Goal: Task Accomplishment & Management: Manage account settings

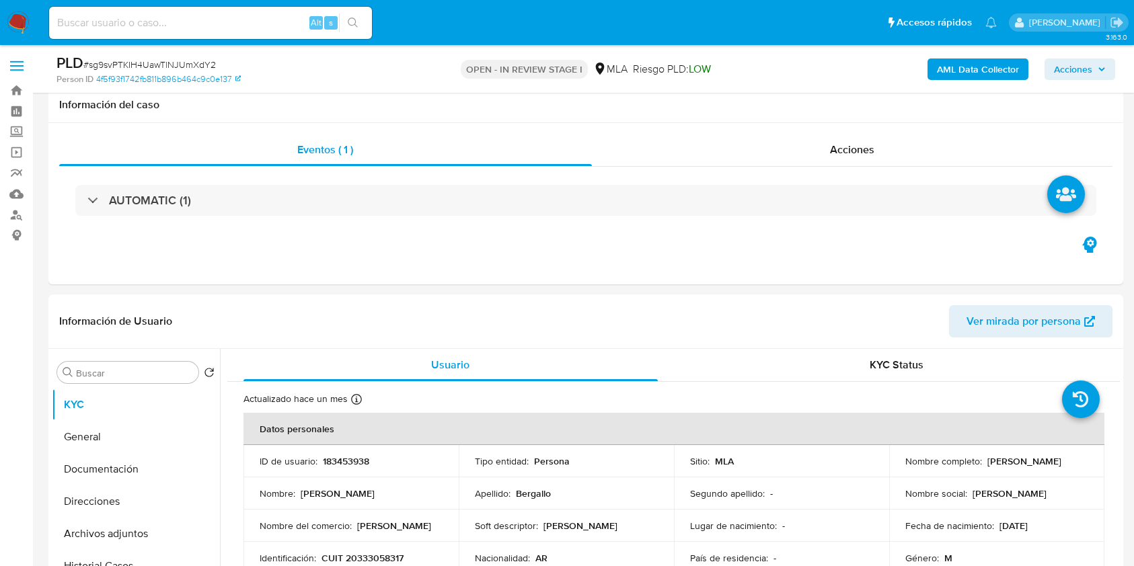
select select "10"
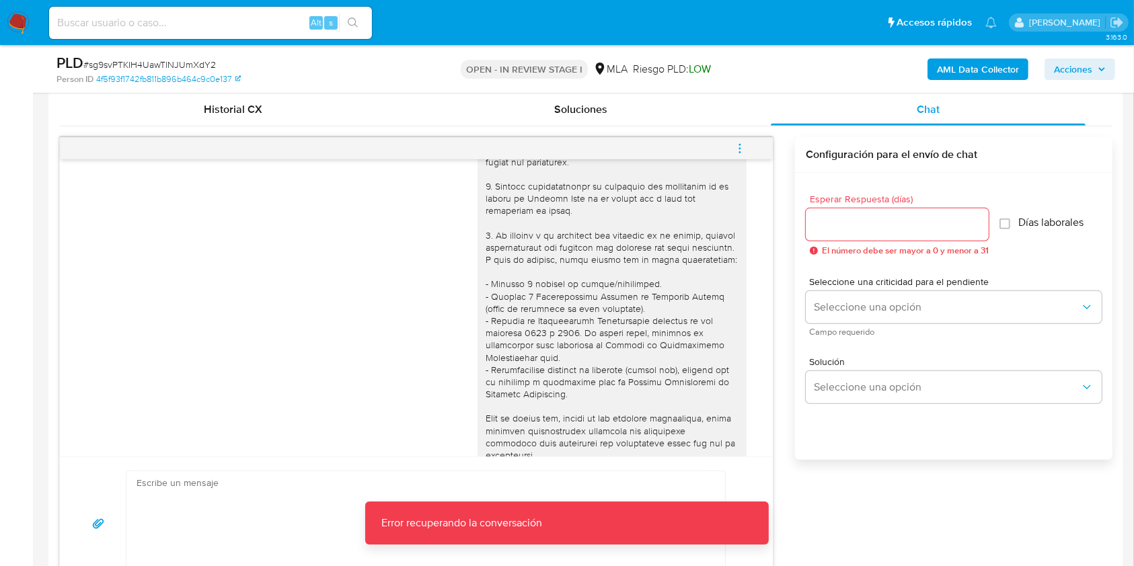
scroll to position [358, 0]
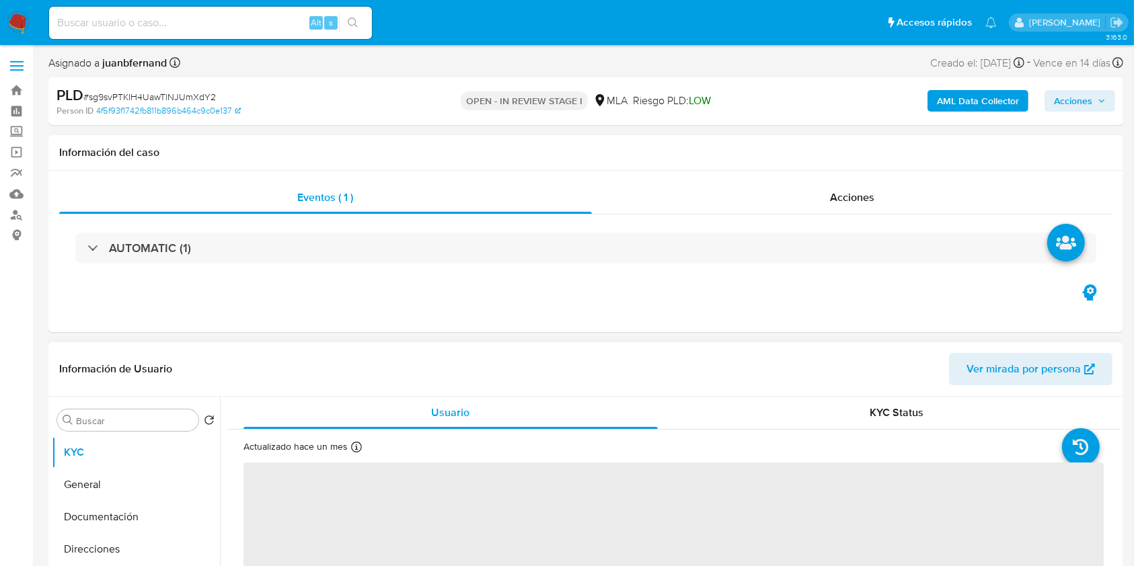
select select "10"
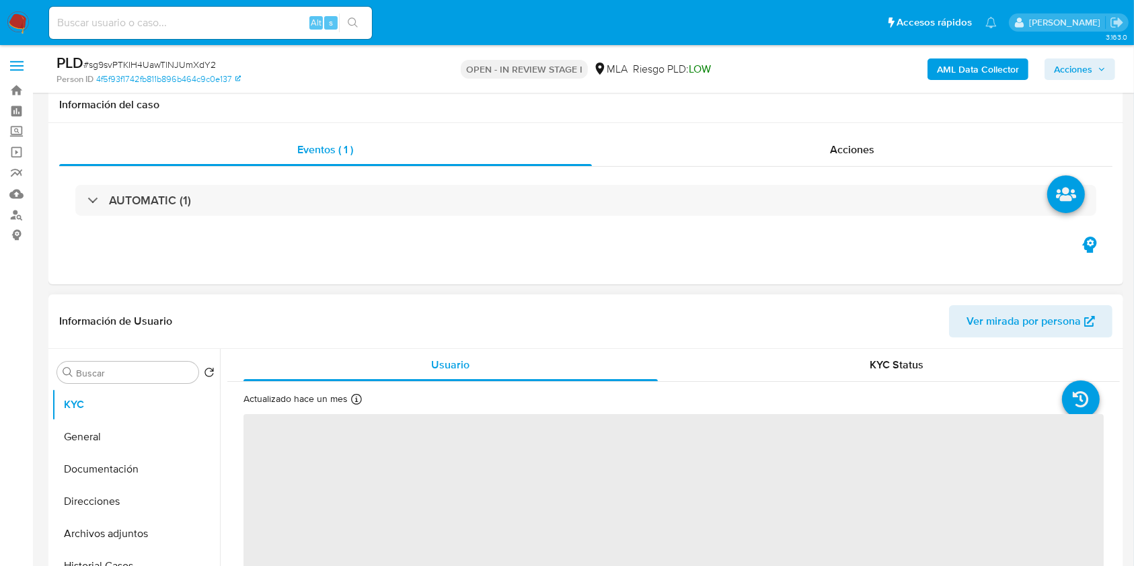
scroll to position [358, 0]
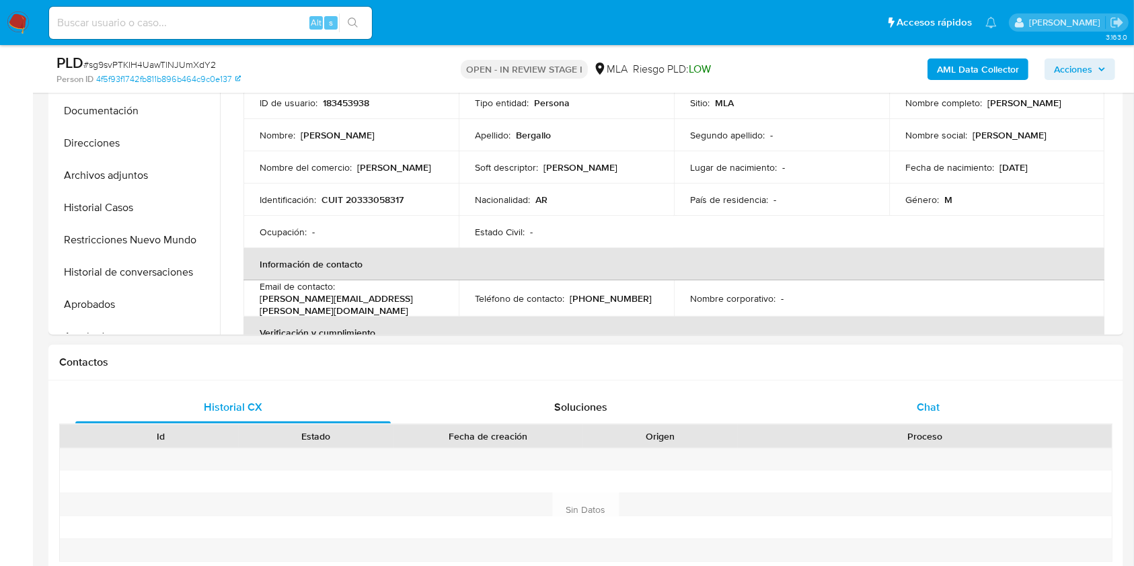
click at [931, 401] on span "Chat" at bounding box center [928, 406] width 23 height 15
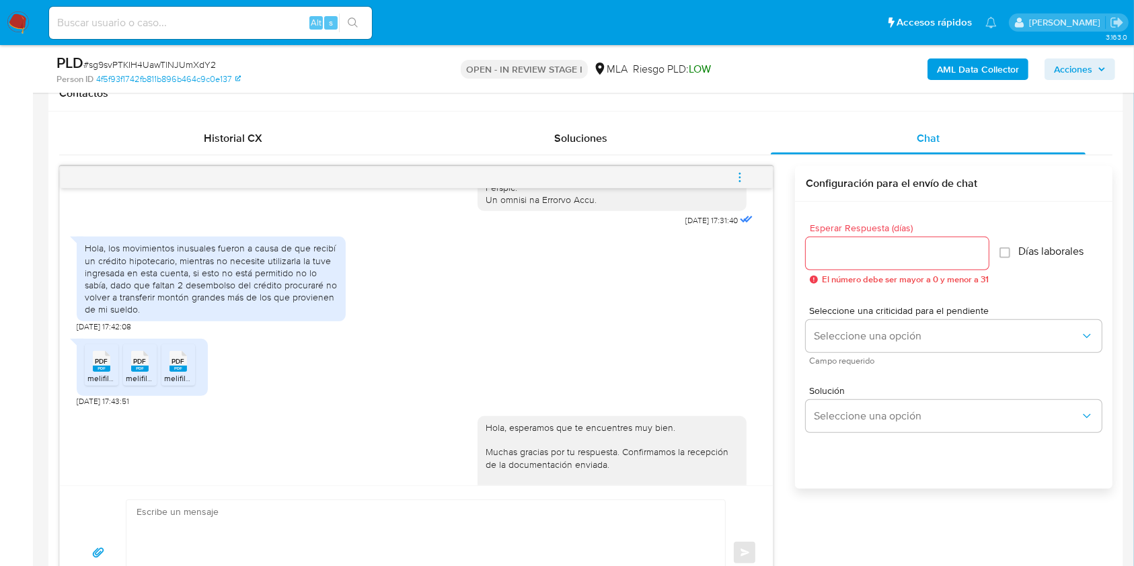
scroll to position [604, 0]
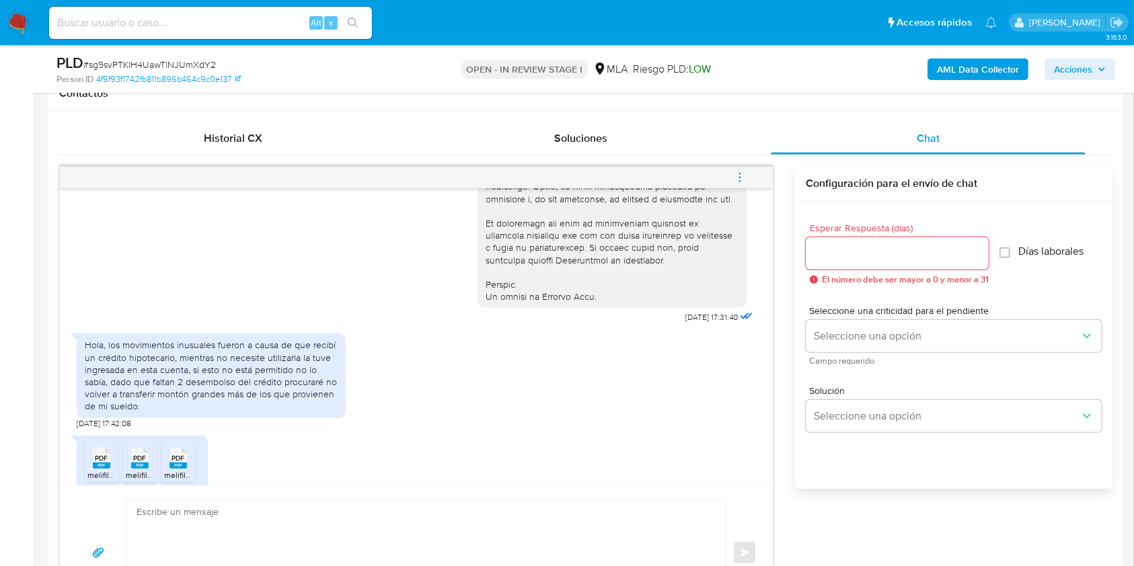
click at [89, 369] on div "Hola, los movimientos inusuales fueron a causa de que recibí un crédito hipotec…" at bounding box center [211, 375] width 253 height 73
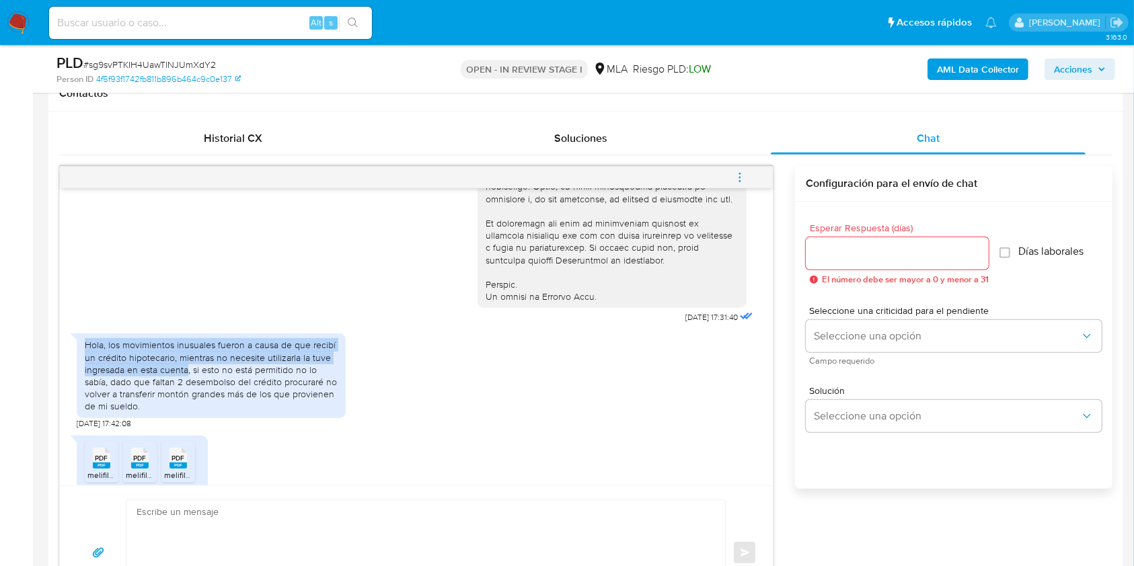
drag, startPoint x: 90, startPoint y: 369, endPoint x: 167, endPoint y: 394, distance: 80.8
click at [167, 394] on div "Hola, los movimientos inusuales fueron a causa de que recibí un crédito hipotec…" at bounding box center [211, 375] width 253 height 73
copy div "Hola, los movimientos inusuales fueron a causa de que recibí un crédito hipotec…"
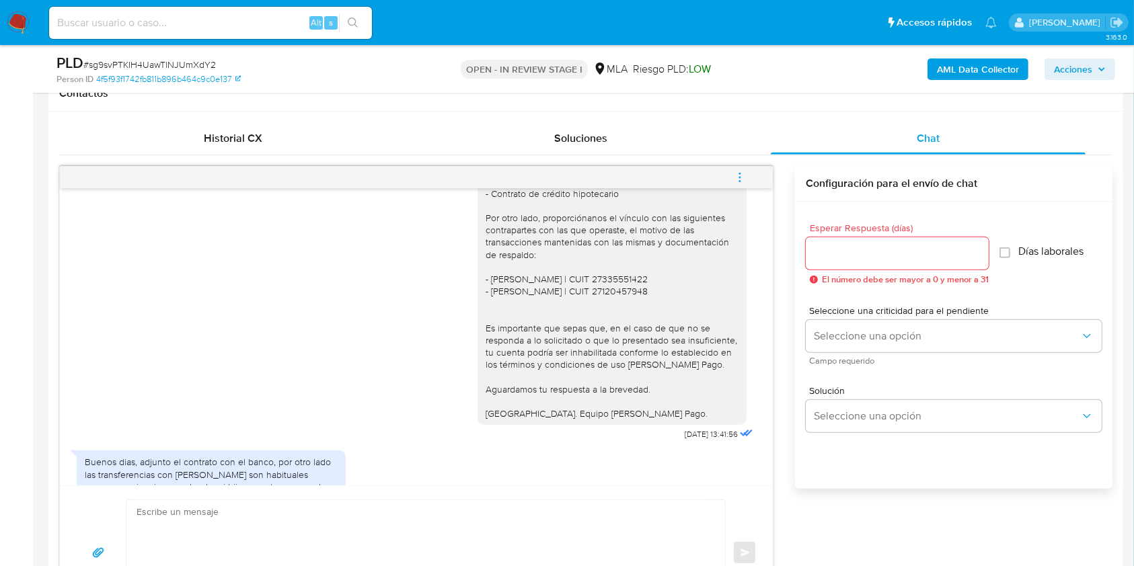
scroll to position [1232, 0]
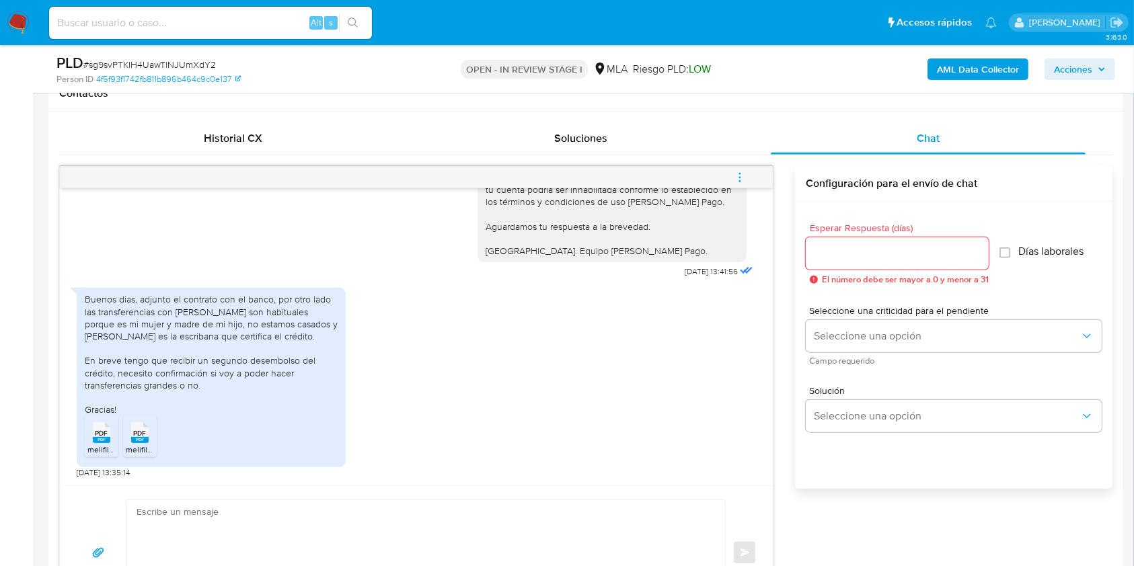
click at [152, 302] on div "Buenos dias, adjunto el contrato con el banco, por otro lado las transferencias…" at bounding box center [211, 354] width 253 height 122
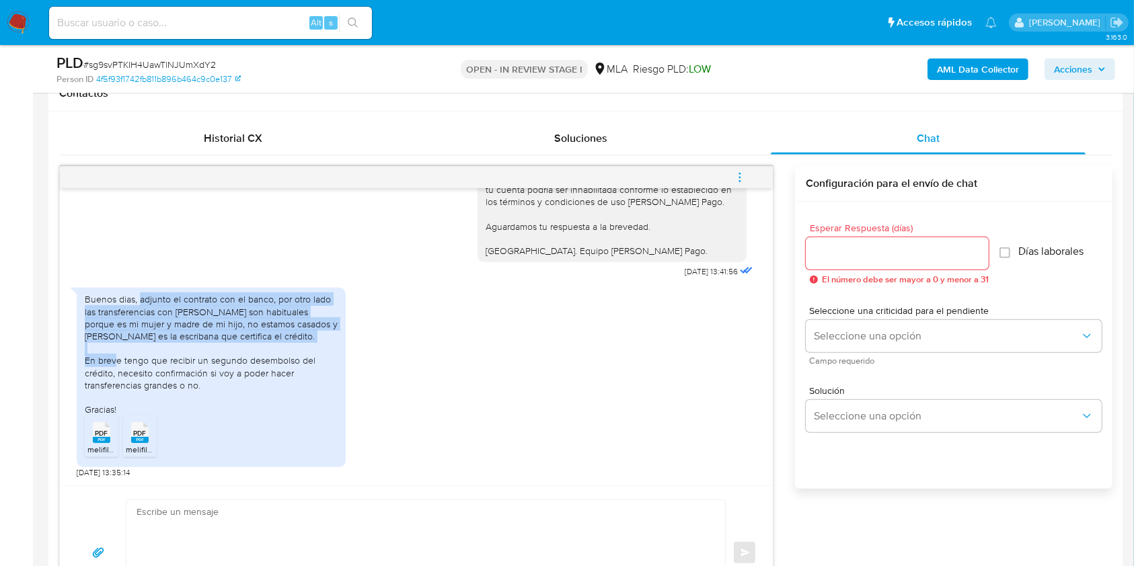
drag, startPoint x: 152, startPoint y: 302, endPoint x: 311, endPoint y: 339, distance: 163.6
click at [311, 339] on div "Buenos dias, adjunto el contrato con el banco, por otro lado las transferencias…" at bounding box center [211, 354] width 253 height 122
copy div "adjunto el contrato con el banco, por otro lado las transferencias con Maria So…"
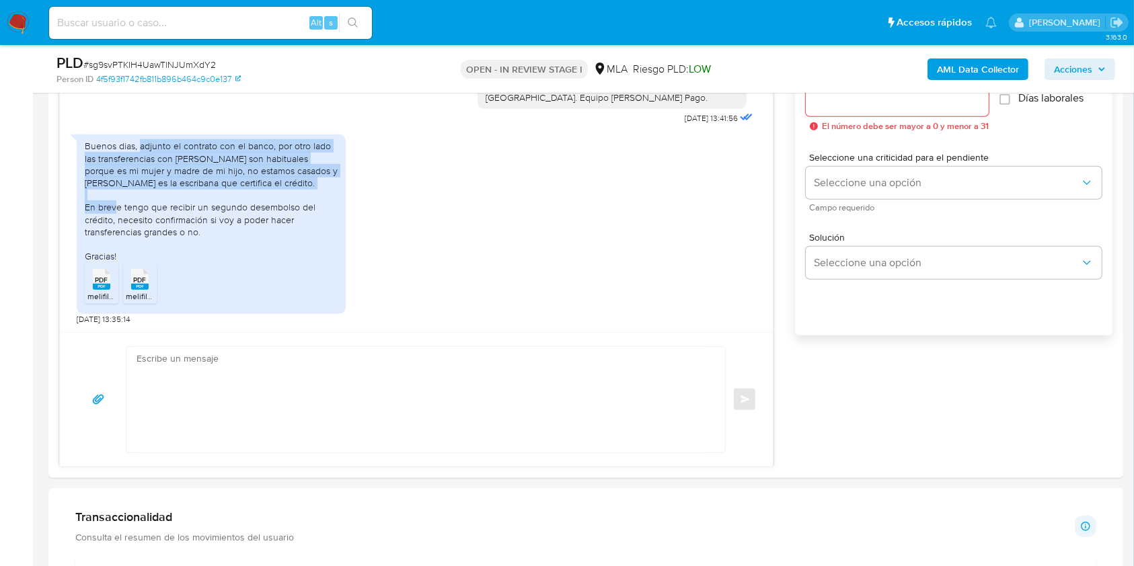
scroll to position [807, 0]
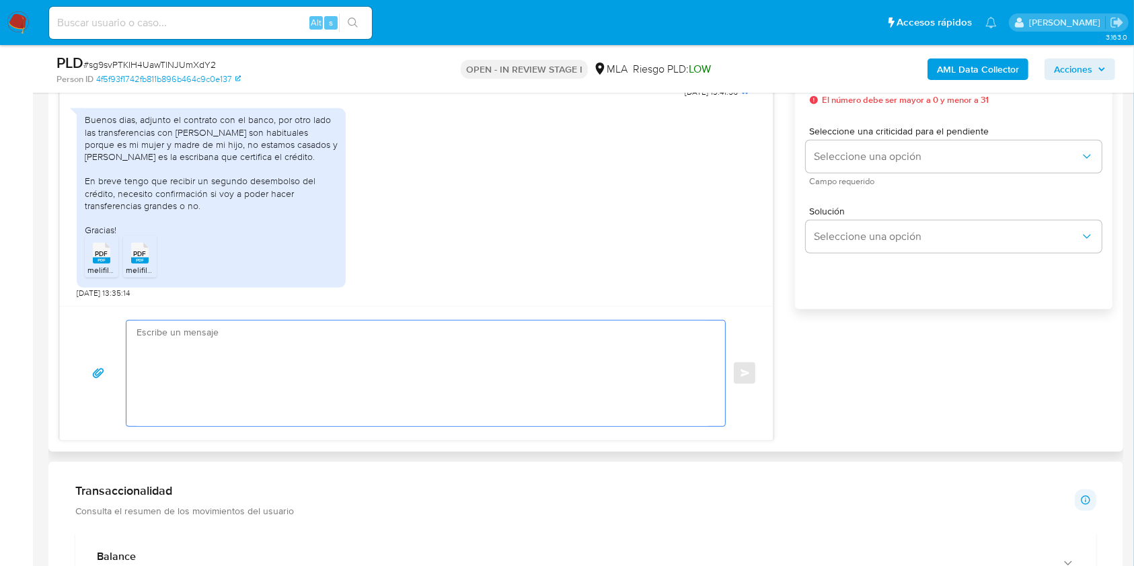
click at [233, 379] on textarea at bounding box center [423, 374] width 572 height 106
click at [189, 58] on span "# sg9svPTKIH4UawTlNJUmXdY2" at bounding box center [149, 64] width 132 height 13
copy span "sg9svPTKIH4UawTlNJUmXdY2"
click at [405, 346] on textarea at bounding box center [423, 374] width 572 height 106
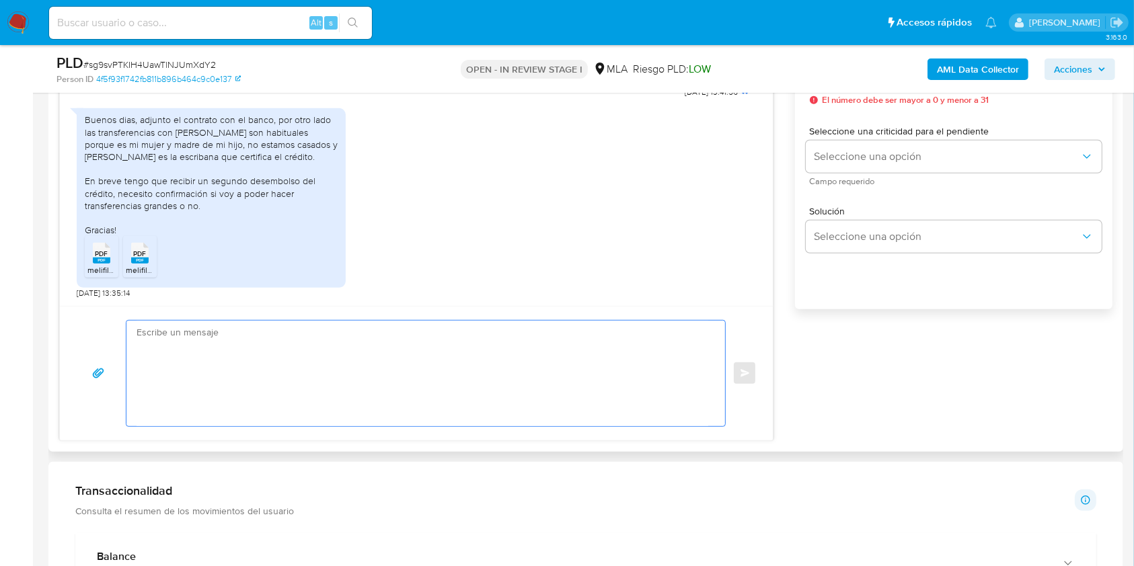
paste textarea "Hola. ¡Muchas gracias por tu respuesta! Confirmamos la recepción de la document…"
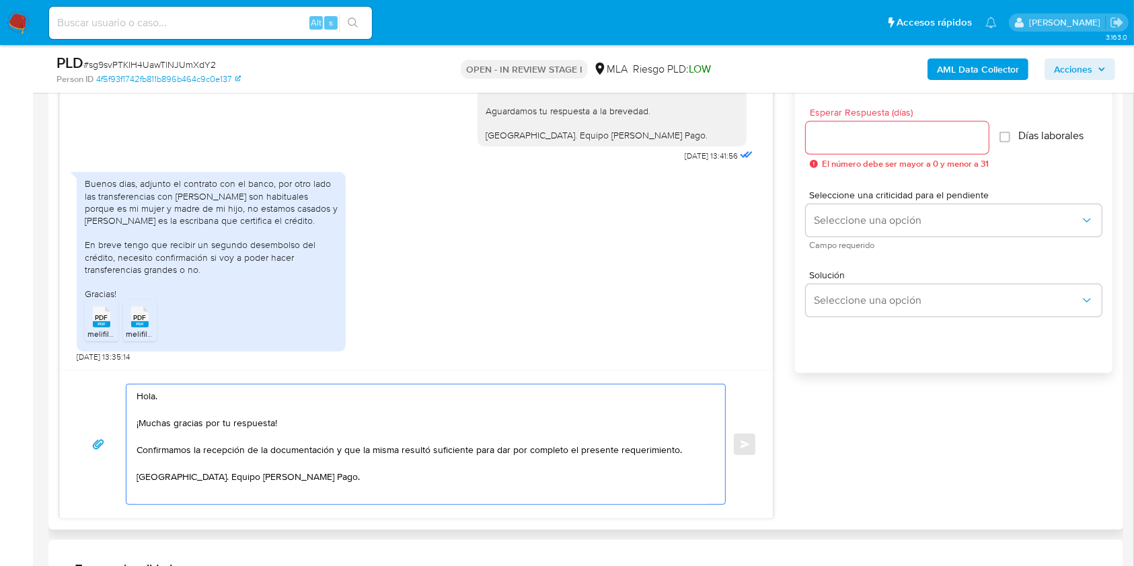
scroll to position [717, 0]
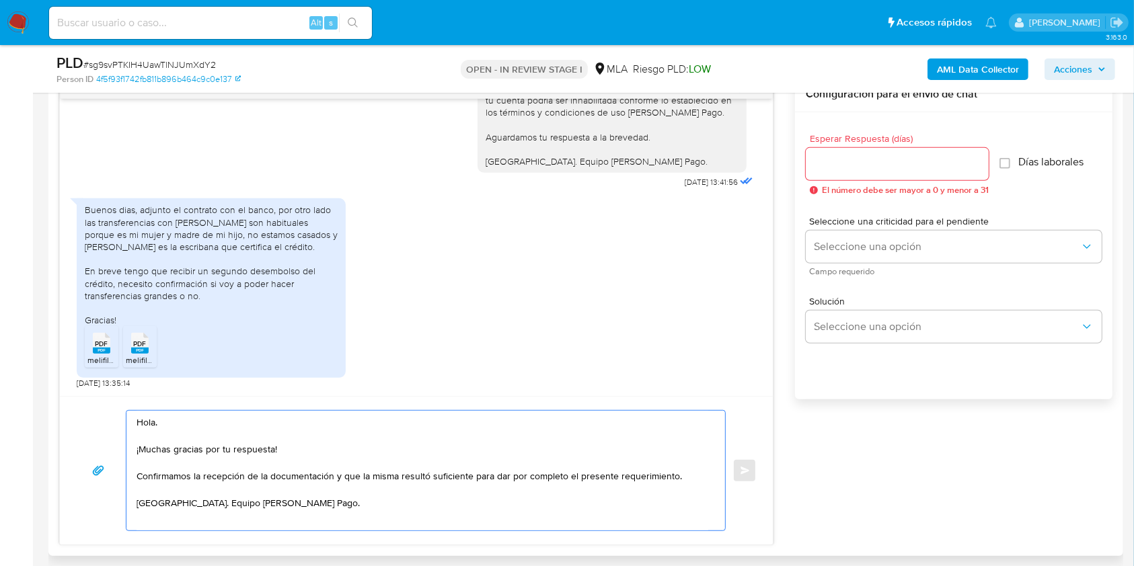
type textarea "Hola. ¡Muchas gracias por tu respuesta! Confirmamos la recepción de la document…"
click at [857, 173] on div at bounding box center [897, 164] width 183 height 32
click at [869, 161] on input "Esperar Respuesta (días)" at bounding box center [897, 163] width 183 height 17
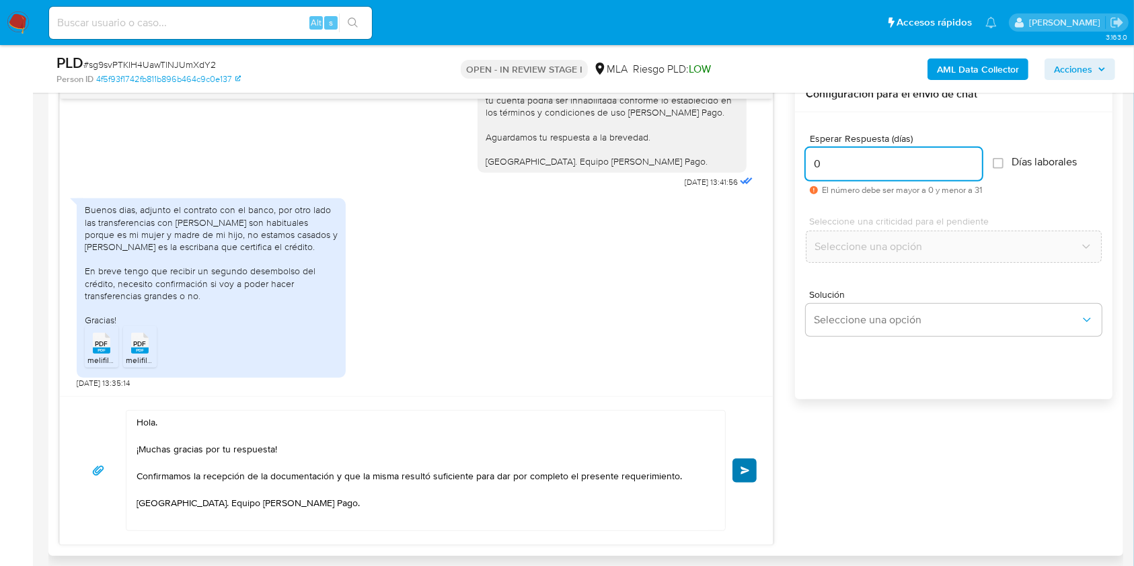
type input "0"
click at [737, 468] on button "Enviar" at bounding box center [744, 471] width 24 height 24
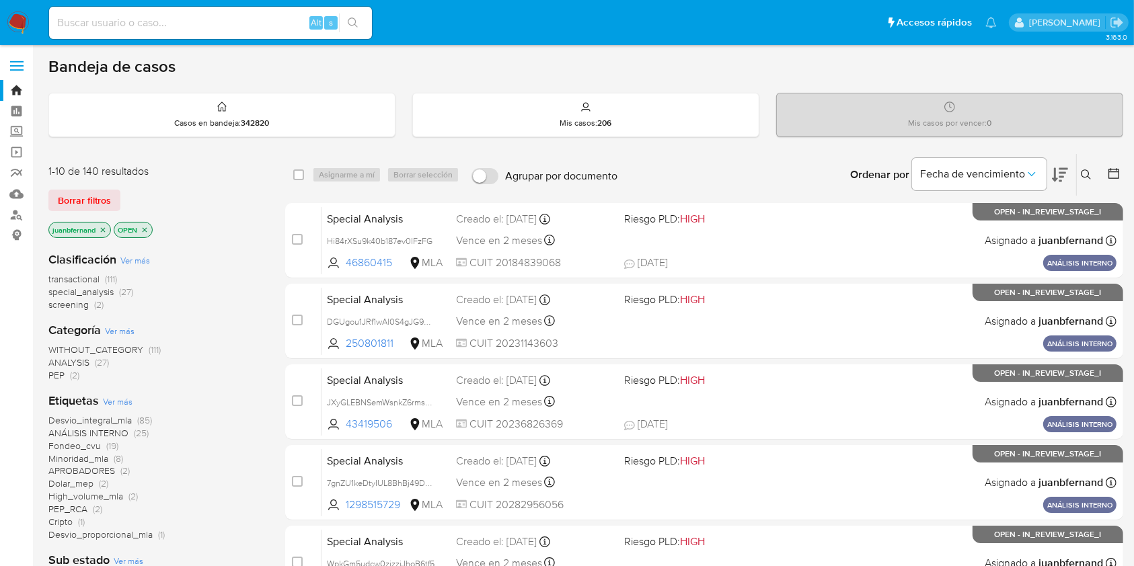
click at [1088, 173] on icon at bounding box center [1086, 174] width 10 height 10
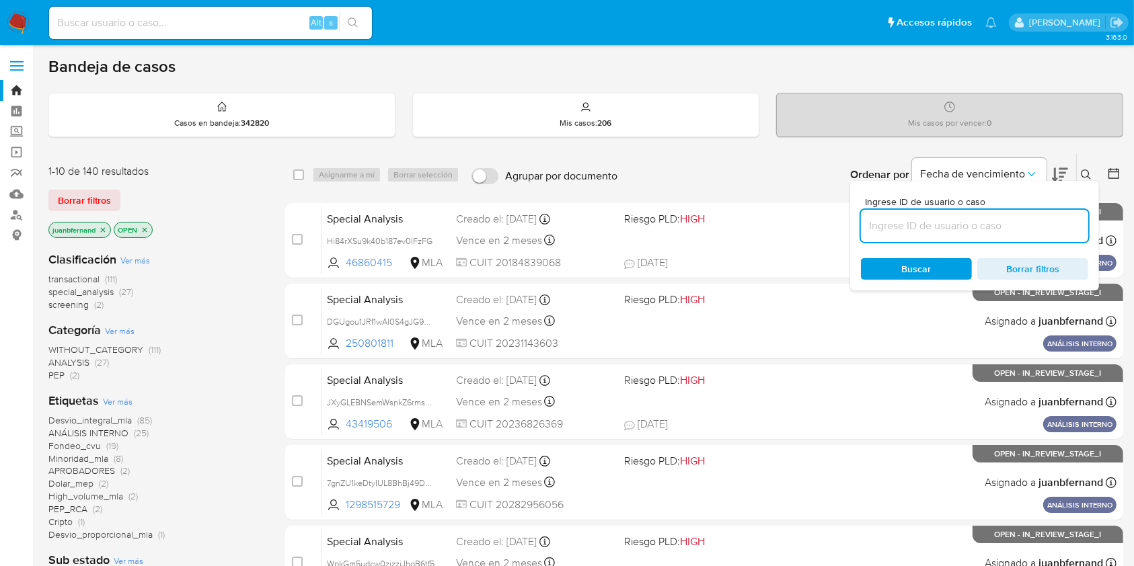
click at [939, 232] on input at bounding box center [974, 225] width 227 height 17
type input "sg9svPTKIH4UawTlNJUmXdY2"
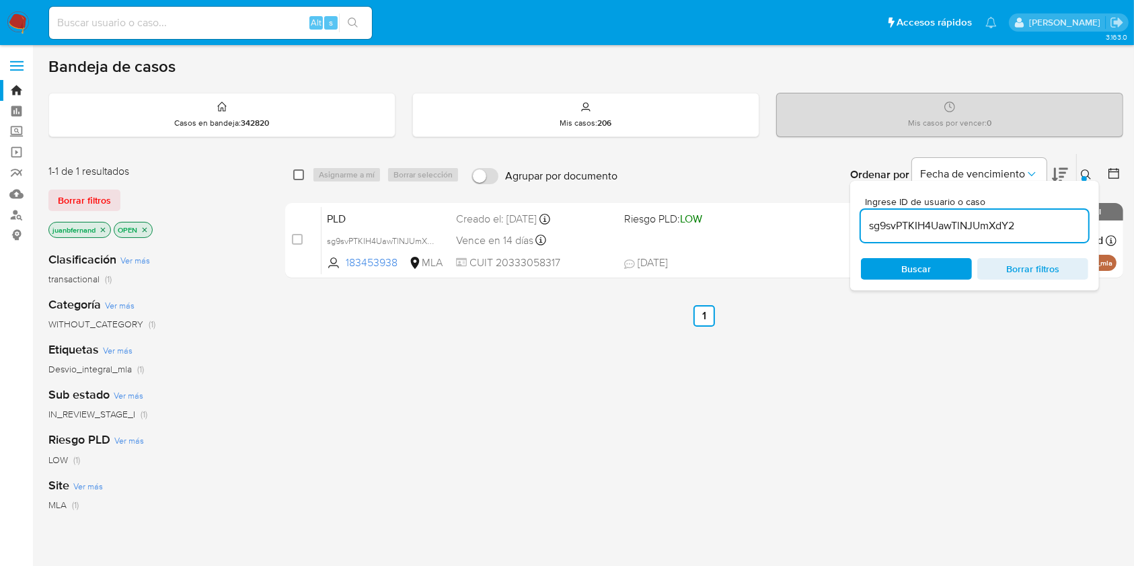
click at [295, 175] on input "checkbox" at bounding box center [298, 174] width 11 height 11
checkbox input "true"
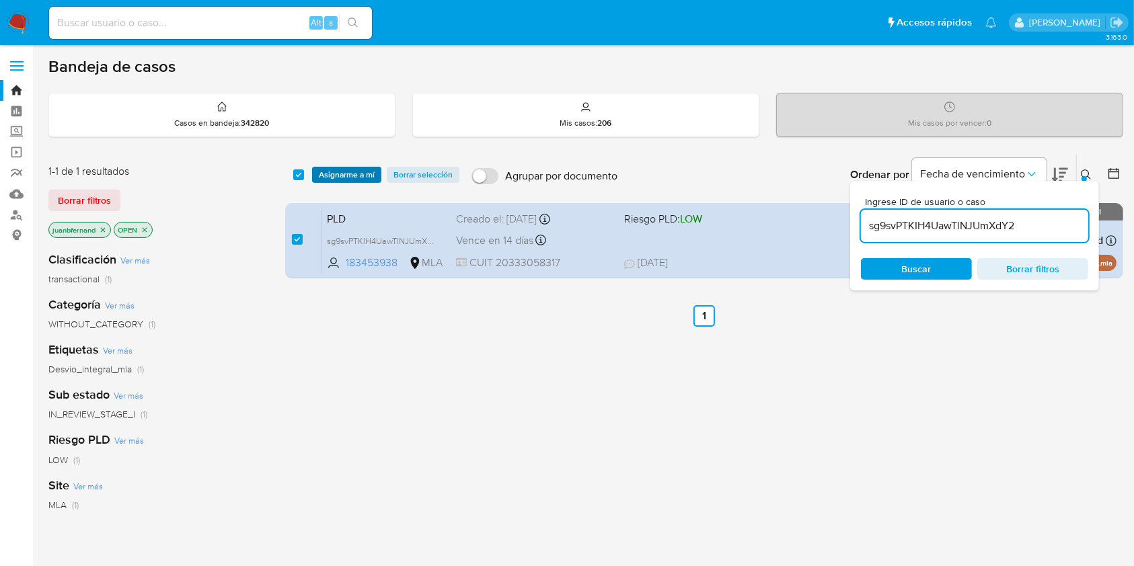
click at [334, 171] on span "Asignarme a mí" at bounding box center [347, 174] width 56 height 13
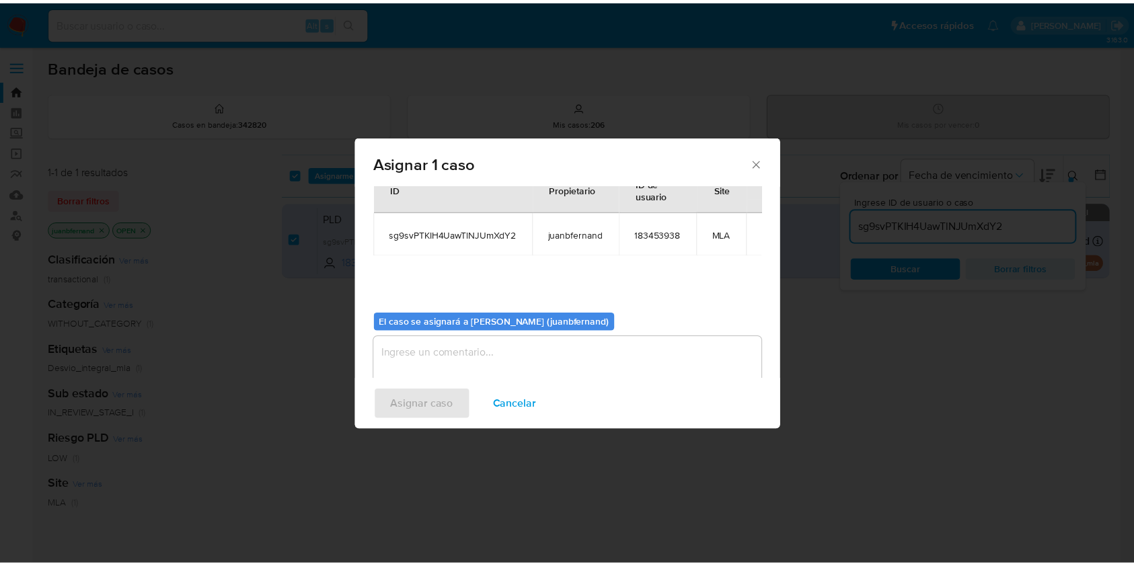
scroll to position [69, 0]
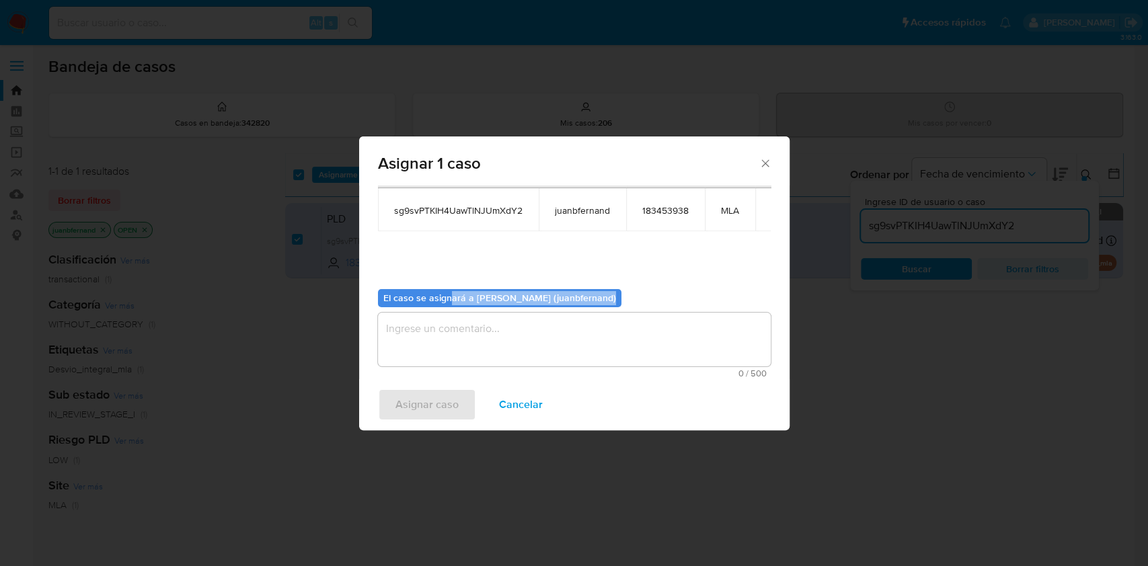
drag, startPoint x: 452, startPoint y: 305, endPoint x: 454, endPoint y: 315, distance: 9.6
click at [453, 311] on div "El caso se asignará a Juan Bautista Fernandez (juanbfernand) 0 / 500 500 caract…" at bounding box center [574, 328] width 393 height 100
click at [457, 325] on textarea "assign-modal" at bounding box center [574, 340] width 393 height 54
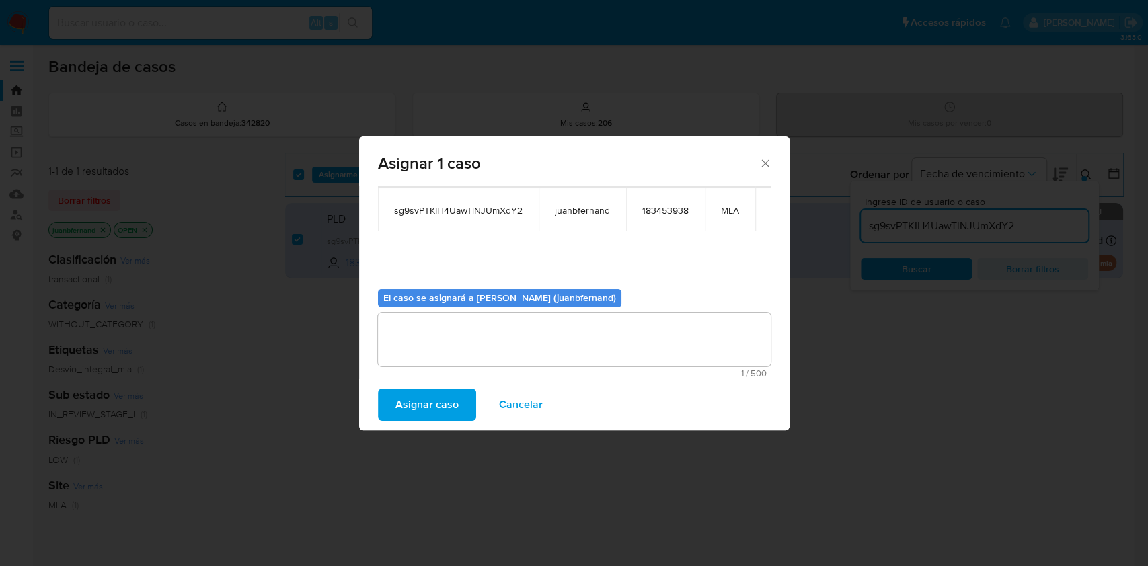
drag, startPoint x: 420, startPoint y: 395, endPoint x: 319, endPoint y: 40, distance: 369.1
click at [420, 395] on span "Asignar caso" at bounding box center [426, 405] width 63 height 30
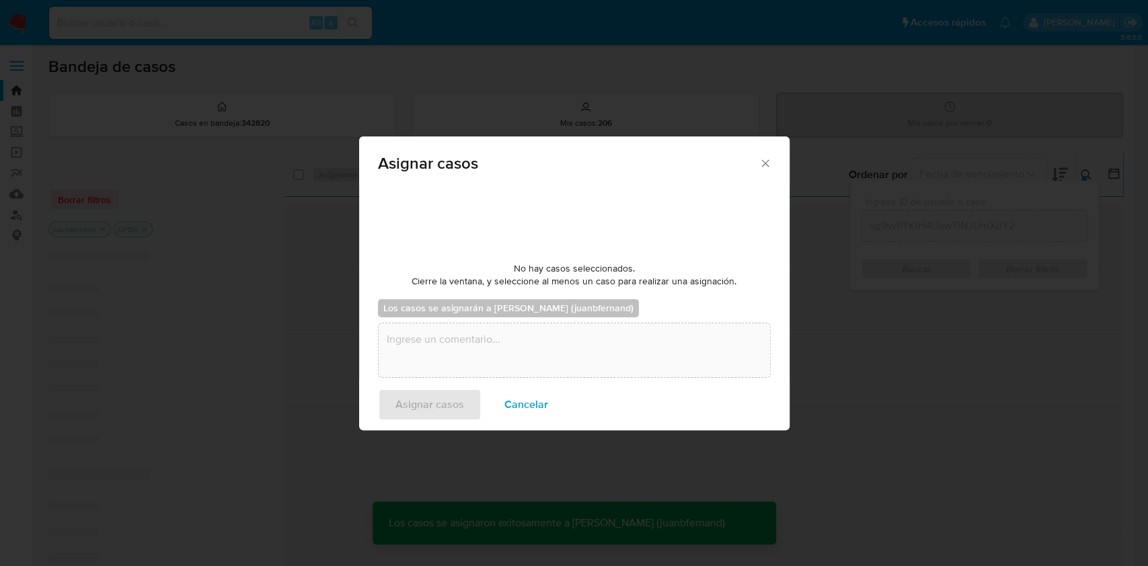
checkbox input "false"
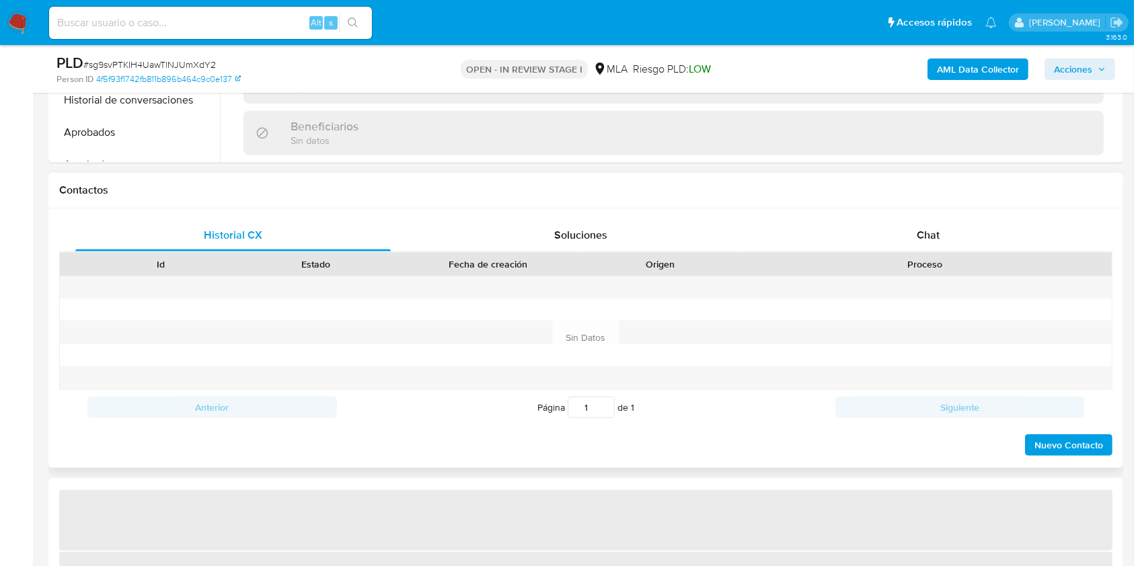
scroll to position [538, 0]
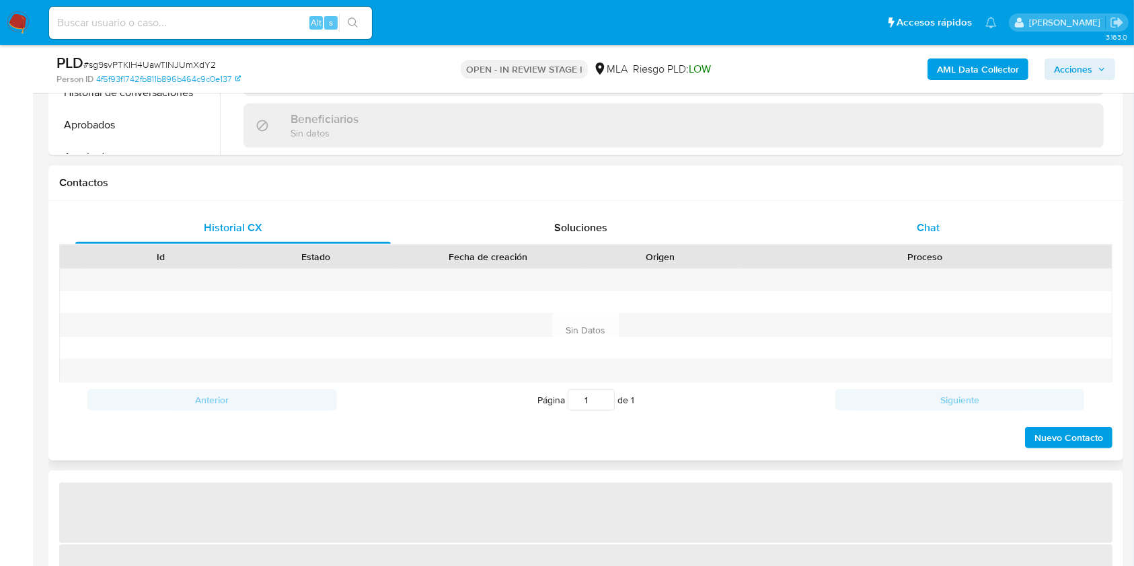
select select "10"
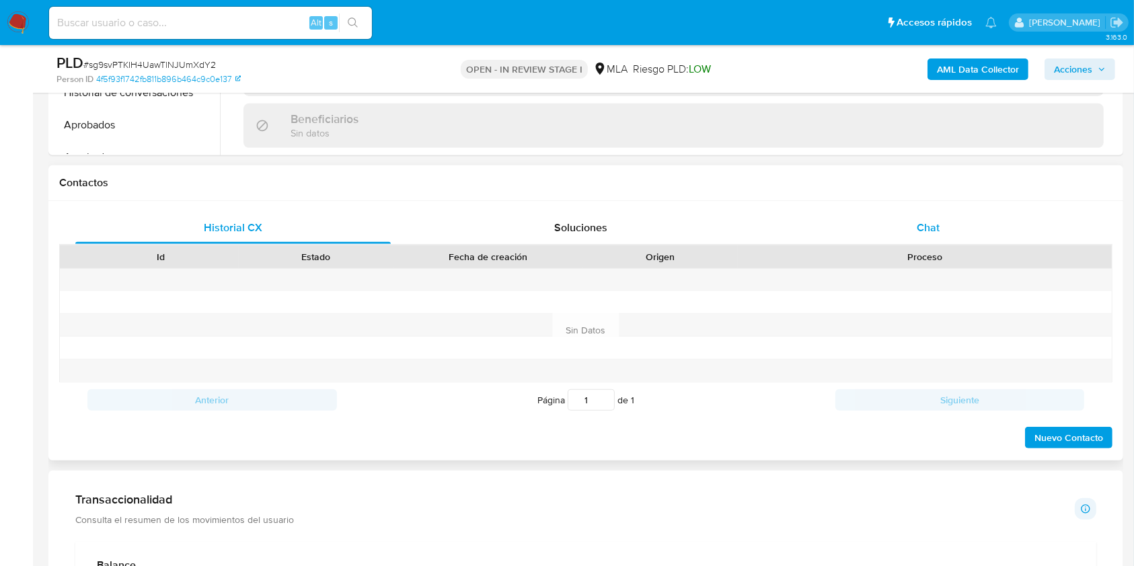
click at [915, 236] on div "Chat" at bounding box center [928, 228] width 315 height 32
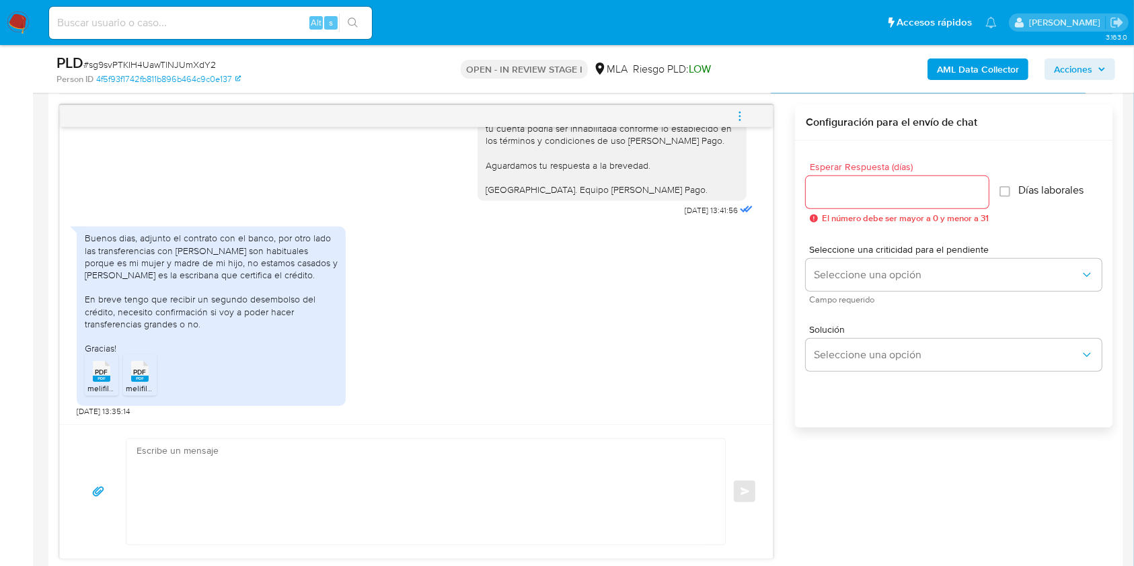
scroll to position [717, 0]
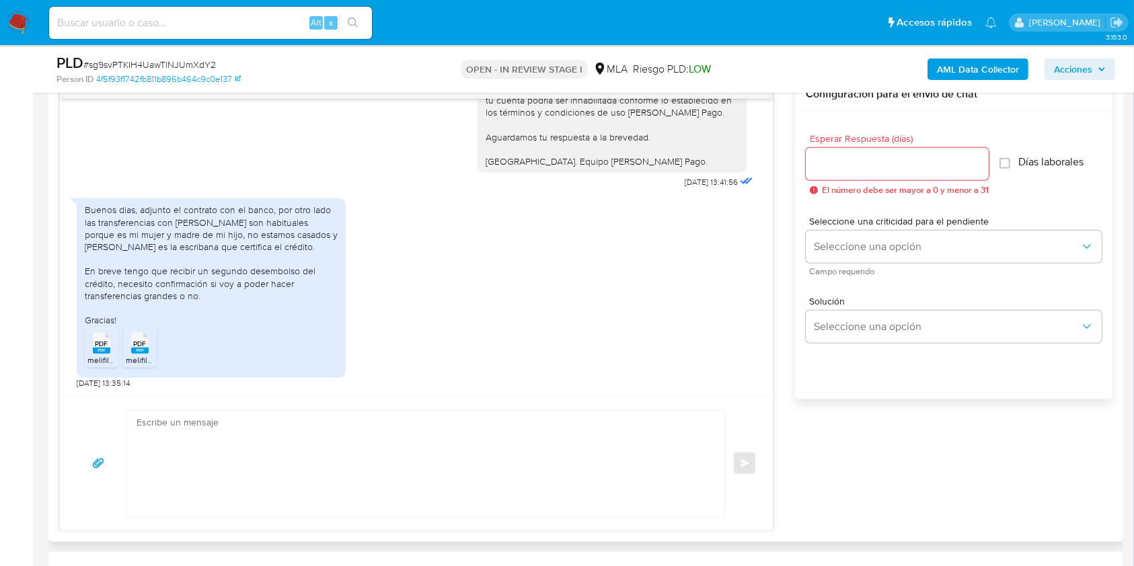
click at [193, 439] on textarea at bounding box center [423, 464] width 572 height 106
paste textarea "Hola. ¡Muchas gracias por tu respuesta! Confirmamos la recepción de la document…"
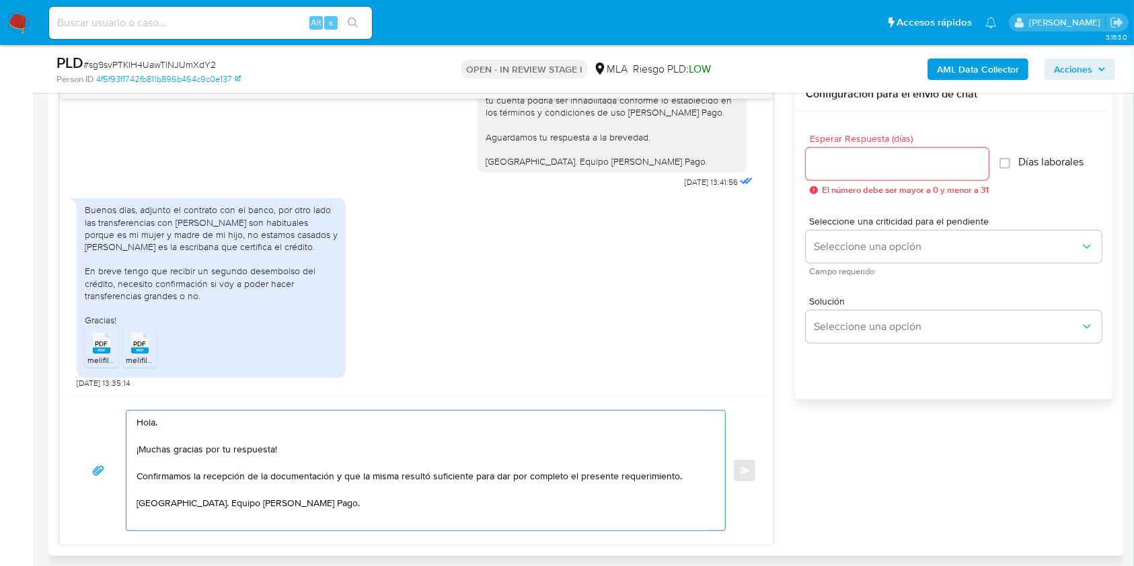
type textarea "Hola. ¡Muchas gracias por tu respuesta! Confirmamos la recepción de la document…"
click at [896, 169] on input "Esperar Respuesta (días)" at bounding box center [897, 163] width 183 height 17
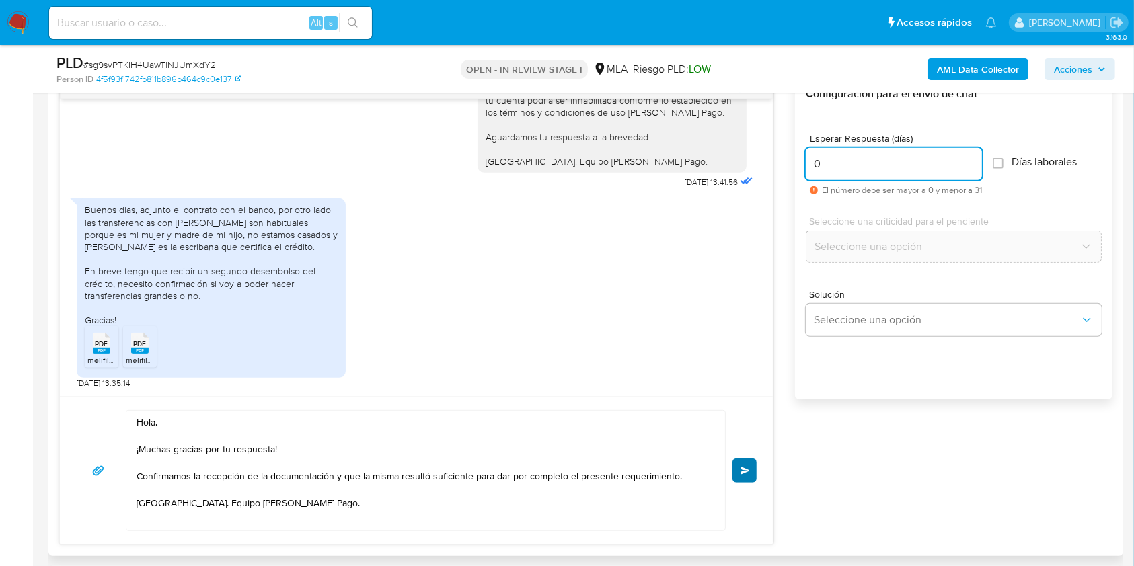
type input "0"
click at [736, 471] on button "Enviar" at bounding box center [744, 471] width 24 height 24
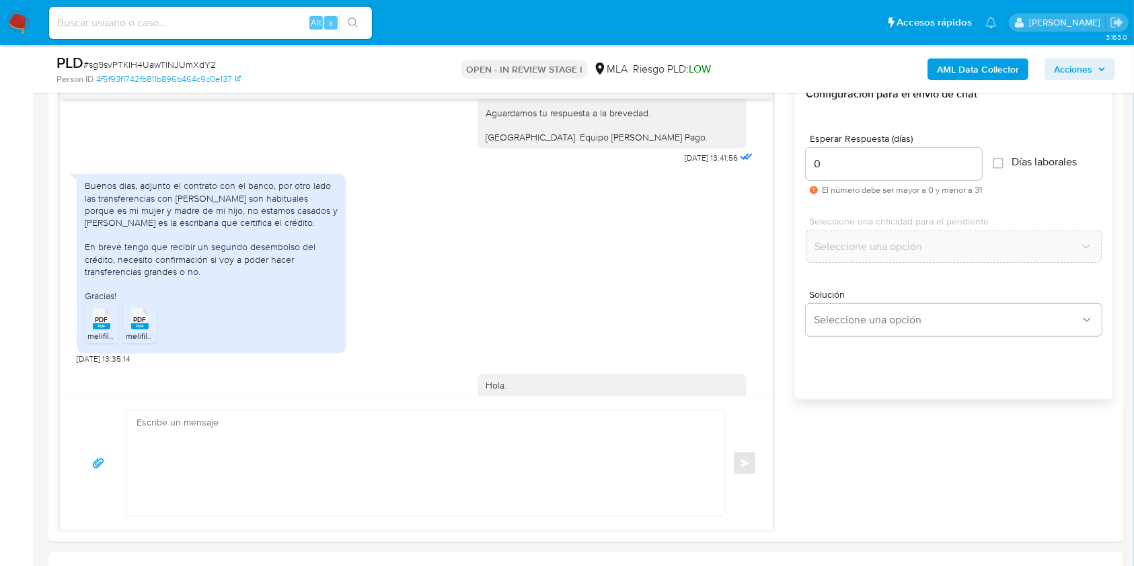
scroll to position [1381, 0]
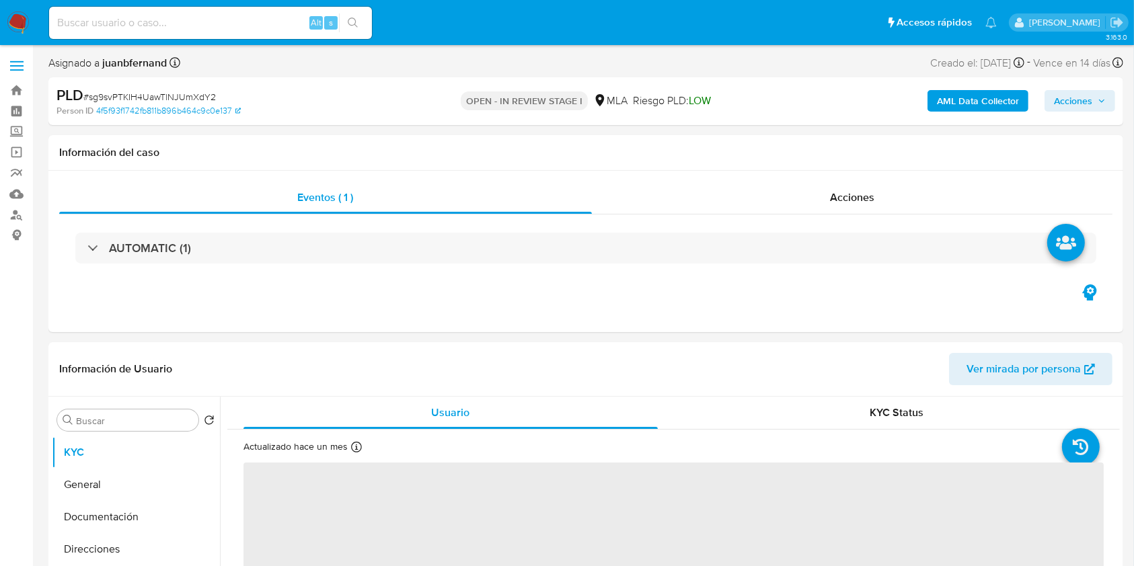
select select "10"
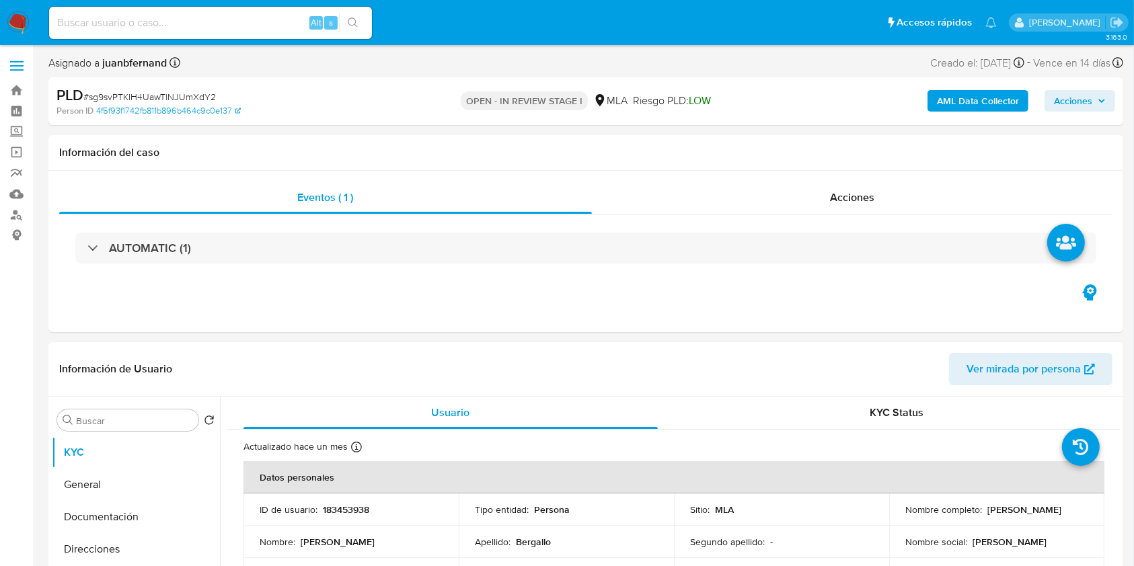
click at [378, 175] on div "Eventos ( 1 ) Acciones AUTOMATIC (1)" at bounding box center [585, 251] width 1075 height 161
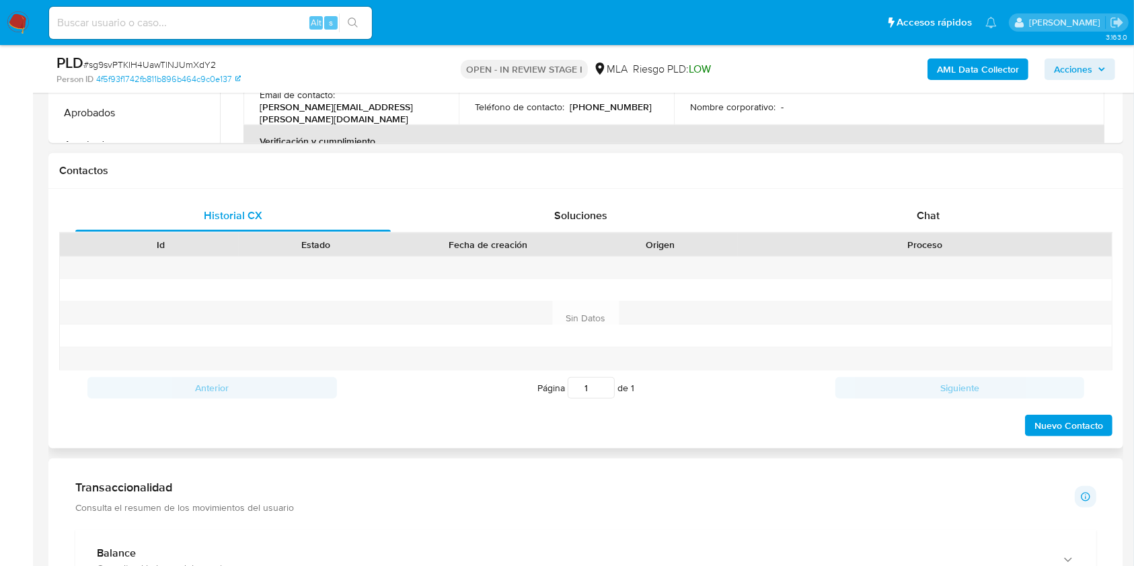
scroll to position [568, 0]
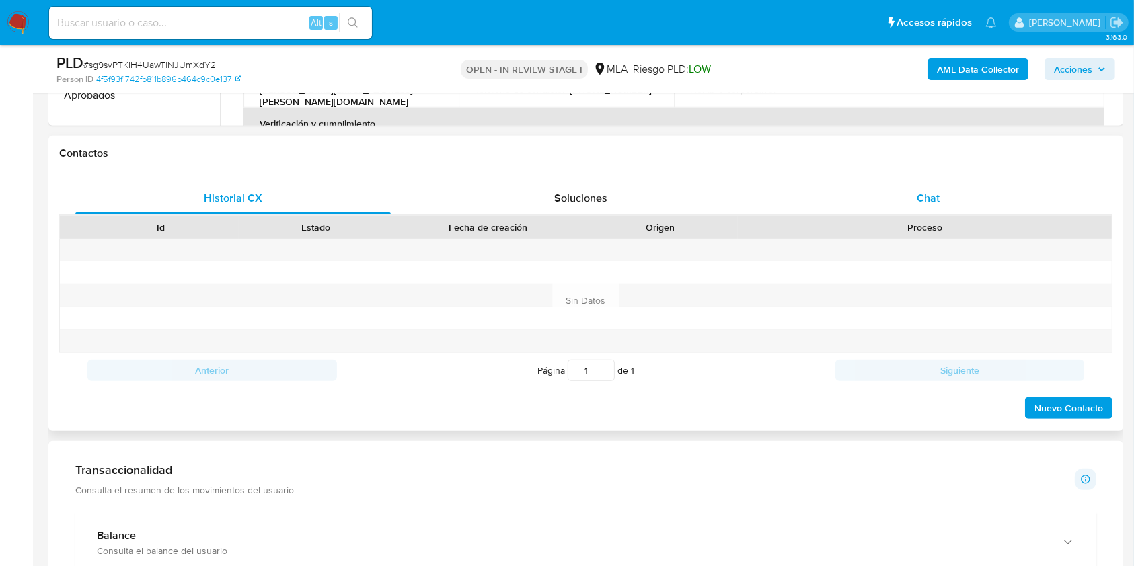
click at [904, 192] on div "Chat" at bounding box center [928, 198] width 315 height 32
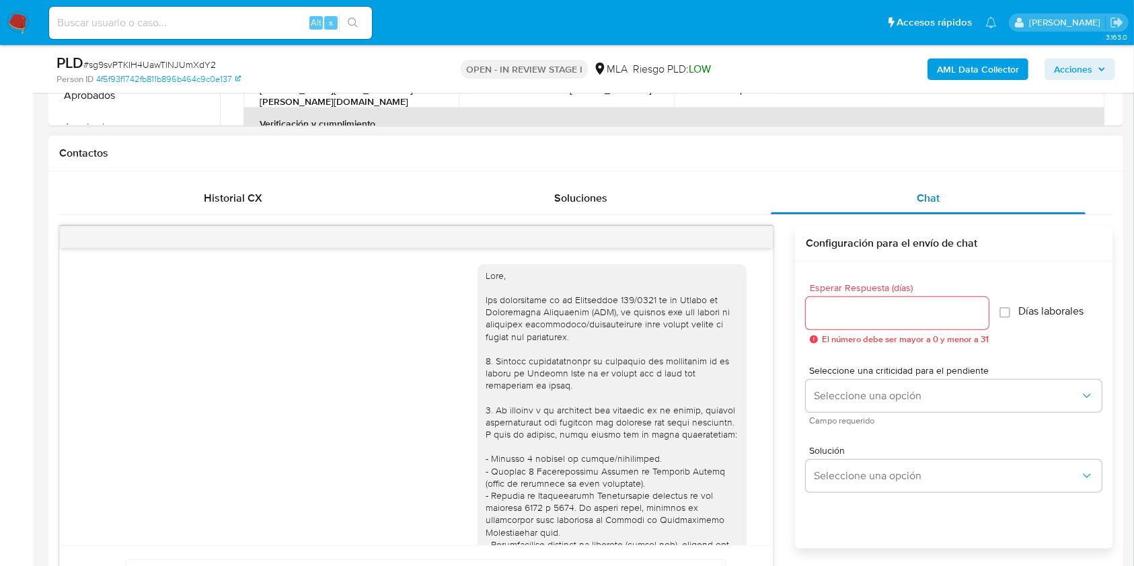
scroll to position [1381, 0]
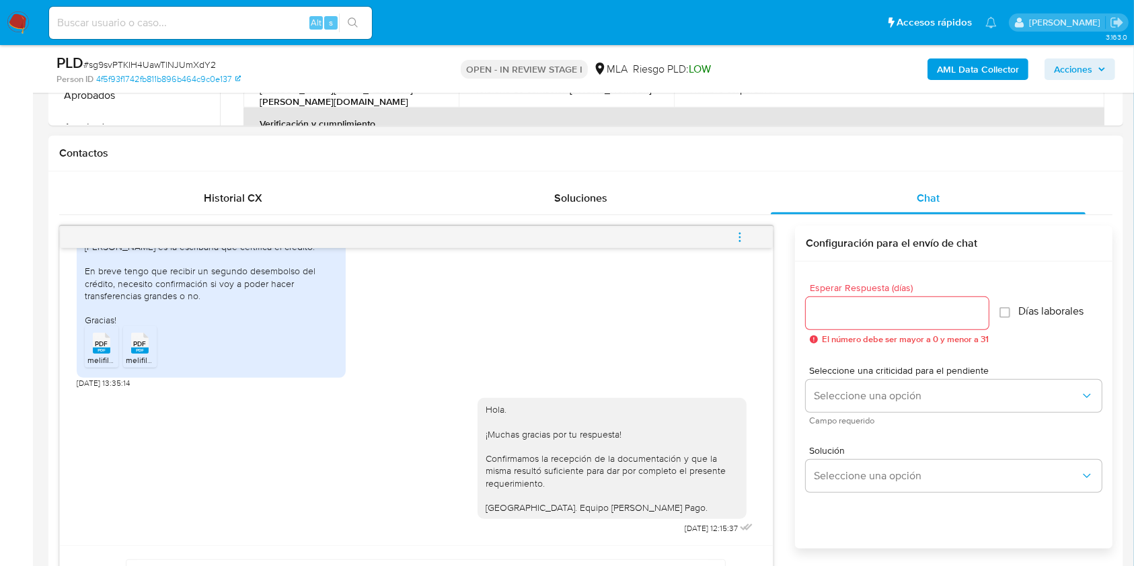
click at [738, 234] on icon "menu-action" at bounding box center [740, 237] width 12 height 12
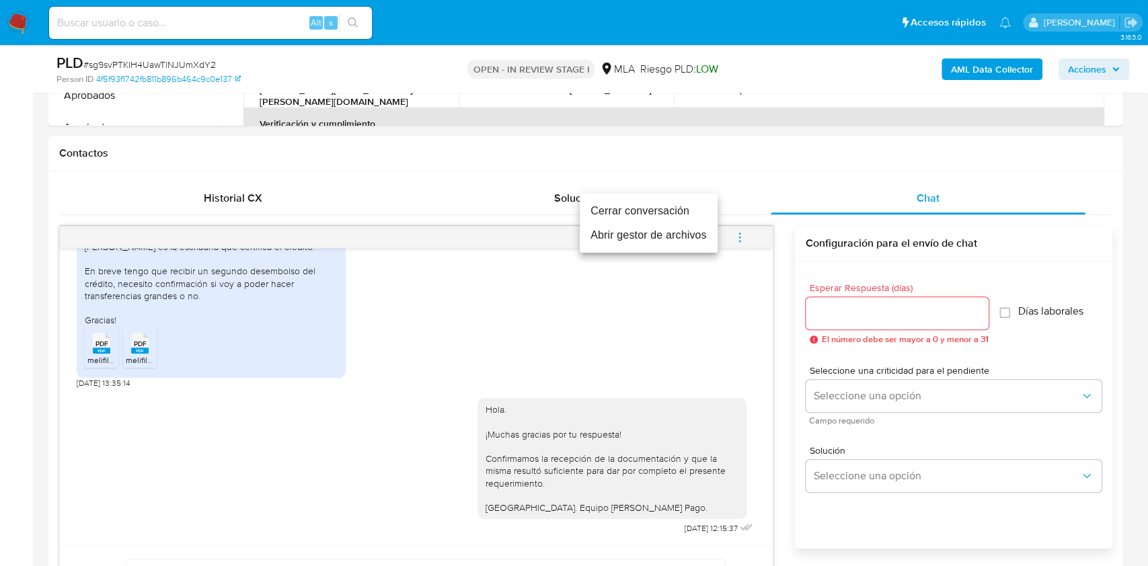
click at [646, 206] on li "Cerrar conversación" at bounding box center [649, 211] width 138 height 24
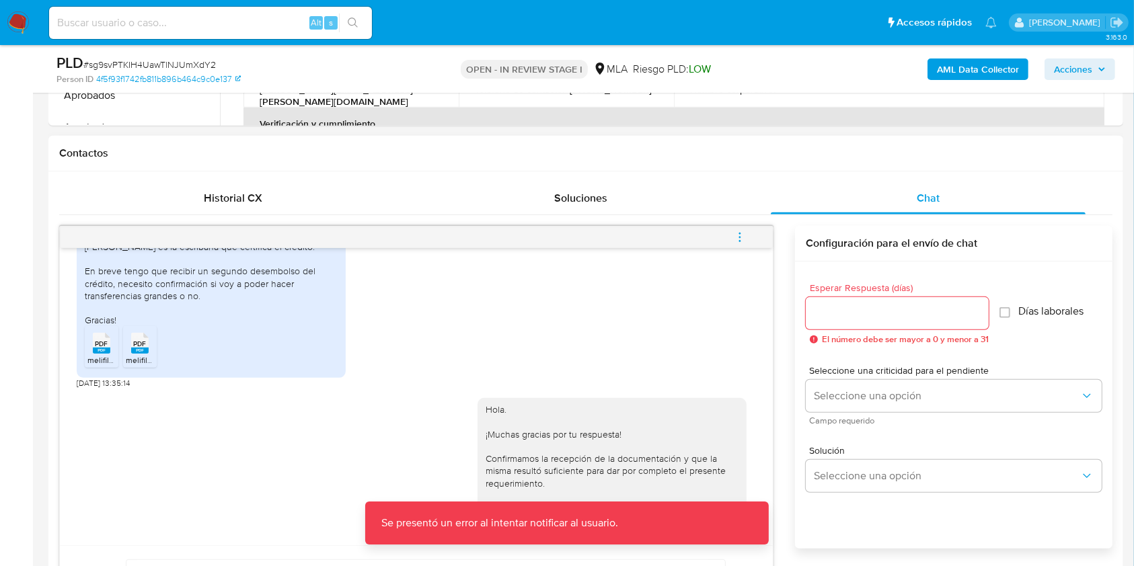
click at [734, 231] on icon "menu-action" at bounding box center [740, 237] width 12 height 12
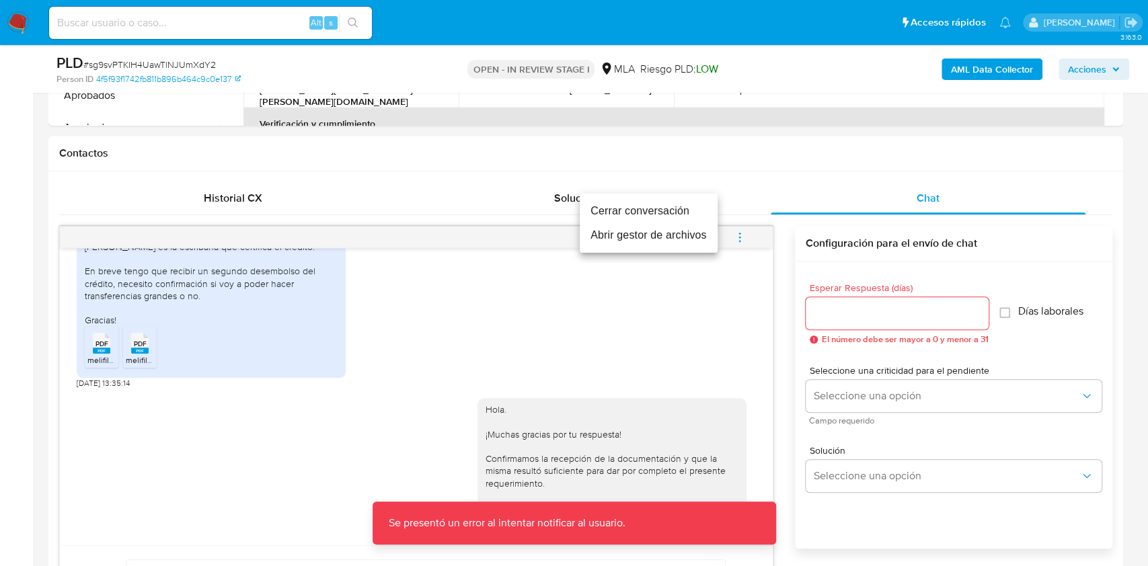
click at [633, 207] on li "Cerrar conversación" at bounding box center [649, 211] width 138 height 24
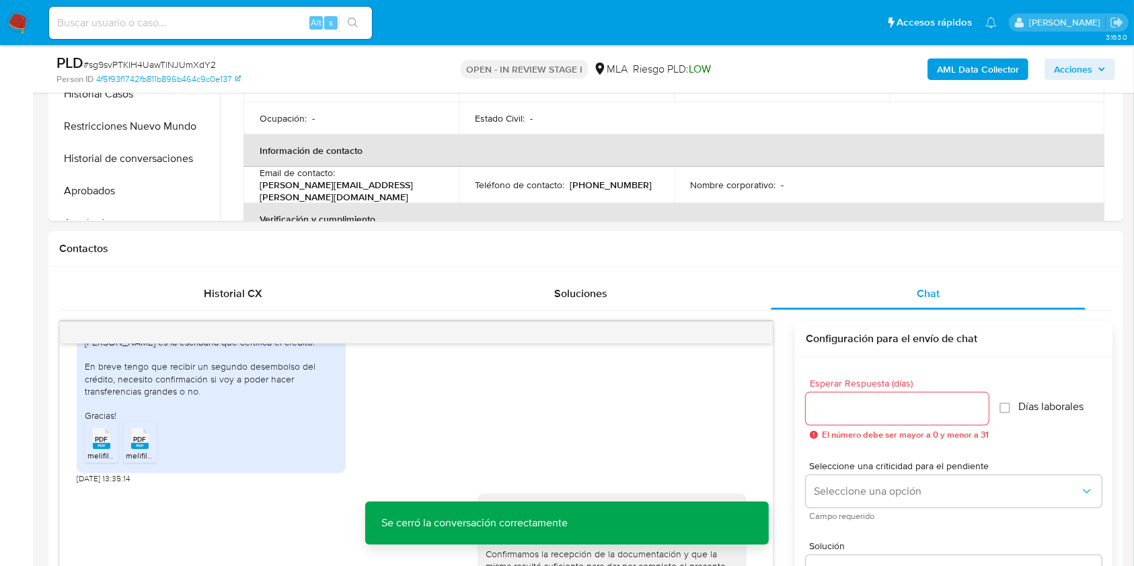
scroll to position [299, 0]
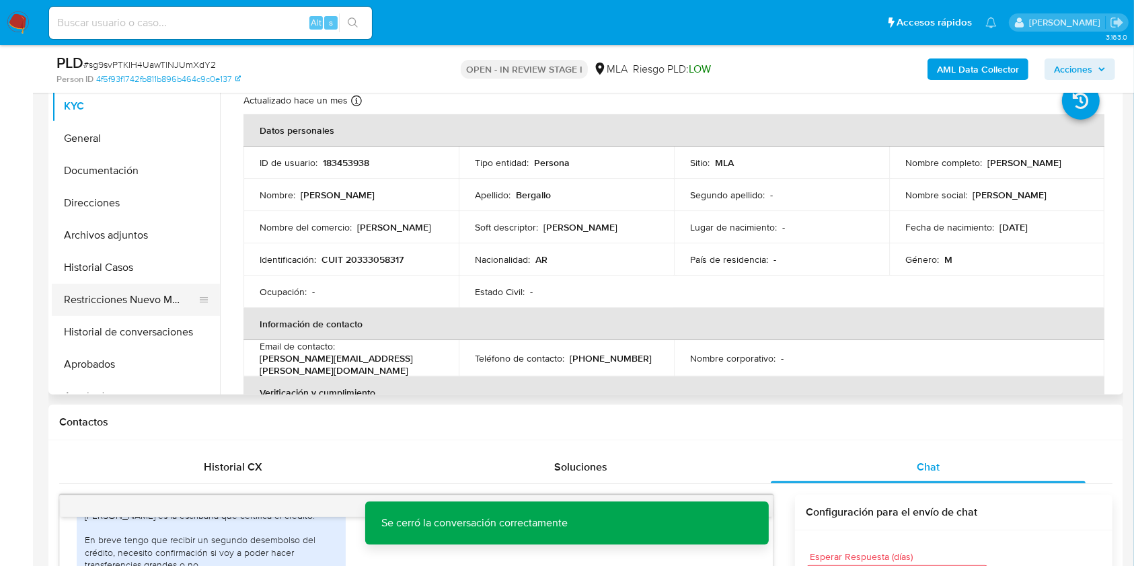
click at [94, 304] on button "Restricciones Nuevo Mundo" at bounding box center [130, 300] width 157 height 32
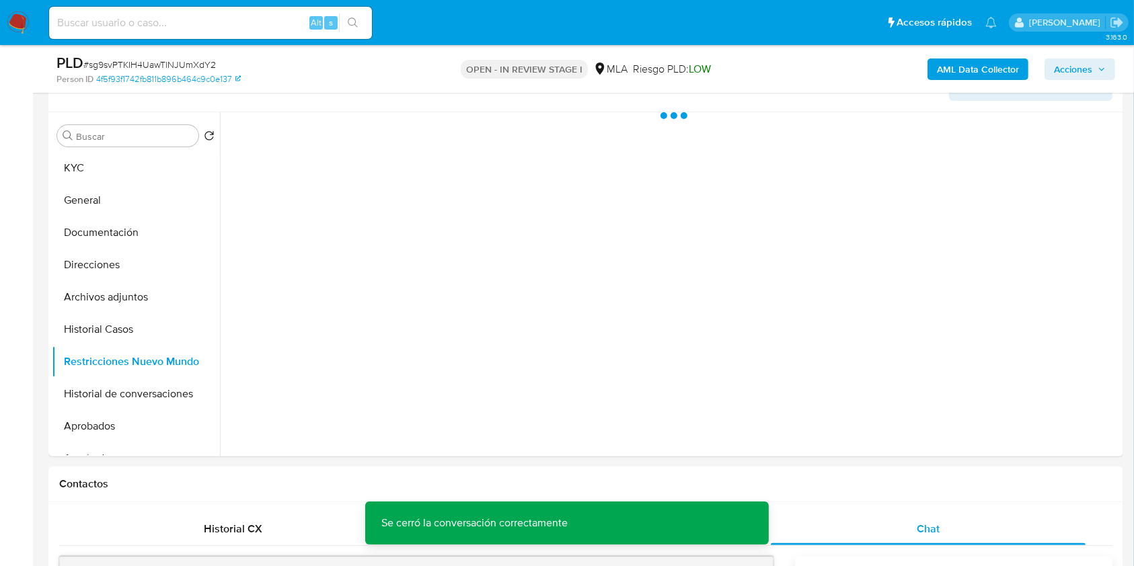
scroll to position [209, 0]
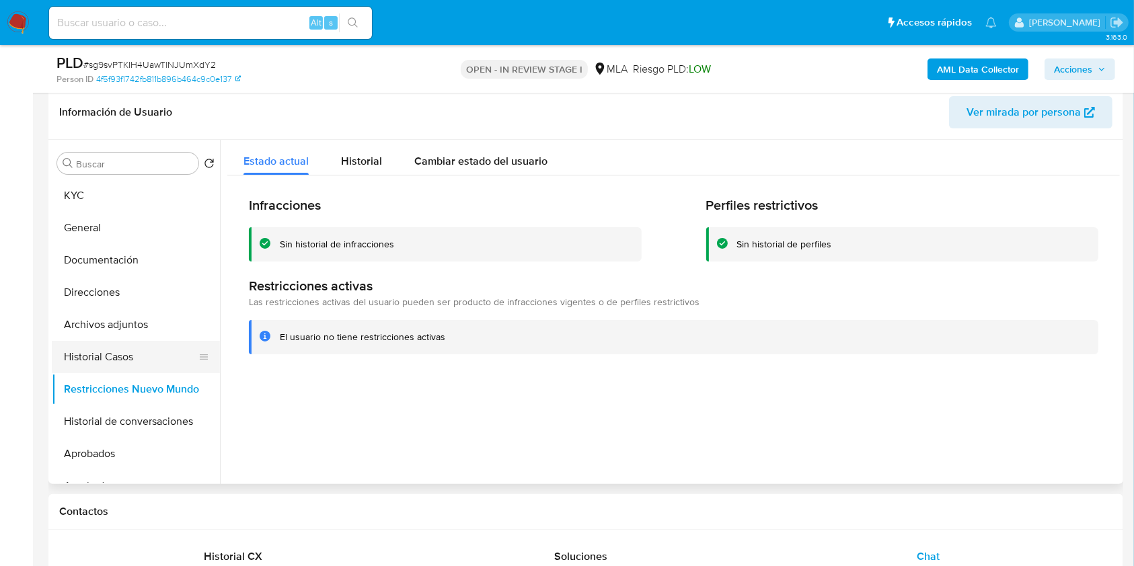
click at [116, 358] on button "Historial Casos" at bounding box center [130, 357] width 157 height 32
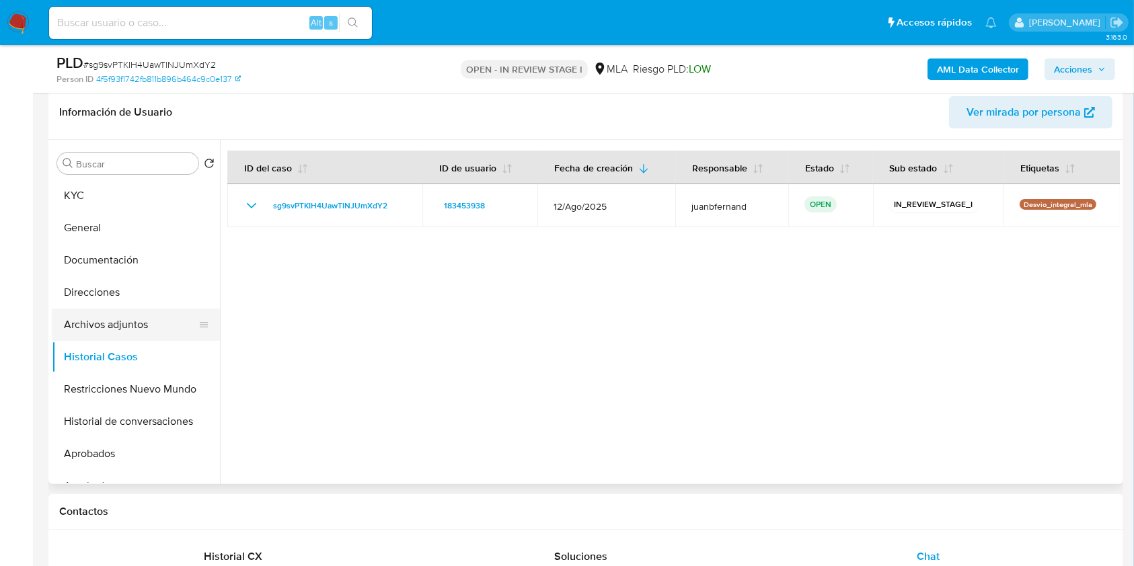
click at [126, 328] on button "Archivos adjuntos" at bounding box center [130, 325] width 157 height 32
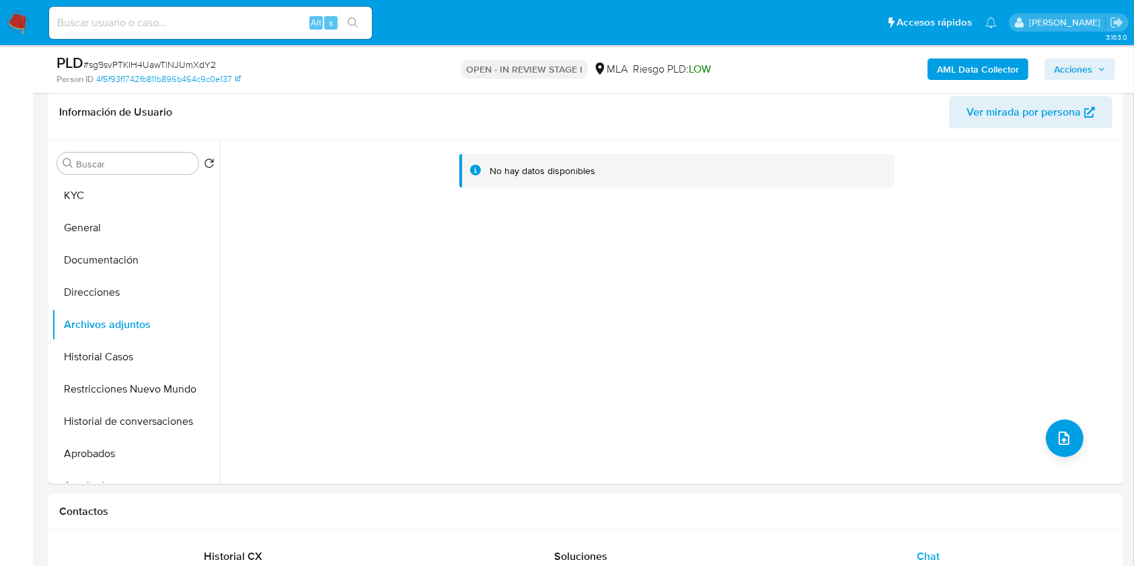
click at [943, 66] on b "AML Data Collector" at bounding box center [978, 70] width 82 height 22
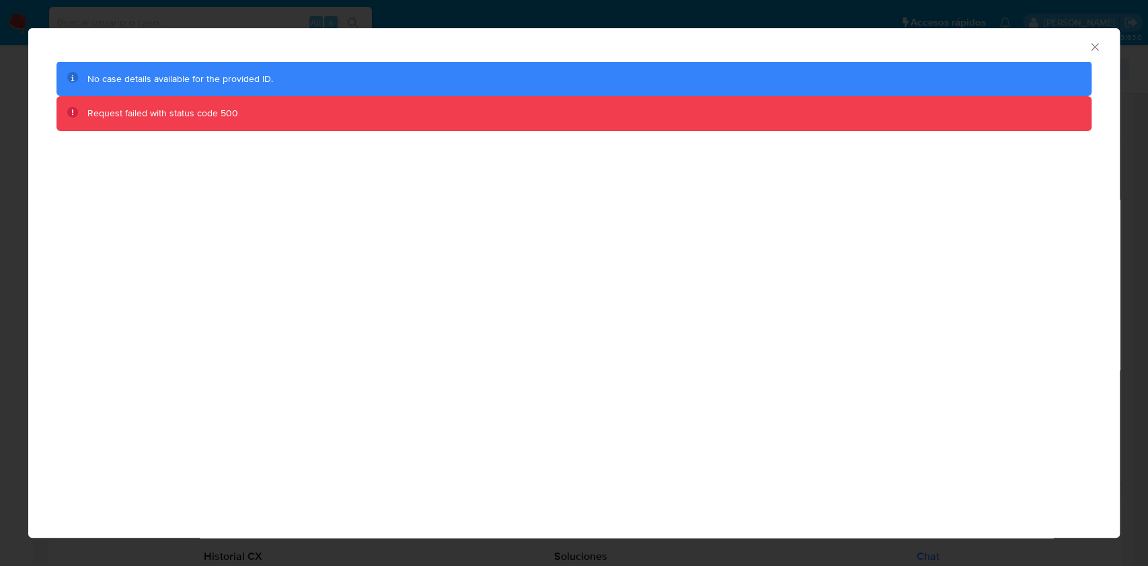
click at [1097, 51] on icon "Cerrar ventana" at bounding box center [1094, 46] width 13 height 13
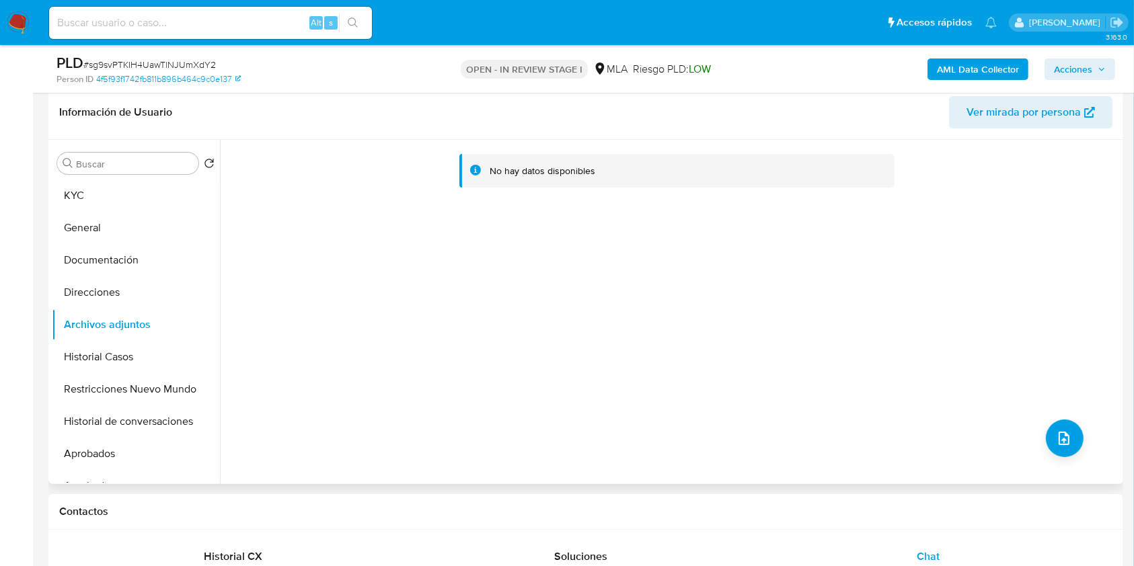
drag, startPoint x: 473, startPoint y: 286, endPoint x: 324, endPoint y: 188, distance: 179.0
click at [473, 286] on div "No hay datos disponibles" at bounding box center [670, 312] width 900 height 344
click at [931, 77] on button "AML Data Collector" at bounding box center [977, 70] width 101 height 22
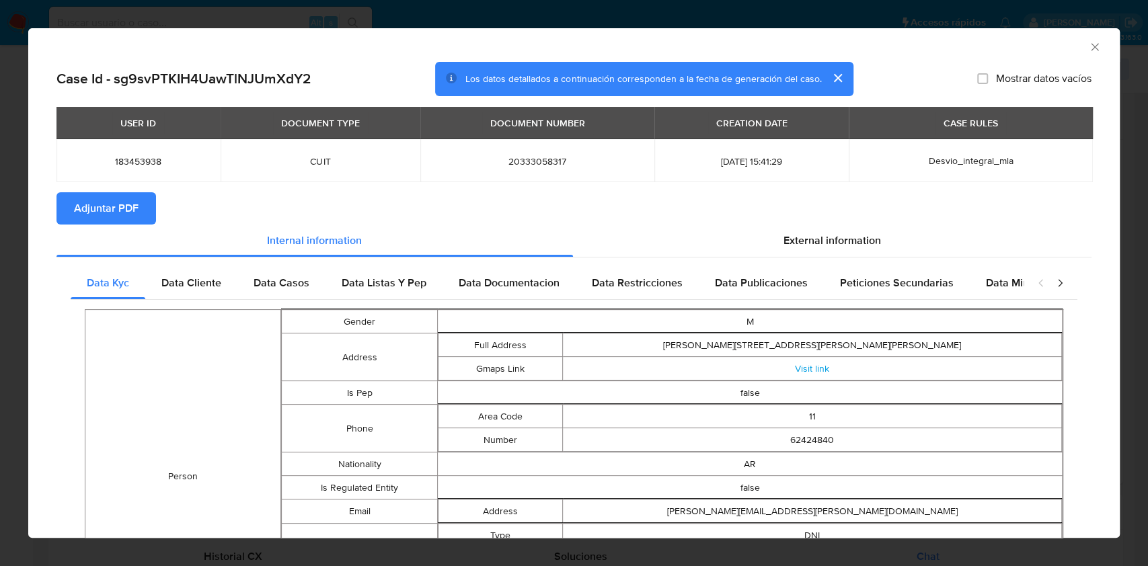
click at [142, 210] on button "Adjuntar PDF" at bounding box center [106, 208] width 100 height 32
drag, startPoint x: 1083, startPoint y: 48, endPoint x: 1038, endPoint y: 51, distance: 44.5
click at [1088, 52] on icon "Cerrar ventana" at bounding box center [1094, 46] width 13 height 13
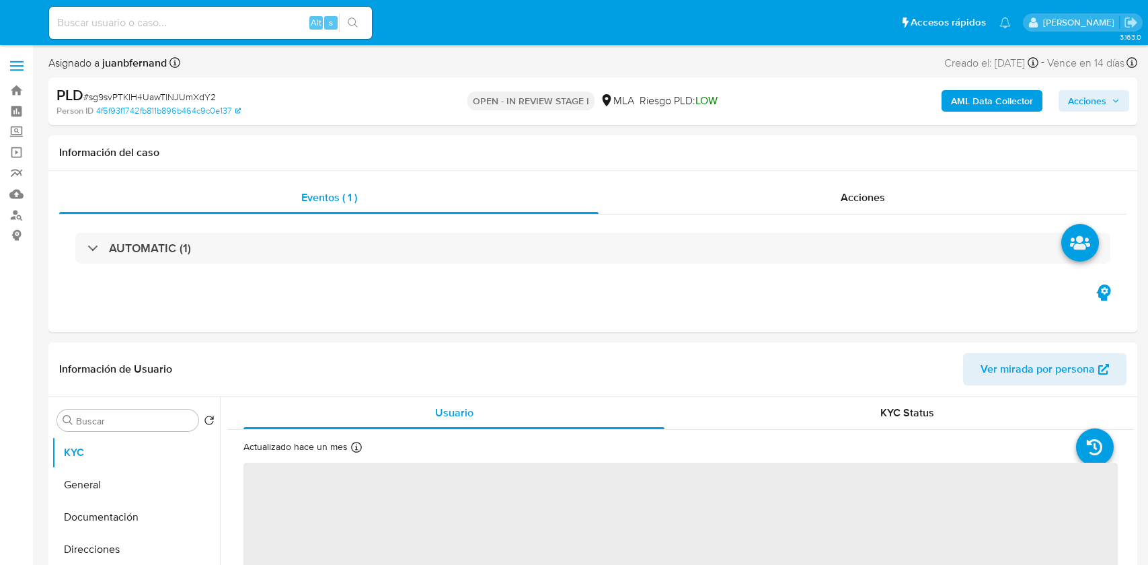
select select "10"
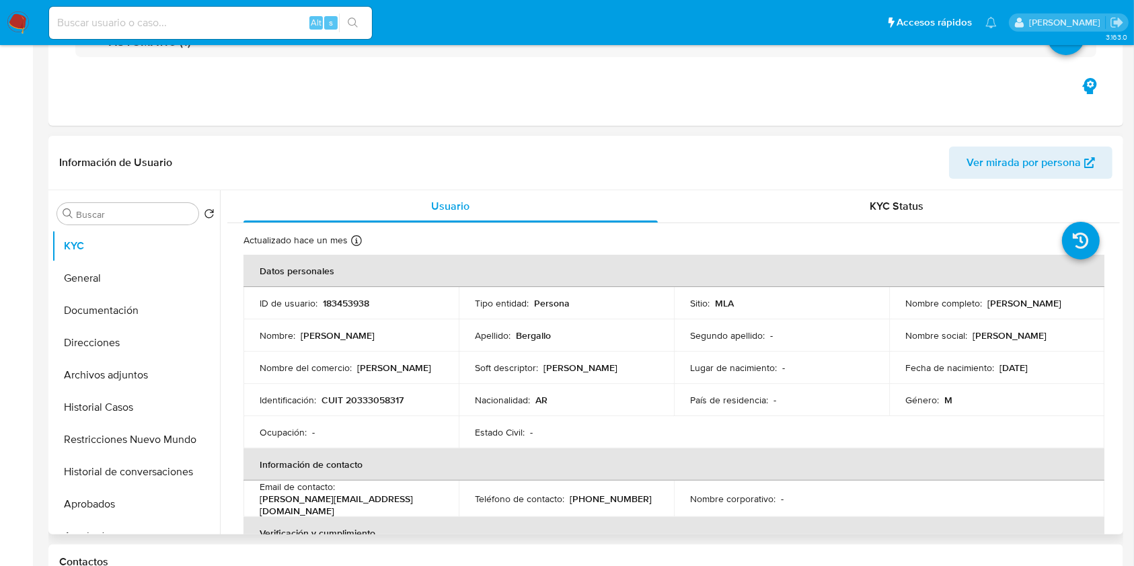
scroll to position [448, 0]
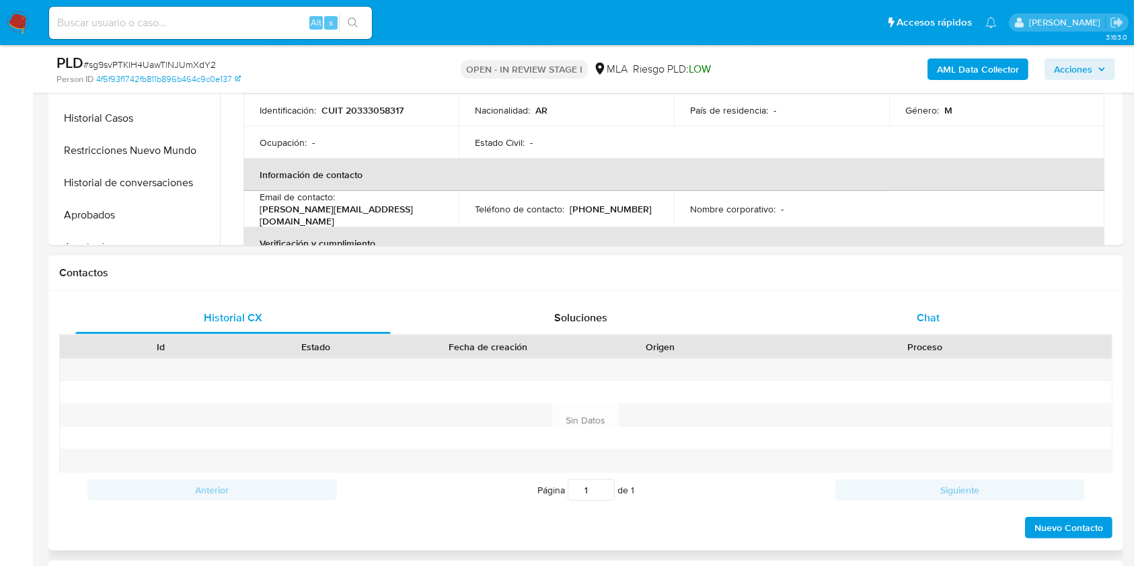
click at [943, 324] on div "Chat" at bounding box center [928, 318] width 315 height 32
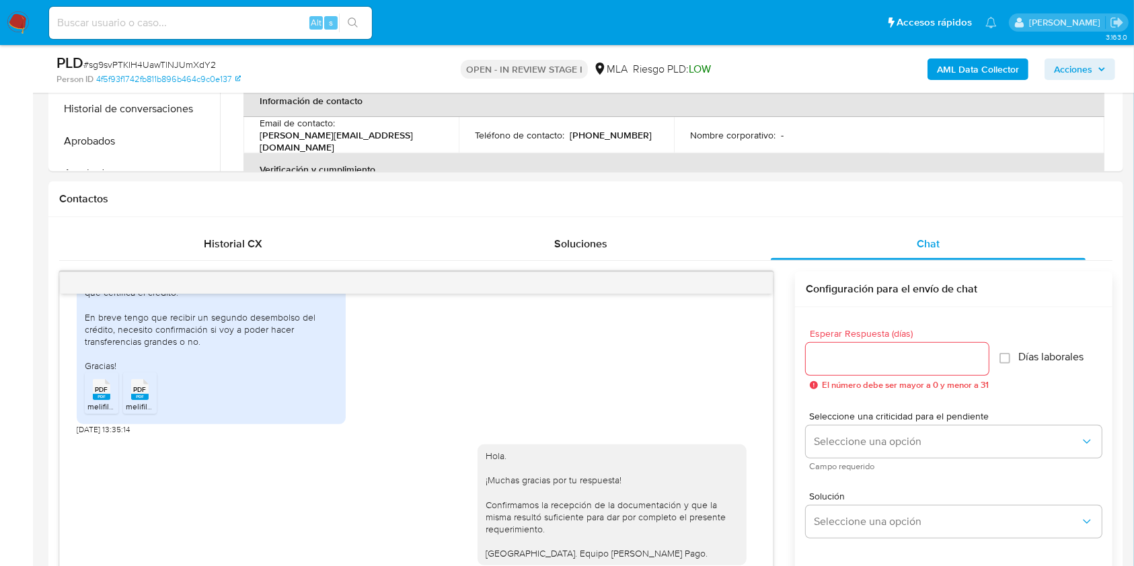
scroll to position [269, 0]
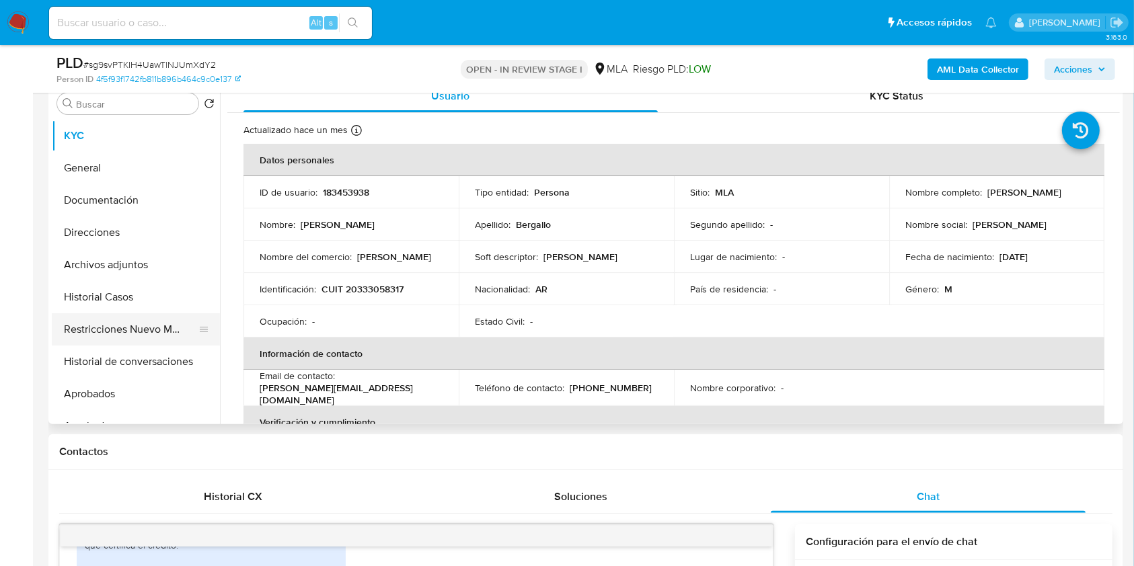
click at [99, 325] on button "Restricciones Nuevo Mundo" at bounding box center [130, 329] width 157 height 32
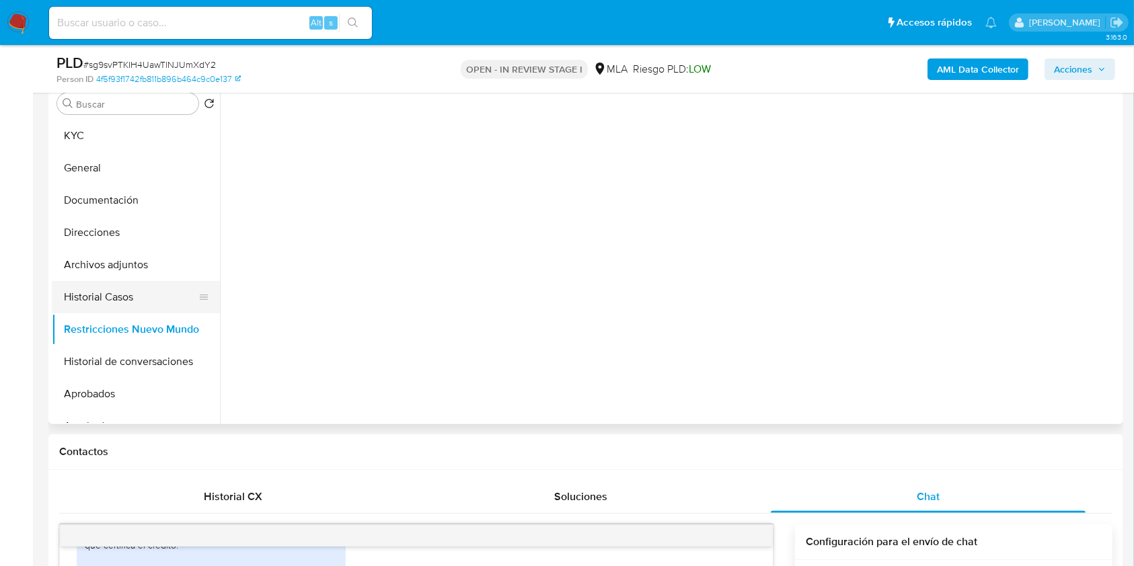
click at [106, 290] on button "Historial Casos" at bounding box center [130, 297] width 157 height 32
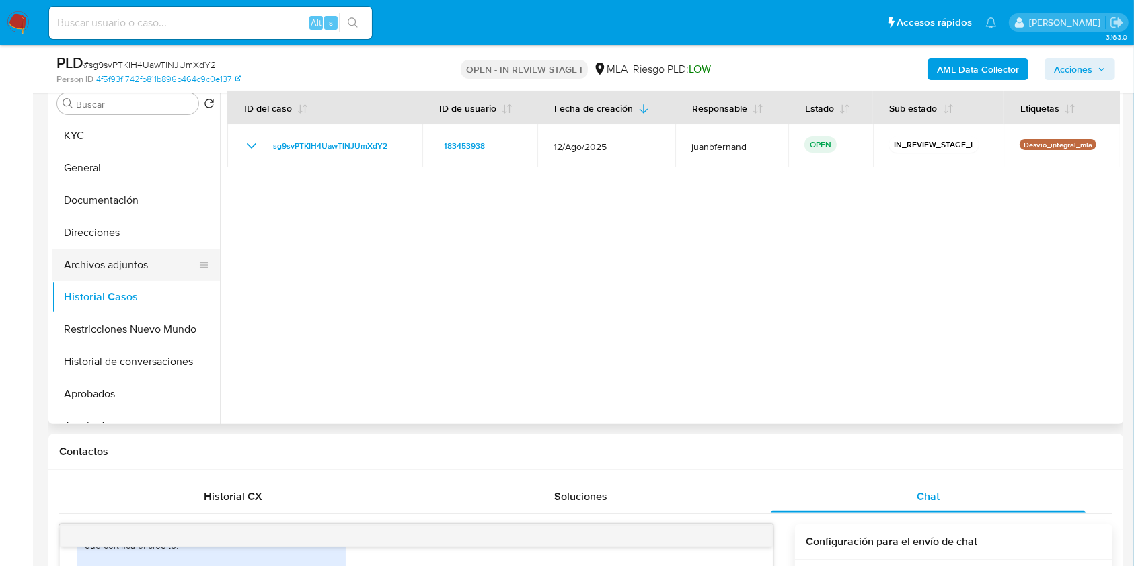
click at [124, 260] on button "Archivos adjuntos" at bounding box center [130, 265] width 157 height 32
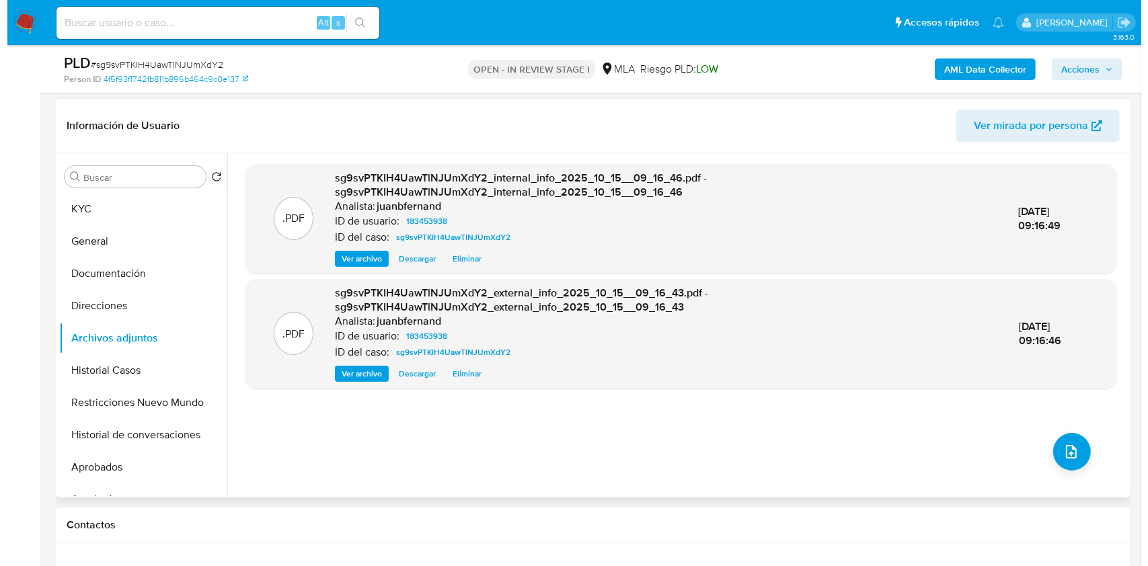
scroll to position [179, 0]
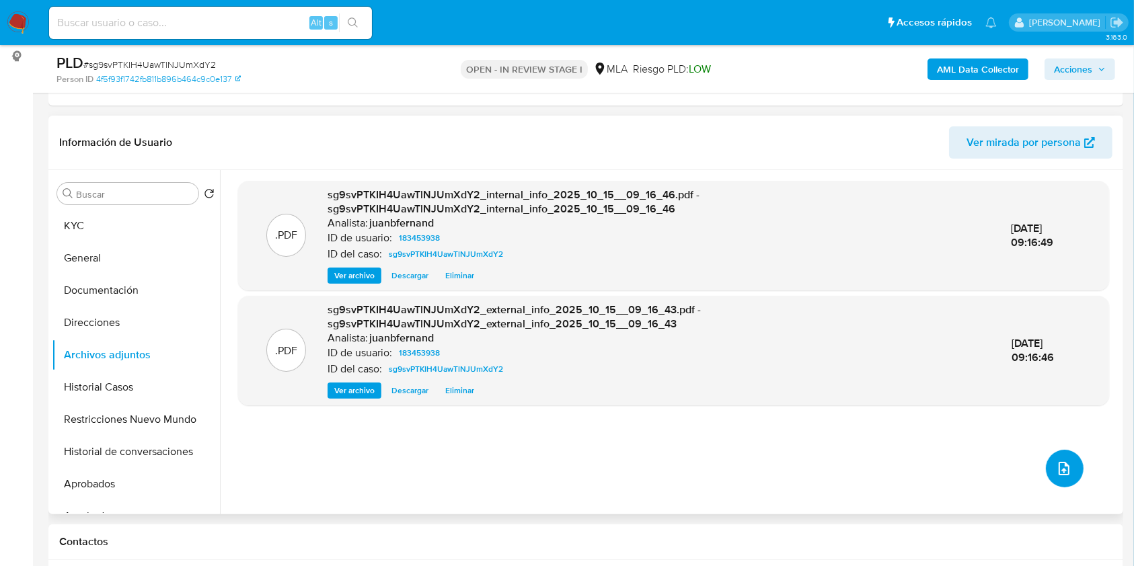
click at [1048, 468] on button "upload-file" at bounding box center [1065, 469] width 38 height 38
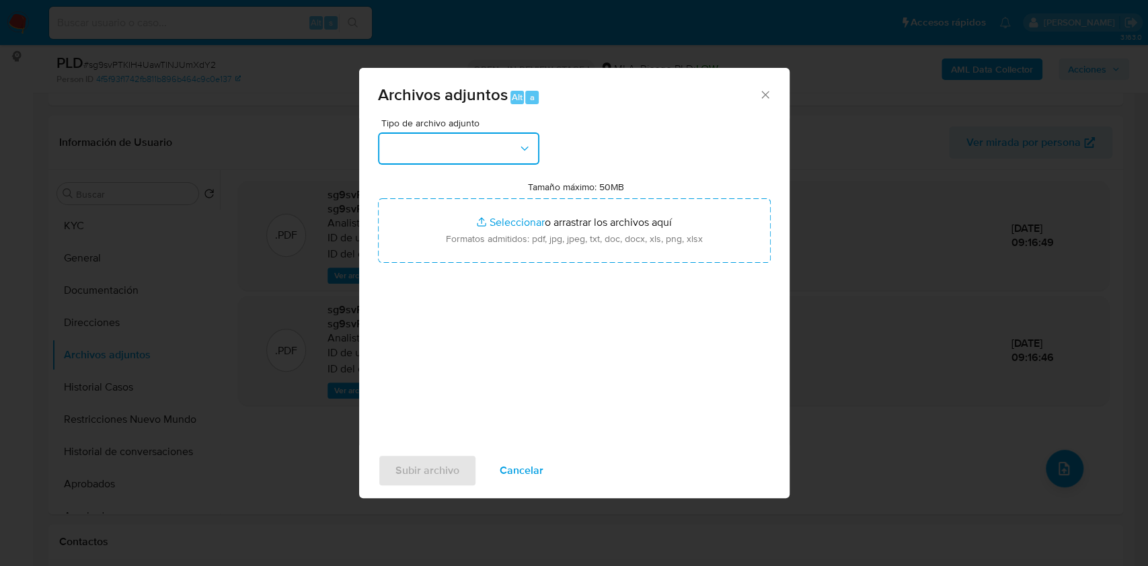
click at [496, 139] on button "button" at bounding box center [458, 148] width 161 height 32
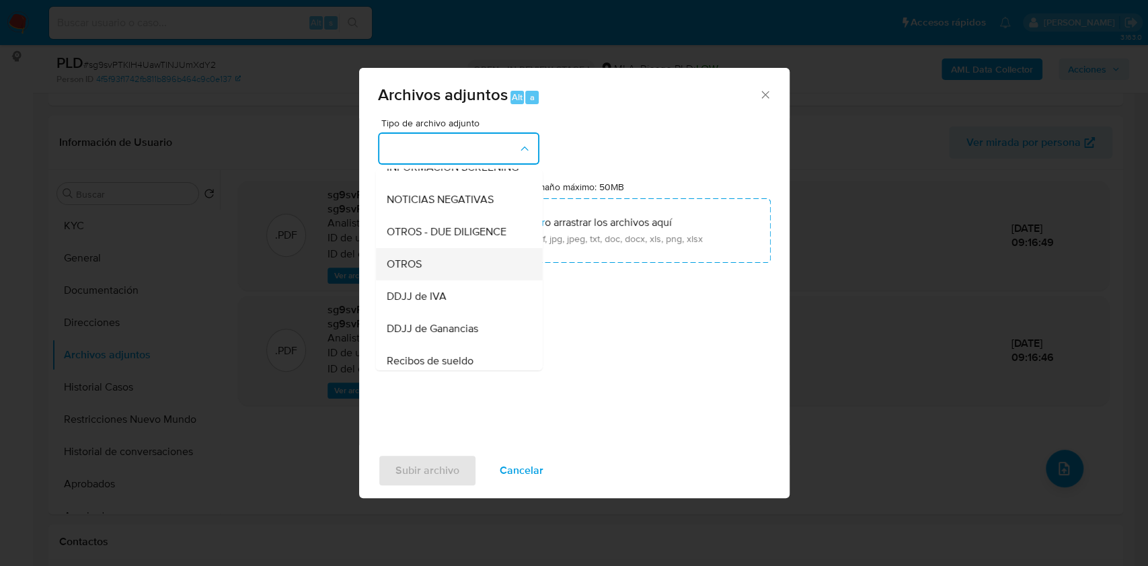
click at [439, 274] on div "OTROS" at bounding box center [454, 264] width 137 height 32
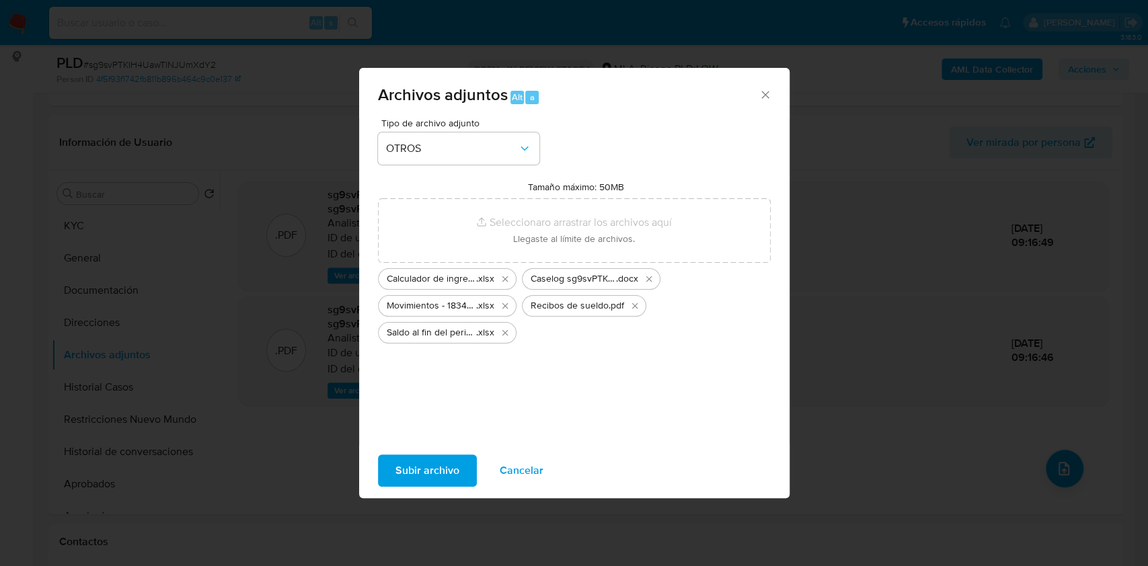
click at [440, 472] on span "Subir archivo" at bounding box center [427, 471] width 64 height 30
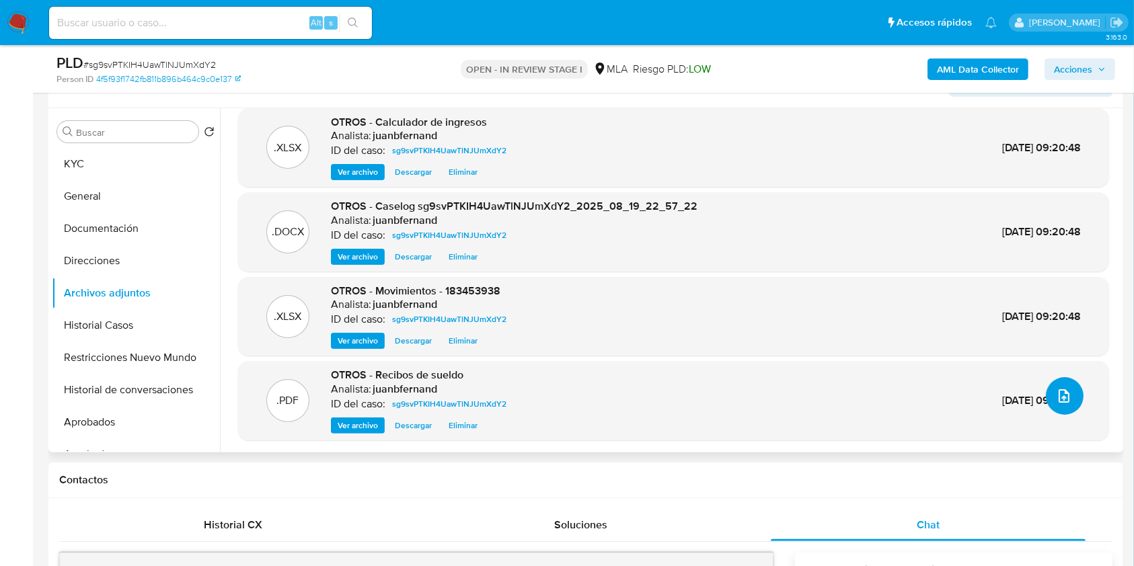
scroll to position [269, 0]
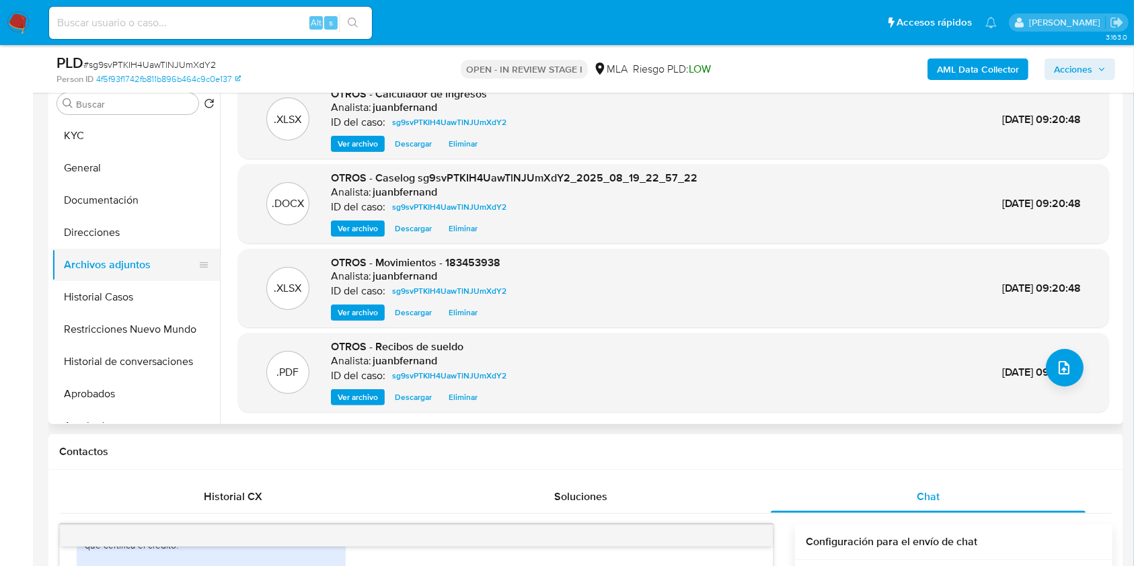
drag, startPoint x: 98, startPoint y: 299, endPoint x: 106, endPoint y: 276, distance: 24.2
click at [98, 299] on button "Historial Casos" at bounding box center [136, 297] width 168 height 32
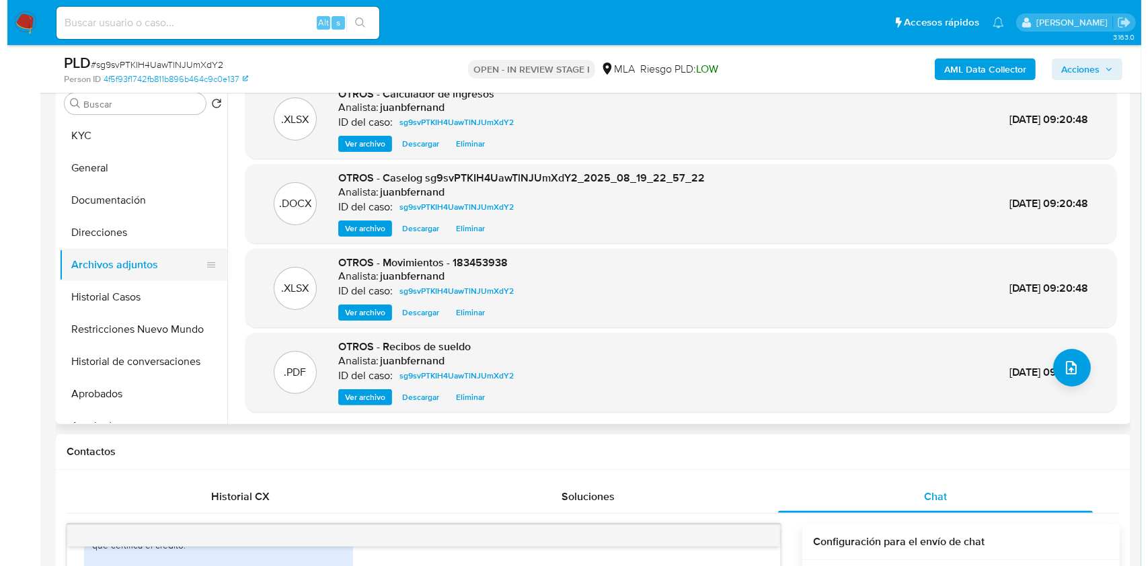
scroll to position [0, 0]
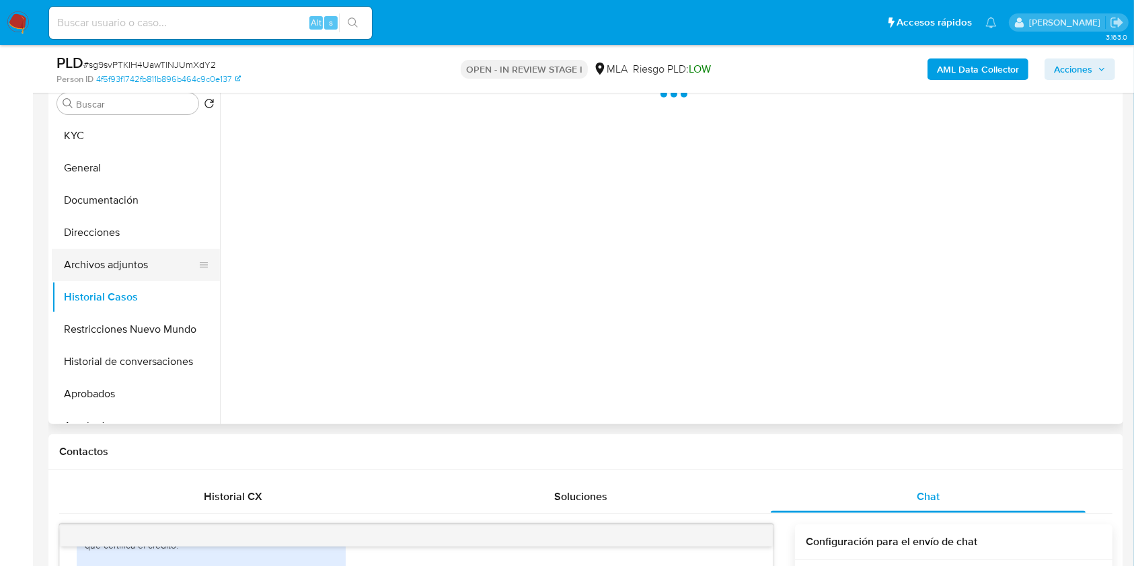
click at [107, 275] on button "Archivos adjuntos" at bounding box center [130, 265] width 157 height 32
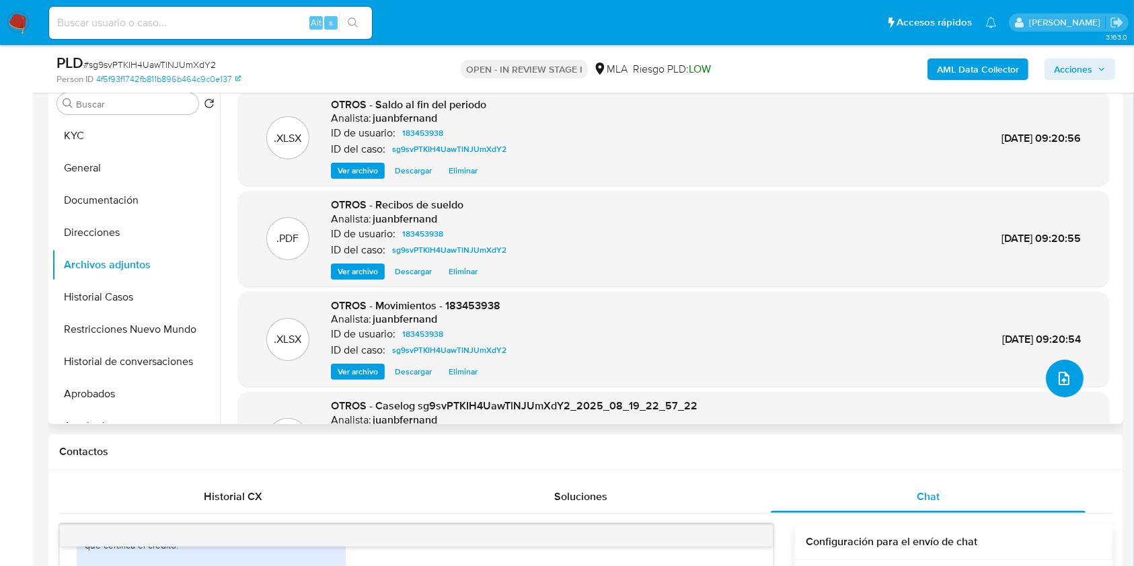
click at [1067, 373] on button "upload-file" at bounding box center [1065, 379] width 38 height 38
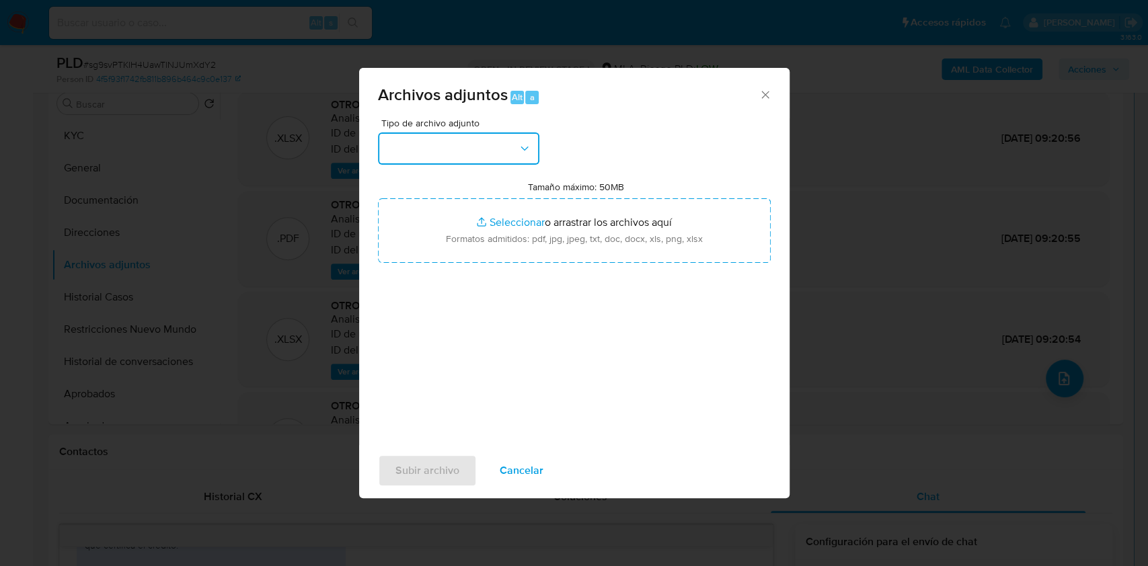
click at [484, 149] on button "button" at bounding box center [458, 148] width 161 height 32
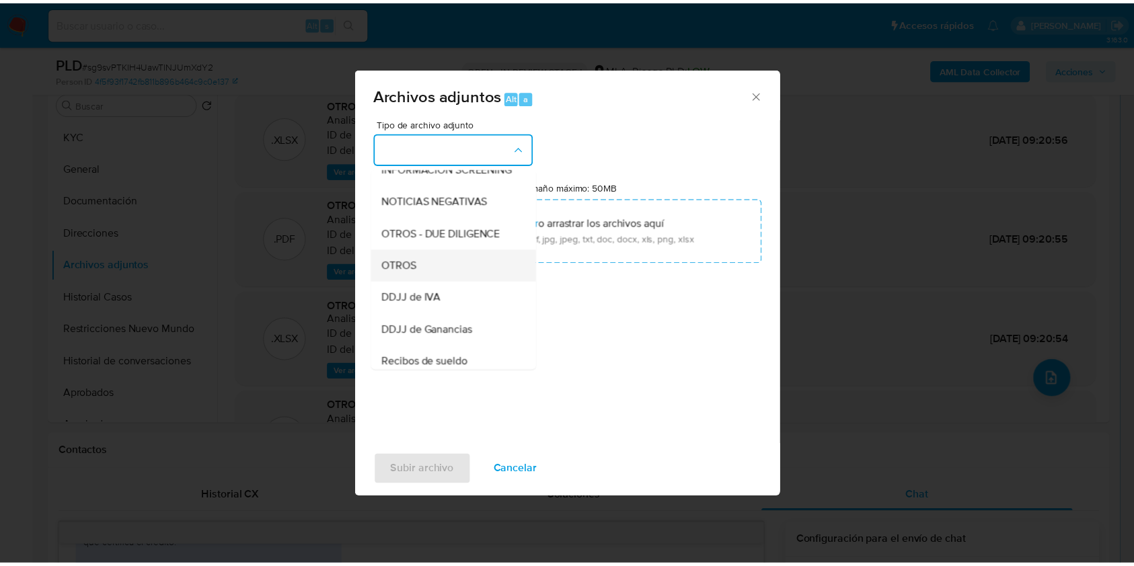
scroll to position [179, 0]
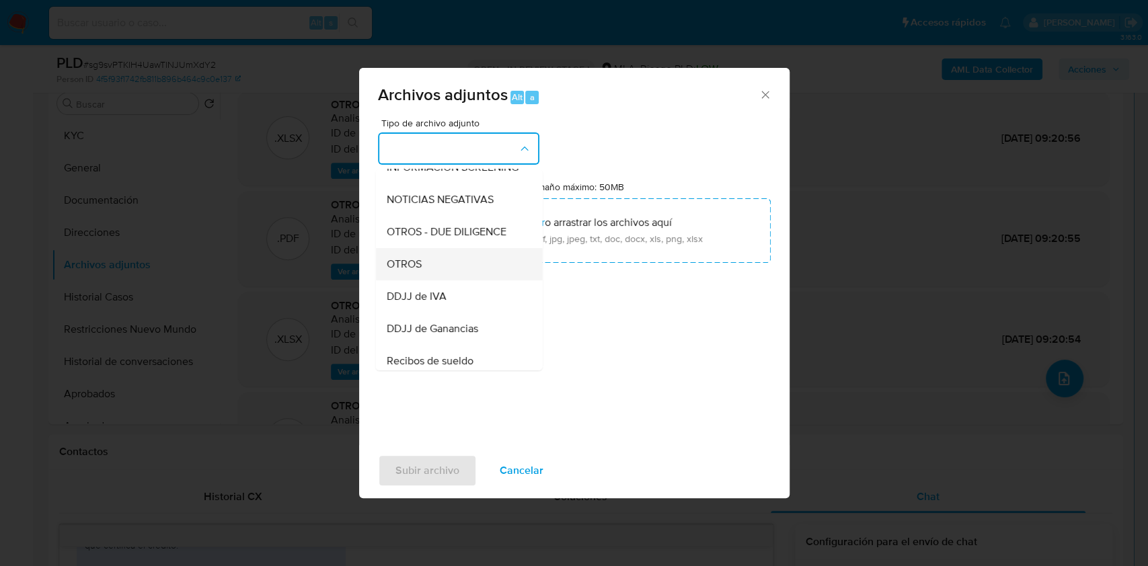
click at [438, 272] on div "OTROS" at bounding box center [454, 264] width 137 height 32
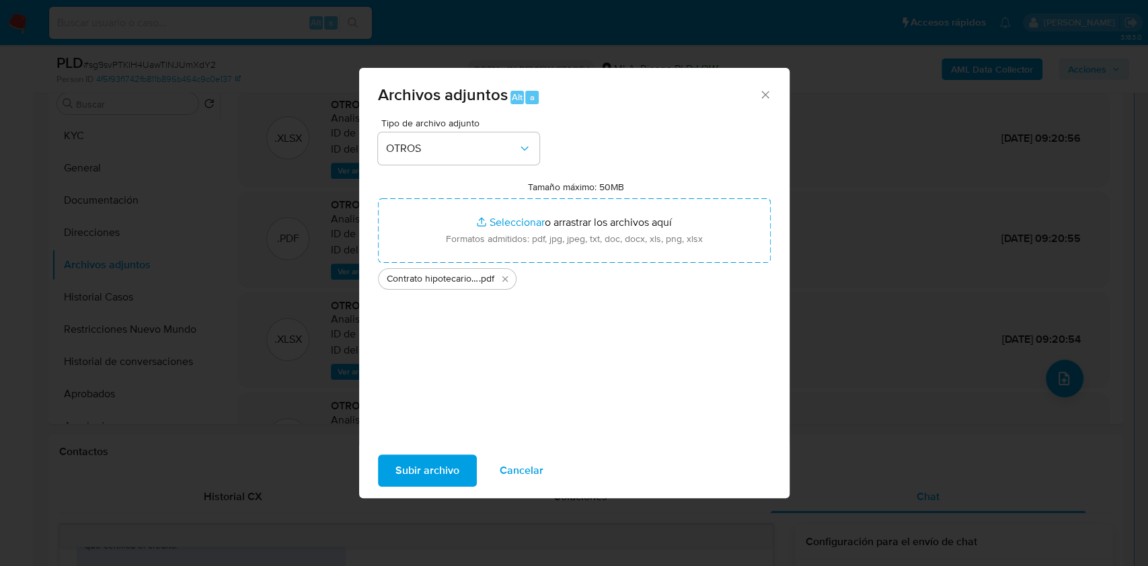
click at [432, 467] on span "Subir archivo" at bounding box center [427, 471] width 64 height 30
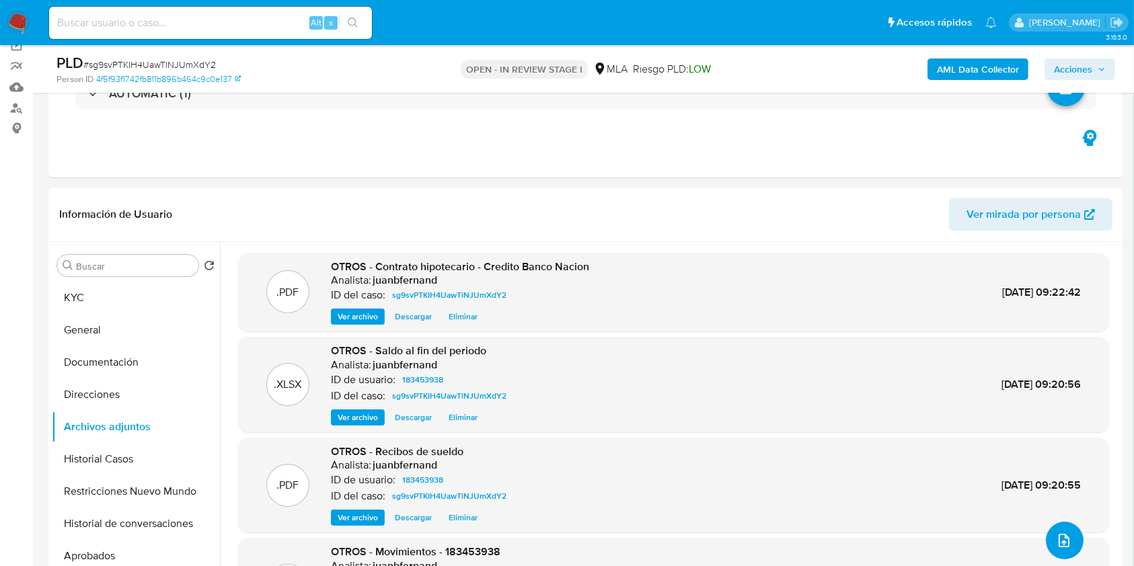
scroll to position [89, 0]
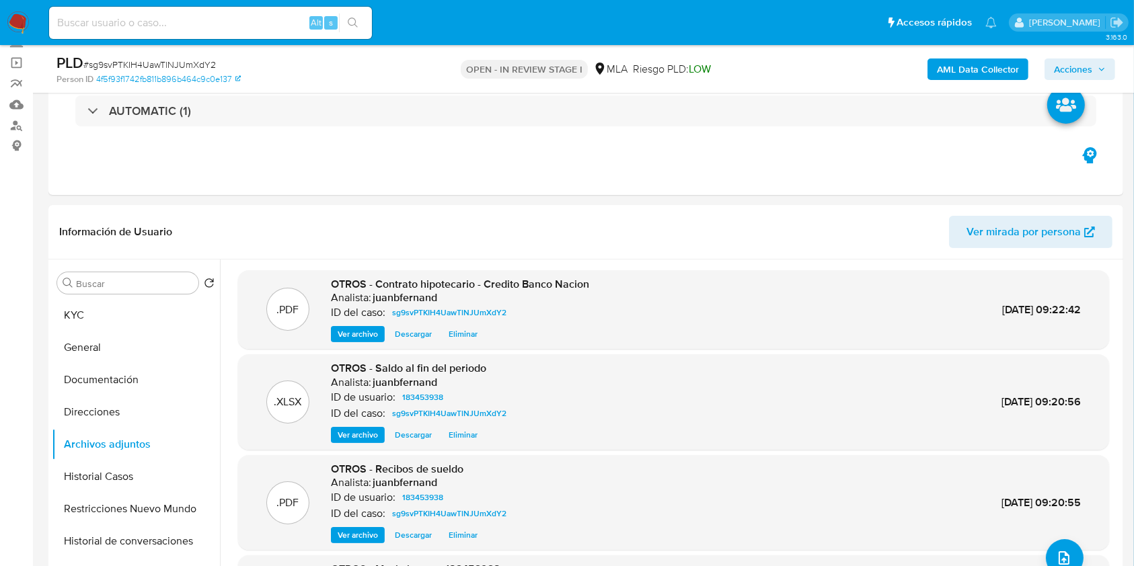
drag, startPoint x: 1081, startPoint y: 62, endPoint x: 1033, endPoint y: 75, distance: 50.2
click at [1081, 62] on span "Acciones" at bounding box center [1073, 70] width 38 height 22
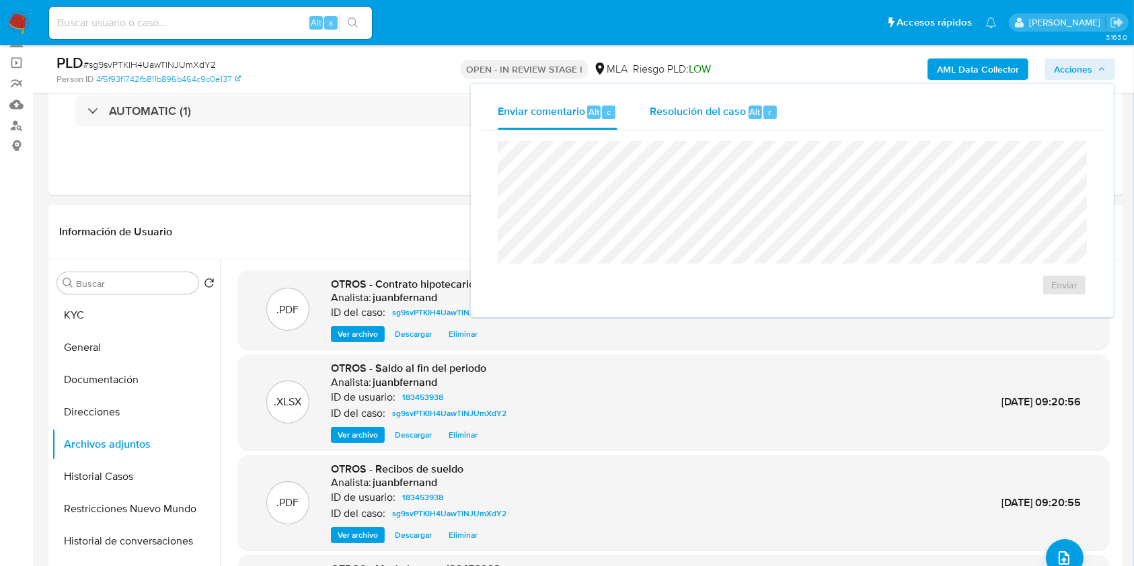
click at [689, 112] on span "Resolución del caso" at bounding box center [698, 111] width 96 height 15
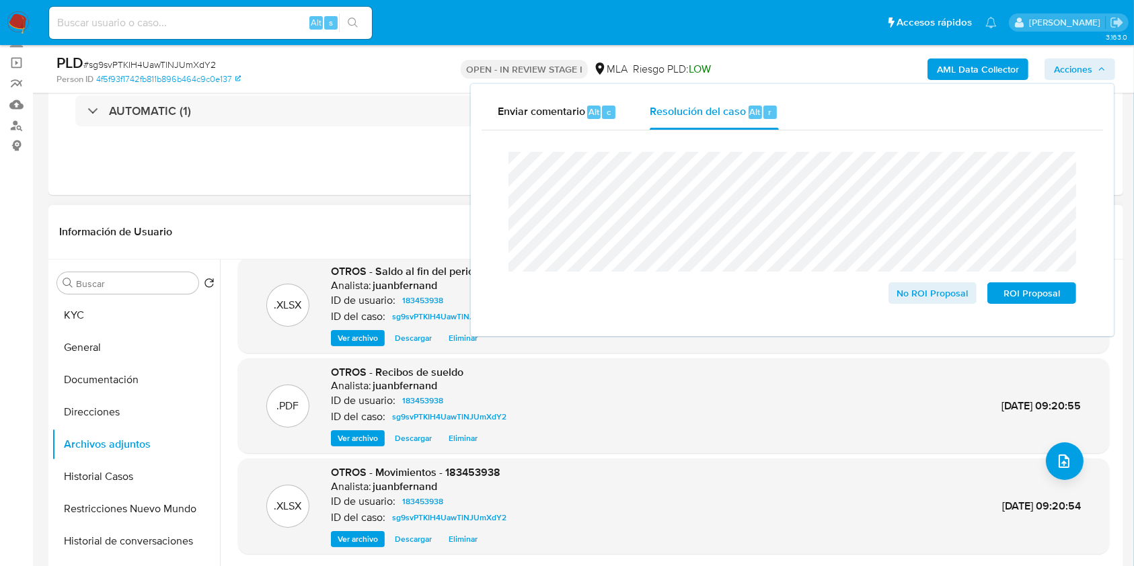
scroll to position [179, 0]
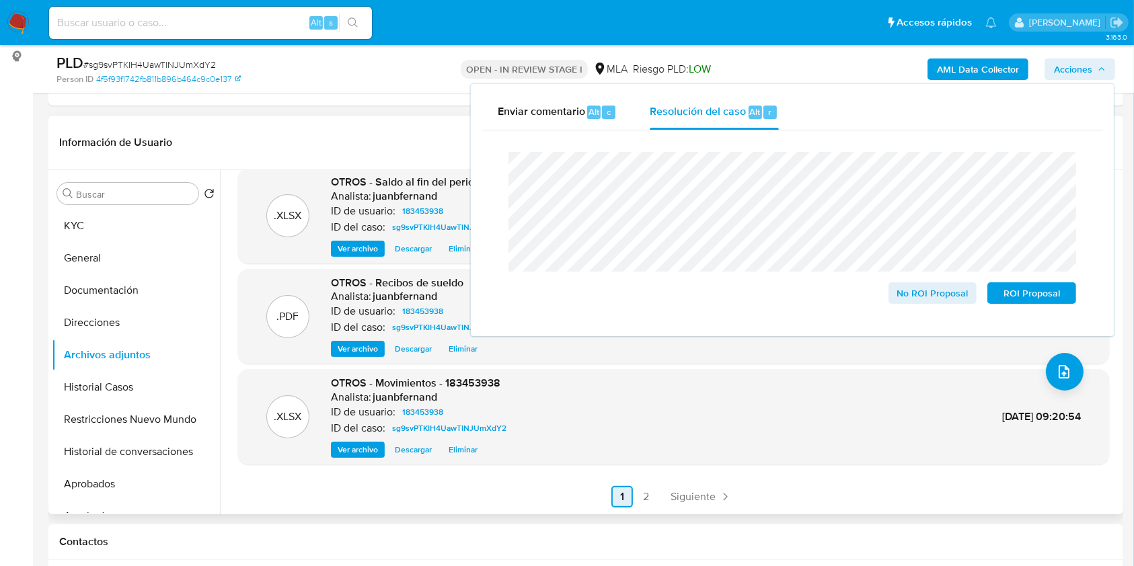
click at [687, 497] on span "Siguiente" at bounding box center [692, 497] width 45 height 11
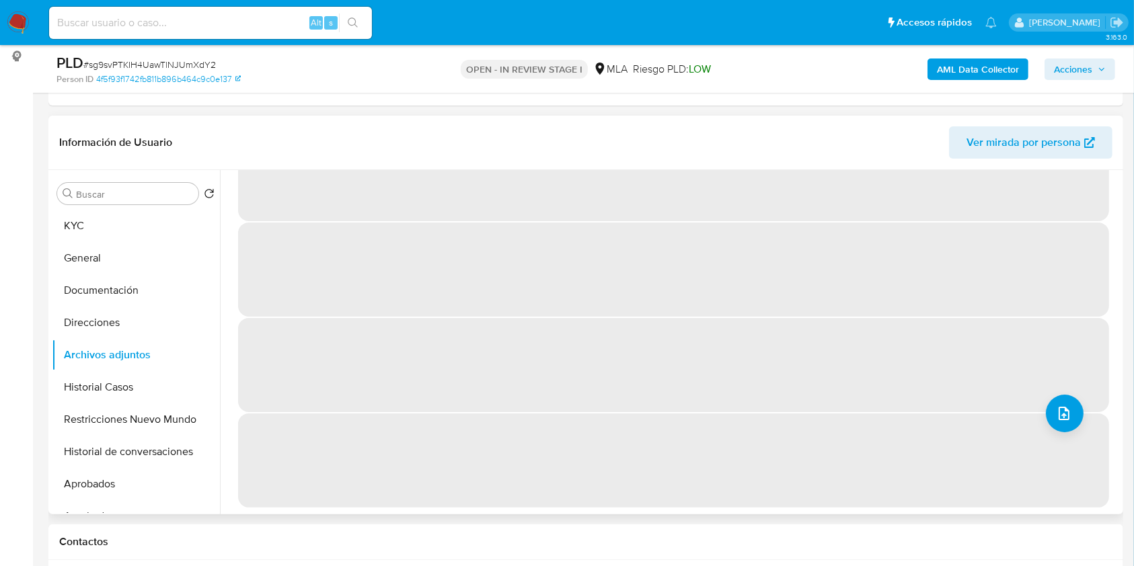
scroll to position [0, 0]
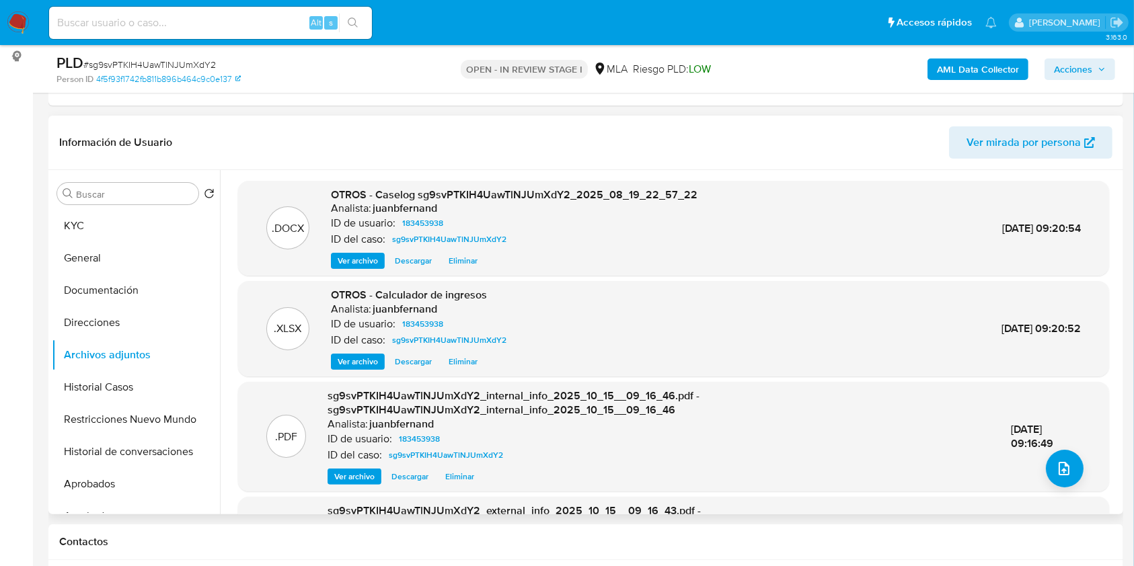
click at [1083, 68] on span "Acciones" at bounding box center [1073, 70] width 38 height 22
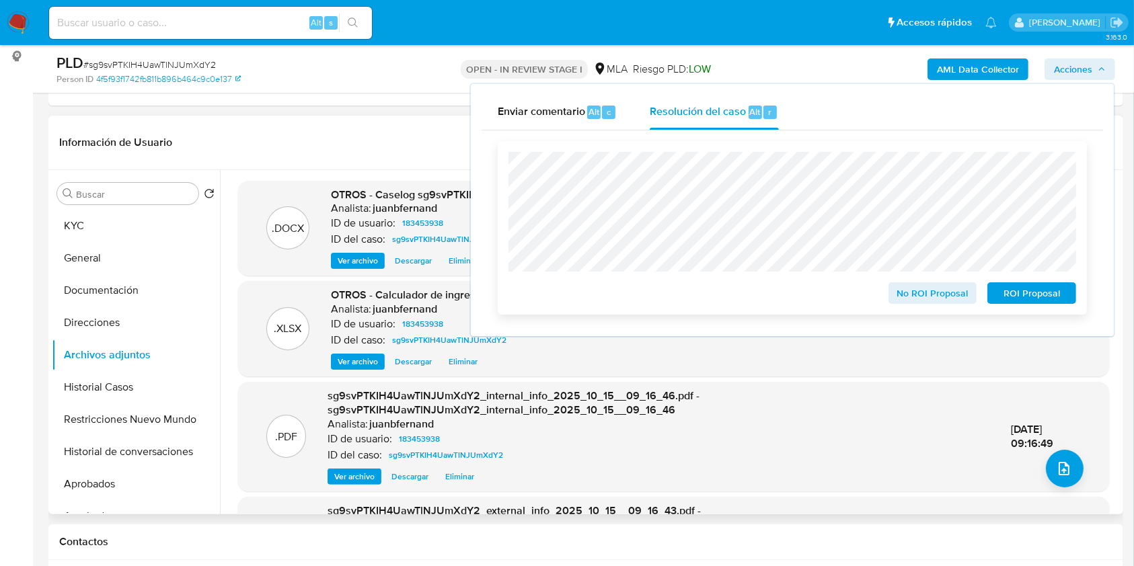
click at [943, 293] on span "No ROI Proposal" at bounding box center [933, 293] width 70 height 19
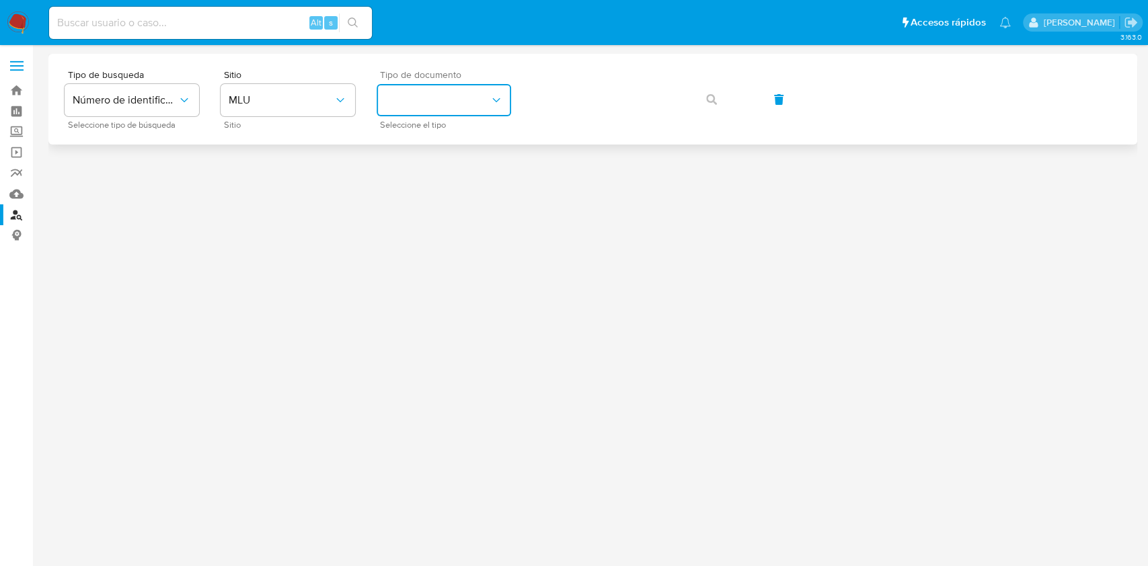
click at [430, 99] on button "identificationType" at bounding box center [444, 100] width 134 height 32
click at [280, 106] on button "MLU" at bounding box center [288, 100] width 134 height 32
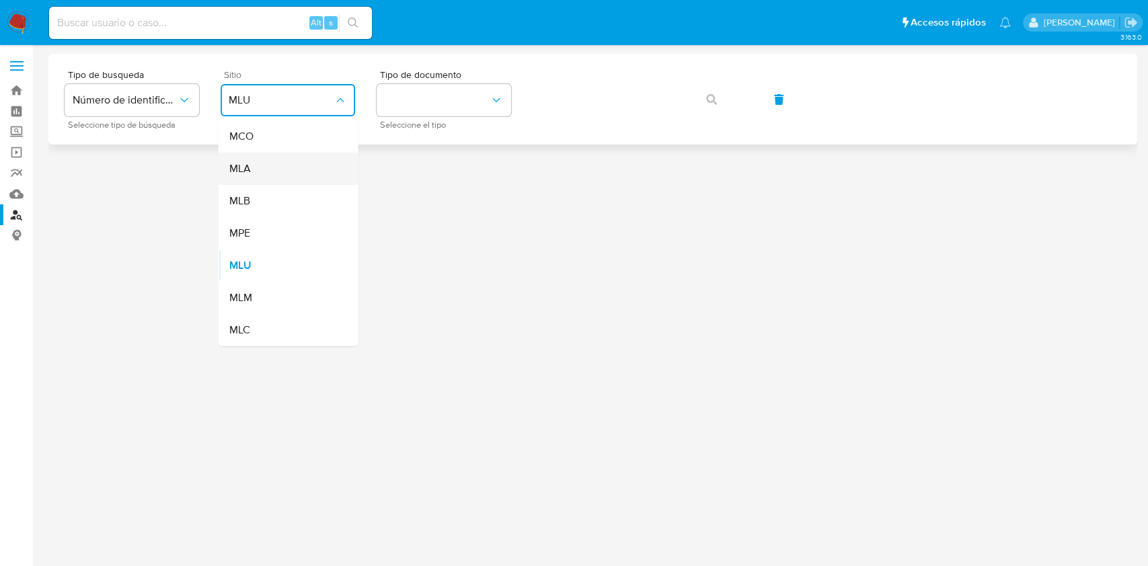
click at [295, 170] on div "MLA" at bounding box center [284, 169] width 110 height 32
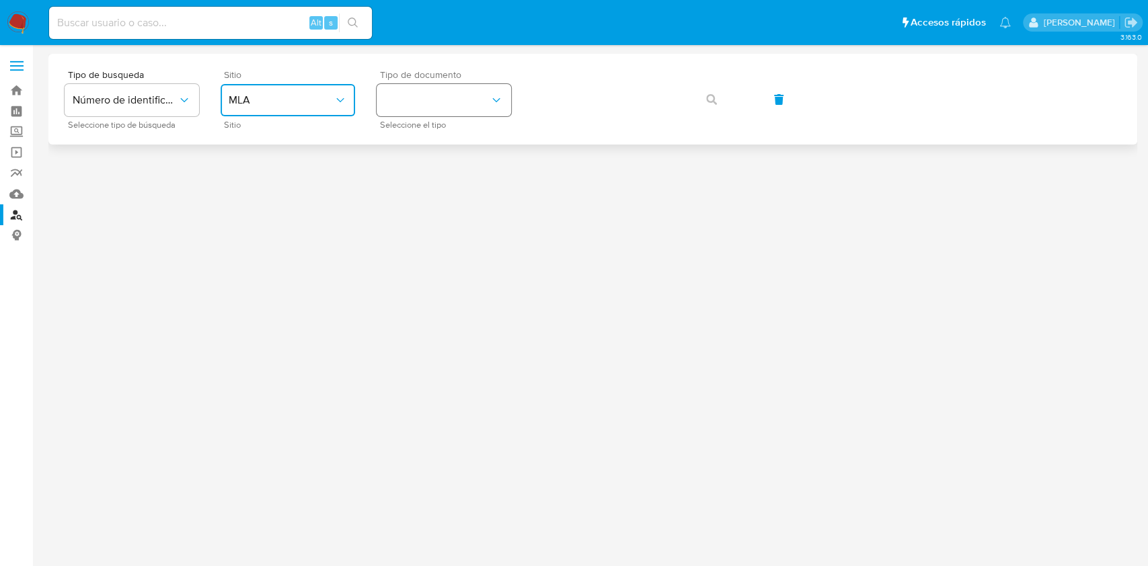
click at [419, 108] on button "identificationType" at bounding box center [444, 100] width 134 height 32
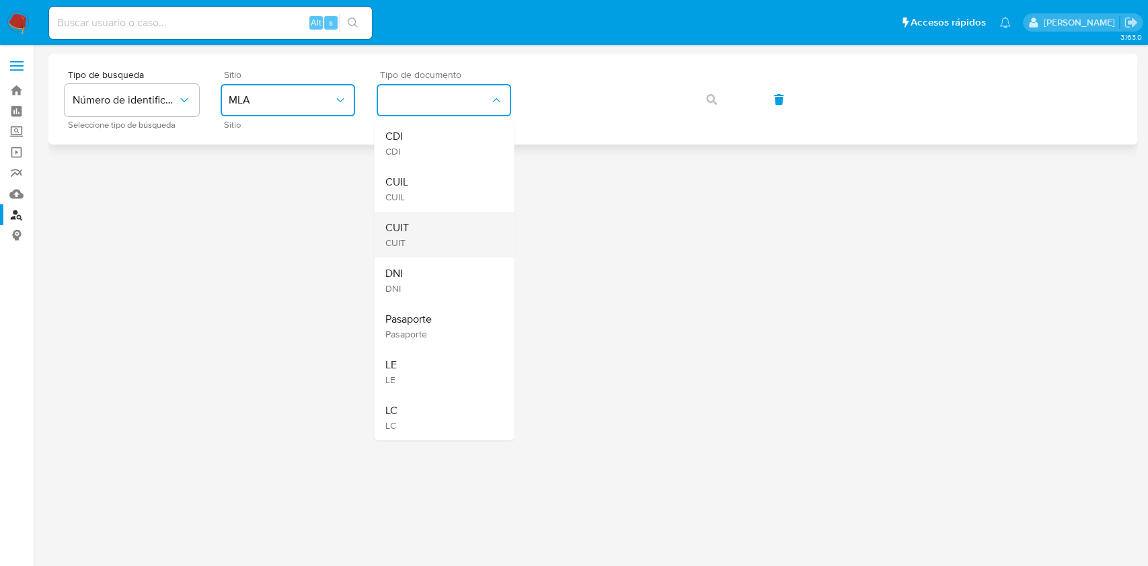
click at [463, 223] on div "CUIT CUIT" at bounding box center [440, 235] width 110 height 46
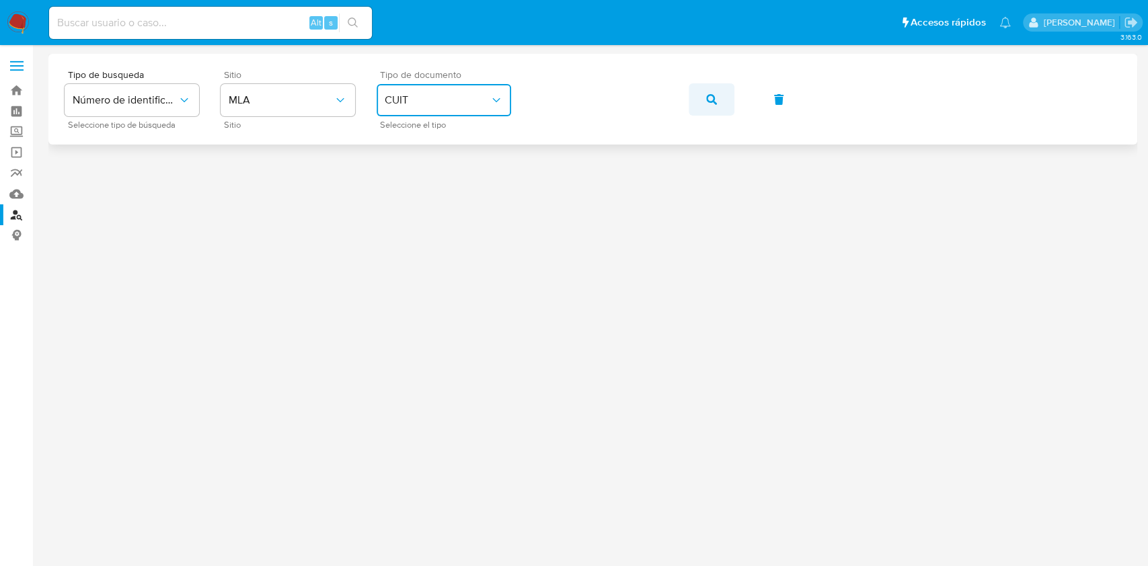
click at [709, 100] on icon "button" at bounding box center [711, 99] width 11 height 11
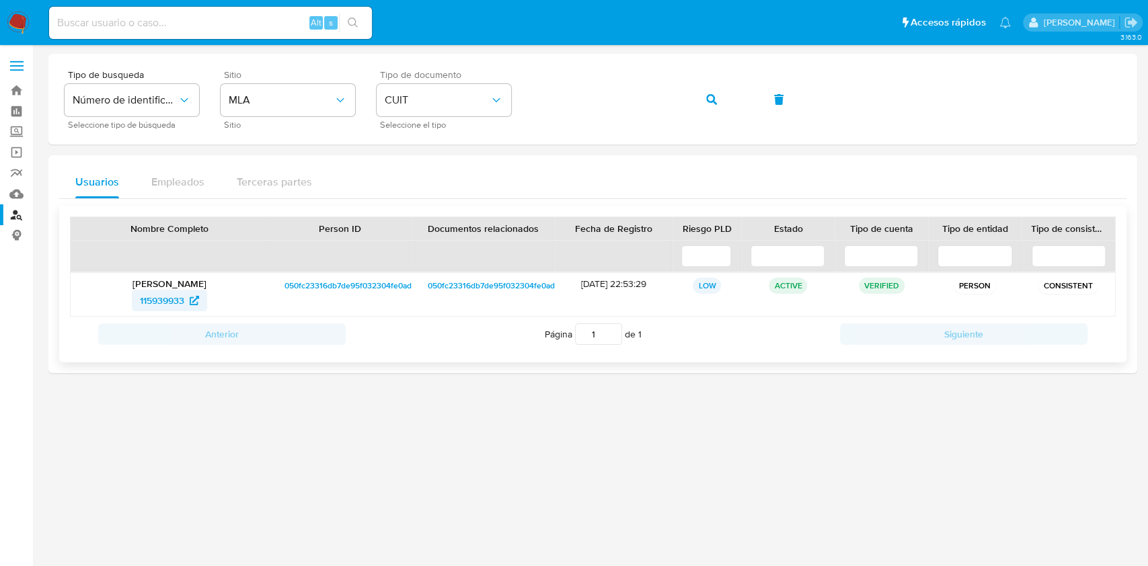
click at [187, 300] on span "115939933" at bounding box center [169, 301] width 59 height 22
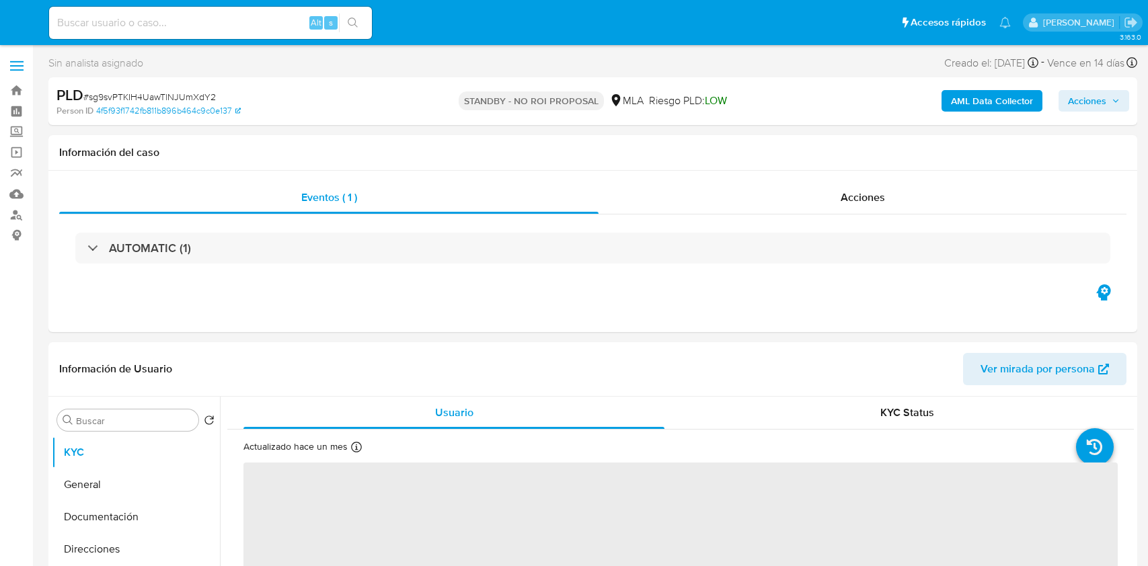
select select "10"
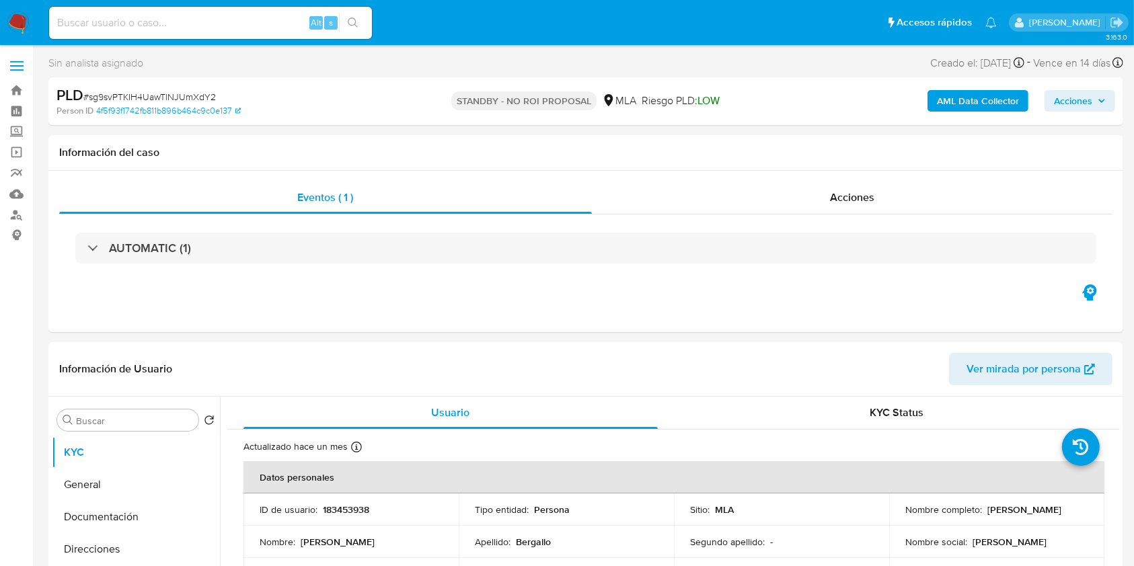
click at [223, 26] on input at bounding box center [210, 22] width 323 height 17
paste input "1ZxGnSiKdZEwjgYzpxGj0pyi"
type input "1ZxGnSiKdZEwjgYzpxGj0pyi"
click at [361, 27] on button "search-icon" at bounding box center [353, 22] width 28 height 19
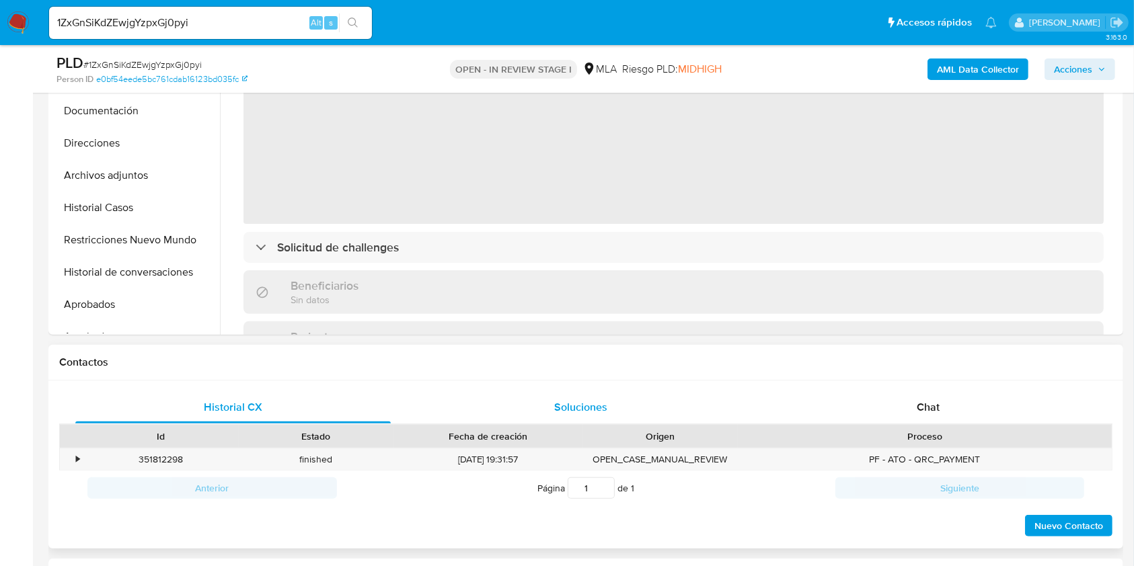
drag, startPoint x: 947, startPoint y: 404, endPoint x: 455, endPoint y: 400, distance: 491.6
click at [945, 404] on div "Chat" at bounding box center [928, 407] width 315 height 32
select select "10"
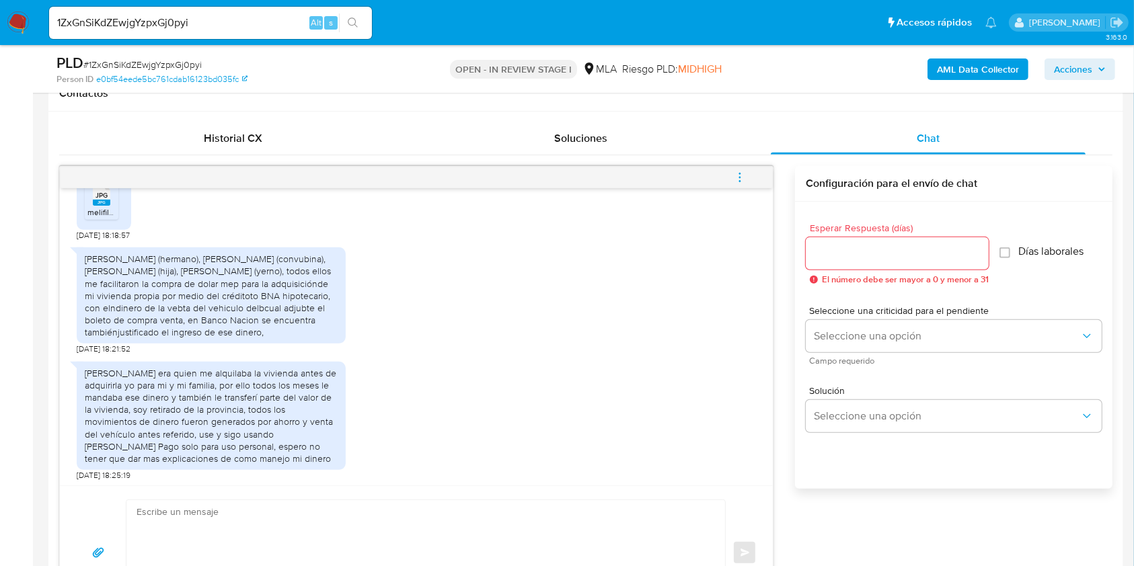
scroll to position [1268, 0]
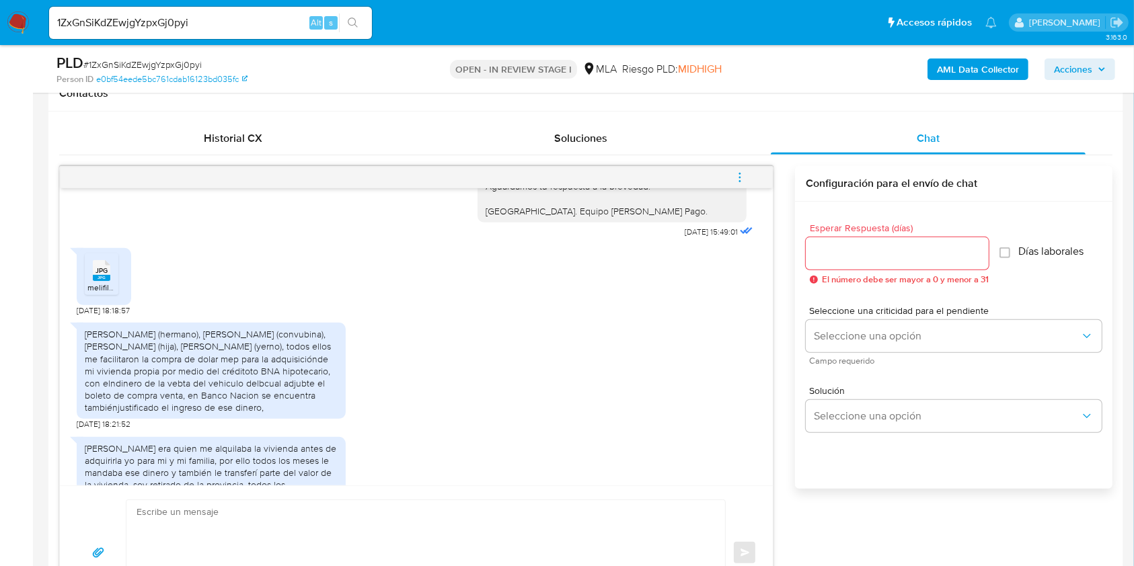
click at [102, 281] on rect at bounding box center [101, 278] width 17 height 6
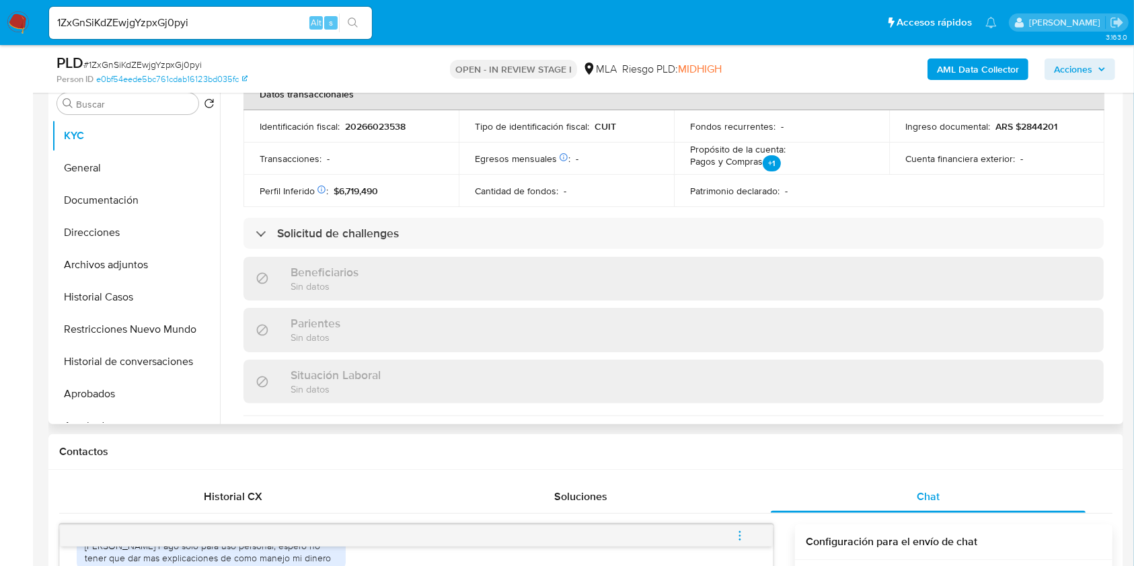
scroll to position [627, 0]
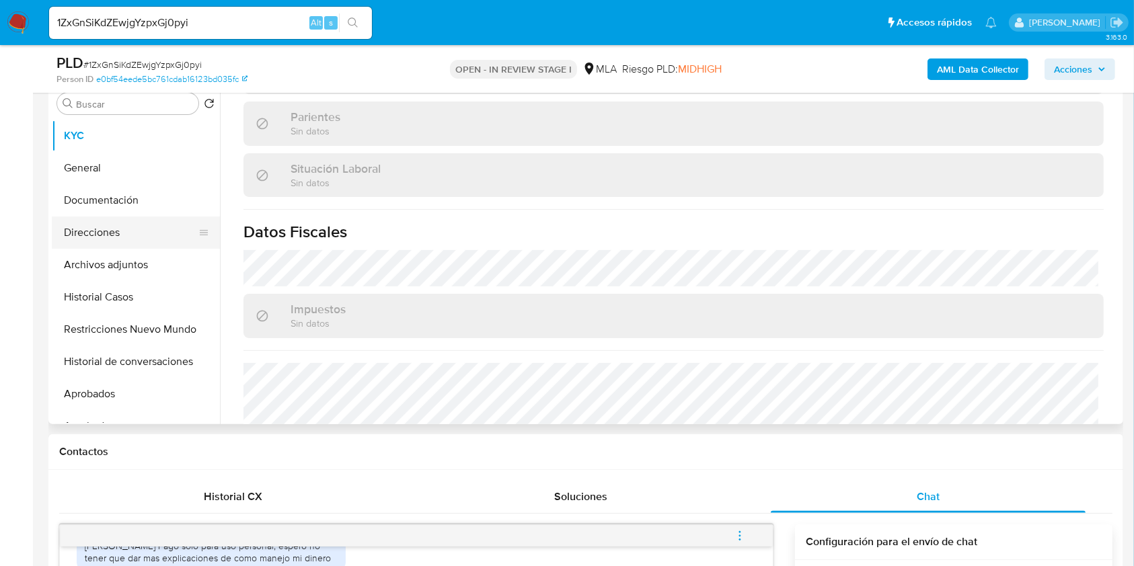
click at [102, 227] on button "Direcciones" at bounding box center [130, 233] width 157 height 32
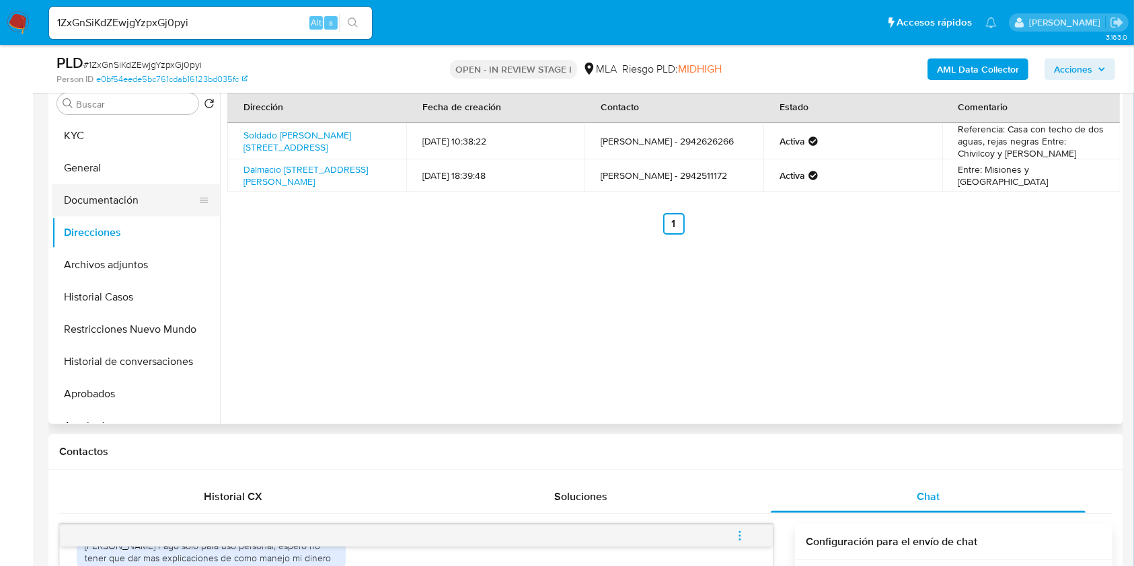
click at [95, 208] on button "Documentación" at bounding box center [130, 200] width 157 height 32
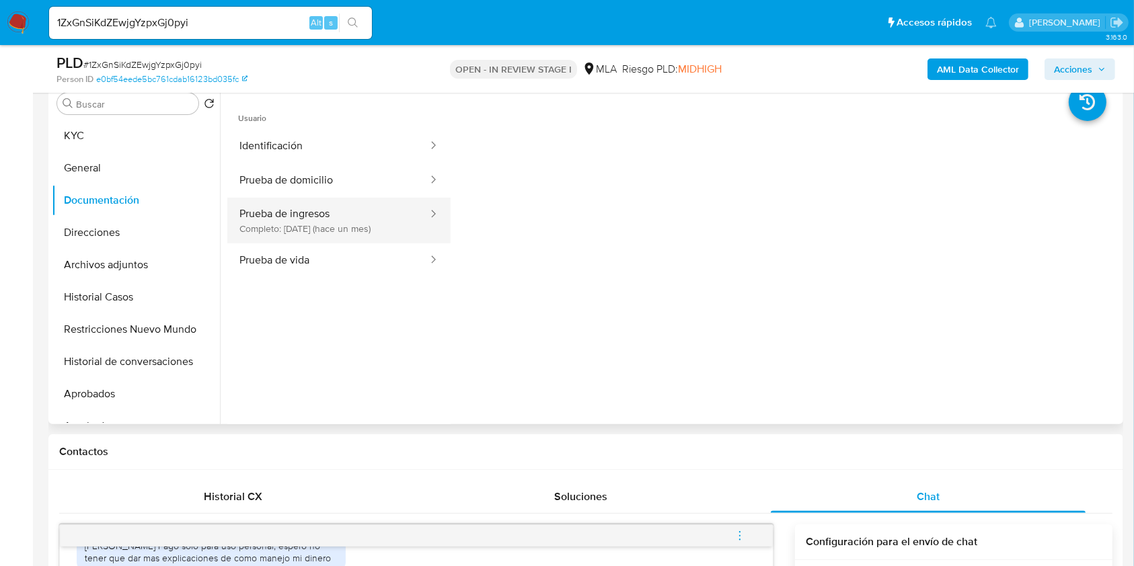
click at [371, 199] on button "Prueba de ingresos Completo: 10/09/2025 (hace un mes)" at bounding box center [328, 221] width 202 height 46
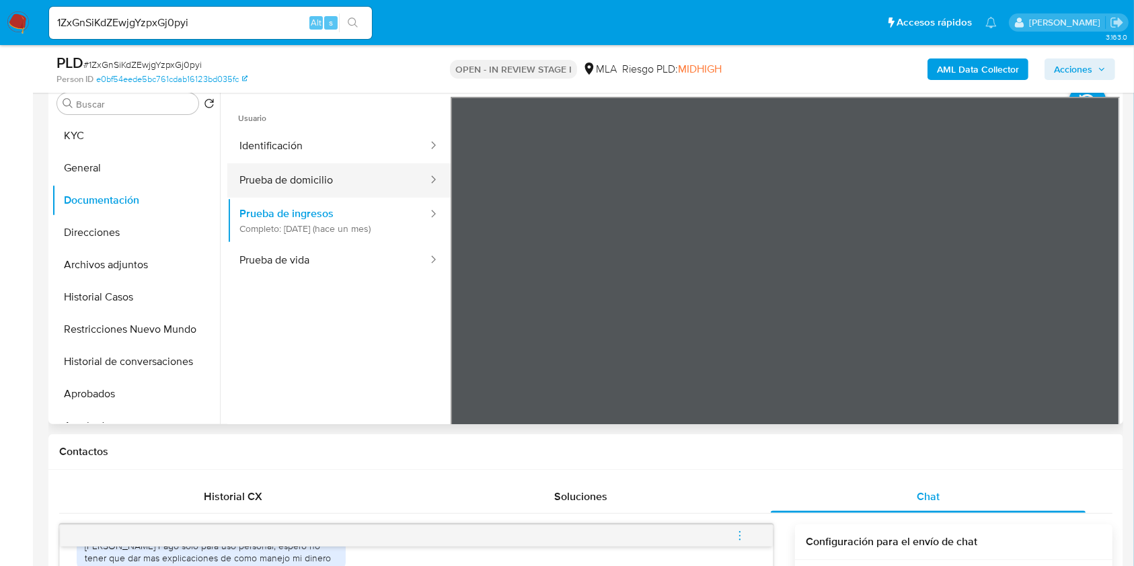
click at [325, 186] on button "Prueba de domicilio" at bounding box center [328, 180] width 202 height 34
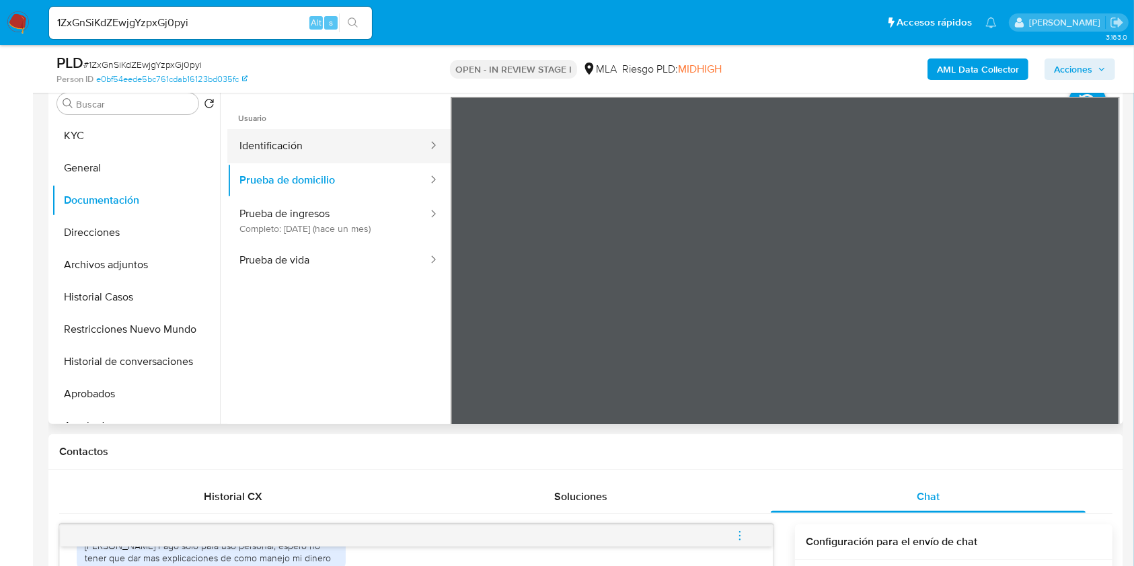
click at [360, 145] on button "Identificación" at bounding box center [328, 146] width 202 height 34
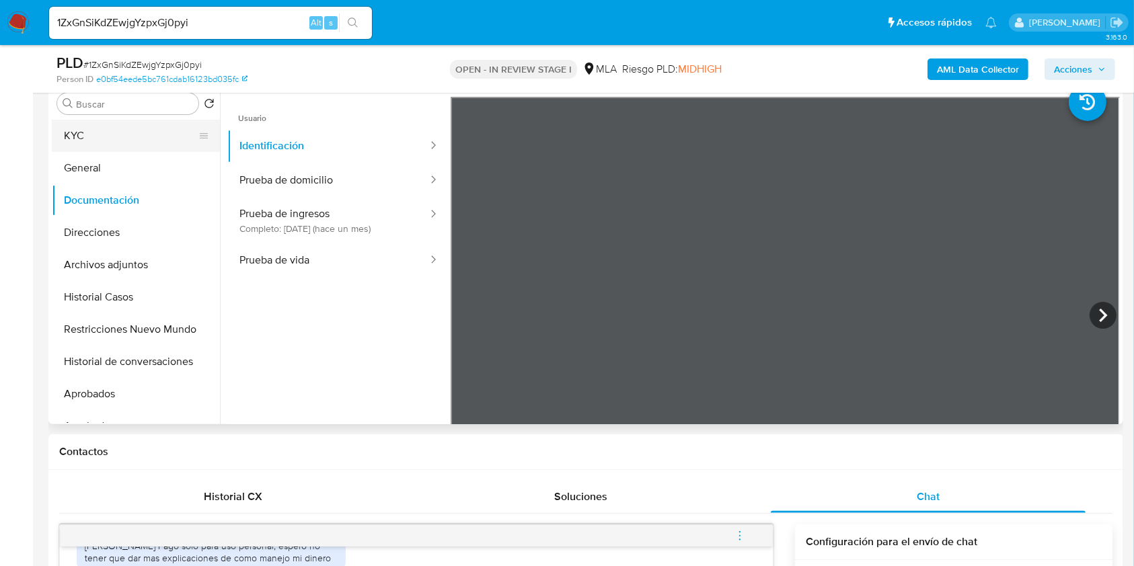
click at [105, 132] on button "KYC" at bounding box center [130, 136] width 157 height 32
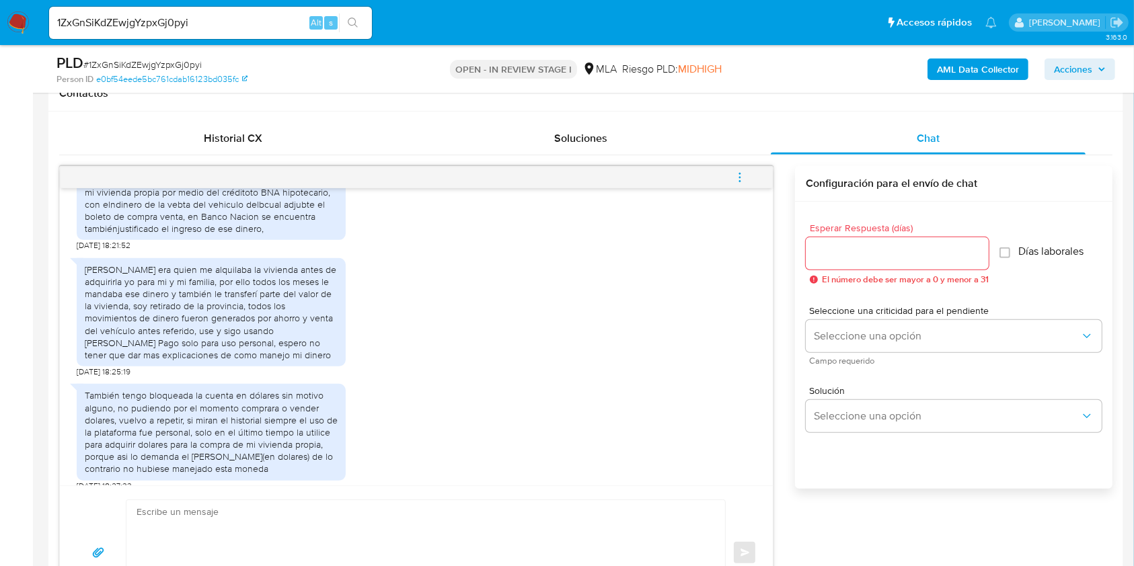
scroll to position [1627, 0]
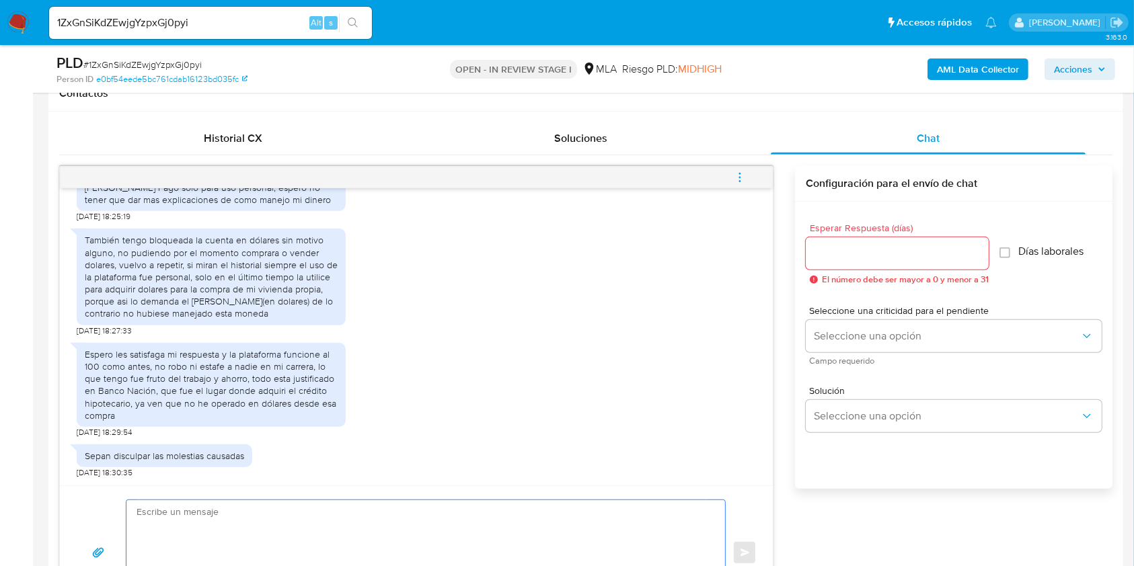
drag, startPoint x: 278, startPoint y: 530, endPoint x: 252, endPoint y: 496, distance: 43.2
click at [278, 530] on textarea at bounding box center [423, 553] width 572 height 106
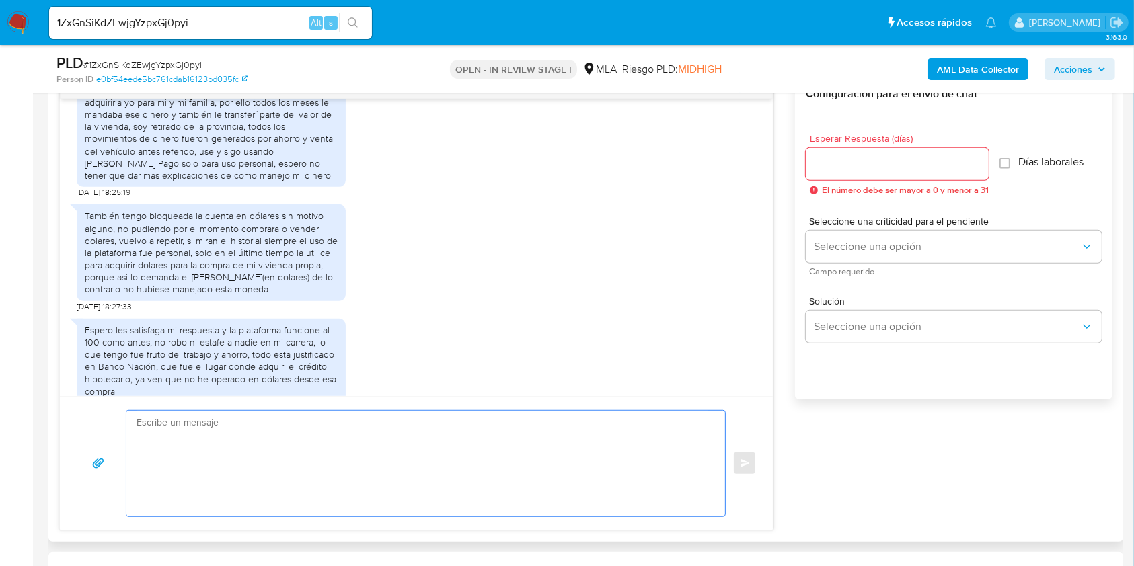
scroll to position [1447, 0]
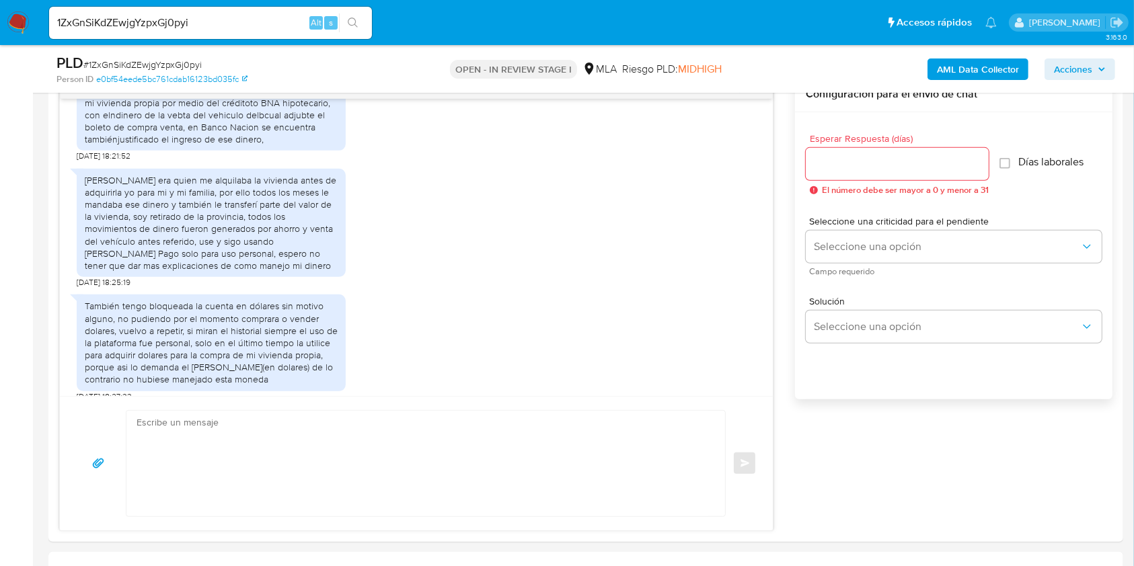
click at [176, 21] on input "1ZxGnSiKdZEwjgYzpxGj0pyi" at bounding box center [210, 22] width 323 height 17
paste input "zVzvMcOrLbIs3cMfumPK5Pde"
type input "zVzvMcOrLbIs3cMfumPK5Pde"
click at [362, 23] on button "search-icon" at bounding box center [353, 22] width 28 height 19
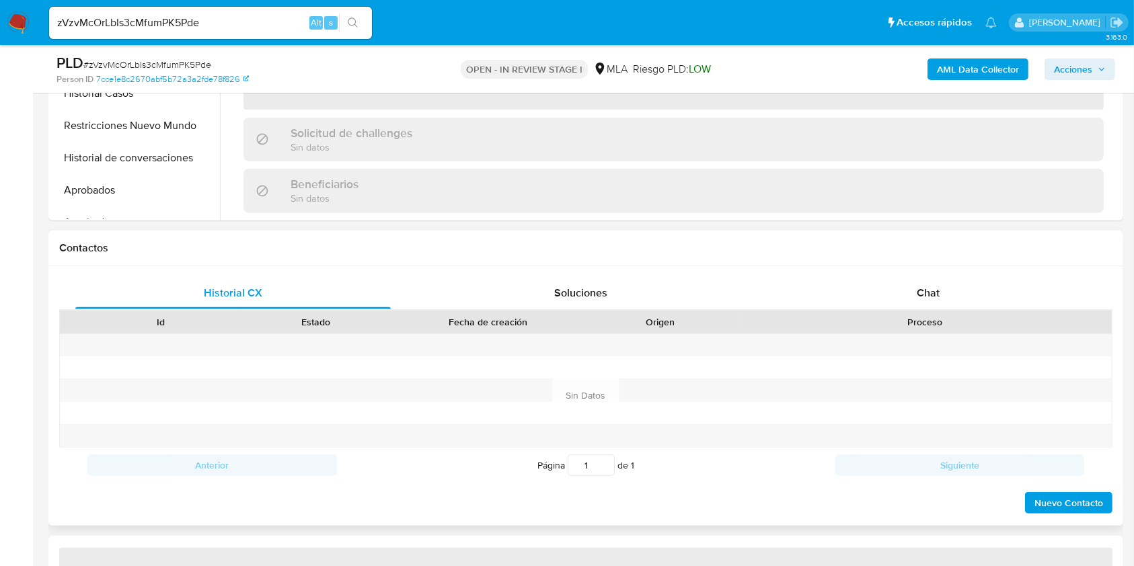
scroll to position [538, 0]
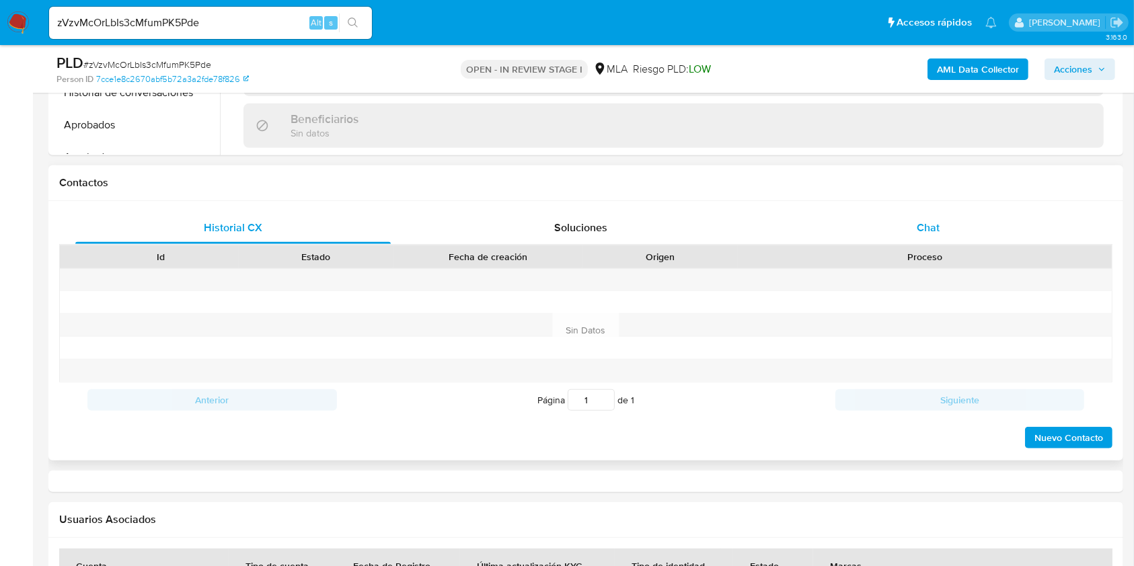
click at [956, 237] on div "Chat" at bounding box center [928, 228] width 315 height 32
select select "10"
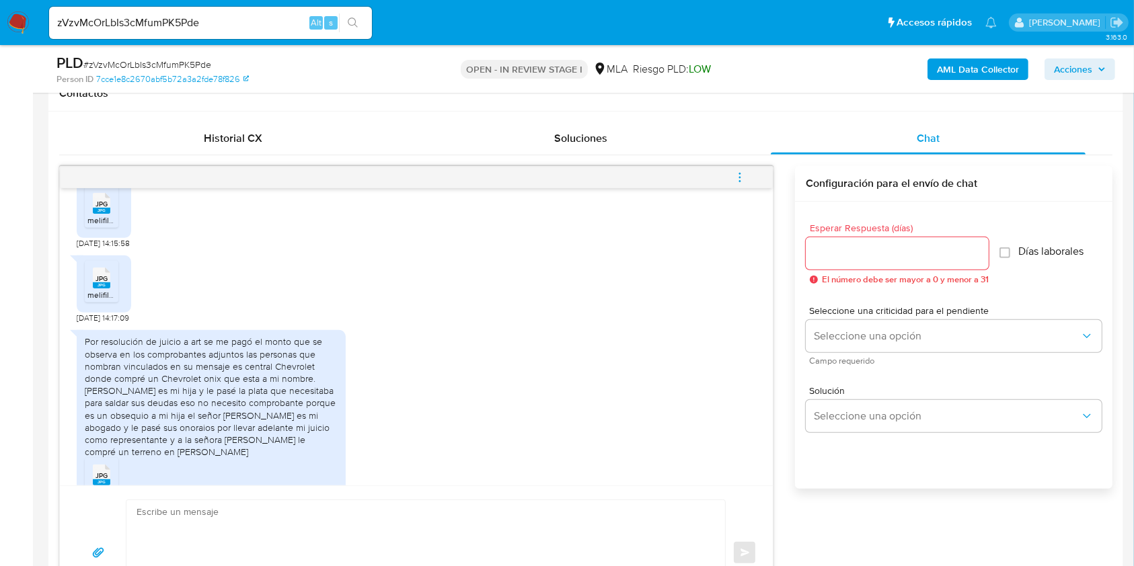
scroll to position [578, 0]
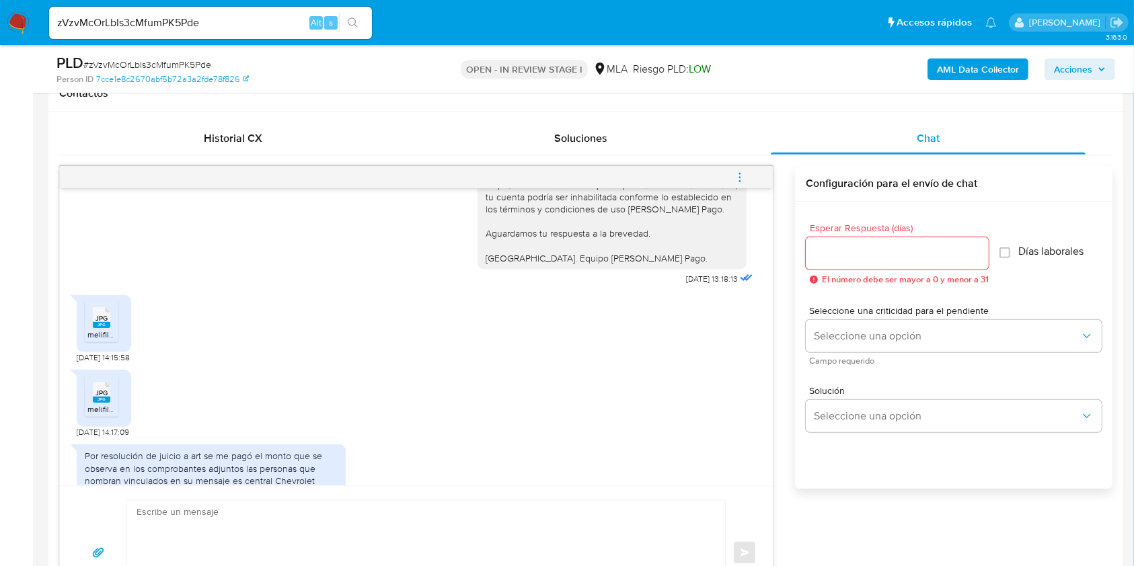
click at [98, 314] on span "JPG" at bounding box center [101, 318] width 12 height 9
click at [102, 389] on span "JPG" at bounding box center [101, 393] width 12 height 9
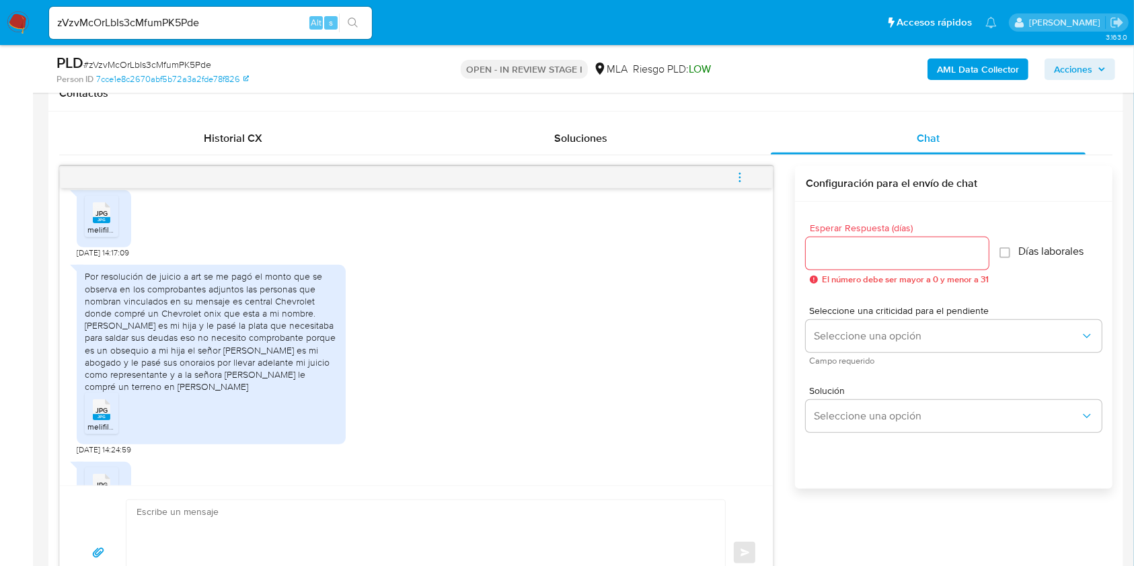
click at [100, 393] on li "JPG JPG melifile3779806313194124543.jpg" at bounding box center [102, 414] width 34 height 42
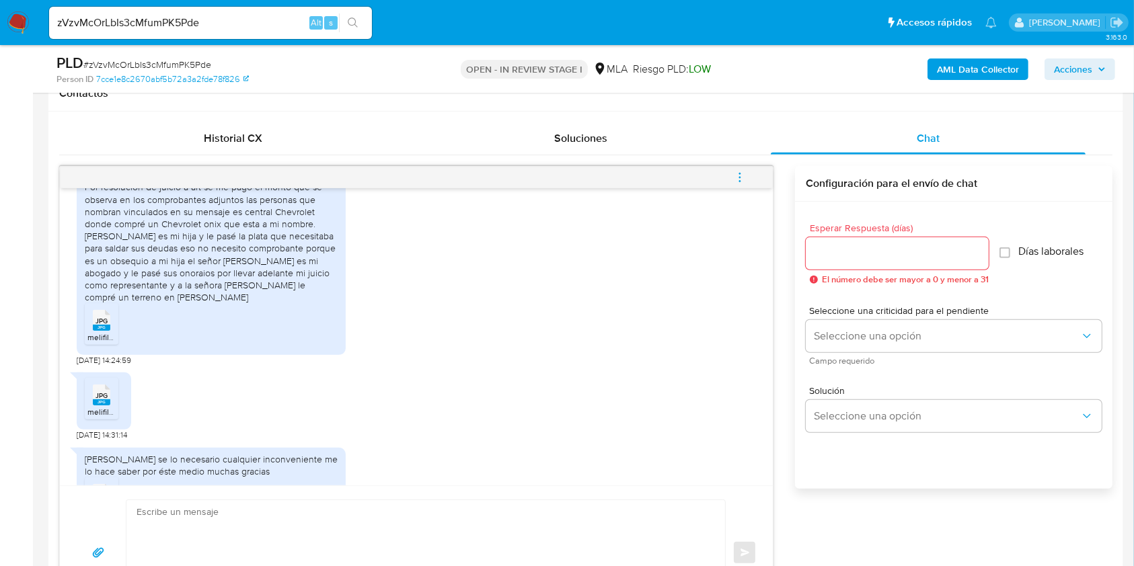
click at [100, 391] on span "JPG" at bounding box center [101, 395] width 12 height 9
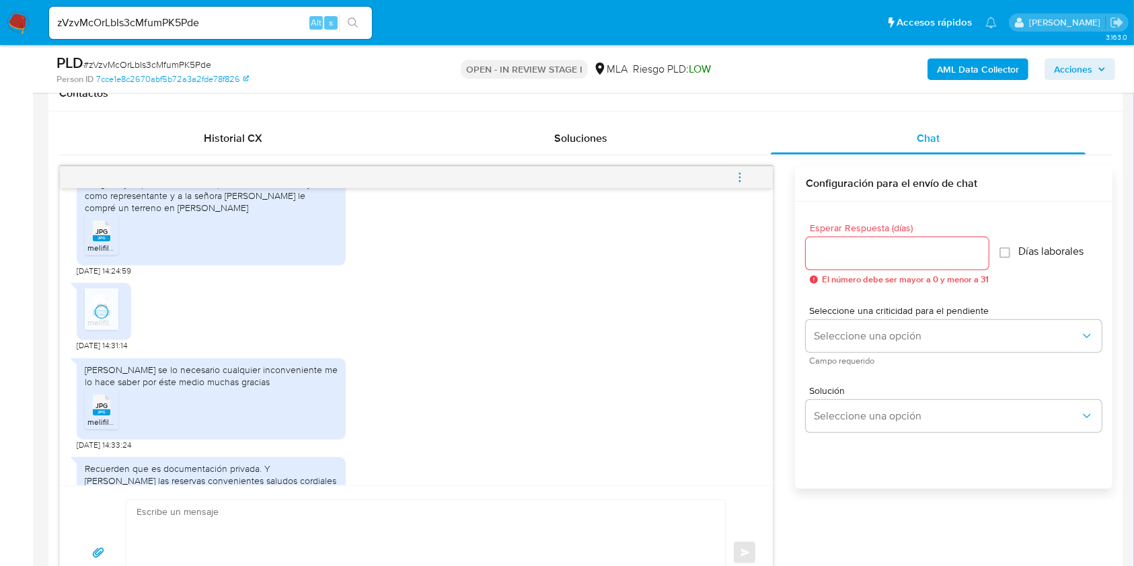
click at [100, 401] on span "JPG" at bounding box center [101, 405] width 12 height 9
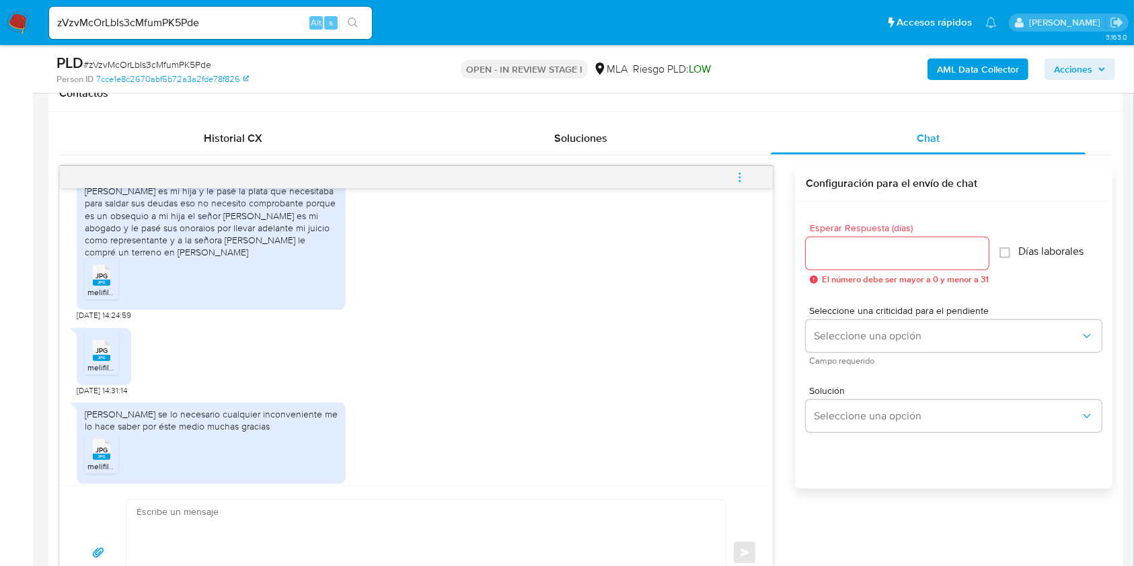
scroll to position [1773, 0]
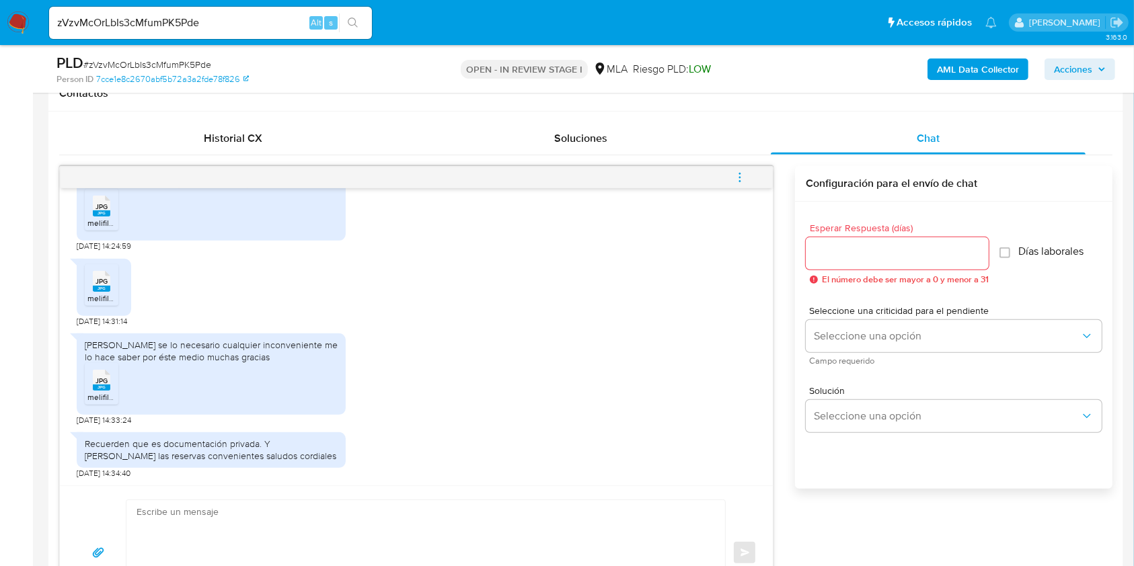
click at [101, 385] on rect at bounding box center [101, 388] width 17 height 6
click at [100, 288] on rect at bounding box center [101, 289] width 17 height 6
drag, startPoint x: 106, startPoint y: 208, endPoint x: 122, endPoint y: 277, distance: 71.1
click at [105, 208] on span "JPG" at bounding box center [101, 206] width 12 height 9
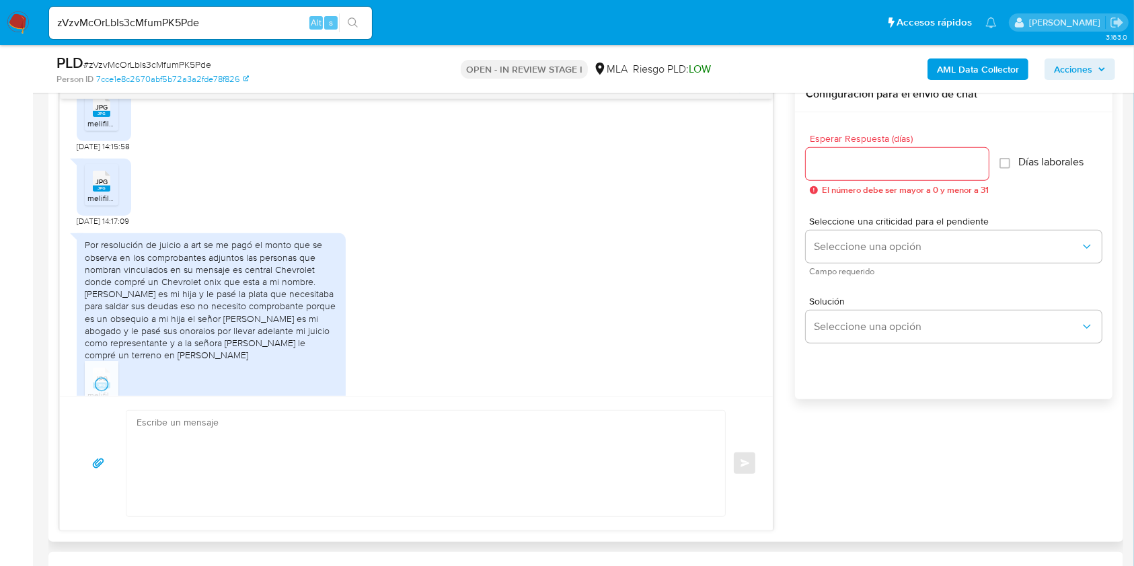
scroll to position [1414, 0]
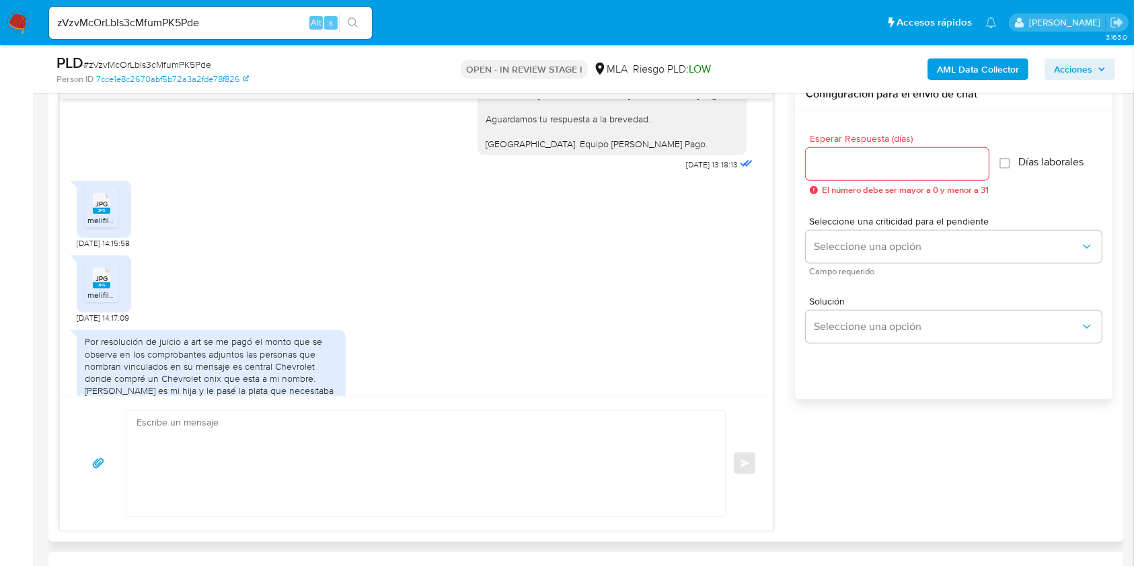
click at [99, 288] on icon "JPG" at bounding box center [101, 278] width 17 height 24
click at [94, 208] on rect at bounding box center [101, 211] width 17 height 6
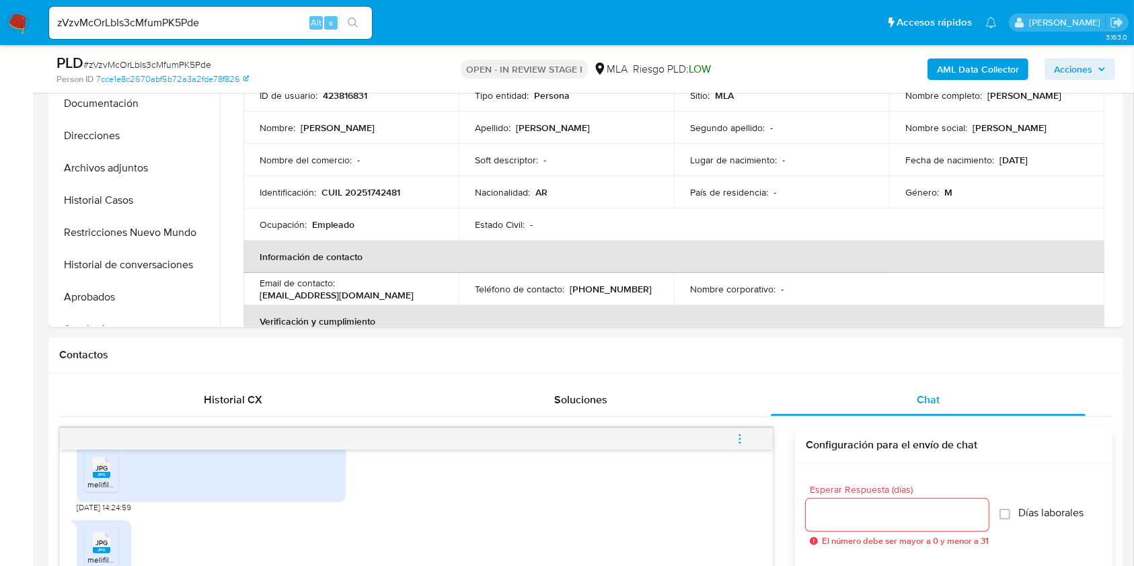
scroll to position [358, 0]
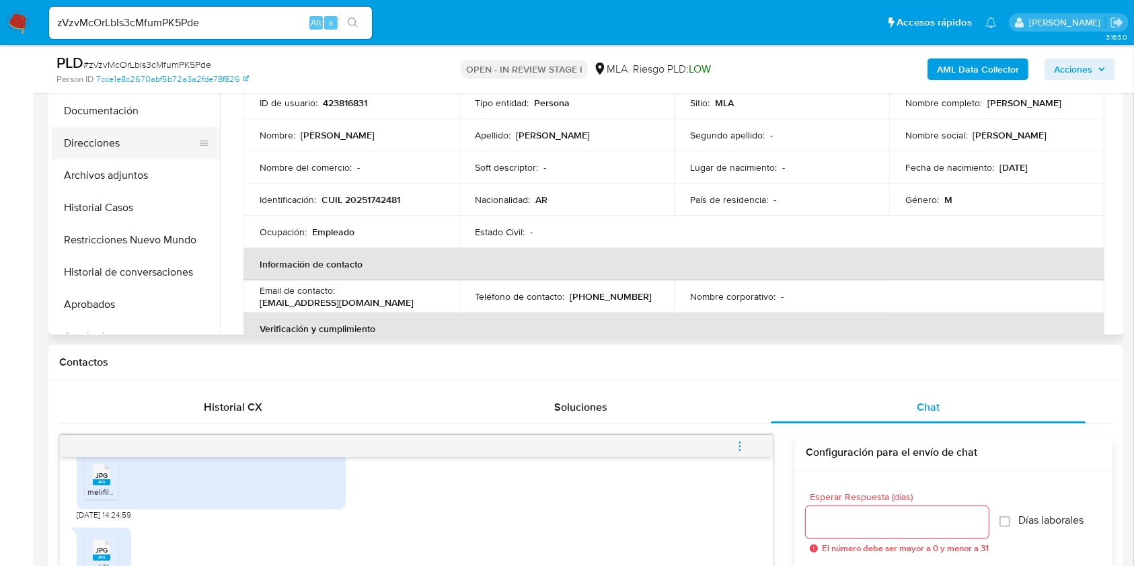
click at [120, 144] on button "Direcciones" at bounding box center [130, 143] width 157 height 32
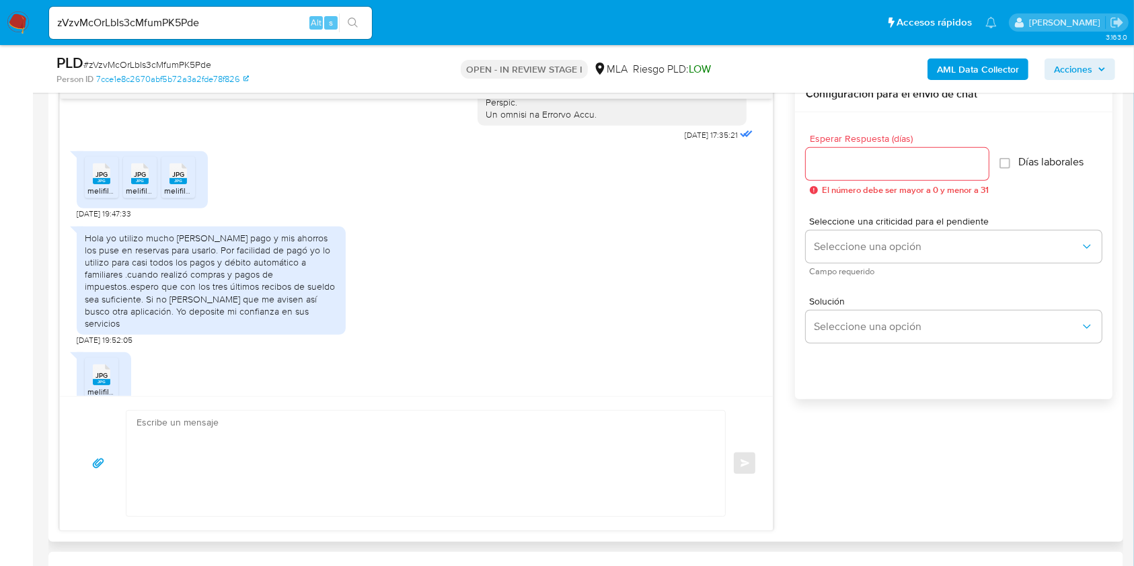
scroll to position [786, 0]
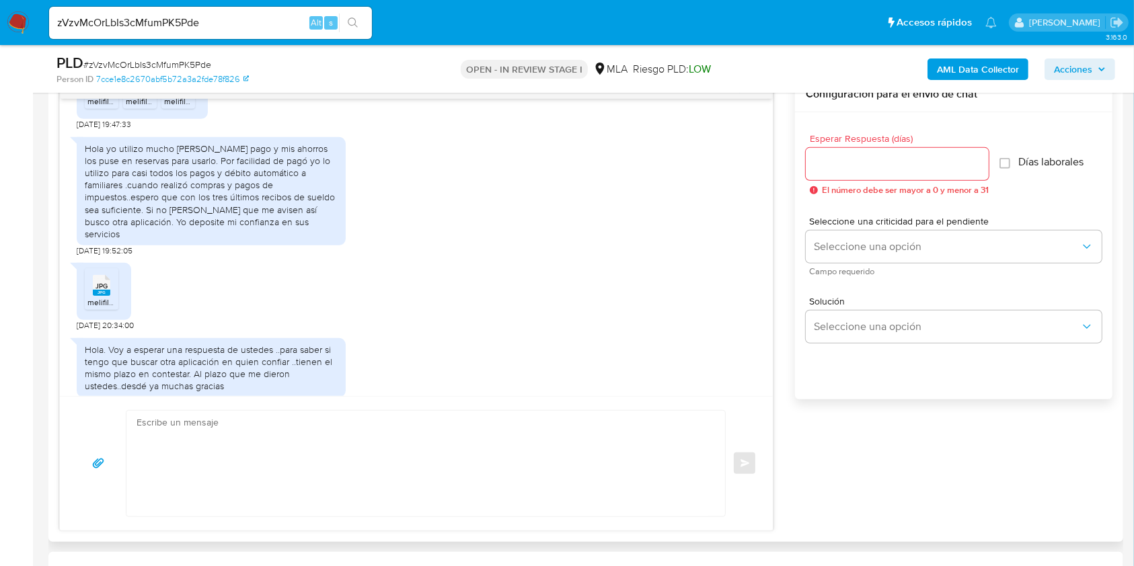
click at [78, 130] on span "18/08/2025 19:47:33" at bounding box center [104, 124] width 54 height 11
drag, startPoint x: 78, startPoint y: 146, endPoint x: 106, endPoint y: 147, distance: 28.3
click at [106, 130] on span "18/08/2025 19:47:33" at bounding box center [104, 124] width 54 height 11
copy span "18/08/2025"
click at [91, 171] on div "Hola yo utilizo mucho mercado pago y mis ahorros los puse en reservas para usar…" at bounding box center [211, 192] width 253 height 98
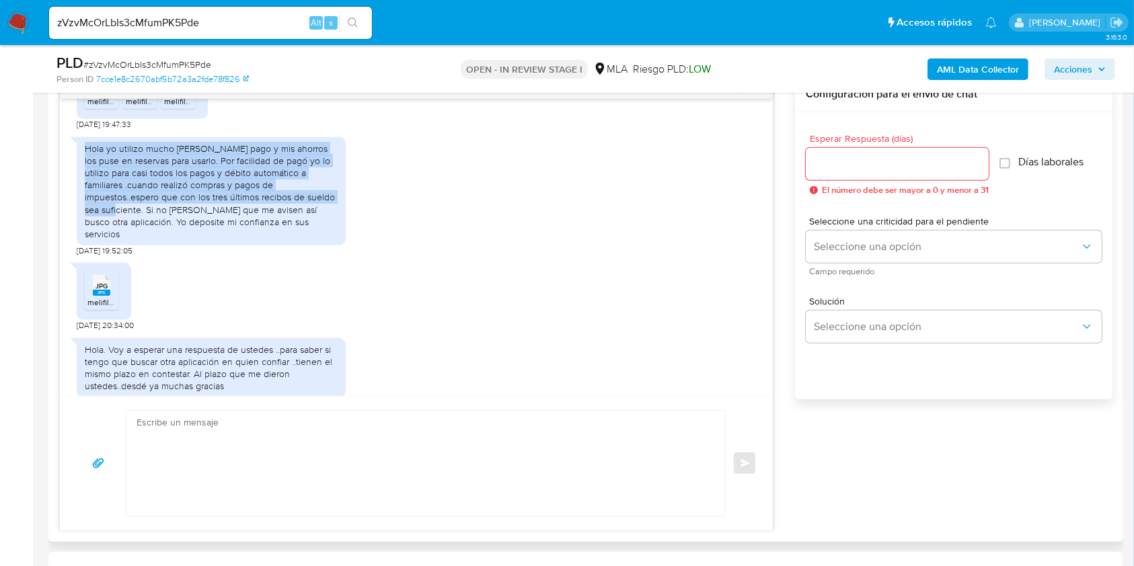
drag, startPoint x: 91, startPoint y: 171, endPoint x: 263, endPoint y: 218, distance: 177.8
click at [263, 218] on div "Hola yo utilizo mucho mercado pago y mis ahorros los puse en reservas para usar…" at bounding box center [211, 192] width 253 height 98
copy div "Hola yo utilizo mucho mercado pago y mis ahorros los puse en reservas para usar…"
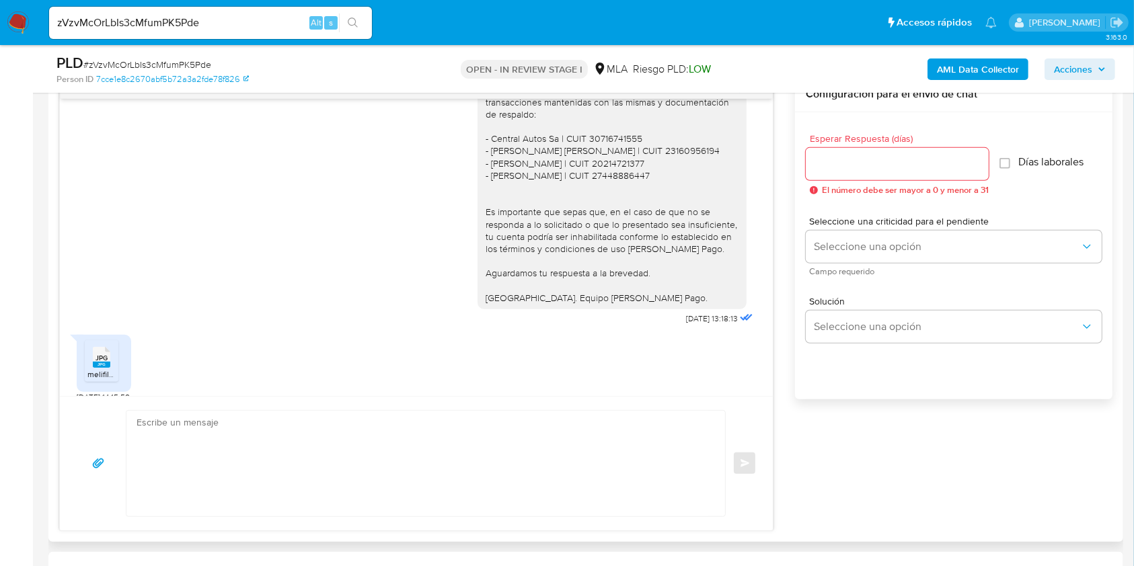
scroll to position [1324, 0]
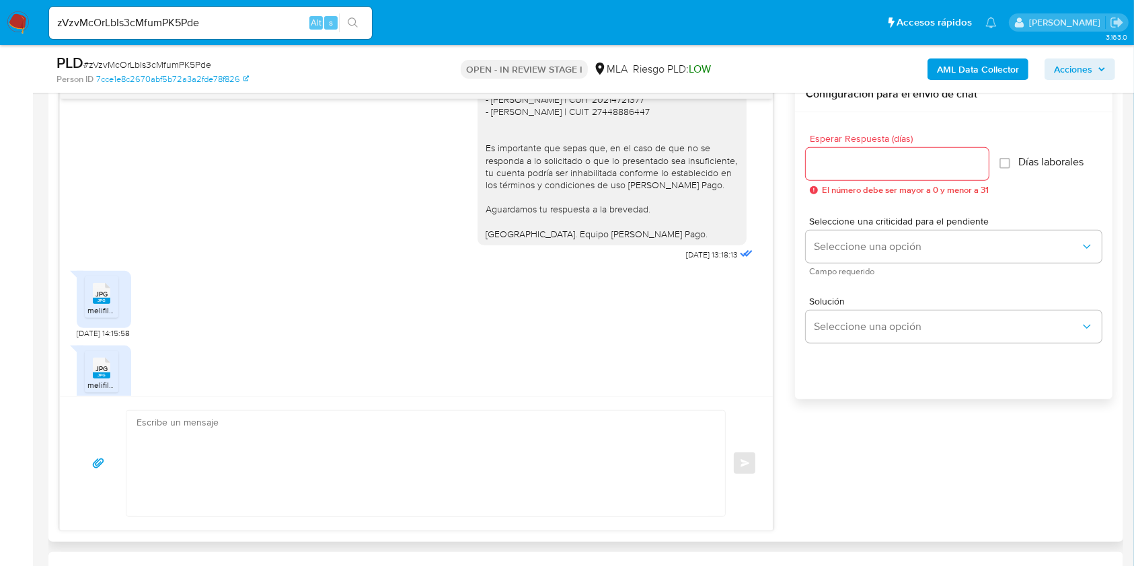
click at [686, 250] on span "09/10/2025 13:18:13" at bounding box center [712, 254] width 52 height 11
drag, startPoint x: 659, startPoint y: 250, endPoint x: 689, endPoint y: 254, distance: 29.8
click at [689, 254] on span "09/10/2025 13:18:13" at bounding box center [712, 254] width 52 height 11
copy span "09/10/2025"
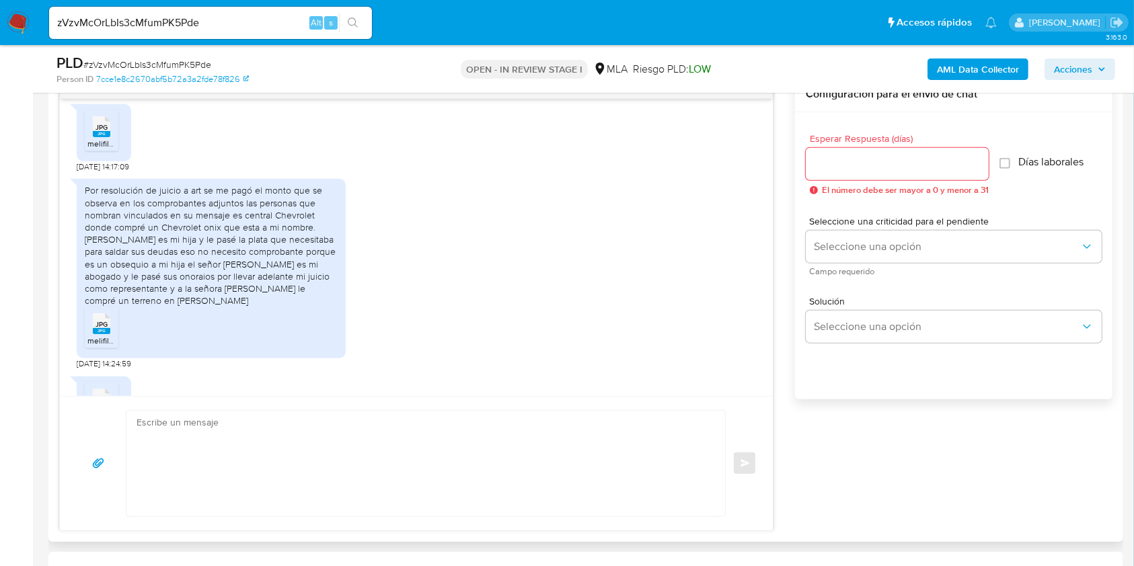
scroll to position [1593, 0]
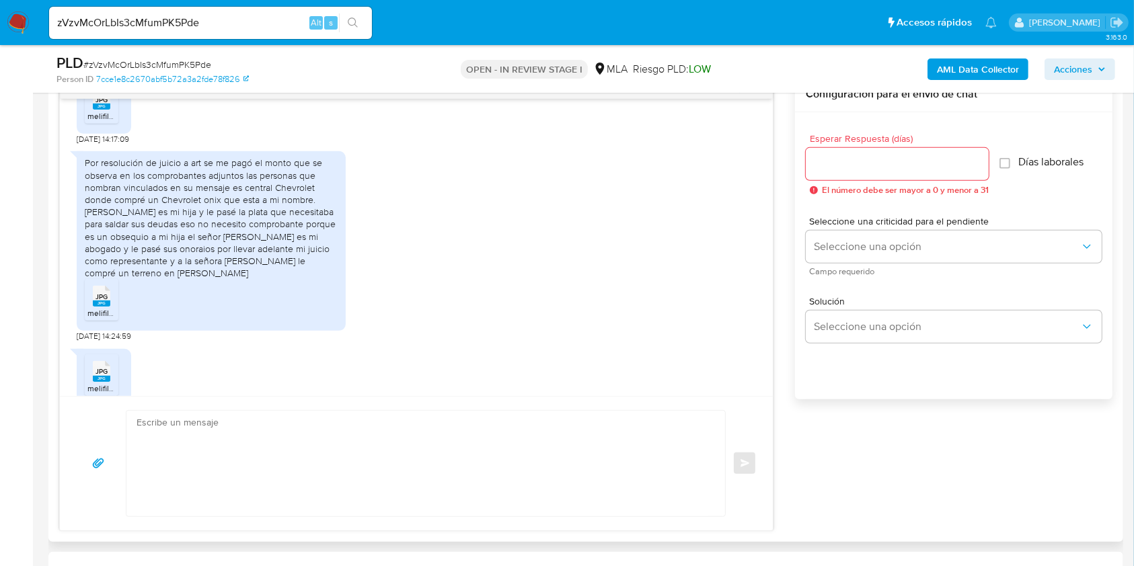
click at [89, 163] on div "Por resolución de juicio a art se me pagó el monto que se observa en los compro…" at bounding box center [211, 218] width 253 height 122
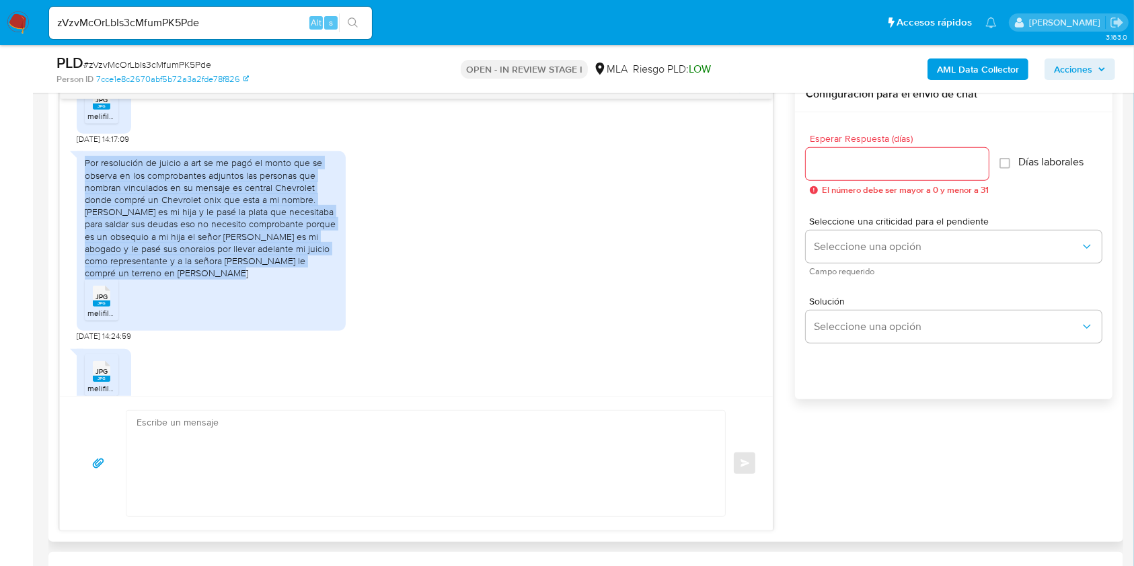
drag, startPoint x: 88, startPoint y: 162, endPoint x: 154, endPoint y: 268, distance: 124.5
click at [154, 268] on div "Por resolución de juicio a art se me pagó el monto que se observa en los compro…" at bounding box center [211, 218] width 253 height 122
click at [155, 270] on div "Por resolución de juicio a art se me pagó el monto que se observa en los compro…" at bounding box center [211, 218] width 253 height 122
drag, startPoint x: 155, startPoint y: 270, endPoint x: 91, endPoint y: 166, distance: 121.7
click at [91, 166] on div "Por resolución de juicio a art se me pagó el monto que se observa en los compro…" at bounding box center [211, 218] width 253 height 122
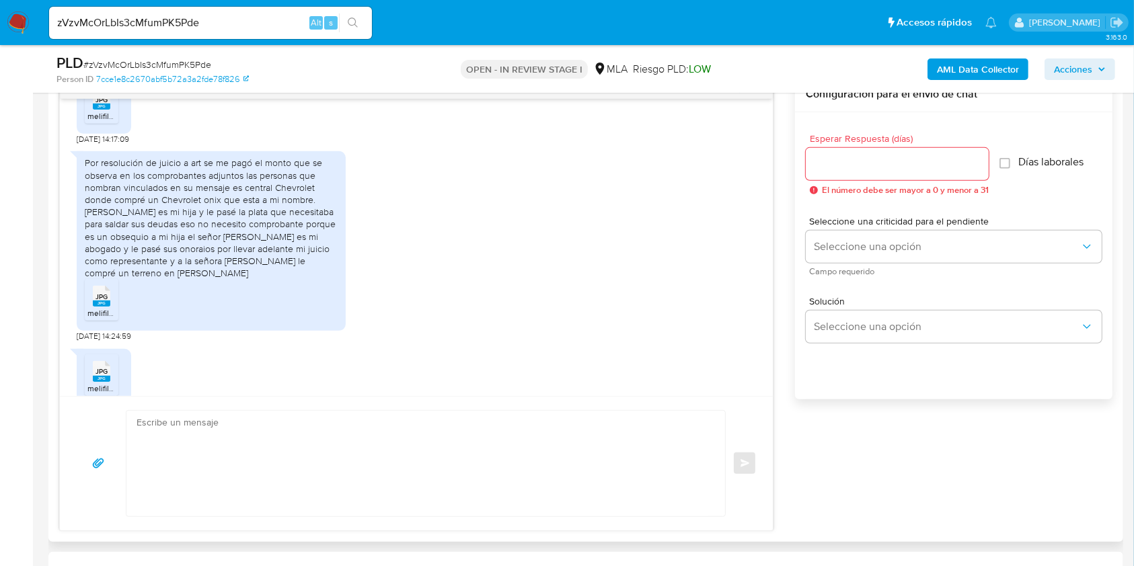
click at [262, 465] on textarea at bounding box center [423, 464] width 572 height 106
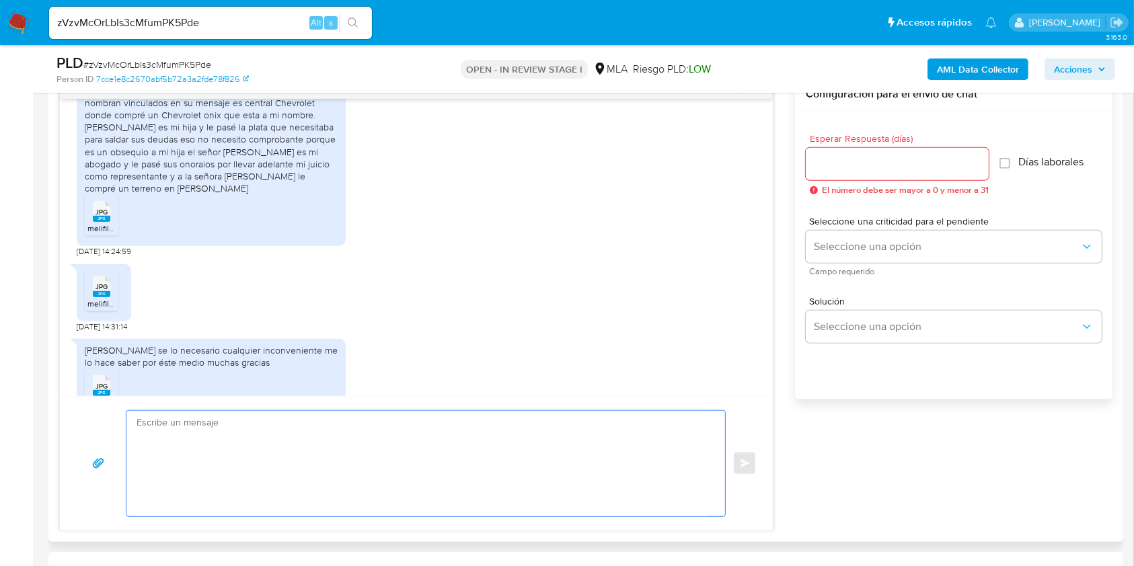
scroll to position [1773, 0]
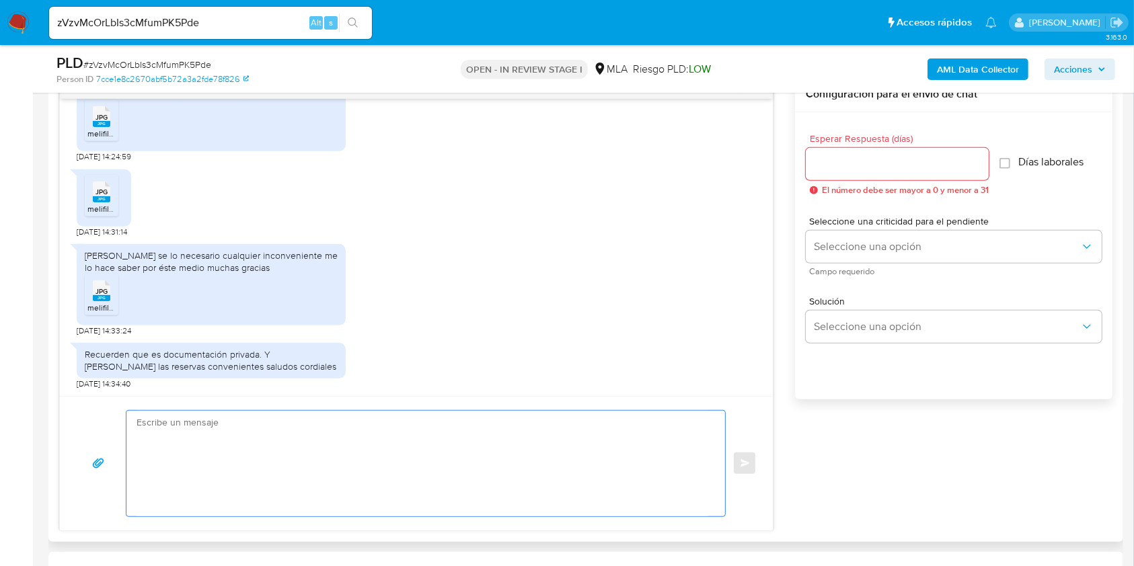
click at [401, 455] on textarea at bounding box center [423, 464] width 572 height 106
paste textarea "Hola. ¡Muchas gracias por tu respuesta! Confirmamos la recepción de la document…"
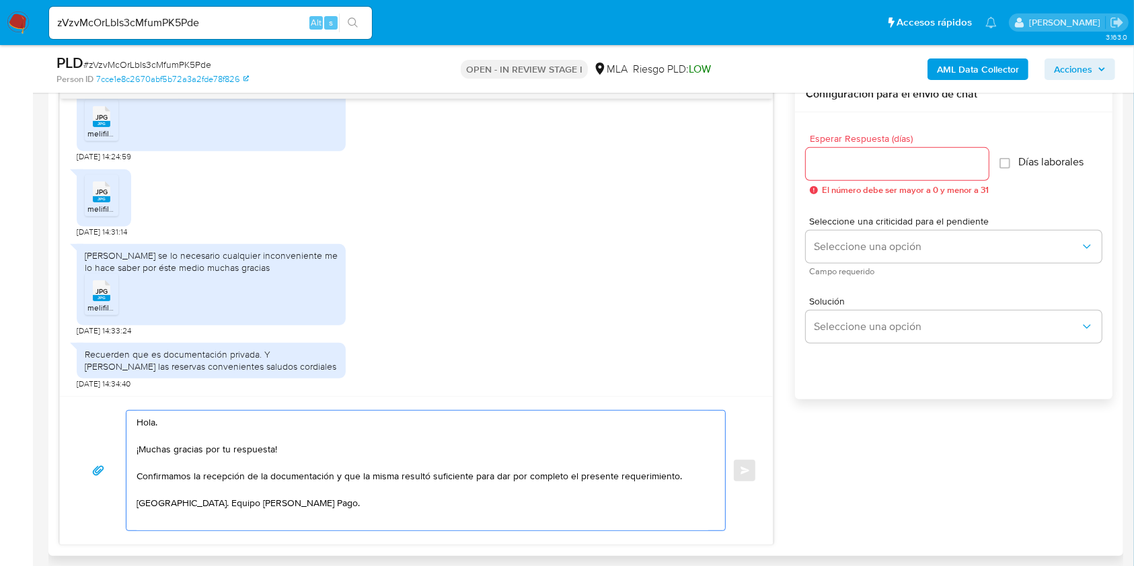
type textarea "Hola. ¡Muchas gracias por tu respuesta! Confirmamos la recepción de la document…"
click at [840, 165] on input "Esperar Respuesta (días)" at bounding box center [897, 163] width 183 height 17
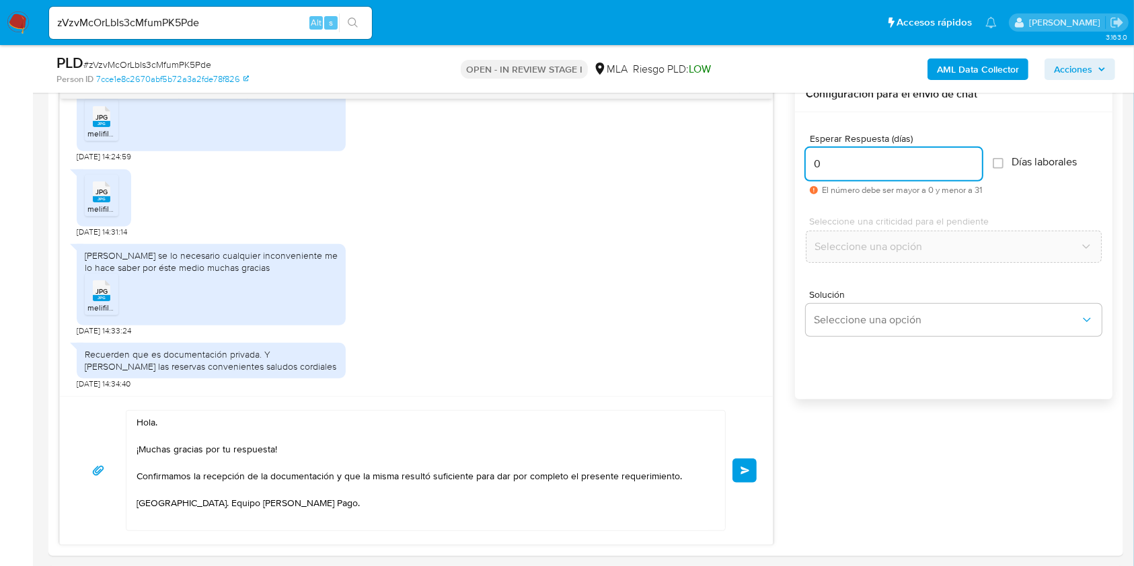
type input "0"
click at [202, 59] on span "# zVzvMcOrLbIs3cMfumPK5Pde" at bounding box center [147, 64] width 128 height 13
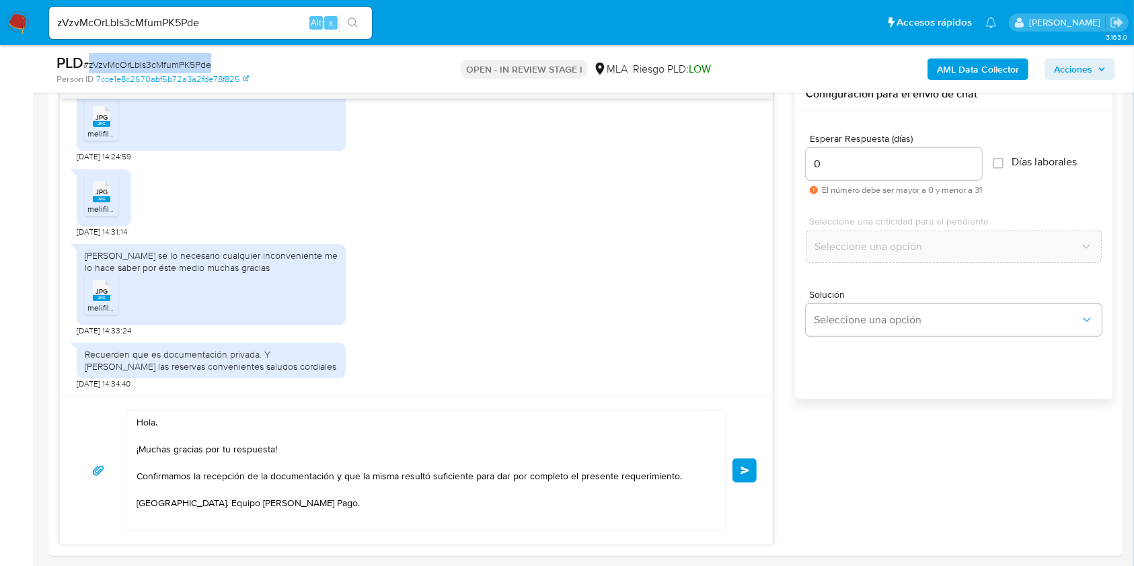
click at [202, 59] on span "# zVzvMcOrLbIs3cMfumPK5Pde" at bounding box center [147, 64] width 128 height 13
copy span "zVzvMcOrLbIs3cMfumPK5Pde"
click at [737, 471] on button "Enviar" at bounding box center [744, 471] width 24 height 24
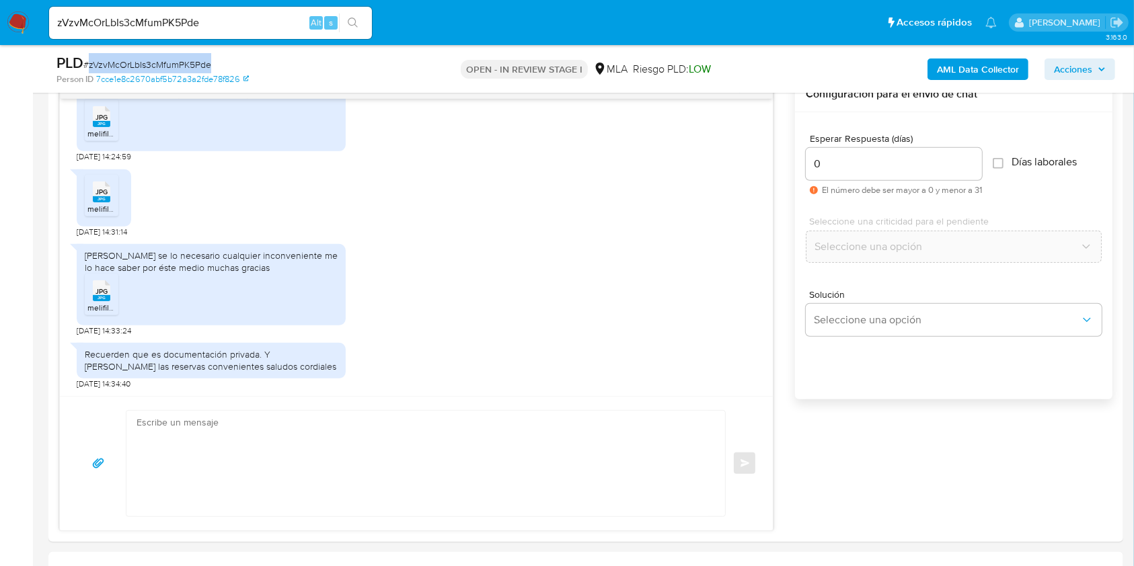
scroll to position [1921, 0]
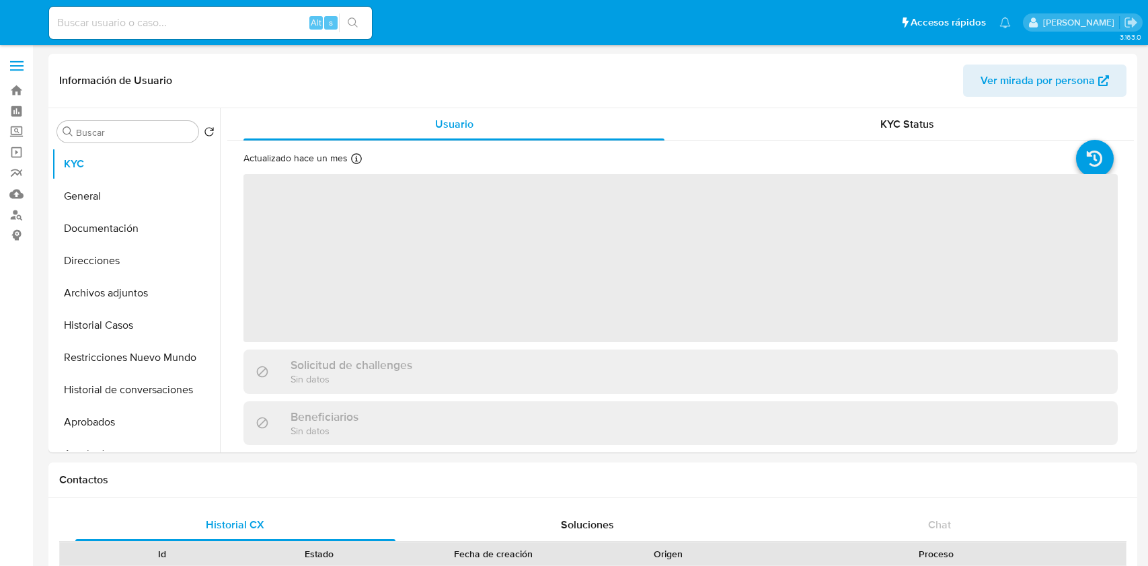
select select "10"
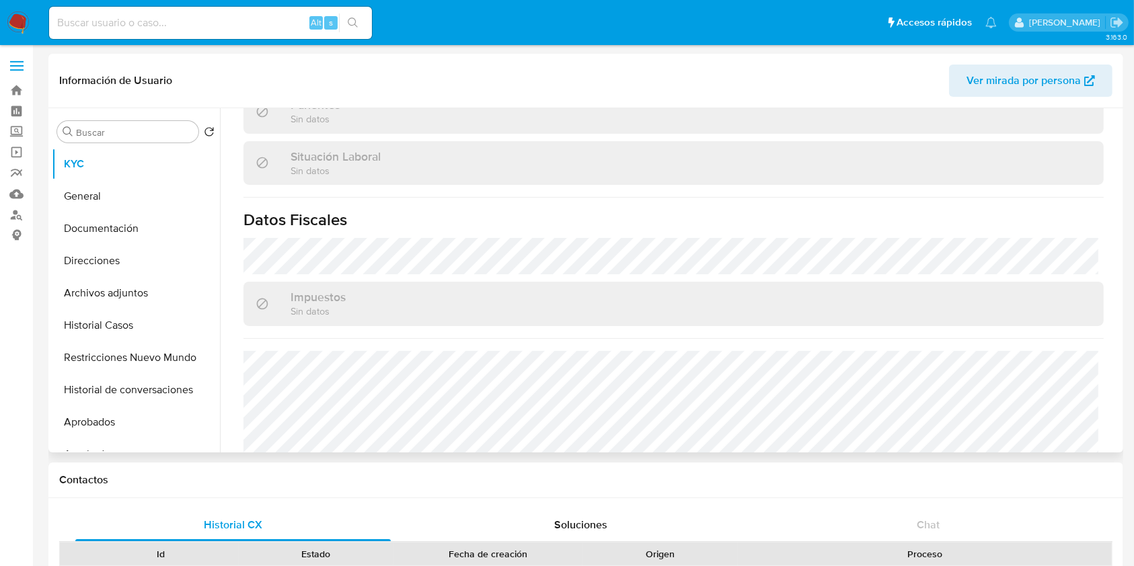
scroll to position [708, 0]
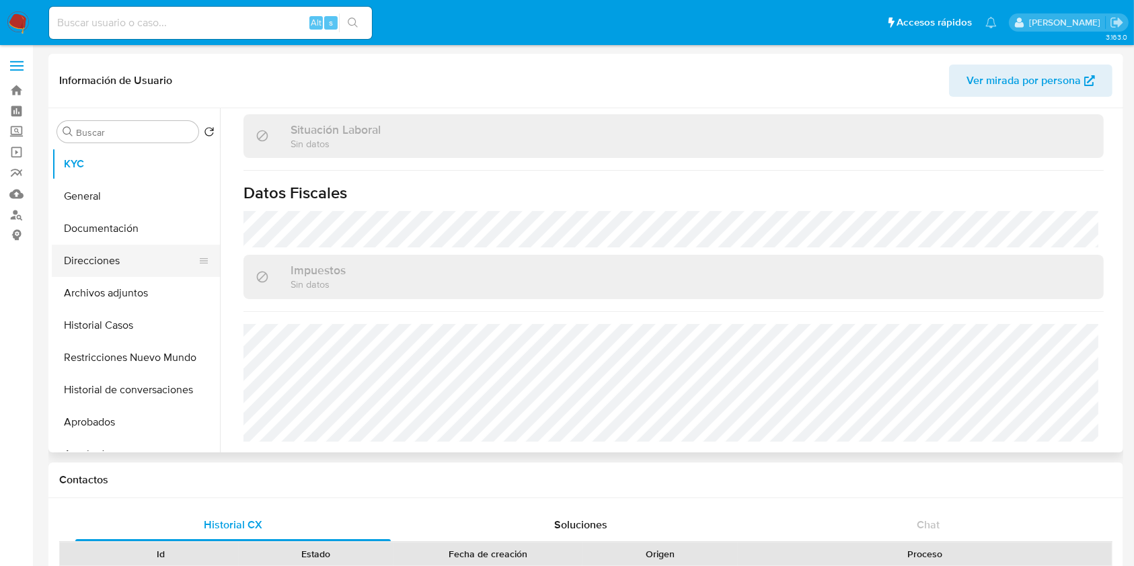
click at [110, 264] on button "Direcciones" at bounding box center [130, 261] width 157 height 32
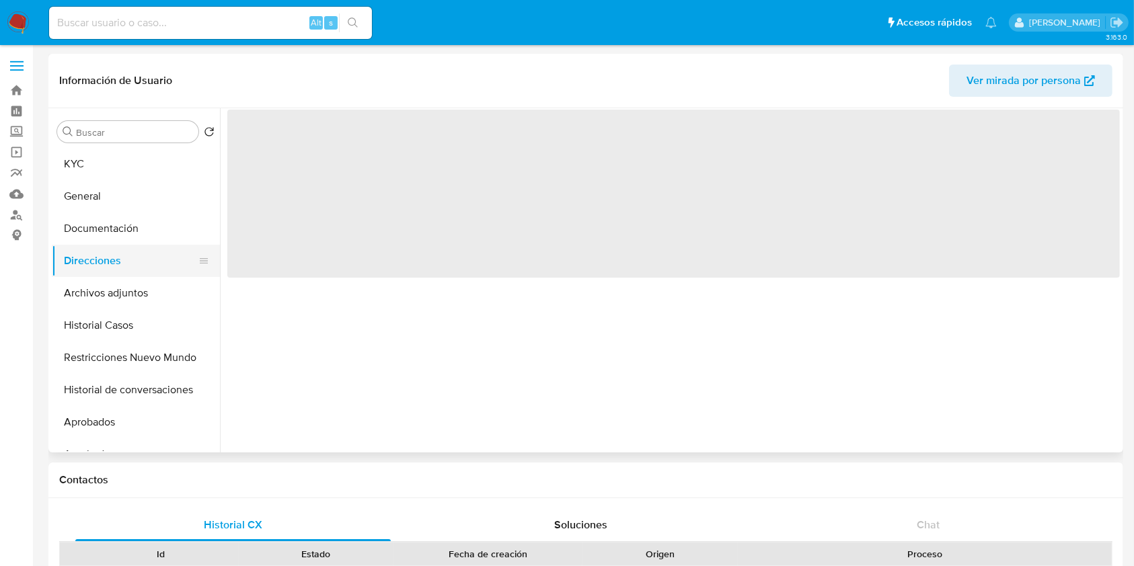
scroll to position [0, 0]
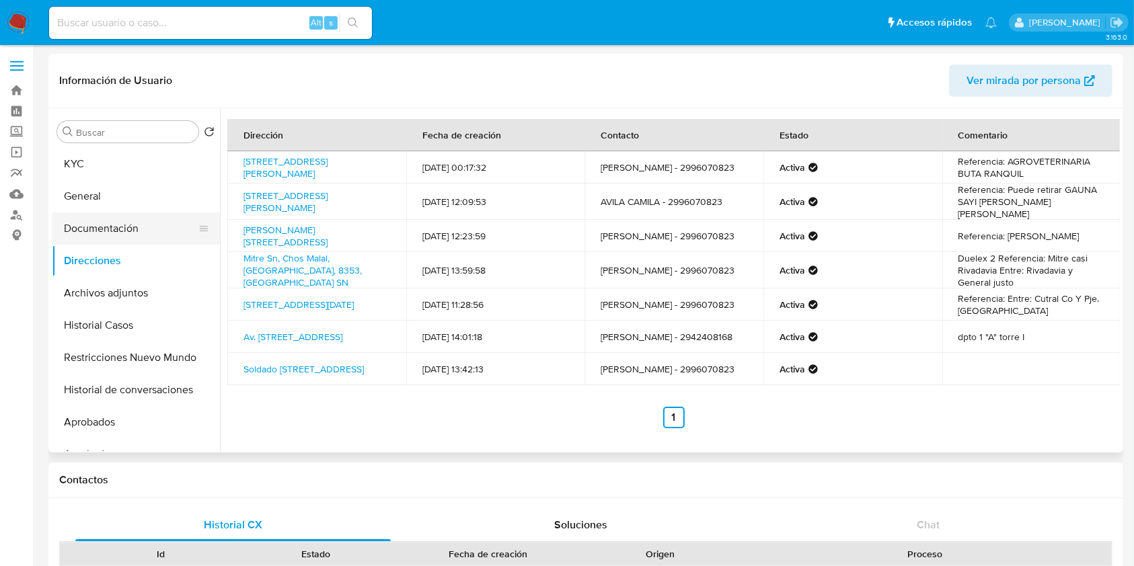
click at [118, 233] on button "Documentación" at bounding box center [130, 228] width 157 height 32
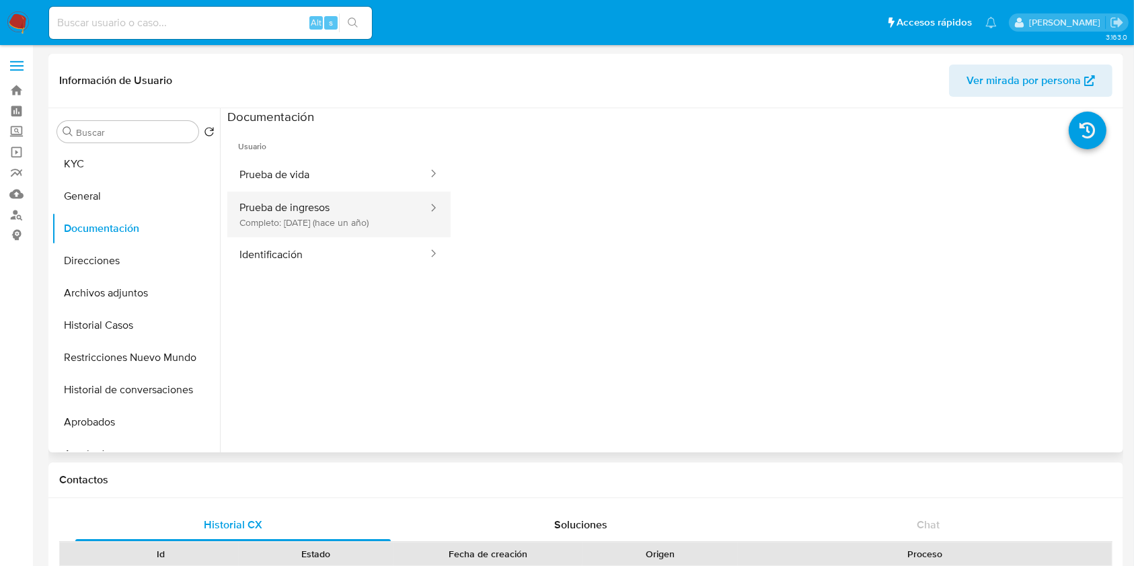
click at [324, 223] on button "Prueba de ingresos Completo: 13/05/2024 (hace un año)" at bounding box center [328, 215] width 202 height 46
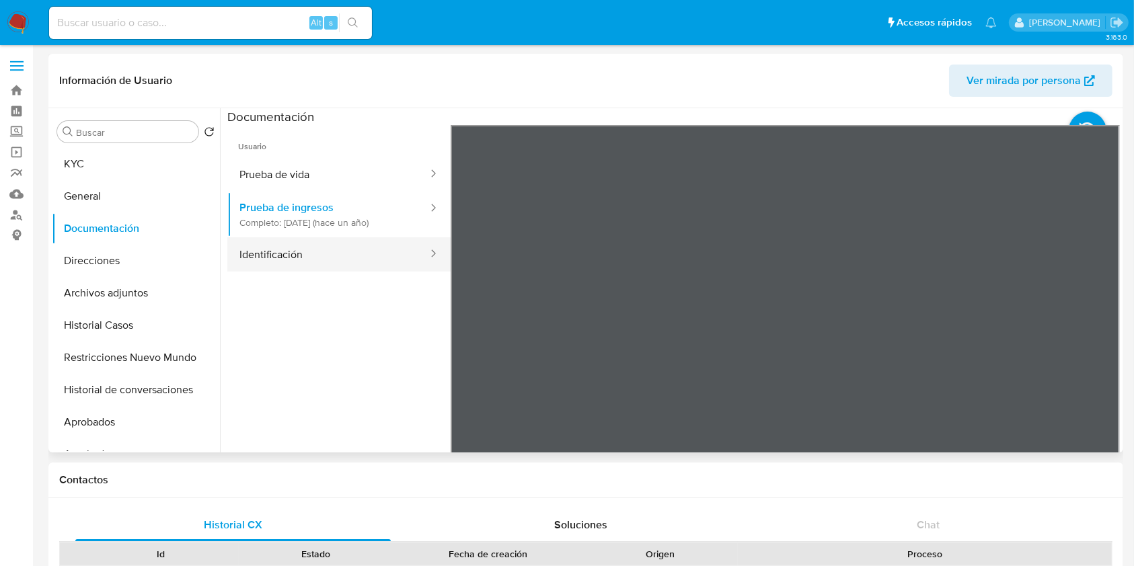
click at [365, 247] on button "Identificación" at bounding box center [328, 254] width 202 height 34
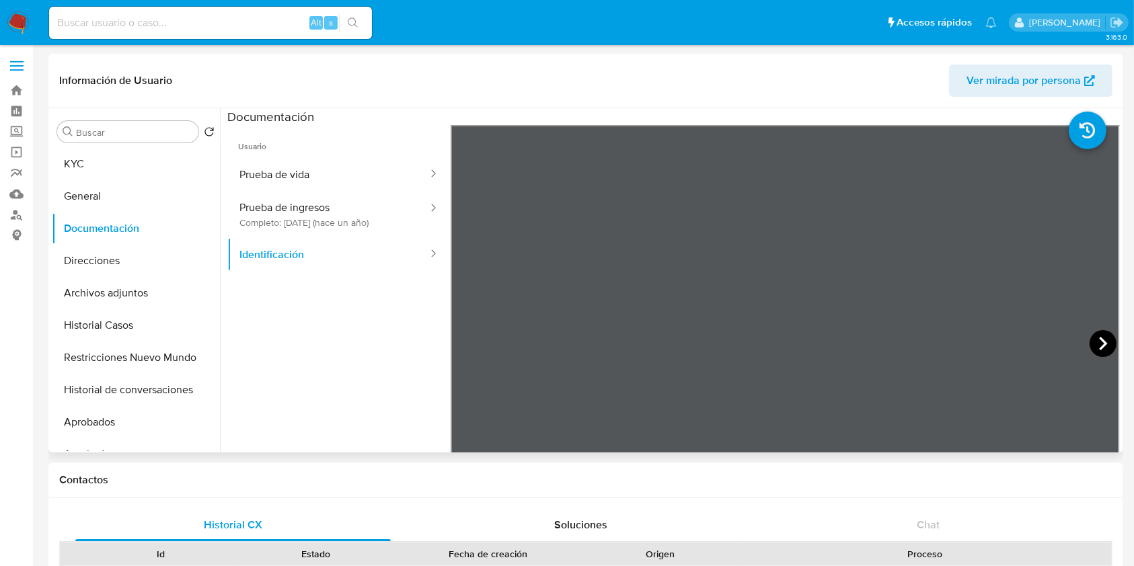
click at [1089, 336] on icon at bounding box center [1102, 343] width 27 height 27
click at [351, 173] on button "Prueba de vida" at bounding box center [328, 174] width 202 height 34
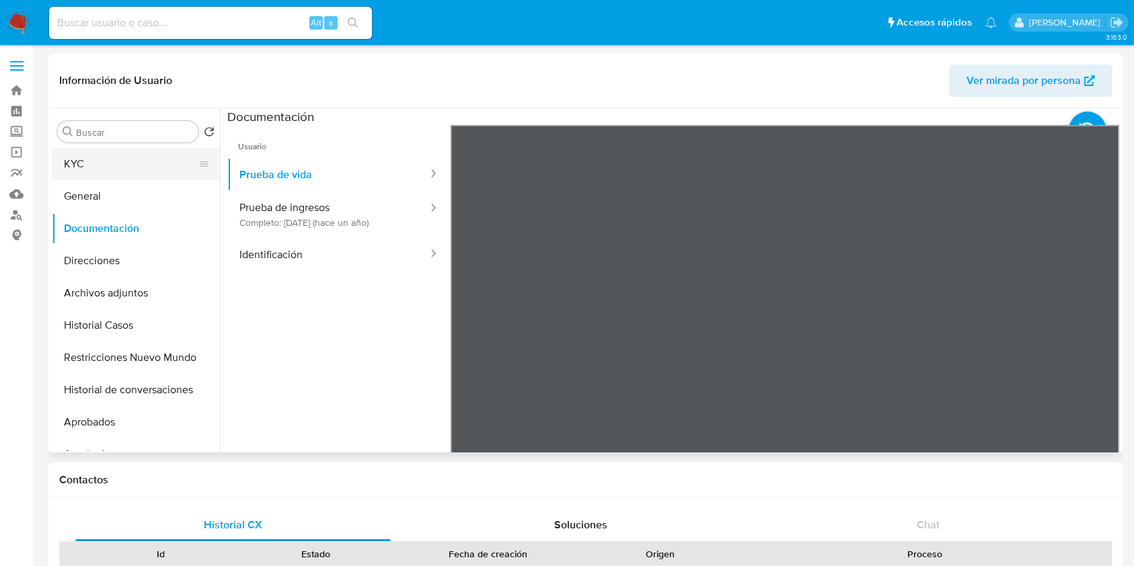
click at [114, 159] on button "KYC" at bounding box center [130, 164] width 157 height 32
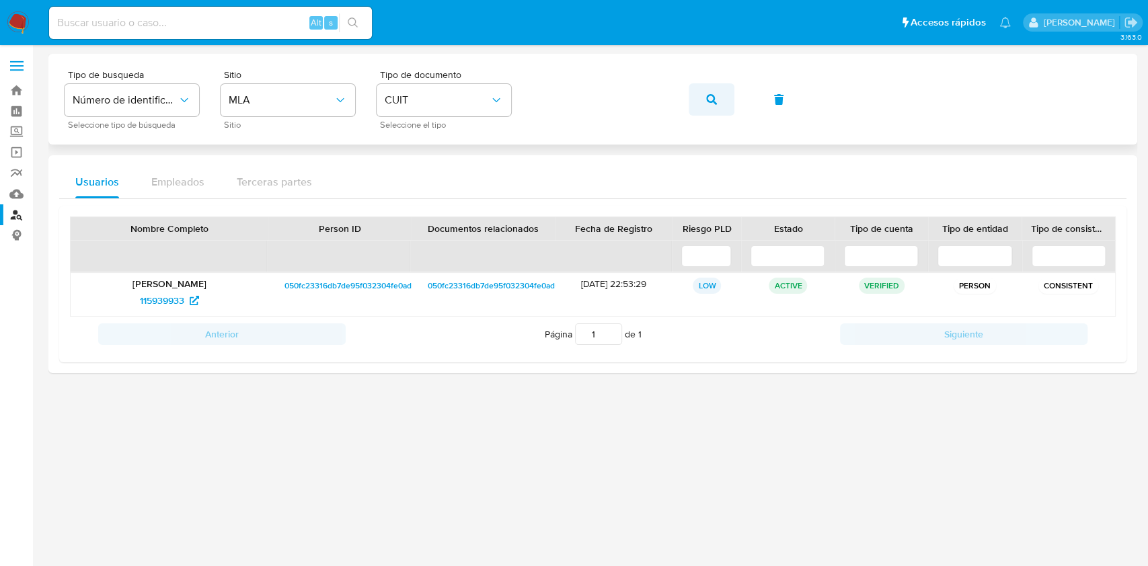
click at [703, 103] on button "button" at bounding box center [712, 99] width 46 height 32
click at [182, 305] on span "657658389" at bounding box center [162, 301] width 48 height 22
click at [173, 297] on span "657658389" at bounding box center [162, 301] width 48 height 22
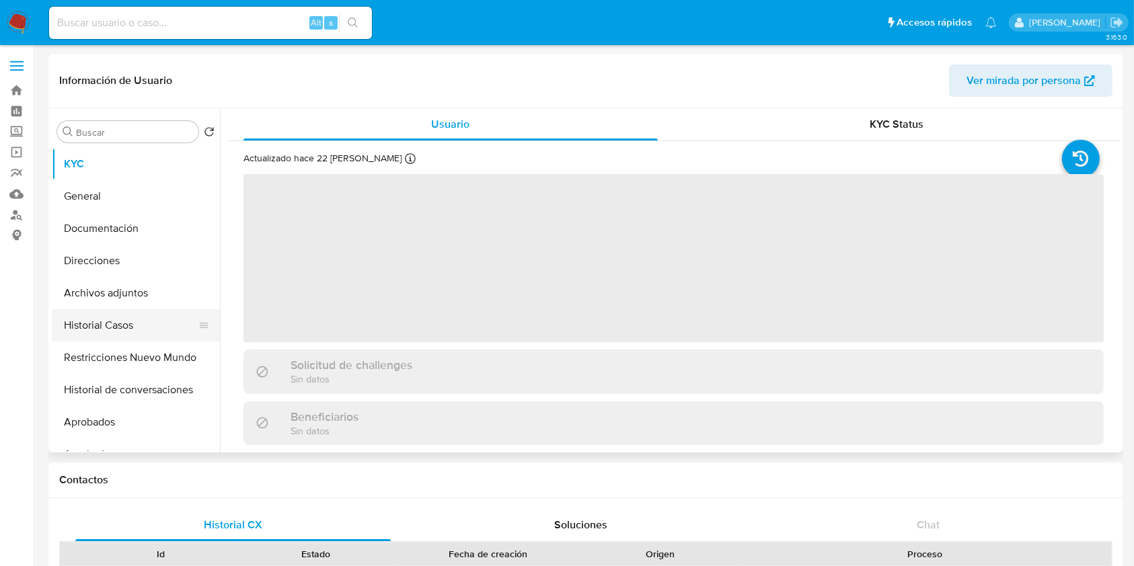
select select "10"
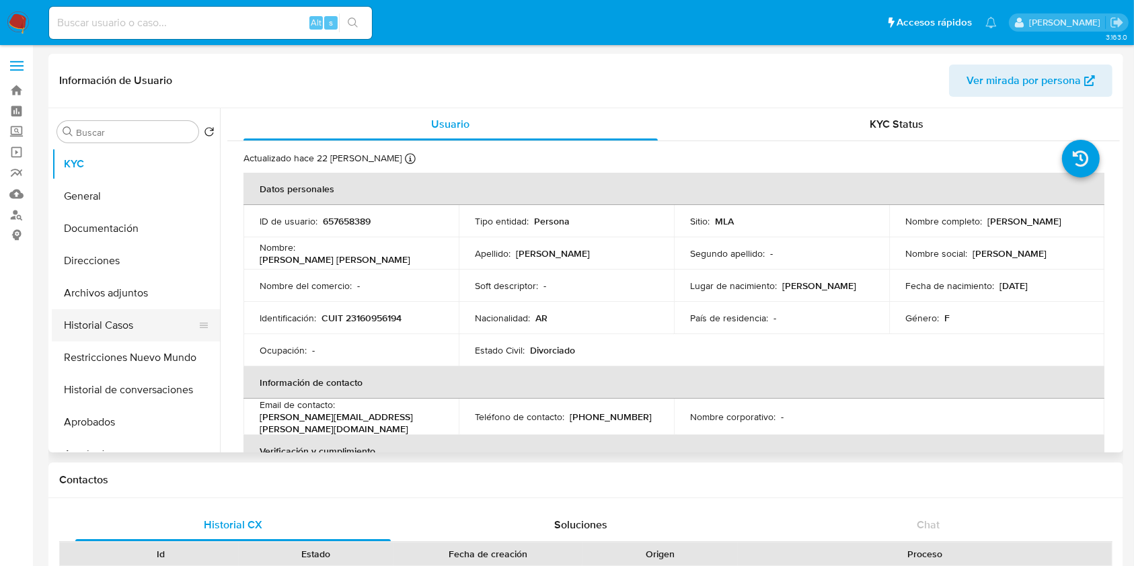
click at [157, 325] on button "Historial Casos" at bounding box center [130, 325] width 157 height 32
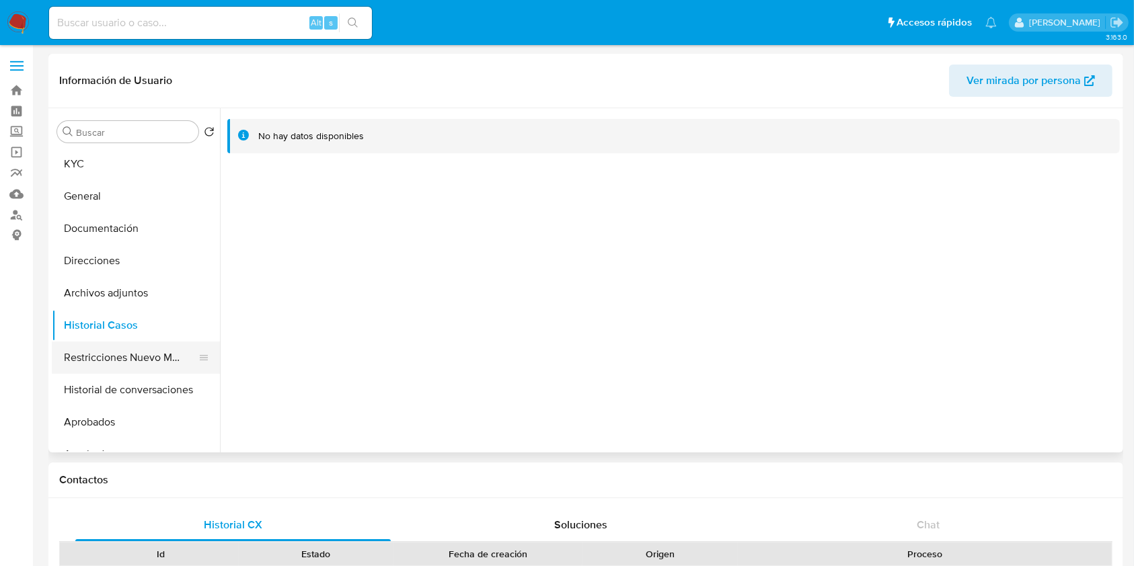
click at [115, 354] on button "Restricciones Nuevo Mundo" at bounding box center [130, 358] width 157 height 32
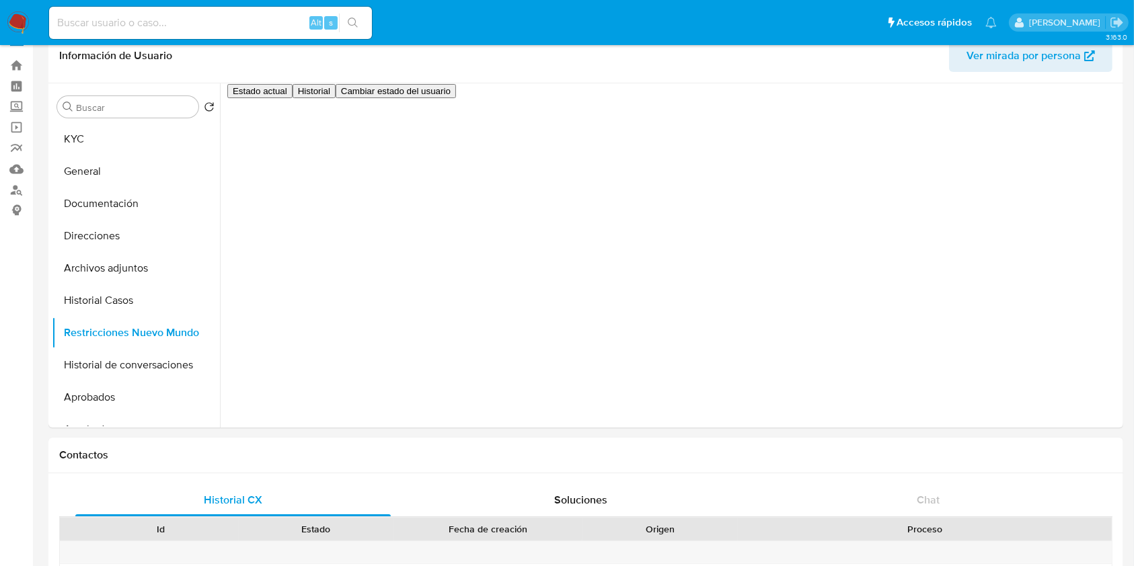
scroll to position [448, 0]
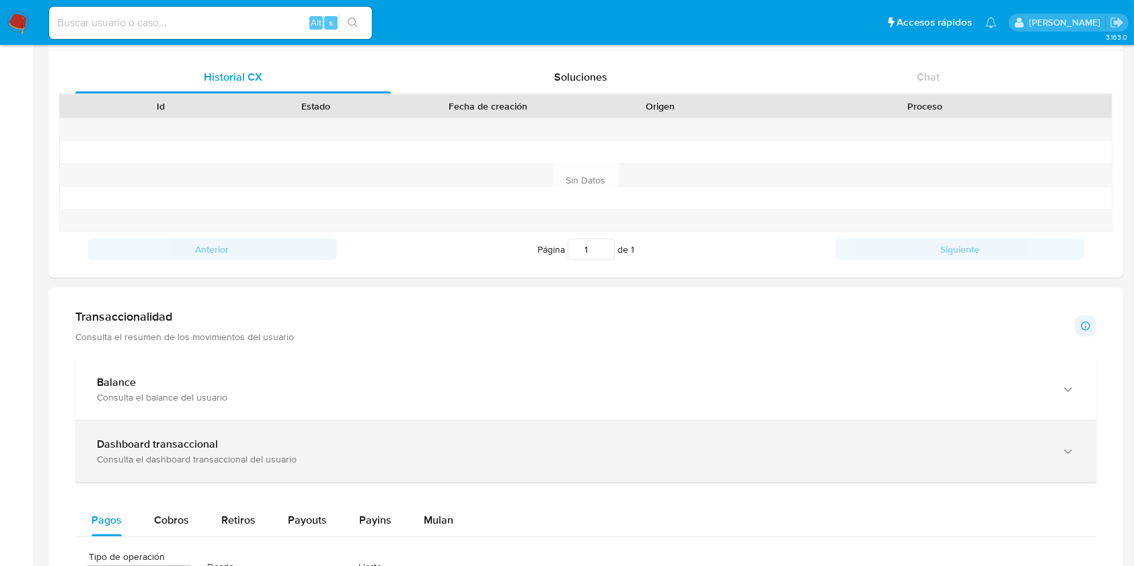
click at [170, 447] on b "Dashboard transaccional" at bounding box center [157, 443] width 121 height 15
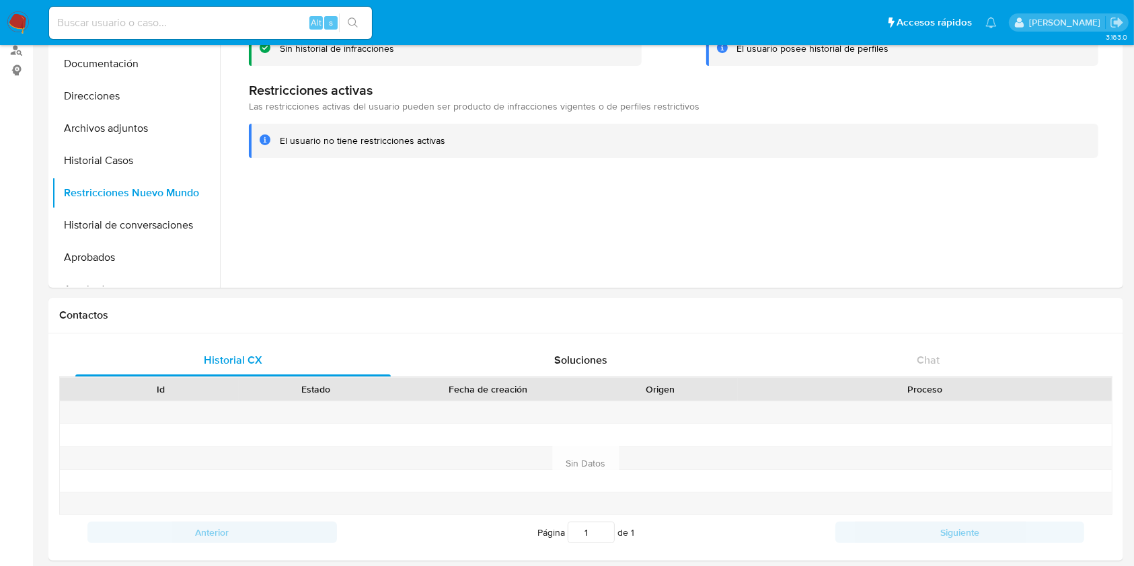
scroll to position [0, 0]
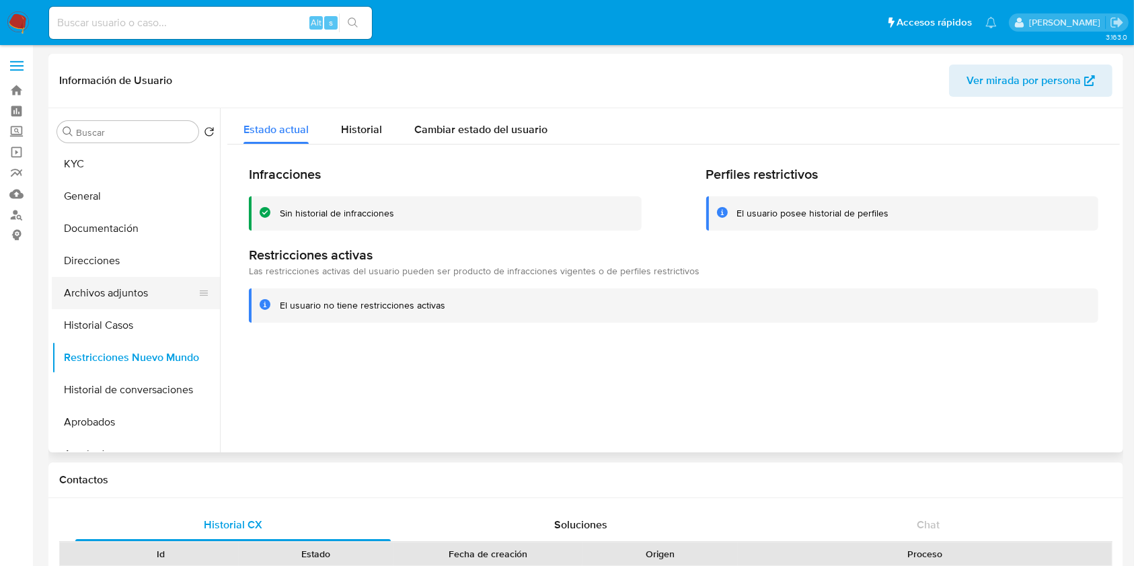
click at [102, 292] on button "Archivos adjuntos" at bounding box center [130, 293] width 157 height 32
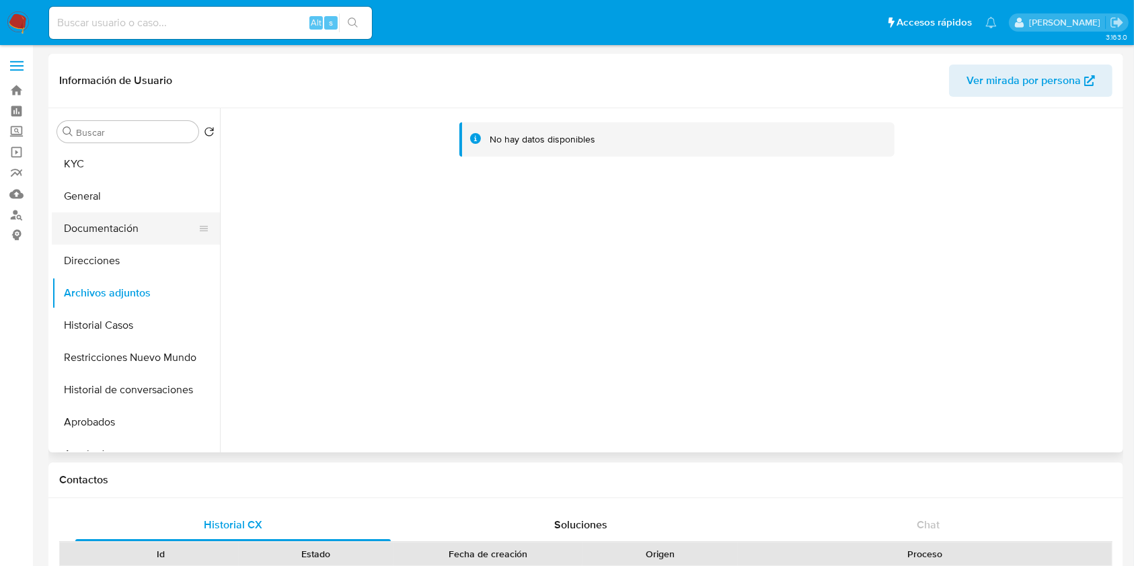
click at [134, 232] on button "Documentación" at bounding box center [130, 228] width 157 height 32
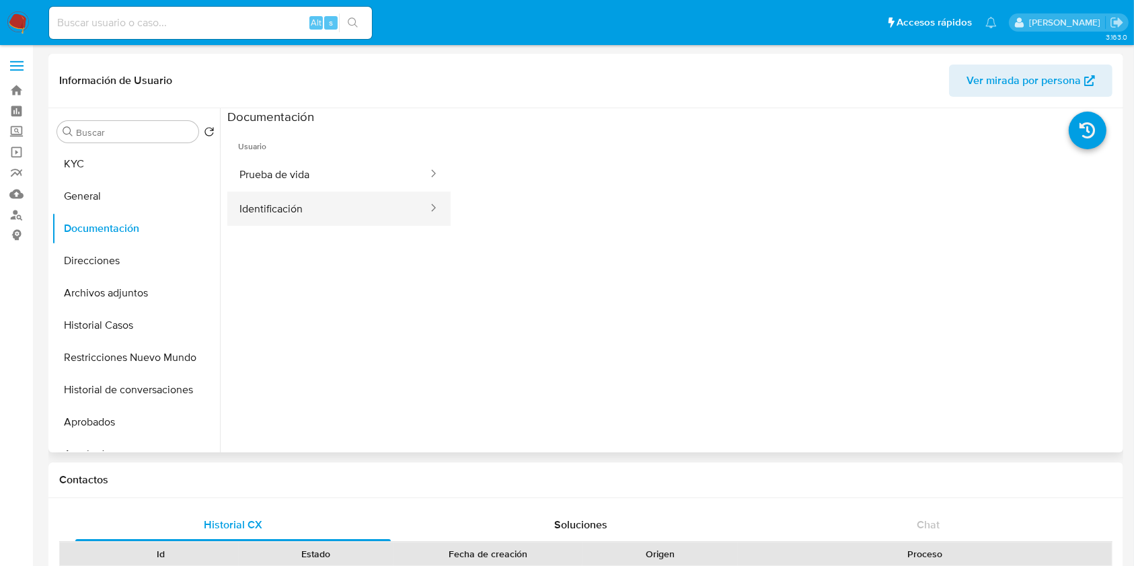
click at [270, 202] on button "Identificación" at bounding box center [328, 209] width 202 height 34
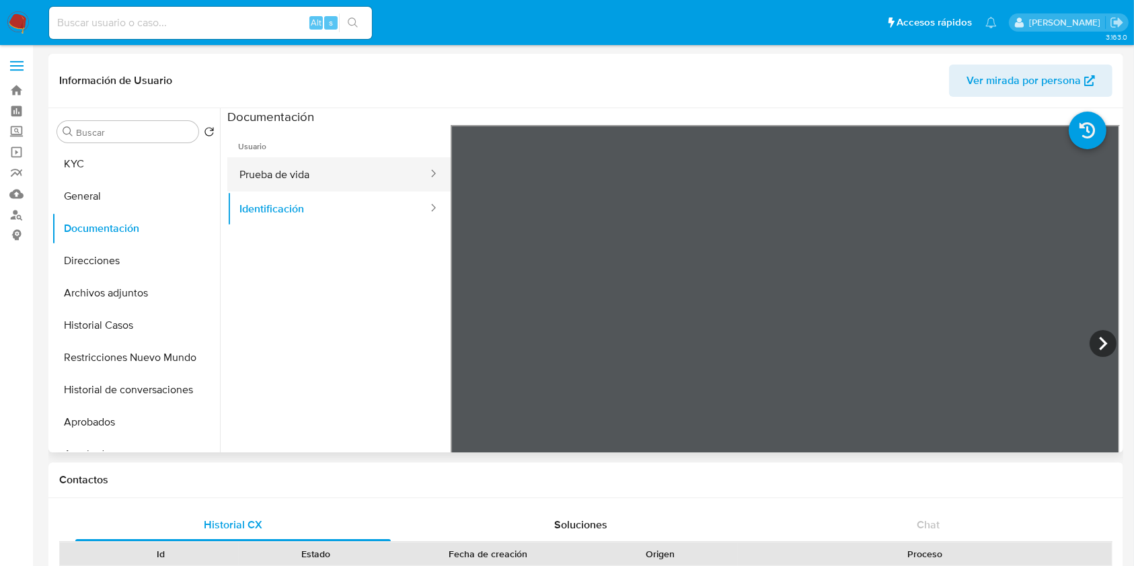
click at [306, 173] on button "Prueba de vida" at bounding box center [328, 174] width 202 height 34
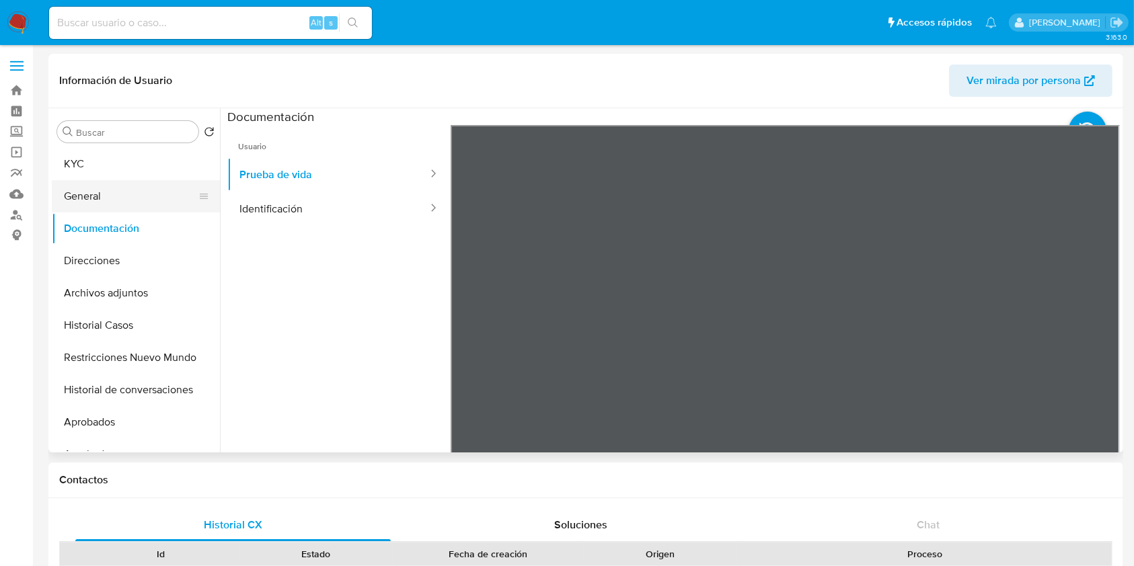
click at [102, 191] on button "General" at bounding box center [130, 196] width 157 height 32
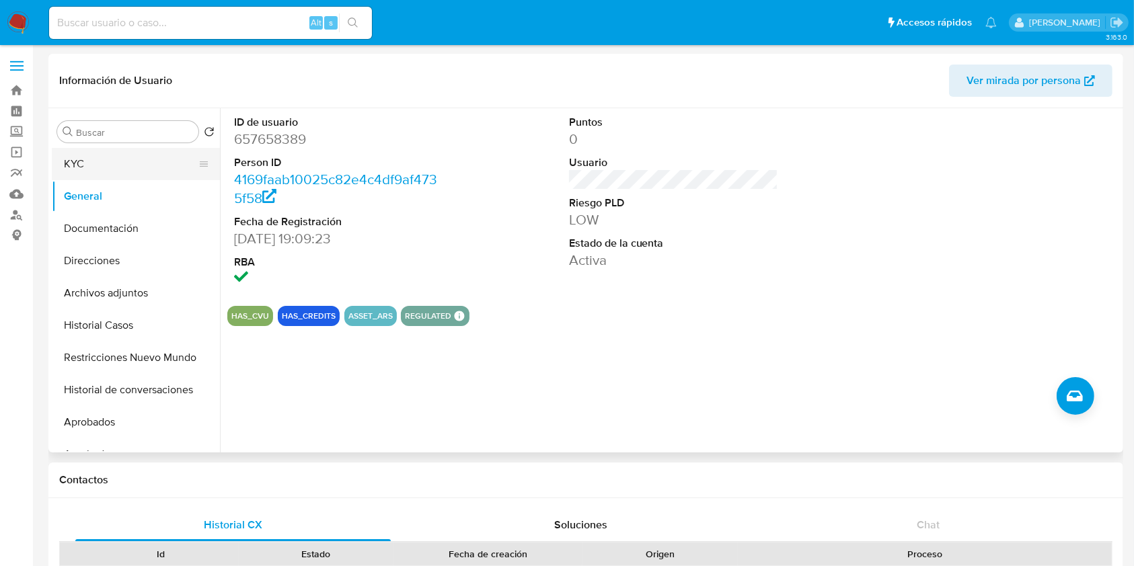
click at [118, 164] on button "KYC" at bounding box center [130, 164] width 157 height 32
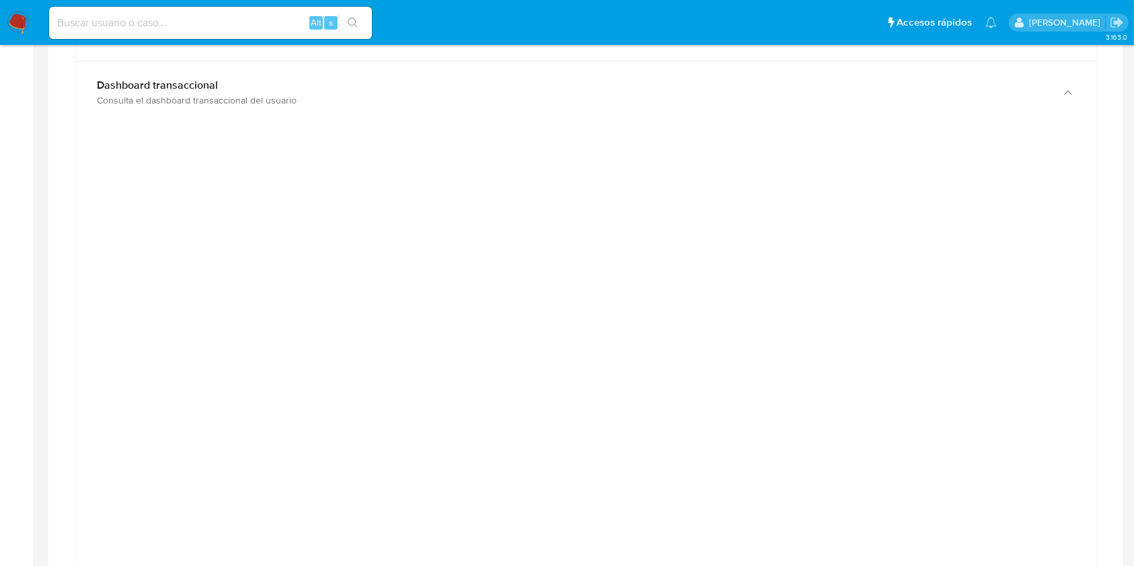
scroll to position [896, 0]
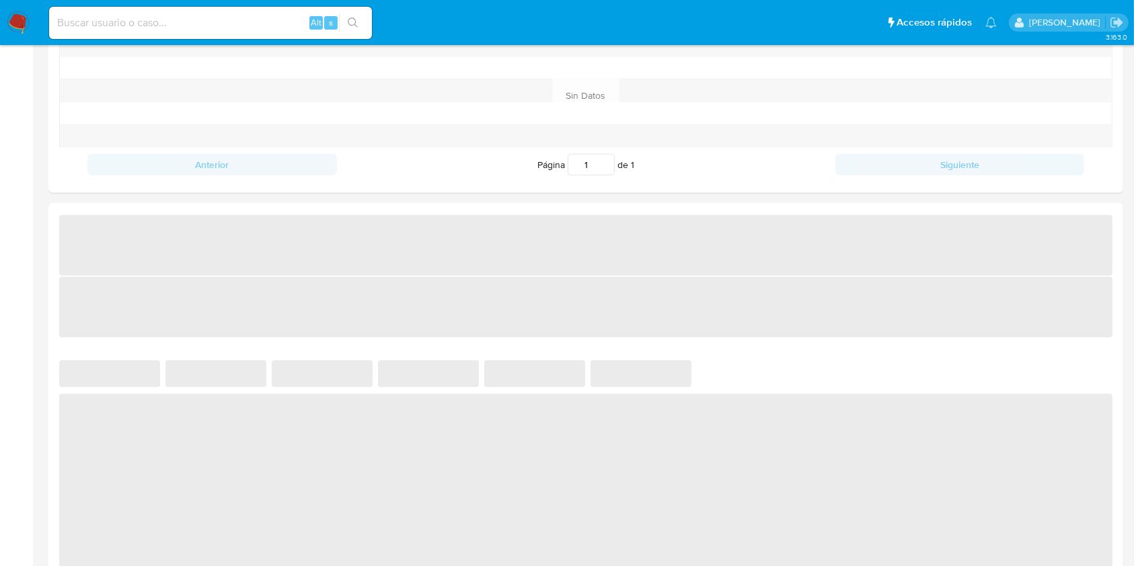
scroll to position [538, 0]
select select "10"
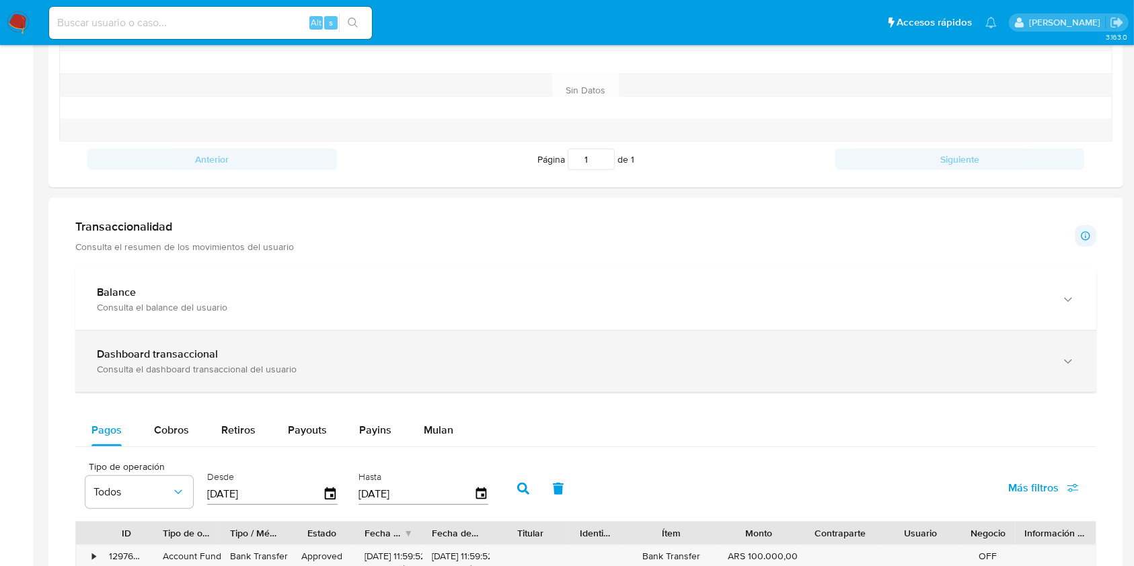
click at [127, 358] on b "Dashboard transaccional" at bounding box center [157, 353] width 121 height 15
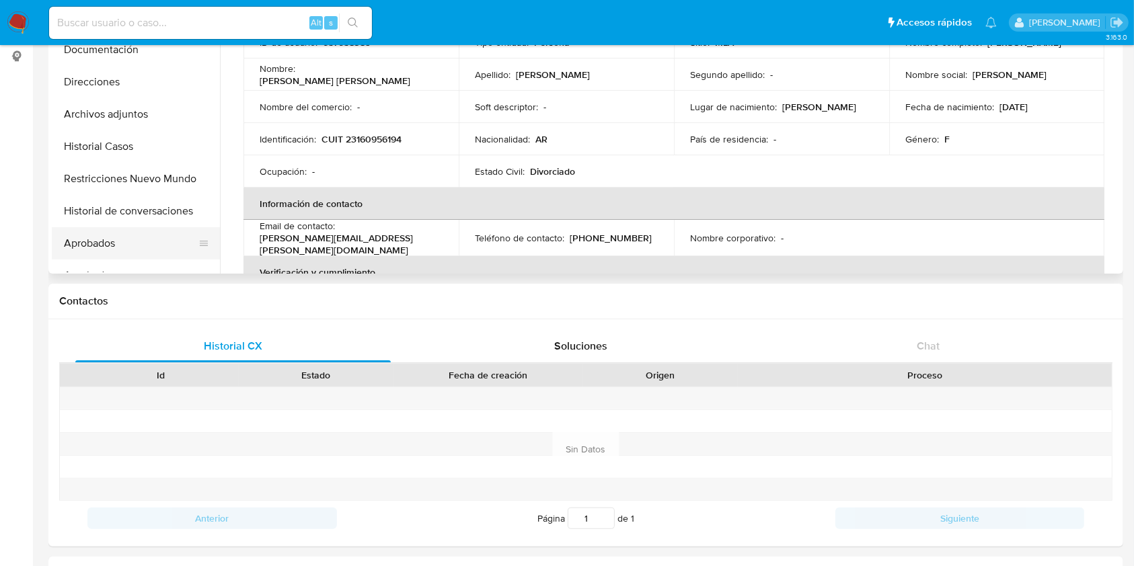
scroll to position [0, 0]
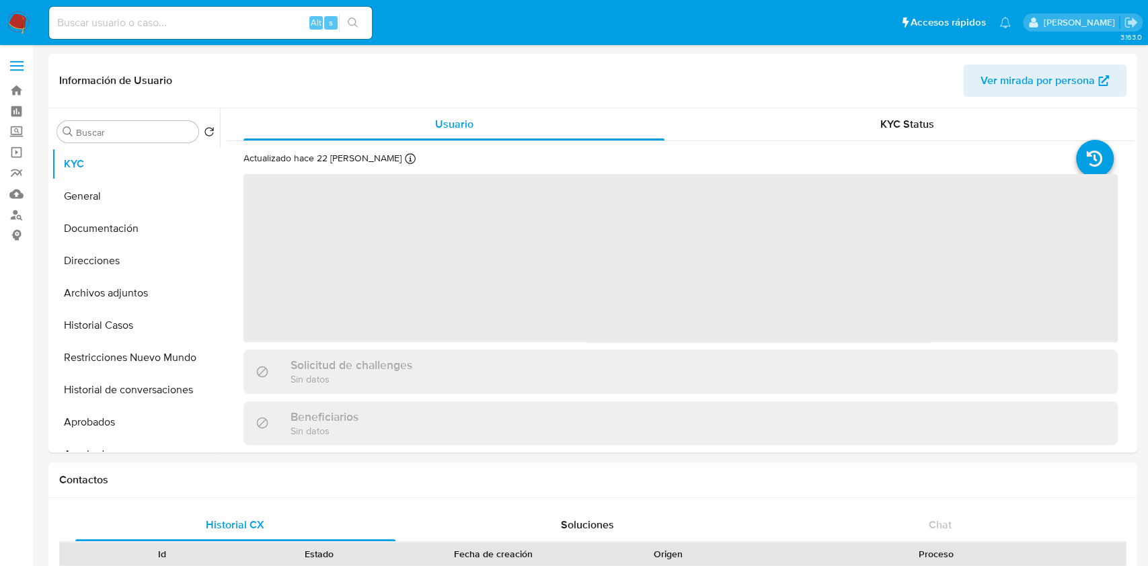
select select "10"
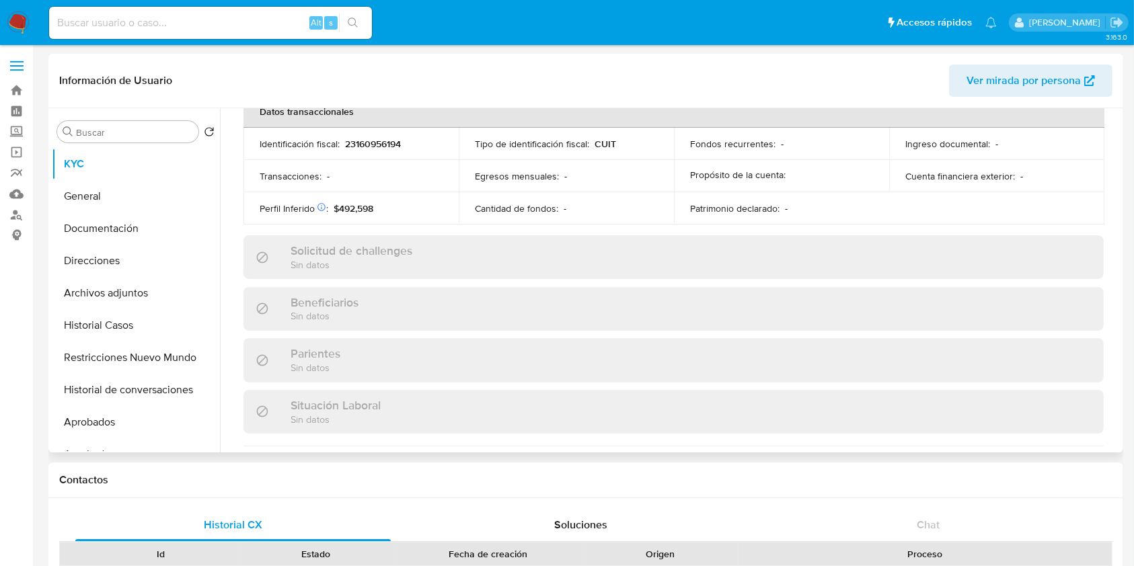
scroll to position [708, 0]
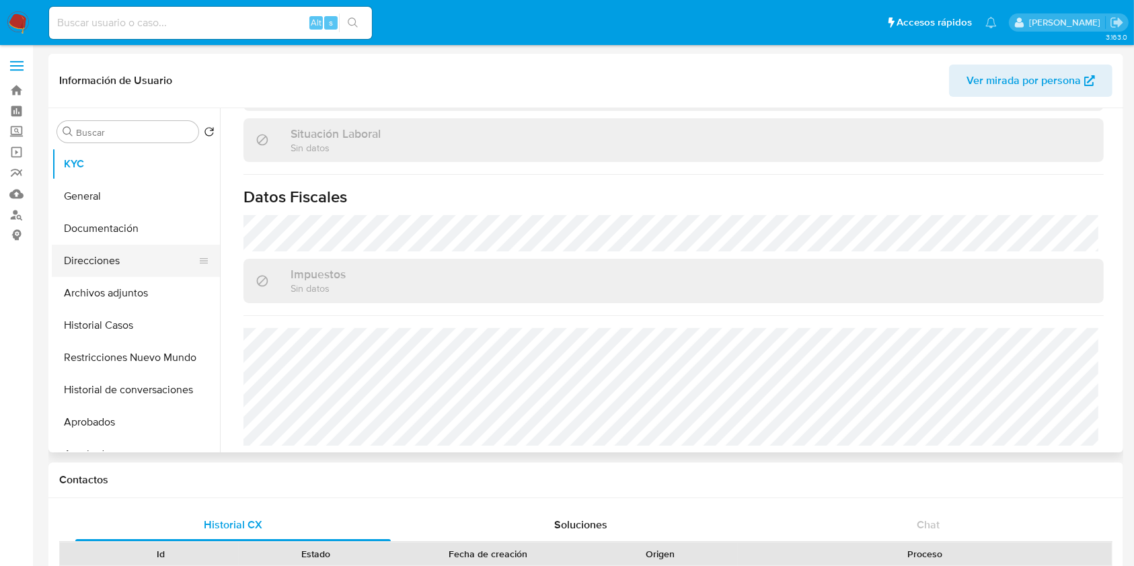
click at [115, 262] on button "Direcciones" at bounding box center [130, 261] width 157 height 32
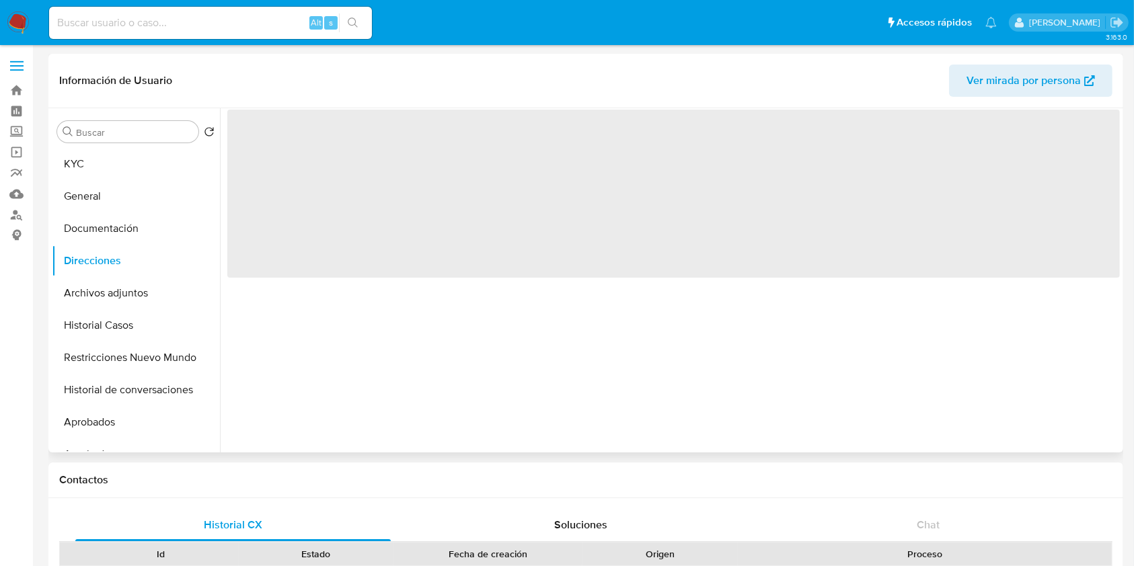
scroll to position [0, 0]
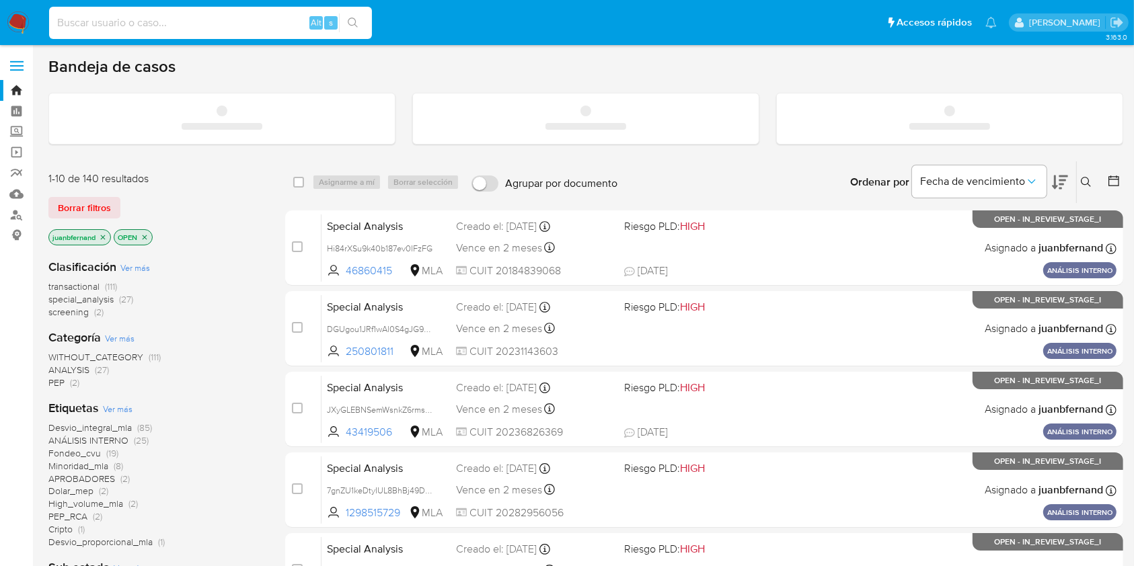
click at [212, 29] on input at bounding box center [210, 22] width 323 height 17
paste input "1ZxGnSiKdZEwjgYzpxGj0pyi"
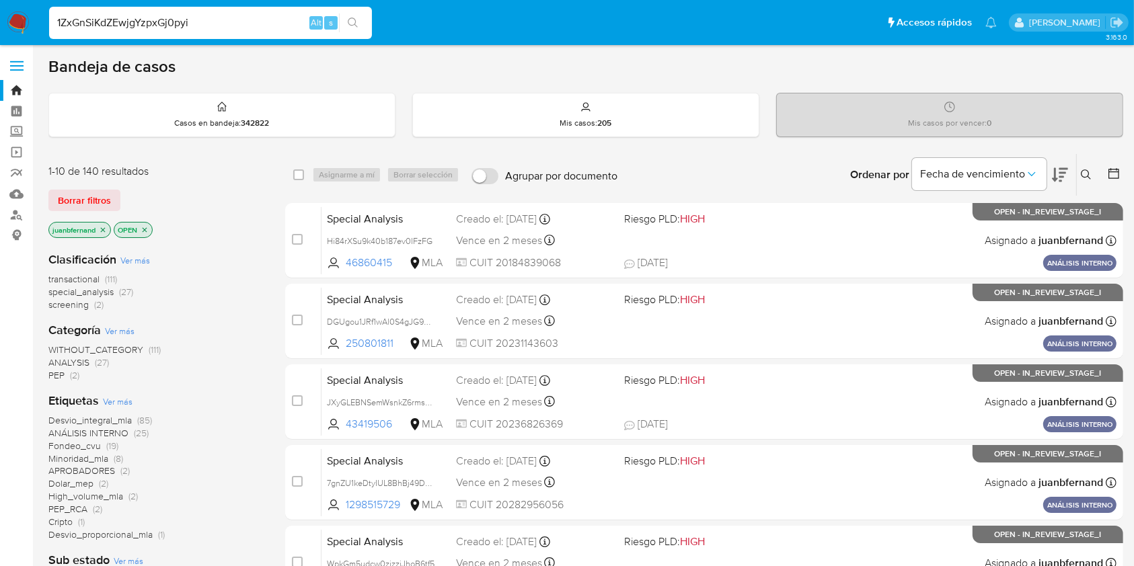
type input "1ZxGnSiKdZEwjgYzpxGj0pyi"
click at [354, 22] on icon "search-icon" at bounding box center [353, 22] width 11 height 11
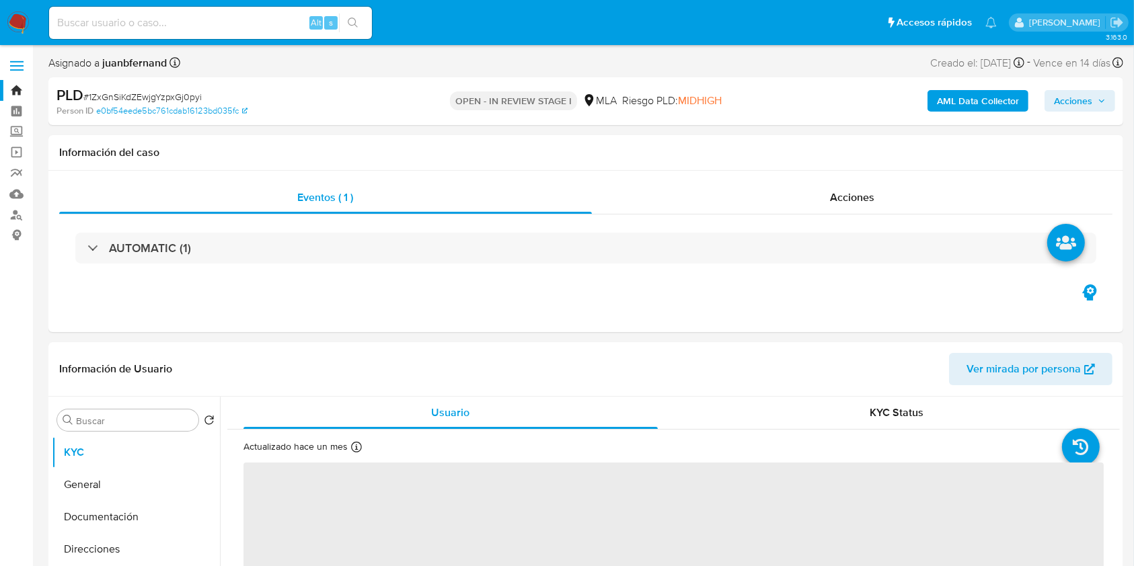
select select "10"
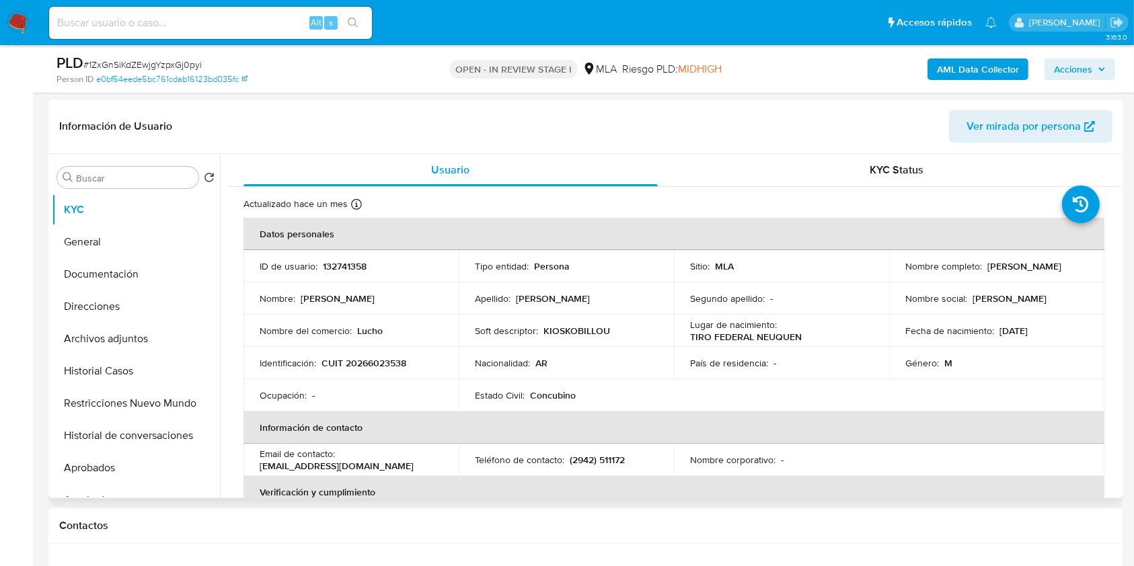
scroll to position [358, 0]
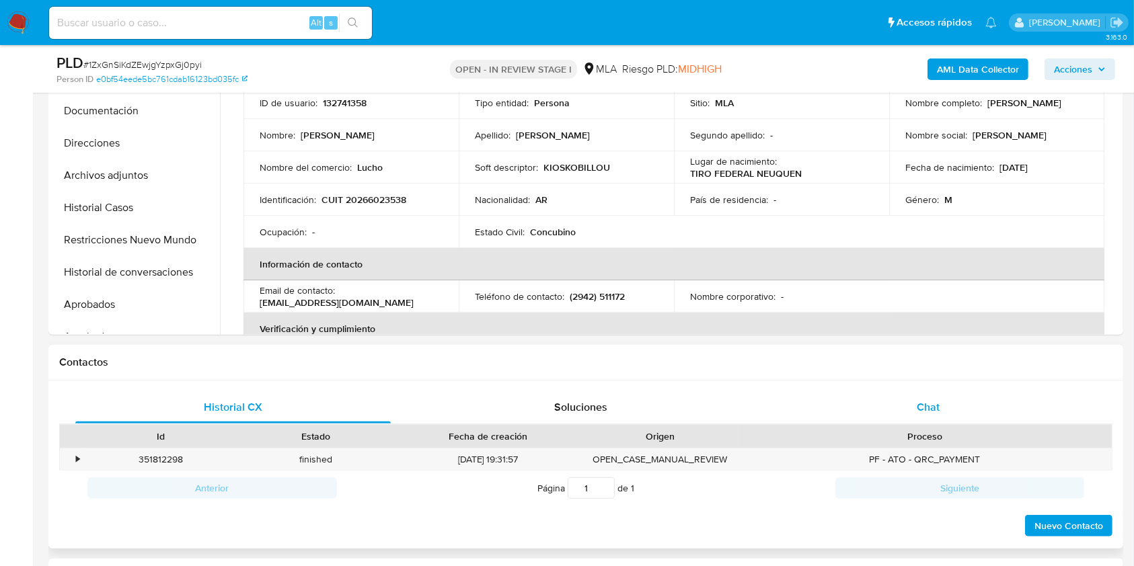
click at [949, 394] on div "Chat" at bounding box center [928, 407] width 315 height 32
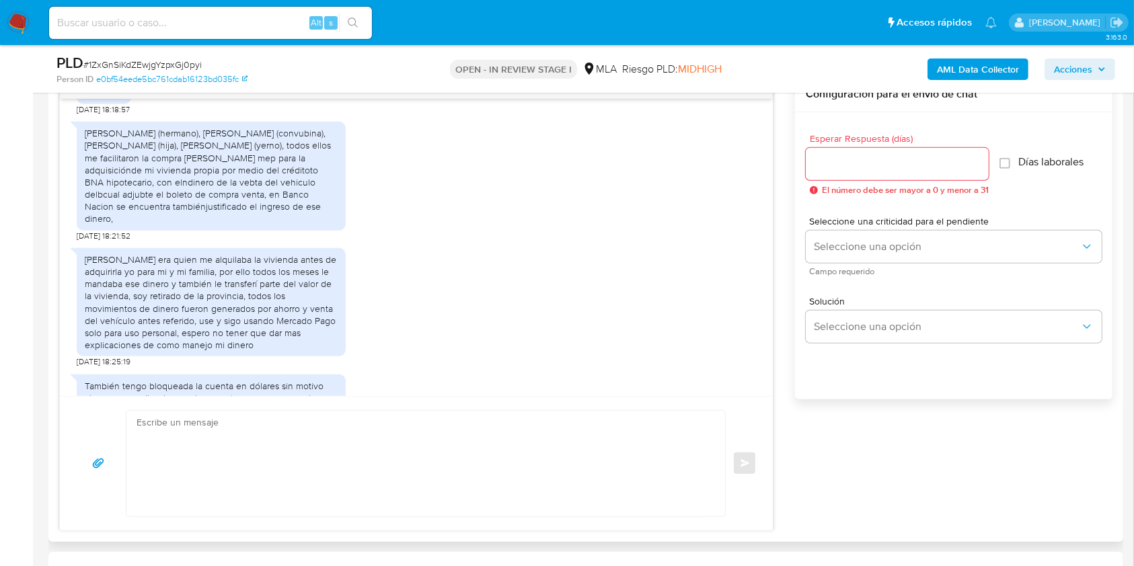
scroll to position [1409, 0]
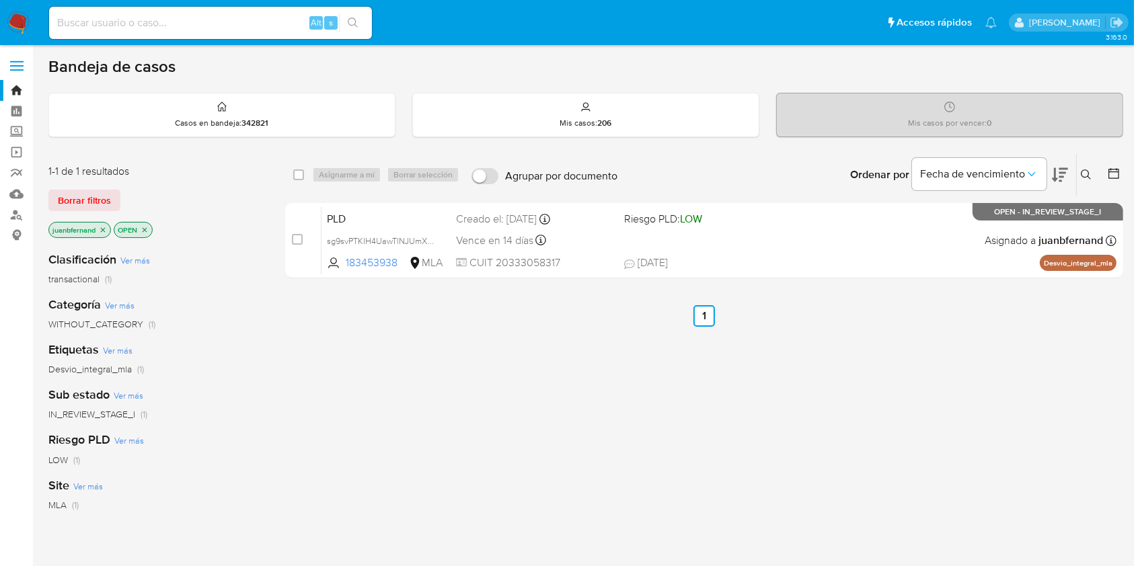
click at [1083, 169] on icon at bounding box center [1086, 174] width 10 height 10
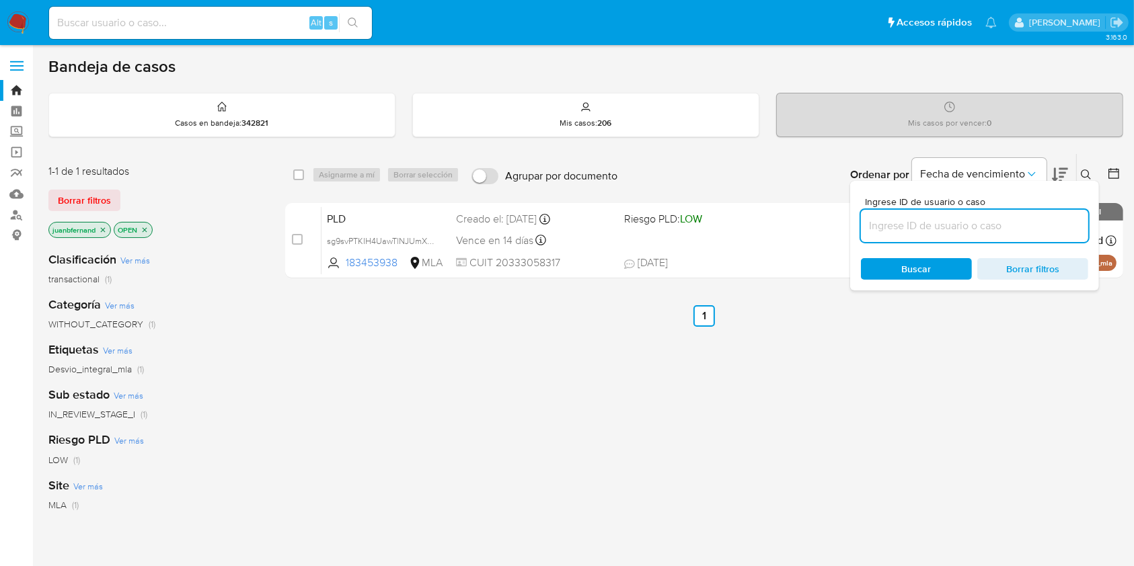
click at [912, 226] on input at bounding box center [974, 225] width 227 height 17
type input "zVzvMcOrLbIs3cMfumPK5Pde"
click at [299, 175] on input "checkbox" at bounding box center [298, 174] width 11 height 11
checkbox input "true"
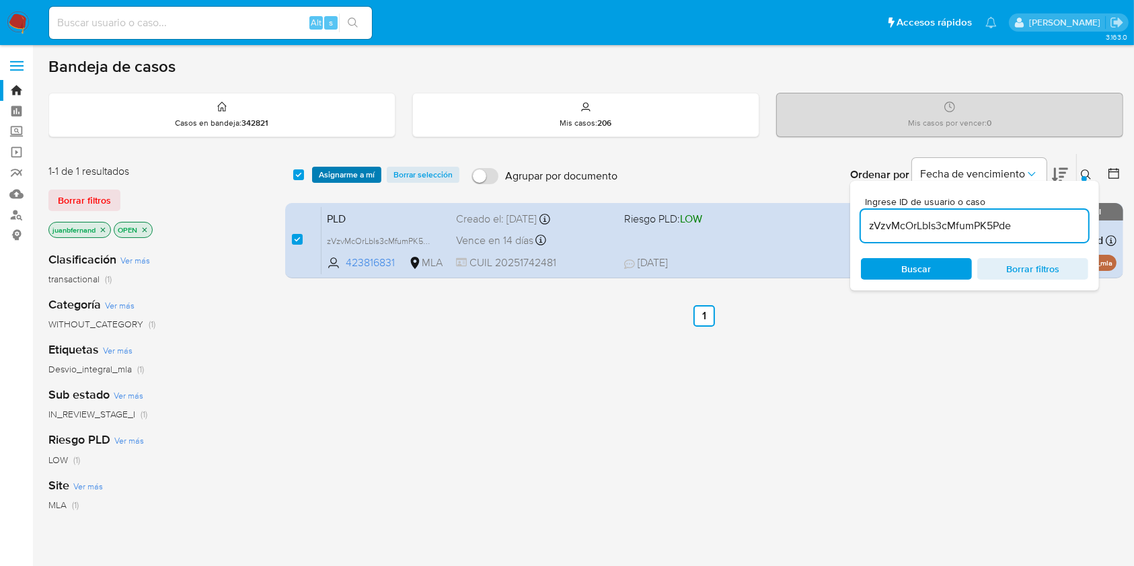
click at [332, 175] on span "Asignarme a mí" at bounding box center [347, 174] width 56 height 13
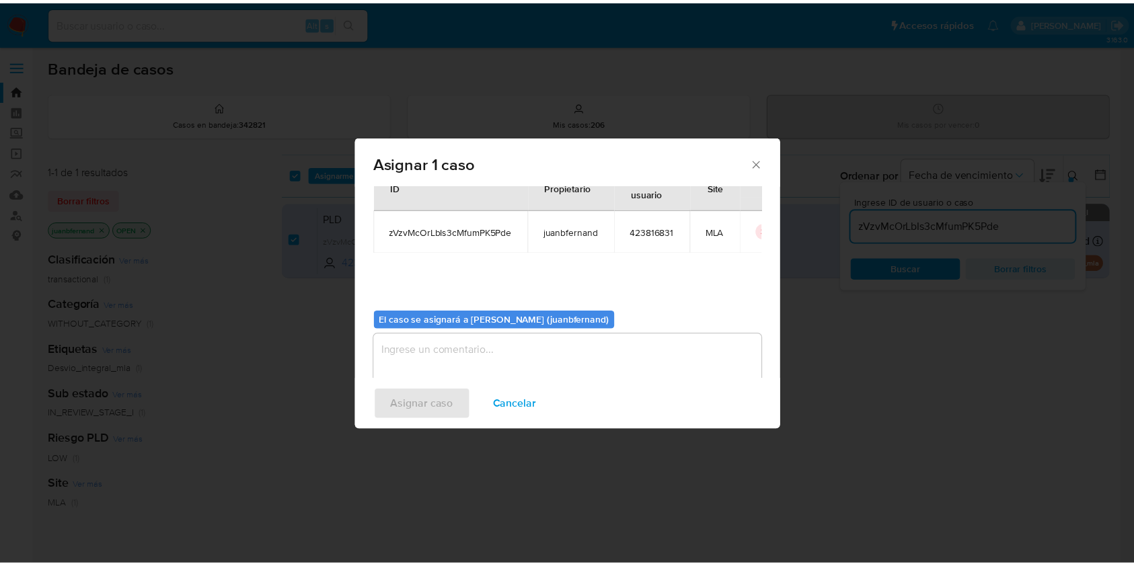
scroll to position [69, 0]
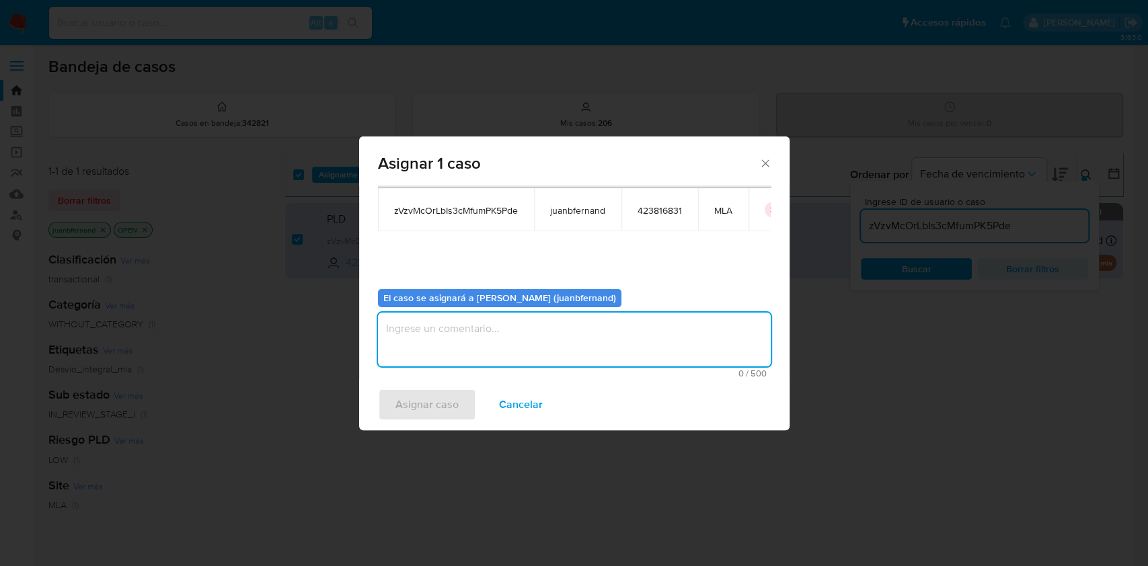
click at [454, 346] on textarea "assign-modal" at bounding box center [574, 340] width 393 height 54
click at [447, 398] on span "Asignar caso" at bounding box center [426, 405] width 63 height 30
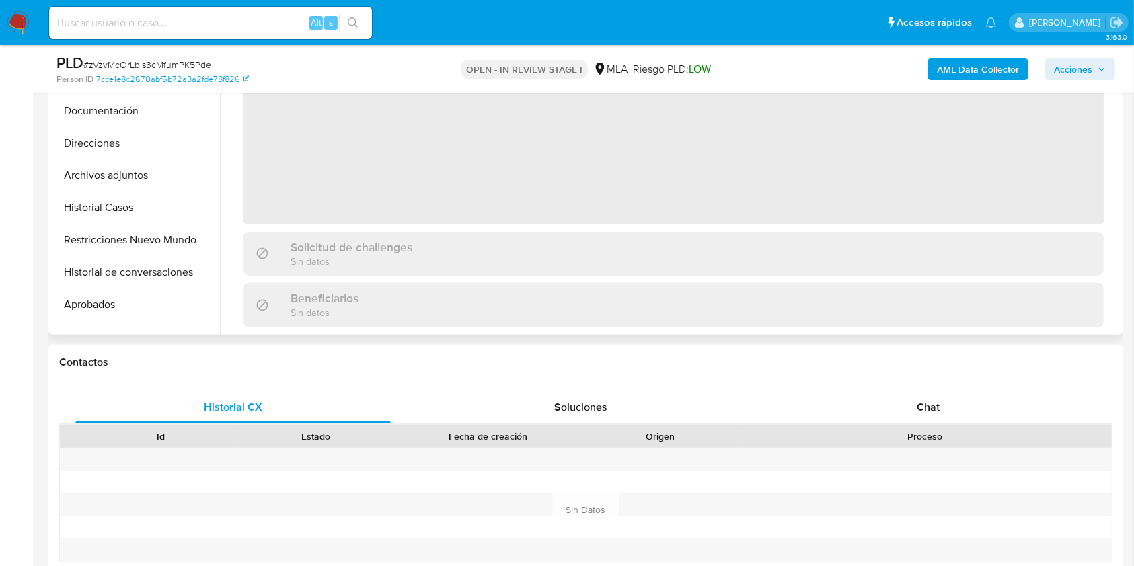
select select "10"
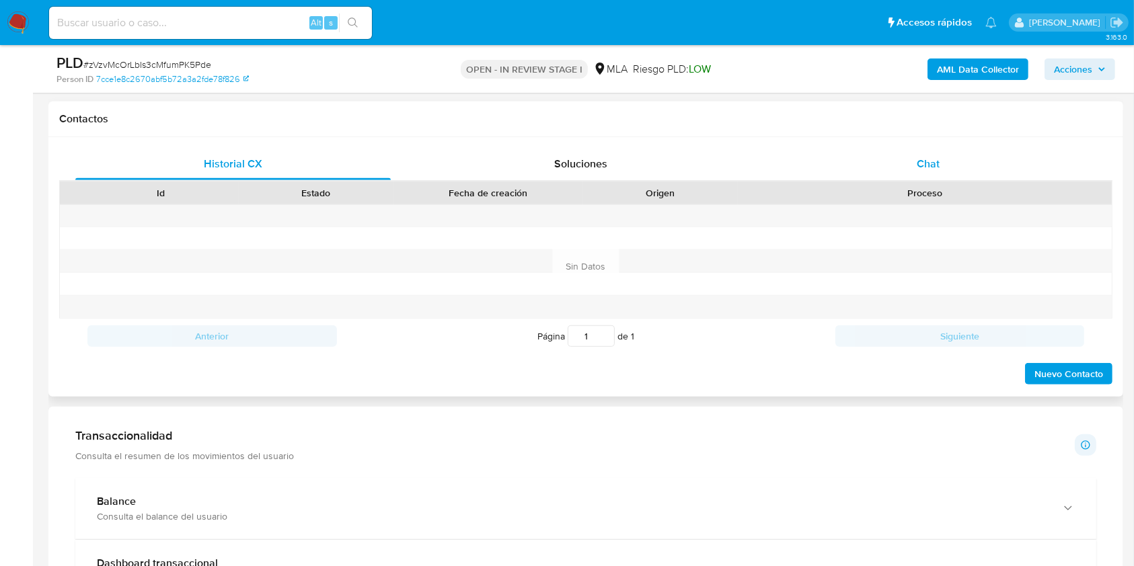
scroll to position [538, 0]
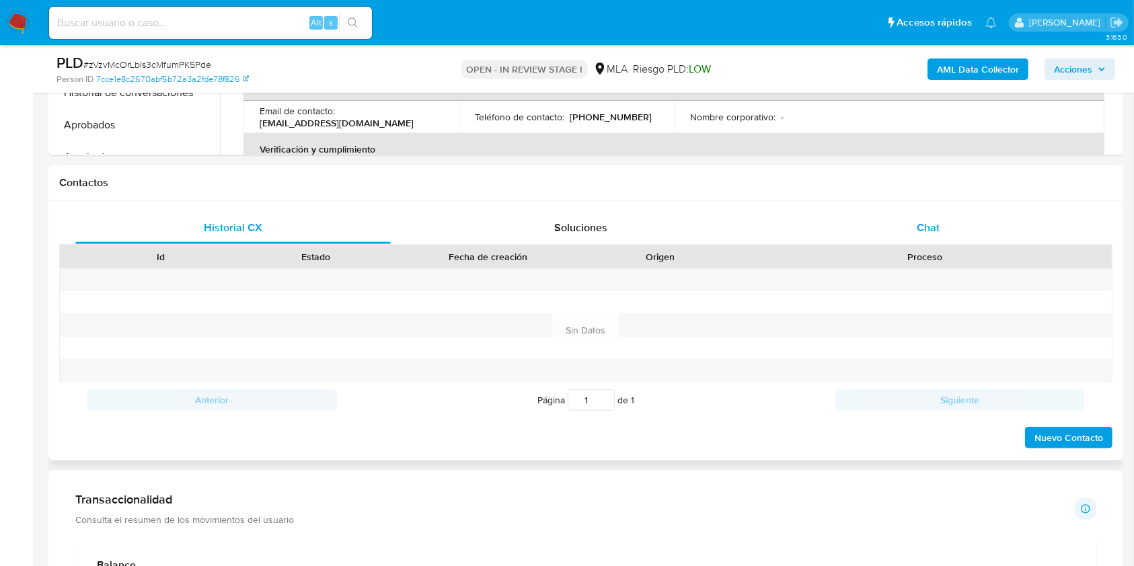
click at [972, 230] on div "Chat" at bounding box center [928, 228] width 315 height 32
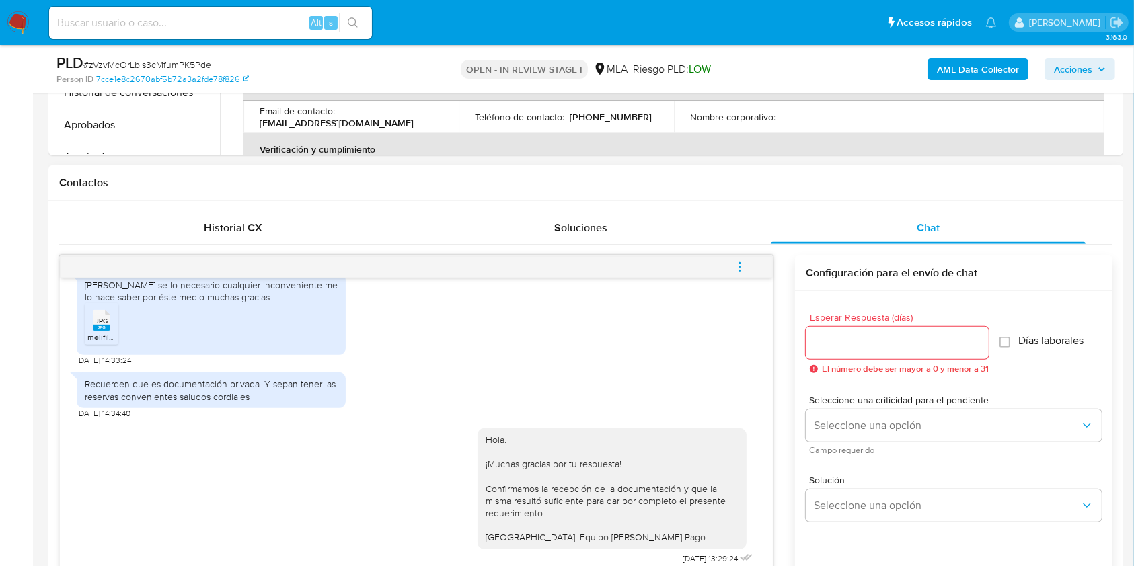
click at [747, 261] on button "menu-action" at bounding box center [740, 267] width 44 height 32
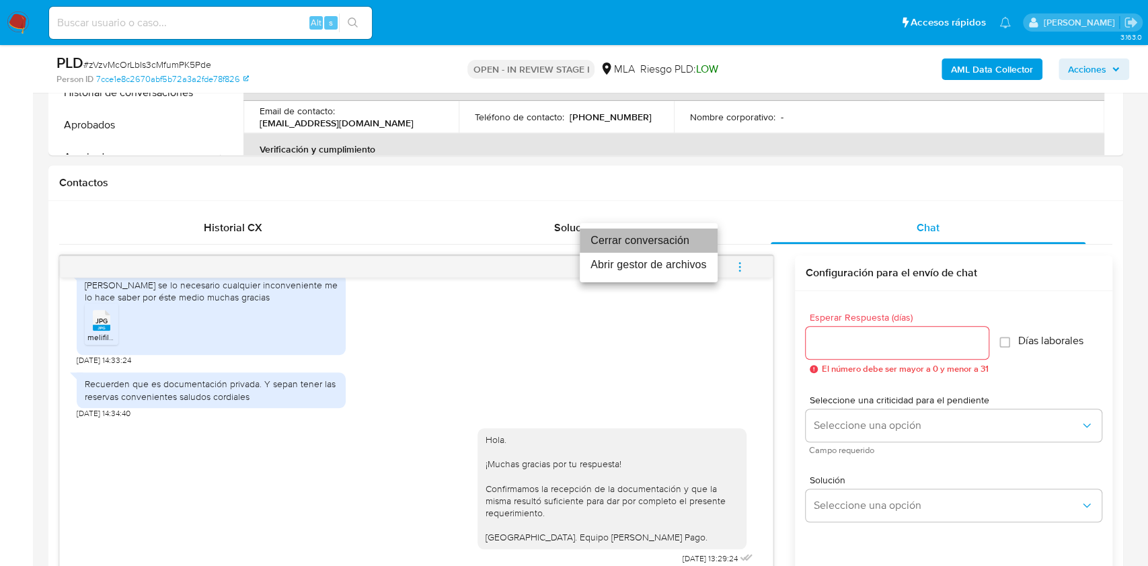
click at [637, 237] on li "Cerrar conversación" at bounding box center [649, 241] width 138 height 24
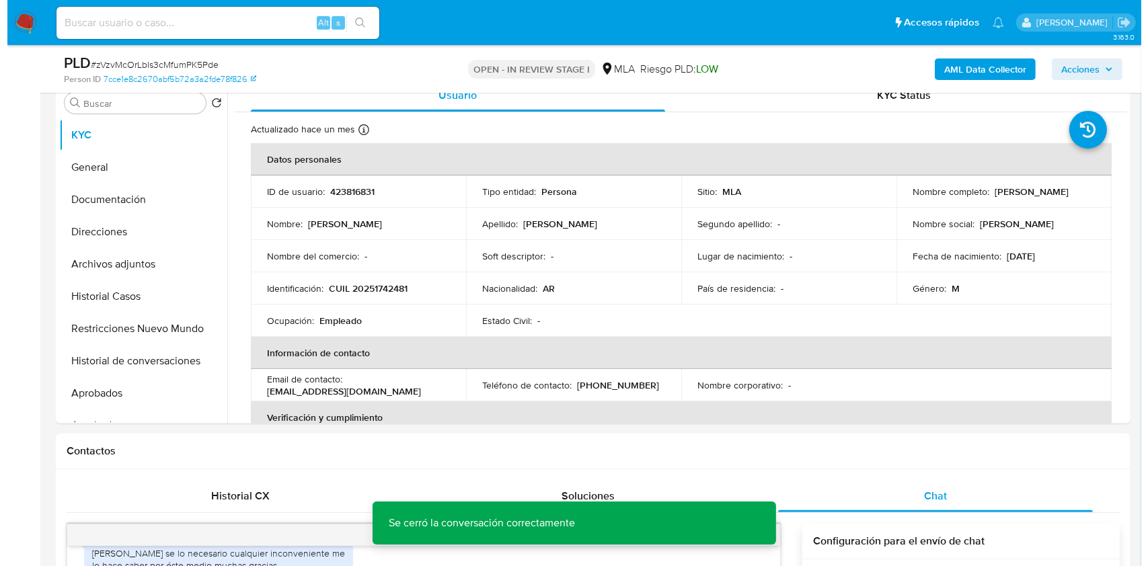
scroll to position [269, 0]
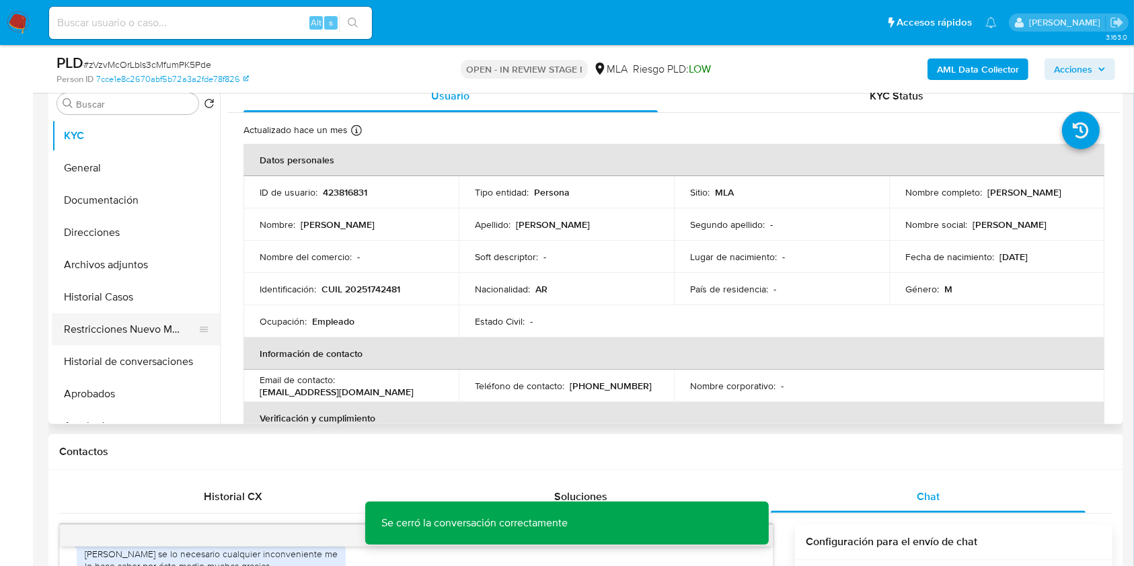
click at [78, 330] on button "Restricciones Nuevo Mundo" at bounding box center [130, 329] width 157 height 32
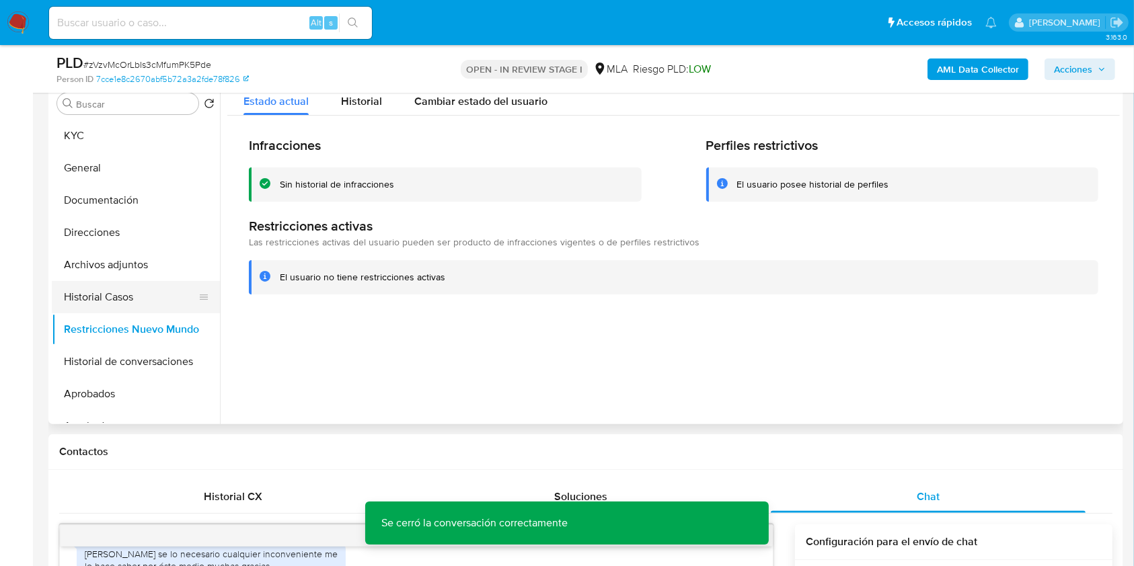
click at [122, 295] on button "Historial Casos" at bounding box center [130, 297] width 157 height 32
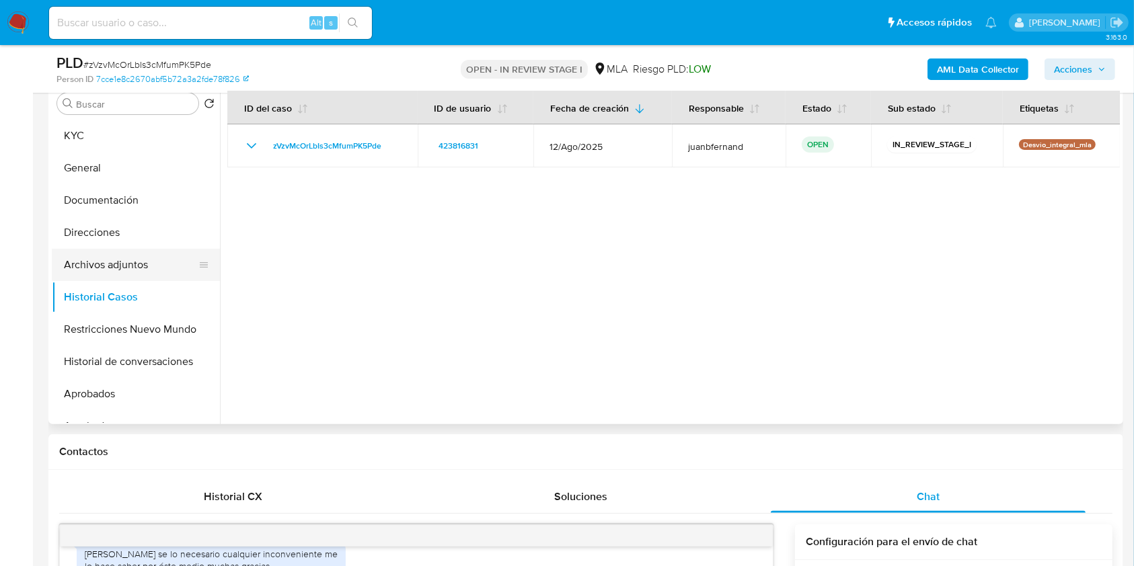
click at [145, 266] on button "Archivos adjuntos" at bounding box center [130, 265] width 157 height 32
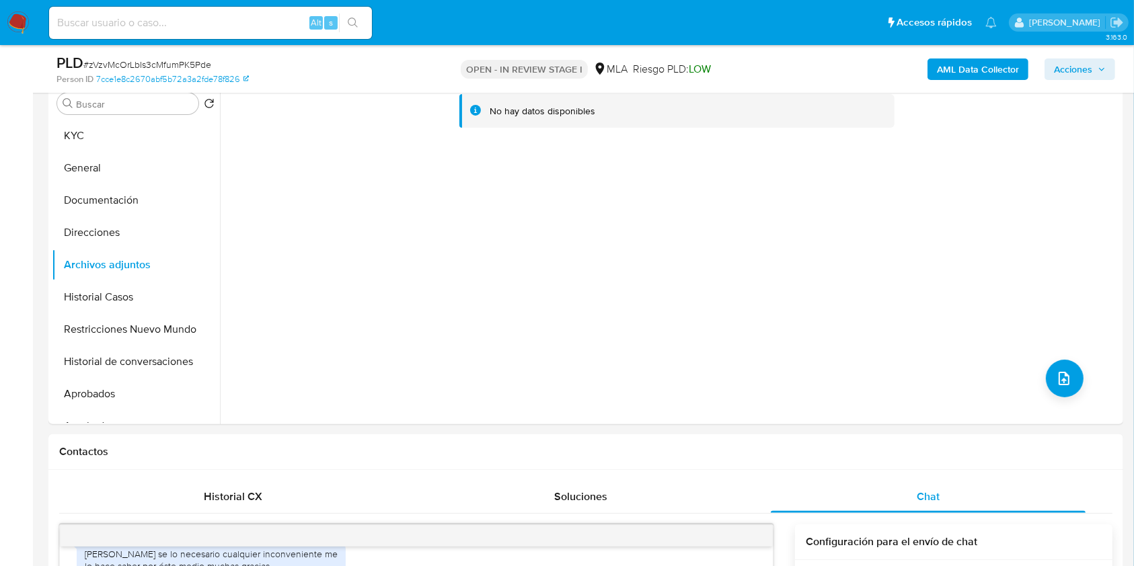
click at [998, 72] on b "AML Data Collector" at bounding box center [978, 70] width 82 height 22
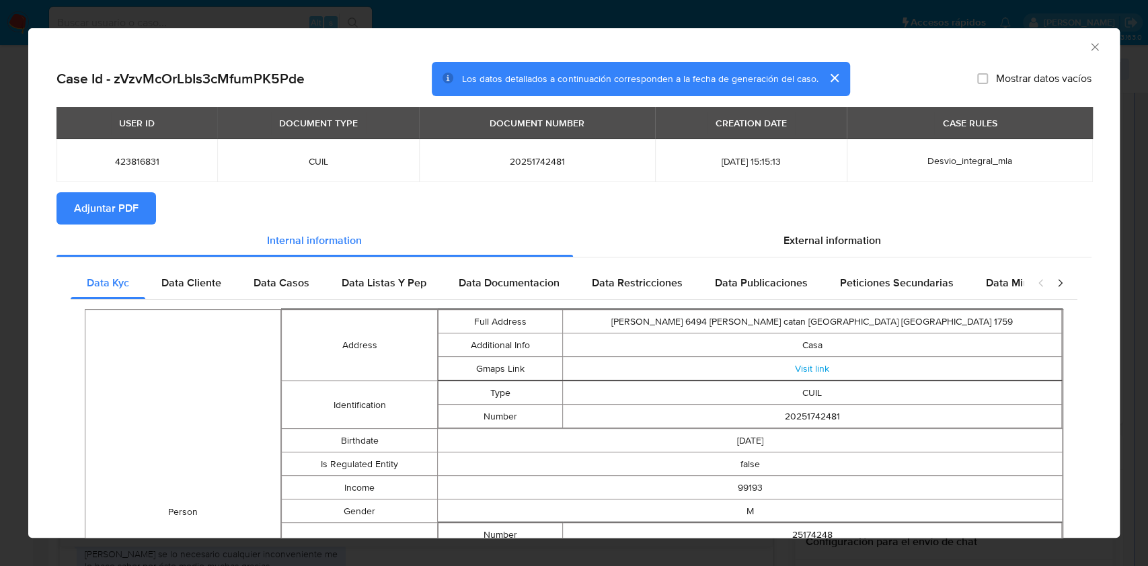
click at [130, 208] on span "Adjuntar PDF" at bounding box center [106, 209] width 65 height 30
click at [1091, 48] on icon "Cerrar ventana" at bounding box center [1094, 46] width 7 height 7
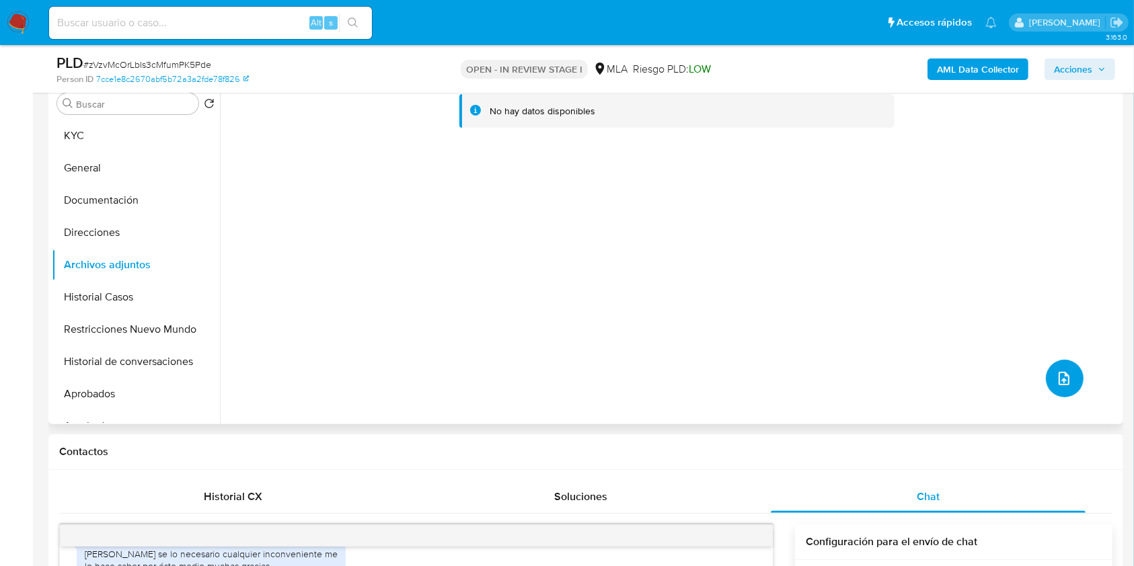
click at [1058, 379] on icon "upload-file" at bounding box center [1063, 378] width 11 height 13
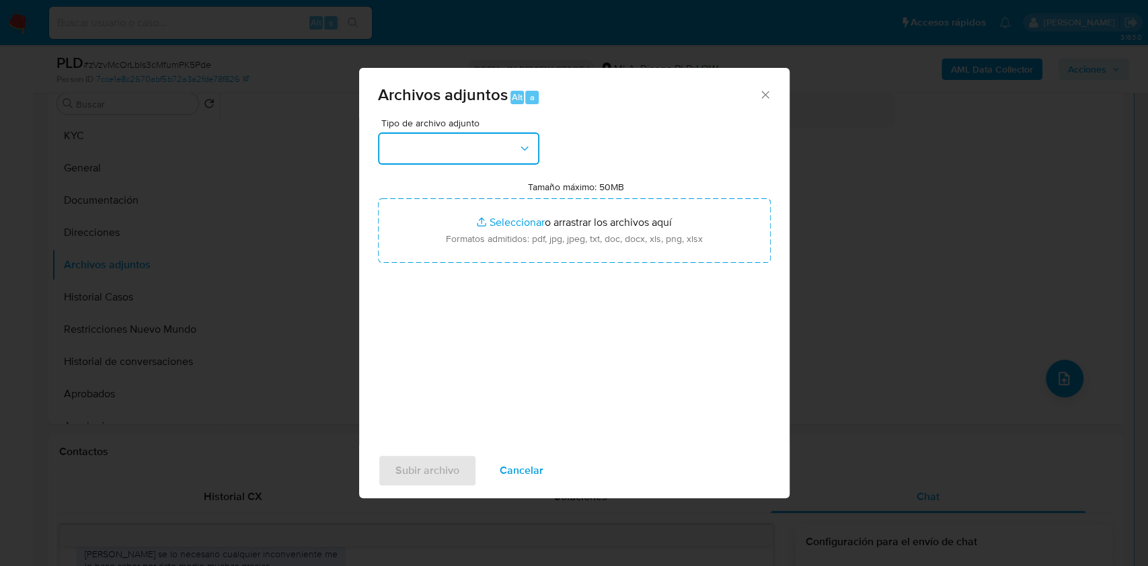
click at [483, 149] on button "button" at bounding box center [458, 148] width 161 height 32
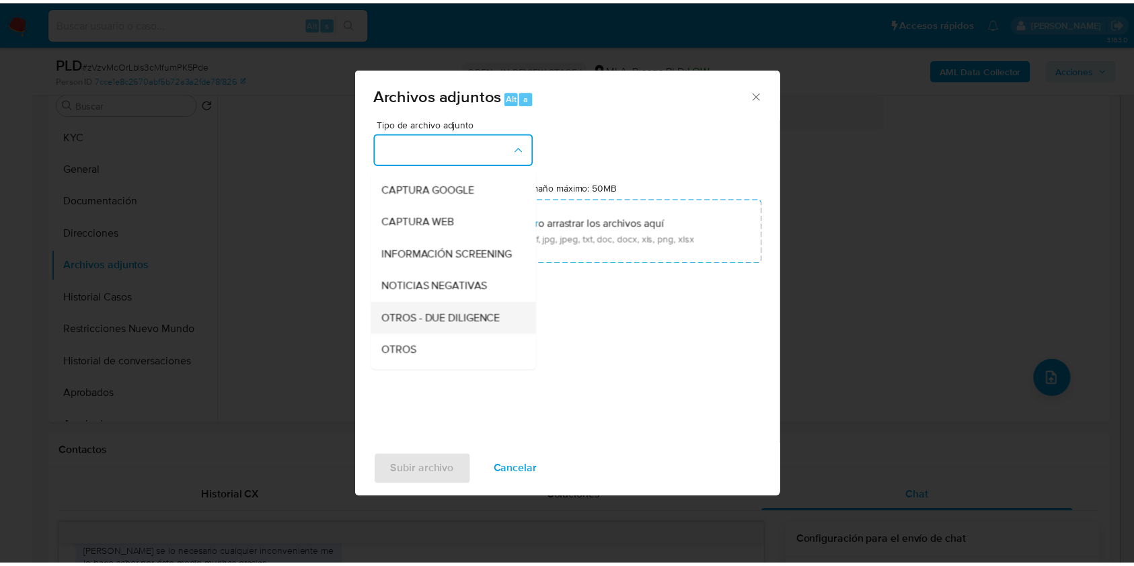
scroll to position [179, 0]
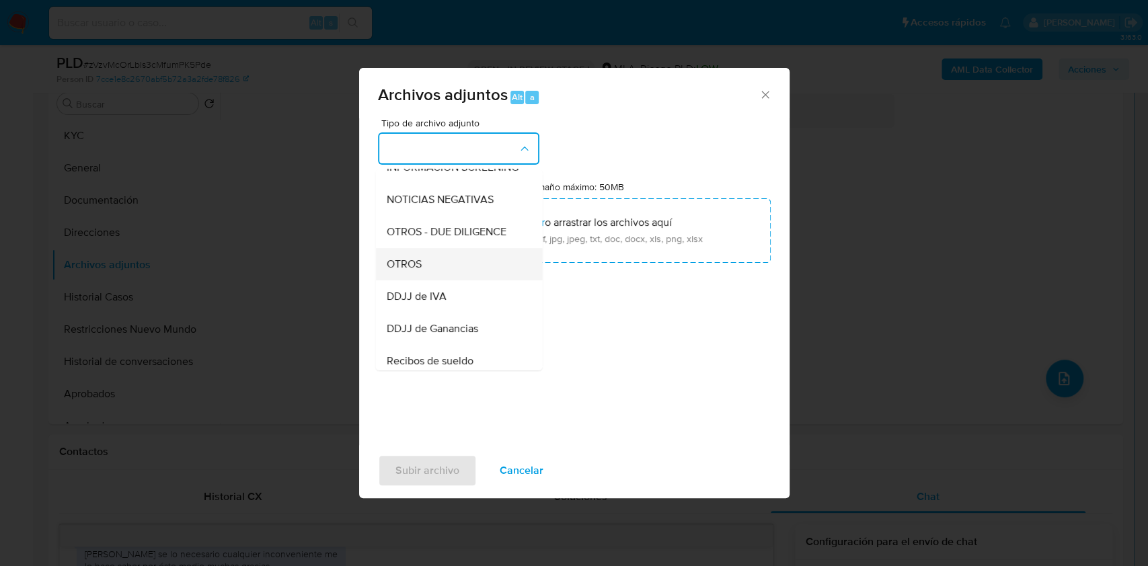
drag, startPoint x: 428, startPoint y: 272, endPoint x: 480, endPoint y: 173, distance: 111.0
click at [428, 270] on div "OTROS" at bounding box center [454, 264] width 137 height 32
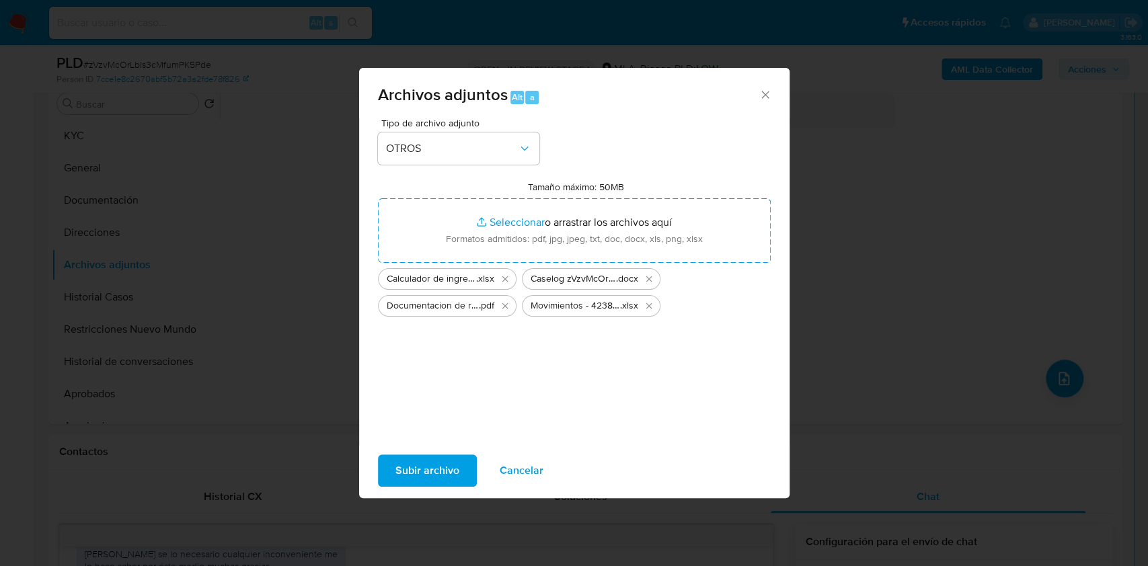
click at [404, 469] on span "Subir archivo" at bounding box center [427, 471] width 64 height 30
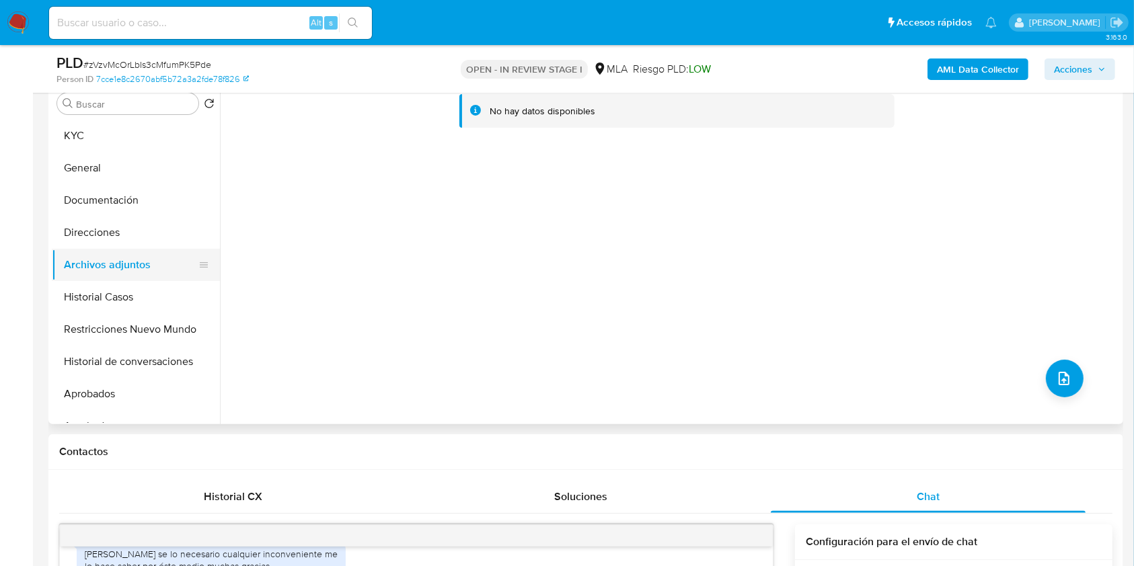
click at [124, 278] on button "Archivos adjuntos" at bounding box center [130, 265] width 157 height 32
drag, startPoint x: 118, startPoint y: 291, endPoint x: 106, endPoint y: 267, distance: 26.8
click at [117, 292] on button "Historial Casos" at bounding box center [136, 297] width 168 height 32
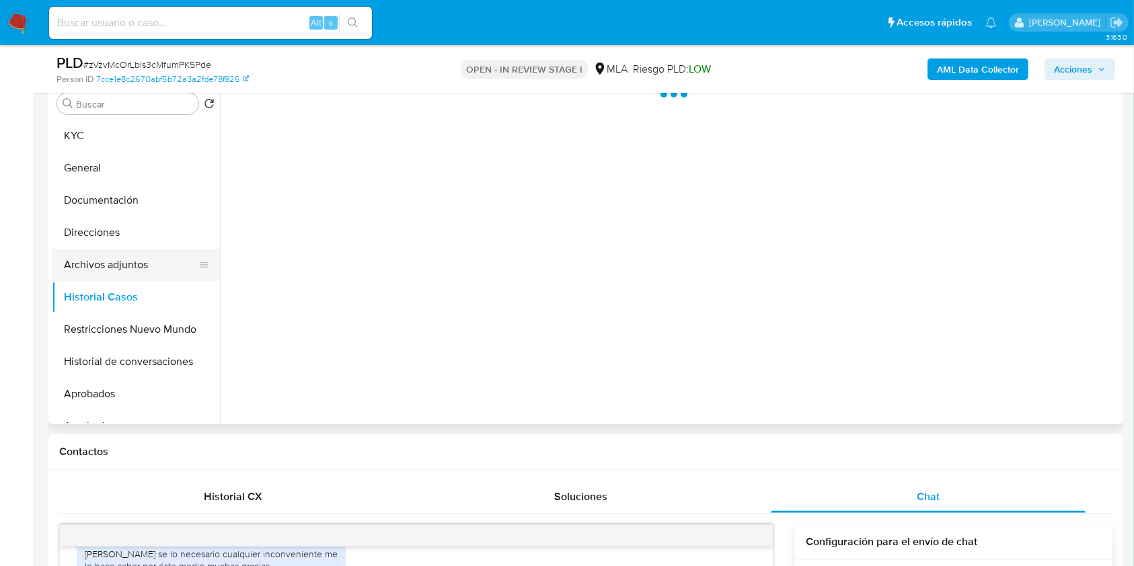
click at [107, 253] on button "Archivos adjuntos" at bounding box center [130, 265] width 157 height 32
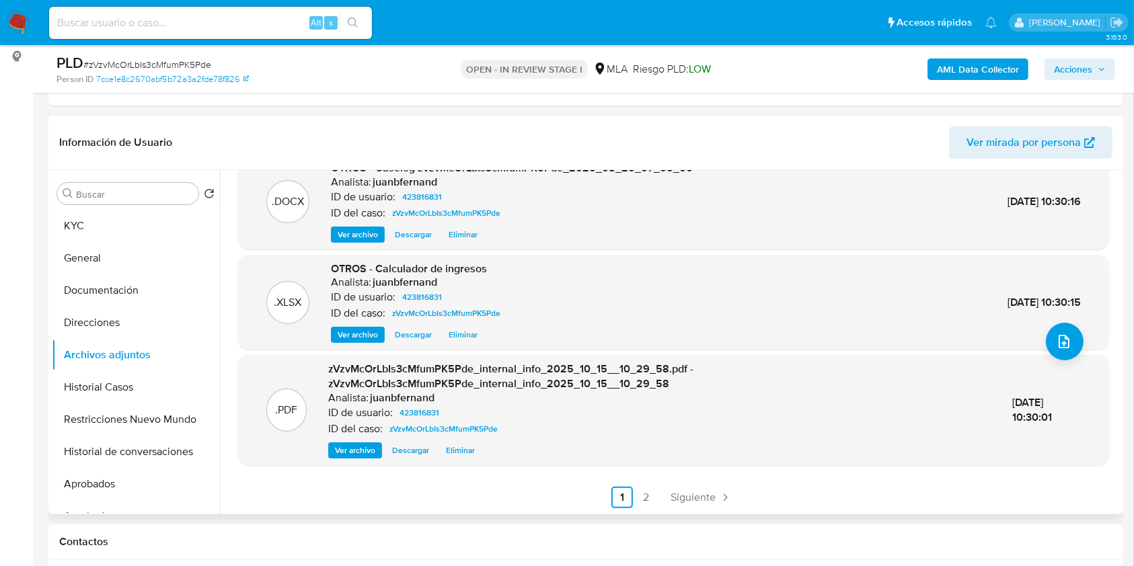
scroll to position [128, 0]
click at [724, 494] on icon "Paginación" at bounding box center [724, 496] width 13 height 13
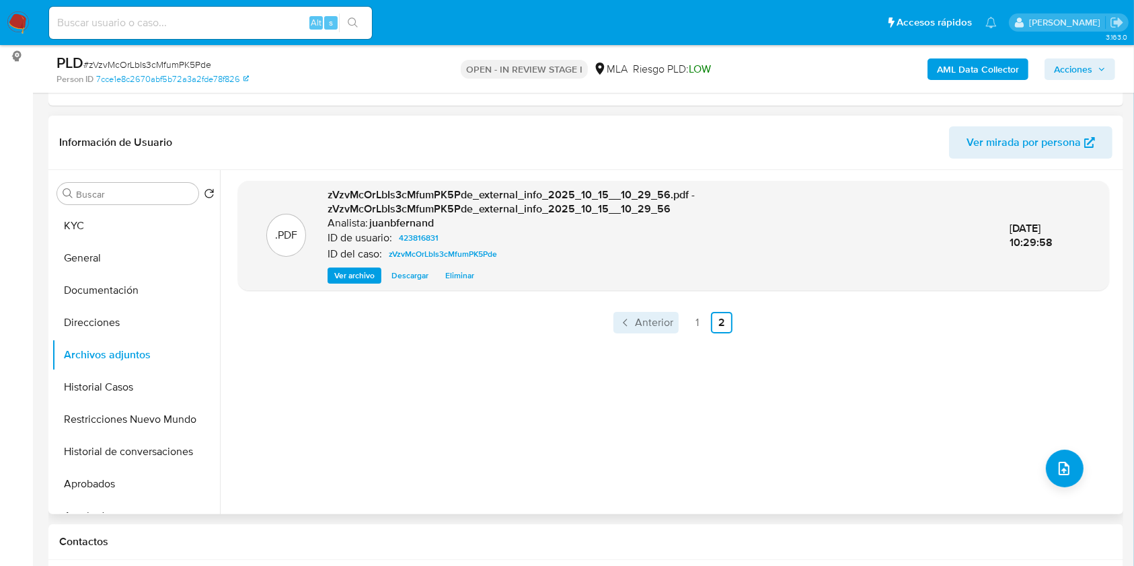
click at [666, 325] on span "Anterior" at bounding box center [654, 322] width 38 height 11
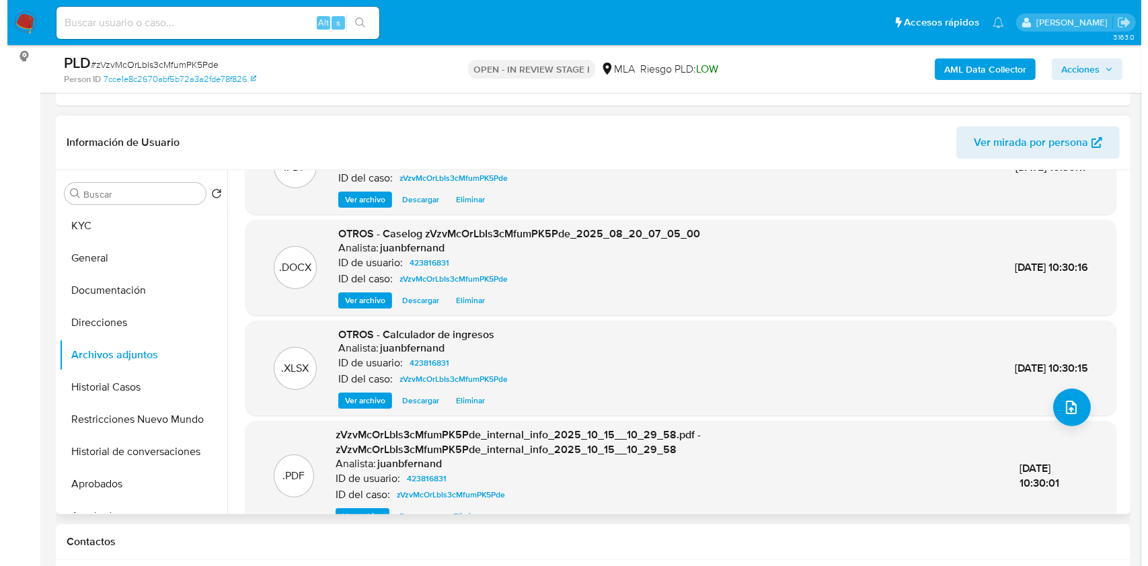
scroll to position [89, 0]
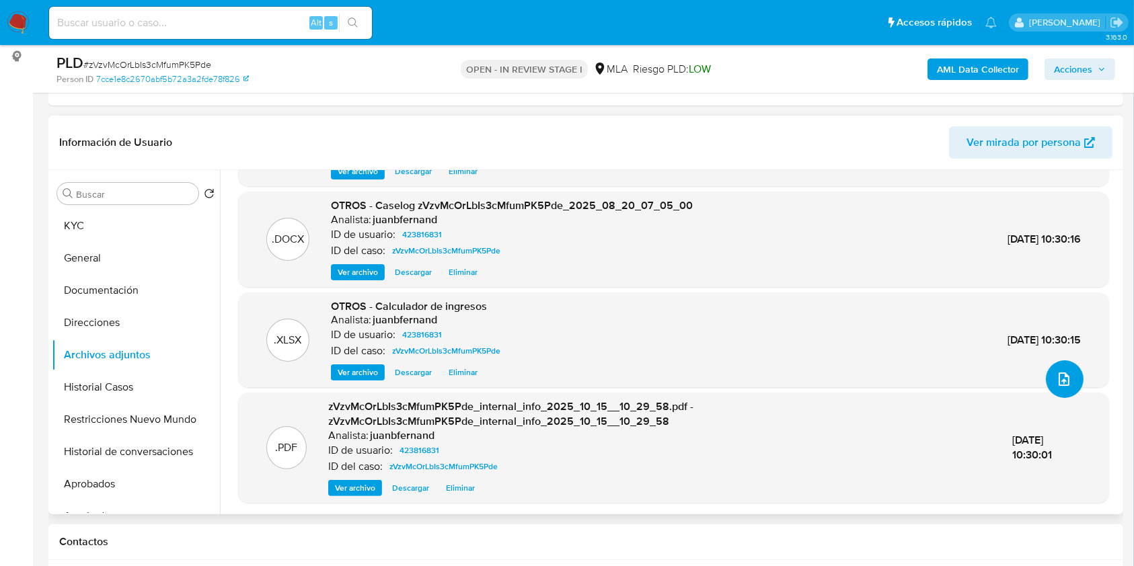
click at [1049, 379] on button "upload-file" at bounding box center [1065, 379] width 38 height 38
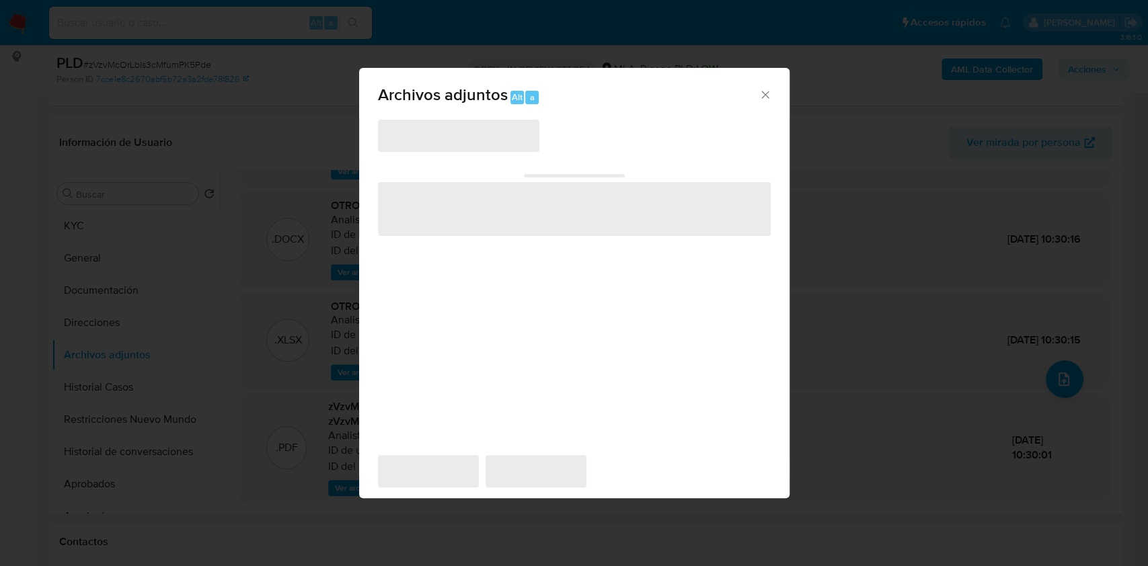
click at [486, 128] on span "‌" at bounding box center [458, 136] width 161 height 32
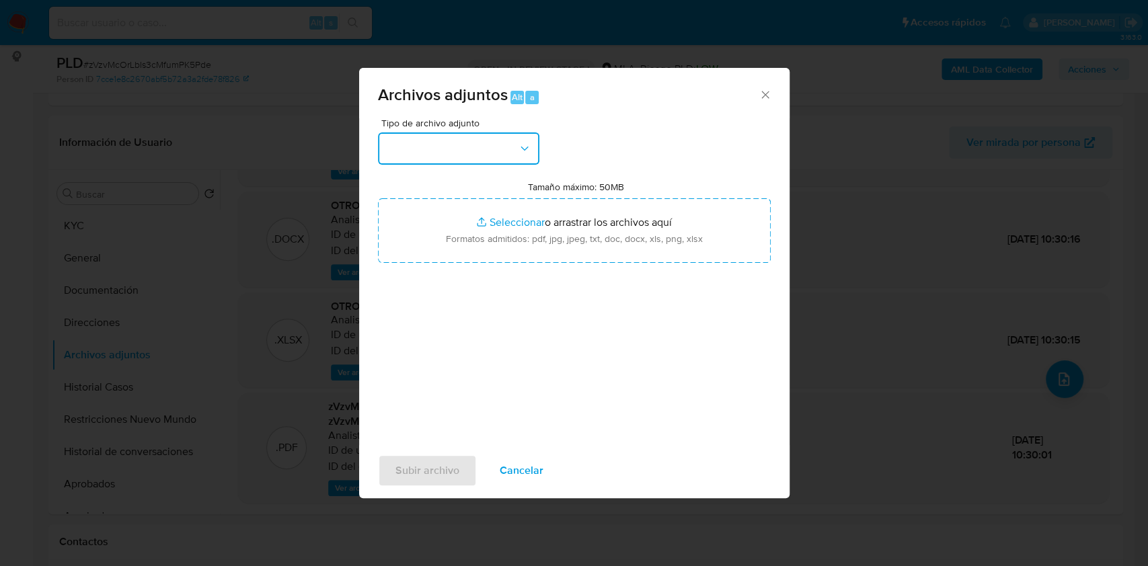
click at [484, 141] on button "button" at bounding box center [458, 148] width 161 height 32
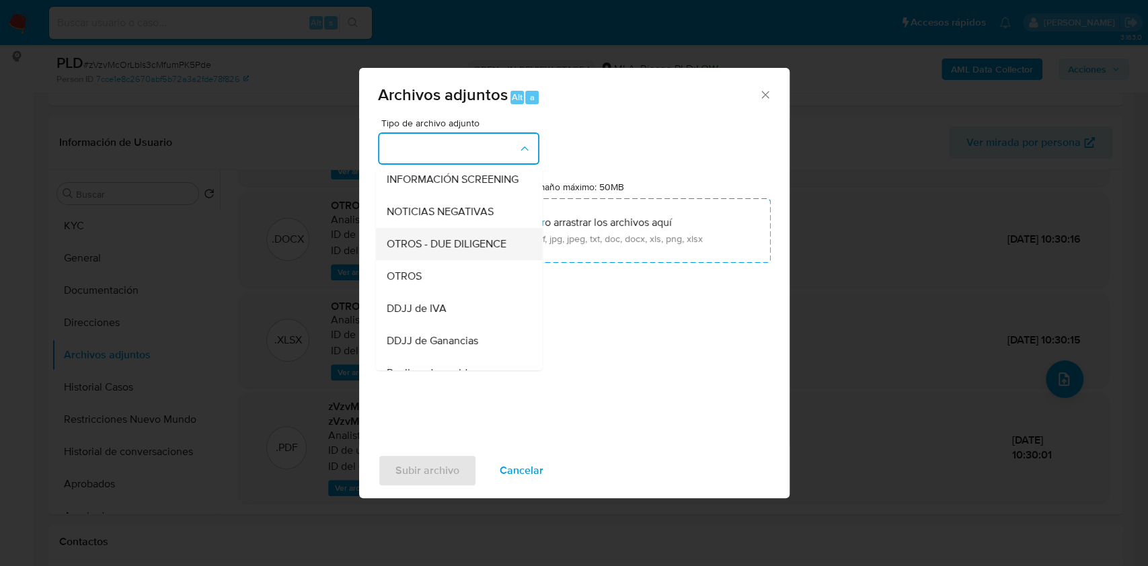
scroll to position [179, 0]
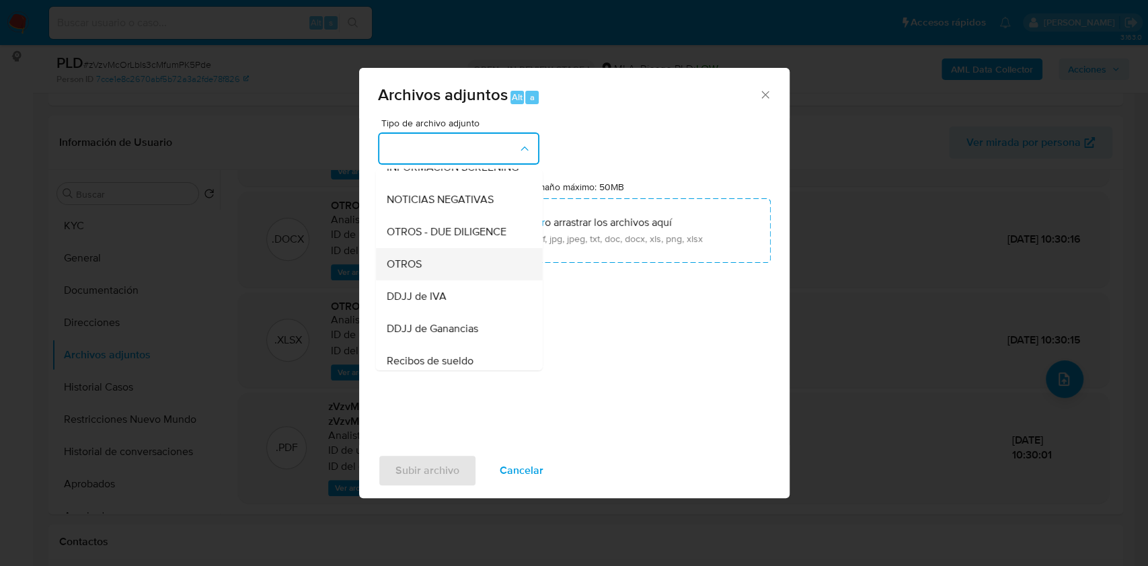
click at [433, 269] on div "OTROS" at bounding box center [454, 264] width 137 height 32
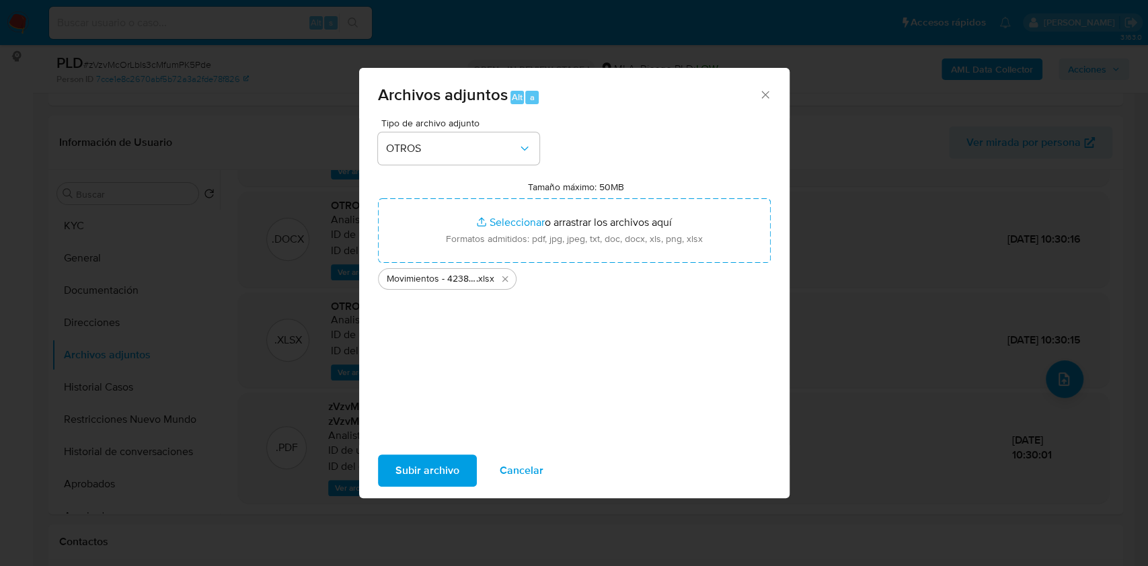
click at [436, 460] on span "Subir archivo" at bounding box center [427, 471] width 64 height 30
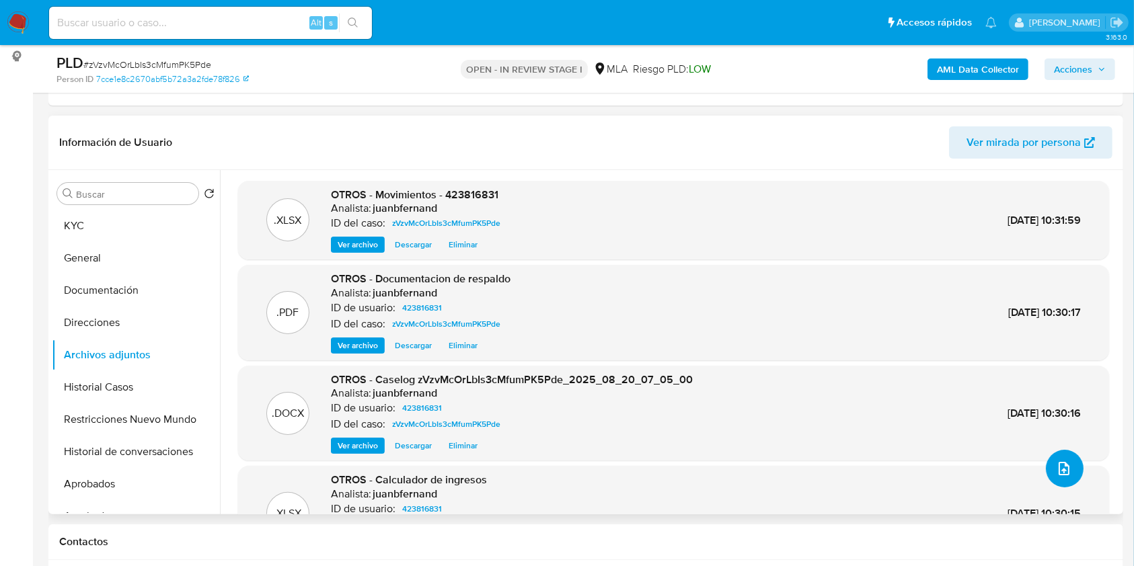
scroll to position [97, 0]
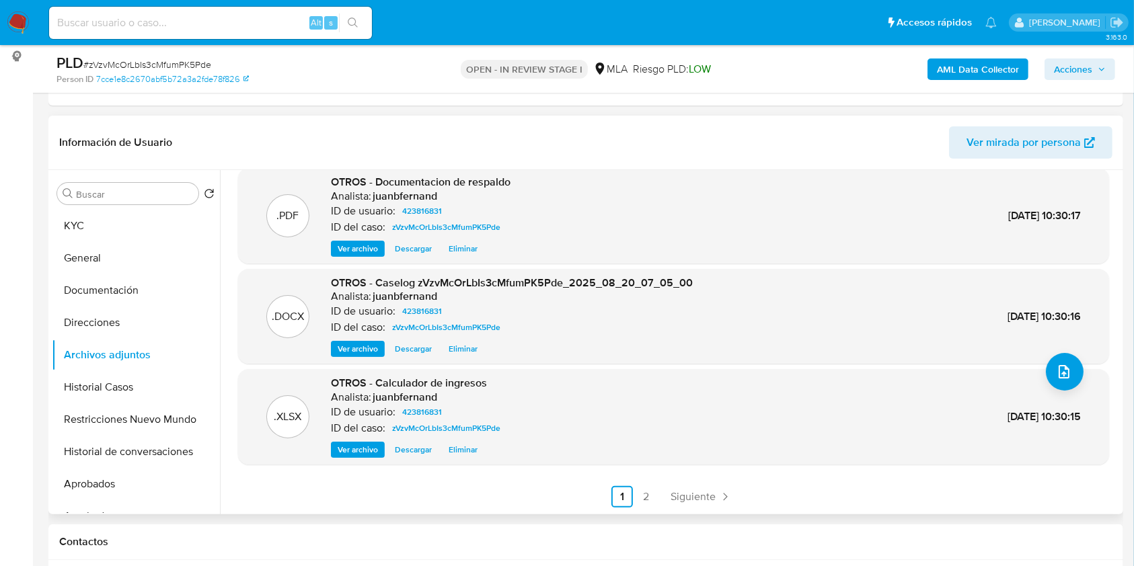
click at [660, 487] on ul "Anterior 1 2 Siguiente" at bounding box center [673, 497] width 871 height 22
click at [670, 499] on span "Siguiente" at bounding box center [692, 497] width 45 height 11
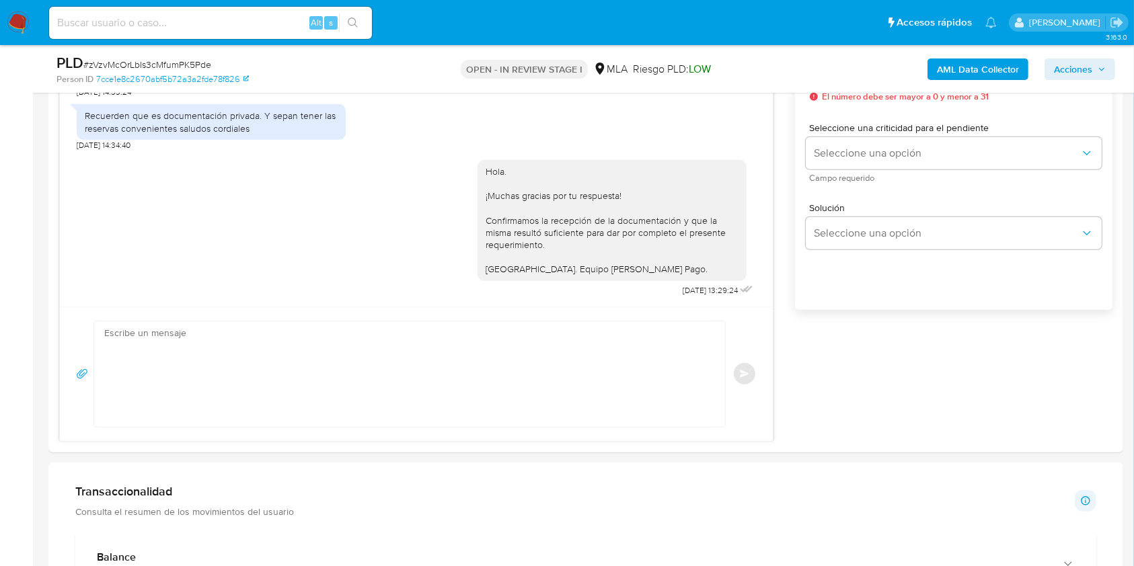
scroll to position [807, 0]
click at [1085, 69] on span "Acciones" at bounding box center [1073, 70] width 38 height 22
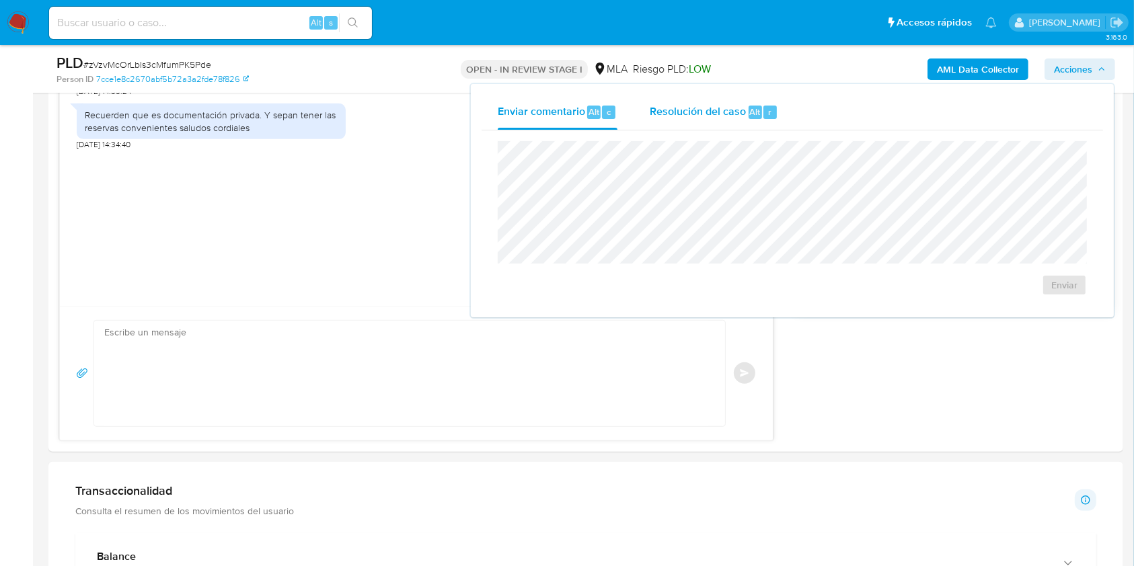
click at [738, 110] on span "Resolución del caso" at bounding box center [698, 111] width 96 height 15
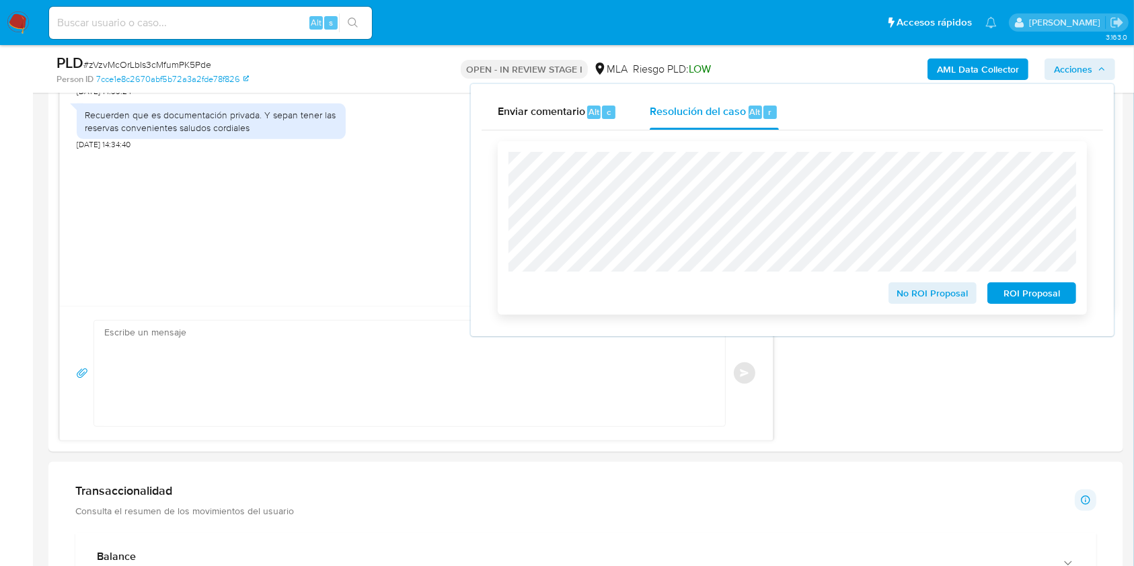
click at [935, 293] on span "No ROI Proposal" at bounding box center [933, 293] width 70 height 19
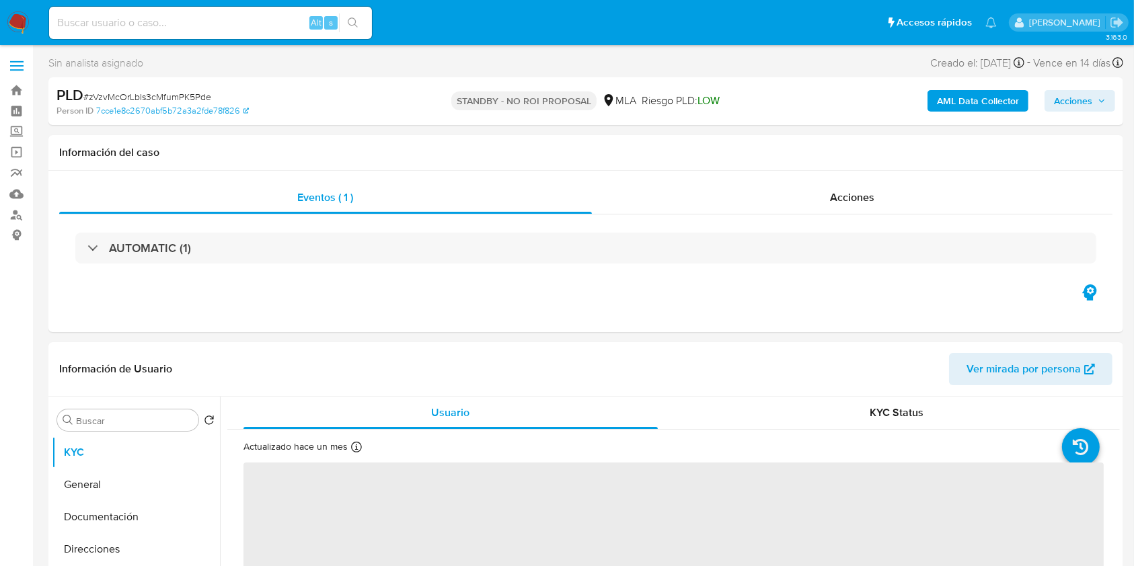
select select "10"
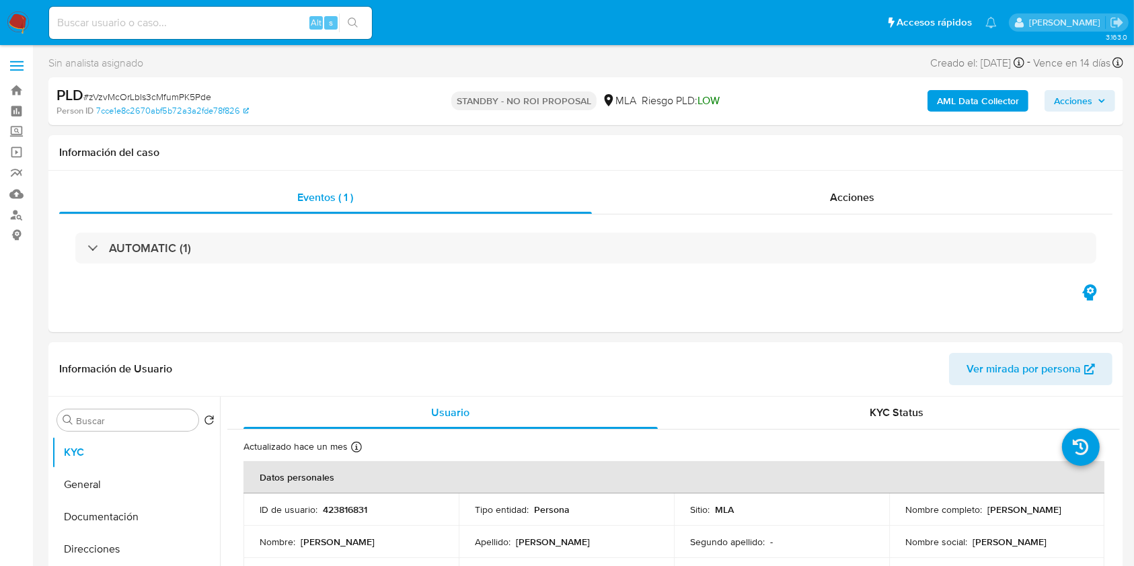
click at [286, 20] on input at bounding box center [210, 22] width 323 height 17
paste input "hsWOG69eoVzX9bTXiwfL2cVS"
type input "hsWOG69eoVzX9bTXiwfL2cVS"
click at [358, 20] on icon "search-icon" at bounding box center [353, 22] width 11 height 11
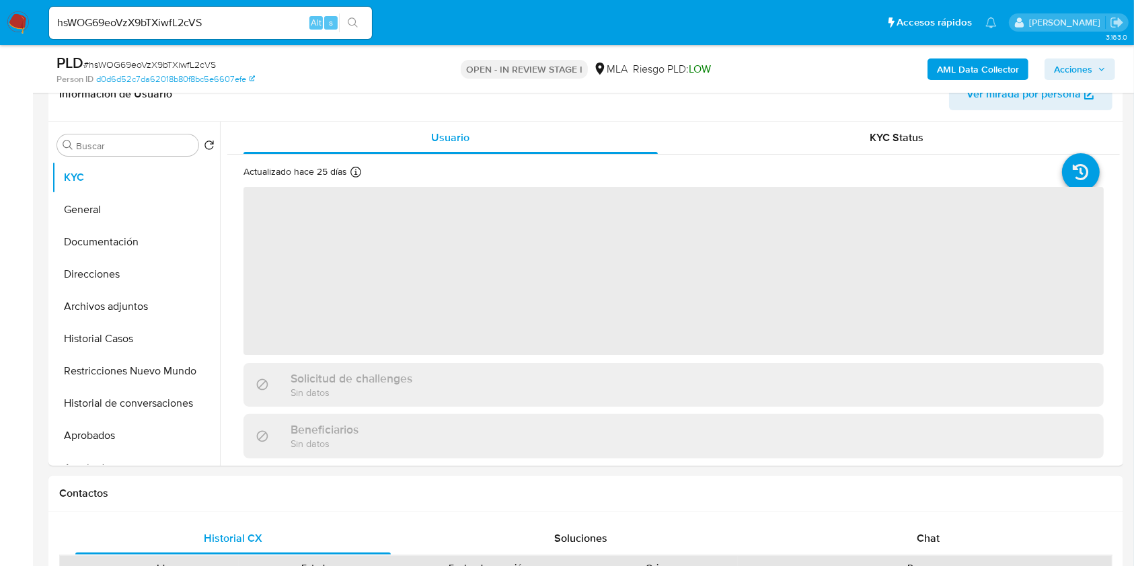
scroll to position [538, 0]
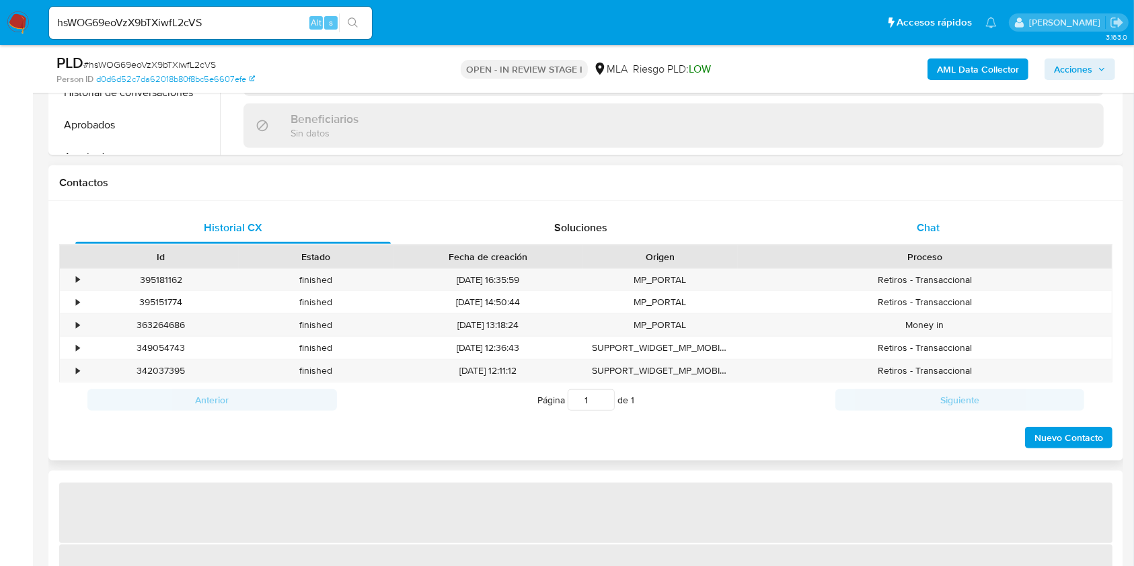
select select "10"
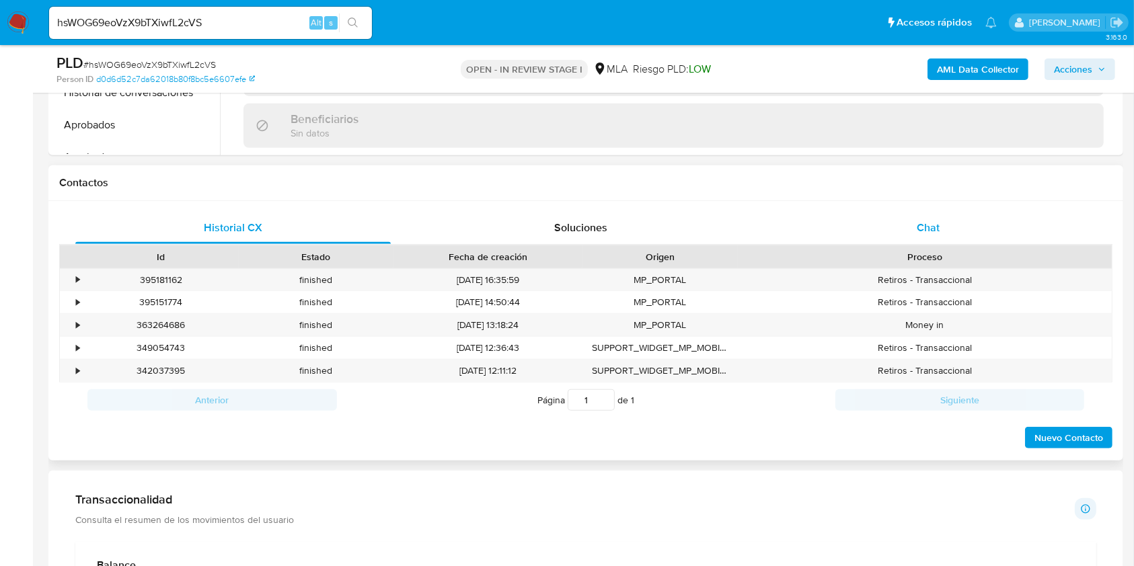
click at [997, 226] on div "Chat" at bounding box center [928, 228] width 315 height 32
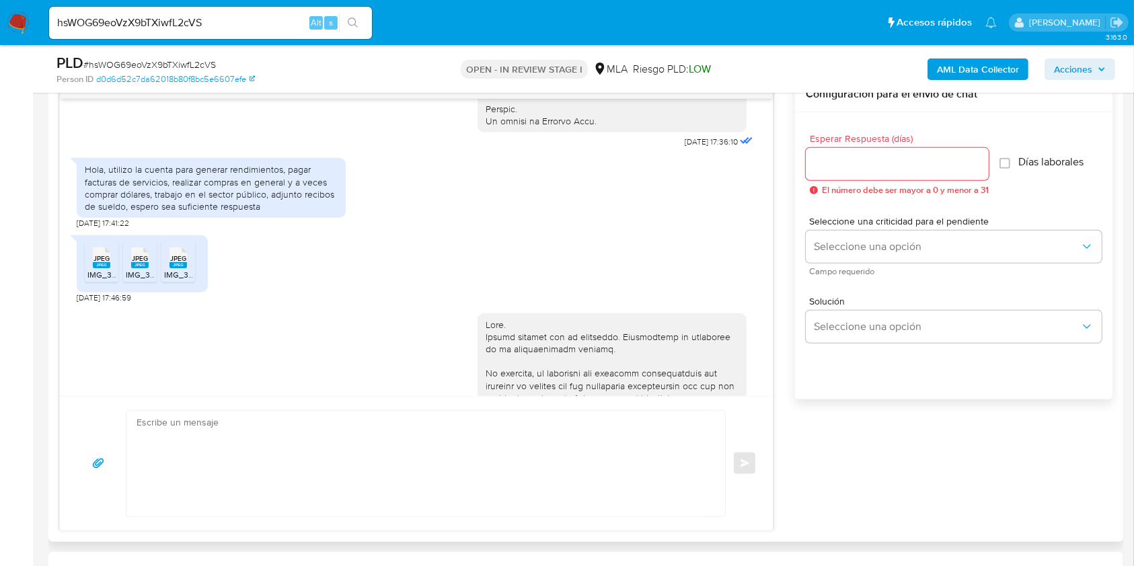
scroll to position [717, 0]
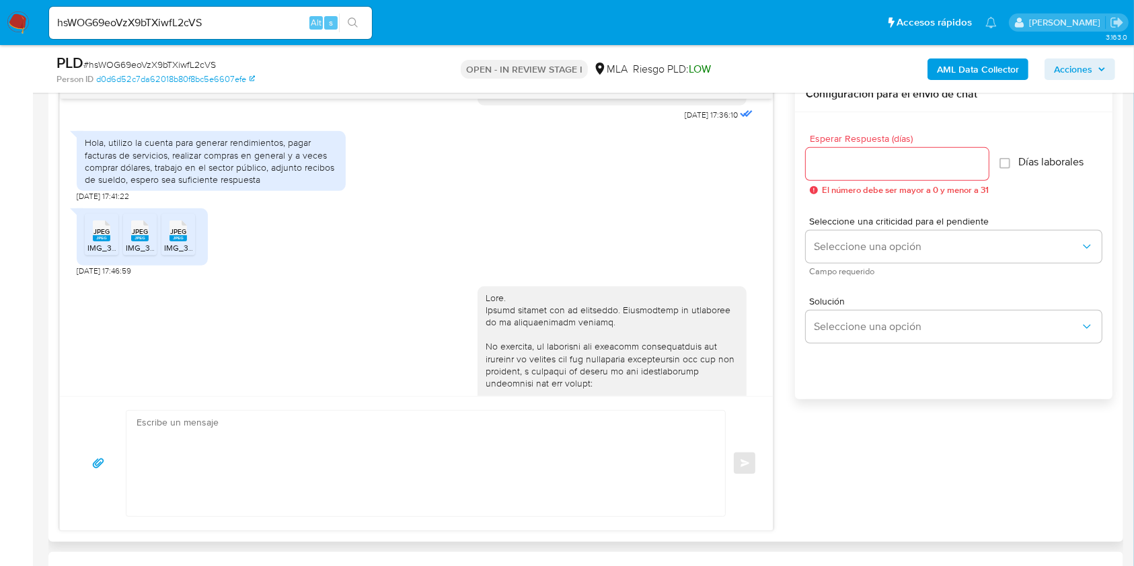
click at [80, 276] on span "[DATE] 17:46:59" at bounding box center [104, 271] width 54 height 11
drag, startPoint x: 80, startPoint y: 297, endPoint x: 102, endPoint y: 297, distance: 21.5
click at [102, 276] on span "[DATE] 17:46:59" at bounding box center [104, 271] width 54 height 11
copy span "[DATE]"
click at [91, 165] on div "Hola, utilizo la cuenta para generar rendimientos, pagar facturas de servicios,…" at bounding box center [211, 161] width 253 height 49
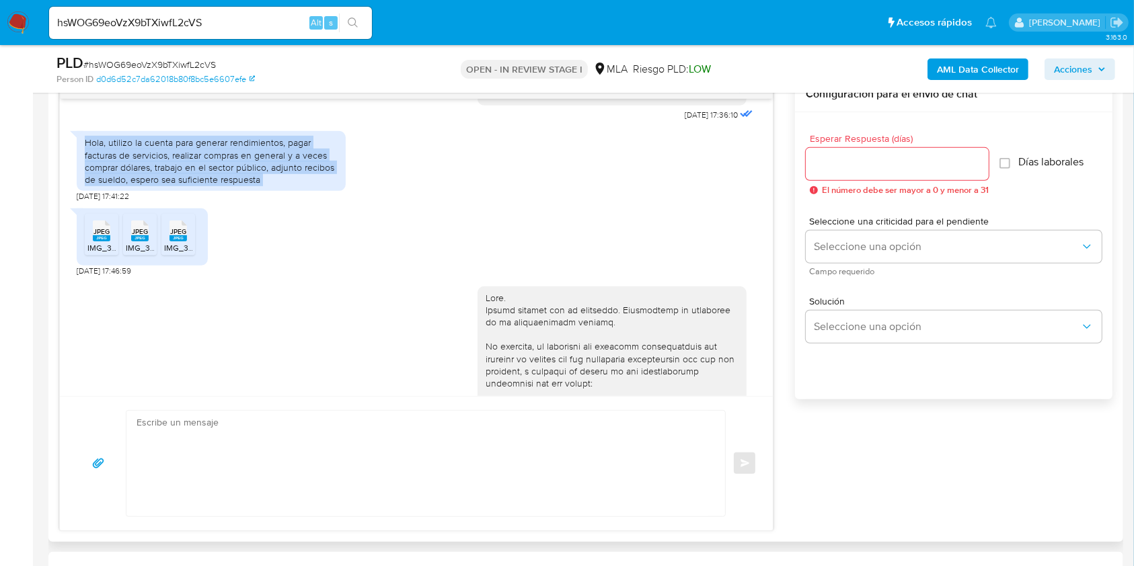
drag, startPoint x: 91, startPoint y: 165, endPoint x: 334, endPoint y: 203, distance: 245.7
click at [334, 186] on div "Hola, utilizo la cuenta para generar rendimientos, pagar facturas de servicios,…" at bounding box center [211, 161] width 253 height 49
click at [295, 186] on div "Hola, utilizo la cuenta para generar rendimientos, pagar facturas de servicios,…" at bounding box center [211, 161] width 253 height 49
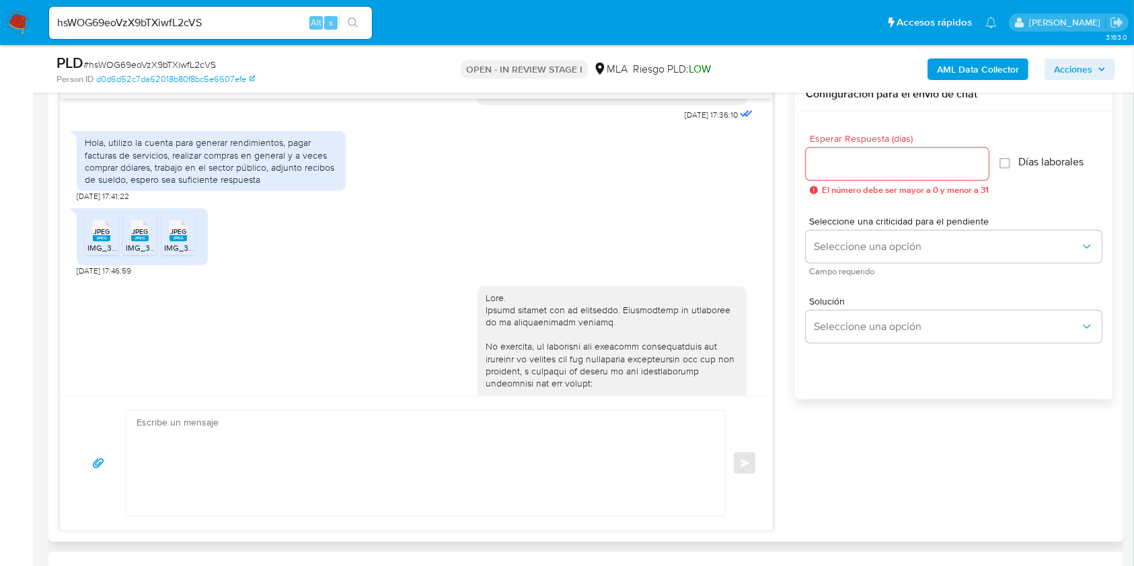
click at [110, 186] on div "Hola, utilizo la cuenta para generar rendimientos, pagar facturas de servicios,…" at bounding box center [211, 161] width 253 height 49
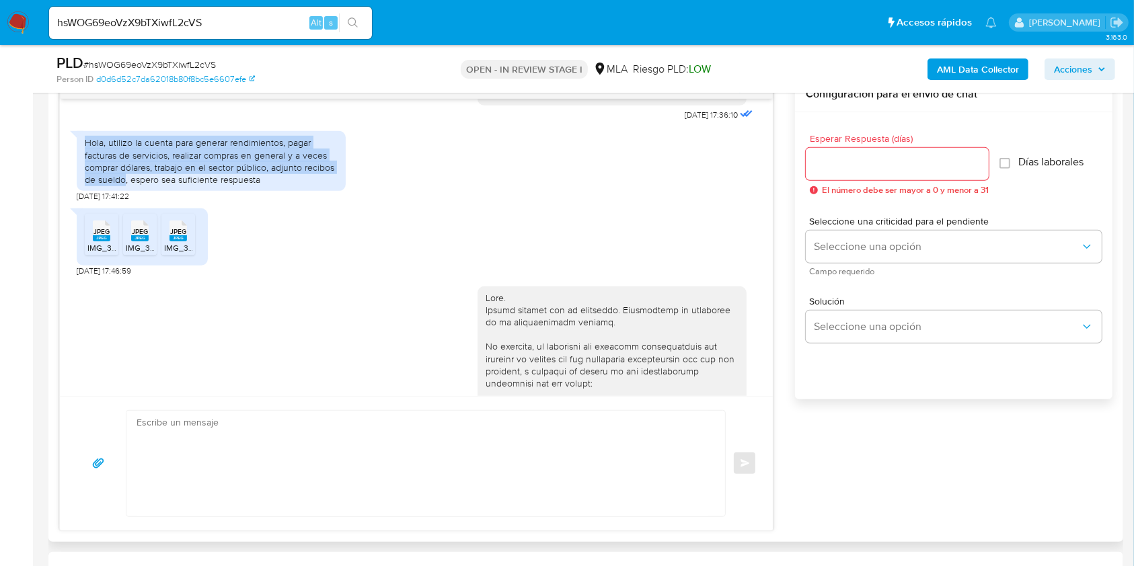
drag, startPoint x: 110, startPoint y: 202, endPoint x: 92, endPoint y: 167, distance: 39.4
click at [85, 165] on div "Hola, utilizo la cuenta para generar rendimientos, pagar facturas de servicios,…" at bounding box center [211, 161] width 253 height 49
copy div "Hola, utilizo la cuenta para generar rendimientos, pagar facturas de servicios,…"
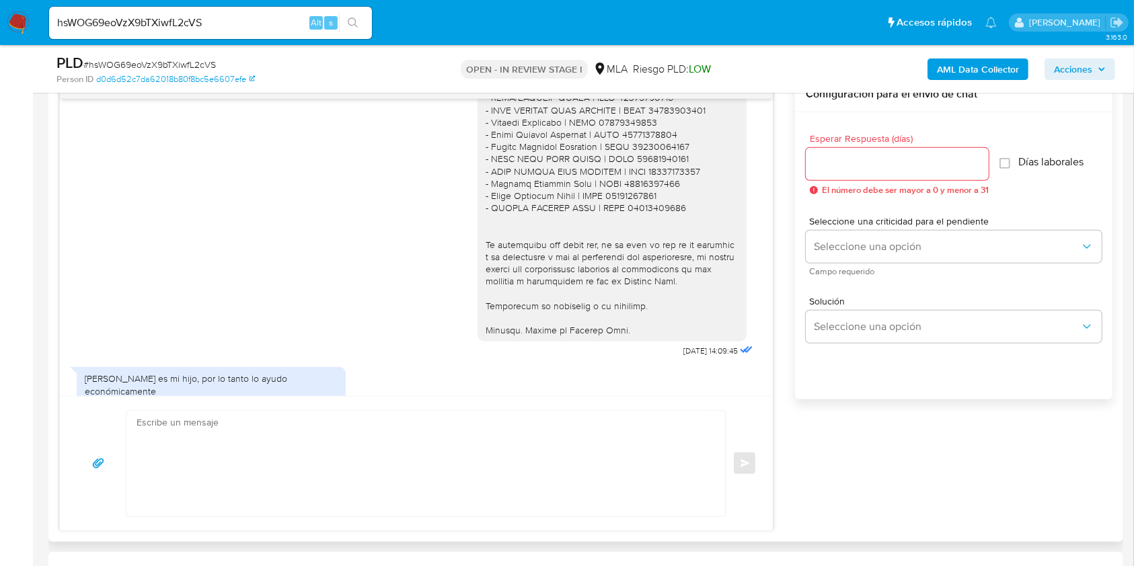
scroll to position [1076, 0]
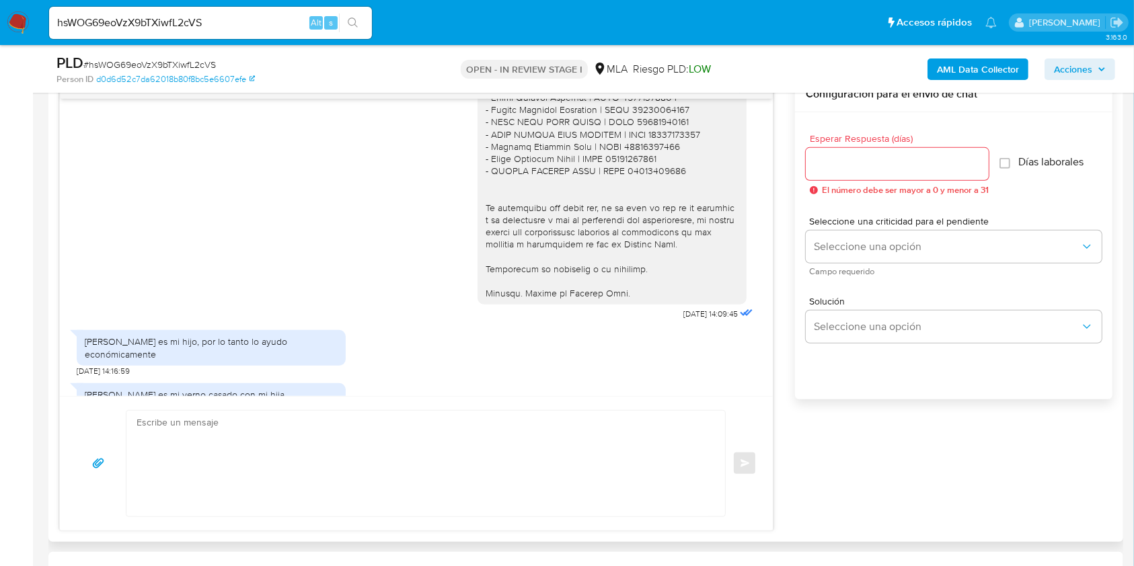
click at [683, 319] on span "[DATE] 14:09:45" at bounding box center [710, 314] width 54 height 11
drag, startPoint x: 654, startPoint y: 338, endPoint x: 674, endPoint y: 340, distance: 20.4
click at [683, 319] on span "[DATE] 14:09:45" at bounding box center [710, 314] width 54 height 11
copy span "[DATE]"
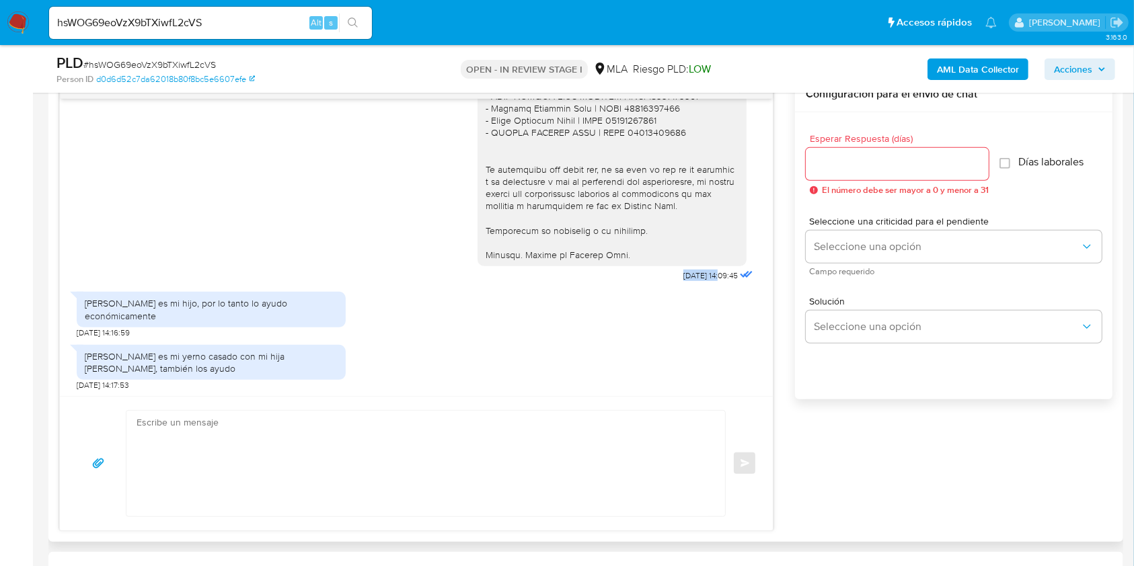
scroll to position [1255, 0]
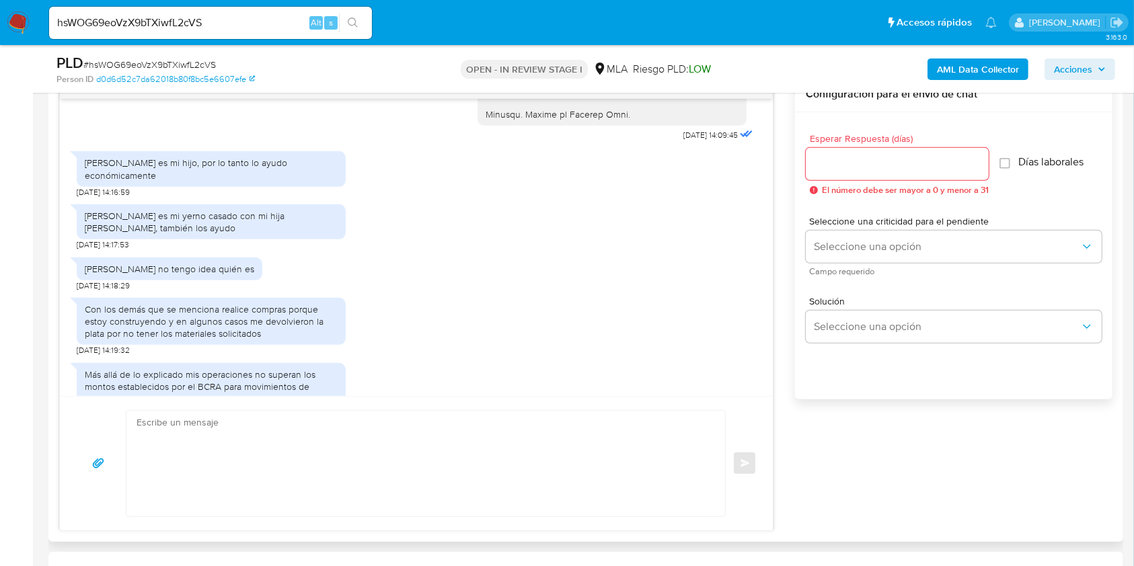
click at [99, 181] on div "[PERSON_NAME] es mi hijo, por lo tanto lo ayudo económicamente" at bounding box center [211, 169] width 253 height 24
drag, startPoint x: 99, startPoint y: 185, endPoint x: 136, endPoint y: 196, distance: 38.7
click at [136, 181] on div "[PERSON_NAME] es mi hijo, por lo tanto lo ayudo económicamente" at bounding box center [211, 169] width 253 height 24
copy div "[PERSON_NAME] es mi hijo, por lo tanto lo ayudo económicamente"
click at [235, 234] on div "[PERSON_NAME] es mi yerno casado con mi hija [PERSON_NAME], también los ayudo" at bounding box center [211, 222] width 253 height 24
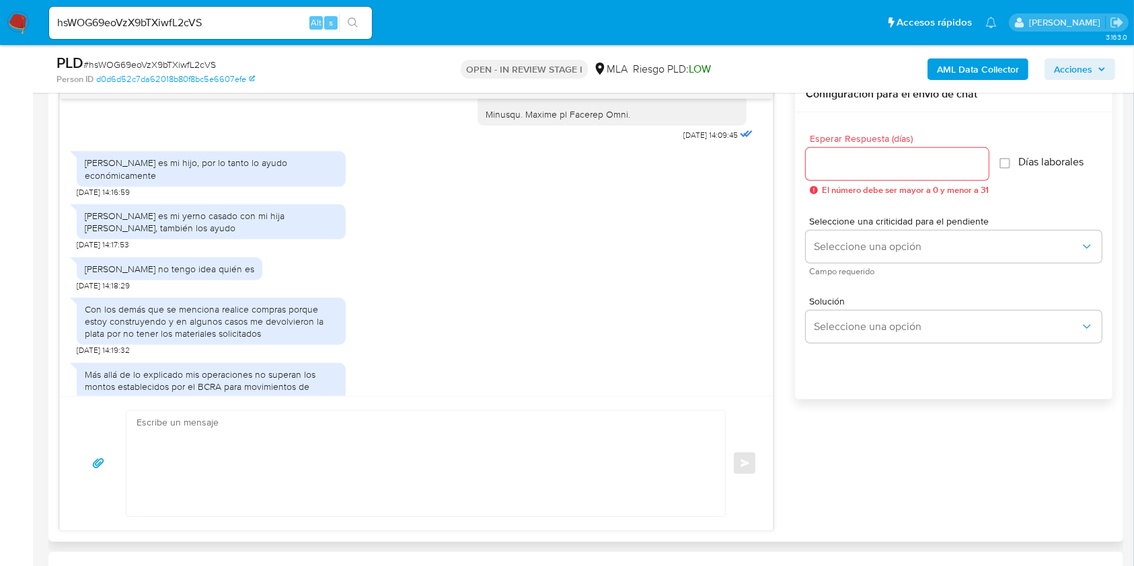
drag, startPoint x: 235, startPoint y: 250, endPoint x: 104, endPoint y: 242, distance: 130.7
click at [104, 234] on div "[PERSON_NAME] es mi yerno casado con mi hija [PERSON_NAME], también los ayudo" at bounding box center [211, 222] width 253 height 24
copy div "[PERSON_NAME] es mi yerno casado con mi hija [PERSON_NAME], también los ayudo"
click at [247, 275] on div "[PERSON_NAME] no tengo idea quién es" at bounding box center [169, 269] width 169 height 12
drag, startPoint x: 247, startPoint y: 293, endPoint x: 151, endPoint y: 212, distance: 126.0
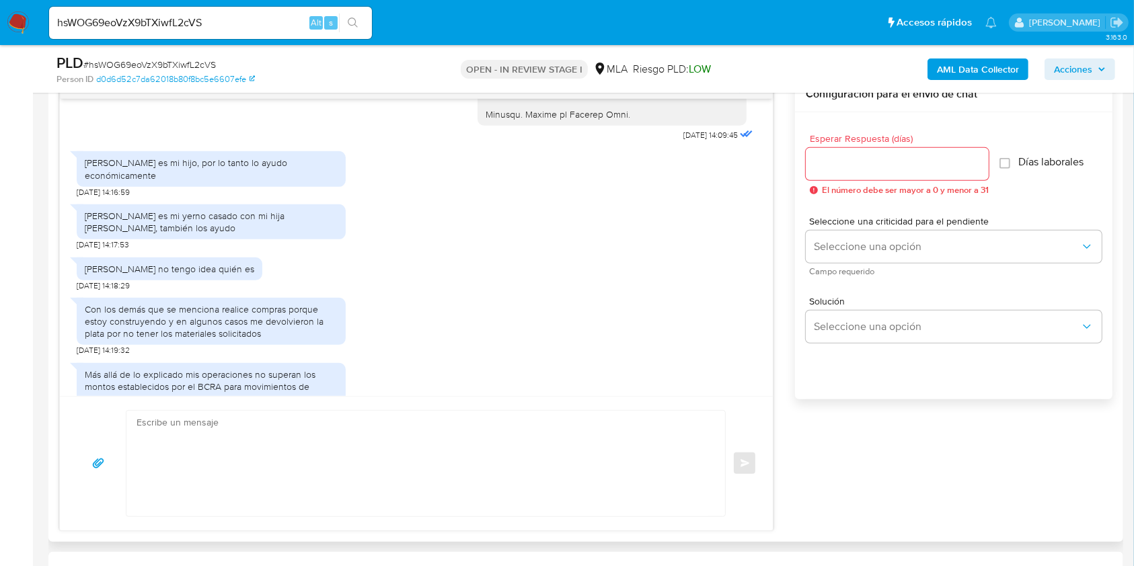
click at [91, 275] on div "[PERSON_NAME] no tengo idea quién es" at bounding box center [169, 269] width 169 height 12
copy div "[PERSON_NAME] no tengo idea quién es"
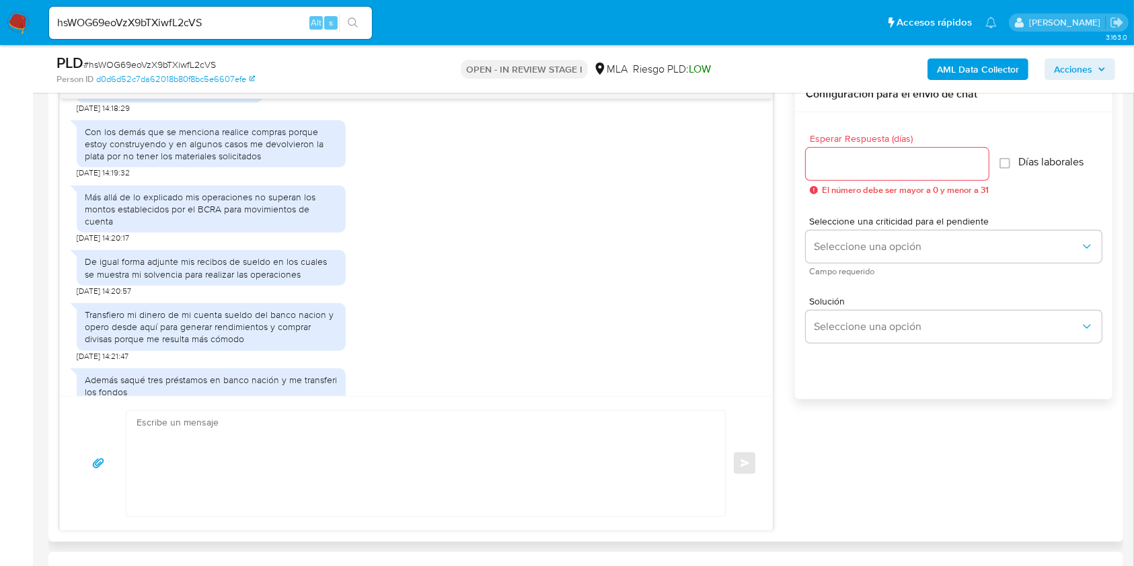
scroll to position [1434, 0]
click at [247, 161] on div "Con los demás que se menciona realice compras porque estoy construyendo y en al…" at bounding box center [211, 142] width 253 height 37
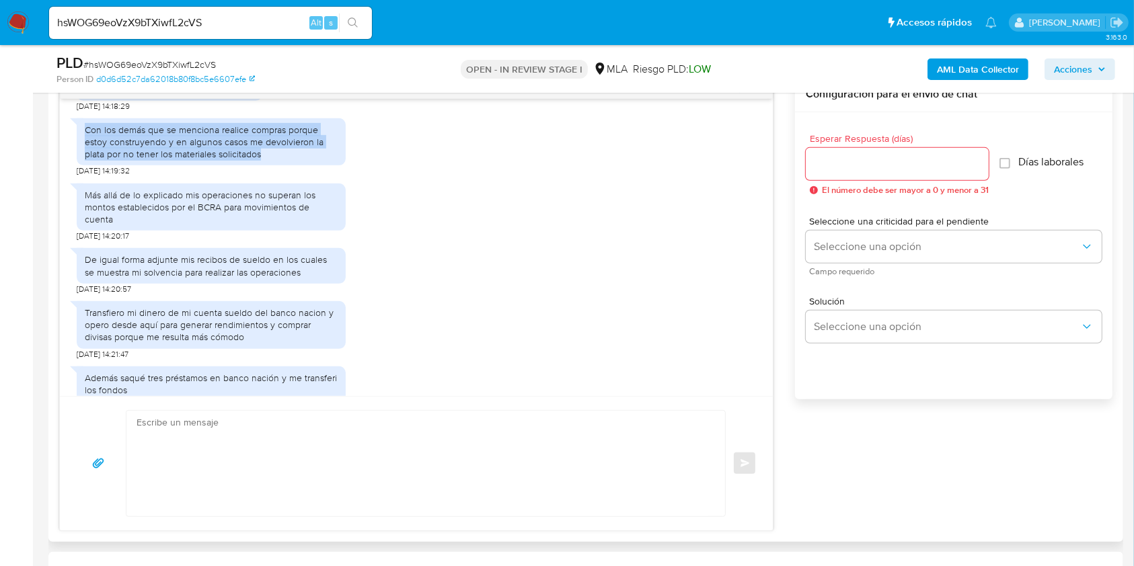
drag, startPoint x: 247, startPoint y: 178, endPoint x: 59, endPoint y: 155, distance: 189.0
click at [60, 155] on div "[DATE] 17:36:10 Hola, utilizo la cuenta para generar rendimientos, pagar factur…" at bounding box center [416, 247] width 713 height 297
copy div "Con los demás que se menciona realice compras porque estoy construyendo y en al…"
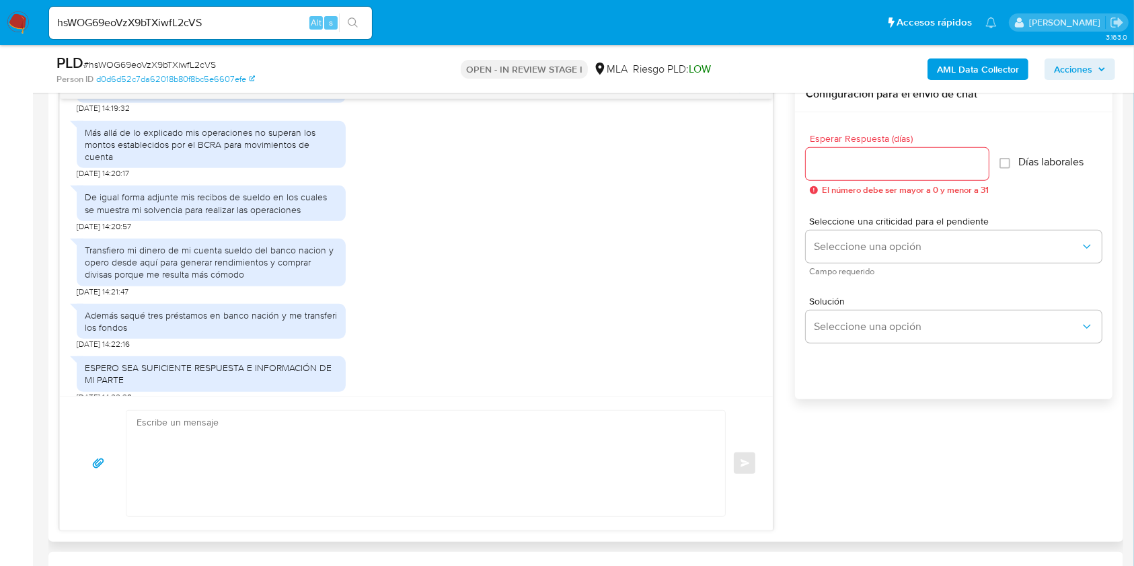
scroll to position [1524, 0]
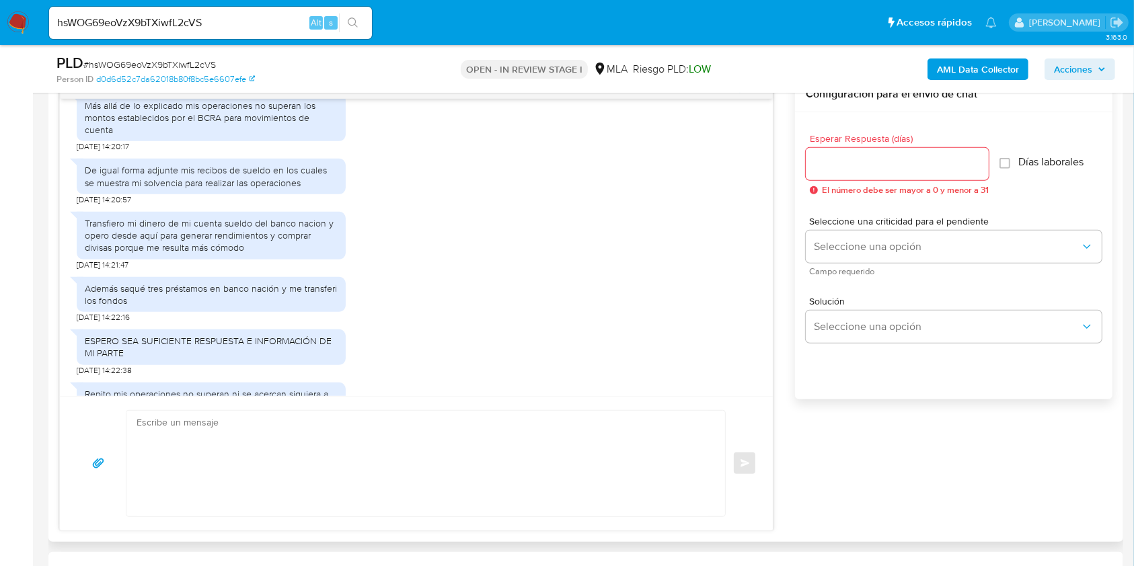
click at [234, 254] on div "Transfiero mi dinero de mi cuenta sueldo del banco nacion y opero desde aquí pa…" at bounding box center [211, 235] width 253 height 37
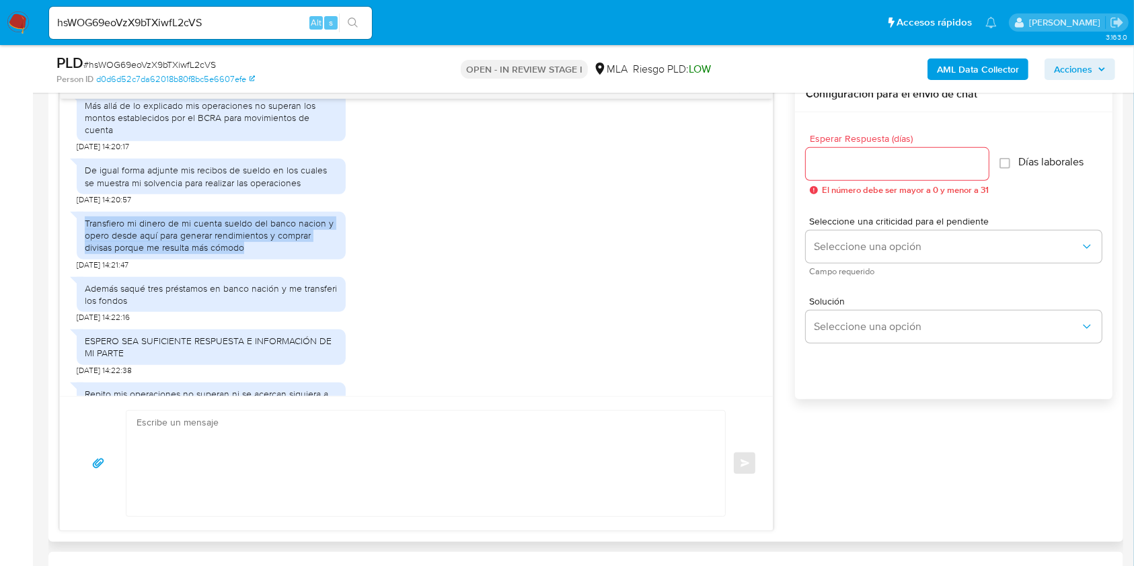
drag, startPoint x: 234, startPoint y: 276, endPoint x: 84, endPoint y: 249, distance: 152.2
click at [85, 249] on div "Transfiero mi dinero de mi cuenta sueldo del banco nacion y opero desde aquí pa…" at bounding box center [211, 235] width 253 height 37
copy div "Transfiero mi dinero de mi cuenta sueldo del banco nacion y opero desde aquí pa…"
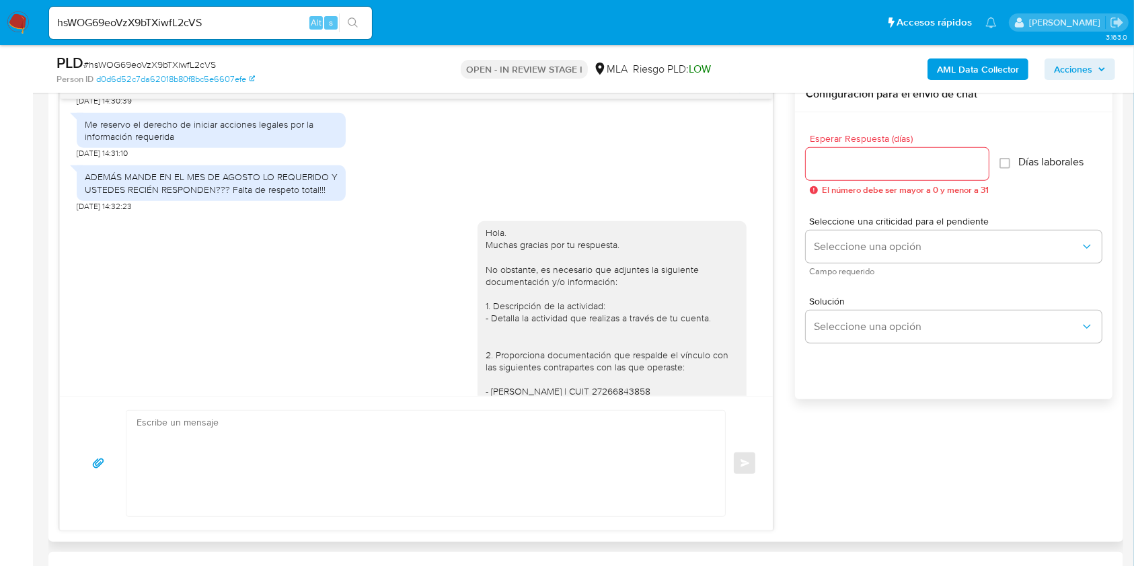
scroll to position [2398, 0]
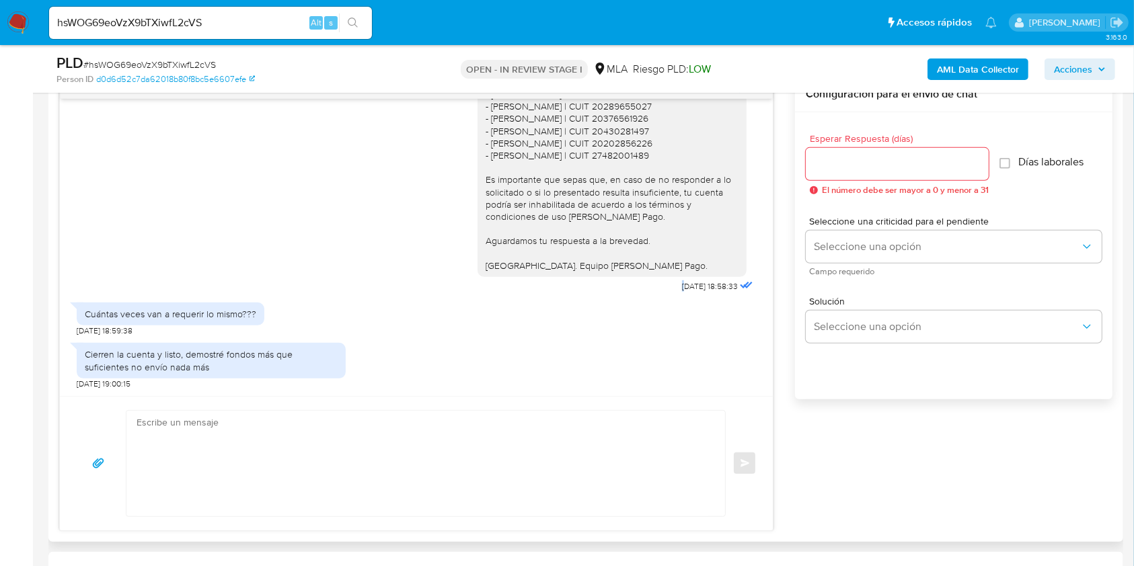
click at [682, 288] on span "[DATE] 18:58:33" at bounding box center [710, 286] width 56 height 11
drag, startPoint x: 656, startPoint y: 288, endPoint x: 683, endPoint y: 288, distance: 26.9
click at [683, 288] on span "[DATE] 18:58:33" at bounding box center [710, 286] width 56 height 11
click at [684, 288] on span "[DATE] 18:58:33" at bounding box center [710, 286] width 56 height 11
drag, startPoint x: 684, startPoint y: 288, endPoint x: 789, endPoint y: 182, distance: 149.3
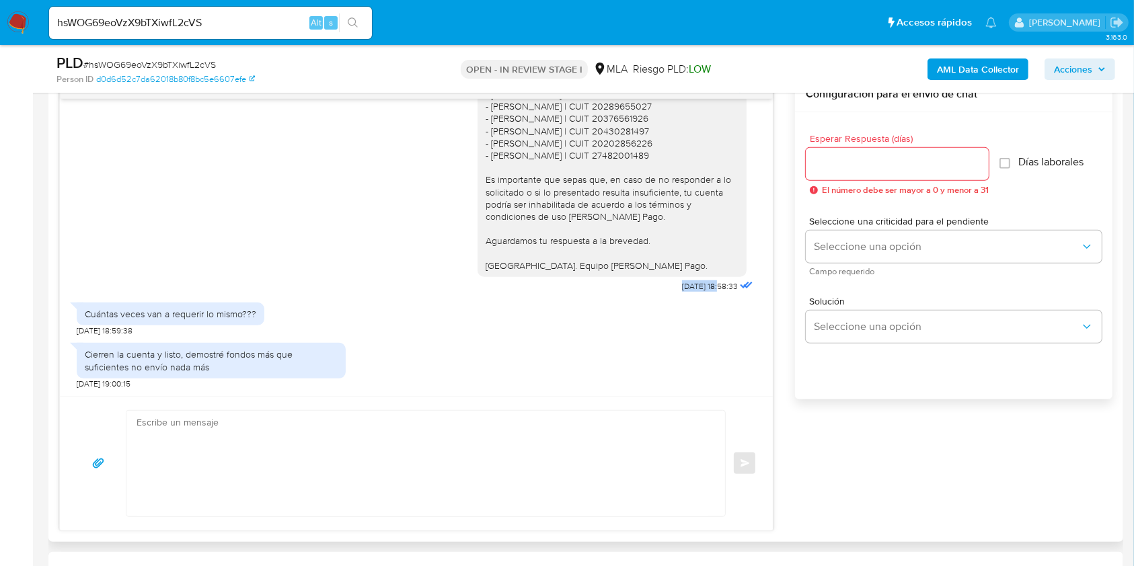
click at [682, 287] on span "[DATE] 18:58:33" at bounding box center [710, 286] width 56 height 11
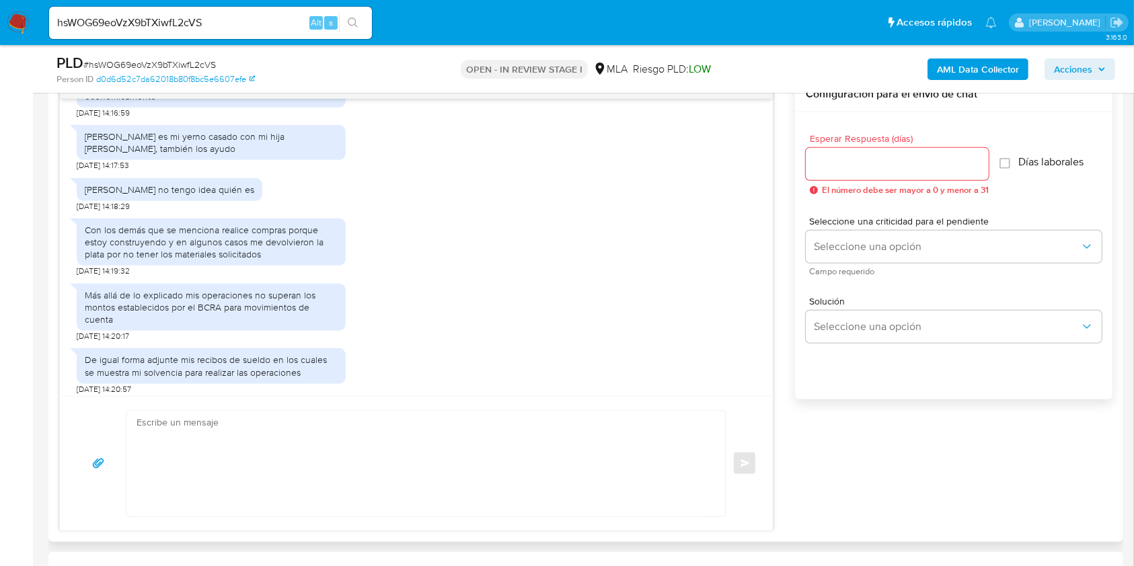
scroll to position [1232, 0]
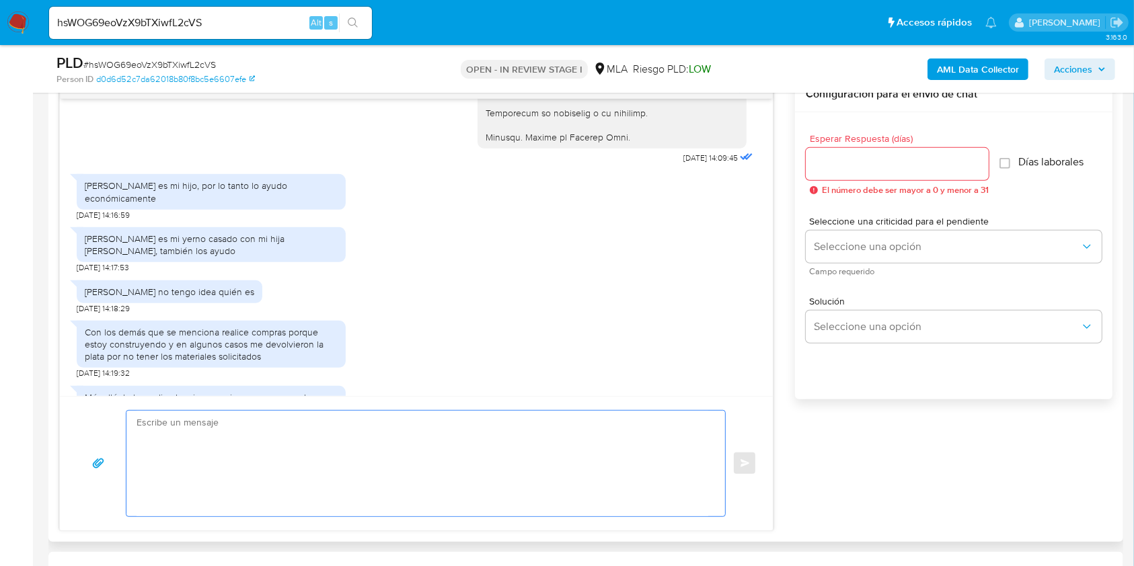
click at [262, 447] on textarea at bounding box center [423, 464] width 572 height 106
paste textarea "Hola, Muchas gracias por la respuesta. Analizamos tu caso y notamos que la info…"
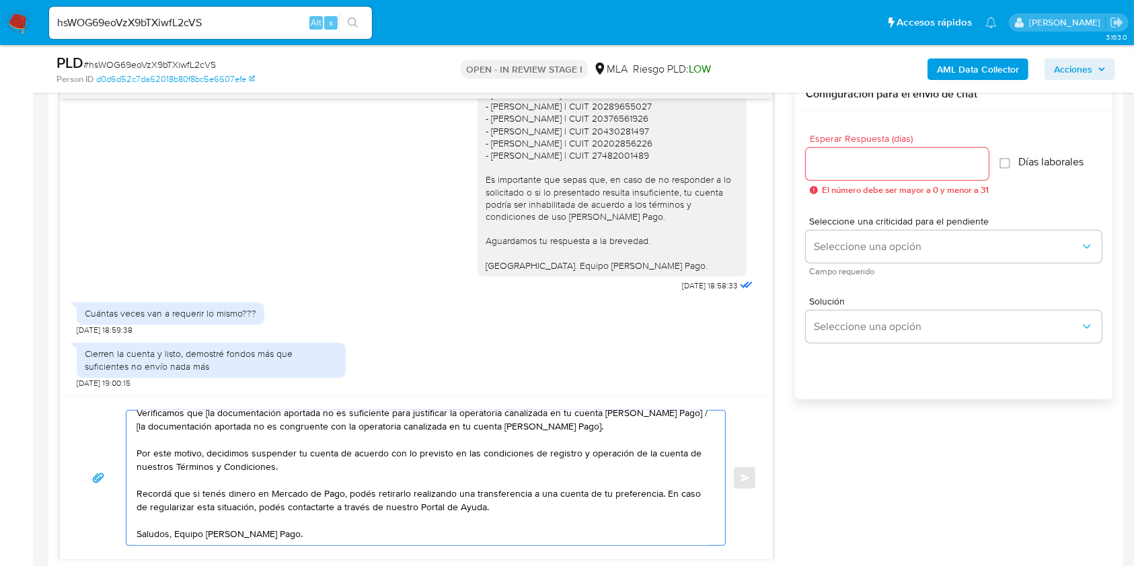
scroll to position [0, 0]
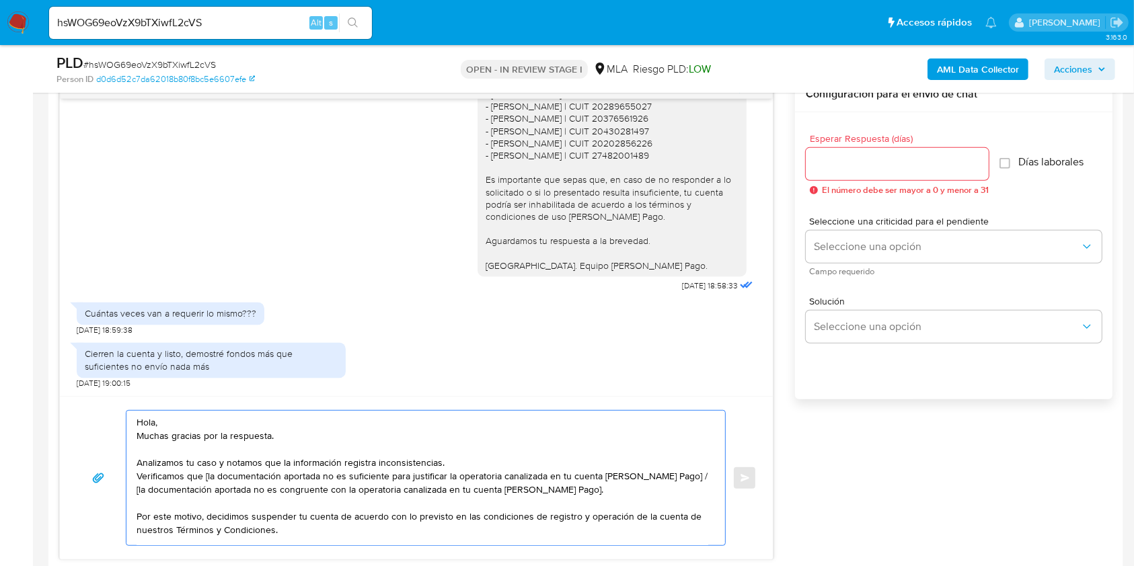
drag, startPoint x: 570, startPoint y: 490, endPoint x: 672, endPoint y: 480, distance: 102.6
click at [672, 480] on textarea "Hola, Muchas gracias por la respuesta. Analizamos tu caso y notamos que la info…" at bounding box center [423, 478] width 572 height 134
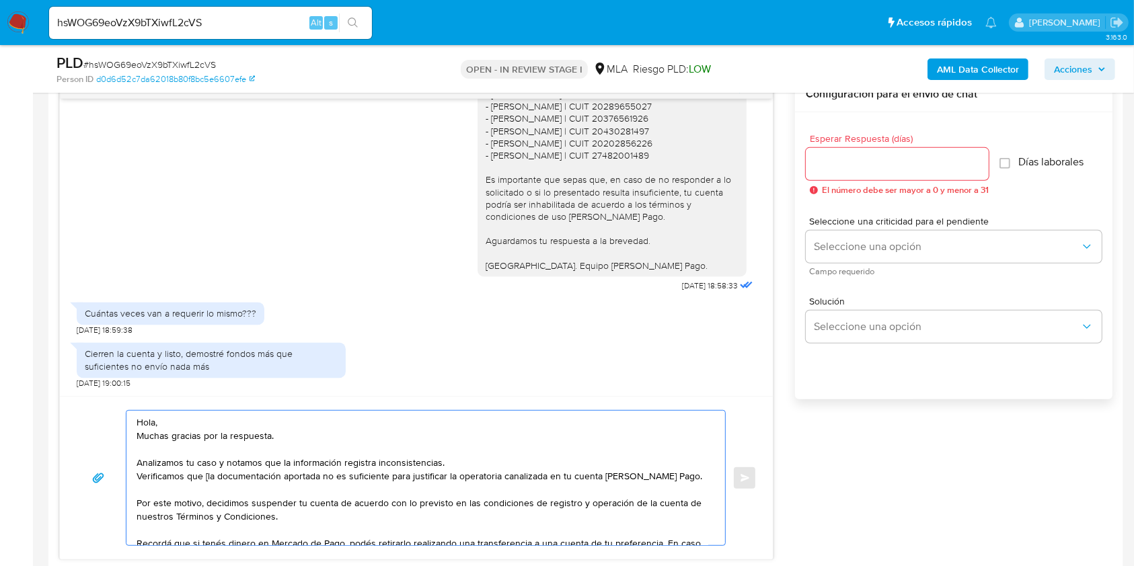
click at [206, 478] on textarea "Hola, Muchas gracias por la respuesta. Analizamos tu caso y notamos que la info…" at bounding box center [423, 478] width 572 height 134
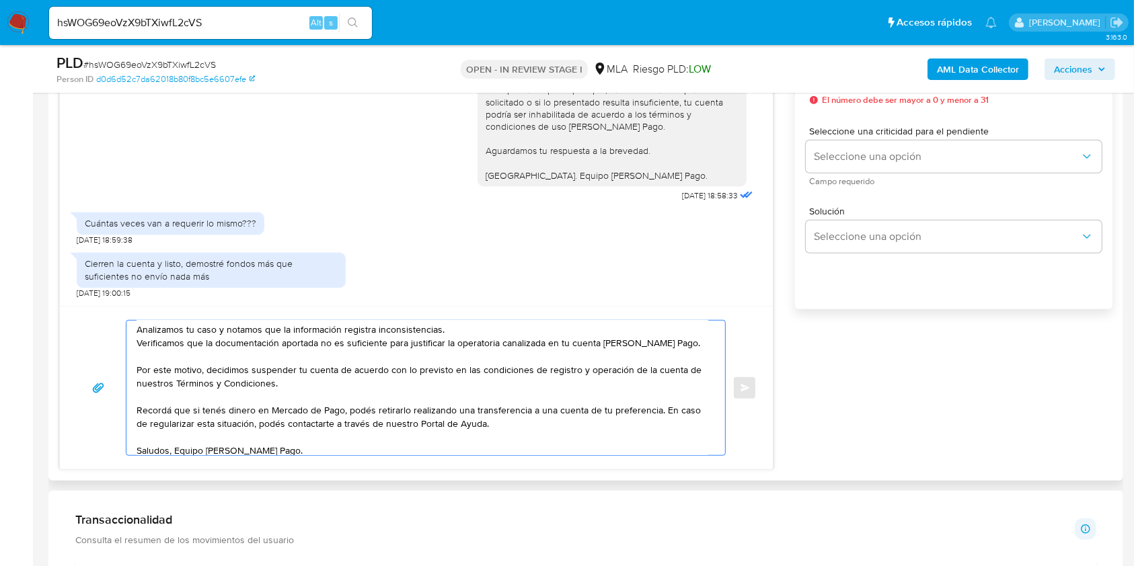
scroll to position [67, 0]
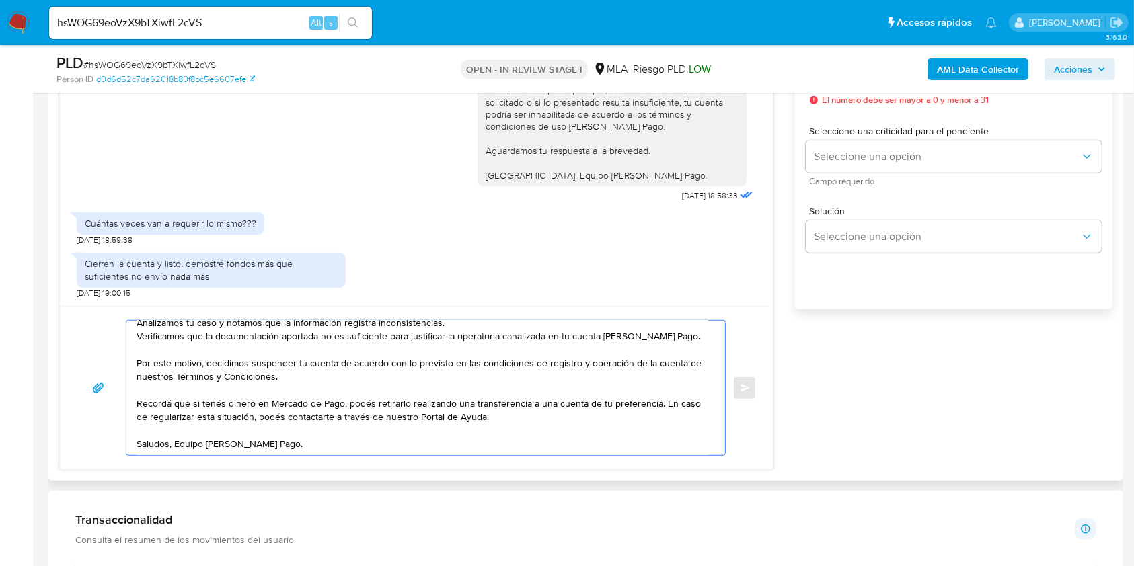
click at [369, 430] on textarea "Hola, Muchas gracias por la respuesta. Analizamos tu caso y notamos que la info…" at bounding box center [423, 388] width 572 height 134
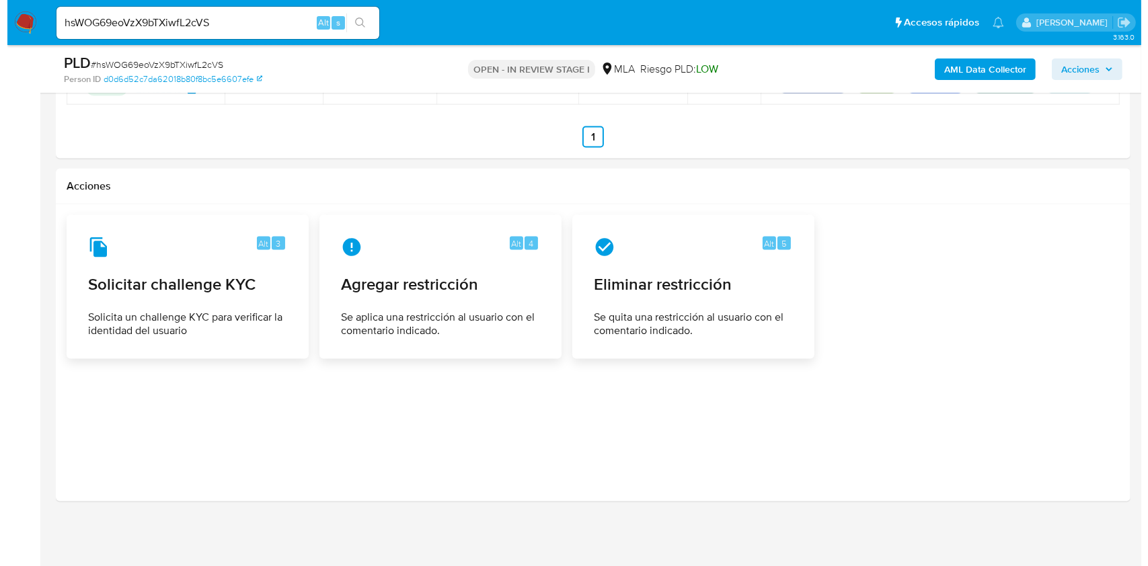
scroll to position [2087, 0]
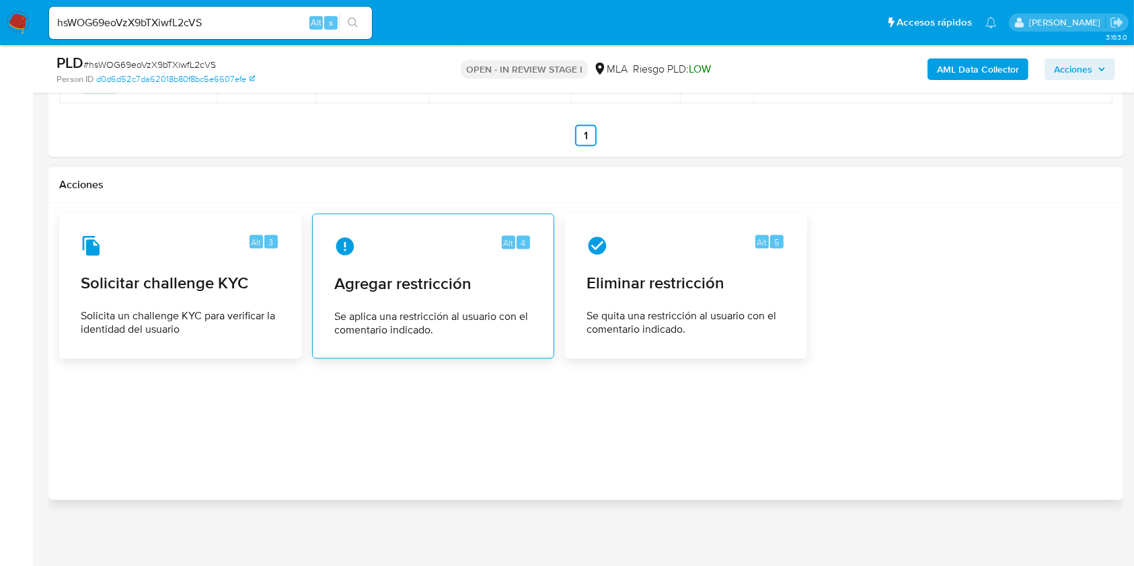
type textarea "Hola, Muchas gracias por la respuesta. Analizamos tu caso y notamos que la info…"
click at [451, 326] on span "Se aplica una restricción al usuario con el comentario indicado." at bounding box center [433, 323] width 198 height 27
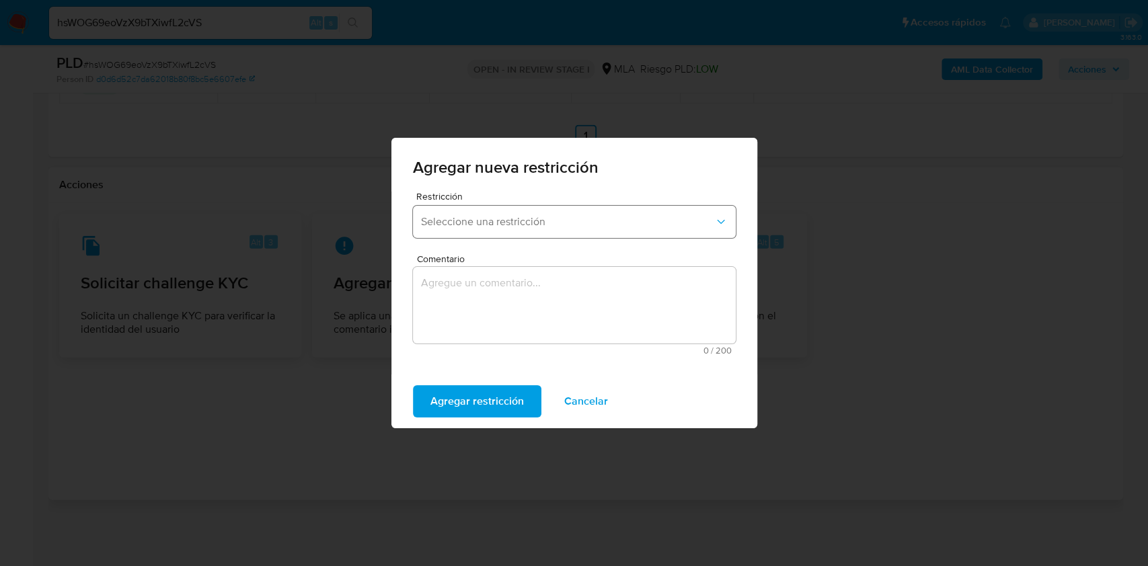
click at [520, 227] on span "Seleccione una restricción" at bounding box center [567, 221] width 293 height 13
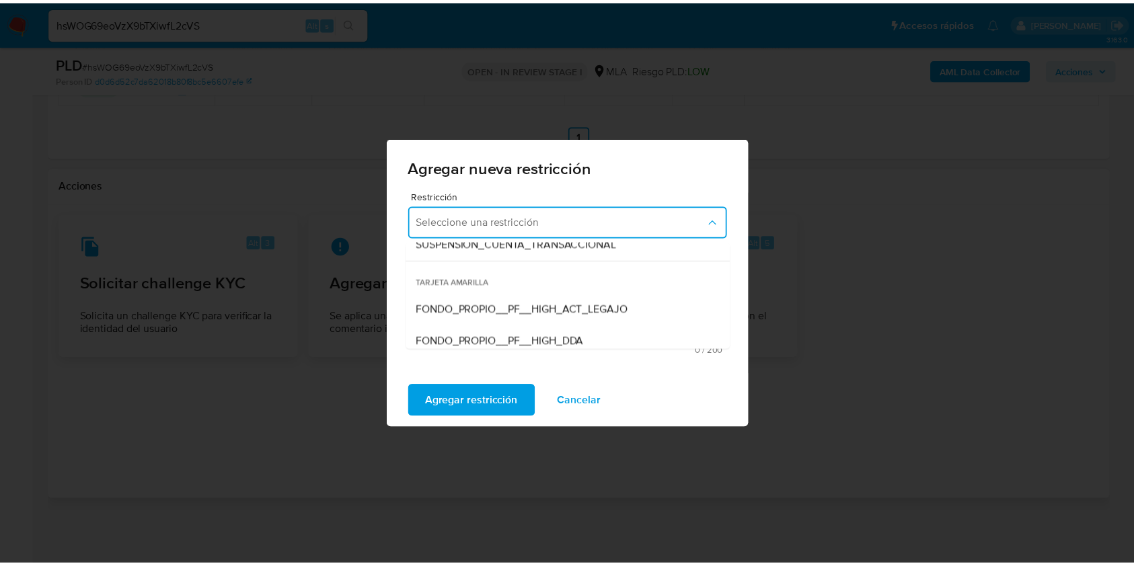
scroll to position [179, 0]
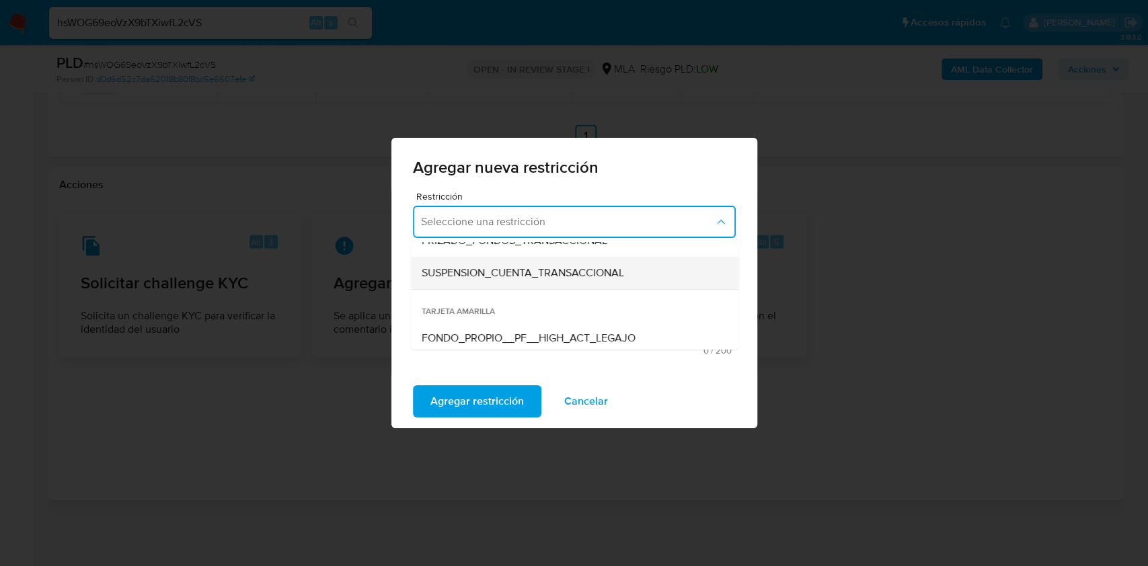
click at [516, 276] on span "SUSPENSION_CUENTA_TRANSACCIONAL" at bounding box center [522, 272] width 202 height 13
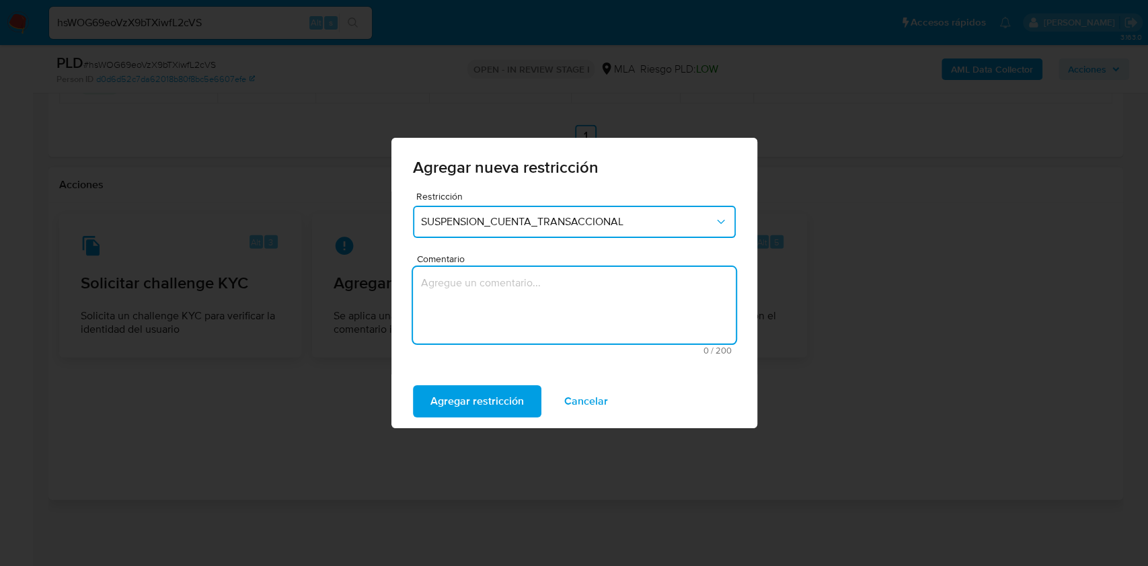
click at [510, 308] on textarea "Comentario" at bounding box center [574, 305] width 323 height 77
type textarea "AML"
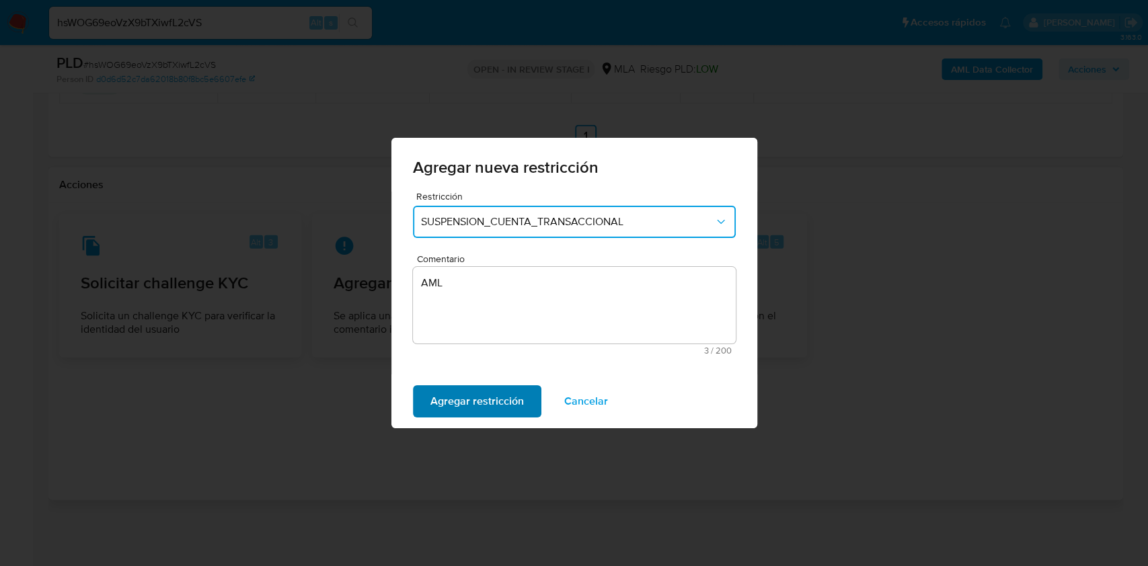
click at [510, 393] on span "Agregar restricción" at bounding box center [476, 402] width 93 height 30
click at [468, 391] on span "Confirmar" at bounding box center [454, 402] width 48 height 30
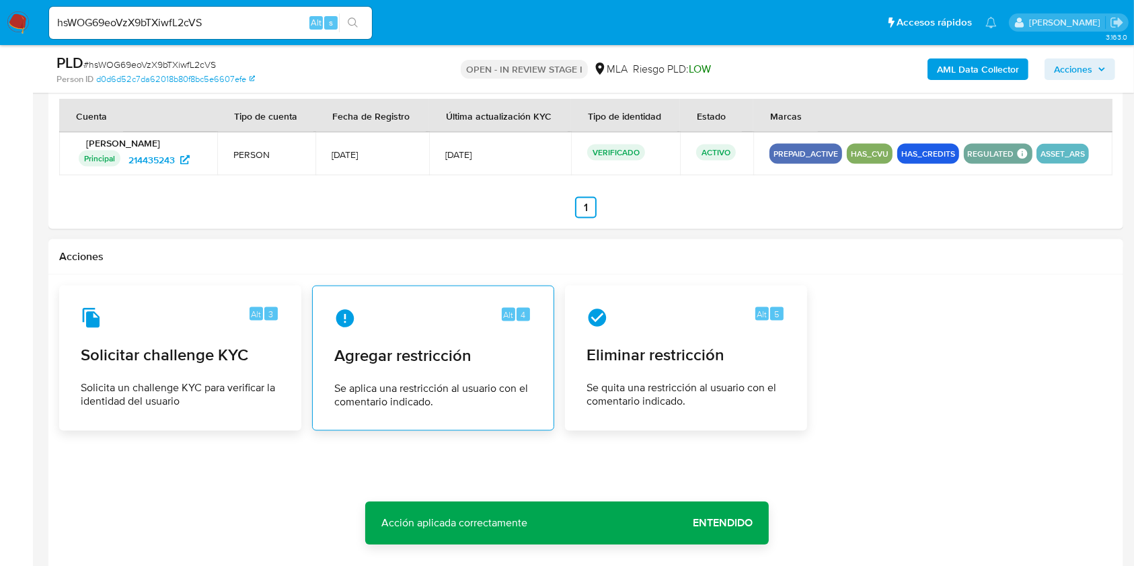
scroll to position [1908, 0]
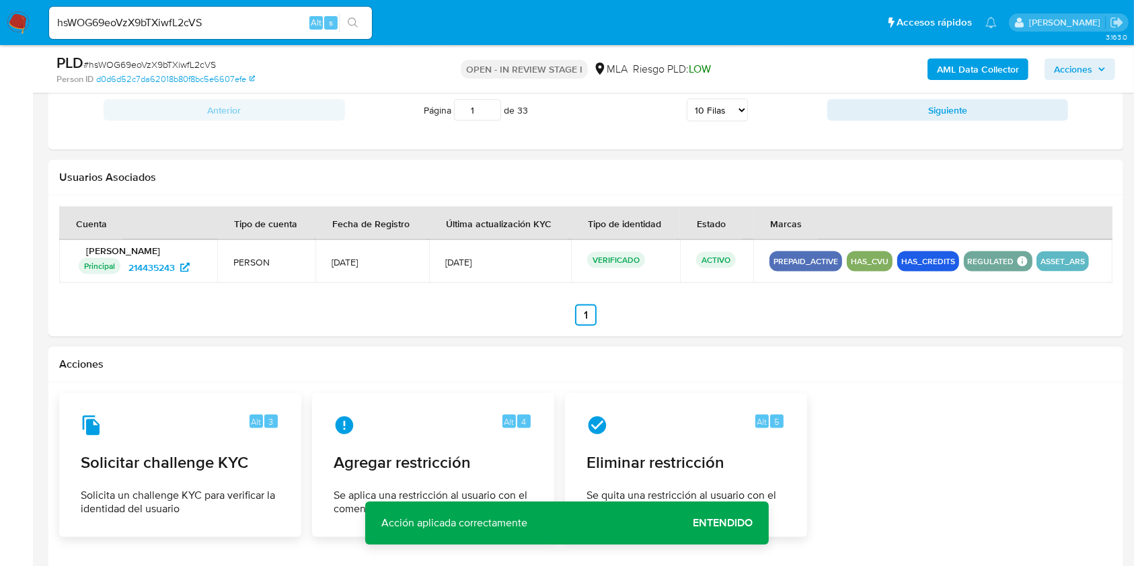
click at [748, 523] on span "Entendido" at bounding box center [723, 523] width 60 height 0
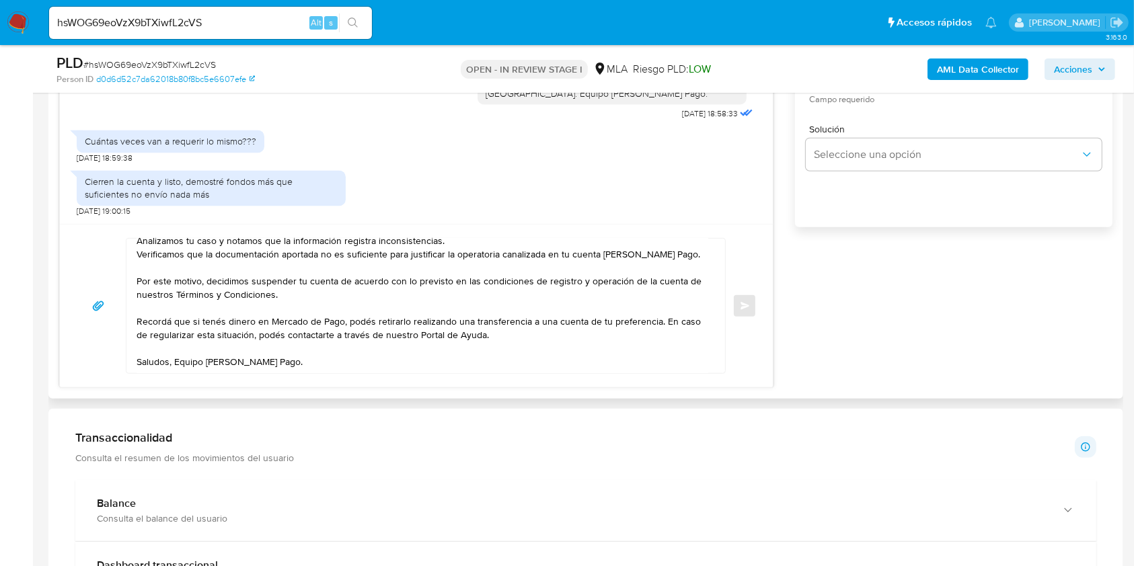
scroll to position [742, 0]
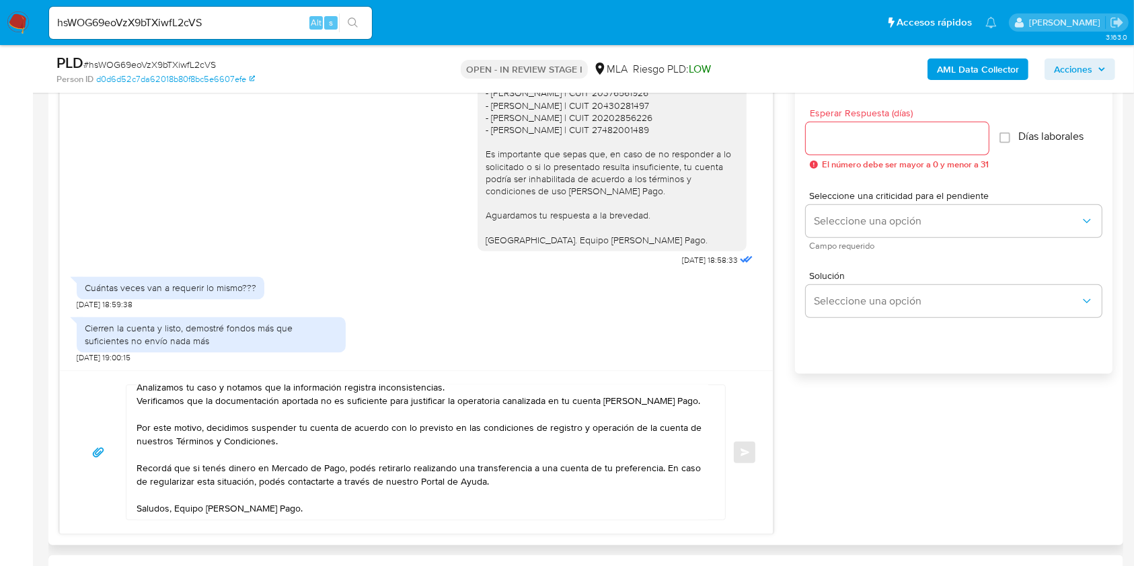
click at [894, 143] on input "Esperar Respuesta (días)" at bounding box center [897, 138] width 183 height 17
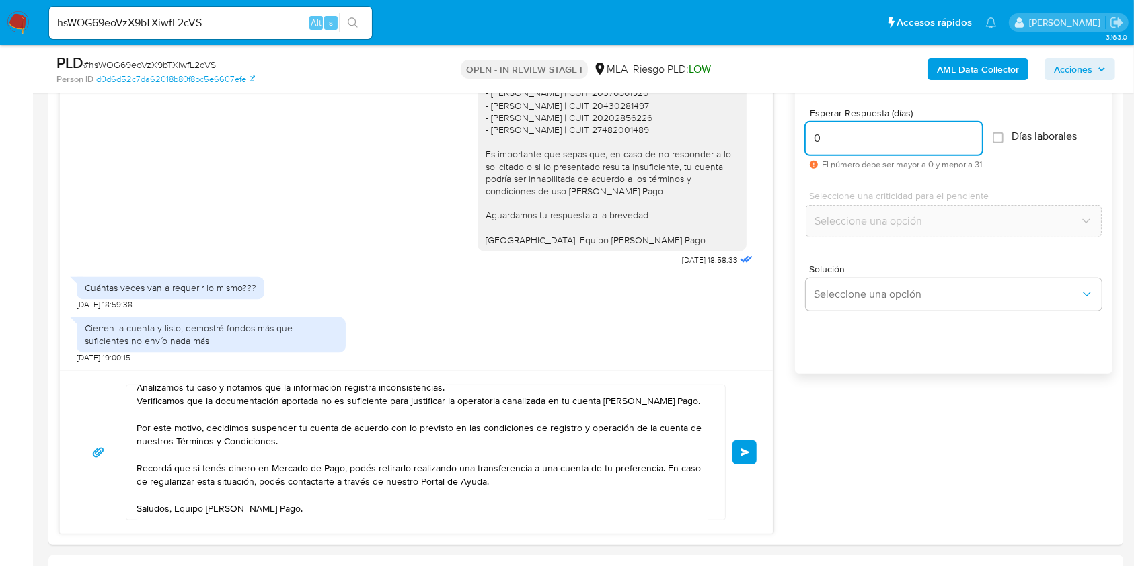
type input "0"
click at [201, 62] on span "# hsWOG69eoVzX9bTXiwfL2cVS" at bounding box center [149, 64] width 132 height 13
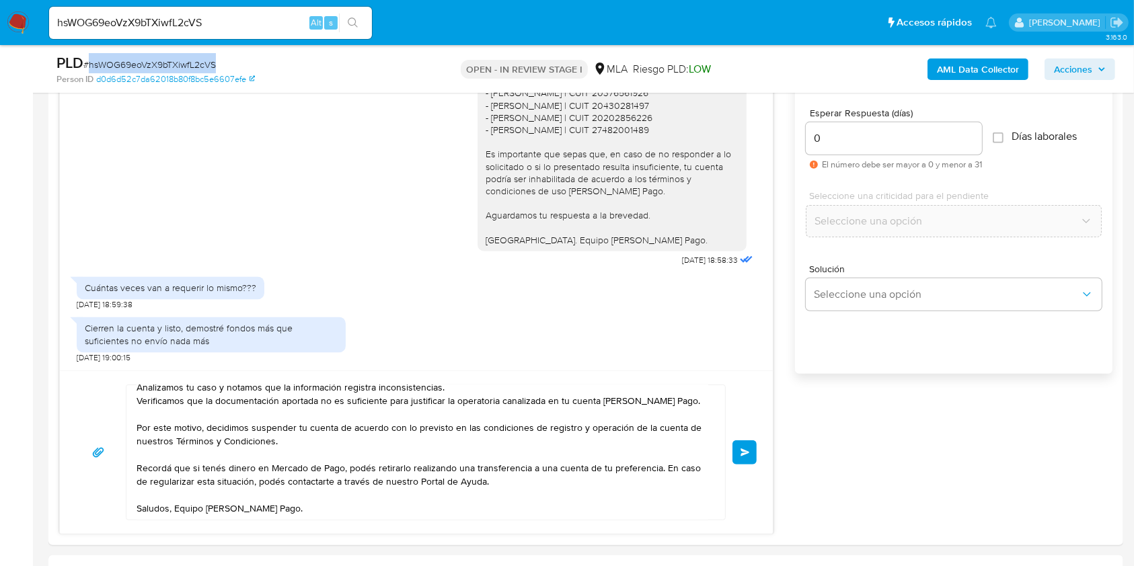
click at [201, 62] on span "# hsWOG69eoVzX9bTXiwfL2cVS" at bounding box center [149, 64] width 132 height 13
copy span "hsWOG69eoVzX9bTXiwfL2cVS"
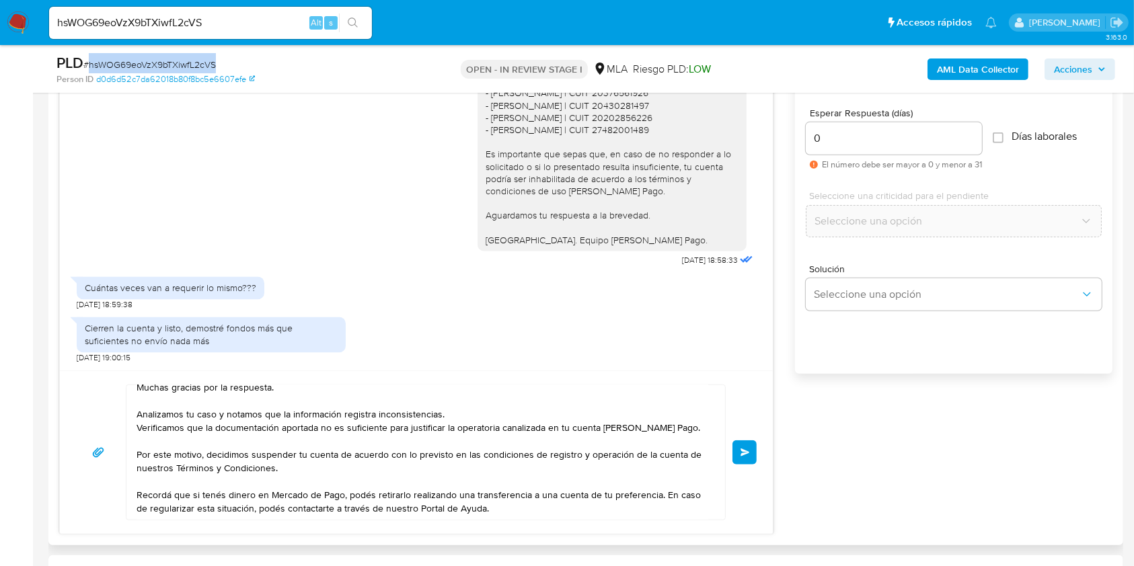
scroll to position [0, 0]
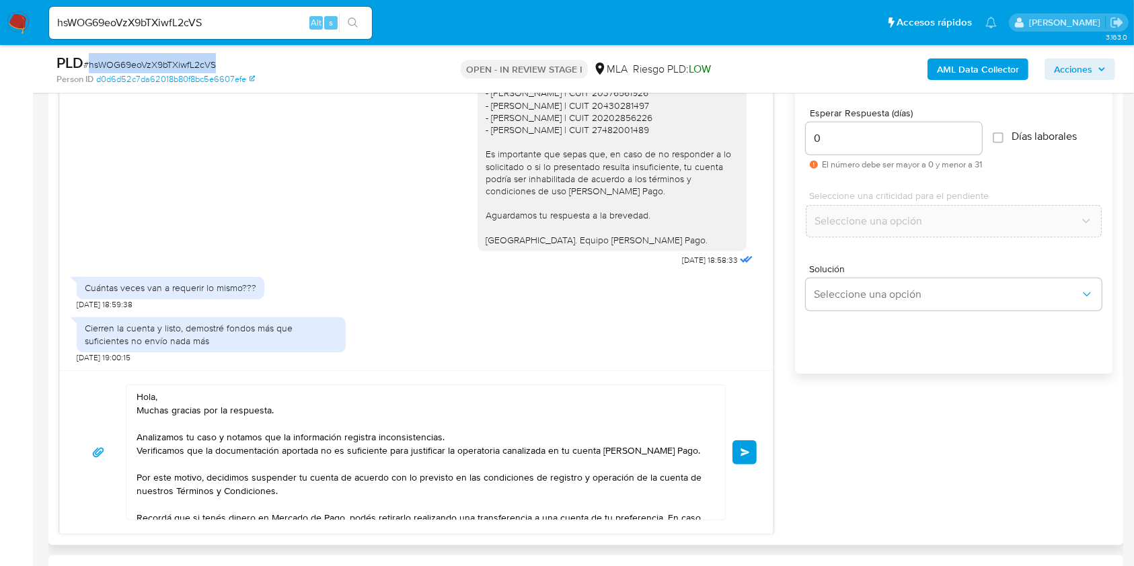
click at [738, 449] on button "Enviar" at bounding box center [744, 452] width 24 height 24
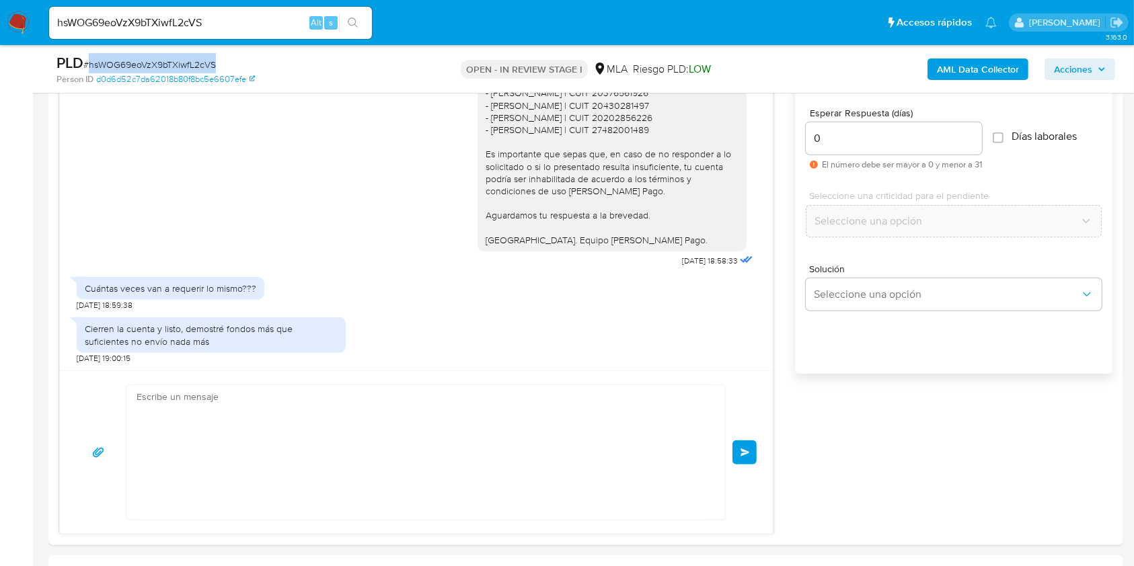
scroll to position [2669, 0]
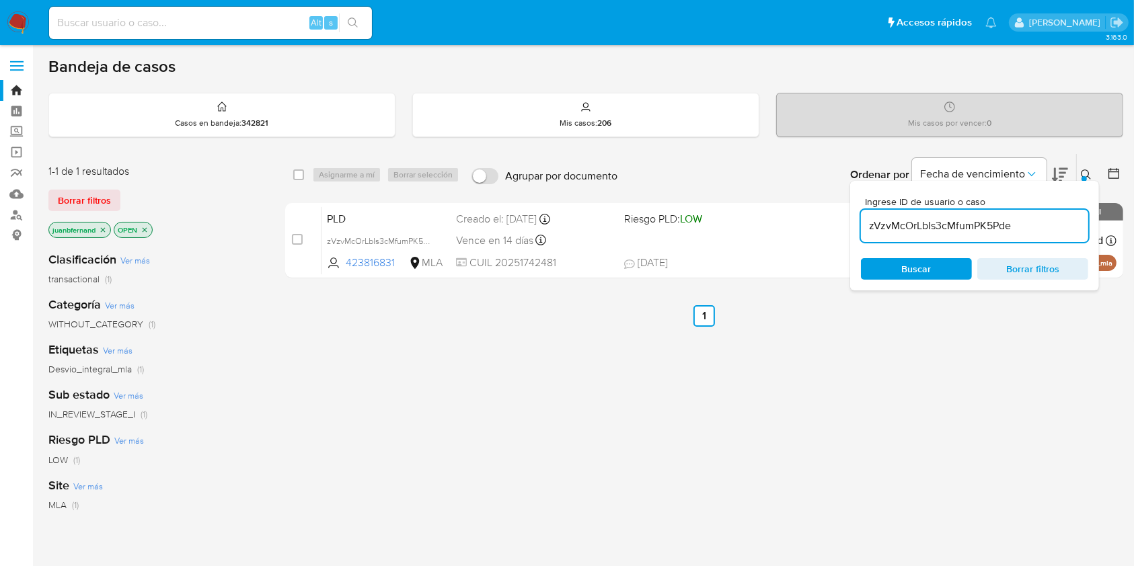
click at [1013, 225] on input "zVzvMcOrLbIs3cMfumPK5Pde" at bounding box center [974, 225] width 227 height 17
paste input "hsWOG69eoVzX9bTXiwfL2cVS"
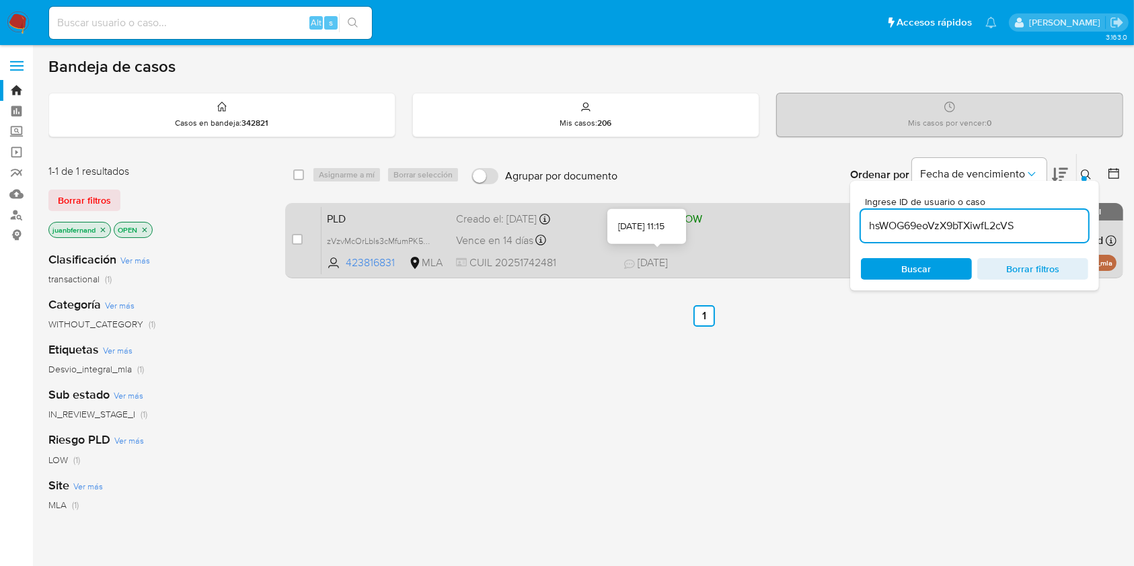
type input "hsWOG69eoVzX9bTXiwfL2cVS"
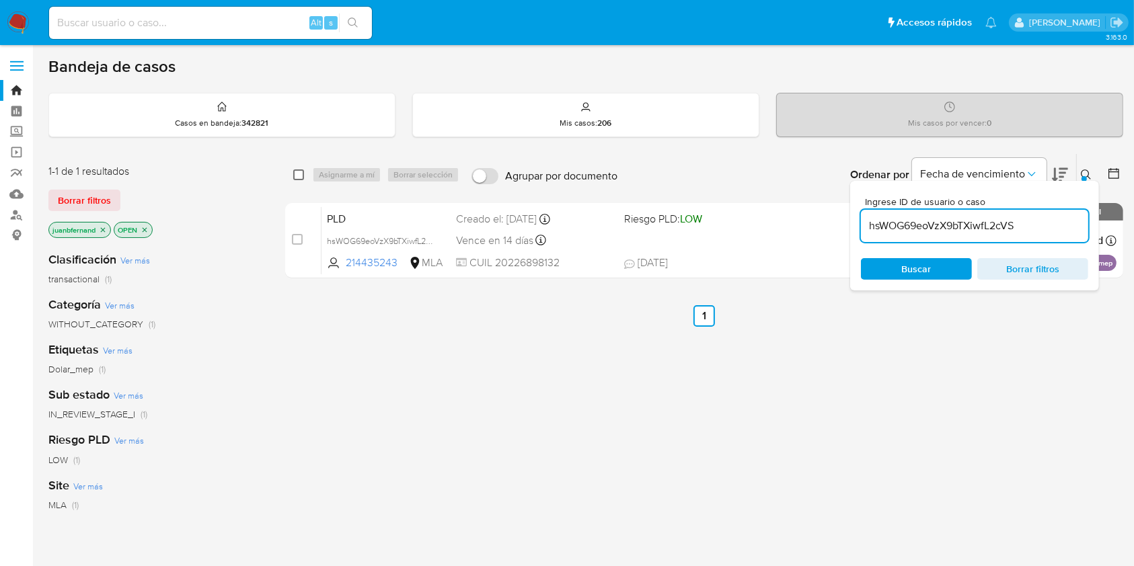
click at [297, 175] on input "checkbox" at bounding box center [298, 174] width 11 height 11
checkbox input "true"
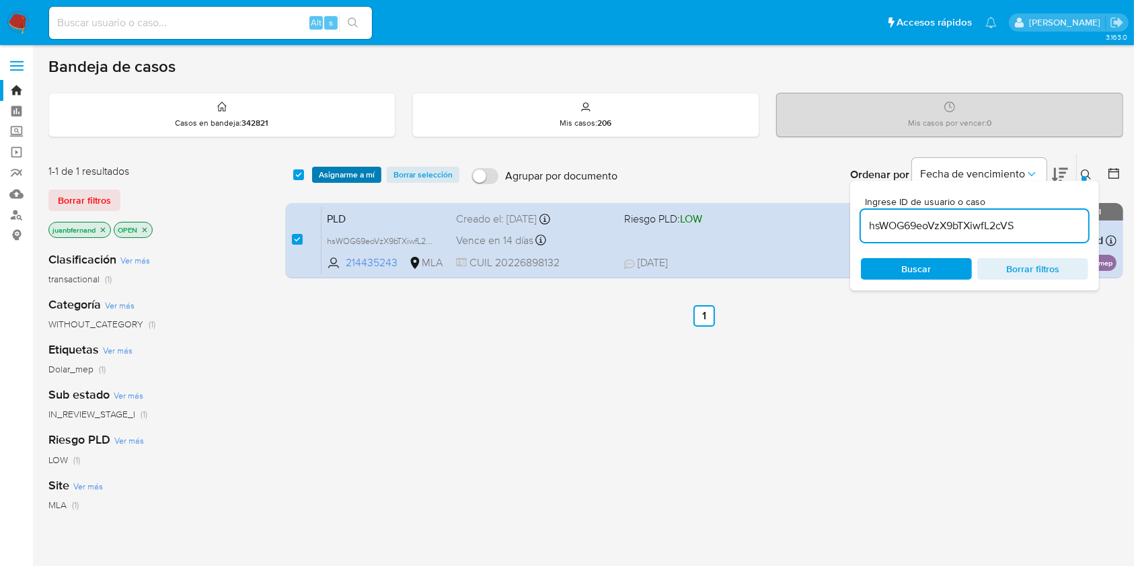
click at [348, 173] on span "Asignarme a mí" at bounding box center [347, 174] width 56 height 13
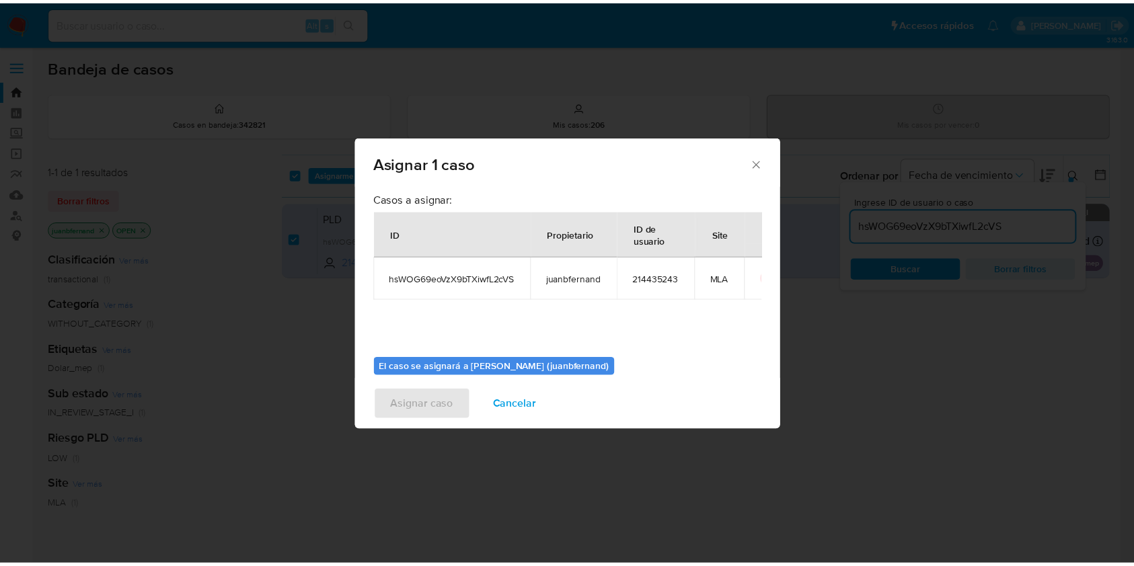
scroll to position [69, 0]
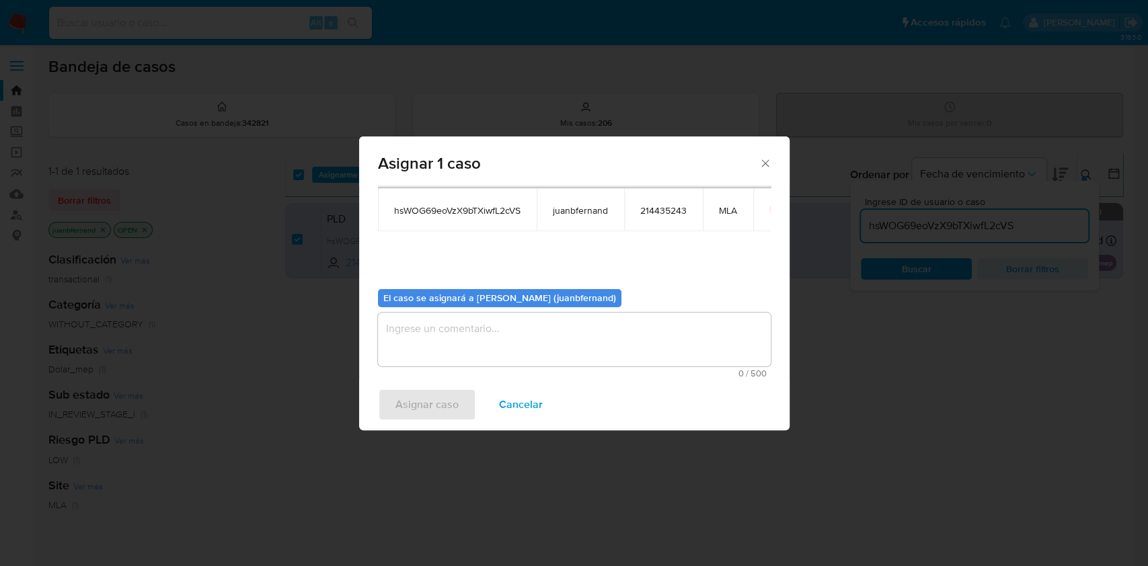
click at [468, 325] on textarea "assign-modal" at bounding box center [574, 340] width 393 height 54
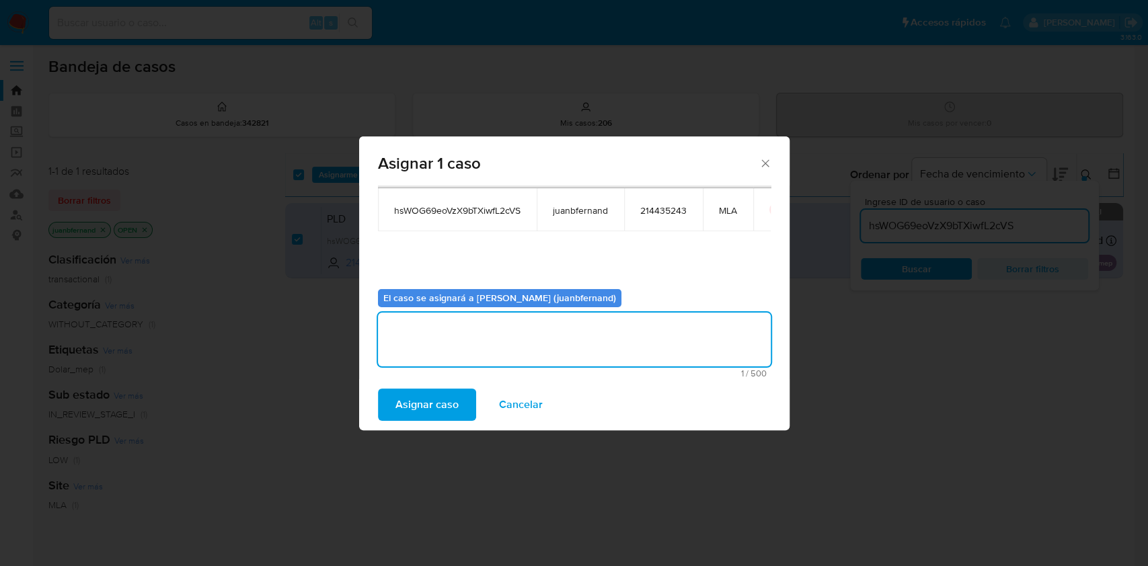
click at [432, 410] on span "Asignar caso" at bounding box center [426, 405] width 63 height 30
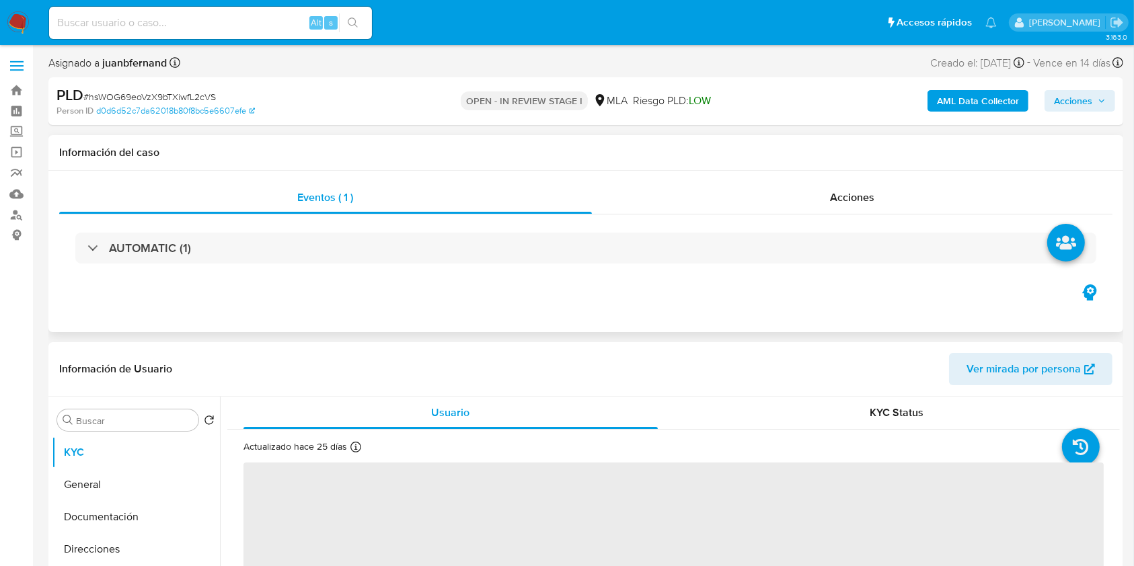
select select "10"
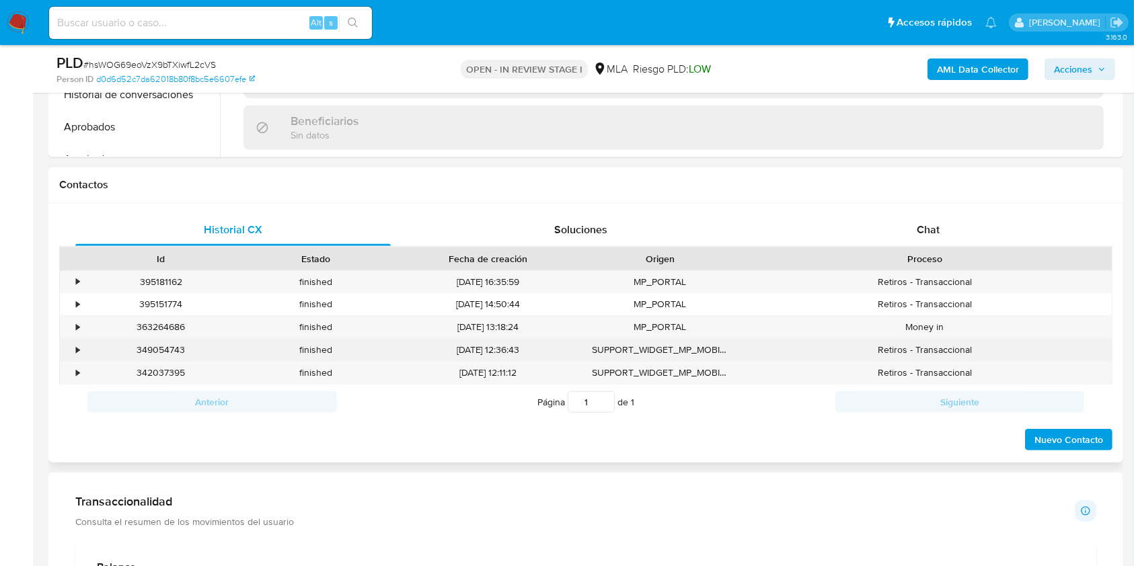
scroll to position [538, 0]
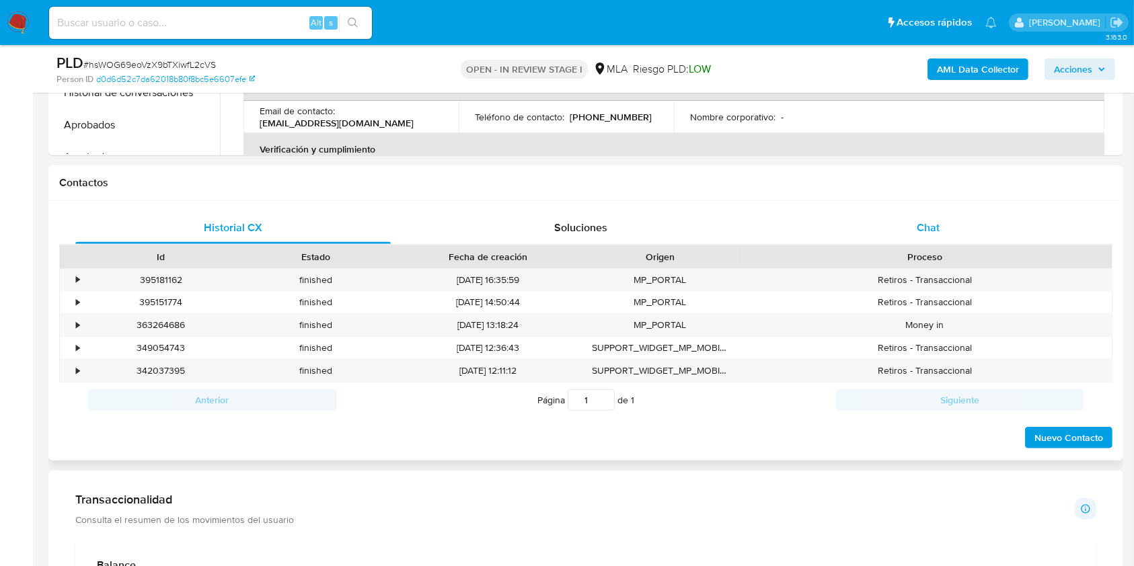
click at [970, 225] on div "Chat" at bounding box center [928, 228] width 315 height 32
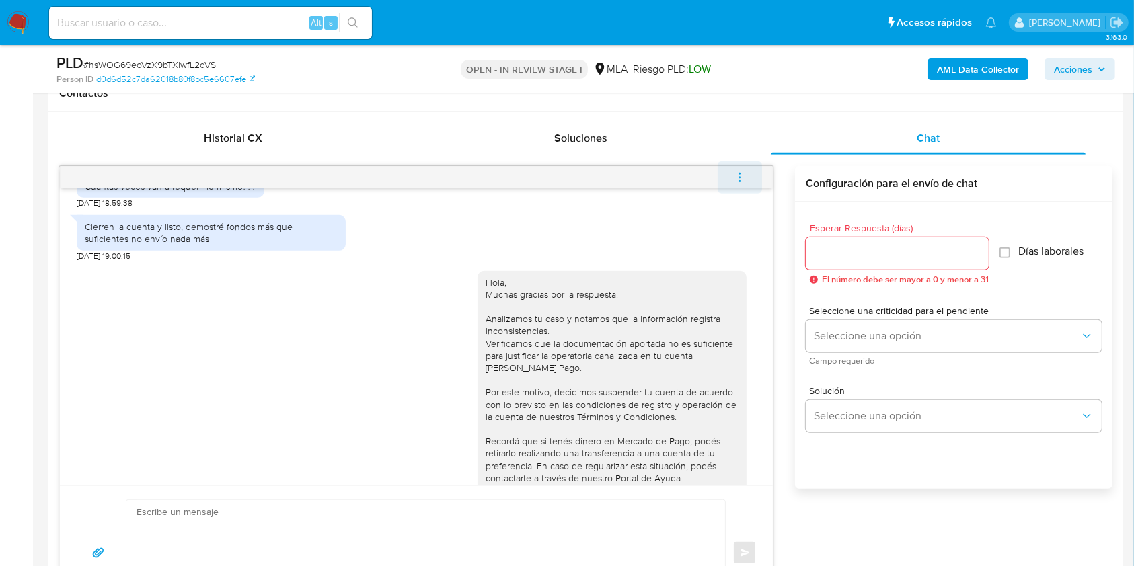
scroll to position [850, 0]
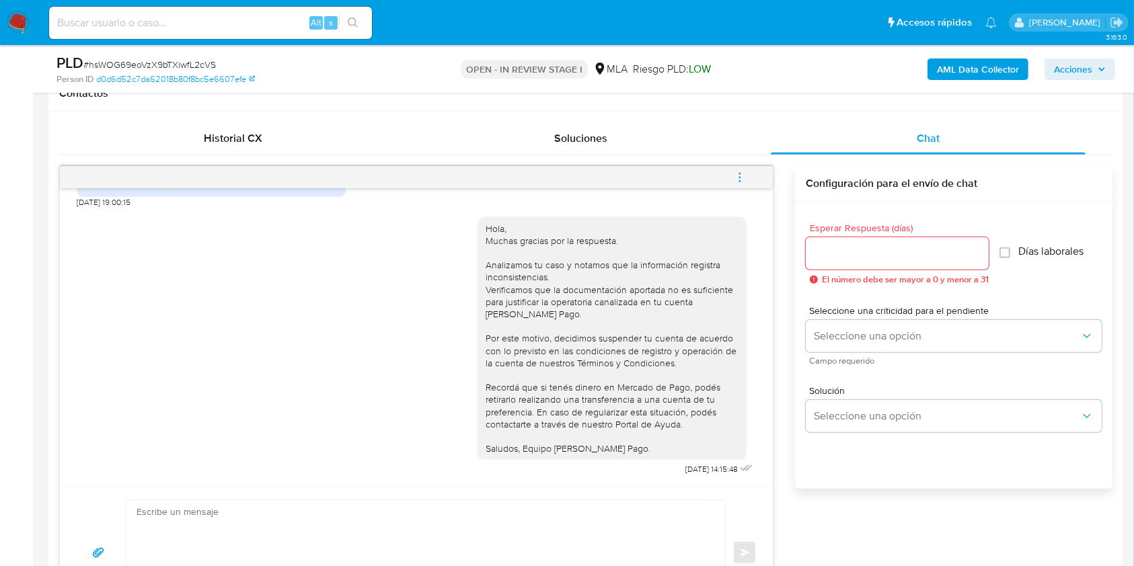
click at [737, 175] on icon "menu-action" at bounding box center [740, 177] width 12 height 12
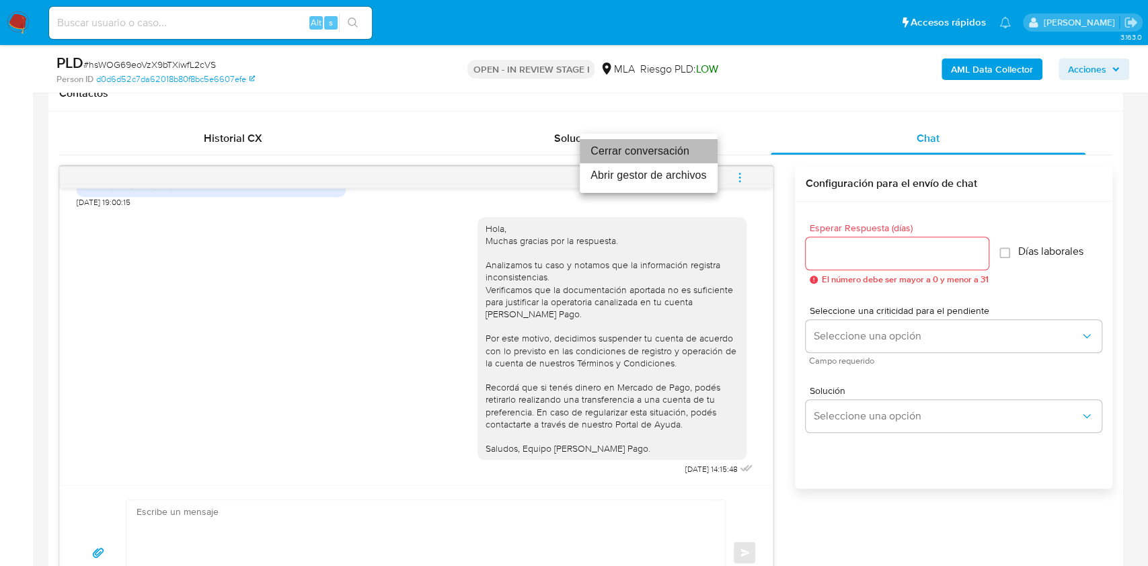
click at [619, 154] on li "Cerrar conversación" at bounding box center [649, 151] width 138 height 24
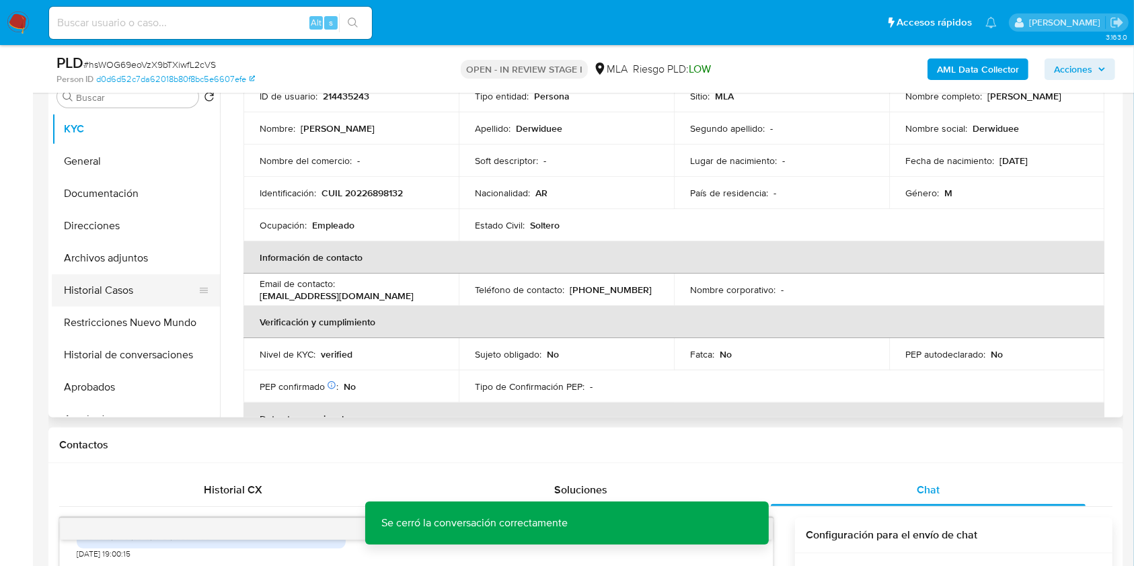
scroll to position [179, 0]
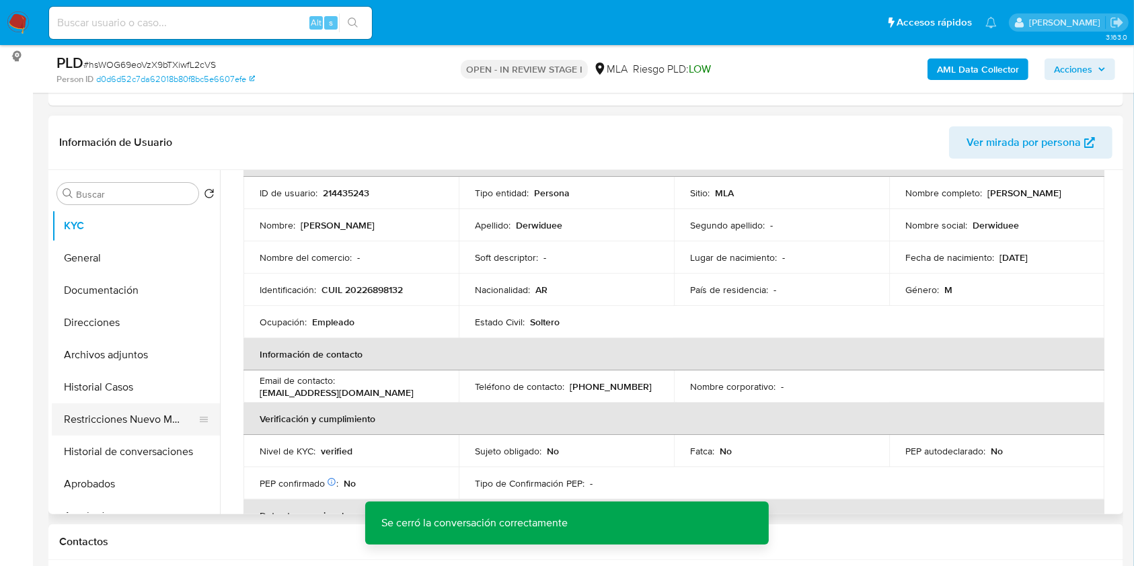
click at [124, 425] on button "Restricciones Nuevo Mundo" at bounding box center [130, 419] width 157 height 32
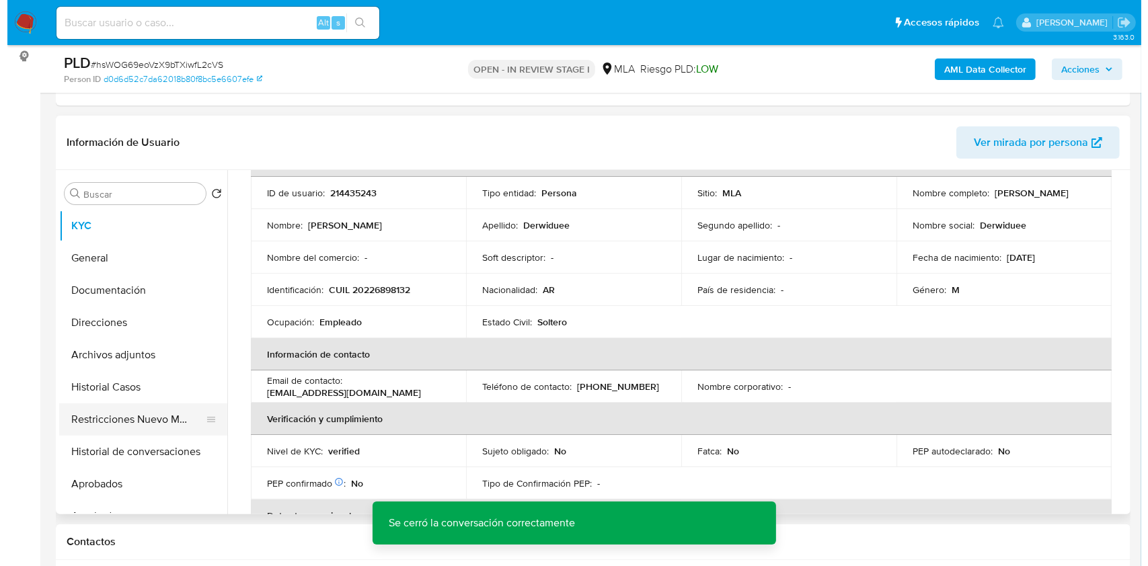
scroll to position [0, 0]
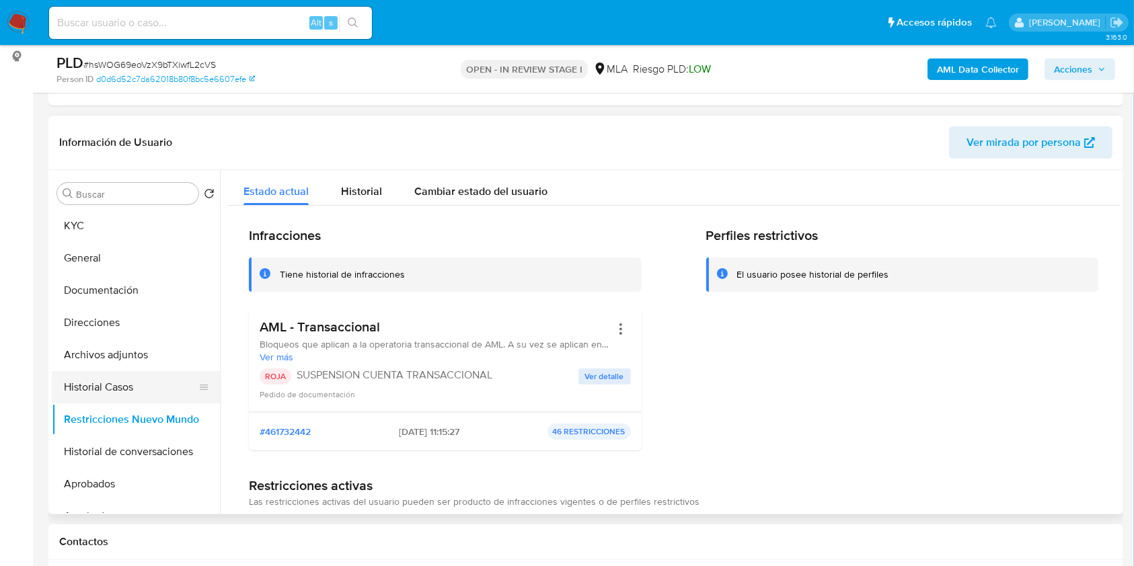
click at [140, 385] on button "Historial Casos" at bounding box center [130, 387] width 157 height 32
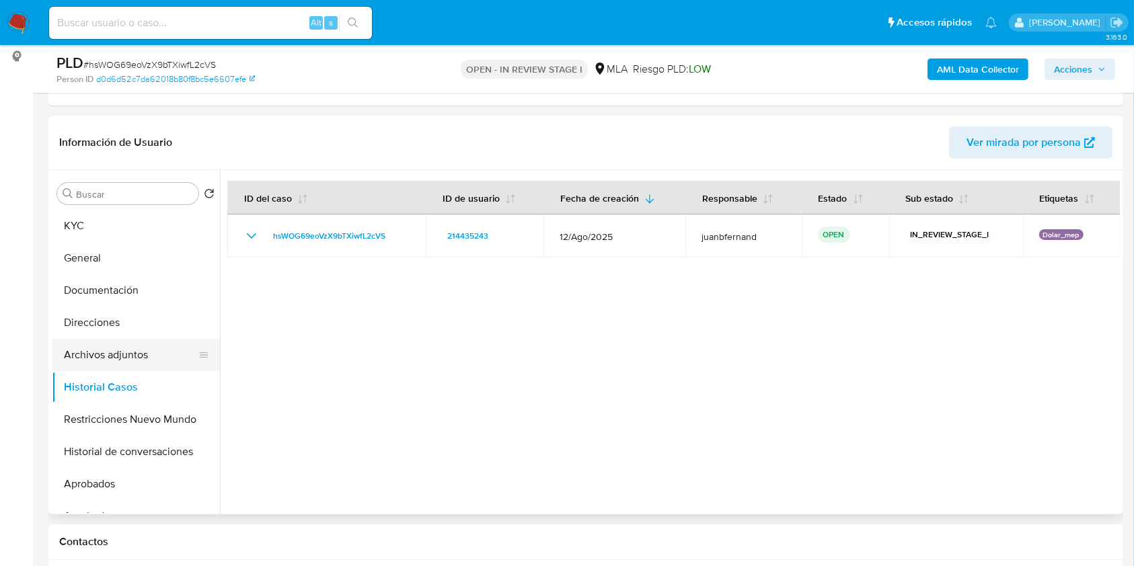
click at [88, 360] on button "Archivos adjuntos" at bounding box center [130, 355] width 157 height 32
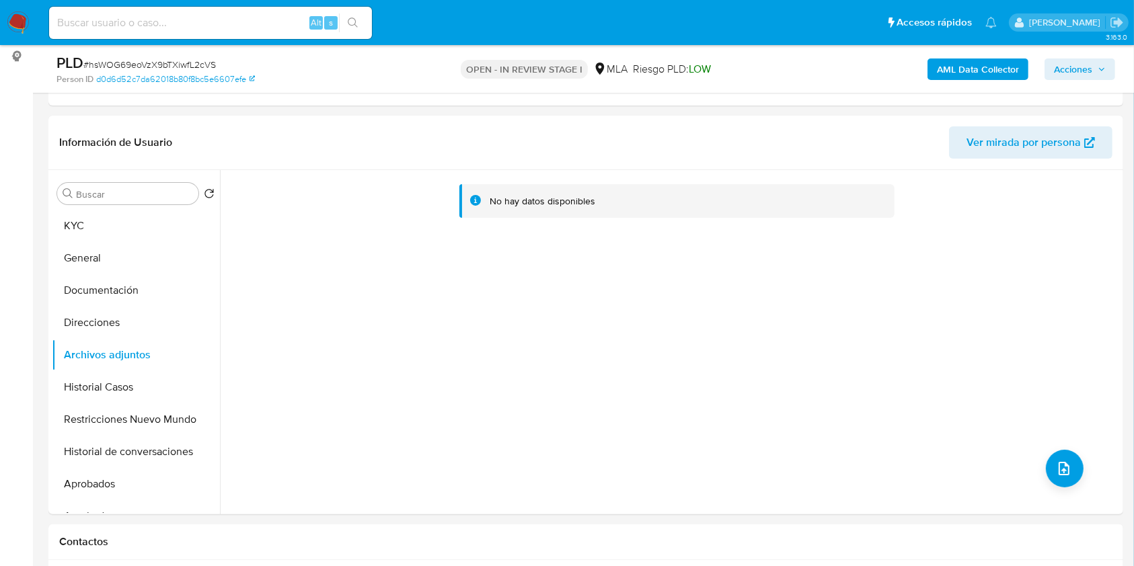
click at [1008, 74] on b "AML Data Collector" at bounding box center [978, 70] width 82 height 22
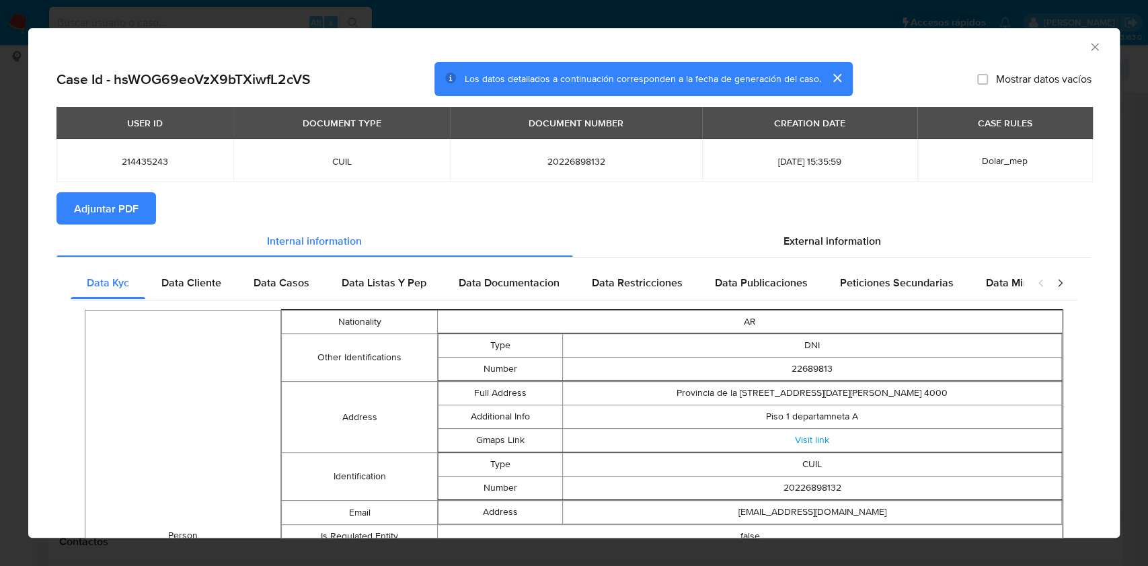
click at [139, 202] on button "Adjuntar PDF" at bounding box center [106, 208] width 100 height 32
click at [1088, 51] on icon "Cerrar ventana" at bounding box center [1094, 46] width 13 height 13
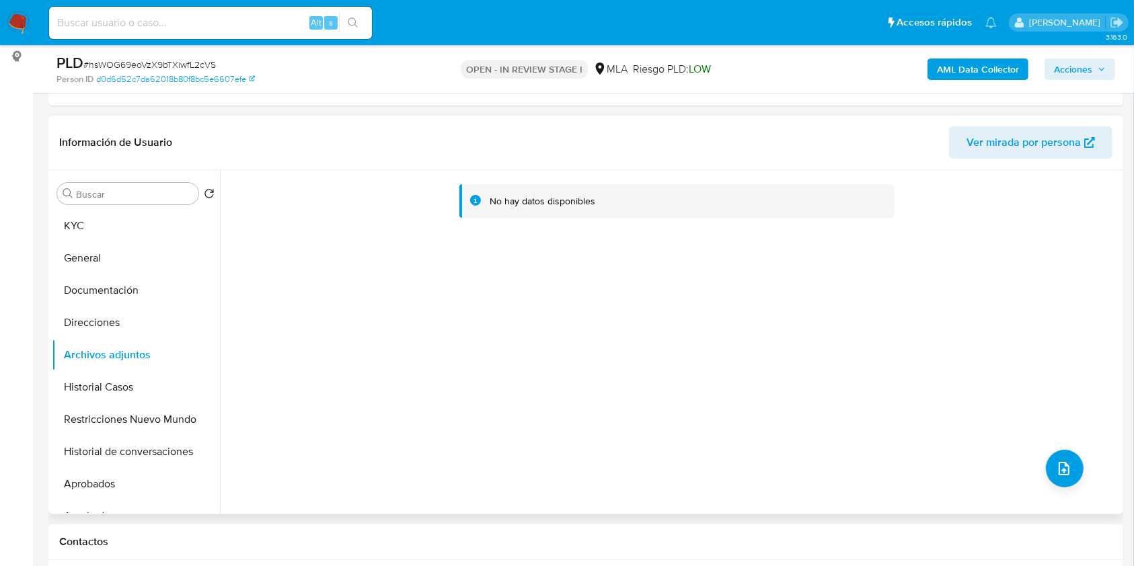
click at [1077, 458] on div "No hay datos disponibles" at bounding box center [670, 342] width 900 height 344
click at [1071, 461] on button "upload-file" at bounding box center [1065, 469] width 38 height 38
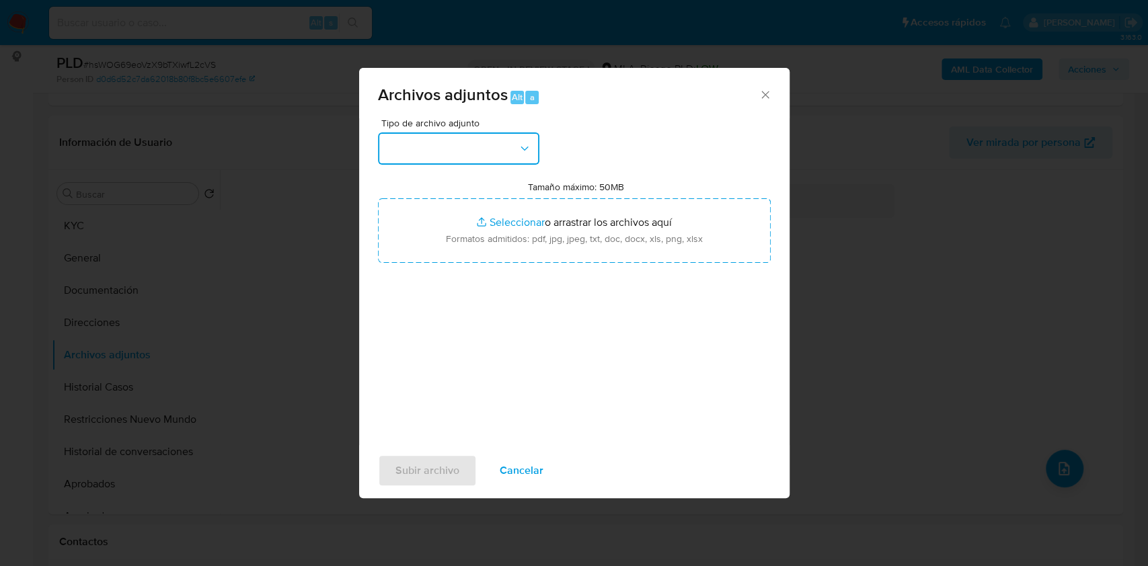
click at [522, 148] on icon "button" at bounding box center [523, 148] width 7 height 4
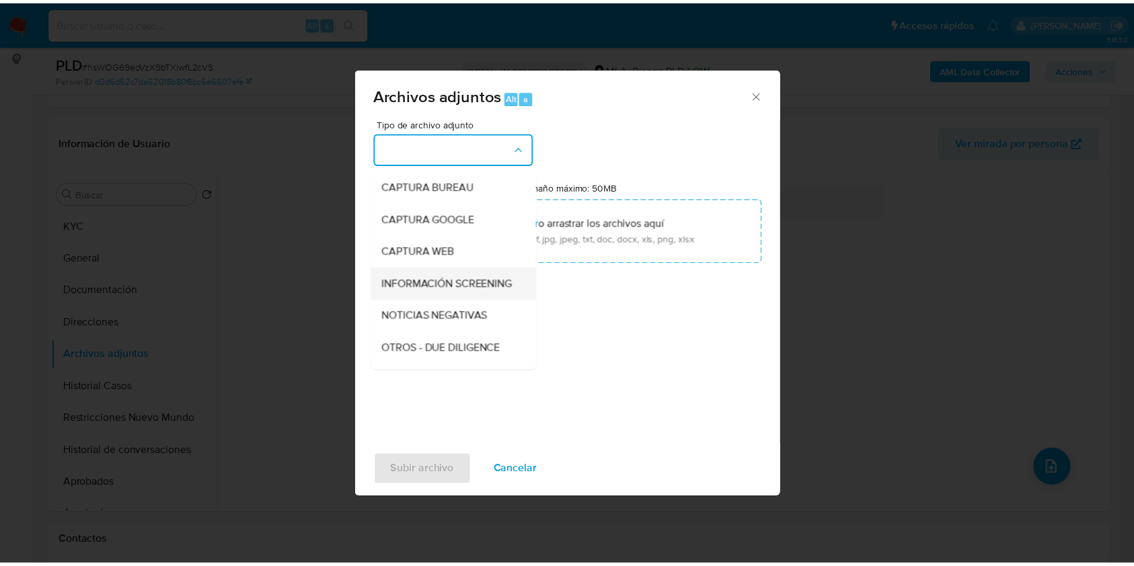
scroll to position [89, 0]
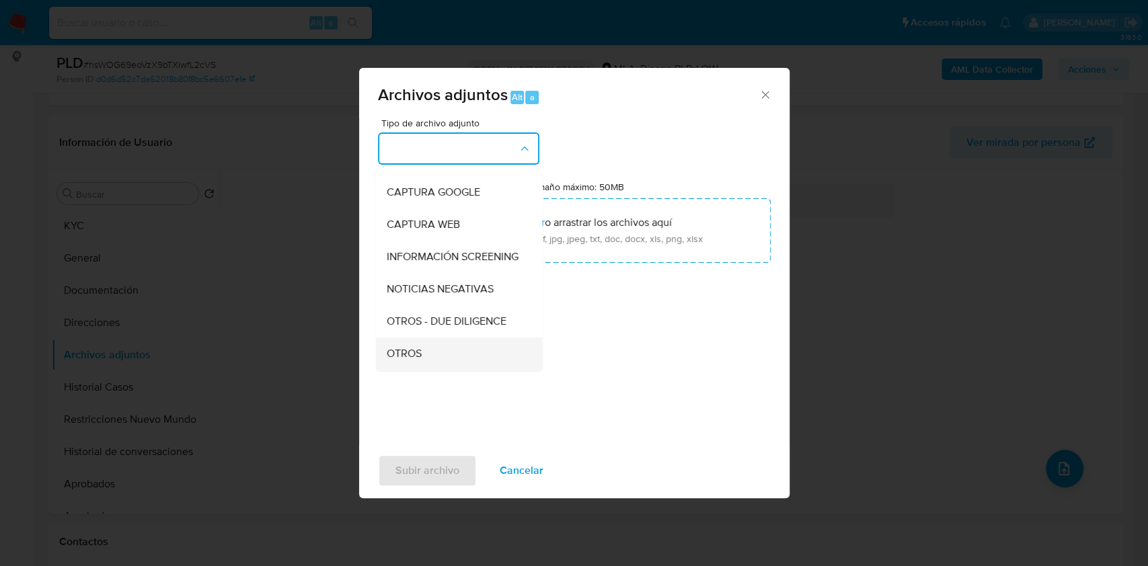
click at [434, 352] on div "OTROS" at bounding box center [454, 354] width 137 height 32
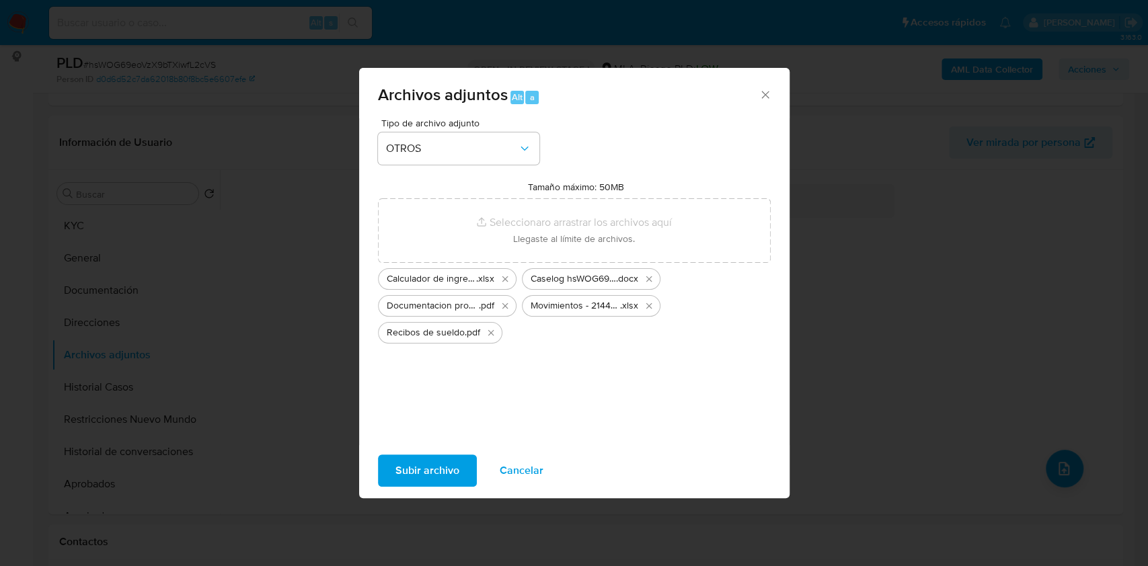
click at [442, 466] on span "Subir archivo" at bounding box center [427, 471] width 64 height 30
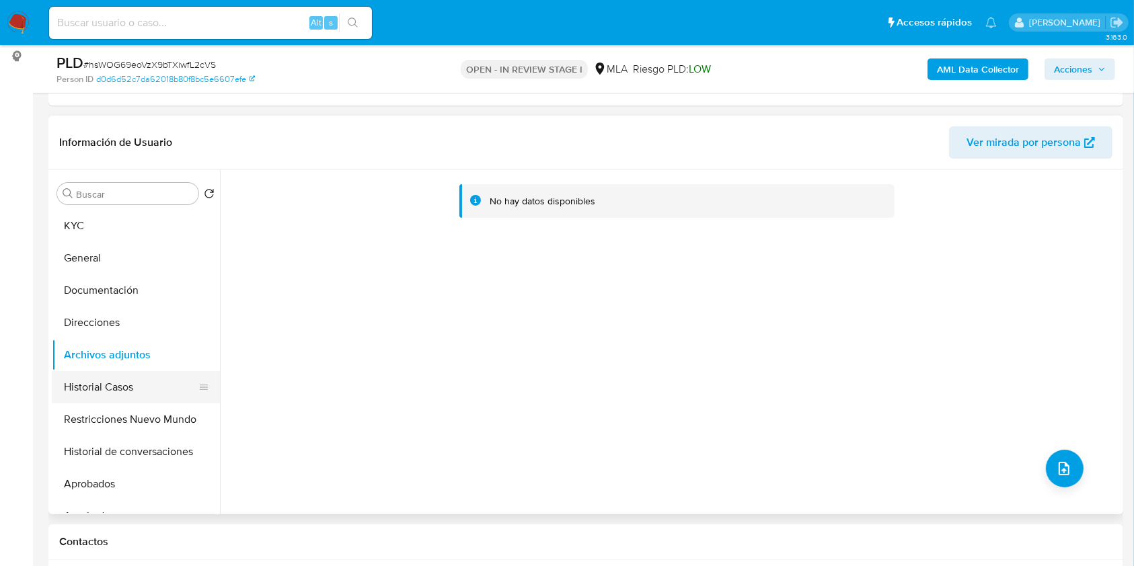
click at [130, 381] on button "Historial Casos" at bounding box center [130, 387] width 157 height 32
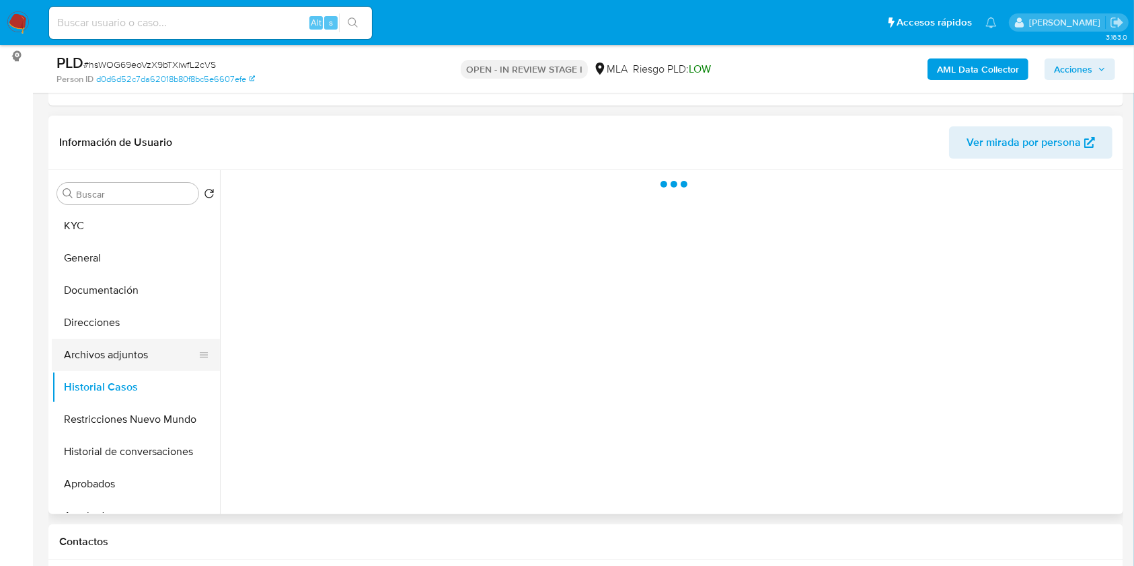
click at [134, 348] on button "Archivos adjuntos" at bounding box center [130, 355] width 157 height 32
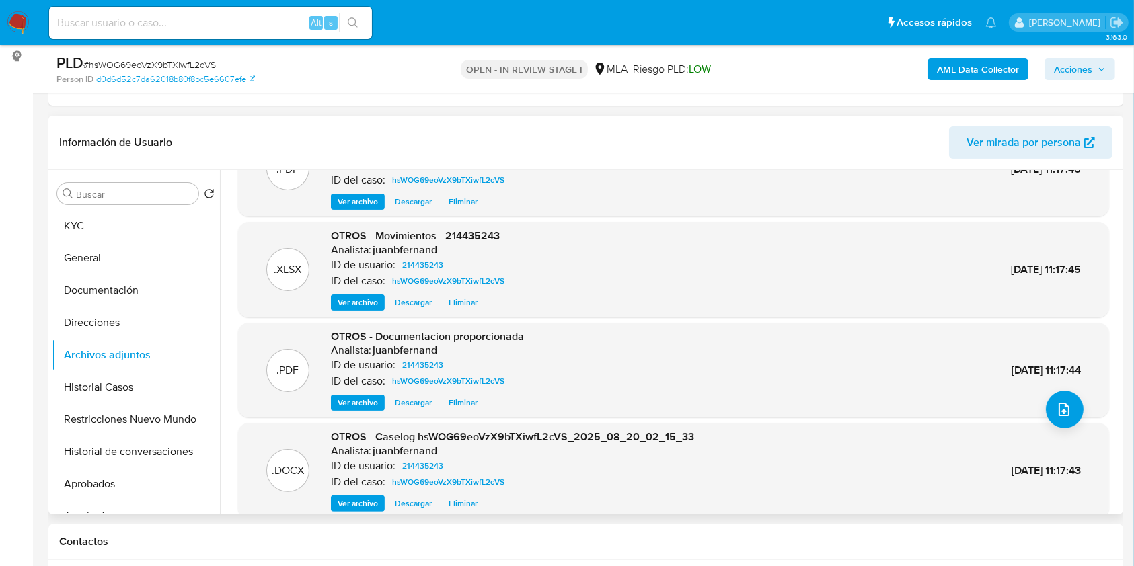
scroll to position [113, 0]
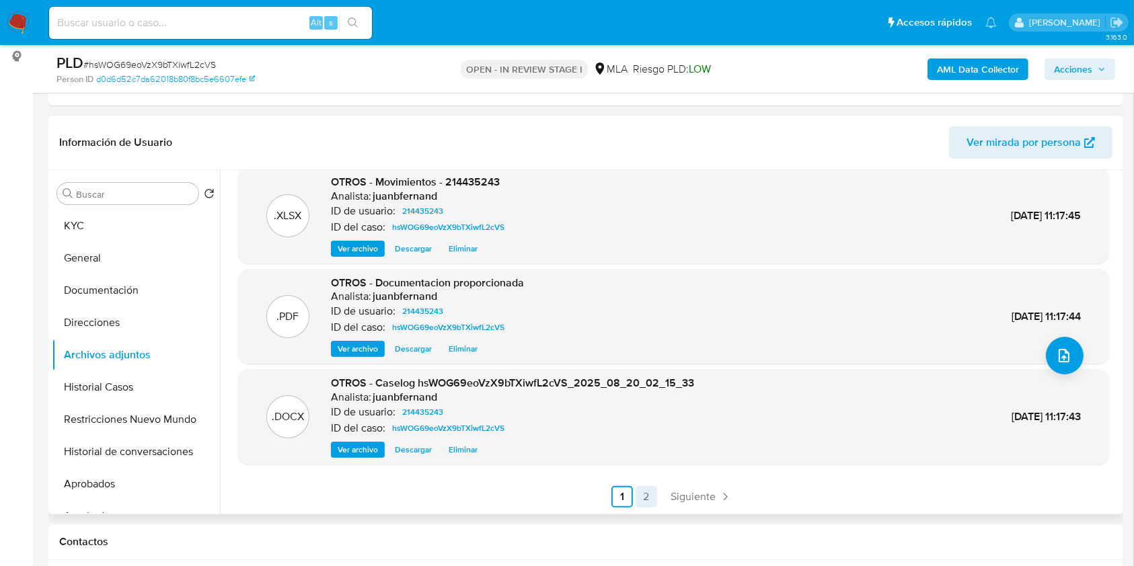
click at [653, 502] on link "2" at bounding box center [646, 497] width 22 height 22
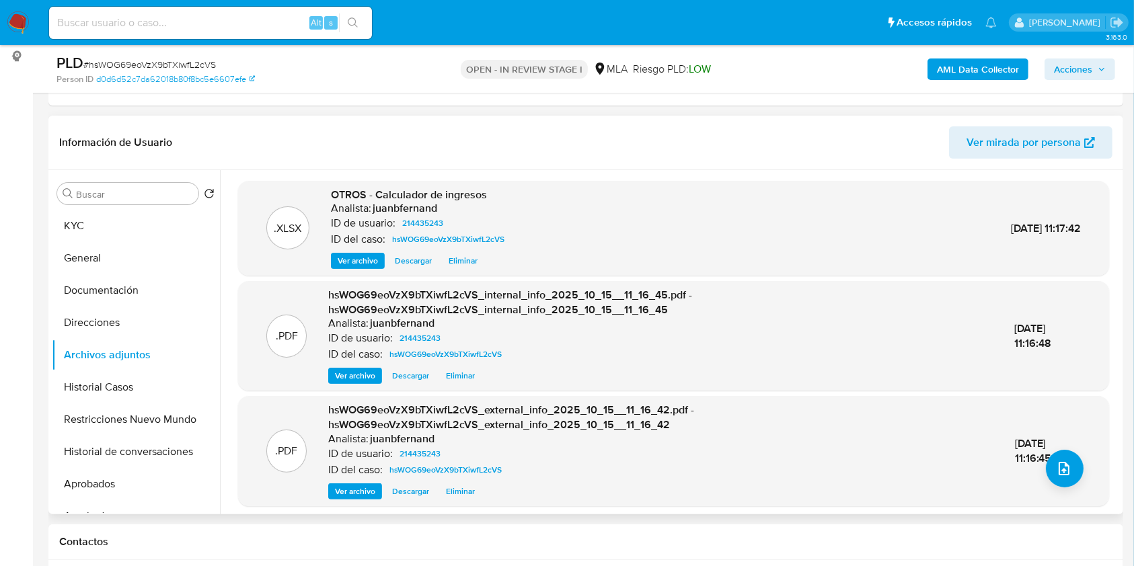
click at [1071, 64] on span "Acciones" at bounding box center [1073, 70] width 38 height 22
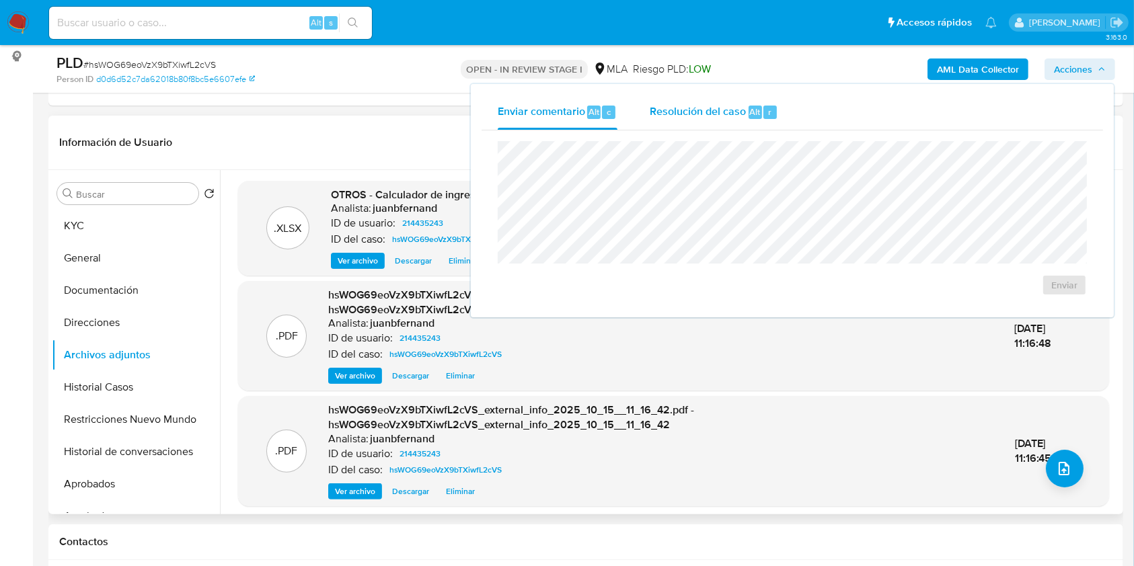
click at [676, 123] on div "Resolución del caso Alt r" at bounding box center [714, 112] width 128 height 35
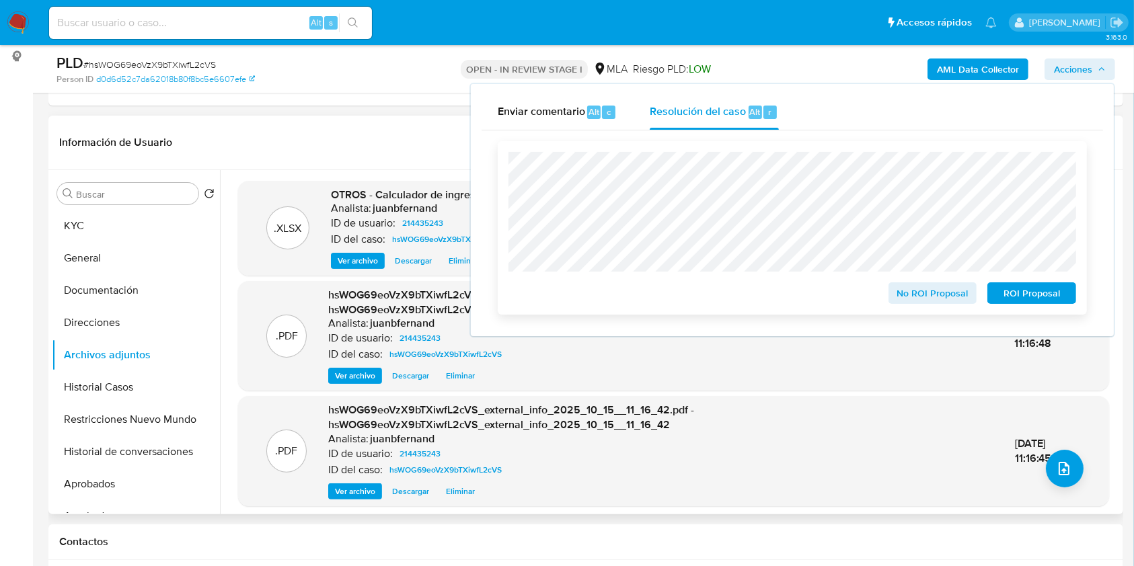
click at [1031, 296] on span "ROI Proposal" at bounding box center [1032, 293] width 70 height 19
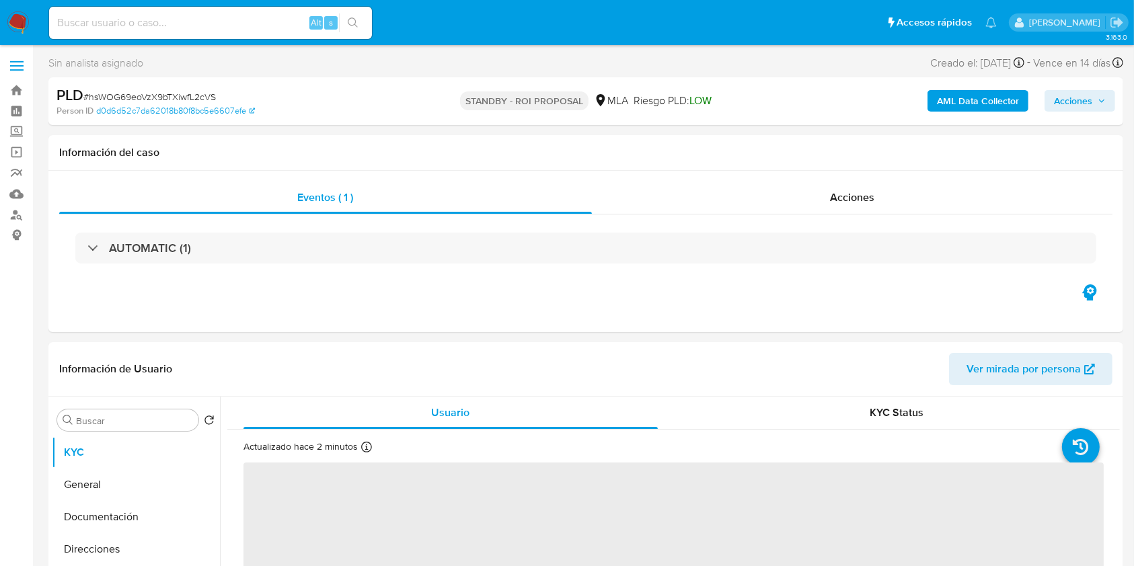
select select "10"
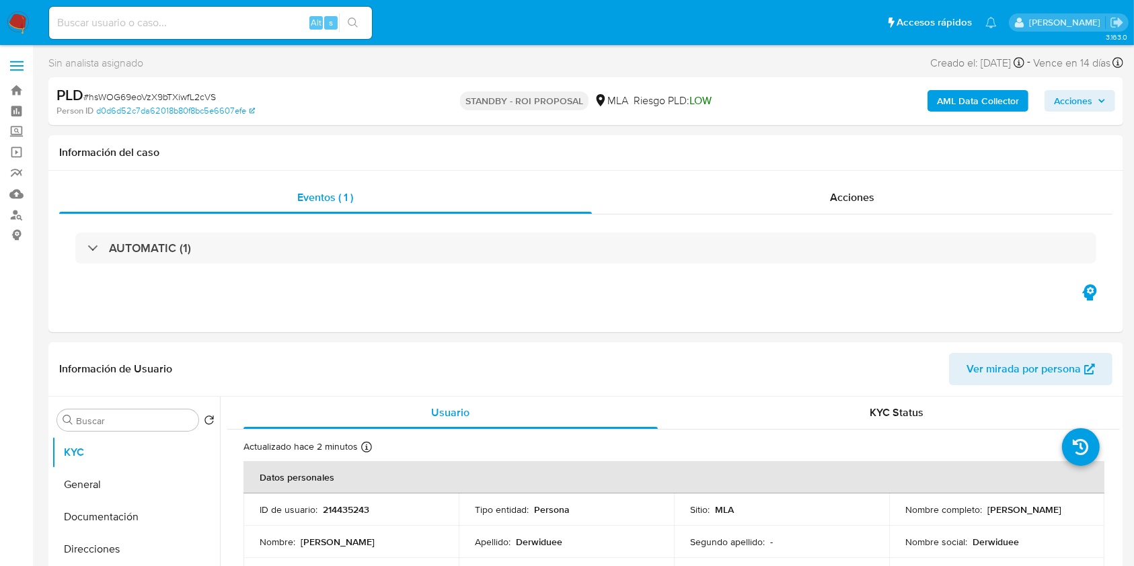
click at [245, 17] on input at bounding box center [210, 22] width 323 height 17
paste input "TlJKOyhwaTkDbuLjCakcyOfI"
type input "TlJKOyhwaTkDbuLjCakcyOfI"
click at [350, 20] on icon "search-icon" at bounding box center [353, 22] width 11 height 11
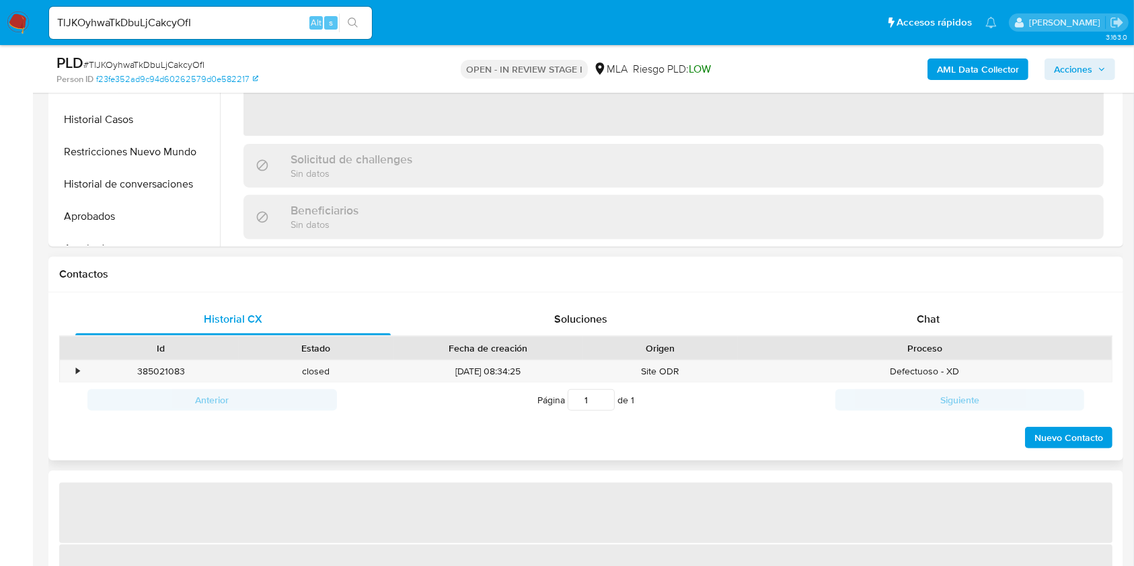
scroll to position [538, 0]
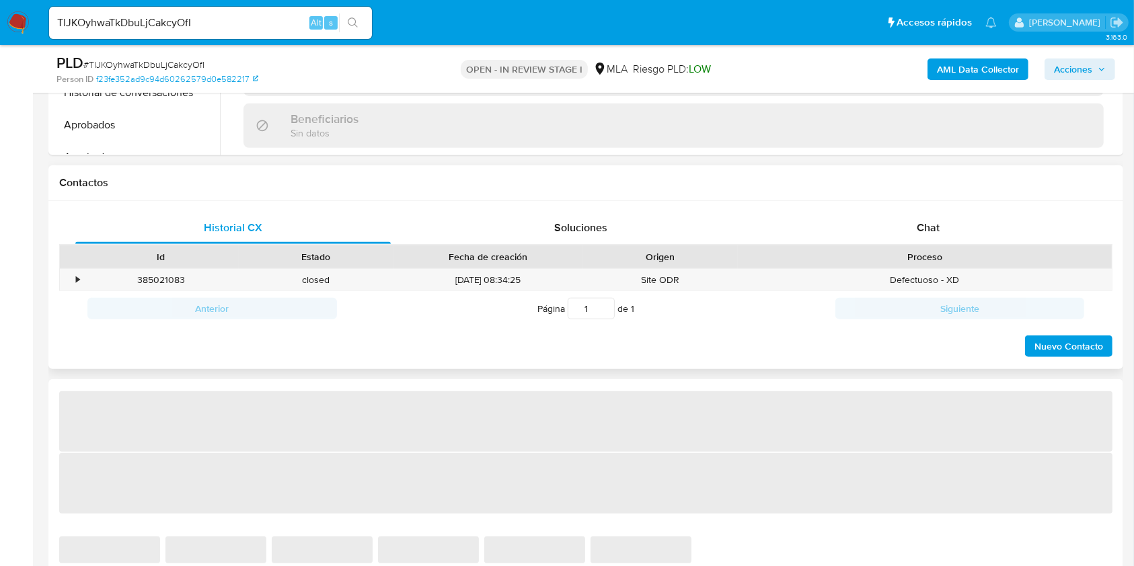
select select "10"
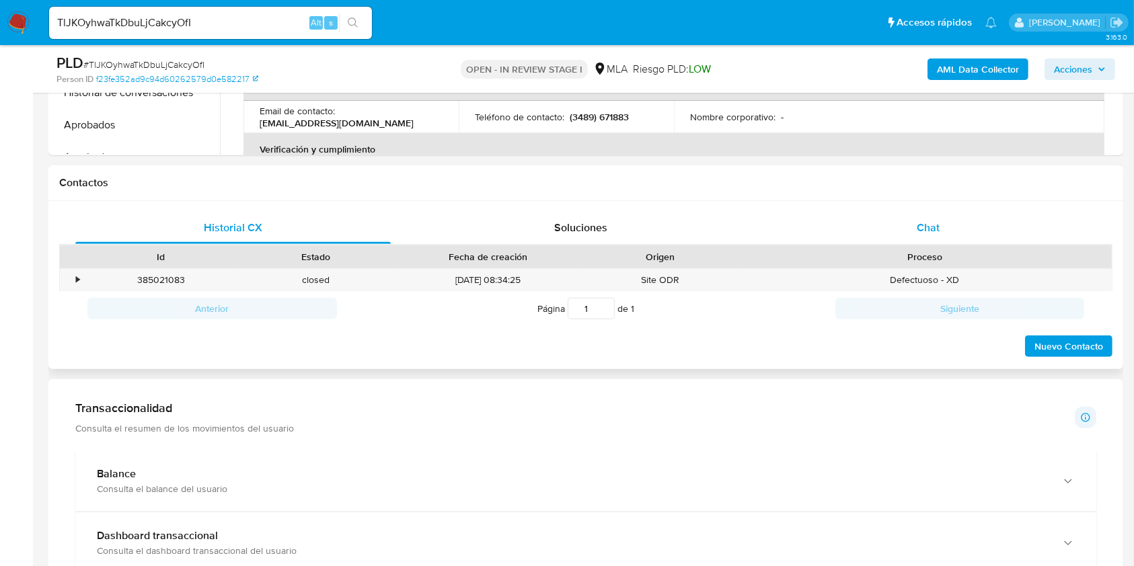
click at [949, 230] on div "Chat" at bounding box center [928, 228] width 315 height 32
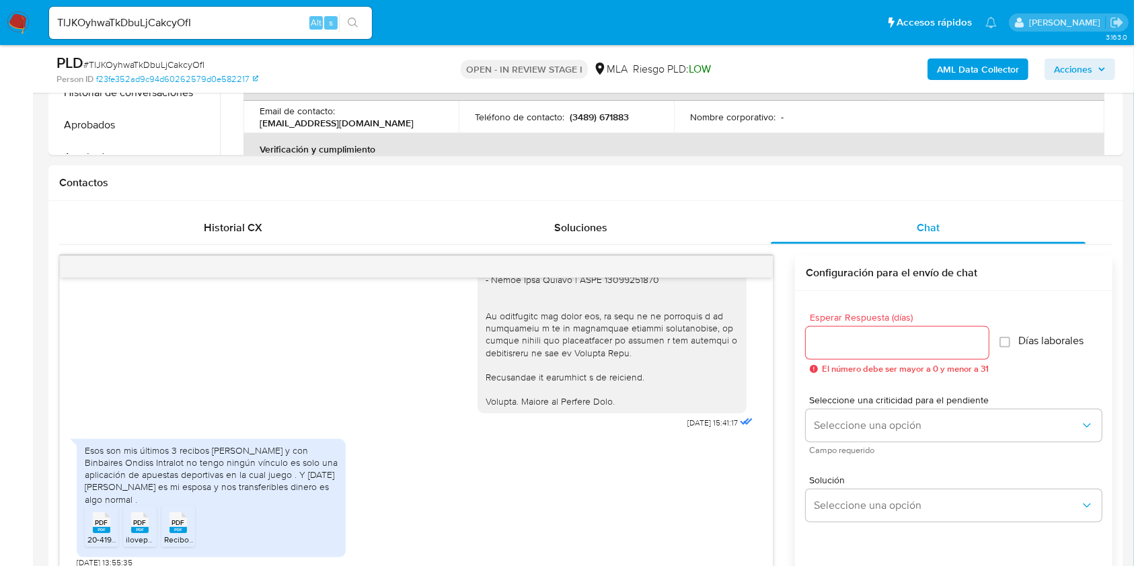
scroll to position [717, 0]
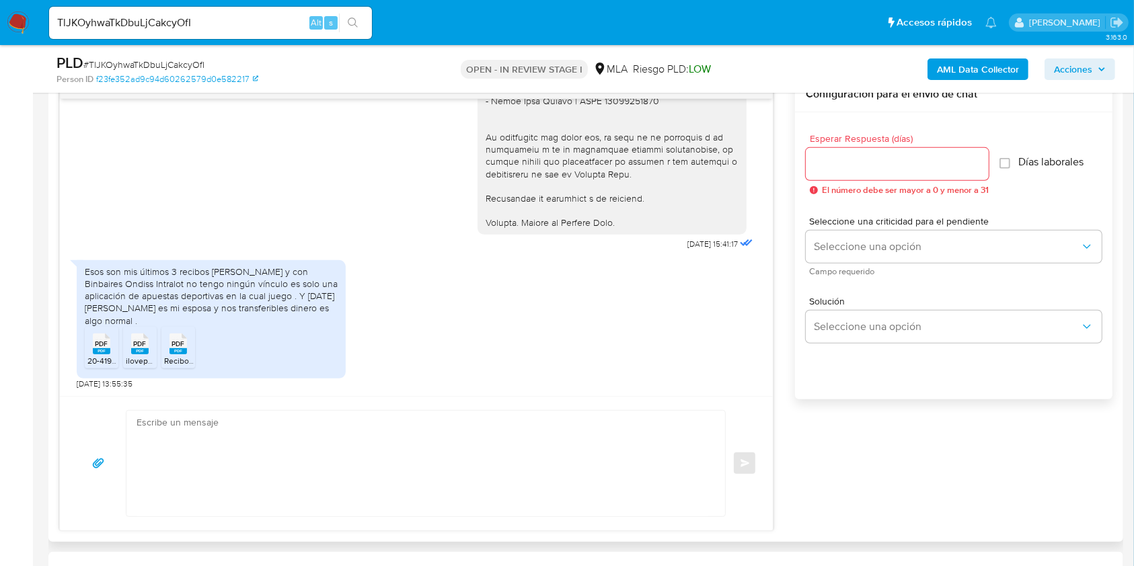
click at [102, 348] on rect at bounding box center [101, 351] width 17 height 6
click at [139, 348] on rect at bounding box center [139, 351] width 17 height 6
click at [186, 348] on rect at bounding box center [177, 351] width 17 height 6
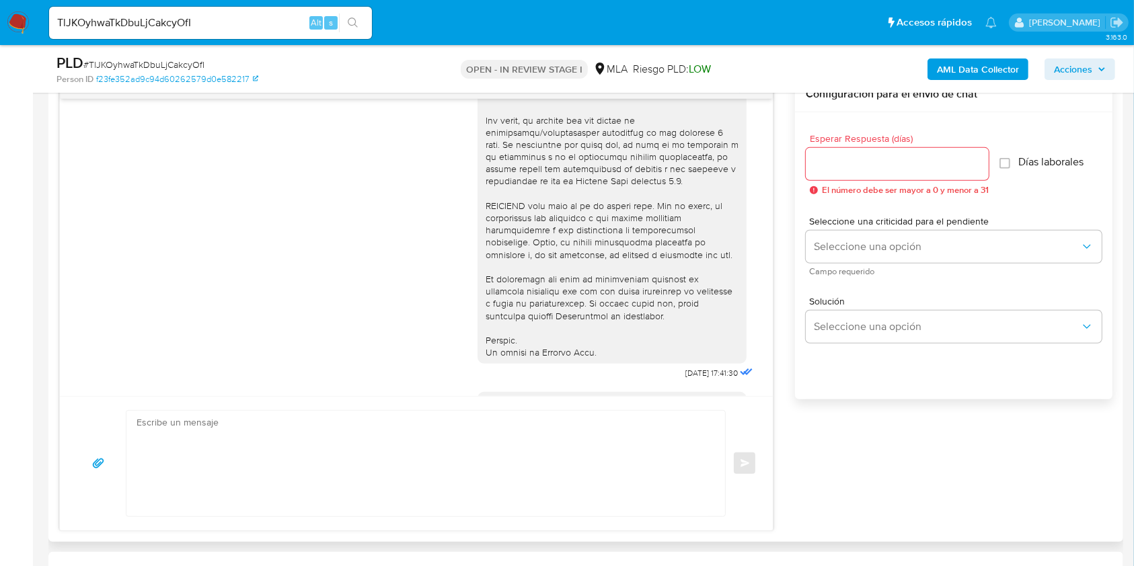
scroll to position [0, 0]
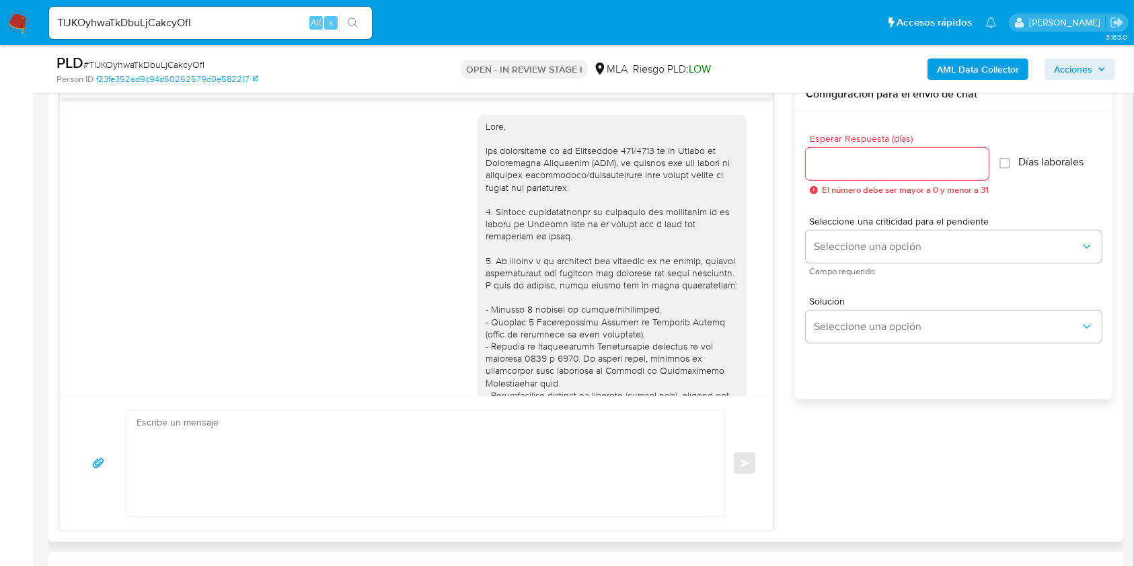
click at [264, 428] on textarea at bounding box center [423, 464] width 572 height 106
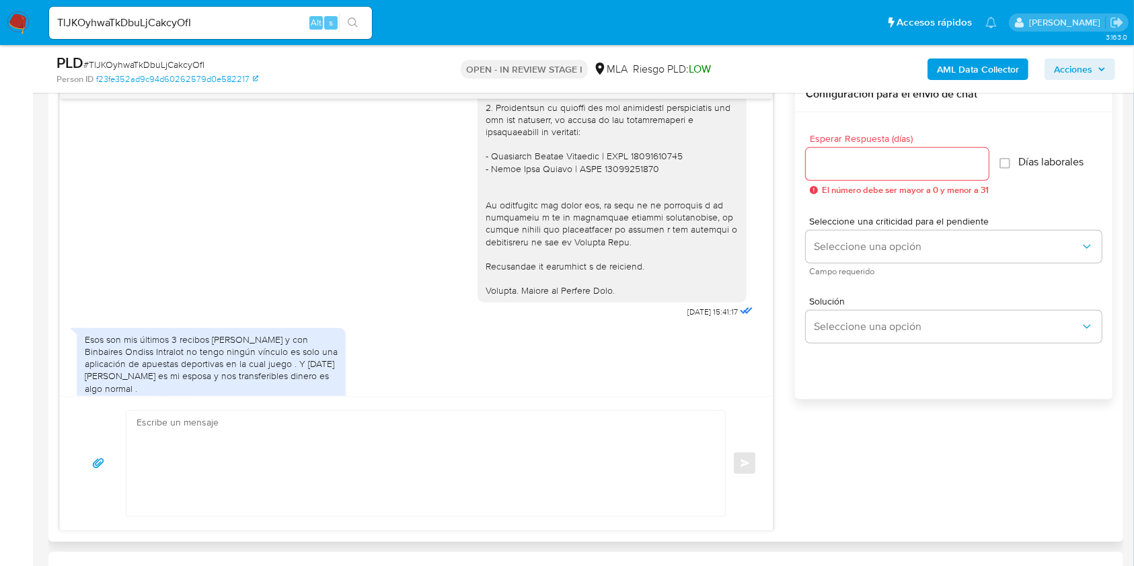
scroll to position [1535, 0]
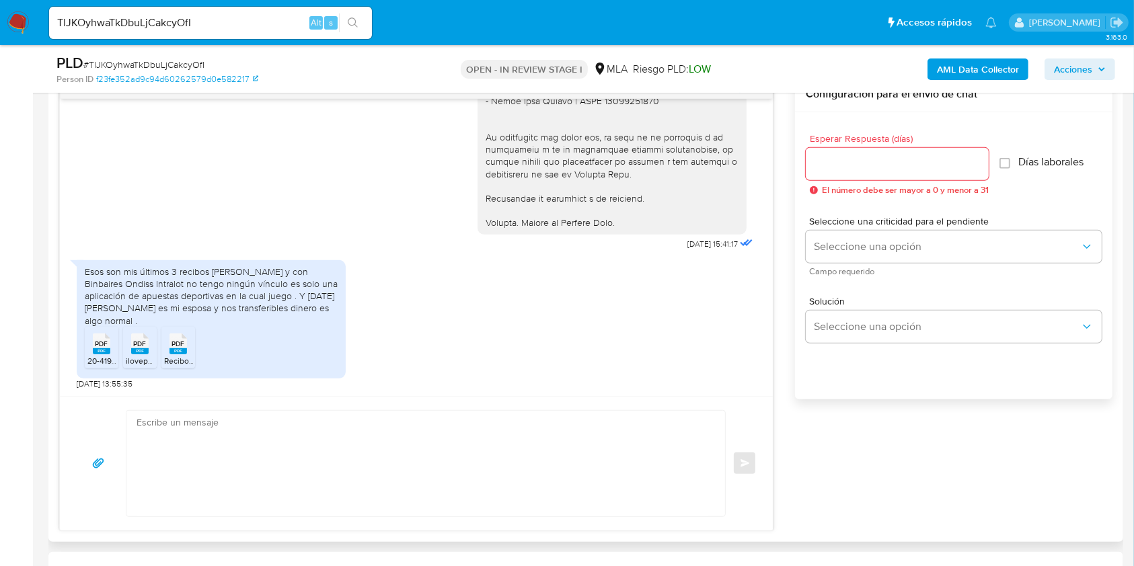
click at [507, 389] on div "[DATE] 17:41:30 Hola, Esperamos que te encuentres muy bien. Te consultamos si t…" at bounding box center [416, 247] width 713 height 297
click at [269, 476] on textarea at bounding box center [423, 464] width 572 height 106
paste textarea "Hola, esperamos que te encuentres muy bien. Muchas gracias por tu respuesta. Co…"
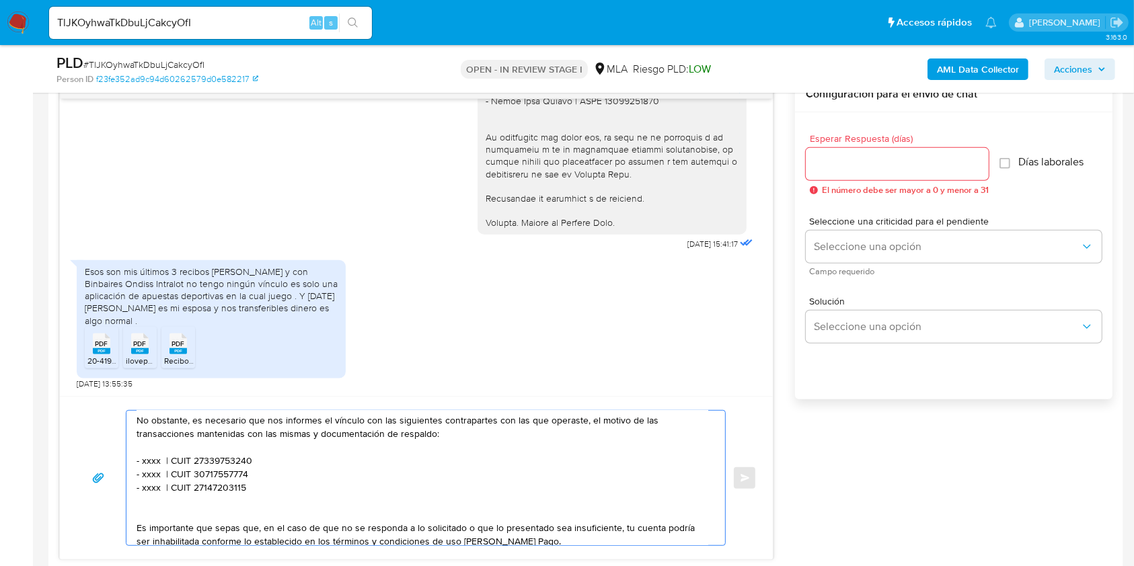
scroll to position [0, 0]
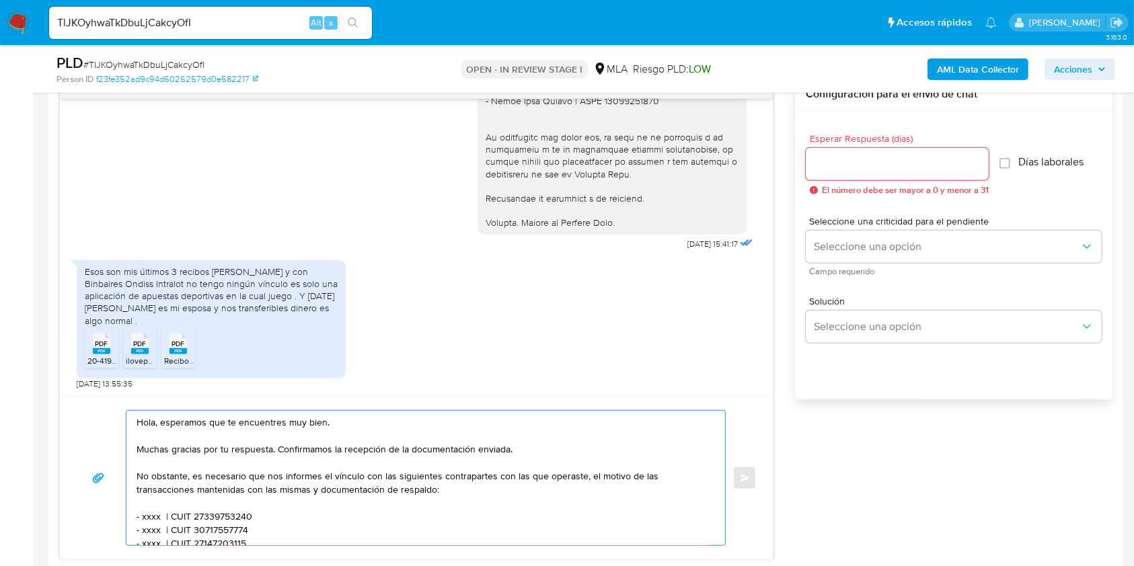
click at [180, 422] on textarea "Hola, esperamos que te encuentres muy bien. Muchas gracias por tu respuesta. Co…" at bounding box center [423, 478] width 572 height 134
drag, startPoint x: 202, startPoint y: 422, endPoint x: 311, endPoint y: 421, distance: 108.3
click at [311, 421] on textarea "Hola, esperamos que te encuentres muy bien. Muchas gracias por tu respuesta. Co…" at bounding box center [423, 478] width 572 height 134
click at [250, 436] on textarea "Hola. Muchas gracias por tu respuesta. Confirmamos la recepción de la documenta…" at bounding box center [423, 478] width 572 height 134
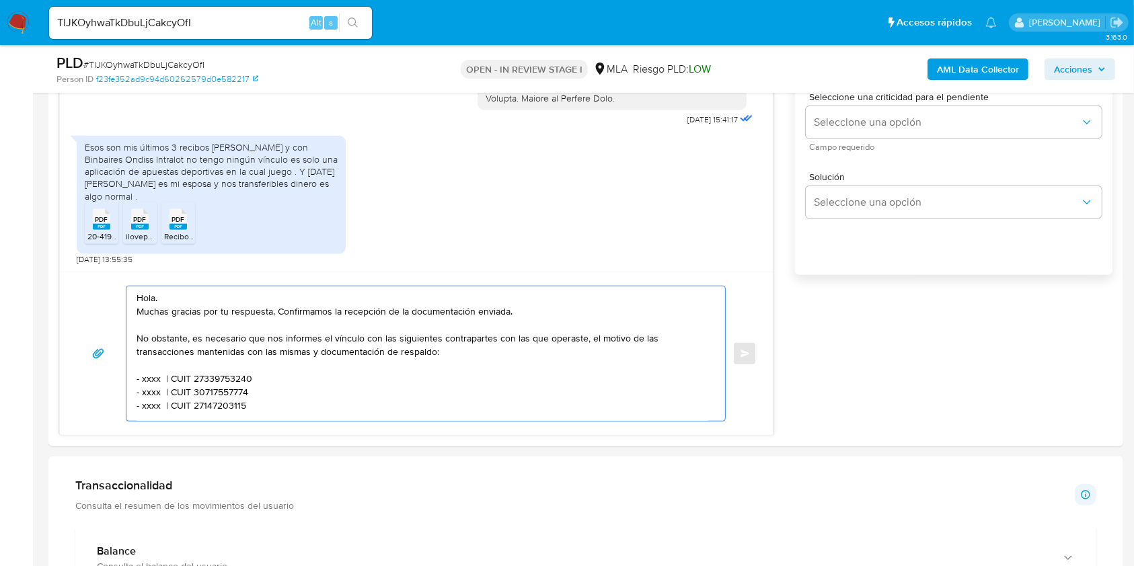
scroll to position [986, 0]
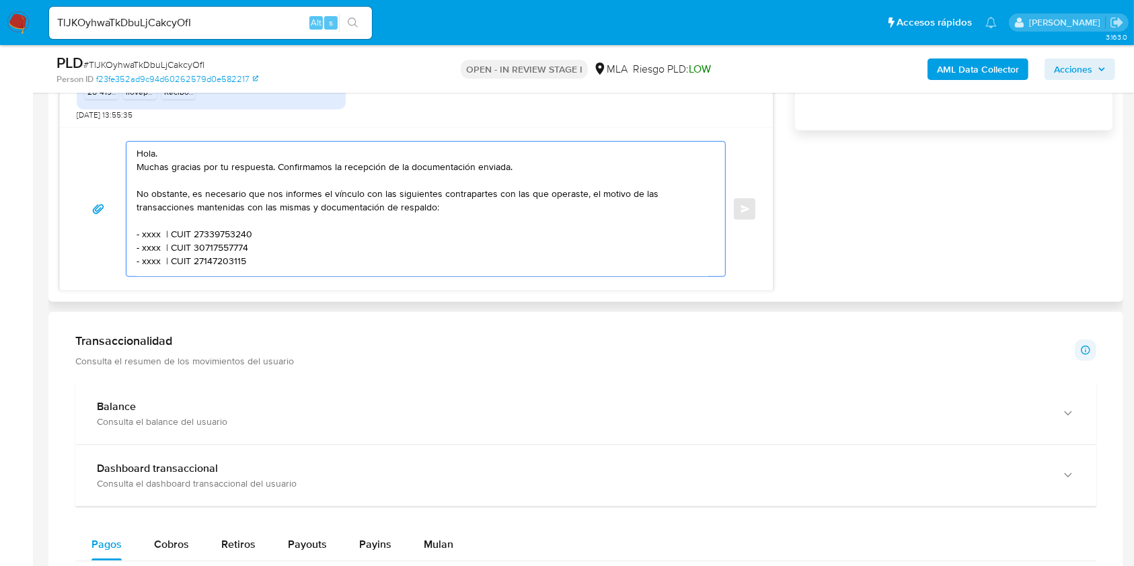
click at [272, 194] on textarea "Hola. Muchas gracias por tu respuesta. Confirmamos la recepción de la documenta…" at bounding box center [423, 209] width 572 height 134
drag, startPoint x: 272, startPoint y: 194, endPoint x: 297, endPoint y: 194, distance: 24.9
click at [297, 194] on textarea "Hola. Muchas gracias por tu respuesta. Confirmamos la recepción de la documenta…" at bounding box center [423, 209] width 572 height 134
click at [457, 190] on textarea "Hola. Muchas gracias por tu respuesta. Confirmamos la recepción de la documenta…" at bounding box center [423, 209] width 572 height 134
click at [342, 200] on textarea "Hola. Muchas gracias por tu respuesta. Confirmamos la recepción de la documenta…" at bounding box center [423, 209] width 572 height 134
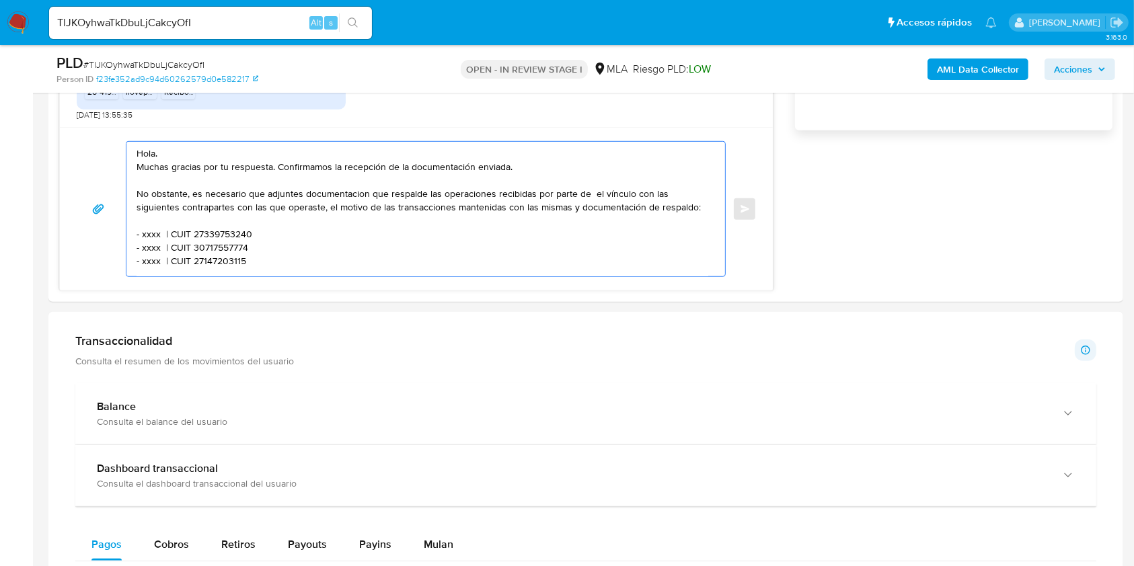
click at [0, 0] on lt-span "documentaci ó n" at bounding box center [0, 0] width 0 height 0
drag, startPoint x: 590, startPoint y: 196, endPoint x: 690, endPoint y: 210, distance: 101.2
click at [690, 210] on textarea "Hola. Muchas gracias por tu respuesta. Confirmamos la recepción de la documenta…" at bounding box center [423, 209] width 572 height 134
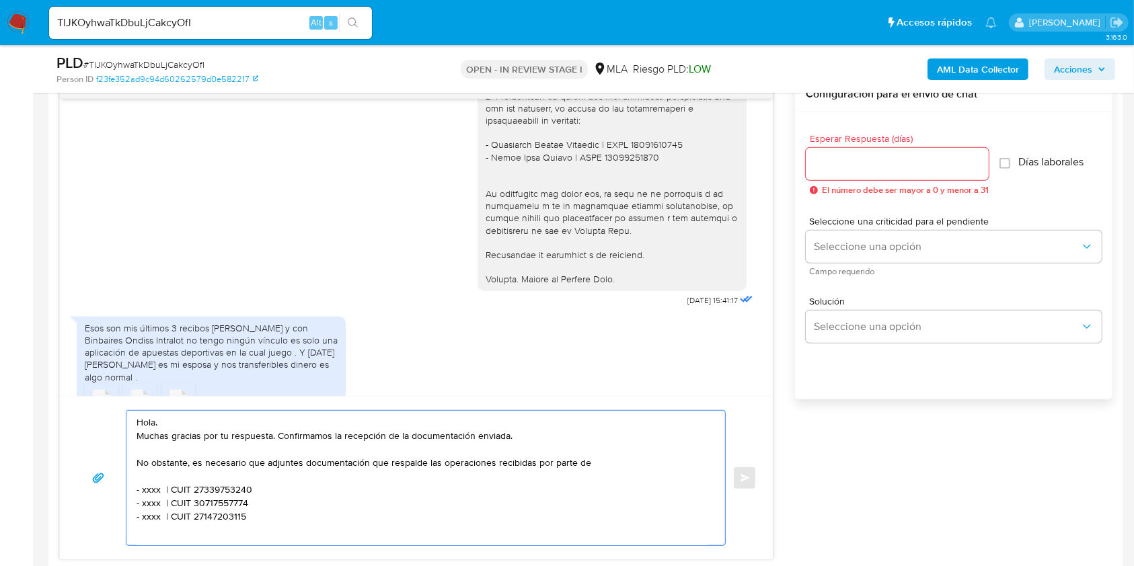
scroll to position [1356, 0]
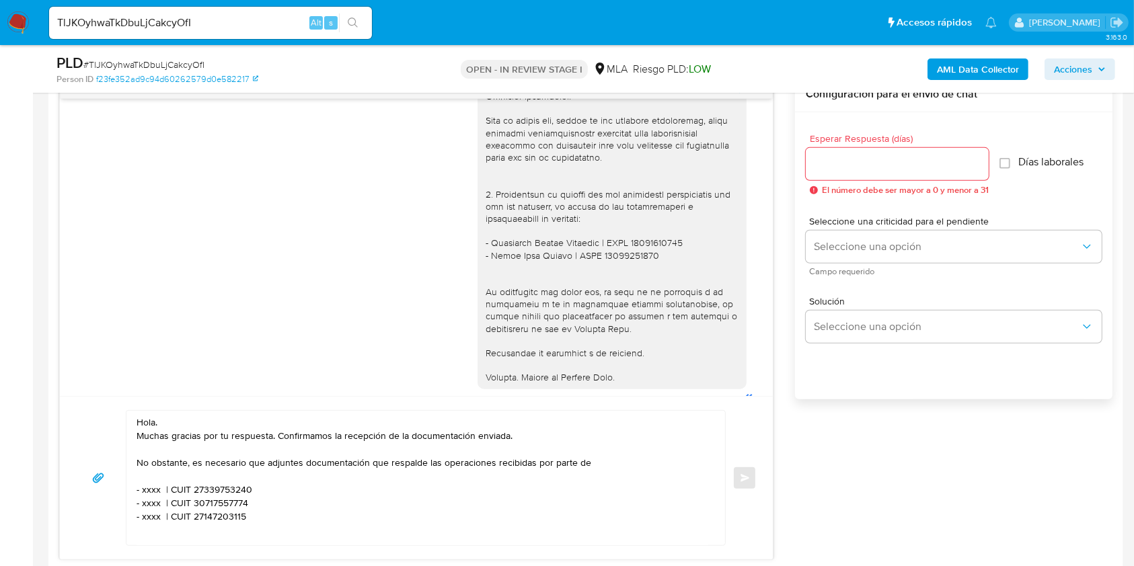
click at [497, 280] on div at bounding box center [612, 77] width 253 height 611
drag, startPoint x: 497, startPoint y: 280, endPoint x: 656, endPoint y: 277, distance: 158.7
click at [656, 277] on div at bounding box center [612, 77] width 253 height 611
copy div "Binbaires Ondiss Intralot | CUIT 30717034755"
click at [609, 464] on textarea "Hola. Muchas gracias por tu respuesta. Confirmamos la recepción de la documenta…" at bounding box center [423, 478] width 572 height 134
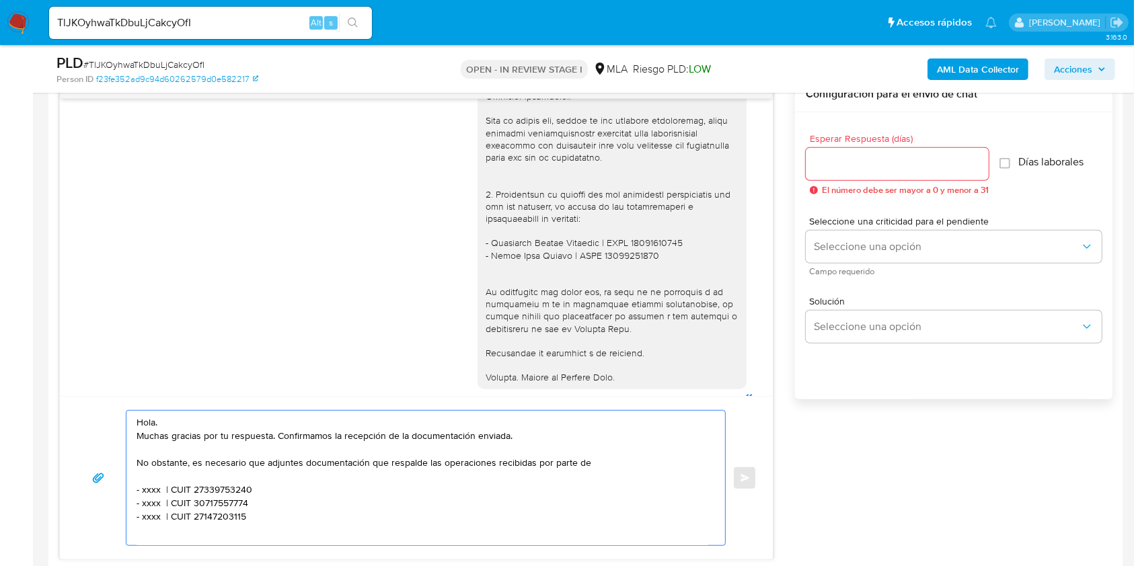
paste textarea "Binbaires Ondiss Intralot | CUIT 30717034755"
click at [592, 465] on textarea "Hola. Muchas gracias por tu respuesta. Confirmamos la recepción de la documenta…" at bounding box center [423, 478] width 572 height 134
click at [268, 480] on textarea "Hola. Muchas gracias por tu respuesta. Confirmamos la recepción de la documenta…" at bounding box center [423, 478] width 572 height 134
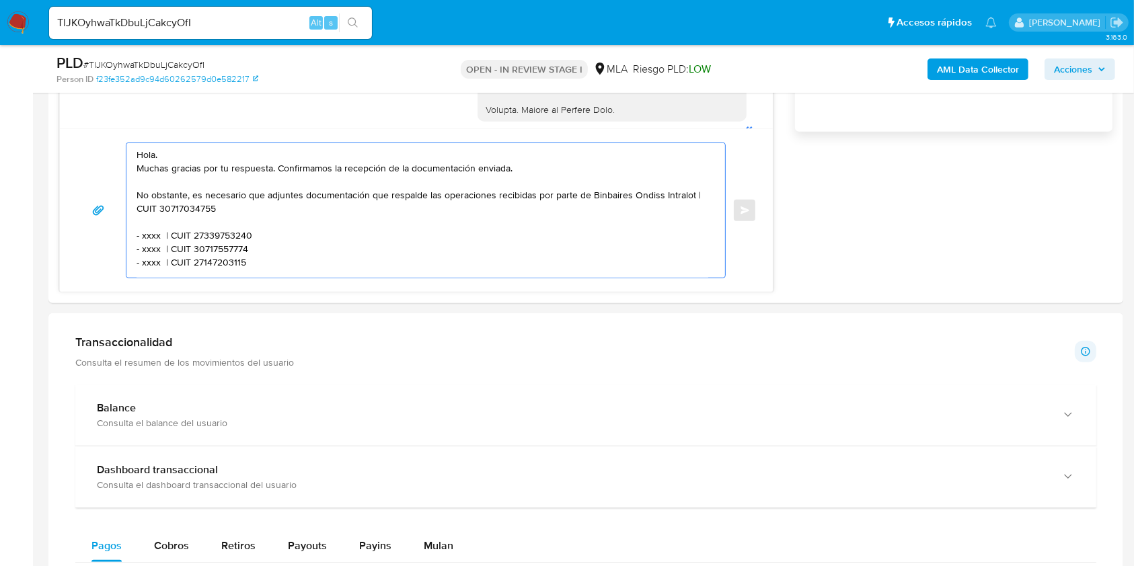
scroll to position [986, 0]
click at [533, 195] on textarea "Hola. Muchas gracias por tu respuesta. Confirmamos la recepción de la documenta…" at bounding box center [423, 209] width 572 height 134
click at [451, 210] on textarea "Hola. Muchas gracias por tu respuesta. Confirmamos la recepción de la documenta…" at bounding box center [423, 209] width 572 height 134
drag, startPoint x: 434, startPoint y: 210, endPoint x: 435, endPoint y: 217, distance: 6.9
click at [434, 210] on textarea "Hola. Muchas gracias por tu respuesta. Confirmamos la recepción de la documenta…" at bounding box center [423, 209] width 572 height 134
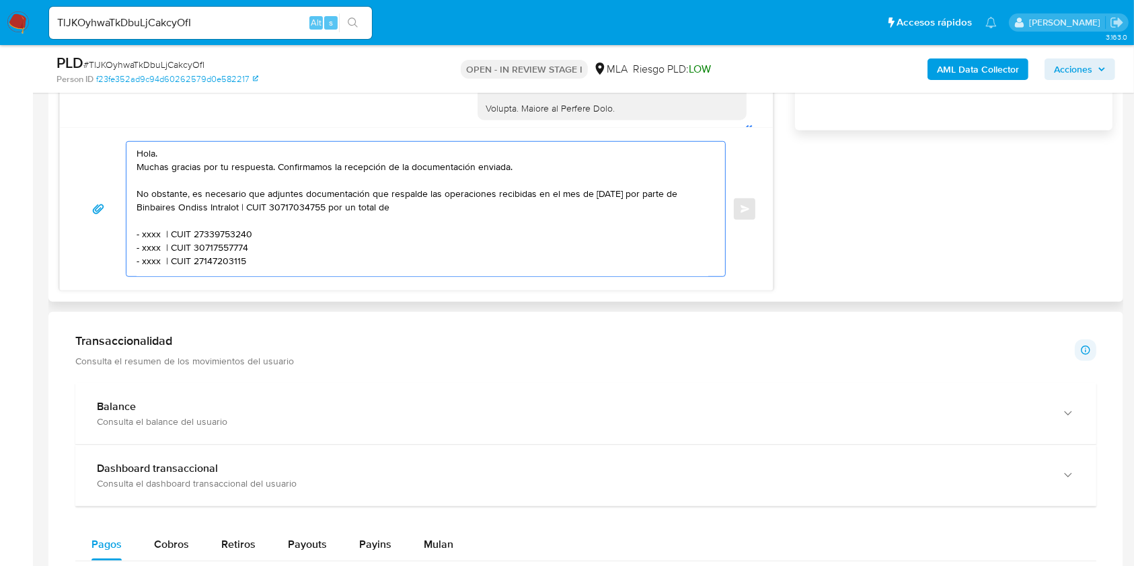
paste textarea "$22.382.000,00"
click at [393, 210] on textarea "Hola. Muchas gracias por tu respuesta. Confirmamos la recepción de la documenta…" at bounding box center [423, 209] width 572 height 134
click at [481, 210] on textarea "Hola. Muchas gracias por tu respuesta. Confirmamos la recepción de la documenta…" at bounding box center [423, 209] width 572 height 134
drag, startPoint x: 280, startPoint y: 261, endPoint x: 137, endPoint y: 237, distance: 145.2
click at [137, 237] on textarea "Hola. Muchas gracias por tu respuesta. Confirmamos la recepción de la documenta…" at bounding box center [423, 209] width 572 height 134
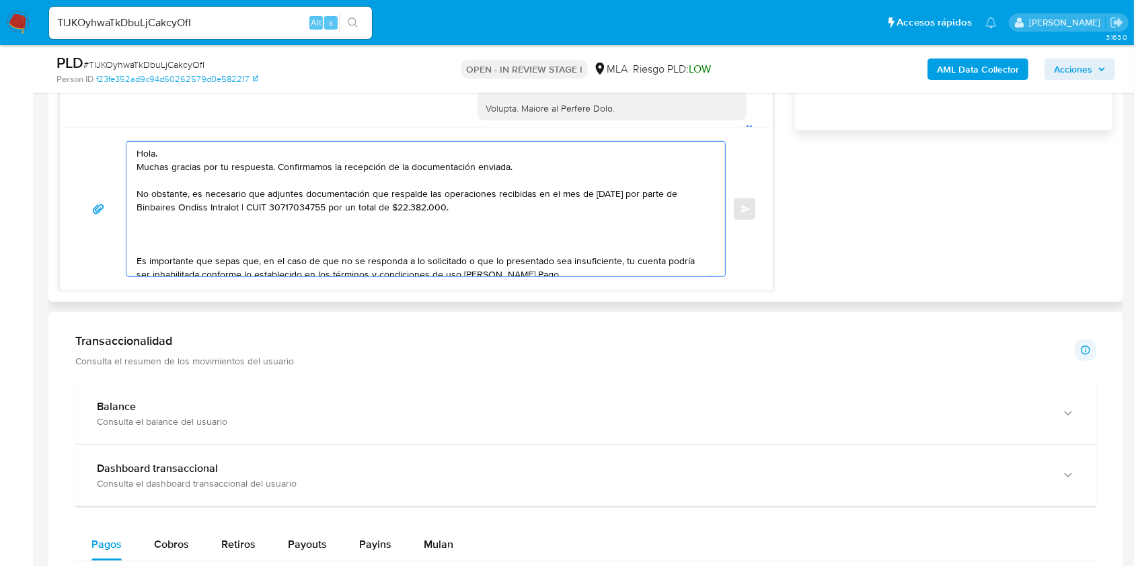
click at [215, 238] on textarea "Hola. Muchas gracias por tu respuesta. Confirmamos la recepción de la documenta…" at bounding box center [423, 209] width 572 height 134
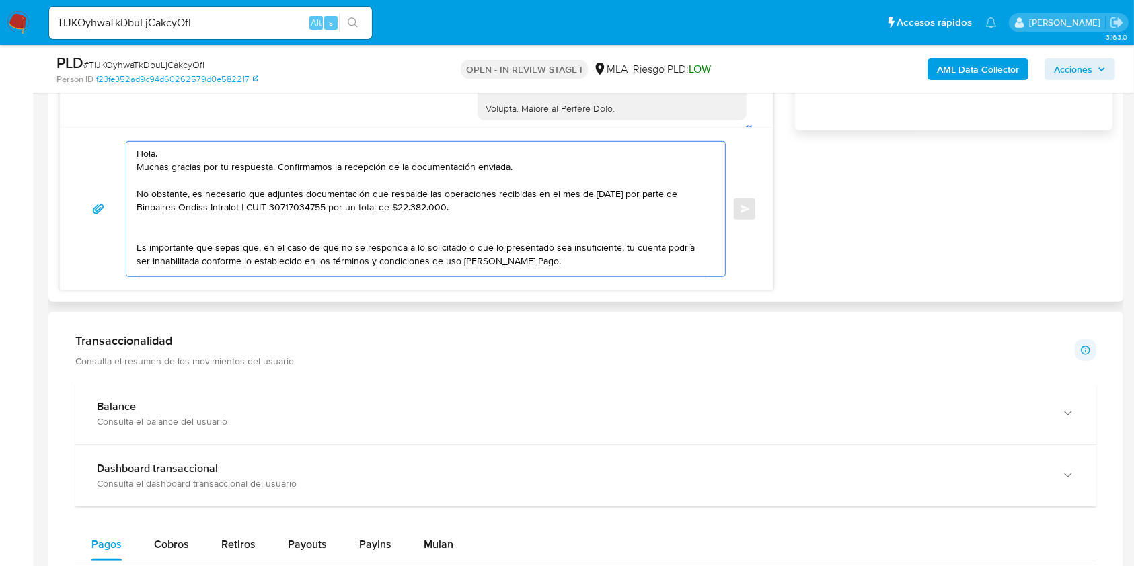
scroll to position [67, 0]
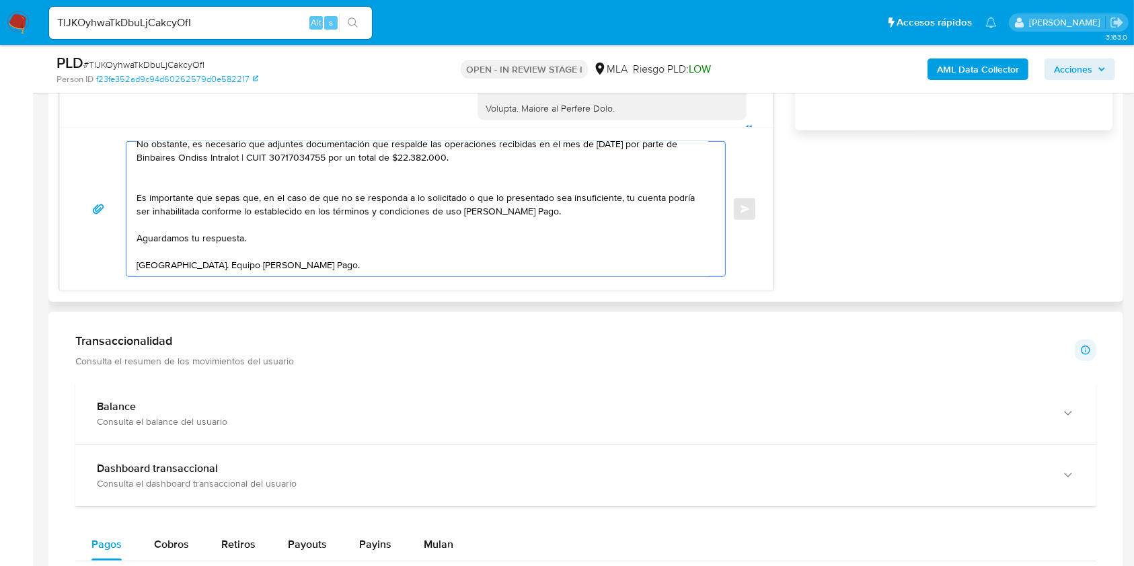
click at [278, 223] on textarea "Hola. Muchas gracias por tu respuesta. Confirmamos la recepción de la documenta…" at bounding box center [423, 209] width 572 height 134
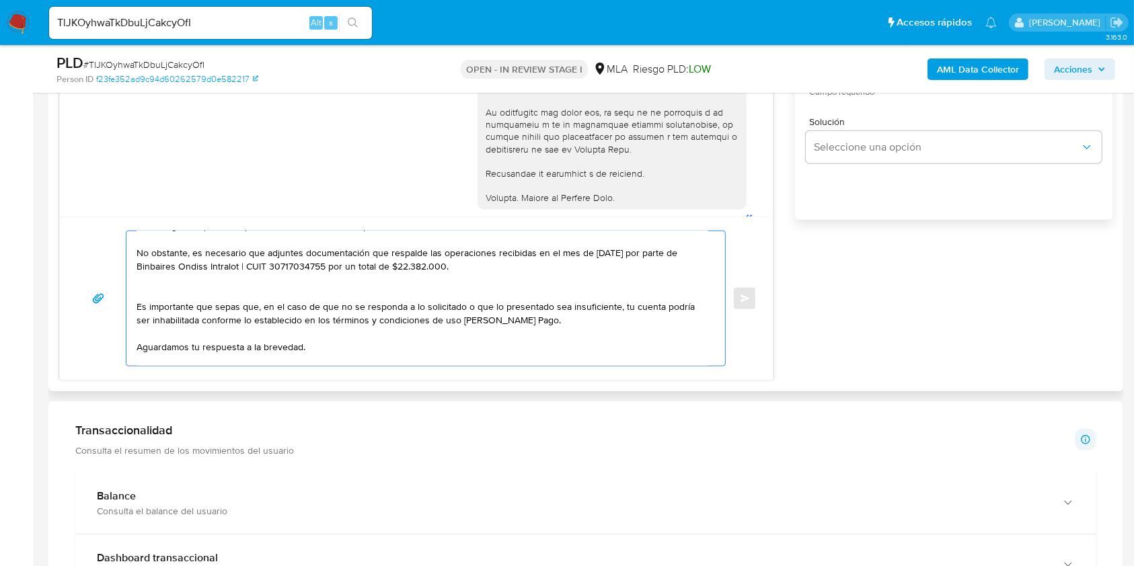
scroll to position [0, 0]
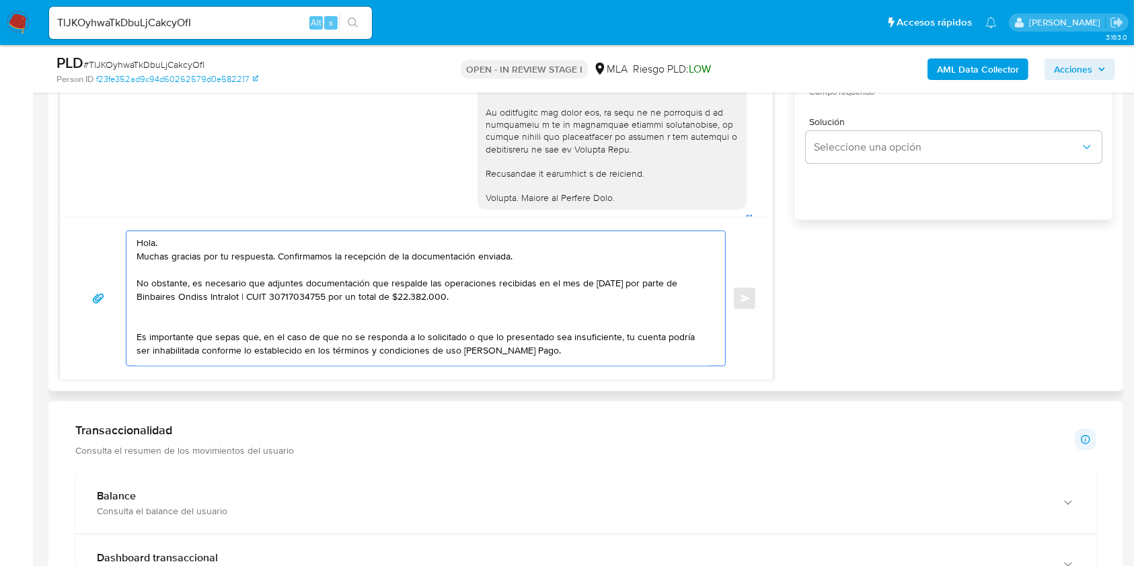
click at [502, 293] on textarea "Hola. Muchas gracias por tu respuesta. Confirmamos la recepción de la documenta…" at bounding box center [423, 298] width 572 height 134
click at [459, 316] on textarea "Hola. Muchas gracias por tu respuesta. Confirmamos la recepción de la documenta…" at bounding box center [423, 298] width 572 height 134
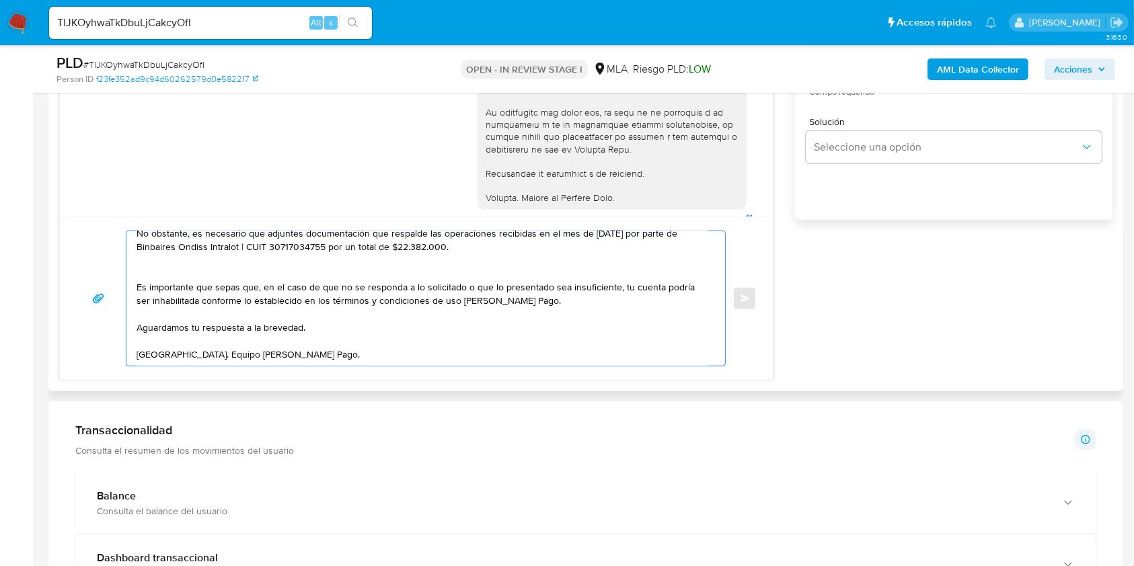
click at [467, 320] on textarea "Hola. Muchas gracias por tu respuesta. Confirmamos la recepción de la documenta…" at bounding box center [423, 298] width 572 height 134
click at [436, 342] on textarea "Hola. Muchas gracias por tu respuesta. Confirmamos la recepción de la documenta…" at bounding box center [423, 298] width 572 height 134
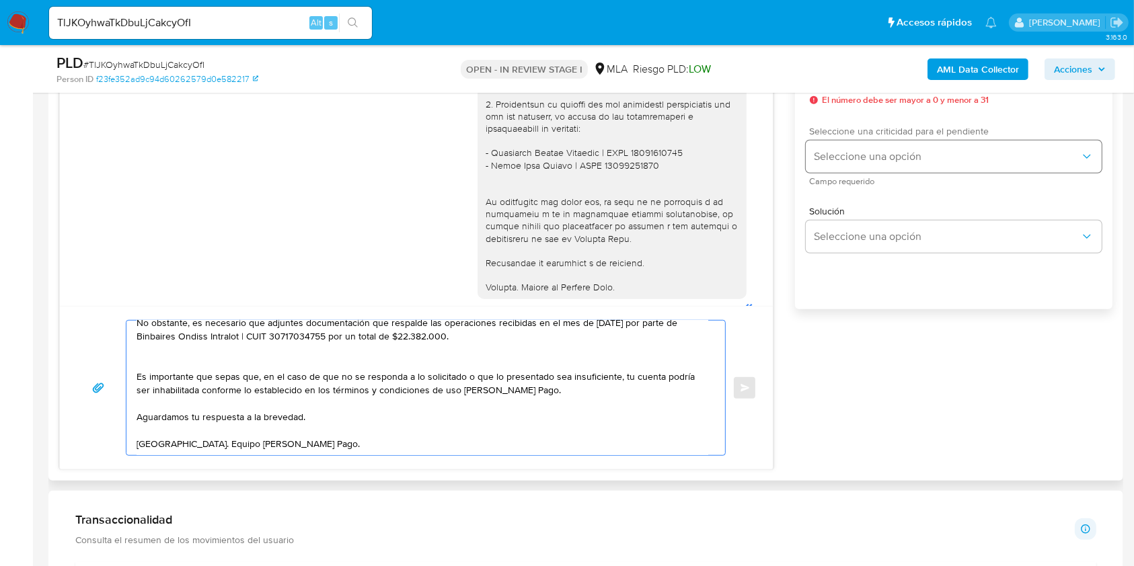
type textarea "Hola. Muchas gracias por tu respuesta. Confirmamos la recepción de la documenta…"
click at [843, 169] on button "Seleccione una opción" at bounding box center [954, 157] width 296 height 32
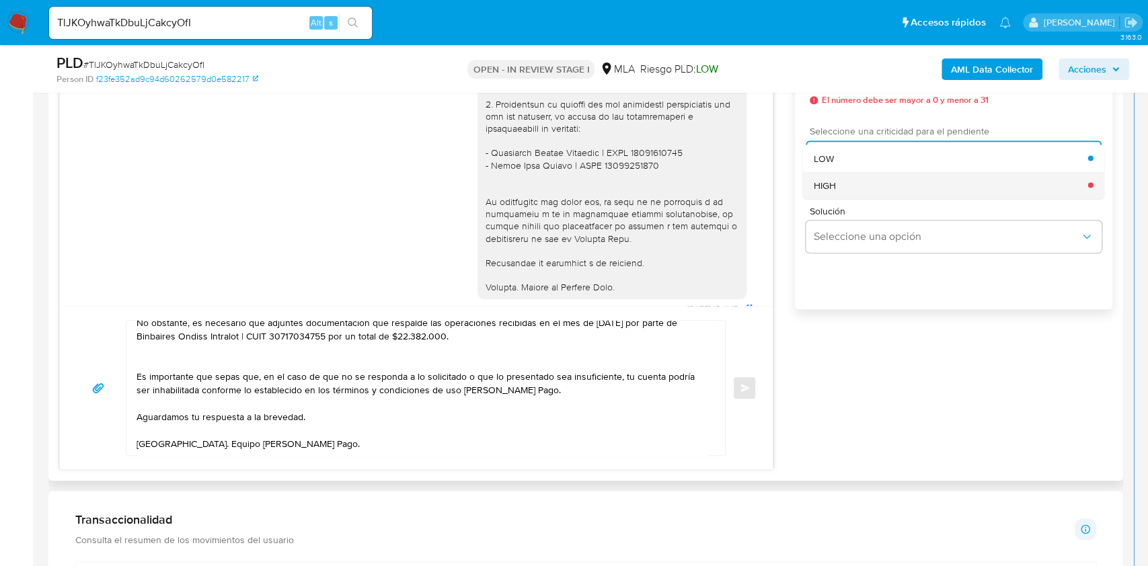
click at [834, 192] on div "HIGH" at bounding box center [951, 184] width 274 height 27
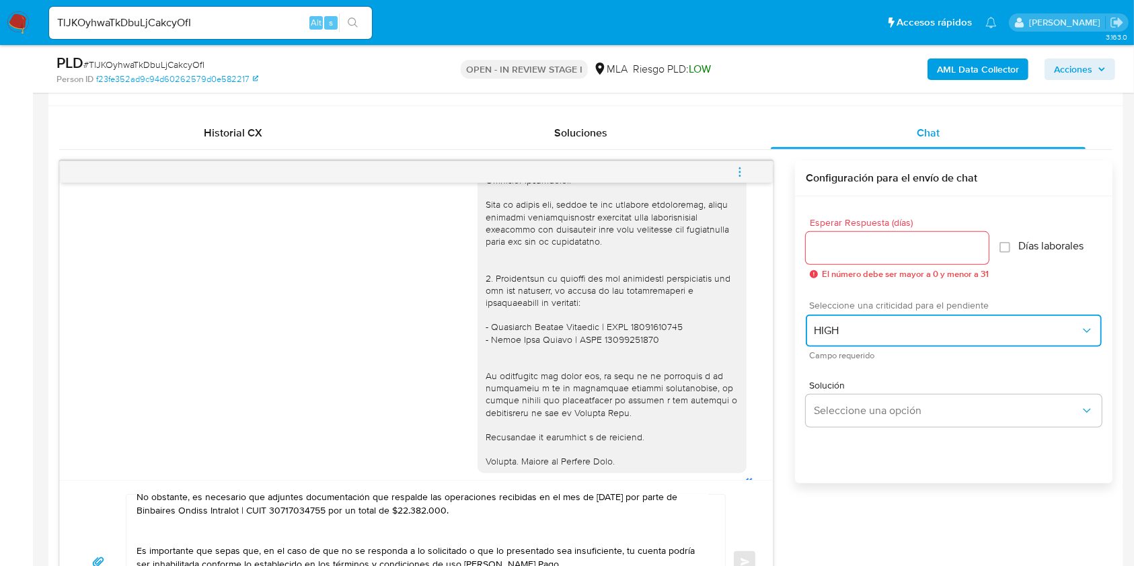
scroll to position [627, 0]
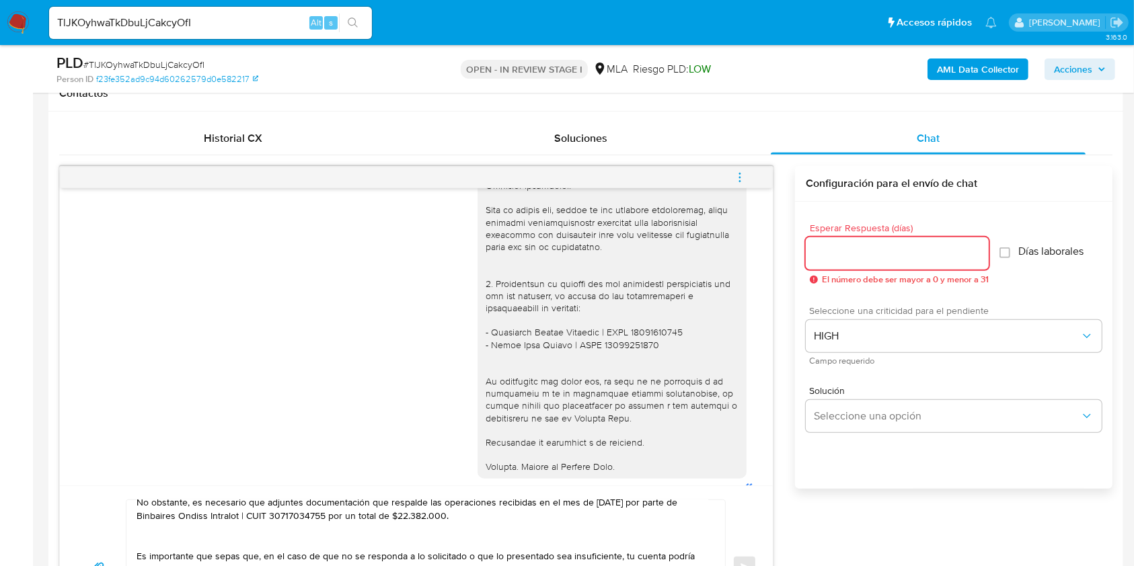
click at [843, 249] on input "Esperar Respuesta (días)" at bounding box center [897, 253] width 183 height 17
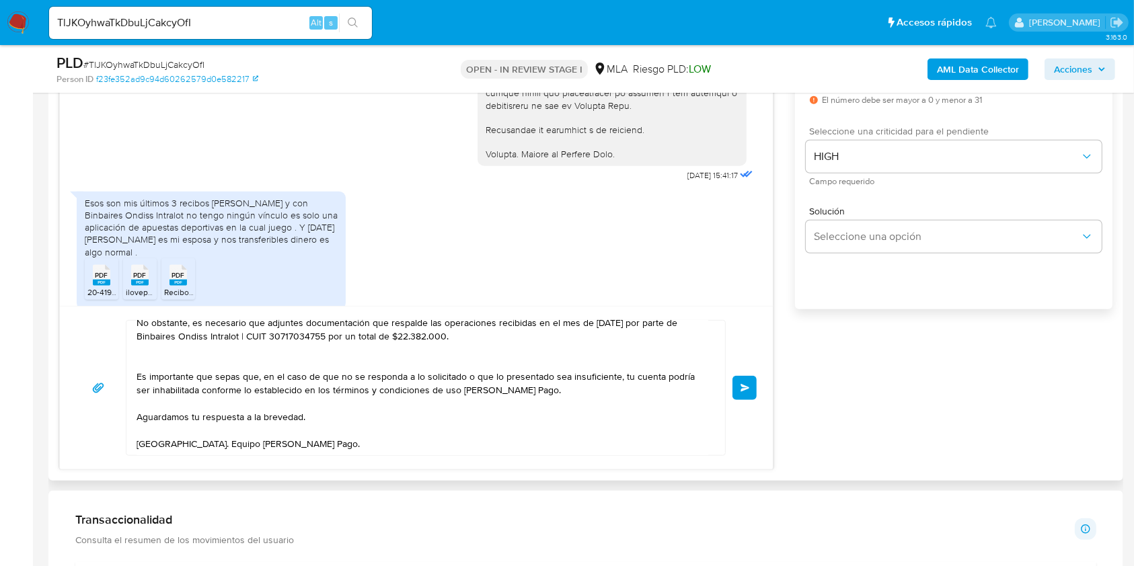
scroll to position [1535, 0]
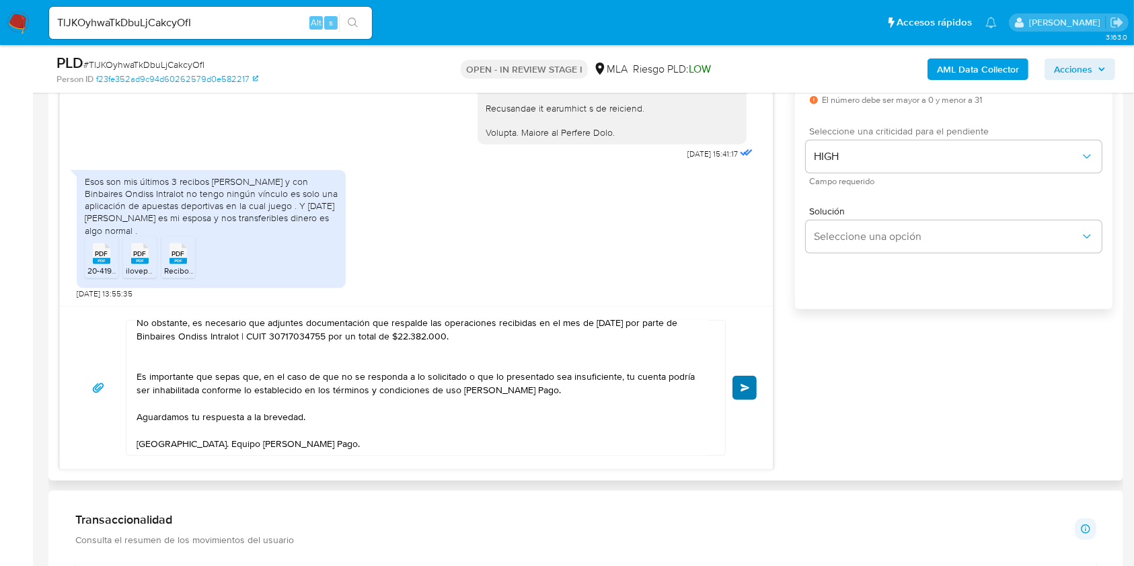
type input "1"
click at [747, 391] on button "Enviar" at bounding box center [744, 388] width 24 height 24
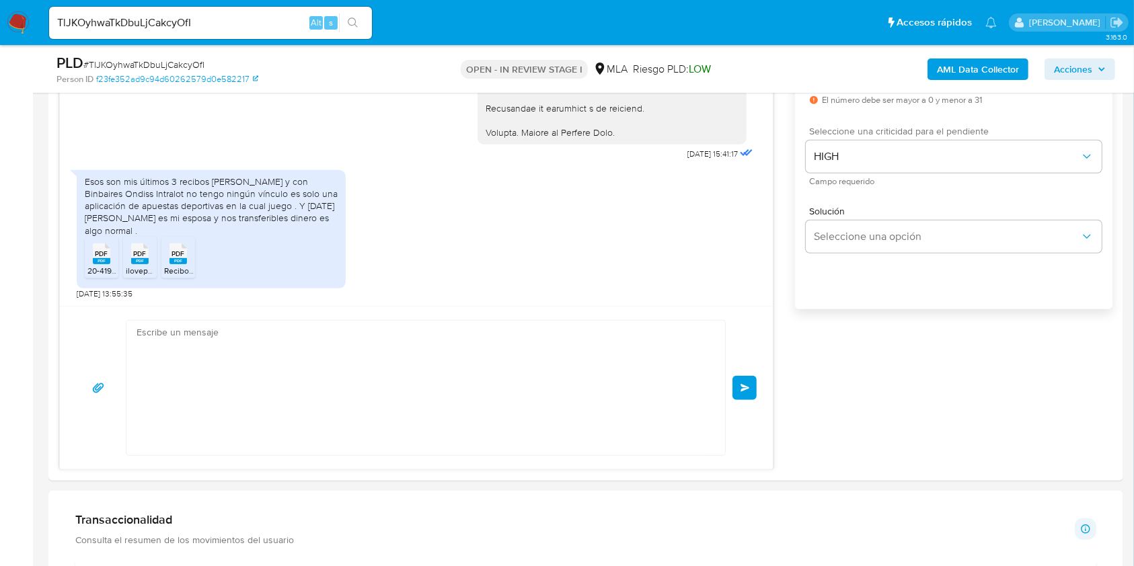
scroll to position [1793, 0]
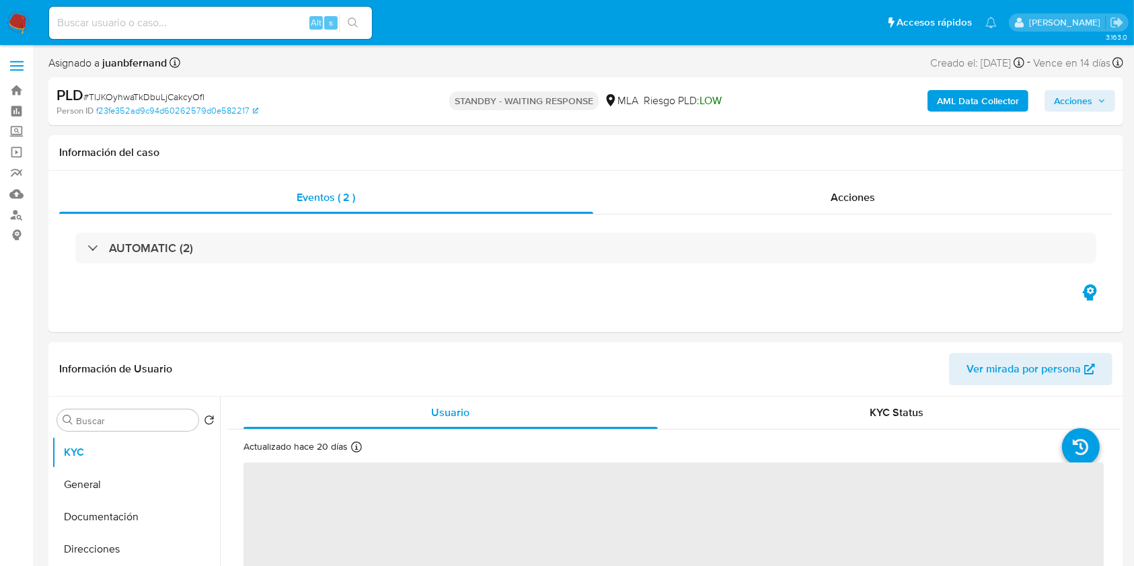
select select "10"
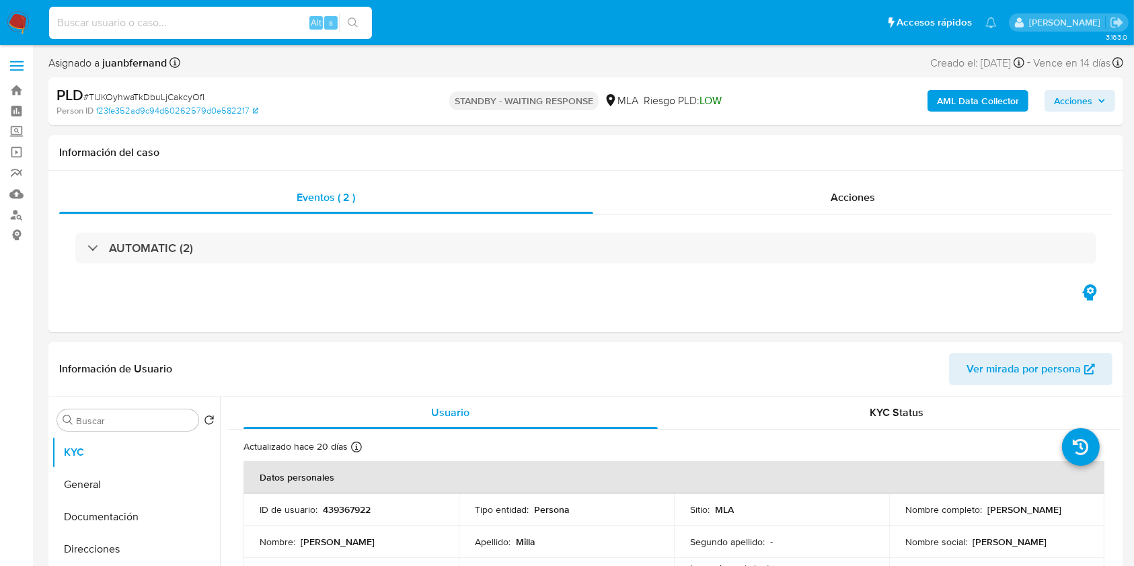
click at [256, 15] on input at bounding box center [210, 22] width 323 height 17
paste input "KBgXBxypLx0xLIa4BjKJ20sN"
type input "KBgXBxypLx0xLIa4BjKJ20sN"
click at [358, 26] on button "search-icon" at bounding box center [353, 22] width 28 height 19
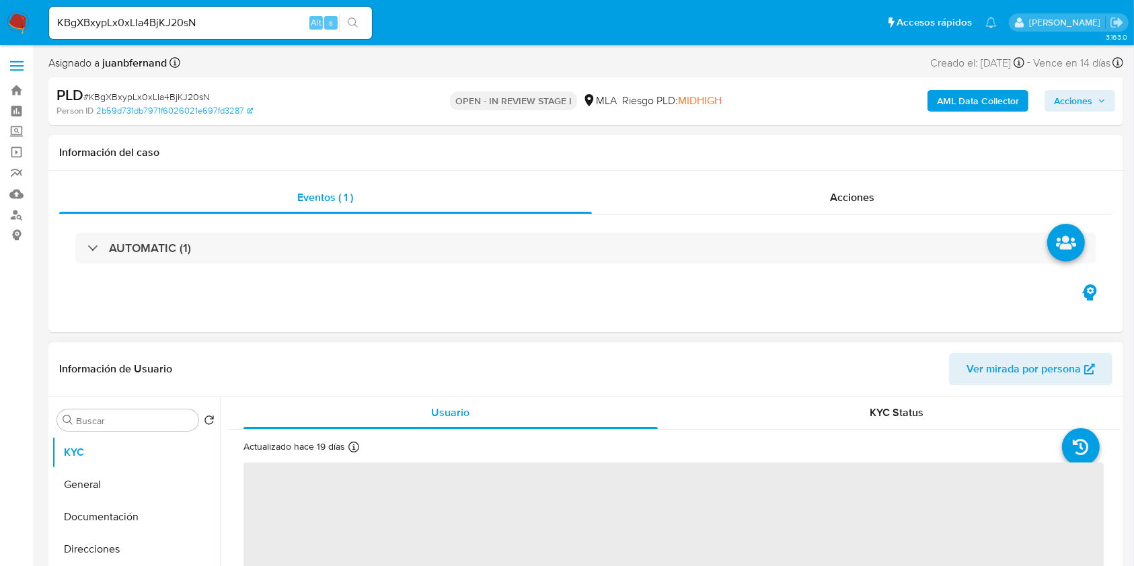
select select "10"
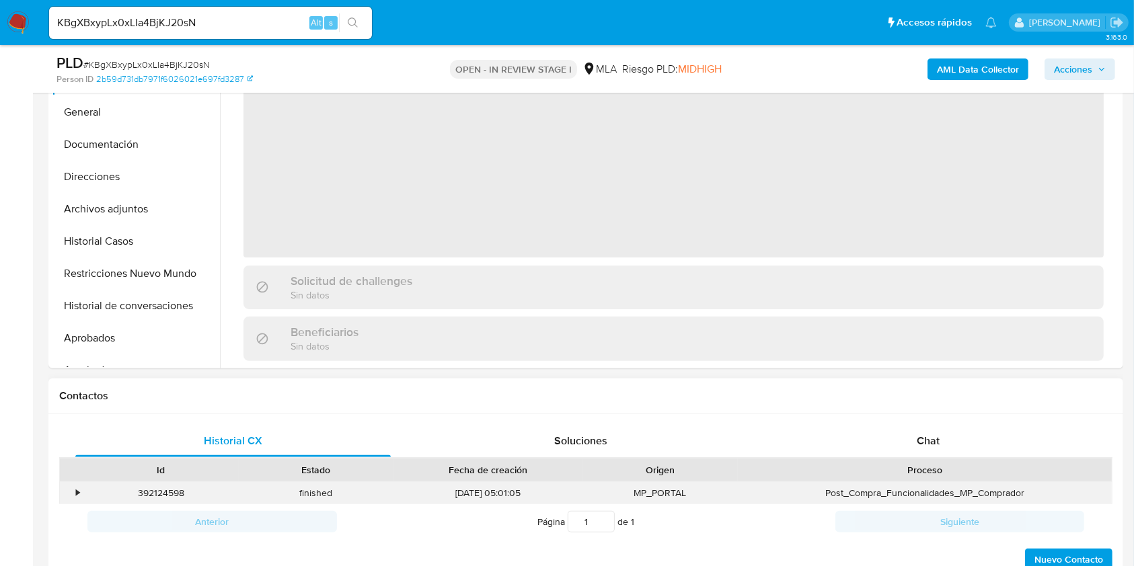
scroll to position [358, 0]
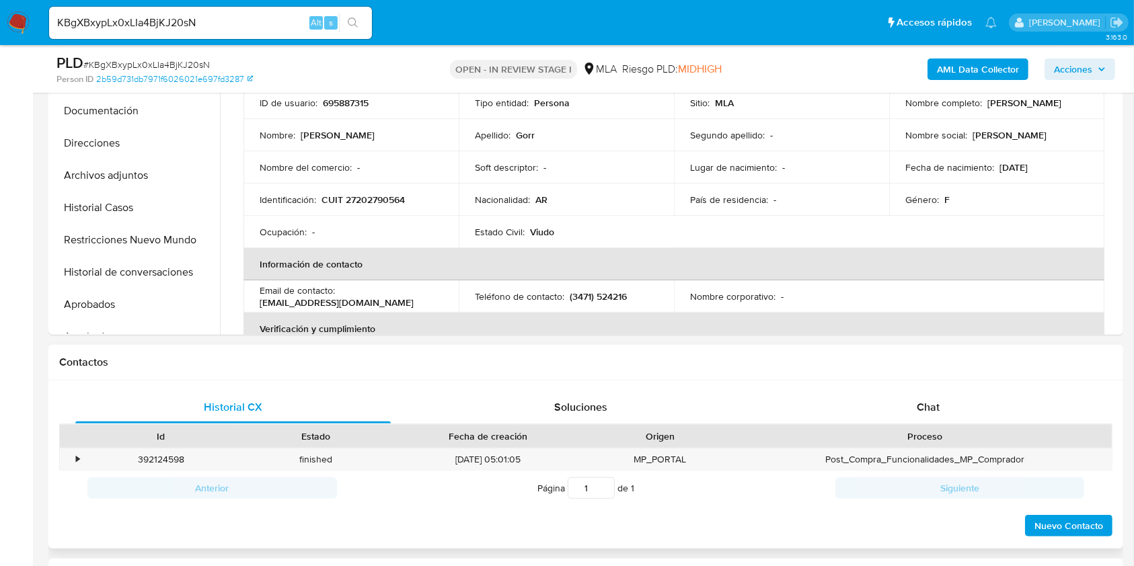
click at [952, 434] on div "Proceso" at bounding box center [924, 436] width 355 height 13
click at [956, 411] on div "Chat" at bounding box center [928, 407] width 315 height 32
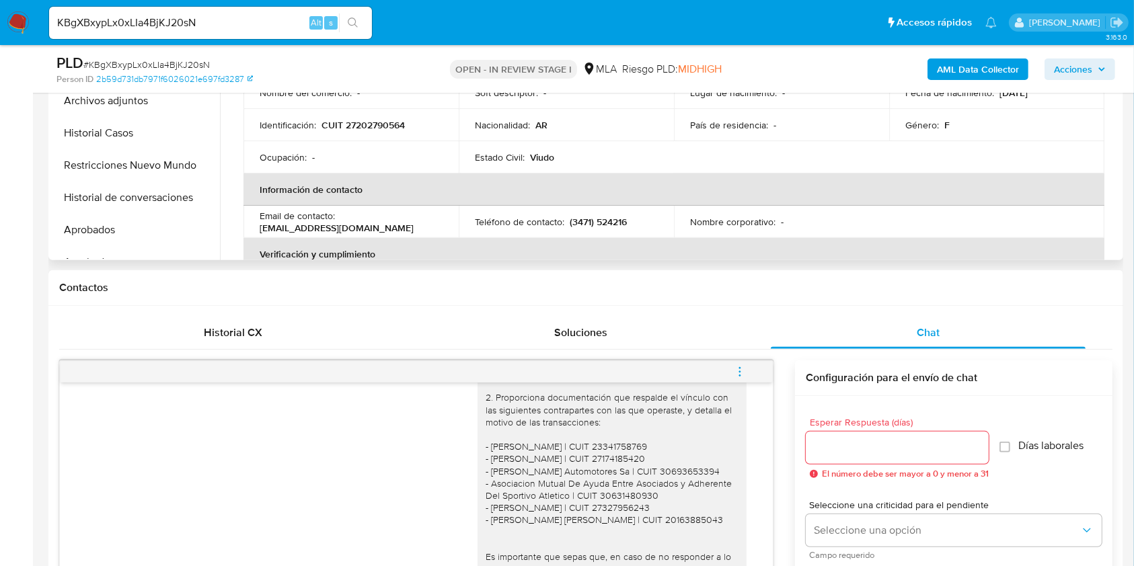
scroll to position [269, 0]
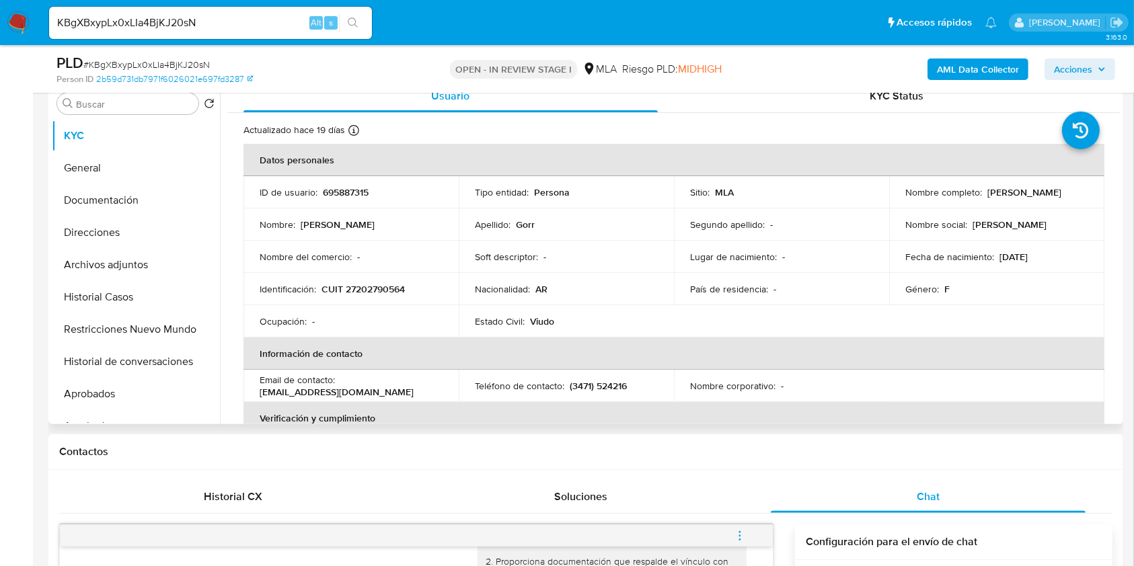
click at [397, 288] on p "CUIT 27202790564" at bounding box center [362, 289] width 83 height 12
copy p "27202790564"
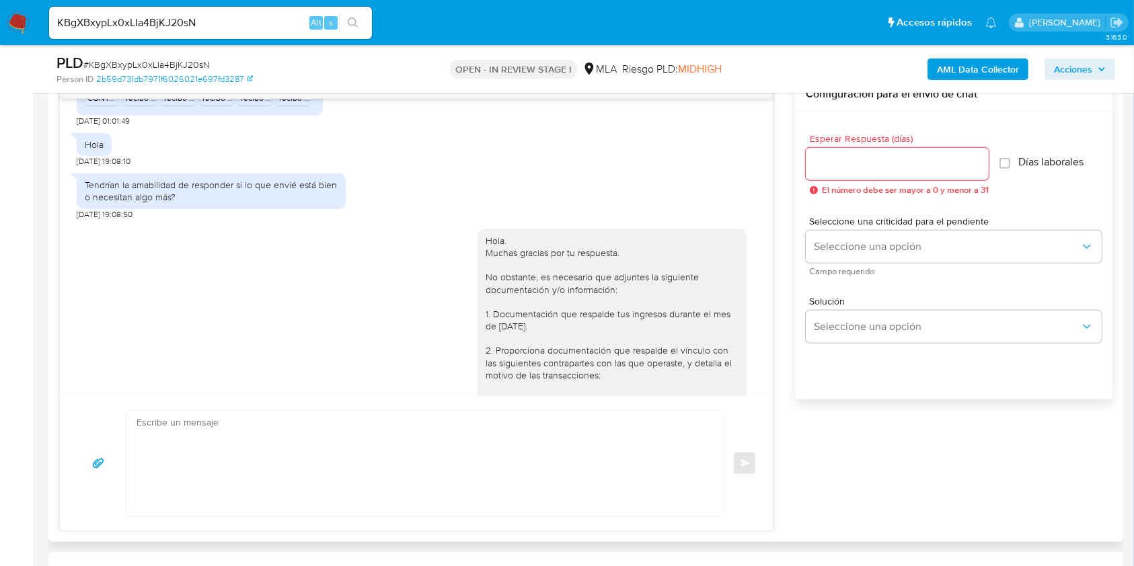
scroll to position [1022, 0]
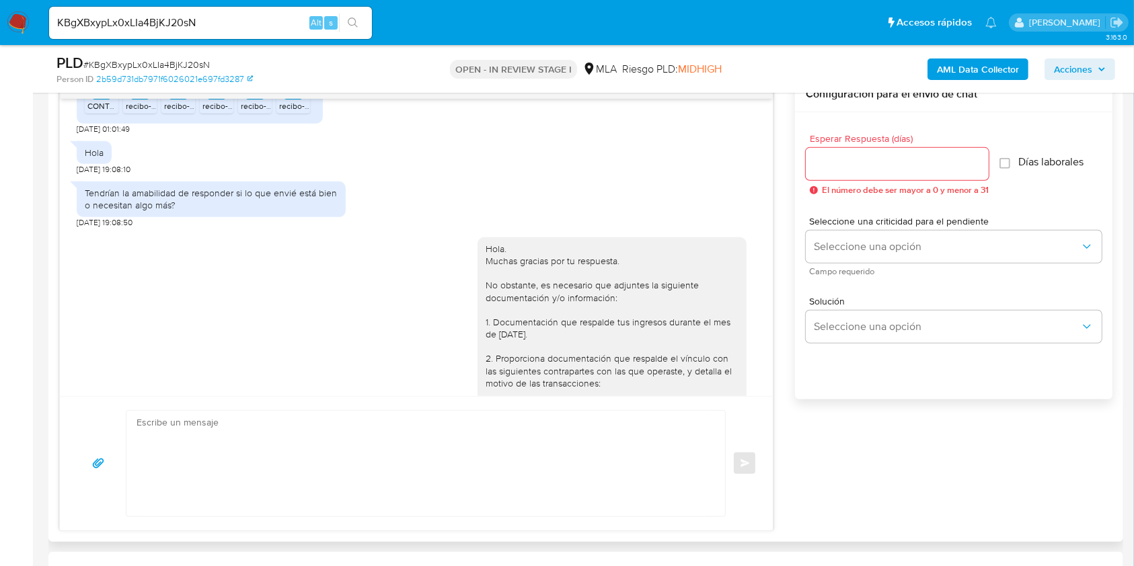
click at [486, 274] on div "Hola. Muchas gracias por tu respuesta. No obstante, es necesario que adjuntes l…" at bounding box center [612, 426] width 253 height 367
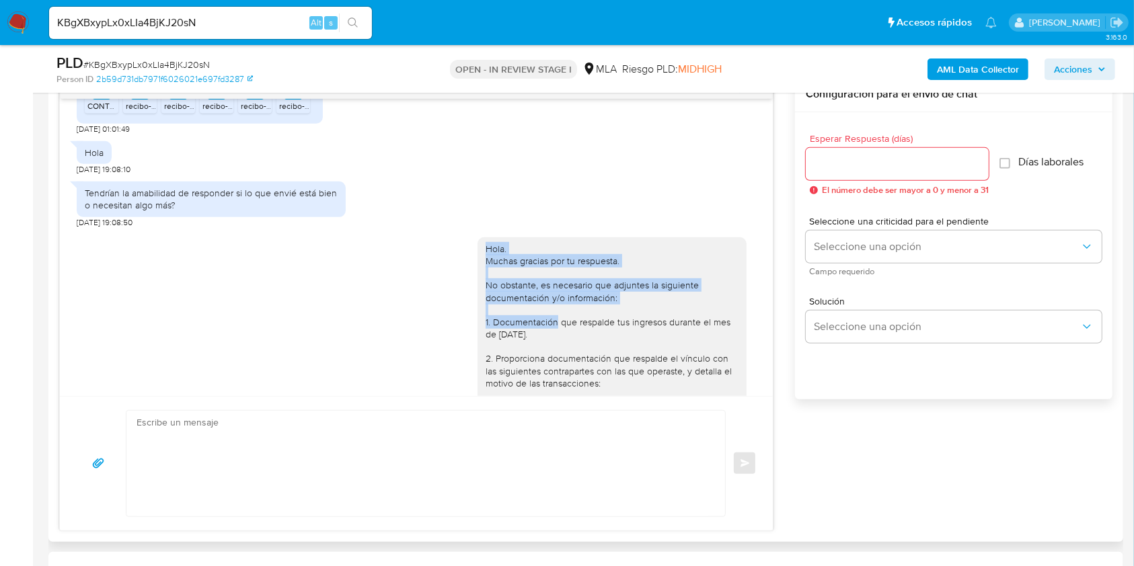
scroll to position [1291, 0]
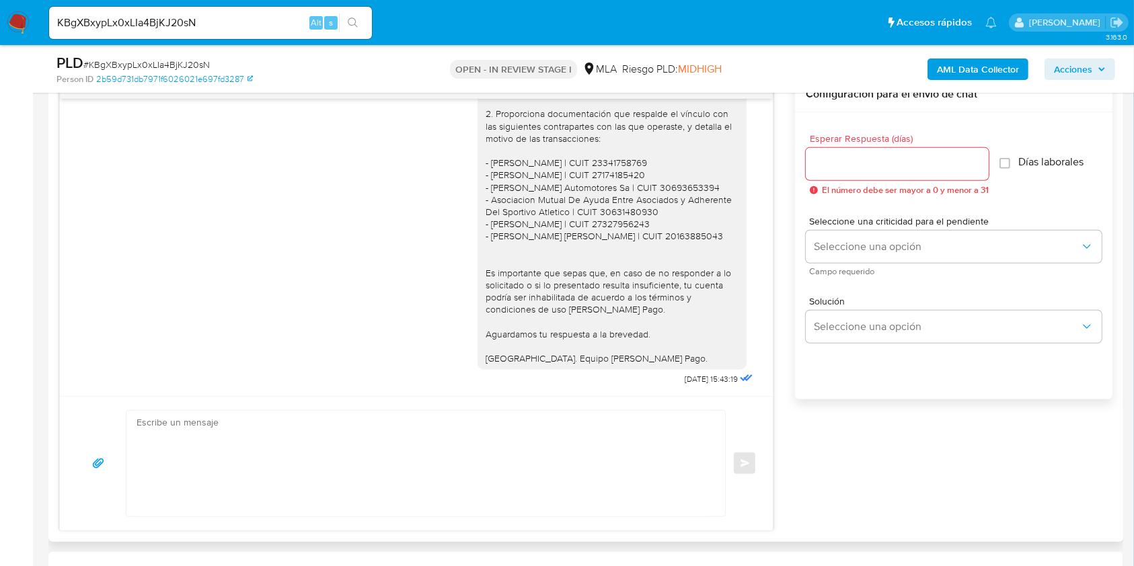
drag, startPoint x: 478, startPoint y: 274, endPoint x: 605, endPoint y: 347, distance: 146.1
click at [609, 351] on div "Hola. Muchas gracias por tu respuesta. No obstante, es necesario que adjuntes l…" at bounding box center [612, 181] width 253 height 367
copy div "Hola. Muchas gracias por tu respuesta. No obstante, es necesario que adjuntes l…"
click at [574, 455] on textarea at bounding box center [423, 464] width 572 height 106
paste textarea "Hola. Muchas gracias por tu respuesta. No obstante, es necesario que adjuntes l…"
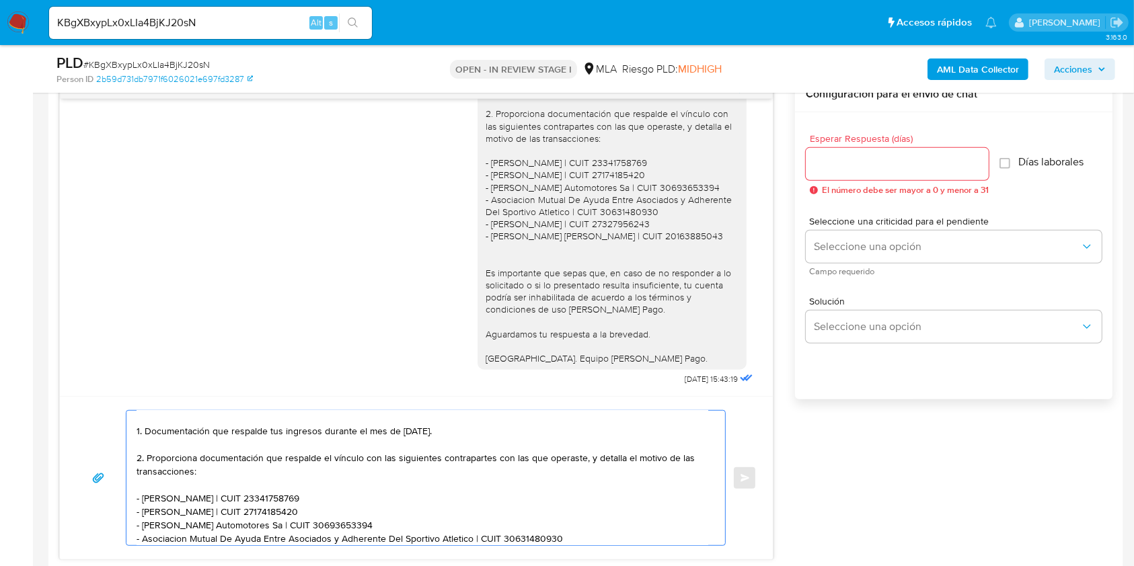
scroll to position [0, 0]
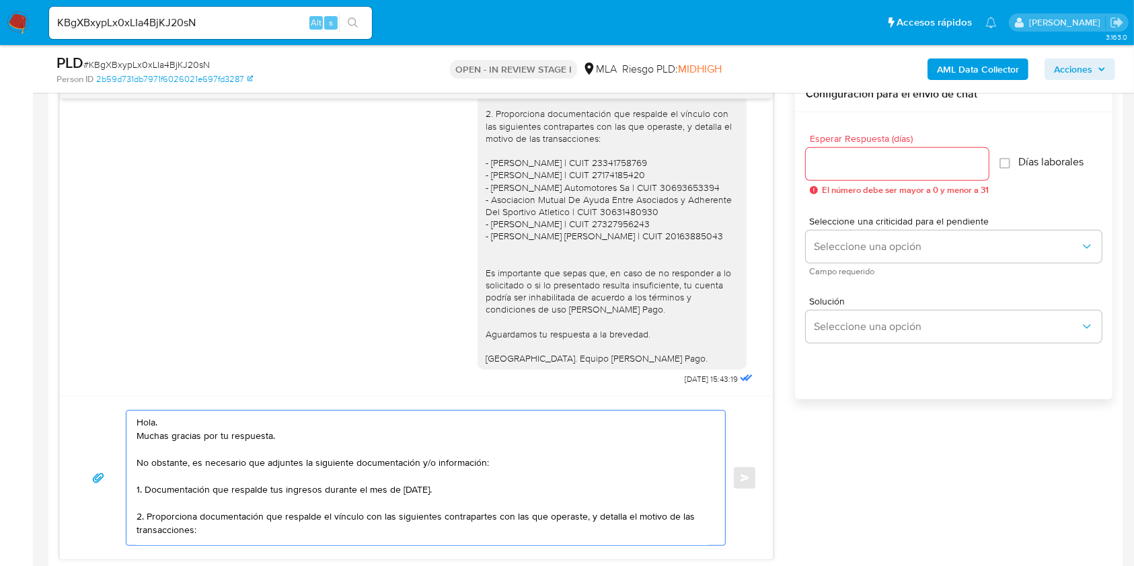
click at [254, 433] on textarea "Hola. Muchas gracias por tu respuesta. No obstante, es necesario que adjuntes l…" at bounding box center [423, 478] width 572 height 134
drag, startPoint x: 254, startPoint y: 433, endPoint x: 145, endPoint y: 436, distance: 109.0
click at [145, 436] on textarea "Hola. Muchas gracias por tu respuesta. No obstante, es necesario que adjuntes l…" at bounding box center [423, 478] width 572 height 134
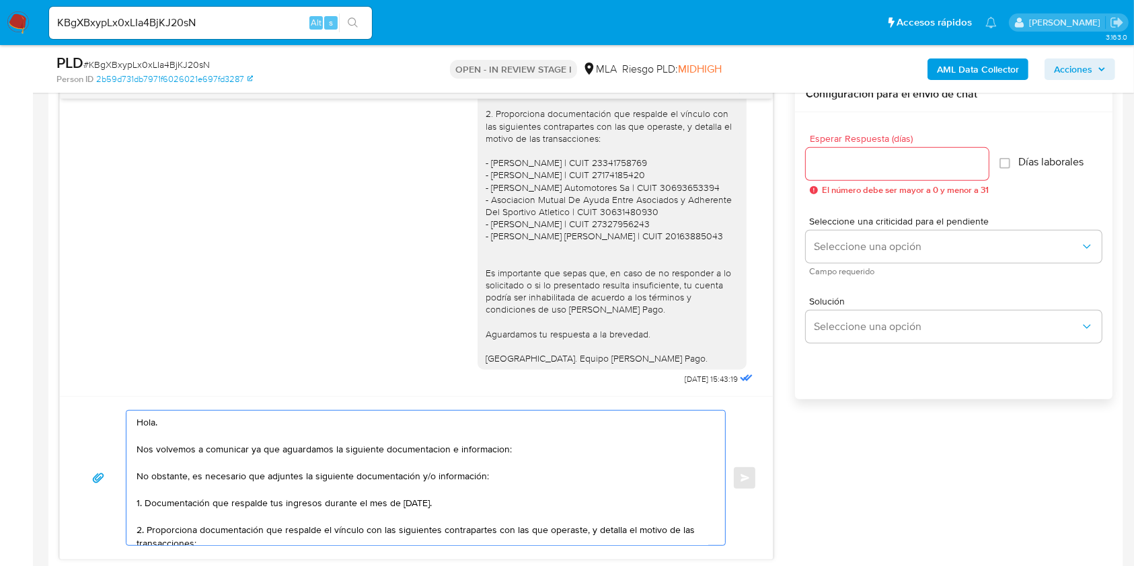
click at [269, 448] on textarea "Hola. Nos volvemos a comunicar ya que aguardamos la siguiente documentacion e i…" at bounding box center [423, 478] width 572 height 134
click at [0, 0] on lt-span ", ya que" at bounding box center [0, 0] width 0 height 0
click at [412, 445] on textarea "Hola. Nos volvemos a comunicar, ya que aguardamos la siguiente documentacion e …" at bounding box center [423, 478] width 572 height 134
click at [409, 447] on textarea "Hola. Nos volvemos a comunicar, ya que aguardamos la siguiente documentacion e …" at bounding box center [423, 478] width 572 height 134
click at [0, 0] on lt-span "documentaci ó n" at bounding box center [0, 0] width 0 height 0
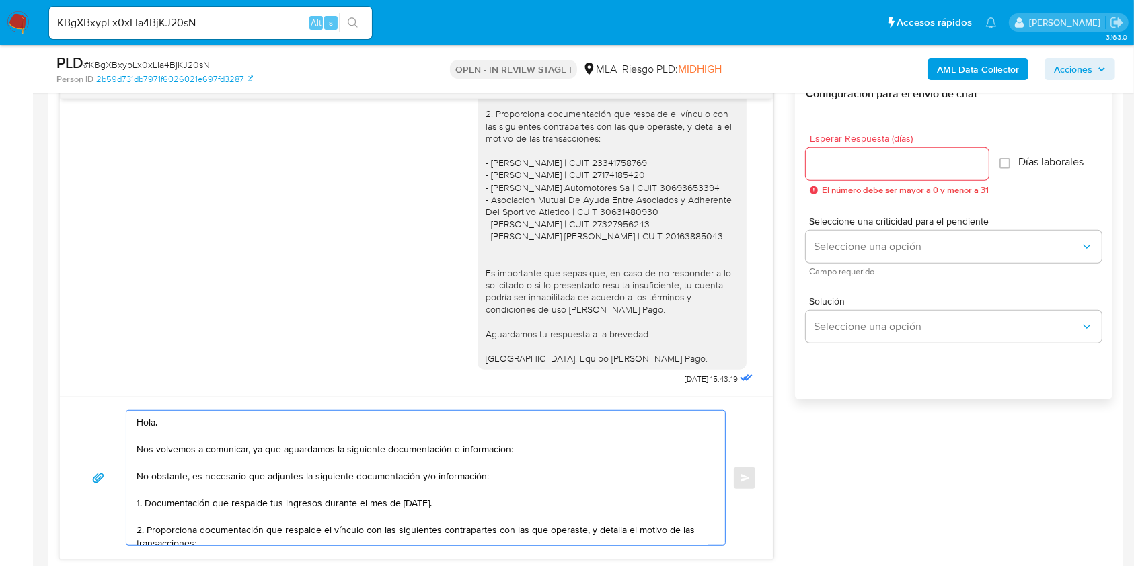
click at [474, 451] on textarea "Hola. Nos volvemos a comunicar, ya que aguardamos la siguiente documentación e …" at bounding box center [423, 478] width 572 height 134
click at [495, 449] on textarea "Hola. Nos volvemos a comunicar, ya que aguardamos la siguiente documentación e …" at bounding box center [423, 478] width 572 height 134
click at [0, 0] on lt-span "informaci ó n" at bounding box center [0, 0] width 0 height 0
click at [414, 478] on textarea "Hola. Nos volvemos a comunicar, ya que aguardamos la siguiente documentación e …" at bounding box center [423, 478] width 572 height 134
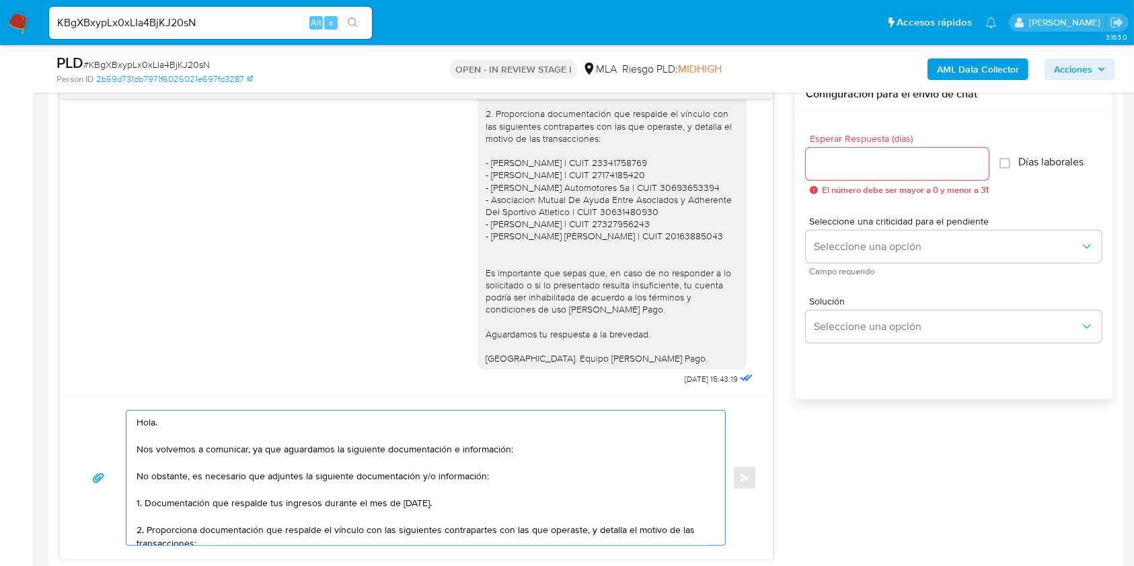
click at [414, 478] on textarea "Hola. Nos volvemos a comunicar, ya que aguardamos la siguiente documentación e …" at bounding box center [423, 478] width 572 height 134
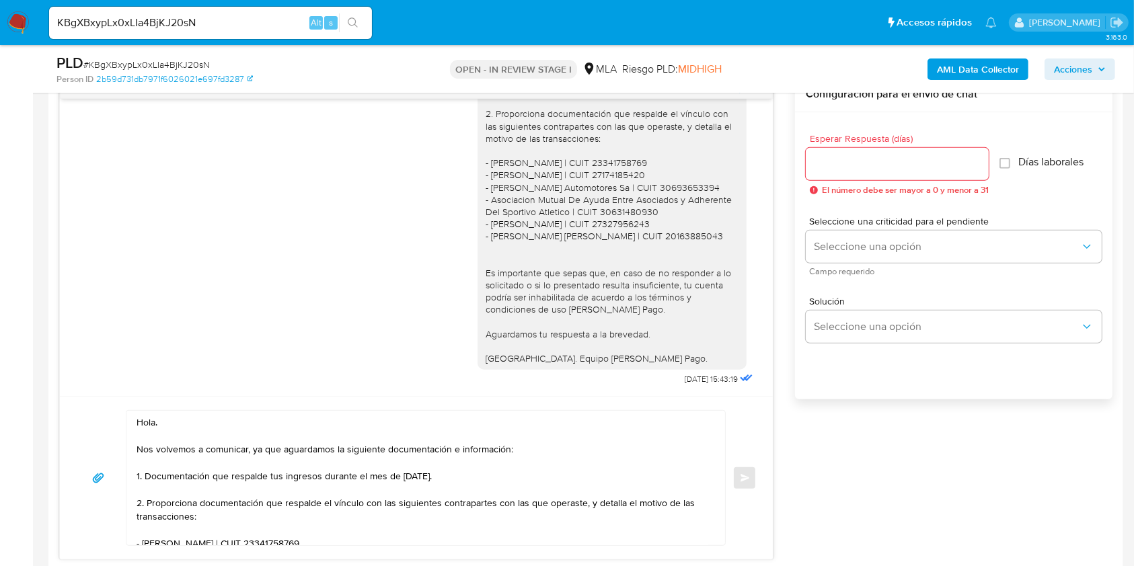
click at [282, 516] on textarea "Hola. Nos volvemos a comunicar, ya que aguardamos la siguiente documentación e …" at bounding box center [423, 478] width 572 height 134
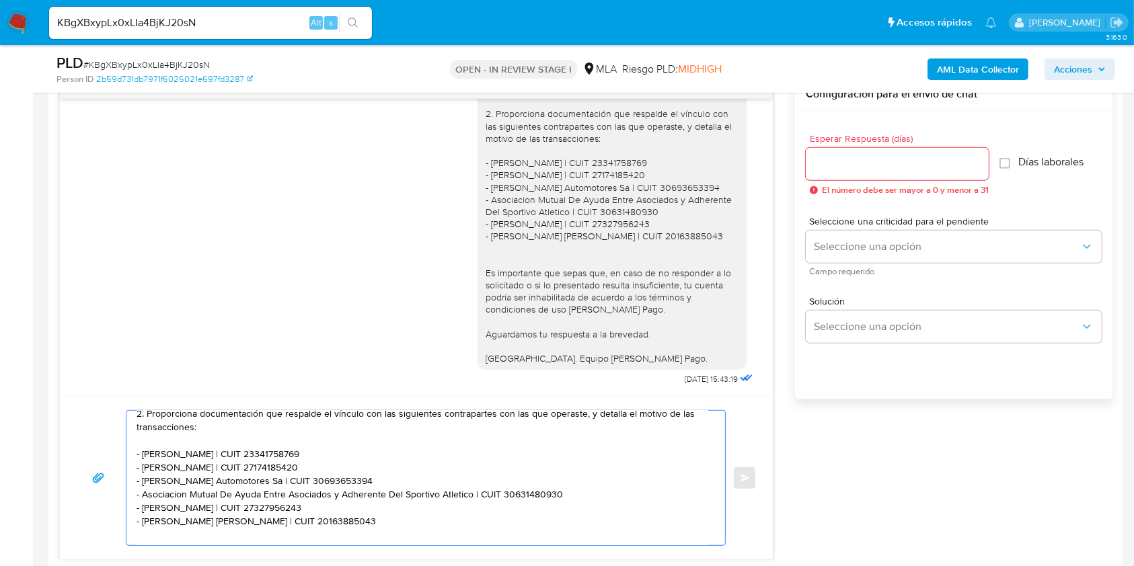
click at [245, 444] on textarea "Hola. Nos volvemos a comunicar, ya que aguardamos la siguiente documentación e …" at bounding box center [423, 478] width 572 height 134
click at [181, 442] on textarea "Hola. Nos volvemos a comunicar, ya que aguardamos la siguiente documentación e …" at bounding box center [423, 478] width 572 height 134
paste textarea "CORPORATE [PERSON_NAME] SA"
click at [319, 443] on textarea "Hola. Nos volvemos a comunicar, ya que aguardamos la siguiente documentación e …" at bounding box center [423, 478] width 572 height 134
paste textarea "30718596358"
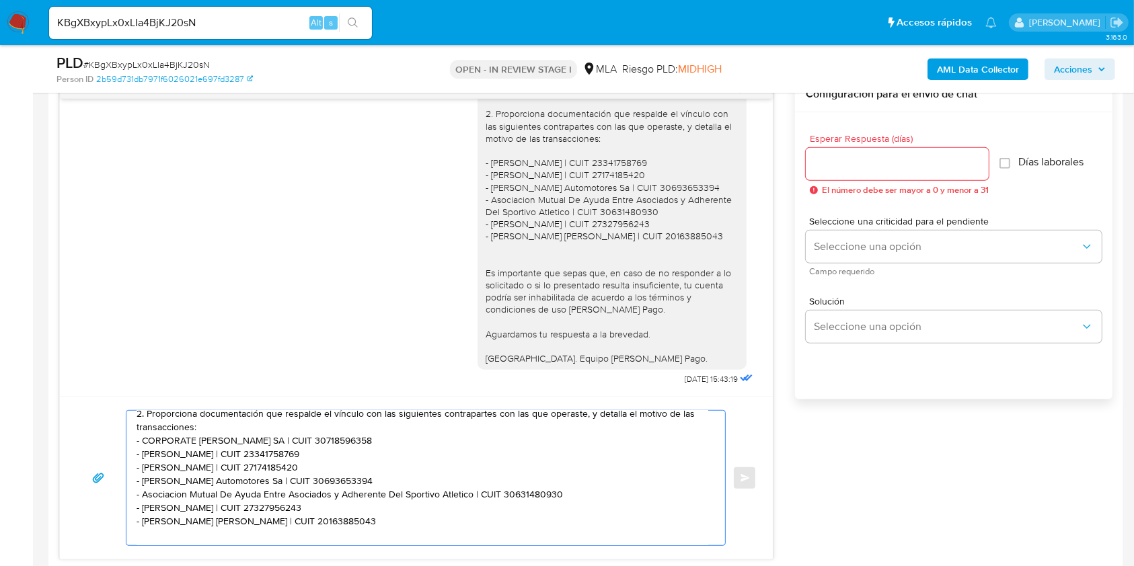
click at [226, 428] on textarea "Hola. Nos volvemos a comunicar, ya que aguardamos la siguiente documentación e …" at bounding box center [423, 478] width 572 height 134
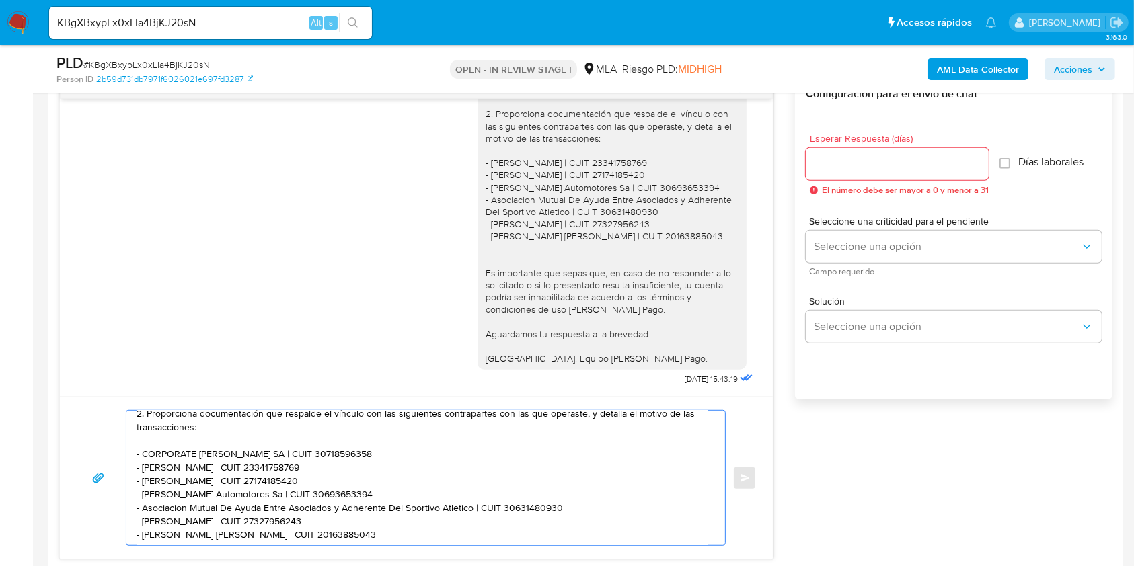
scroll to position [103, 0]
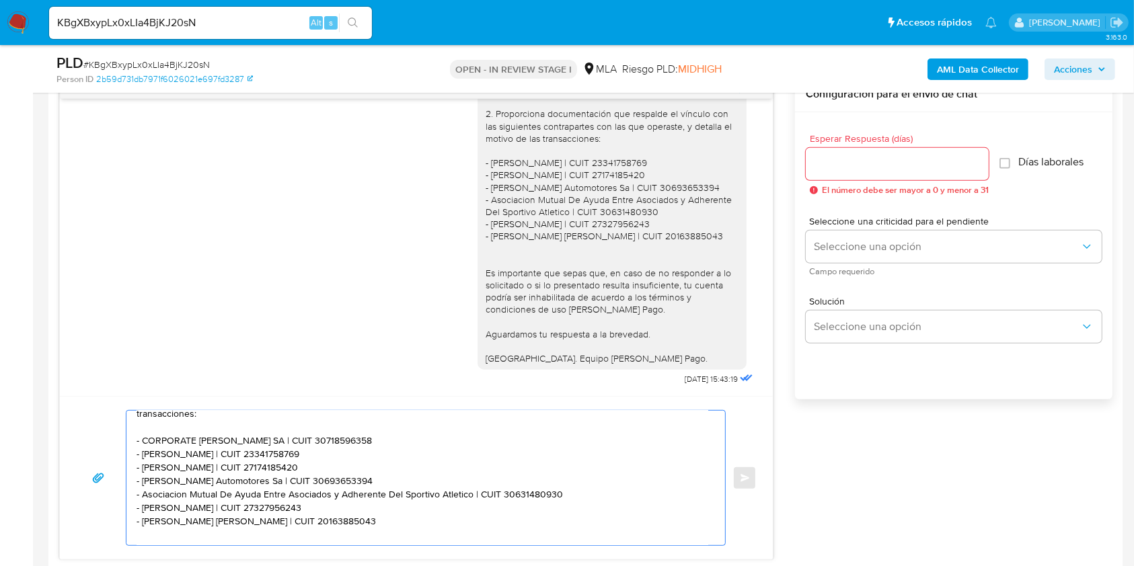
type textarea "Hola. Nos volvemos a comunicar, ya que aguardamos la siguiente documentación e …"
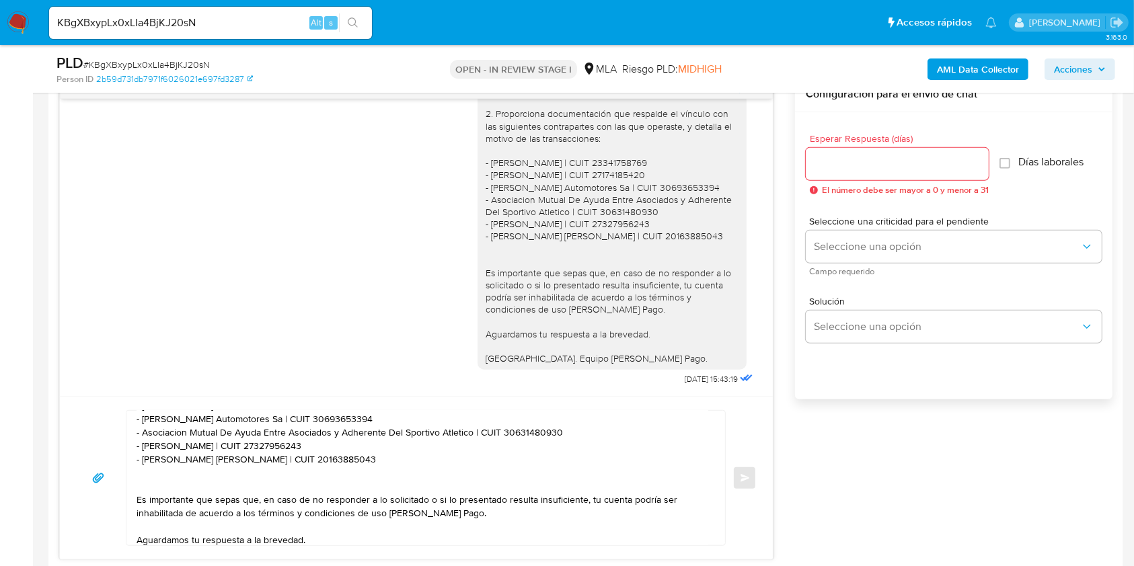
scroll to position [193, 0]
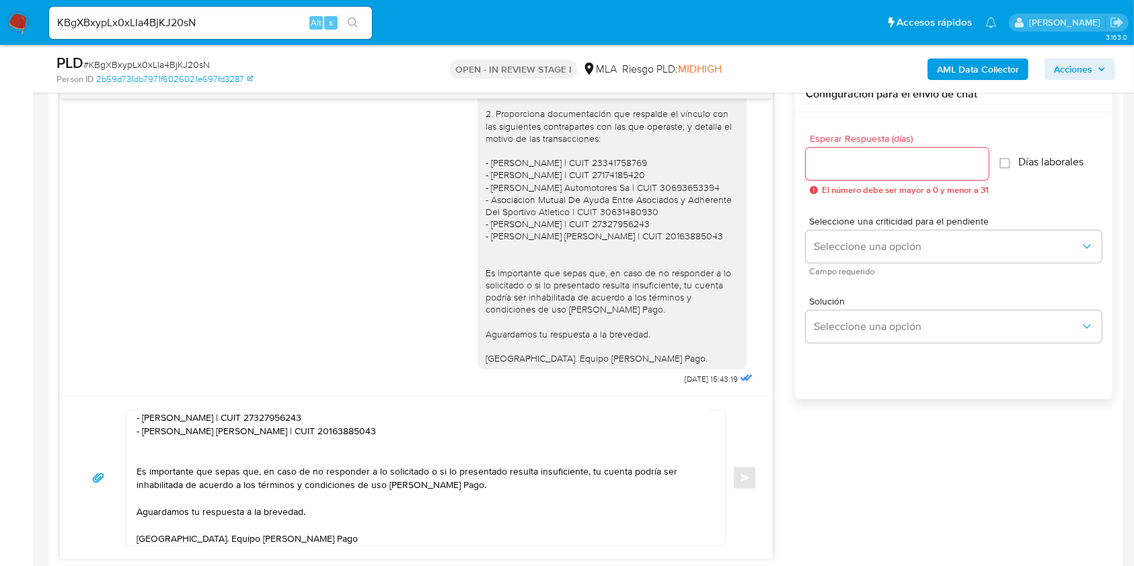
click at [349, 516] on textarea "Hola. Nos volvemos a comunicar, ya que aguardamos la siguiente documentación e …" at bounding box center [423, 478] width 572 height 134
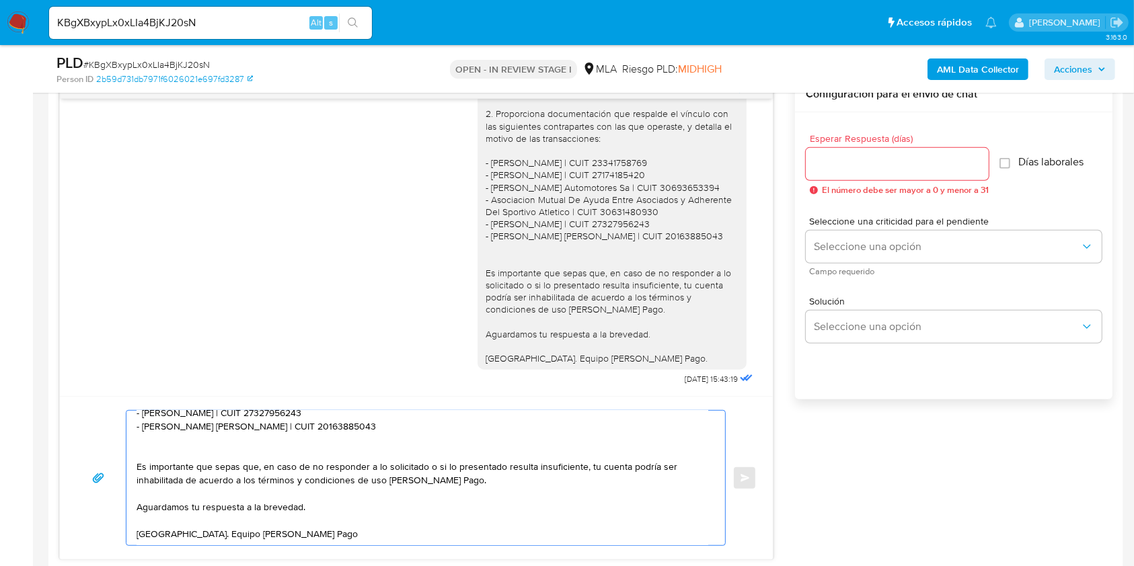
click at [350, 525] on textarea "Hola. Nos volvemos a comunicar, ya que aguardamos la siguiente documentación e …" at bounding box center [423, 478] width 572 height 134
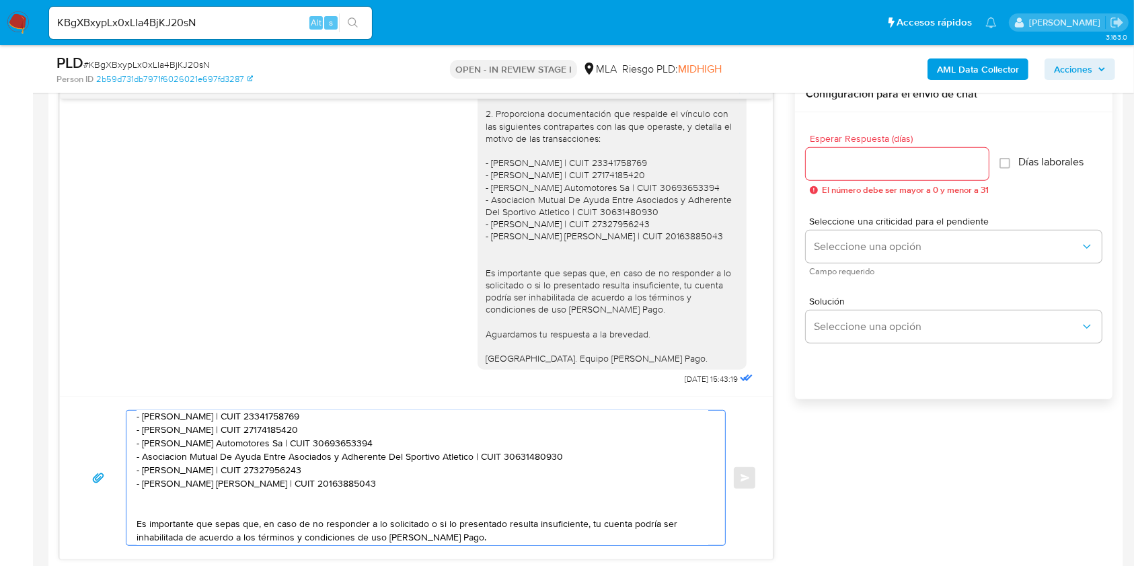
scroll to position [0, 0]
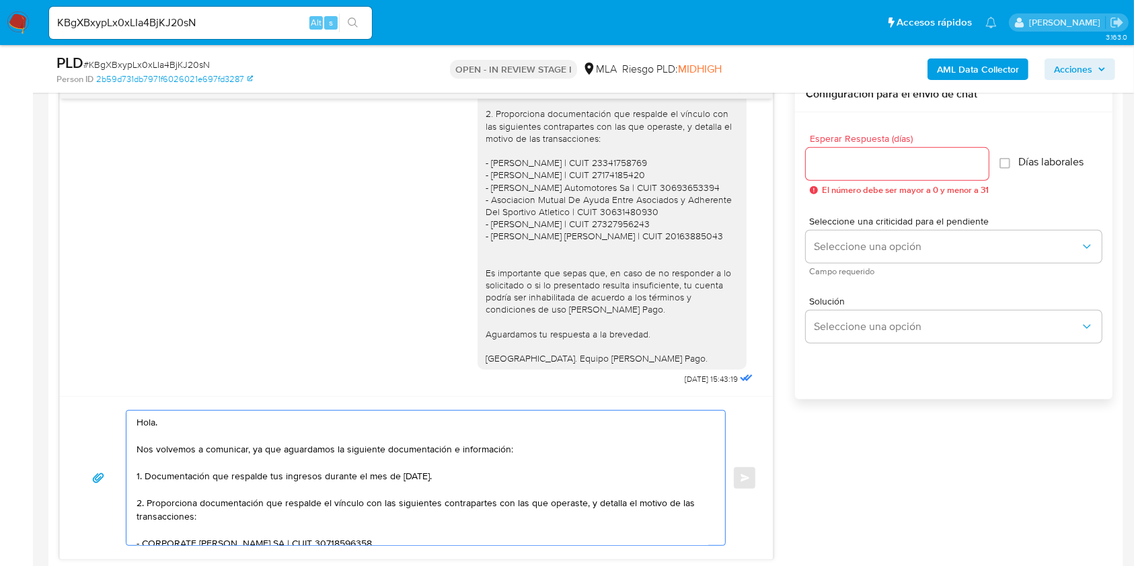
click at [886, 164] on input "Esperar Respuesta (días)" at bounding box center [897, 163] width 183 height 17
type input "1"
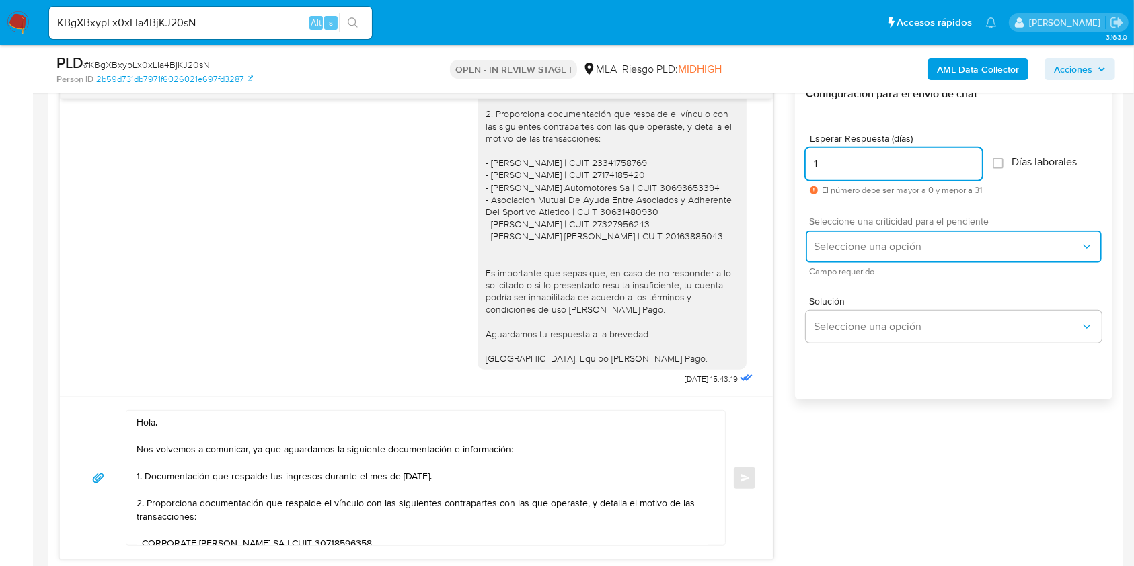
click at [852, 255] on button "Seleccione una opción" at bounding box center [954, 247] width 296 height 32
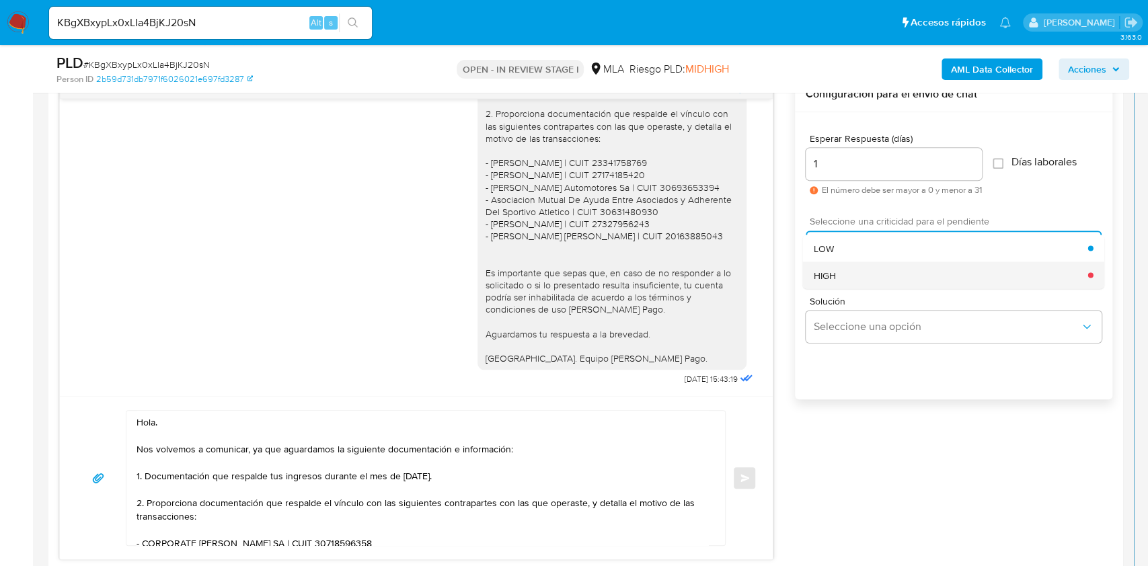
click at [851, 267] on div "HIGH" at bounding box center [951, 275] width 274 height 27
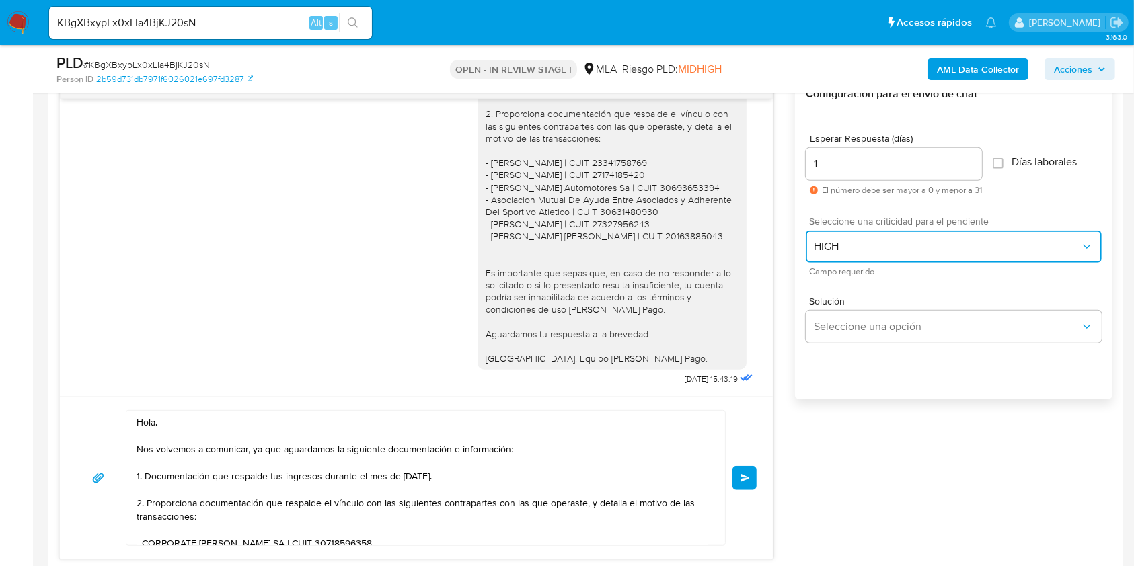
scroll to position [807, 0]
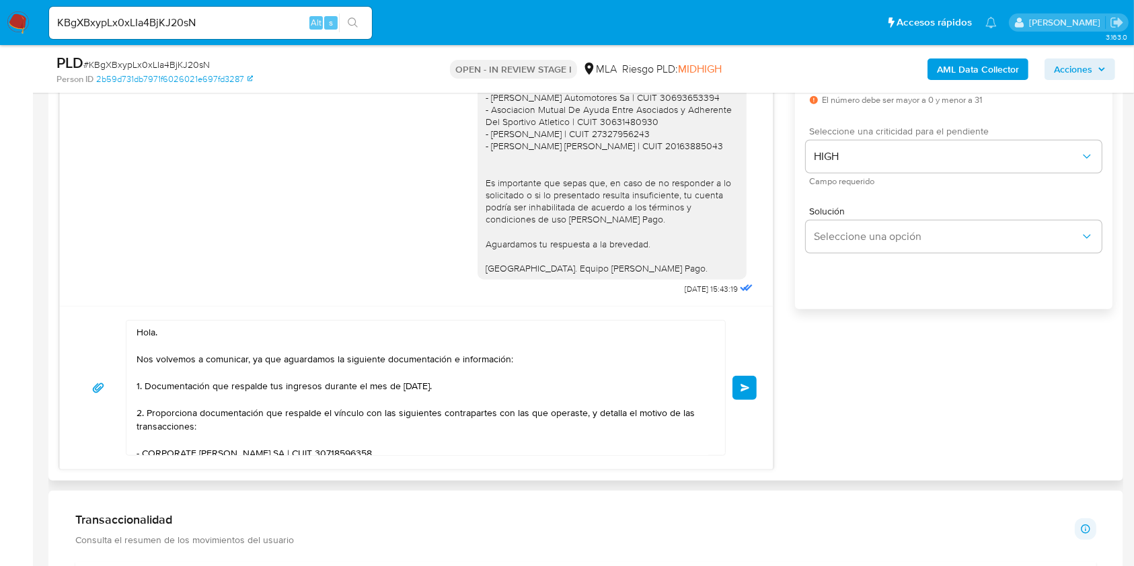
click at [739, 393] on button "Enviar" at bounding box center [744, 388] width 24 height 24
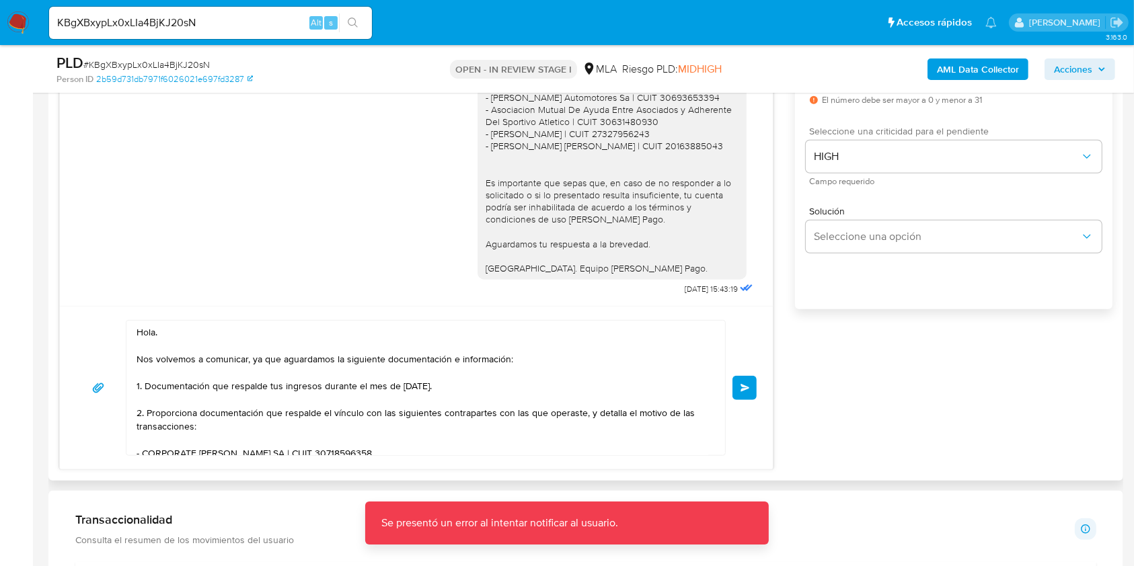
click at [149, 335] on textarea "Hola. Nos volvemos a comunicar, ya que aguardamos la siguiente documentación e …" at bounding box center [423, 388] width 572 height 134
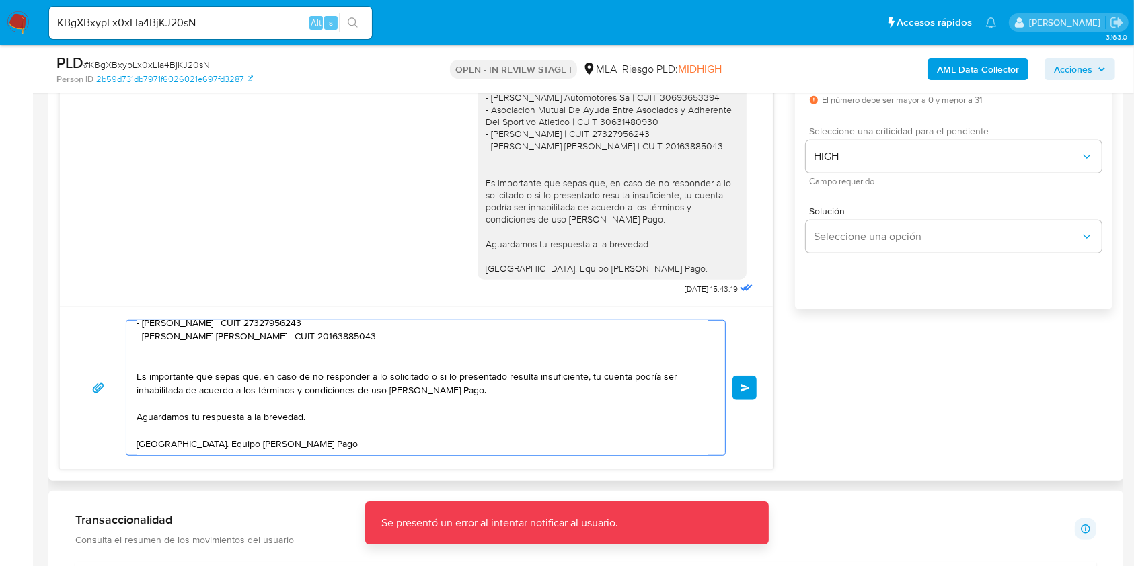
drag, startPoint x: 149, startPoint y: 335, endPoint x: 586, endPoint y: 530, distance: 478.6
click at [586, 470] on div "[DATE] 17:23:42 Hola buenas tardes No sé con quién me estoy comunicando. Pero t…" at bounding box center [585, 228] width 1053 height 483
click at [530, 436] on textarea "Hola. Nos volvemos a comunicar, ya que aguardamos la siguiente documentación e …" at bounding box center [423, 388] width 572 height 134
click at [743, 384] on span "Enviar" at bounding box center [744, 388] width 9 height 8
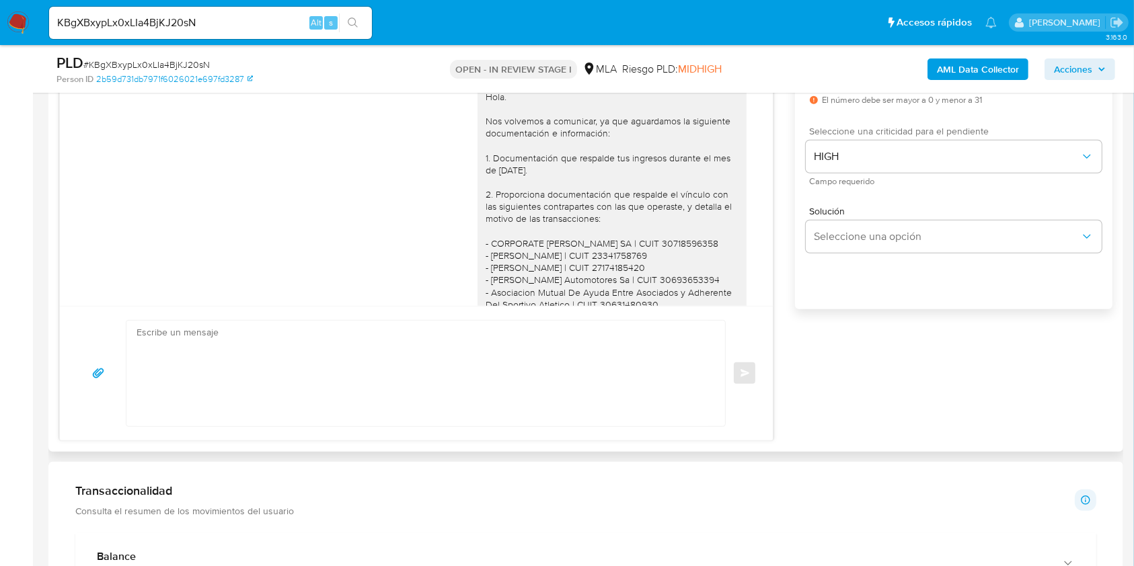
scroll to position [1518, 0]
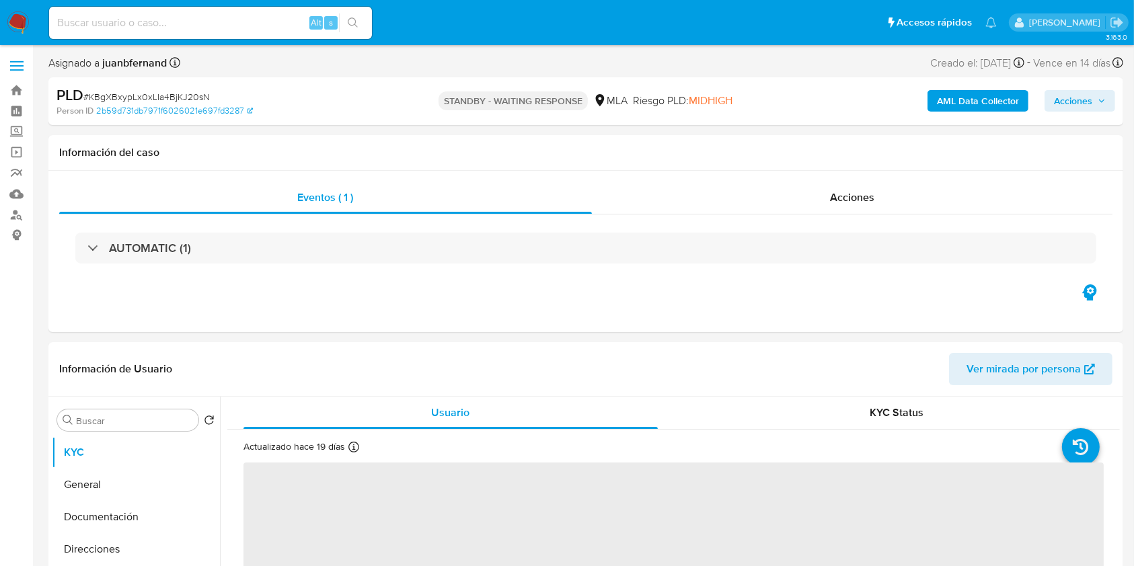
select select "10"
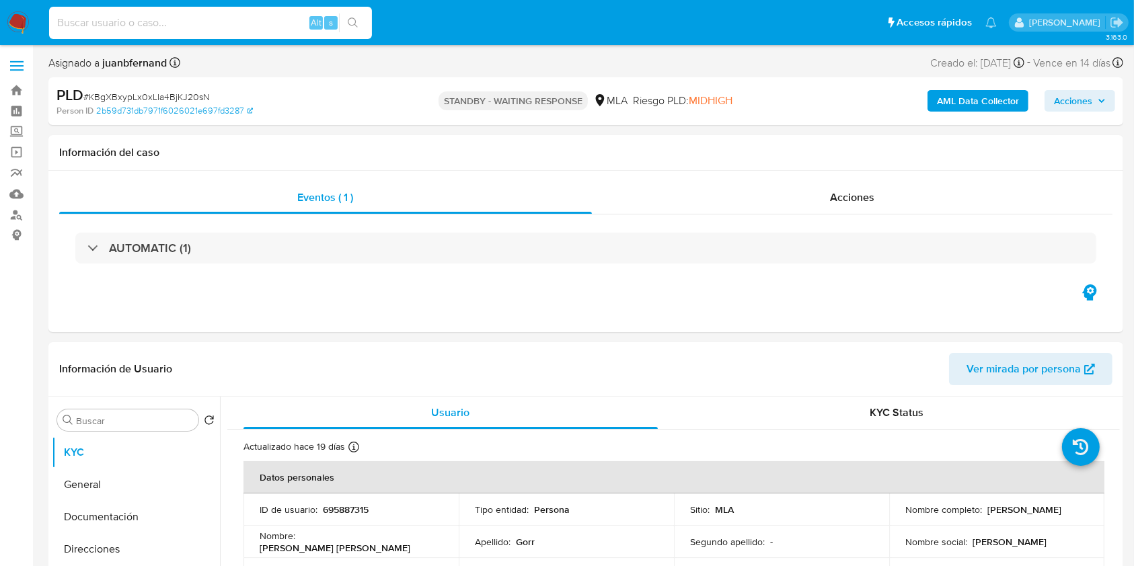
click at [267, 19] on input at bounding box center [210, 22] width 323 height 17
paste input "auT7TSwuUs2hyeVzZa4GUCU9"
type input "auT7TSwuUs2hyeVzZa4GUCU9"
click at [354, 20] on icon "search-icon" at bounding box center [353, 22] width 11 height 11
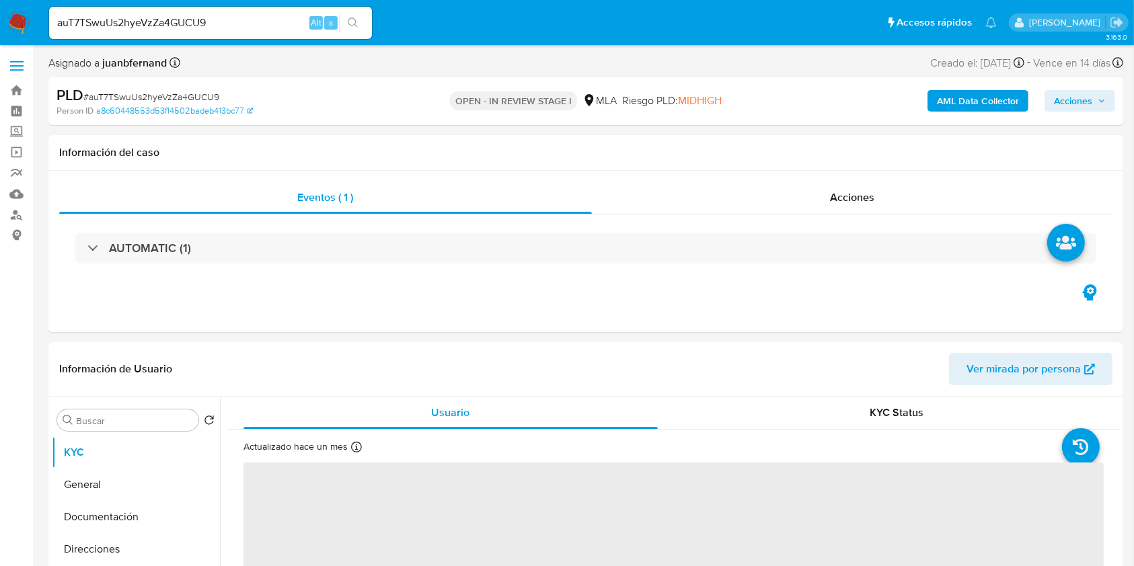
select select "10"
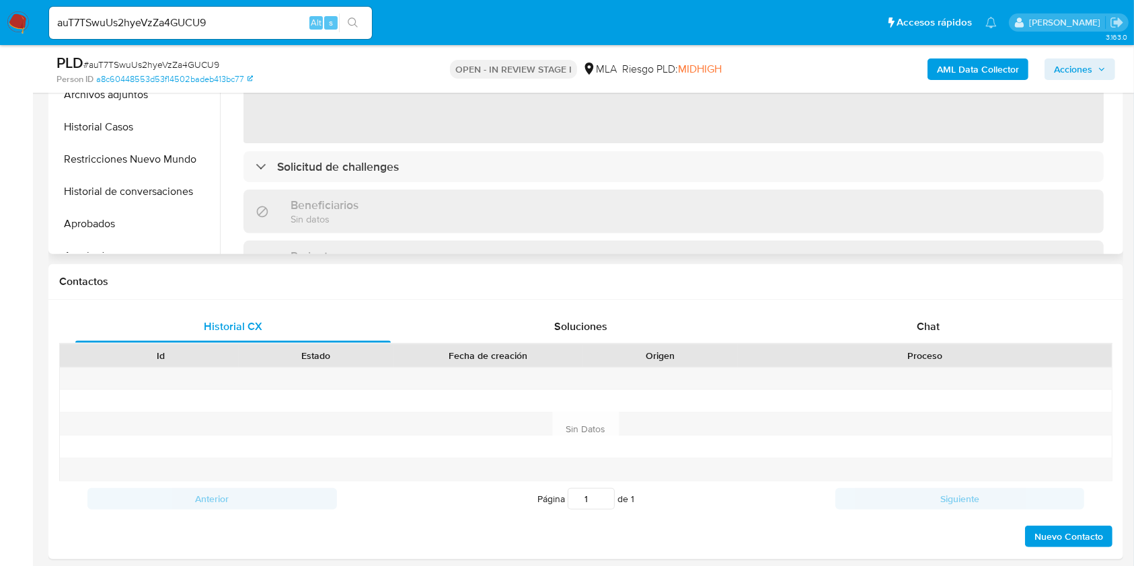
scroll to position [448, 0]
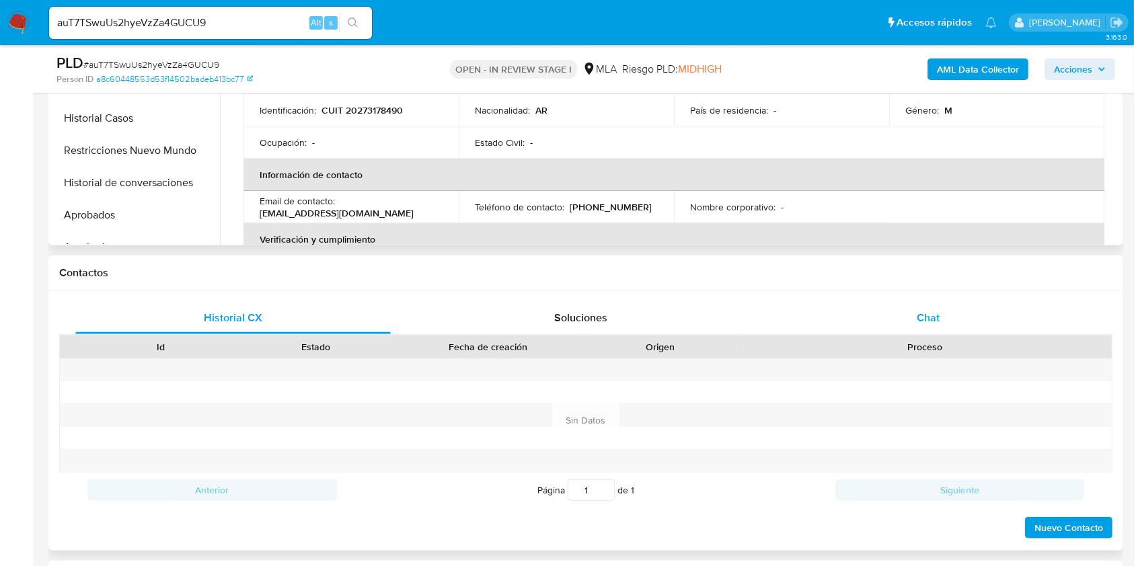
click at [922, 305] on div "Chat" at bounding box center [928, 318] width 315 height 32
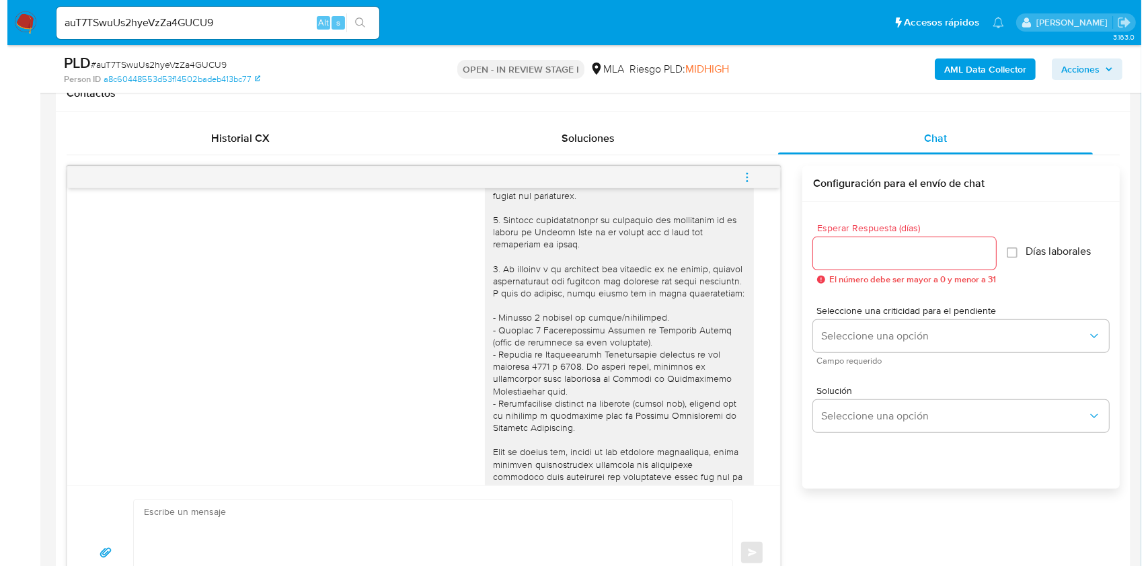
scroll to position [50, 0]
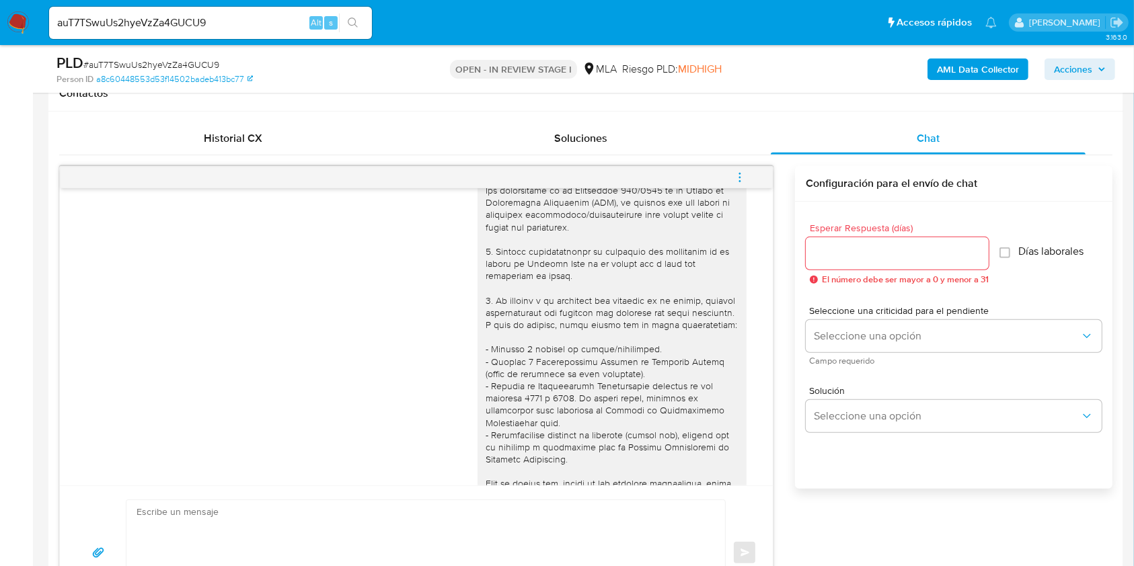
click at [1001, 71] on b "AML Data Collector" at bounding box center [978, 70] width 82 height 22
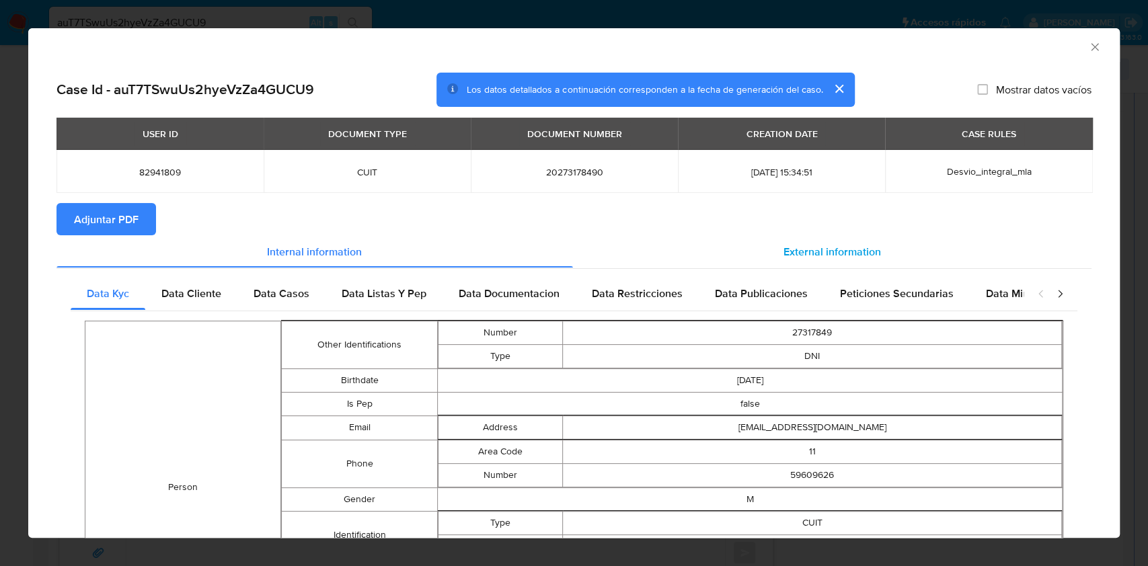
click at [865, 260] on div "External information" at bounding box center [832, 251] width 519 height 32
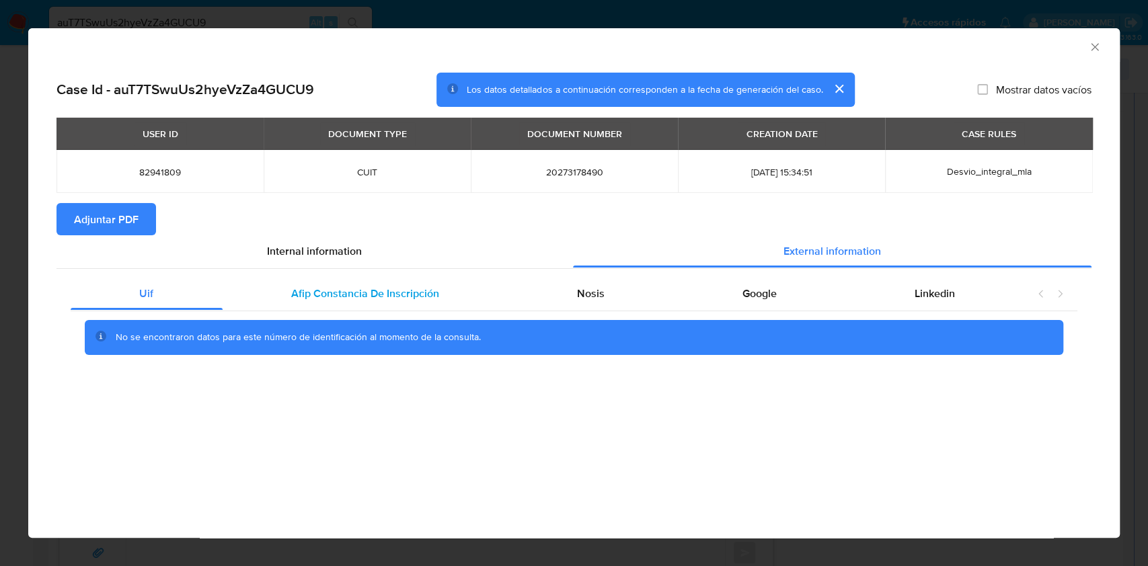
drag, startPoint x: 403, startPoint y: 301, endPoint x: 461, endPoint y: 299, distance: 57.2
click at [424, 299] on span "Afip Constancia De Inscripción" at bounding box center [365, 293] width 148 height 15
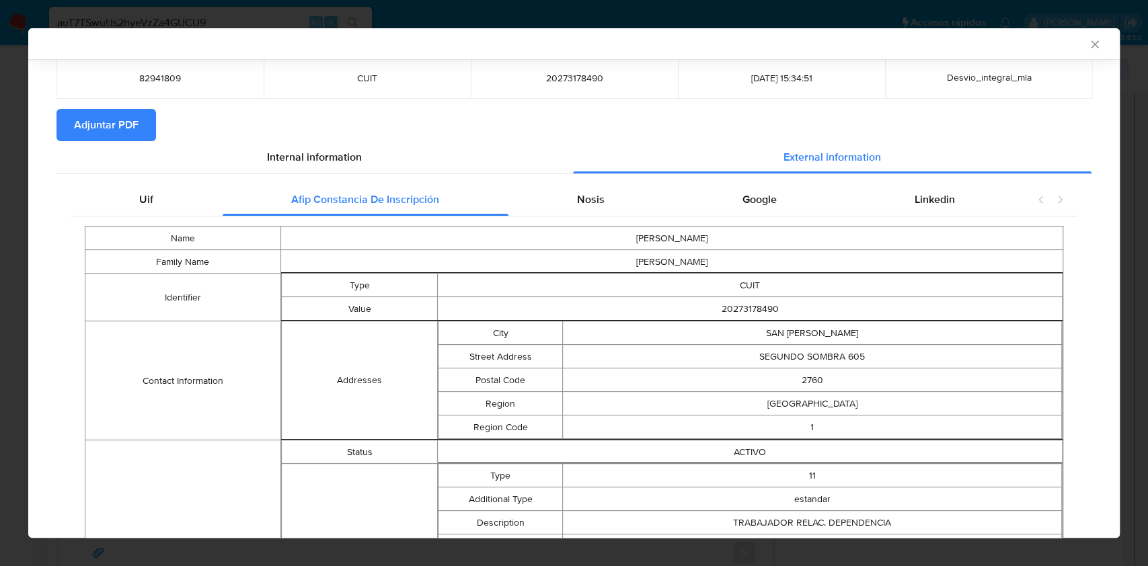
scroll to position [81, 0]
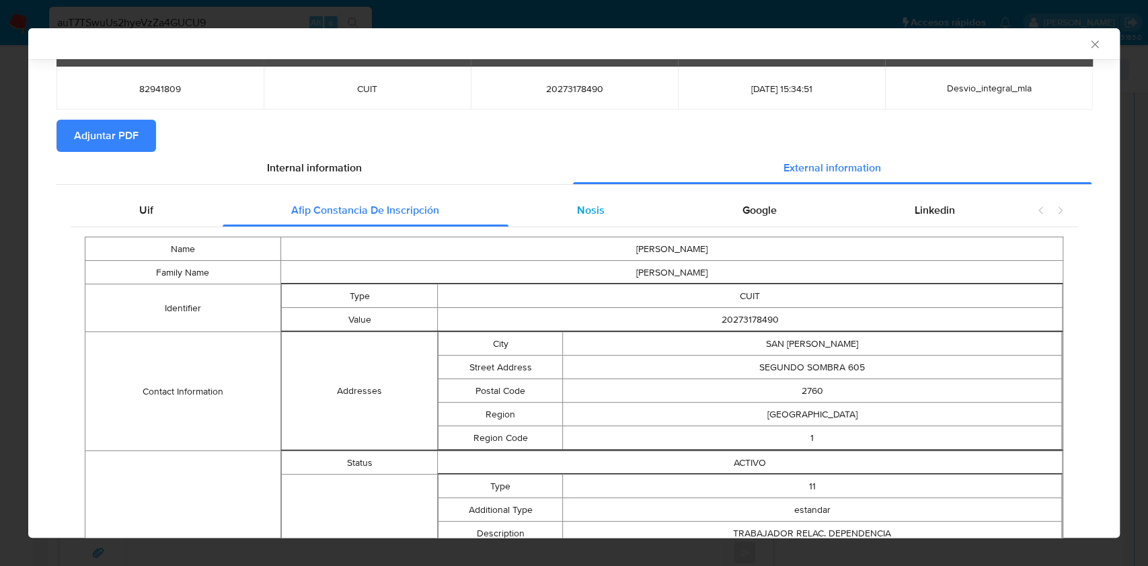
click at [577, 202] on span "Nosis" at bounding box center [591, 209] width 28 height 15
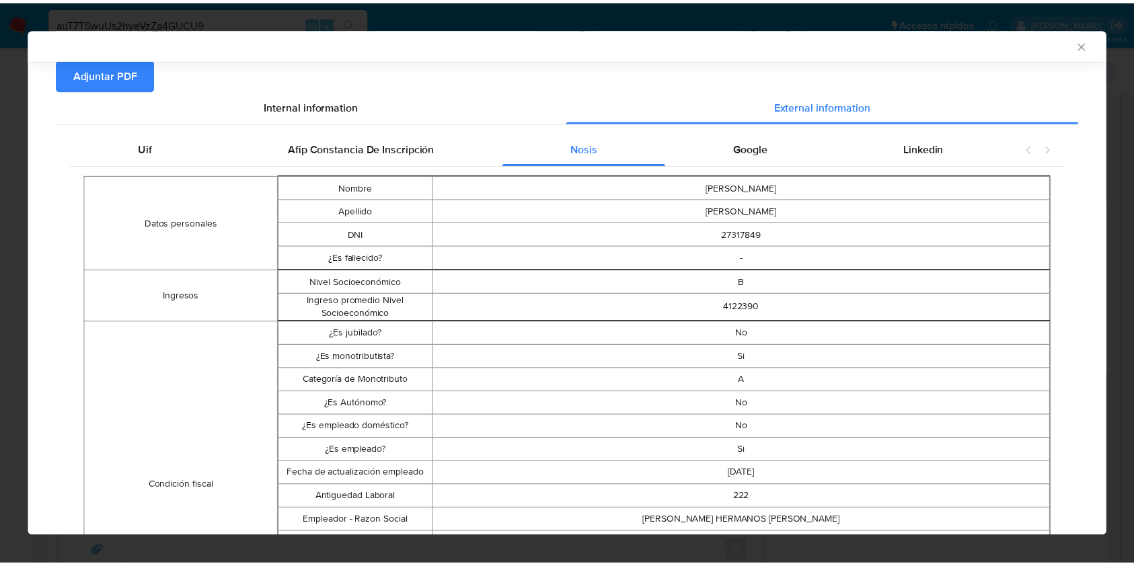
scroll to position [171, 0]
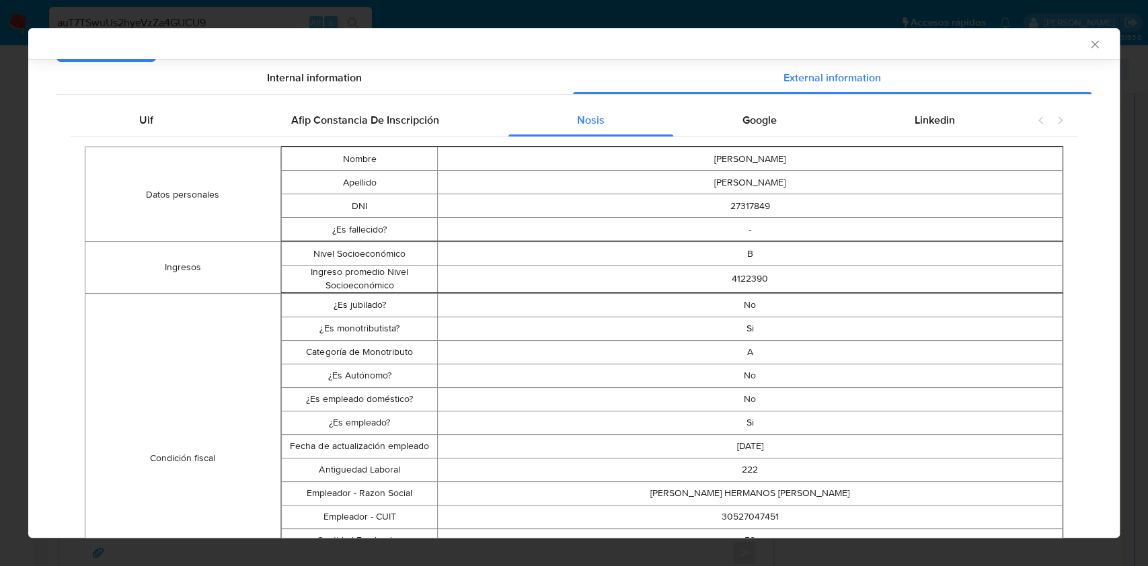
drag, startPoint x: 1077, startPoint y: 43, endPoint x: 1005, endPoint y: 182, distance: 155.8
click at [1037, 165] on div "AML Data Collector Case Id - auT7TSwuUs2hyeVzZa4GUCU9 Los datos detallados a co…" at bounding box center [573, 283] width 1091 height 510
drag, startPoint x: 1084, startPoint y: 46, endPoint x: 1072, endPoint y: 48, distance: 12.4
click at [1088, 46] on icon "Cerrar ventana" at bounding box center [1094, 44] width 13 height 13
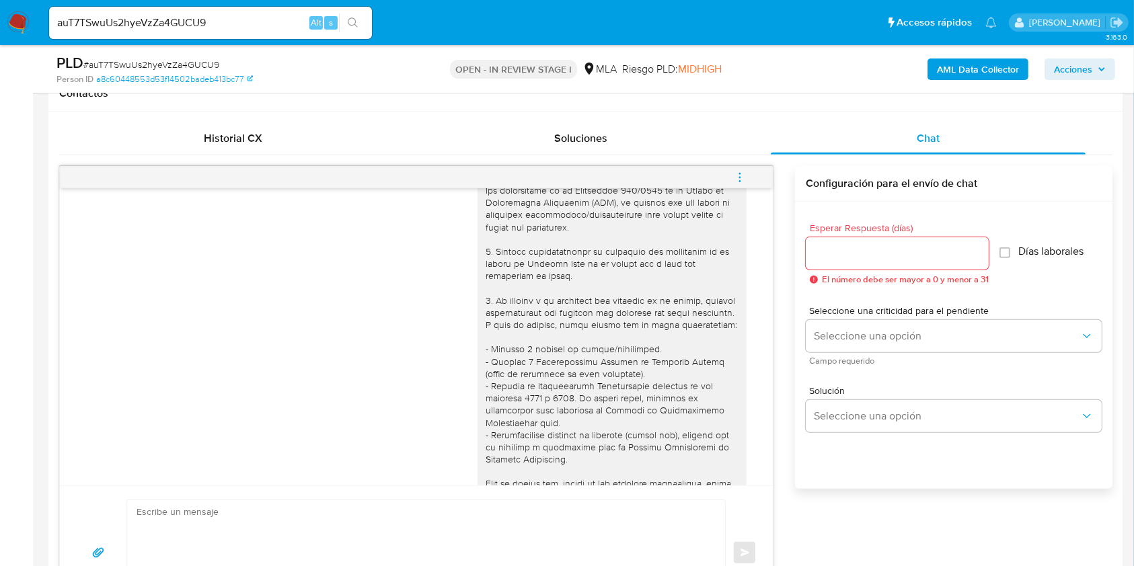
click at [246, 17] on input "auT7TSwuUs2hyeVzZa4GUCU9" at bounding box center [210, 22] width 323 height 17
paste input "Dh3SrCcS9iqj0iKHZJGmsopt"
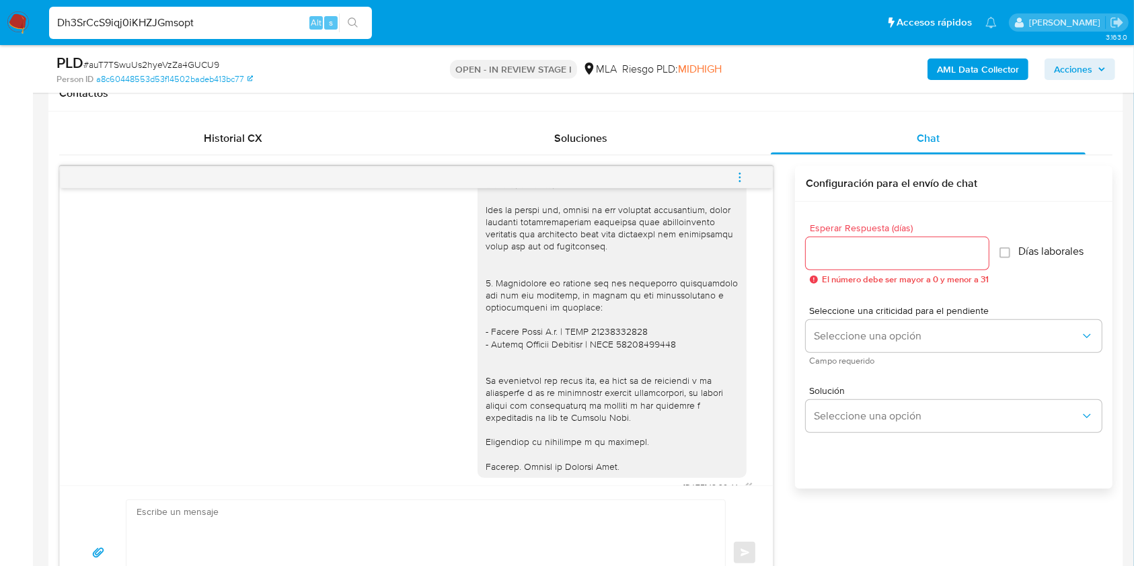
scroll to position [1485, 0]
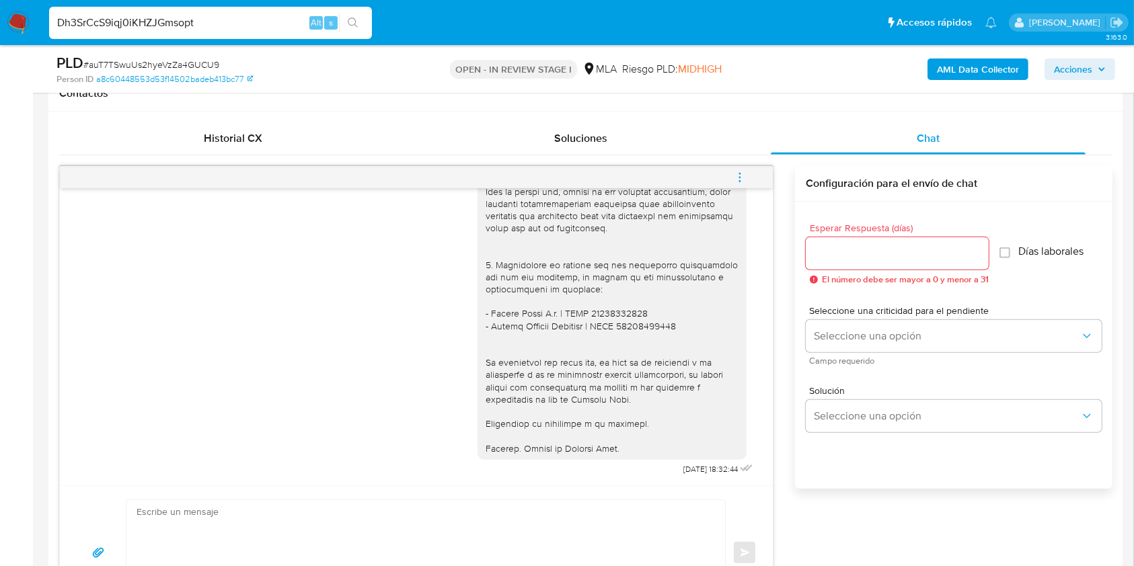
type input "Dh3SrCcS9iqj0iKHZJGmsopt"
click at [358, 22] on icon "search-icon" at bounding box center [353, 22] width 11 height 11
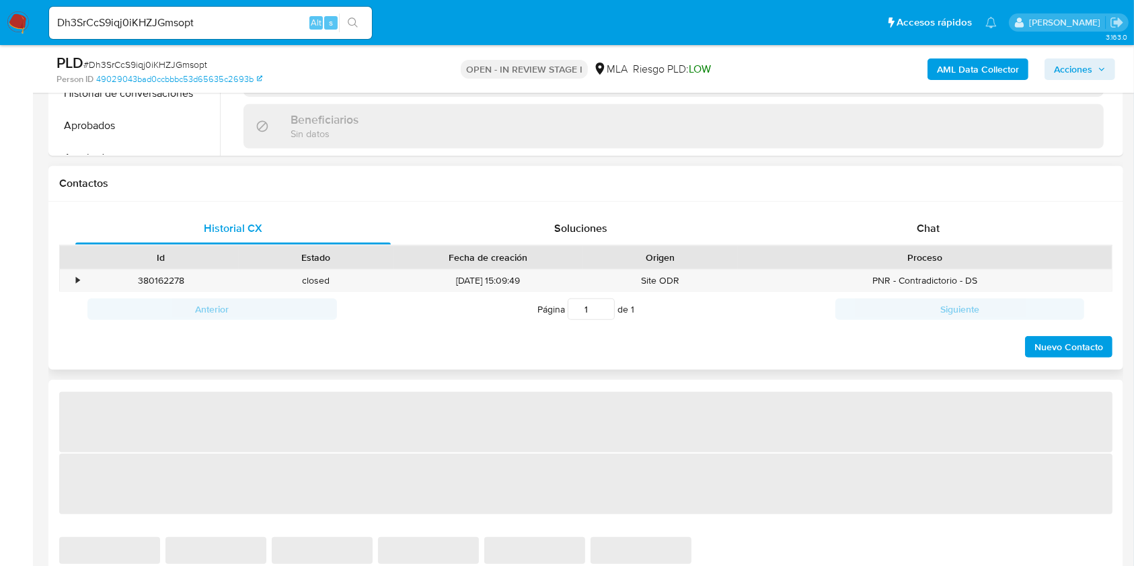
scroll to position [538, 0]
click at [981, 219] on div "Chat" at bounding box center [928, 228] width 315 height 32
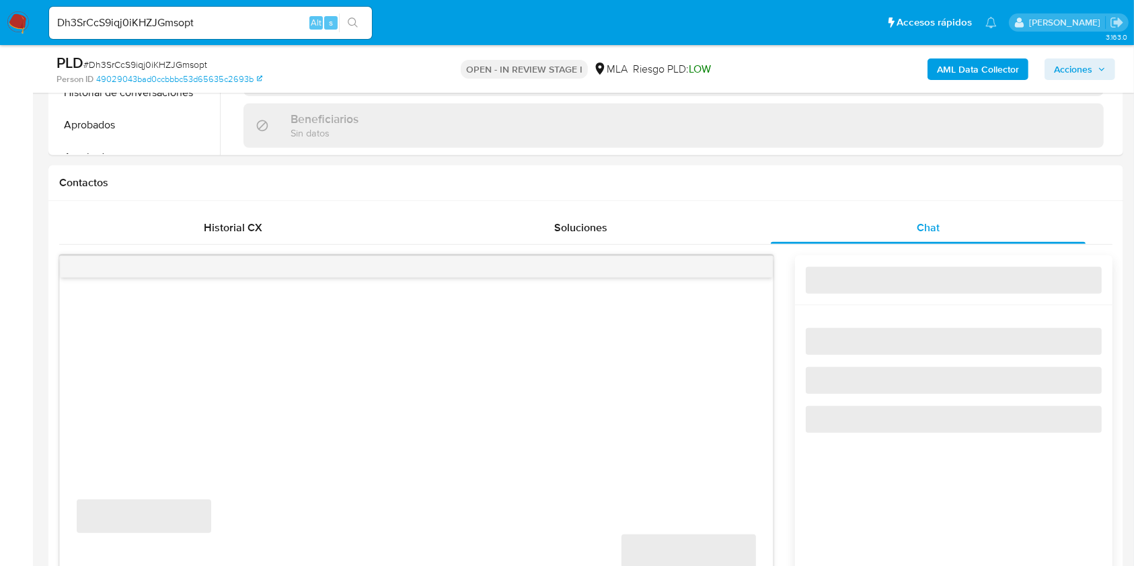
select select "10"
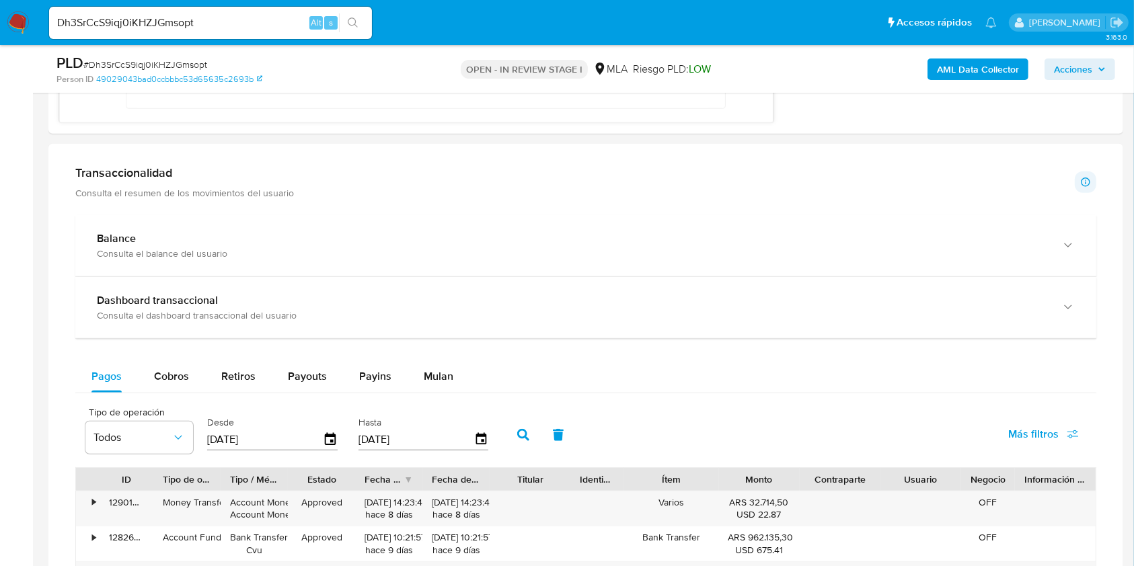
scroll to position [807, 0]
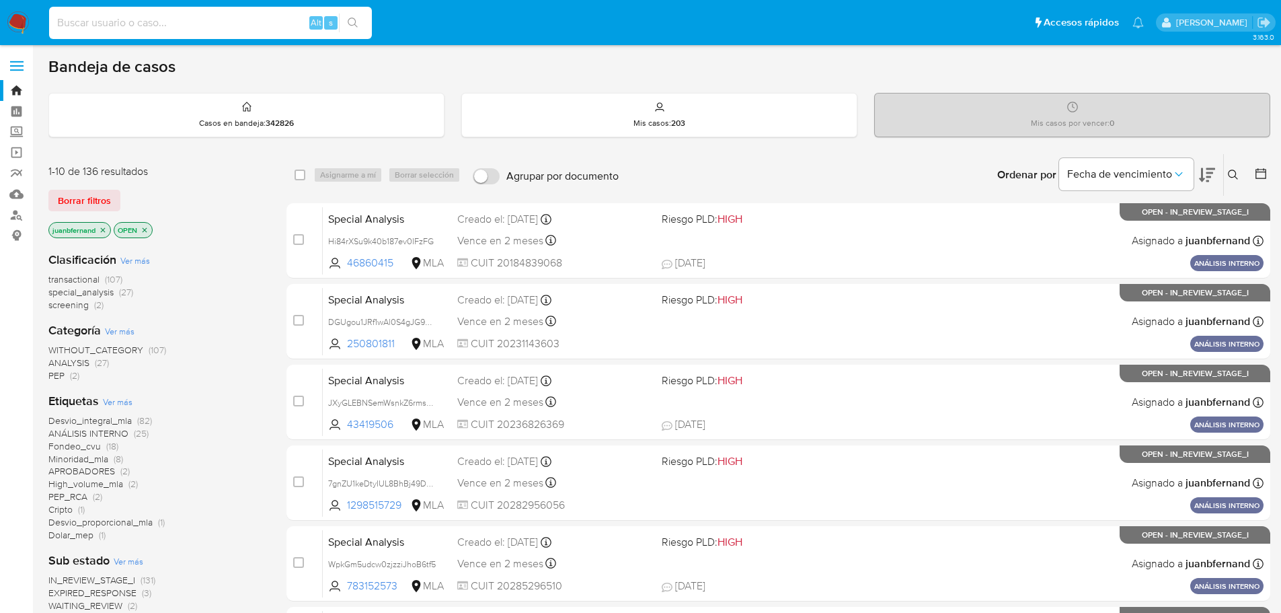
click at [212, 22] on input at bounding box center [210, 22] width 323 height 17
paste input "KBgXBxypLx0xLIa4BjKJ20sN"
type input "KBgXBxypLx0xLIa4BjKJ20sN"
click at [334, 23] on div "s" at bounding box center [330, 22] width 13 height 13
click at [343, 25] on button "search-icon" at bounding box center [353, 22] width 28 height 19
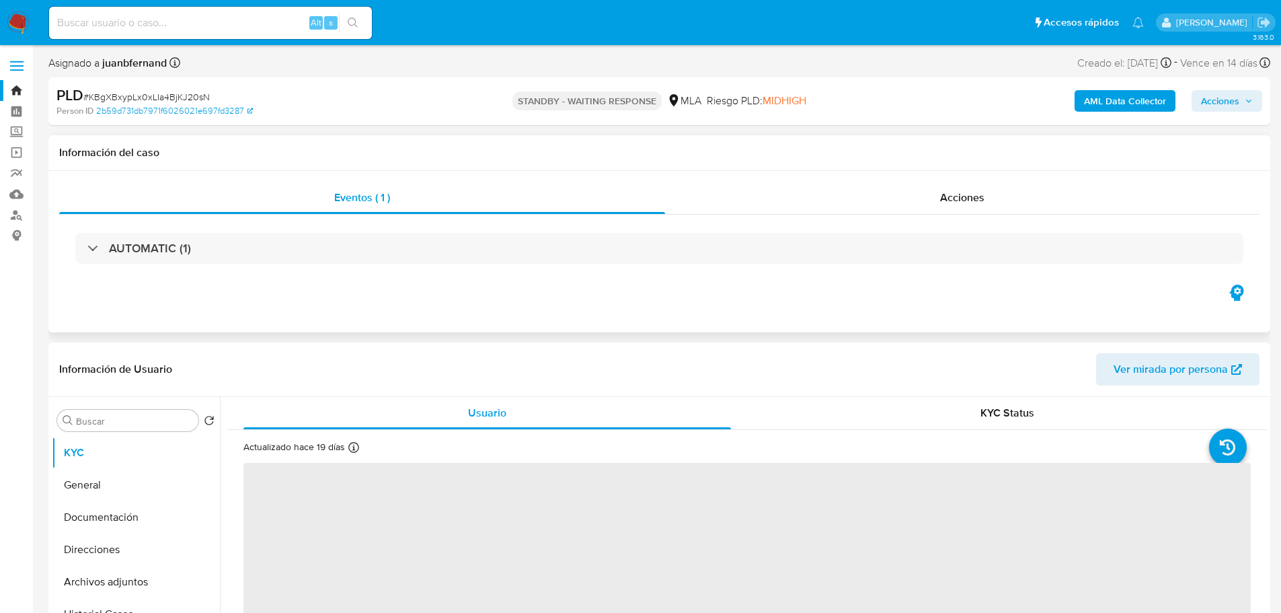
select select "10"
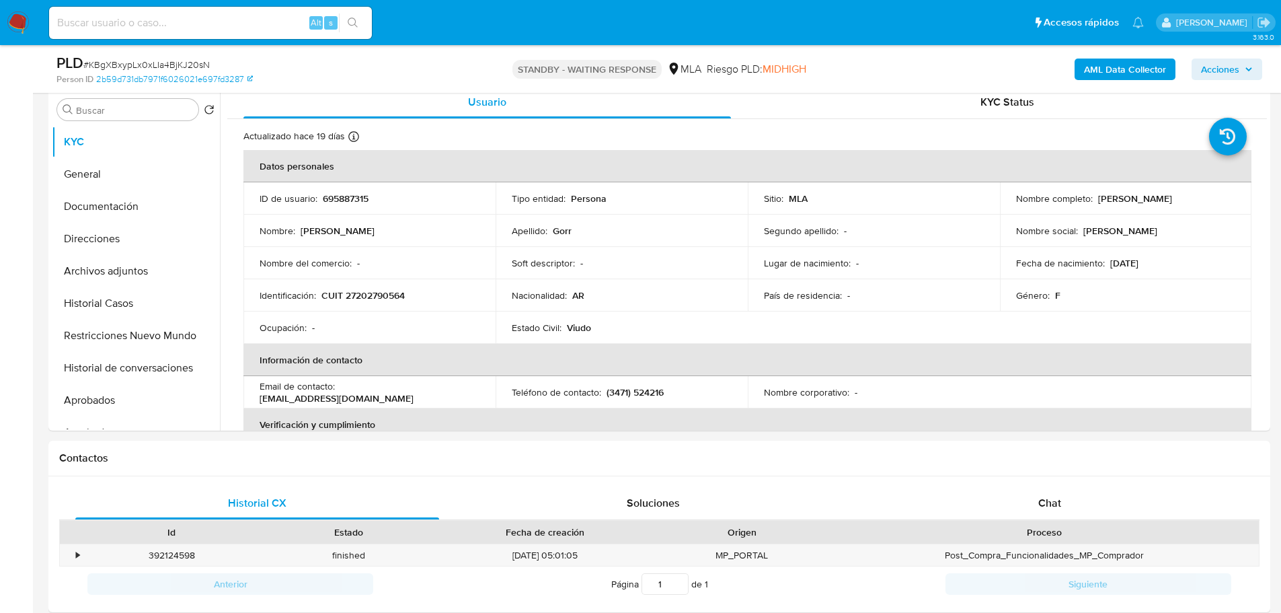
scroll to position [134, 0]
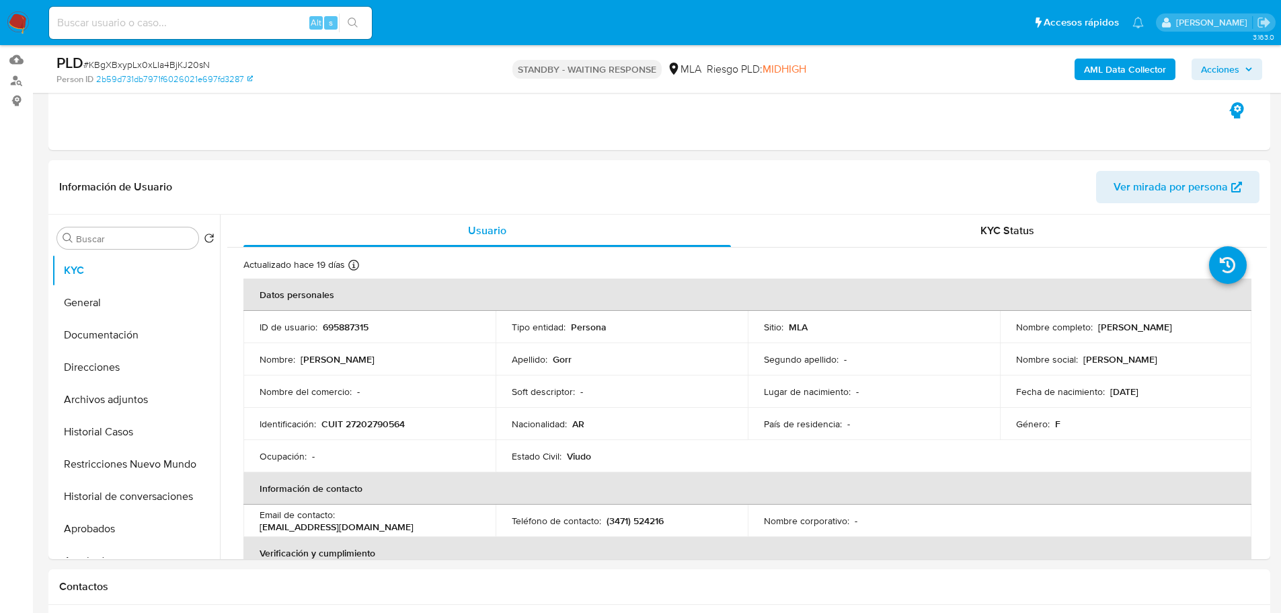
click at [420, 82] on div "Person ID 2b59d731db7971f6026021e697fd3287" at bounding box center [255, 79] width 398 height 12
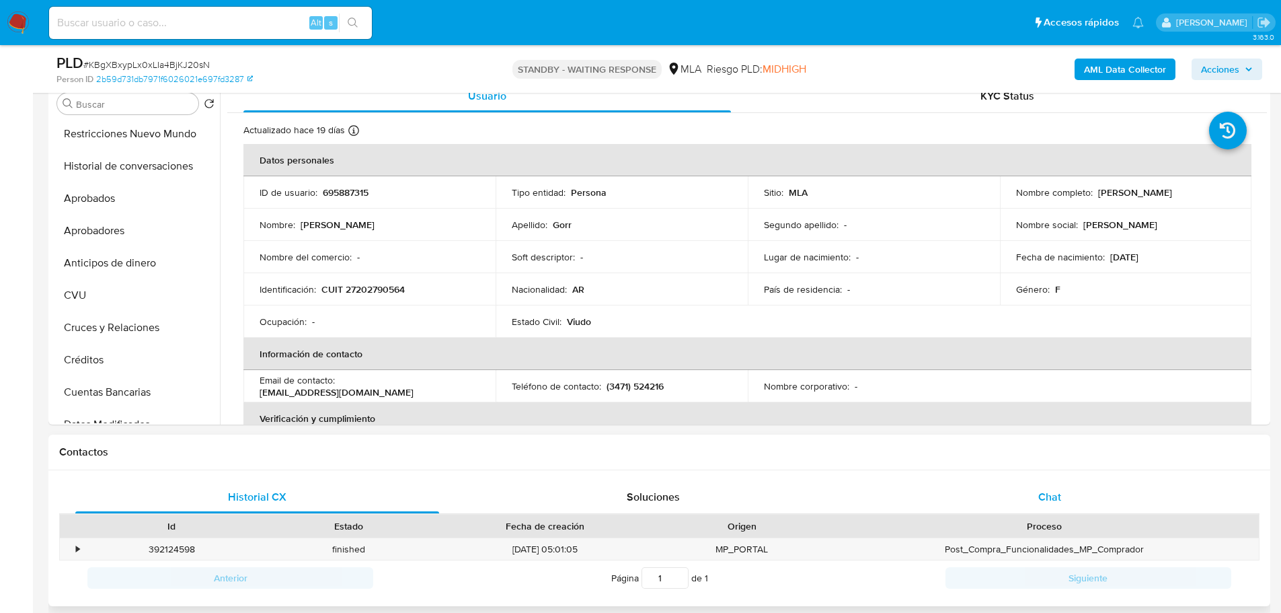
scroll to position [202, 0]
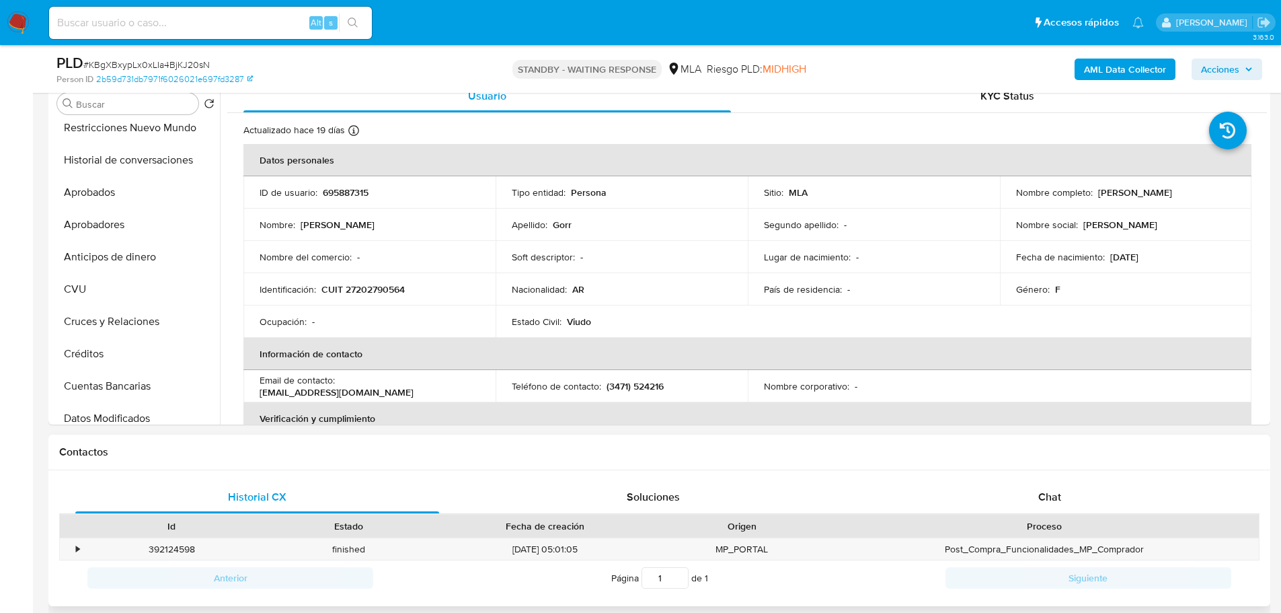
drag, startPoint x: 987, startPoint y: 490, endPoint x: 204, endPoint y: 463, distance: 783.9
click at [987, 492] on div "Chat" at bounding box center [1049, 497] width 364 height 32
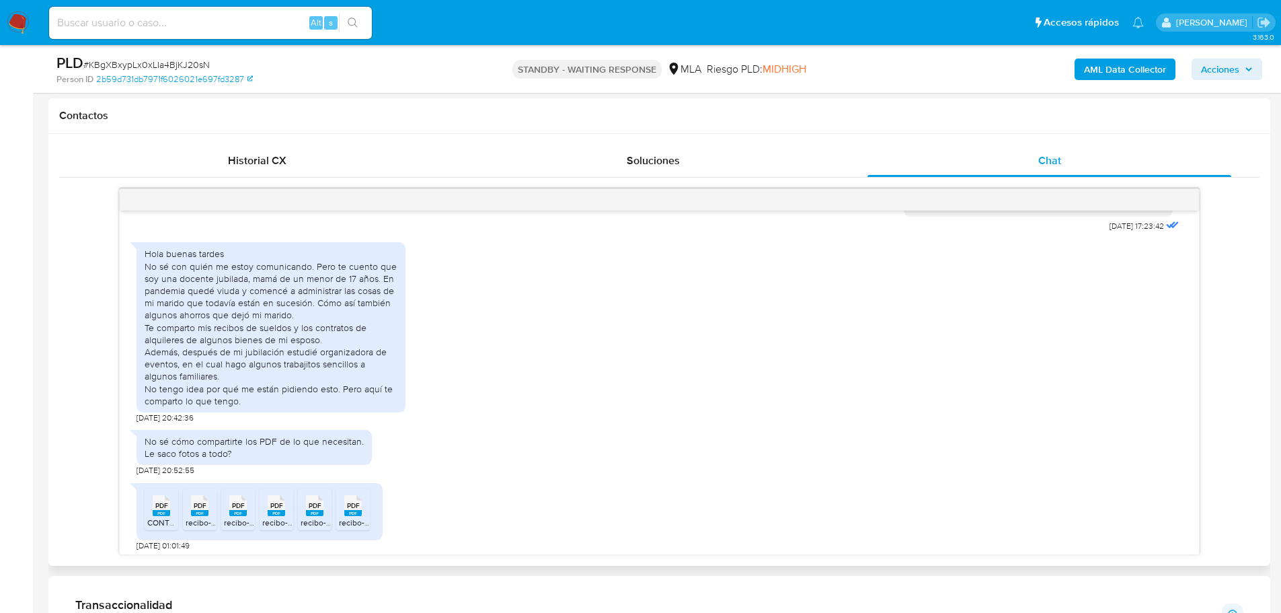
scroll to position [740, 0]
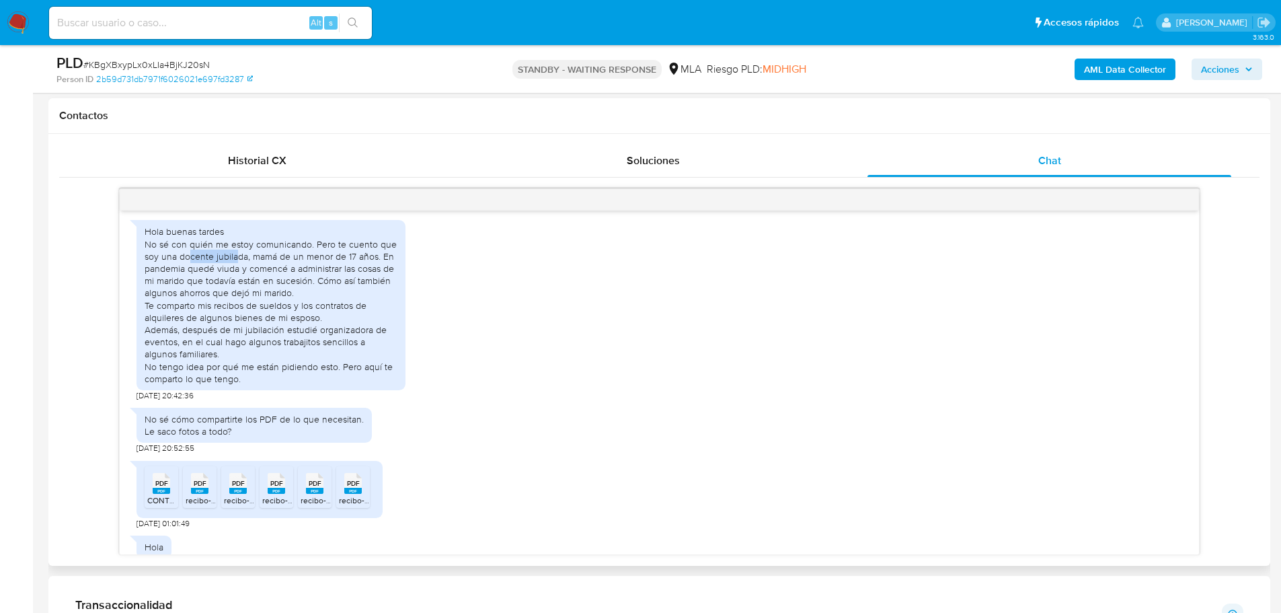
drag, startPoint x: 189, startPoint y: 278, endPoint x: 236, endPoint y: 278, distance: 47.1
click at [236, 278] on div "Hola buenas tardes No sé con quién me estoy comunicando. Pero te cuento que soy…" at bounding box center [271, 304] width 253 height 159
drag, startPoint x: 329, startPoint y: 306, endPoint x: 364, endPoint y: 317, distance: 36.6
click at [364, 317] on div "Hola buenas tardes No sé con quién me estoy comunicando. Pero te cuento que soy…" at bounding box center [271, 304] width 253 height 159
drag, startPoint x: 163, startPoint y: 354, endPoint x: 364, endPoint y: 360, distance: 200.5
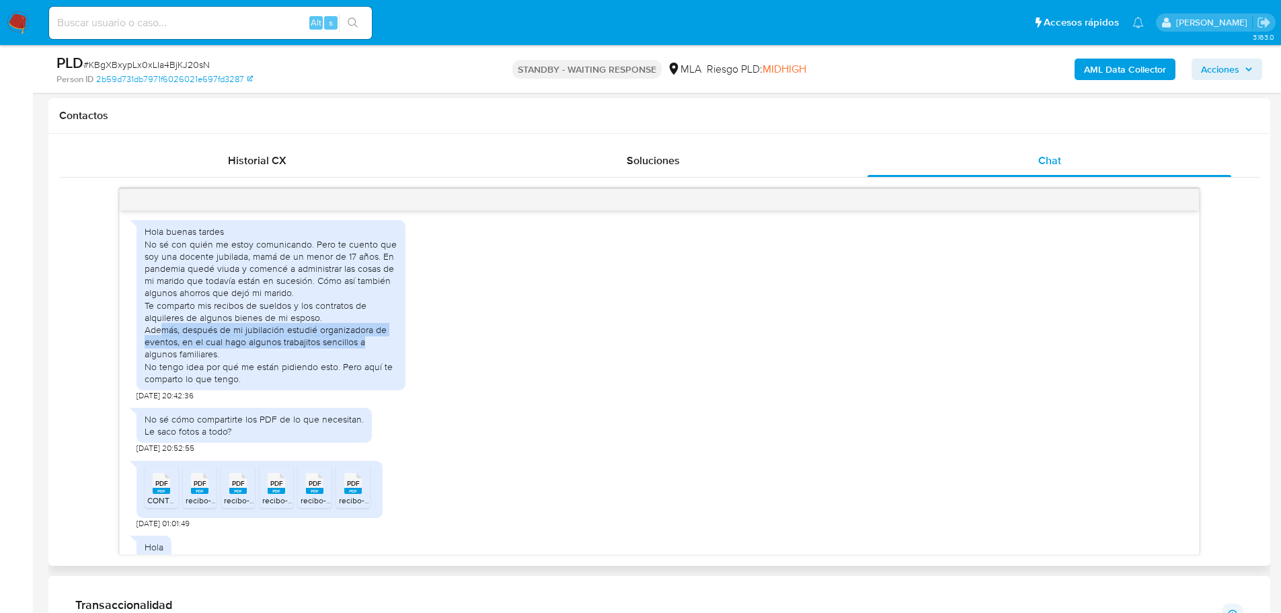
click at [364, 360] on div "Hola buenas tardes No sé con quién me estoy comunicando. Pero te cuento que soy…" at bounding box center [271, 304] width 253 height 159
click at [220, 378] on div "Hola buenas tardes No sé con quién me estoy comunicando. Pero te cuento que soy…" at bounding box center [271, 304] width 253 height 159
drag, startPoint x: 301, startPoint y: 305, endPoint x: 323, endPoint y: 308, distance: 22.4
click at [302, 305] on div "Hola buenas tardes No sé con quién me estoy comunicando. Pero te cuento que soy…" at bounding box center [271, 304] width 253 height 159
drag, startPoint x: 215, startPoint y: 294, endPoint x: 314, endPoint y: 294, distance: 98.9
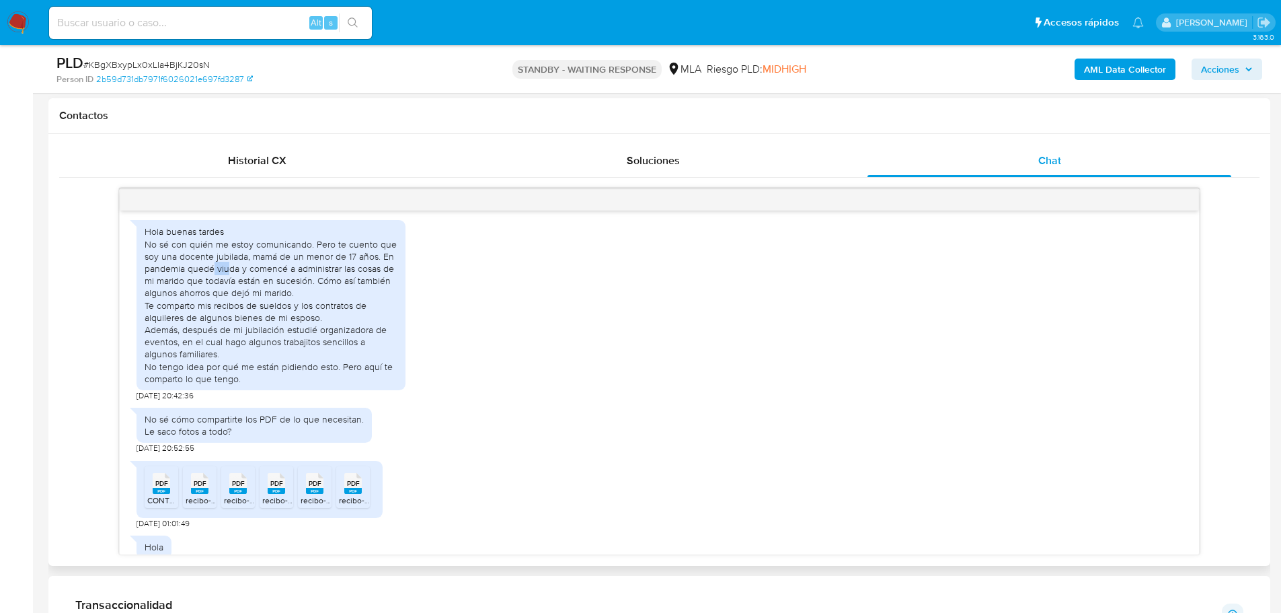
click at [268, 294] on div "Hola buenas tardes No sé con quién me estoy comunicando. Pero te cuento que soy…" at bounding box center [271, 304] width 253 height 159
click at [360, 293] on div "Hola buenas tardes No sé con quién me estoy comunicando. Pero te cuento que soy…" at bounding box center [271, 304] width 253 height 159
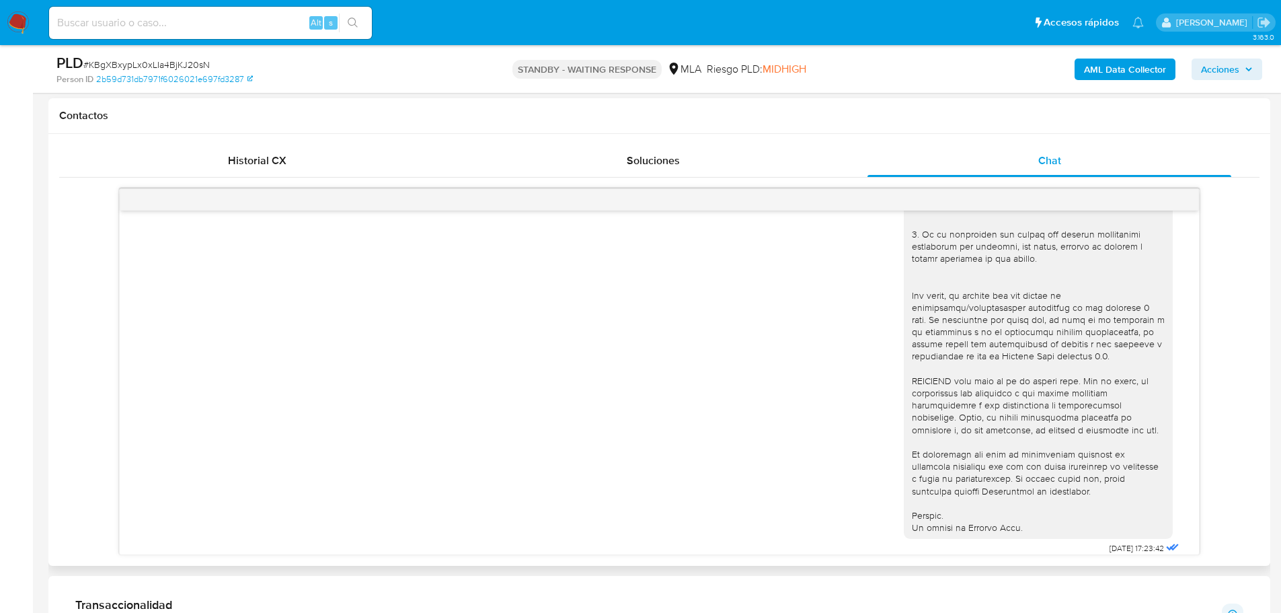
scroll to position [306, 0]
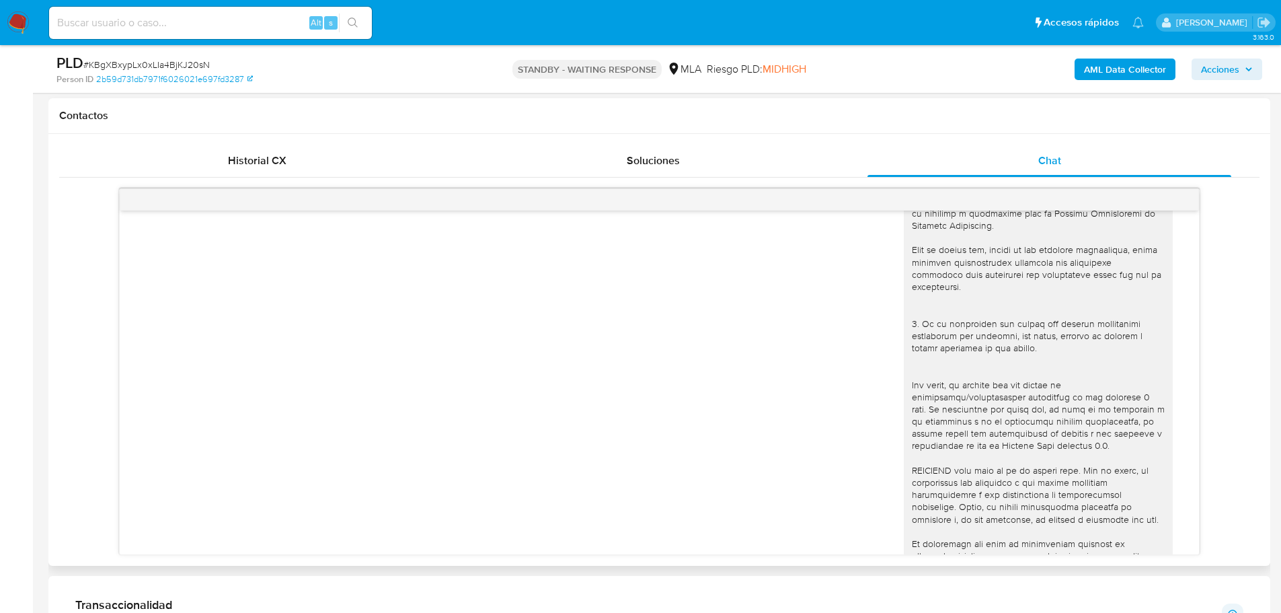
click at [1021, 352] on div at bounding box center [1038, 274] width 253 height 697
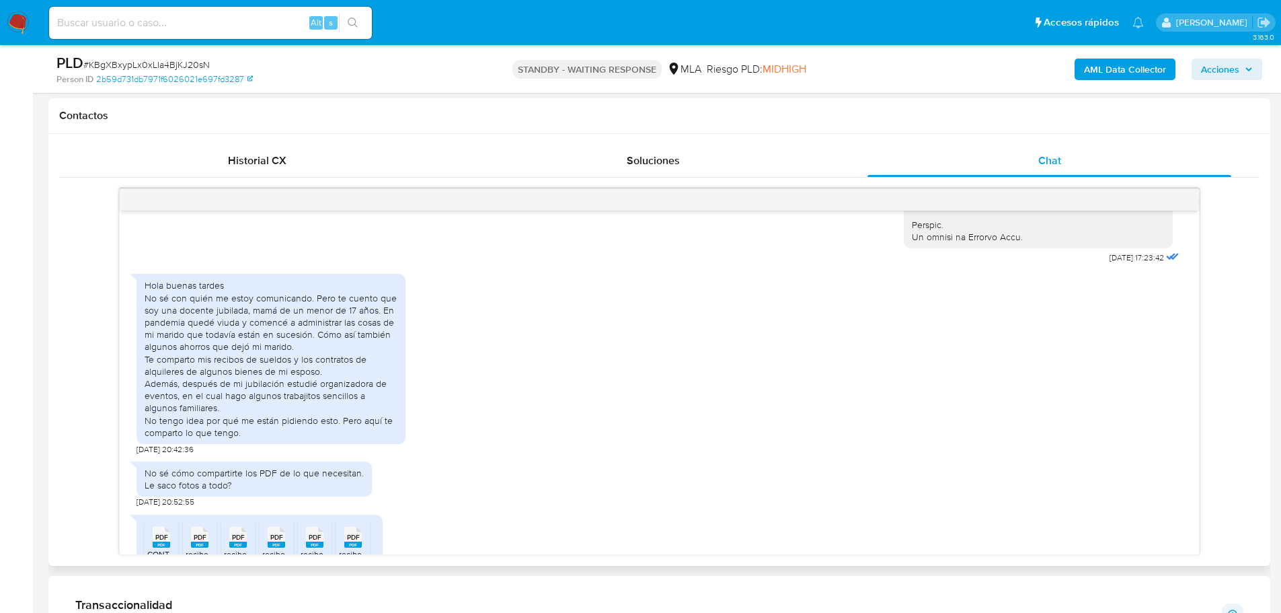
scroll to position [777, 0]
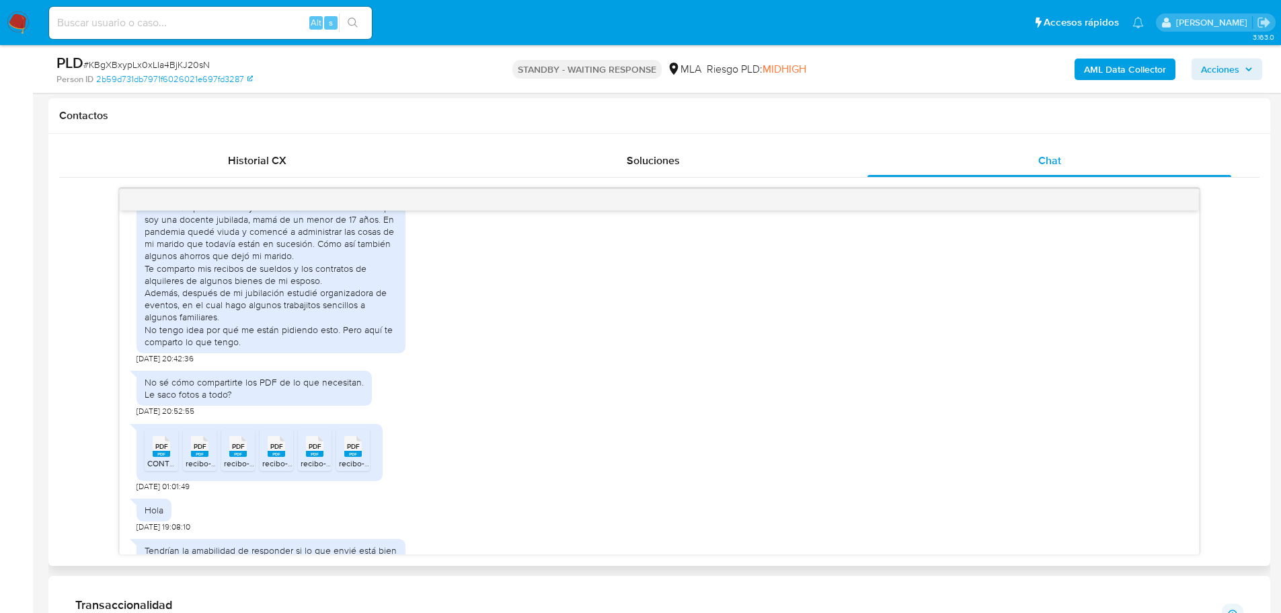
click at [379, 256] on div "Hola buenas tardes No sé con quién me estoy comunicando. Pero te cuento que soy…" at bounding box center [271, 267] width 253 height 159
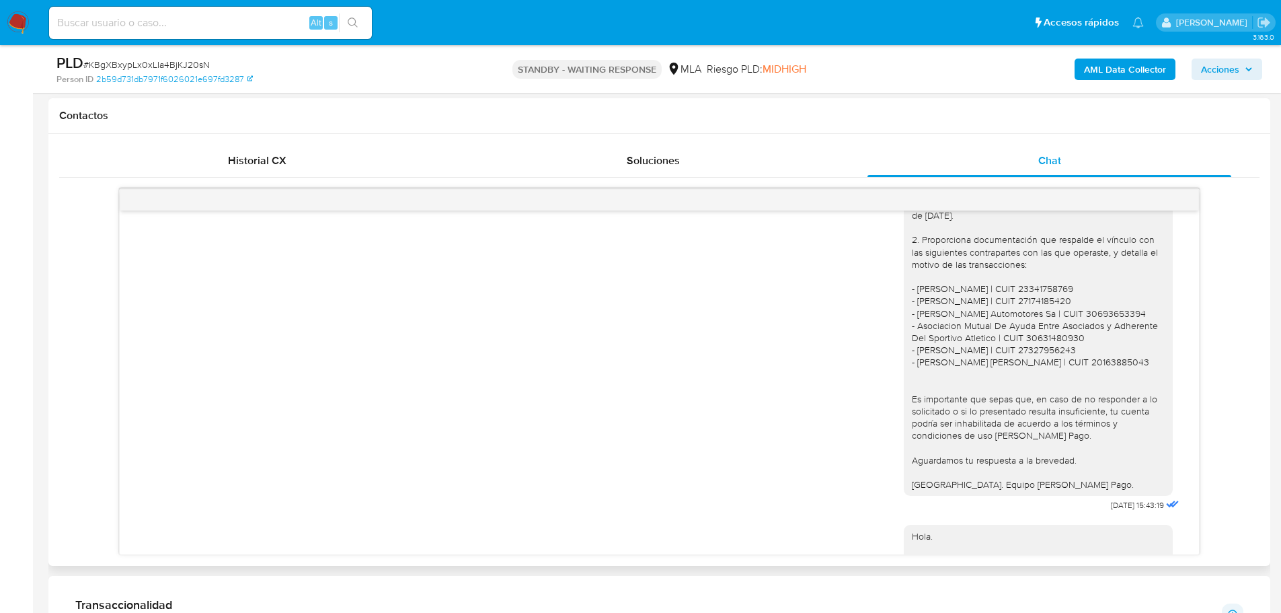
scroll to position [1247, 0]
drag, startPoint x: 906, startPoint y: 309, endPoint x: 1046, endPoint y: 311, distance: 140.6
click at [1046, 311] on div "Hola. Muchas gracias por tu respuesta. No obstante, es necesario que adjuntes l…" at bounding box center [1038, 312] width 253 height 367
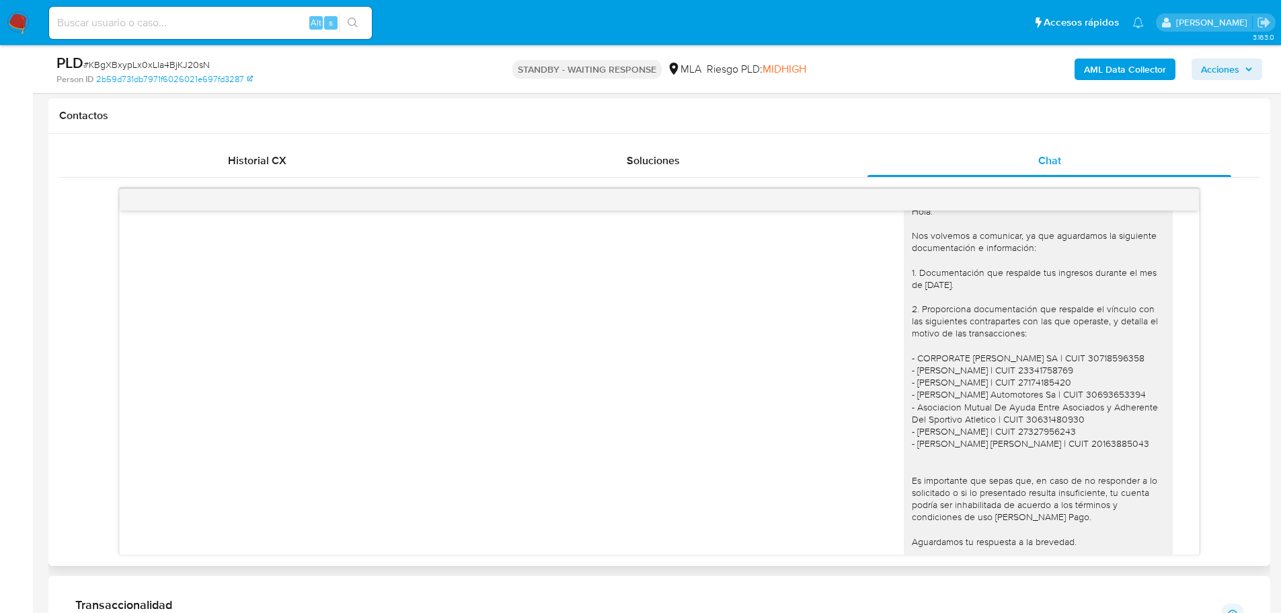
scroll to position [1651, 0]
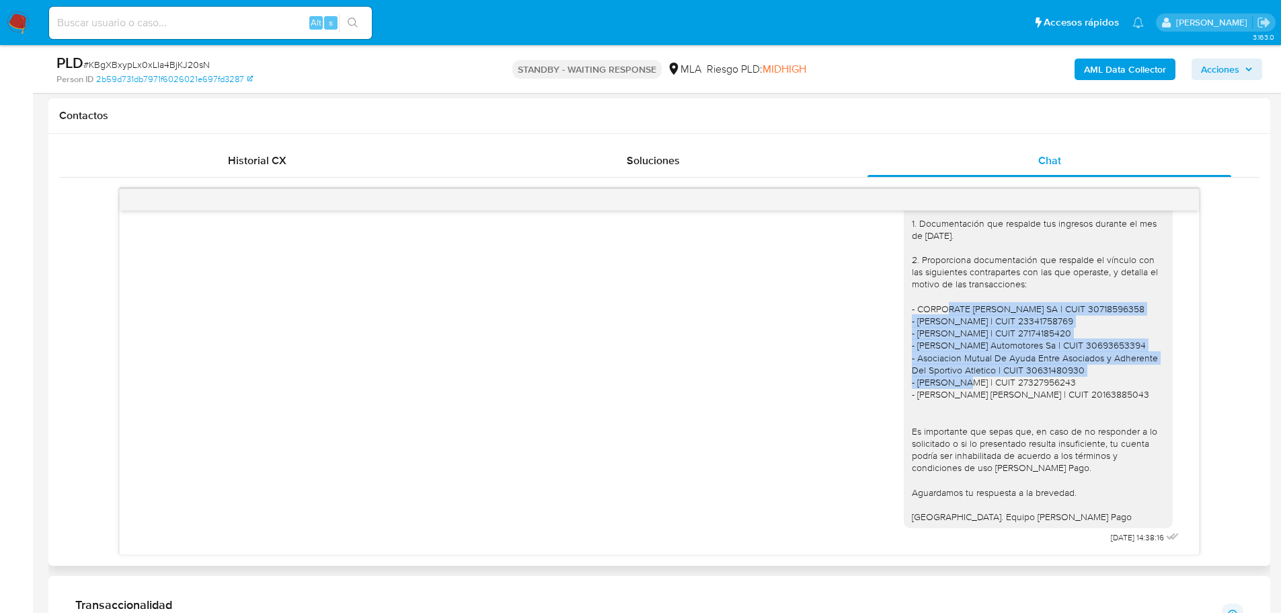
drag, startPoint x: 916, startPoint y: 310, endPoint x: 1090, endPoint y: 366, distance: 182.9
click at [1090, 366] on div "Hola. Nos volvemos a comunicar, ya que aguardamos la siguiente documentación e …" at bounding box center [1038, 339] width 253 height 367
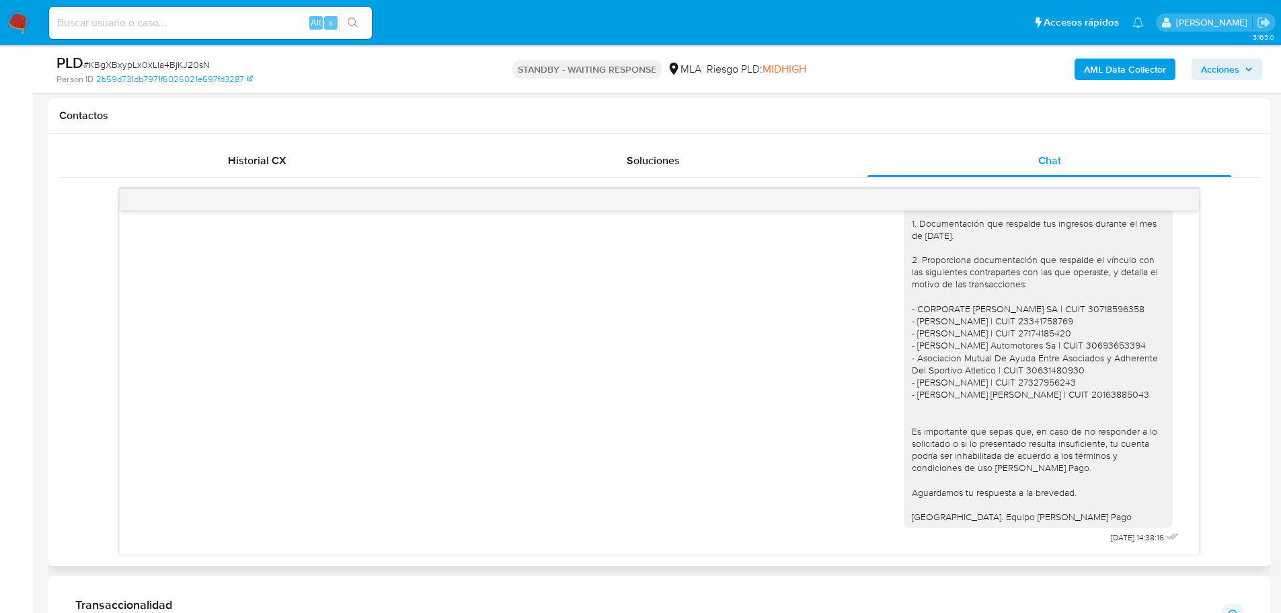
click at [1079, 399] on div "Hola. Nos volvemos a comunicar, ya que aguardamos la siguiente documentación e …" at bounding box center [1038, 339] width 253 height 367
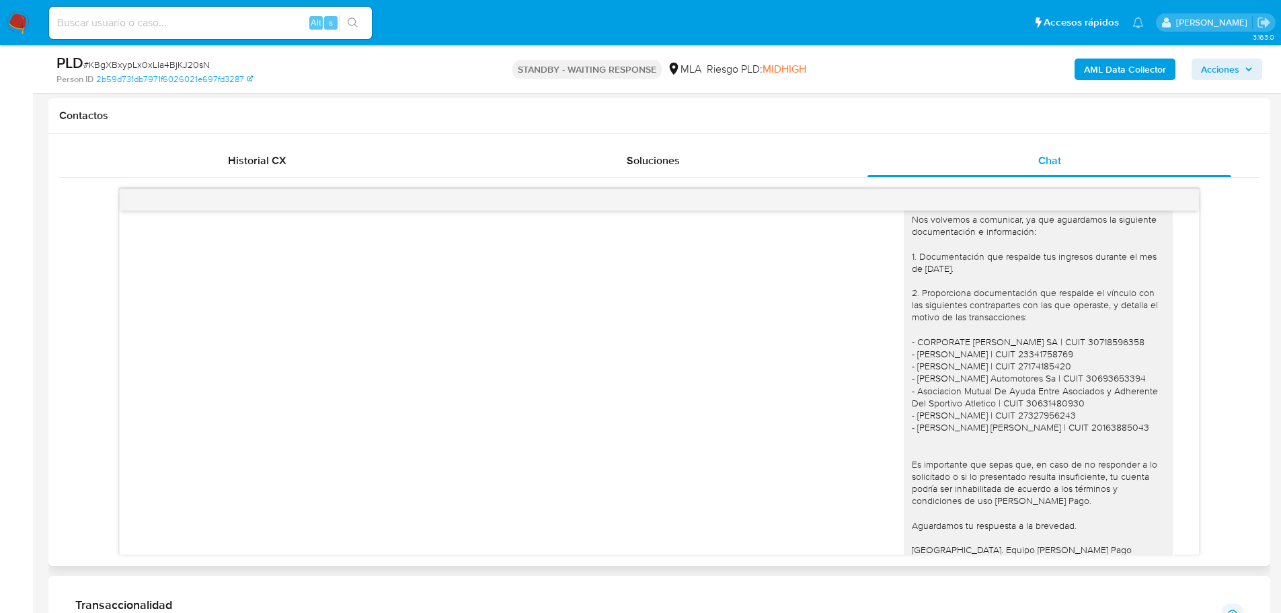
scroll to position [1516, 0]
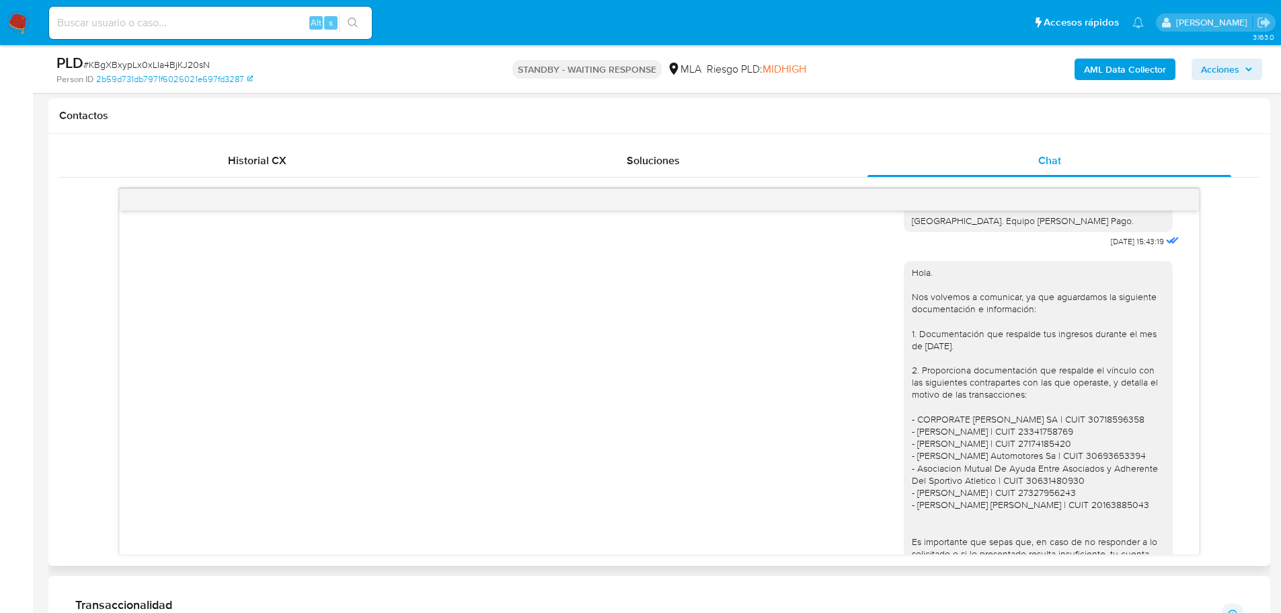
click at [1111, 247] on span "03/10/2025 15:43:19" at bounding box center [1137, 241] width 53 height 11
drag, startPoint x: 1087, startPoint y: 264, endPoint x: 1202, endPoint y: 276, distance: 115.6
click at [1202, 276] on div "18/08/2025 17:23:42 Hola buenas tardes No sé con quién me estoy comunicando. Pe…" at bounding box center [659, 371] width 1200 height 366
click at [1073, 329] on div "Hola. Nos volvemos a comunicar, ya que aguardamos la siguiente documentación e …" at bounding box center [1038, 449] width 253 height 367
click at [249, 14] on input at bounding box center [210, 22] width 323 height 17
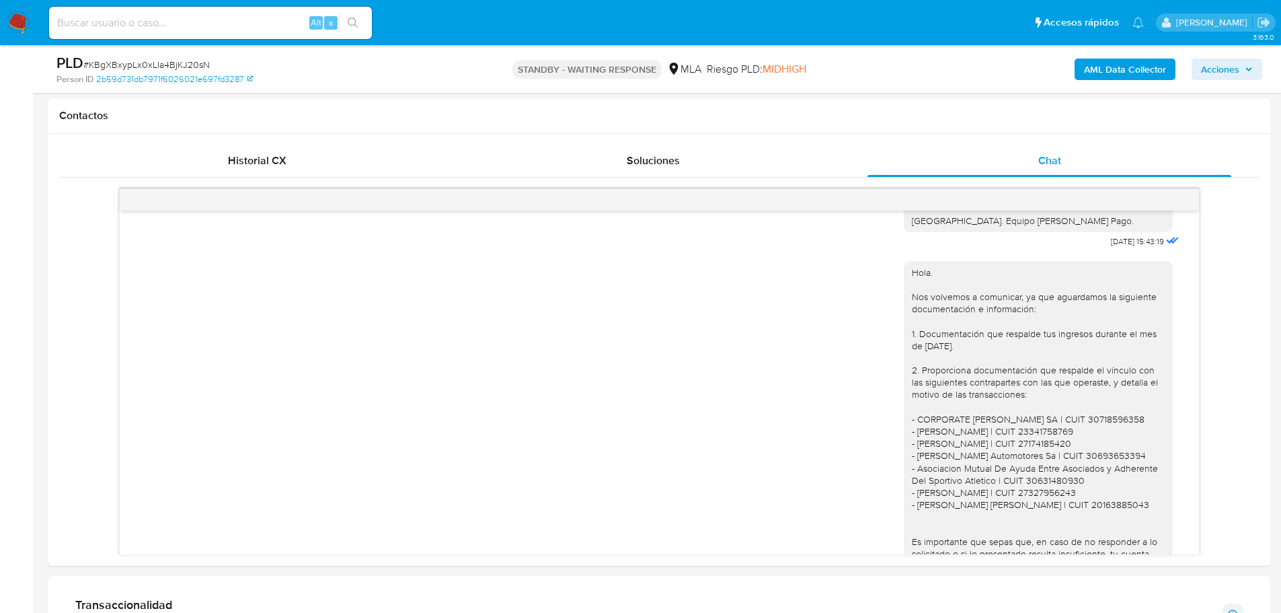
paste input "paSC8uh25X2GCZitJverXUJU"
type input "paSC8uh25X2GCZitJverXUJU"
click at [350, 32] on button "search-icon" at bounding box center [353, 22] width 28 height 19
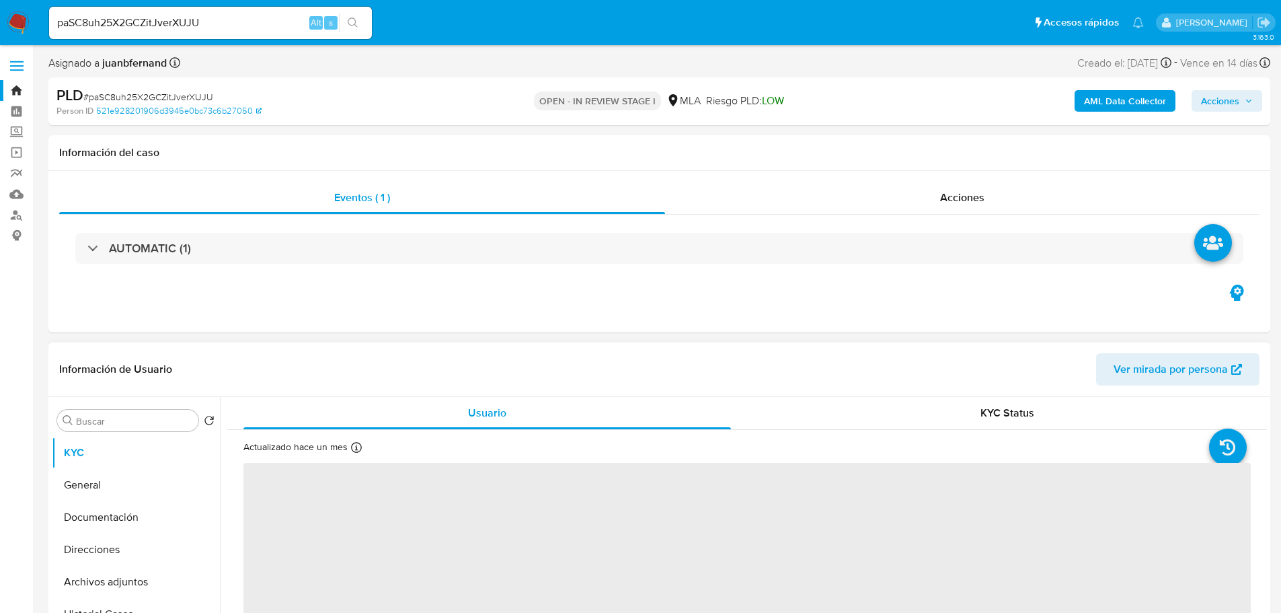
select select "10"
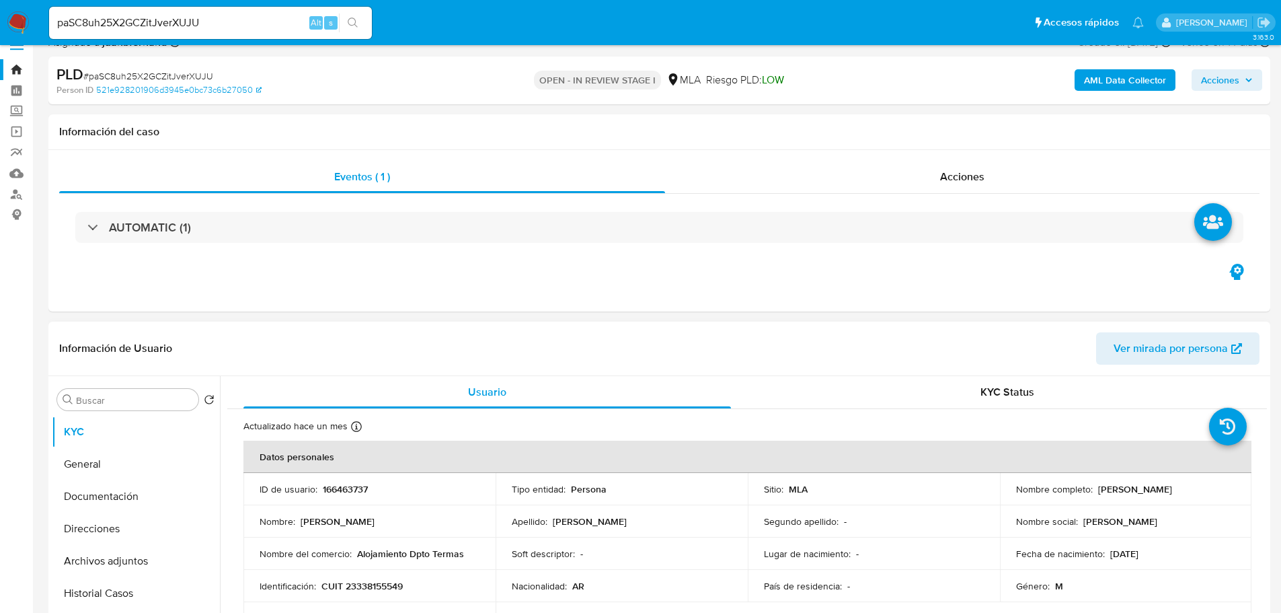
scroll to position [202, 0]
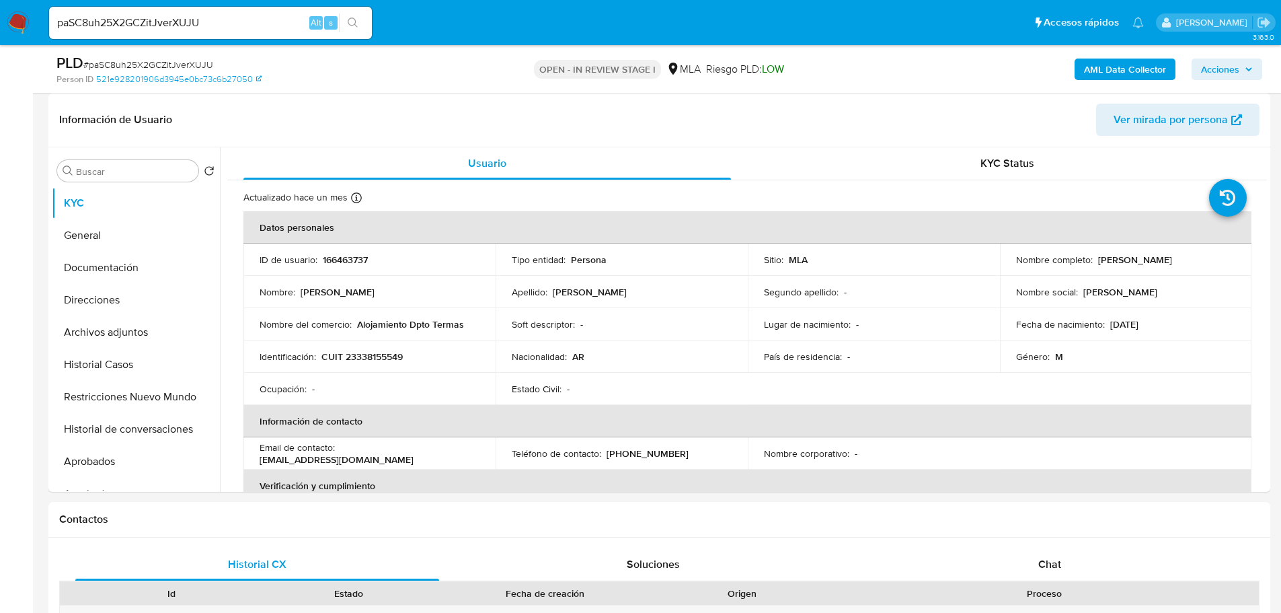
drag, startPoint x: 7, startPoint y: 268, endPoint x: 0, endPoint y: 370, distance: 101.8
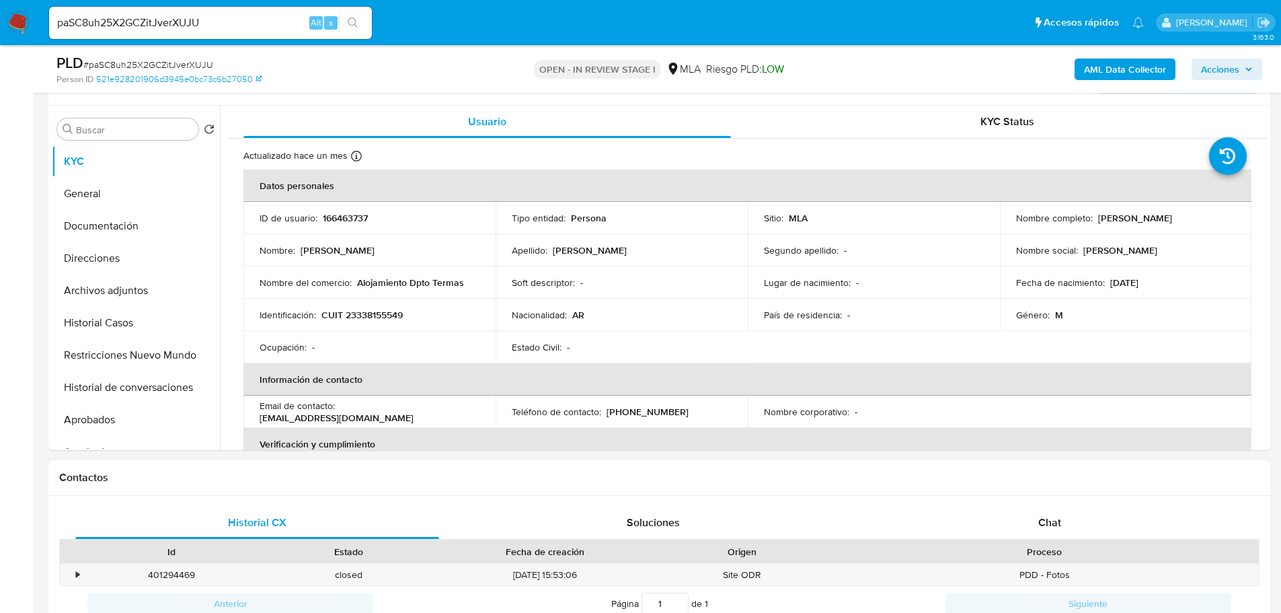
scroll to position [471, 0]
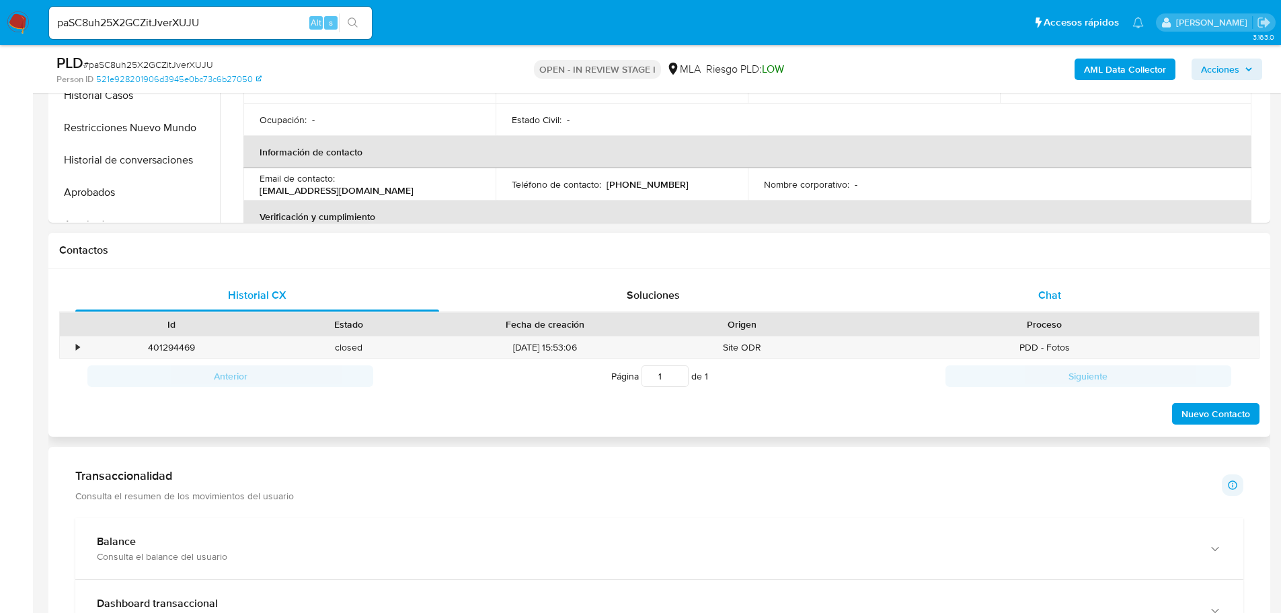
click at [1054, 278] on div "Historial CX Soluciones Chat Id Estado Fecha de creación Origen Proceso • 40129…" at bounding box center [659, 352] width 1222 height 169
drag, startPoint x: 1043, startPoint y: 286, endPoint x: 116, endPoint y: 318, distance: 927.8
click at [1042, 287] on span "Chat" at bounding box center [1049, 294] width 23 height 15
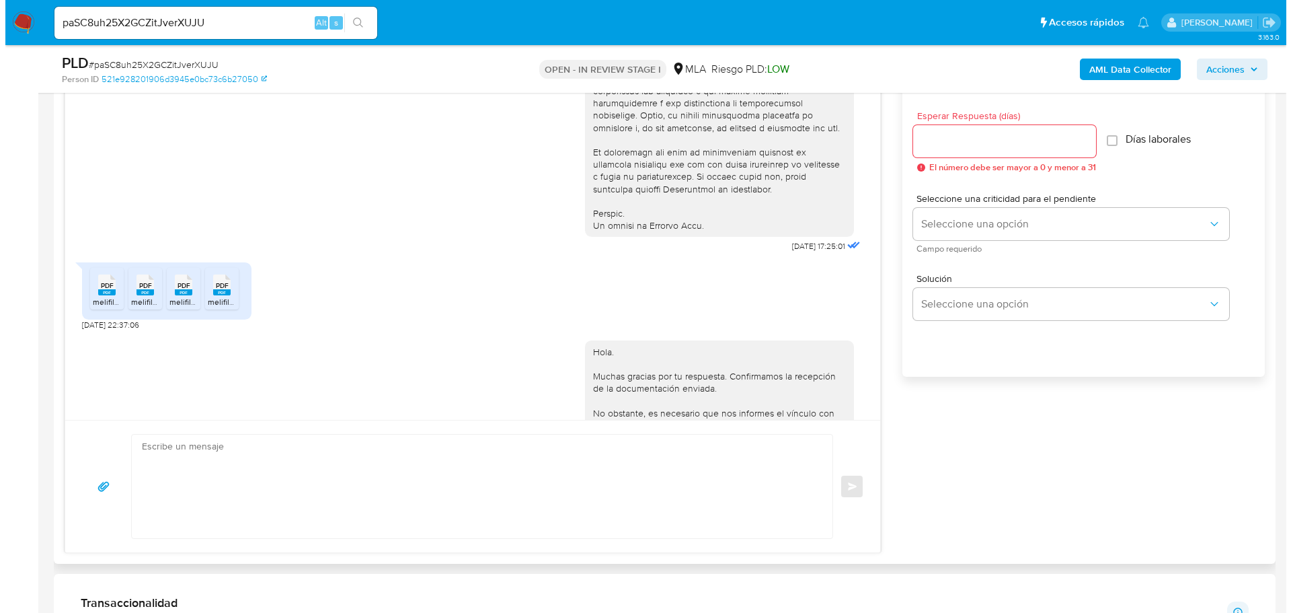
scroll to position [672, 0]
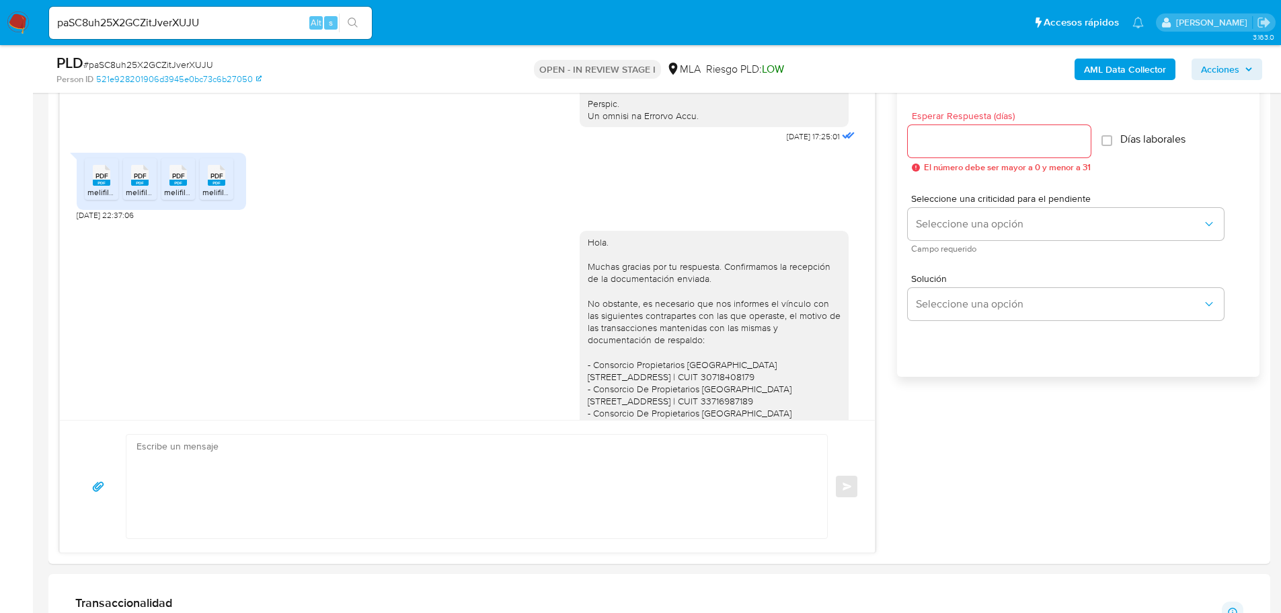
click at [1144, 71] on b "AML Data Collector" at bounding box center [1125, 70] width 82 height 22
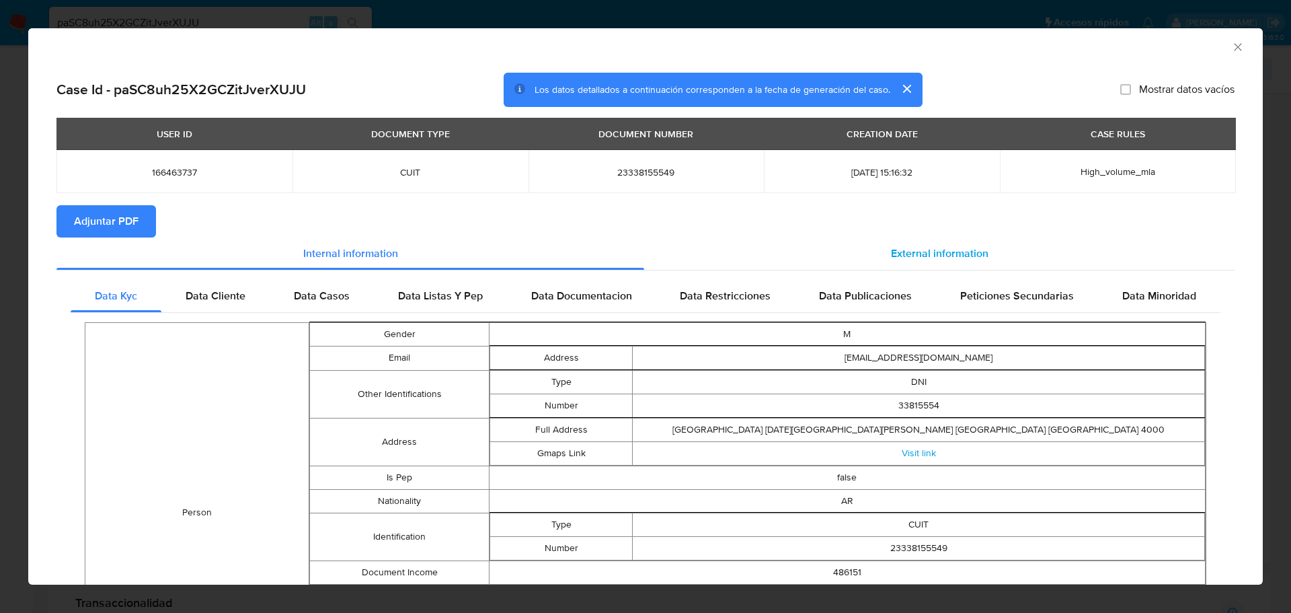
click at [936, 261] on div "External information" at bounding box center [939, 253] width 590 height 32
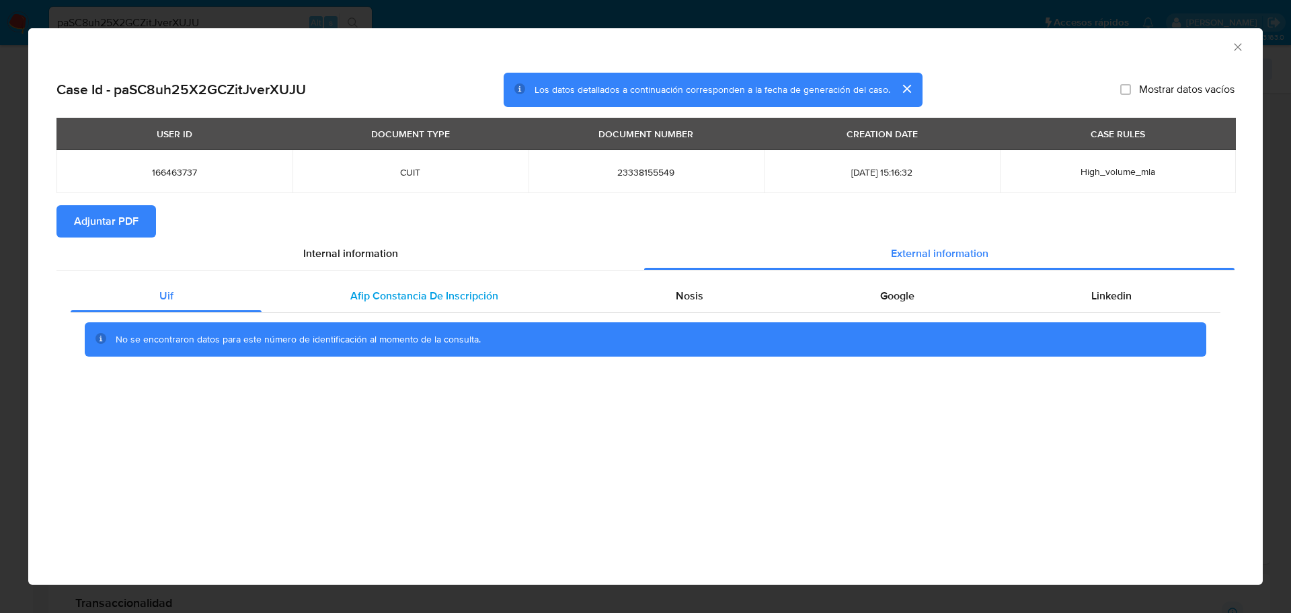
click at [382, 301] on span "Afip Constancia De Inscripción" at bounding box center [424, 295] width 148 height 15
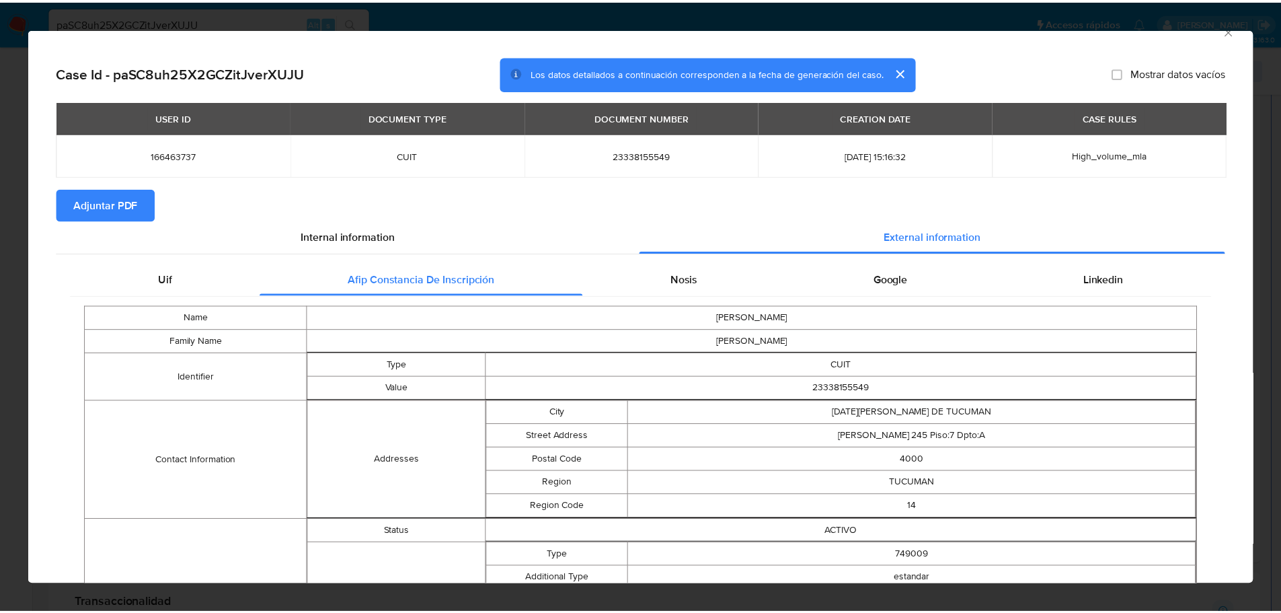
scroll to position [0, 0]
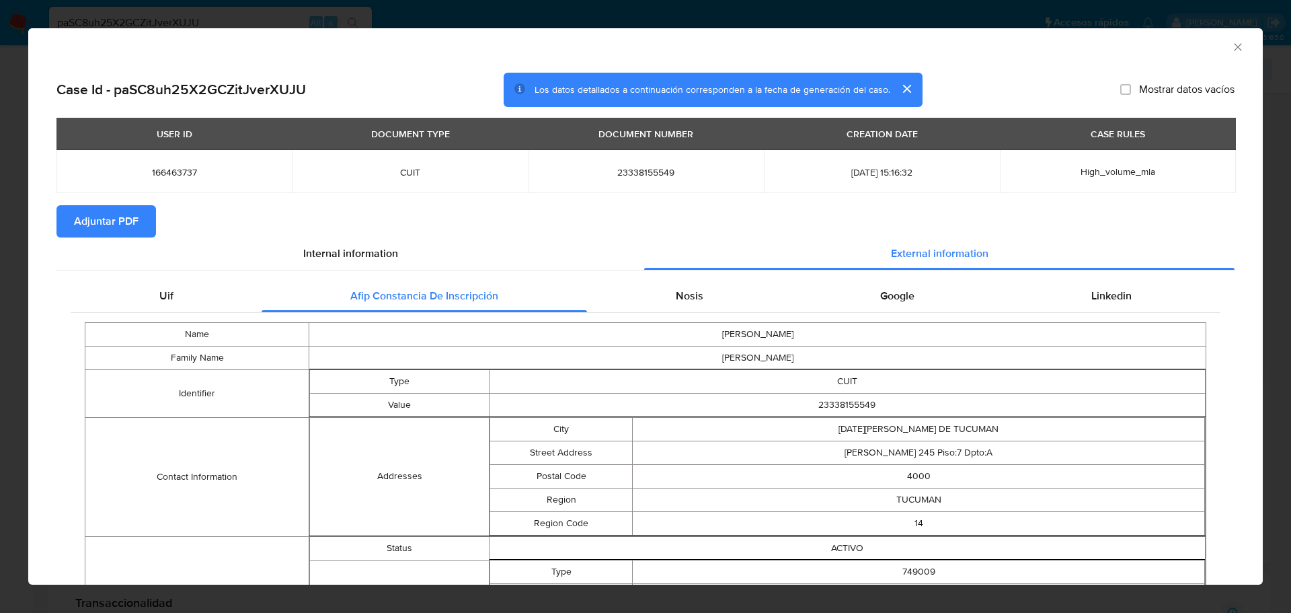
click at [638, 173] on span "23338155549" at bounding box center [647, 172] width 204 height 12
copy span "23338155549"
drag, startPoint x: 1227, startPoint y: 46, endPoint x: 1215, endPoint y: 51, distance: 12.4
click at [1234, 46] on icon "Cerrar ventana" at bounding box center [1237, 46] width 7 height 7
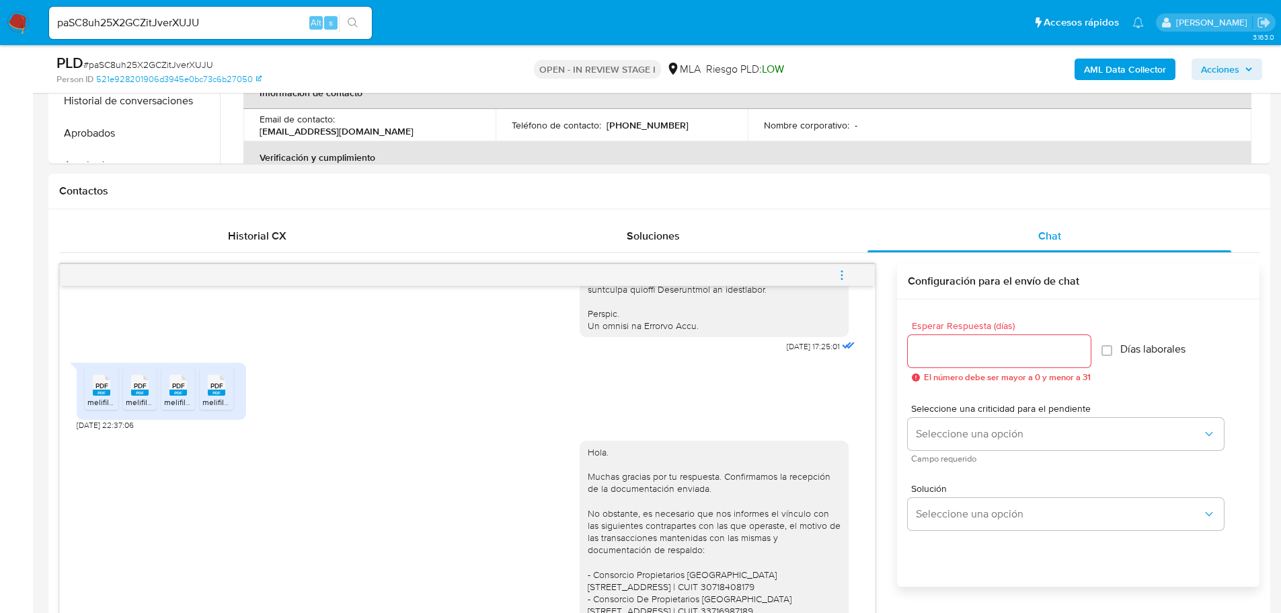
scroll to position [336, 0]
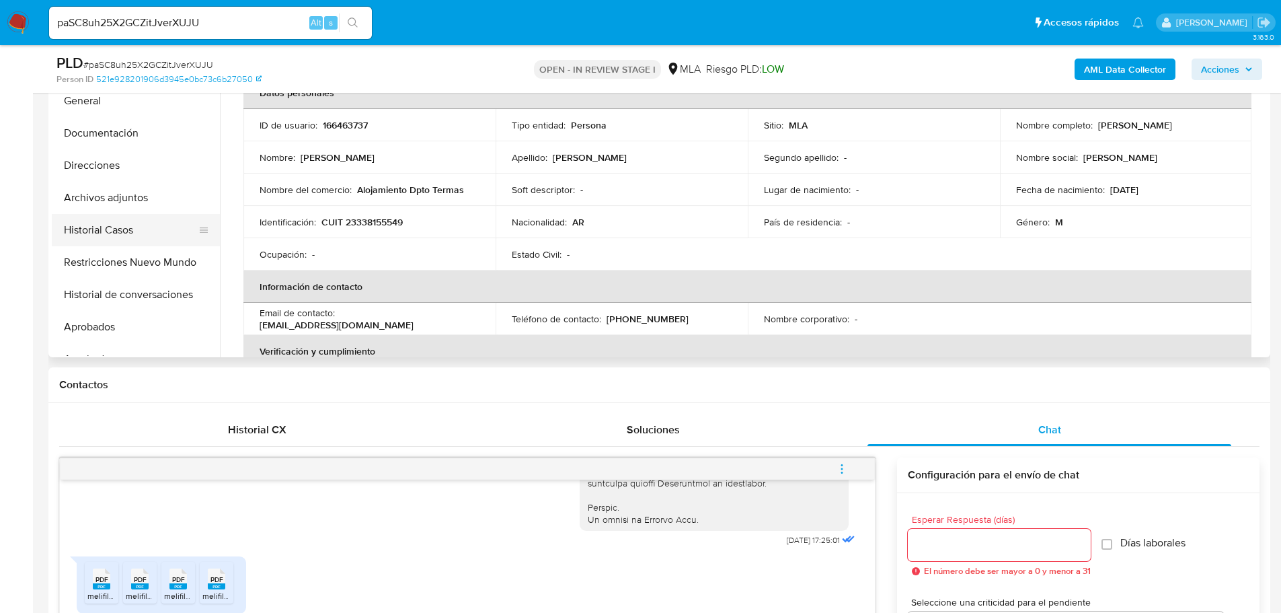
click at [104, 231] on button "Historial Casos" at bounding box center [130, 230] width 157 height 32
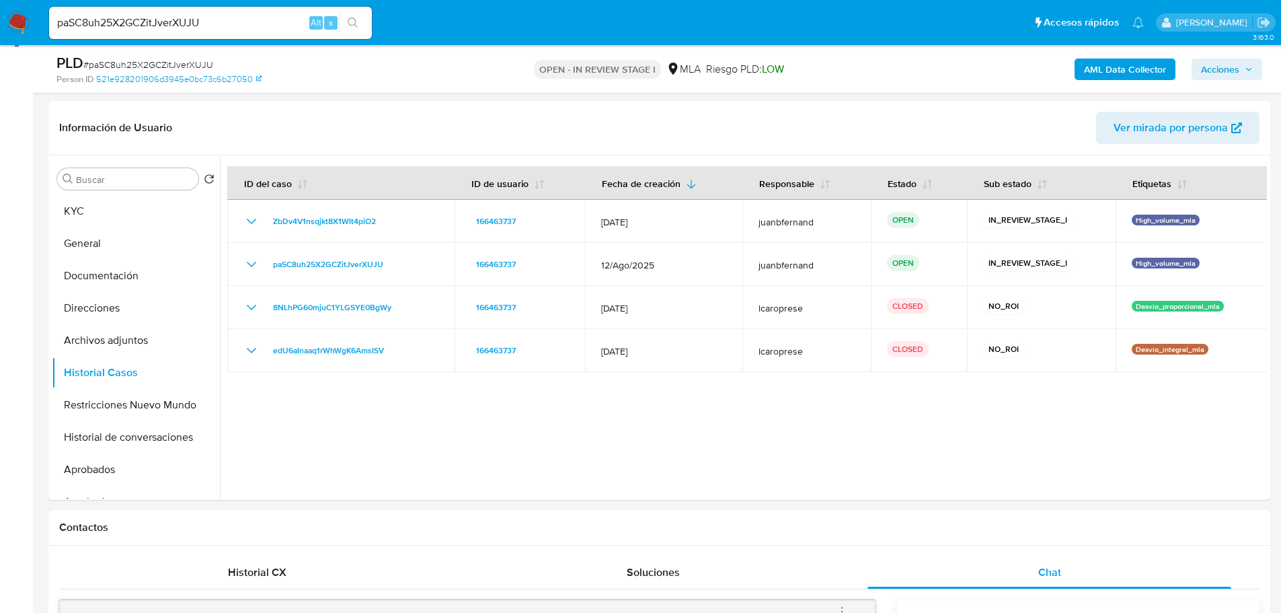
scroll to position [202, 0]
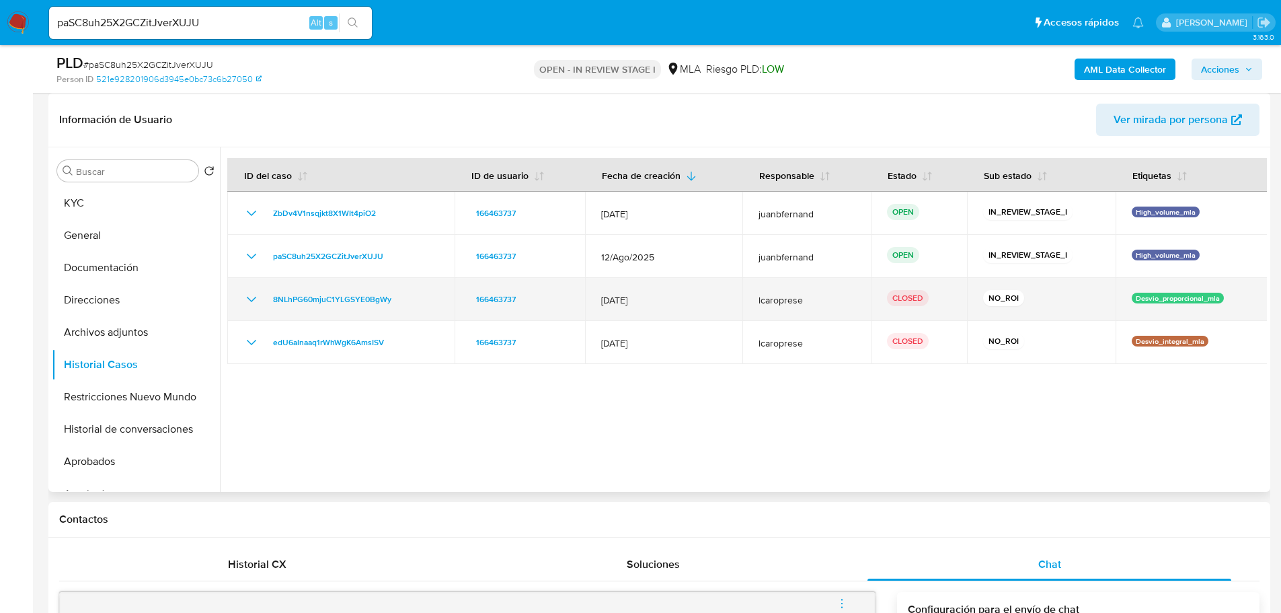
click at [253, 304] on icon "Mostrar/Ocultar" at bounding box center [251, 299] width 16 height 16
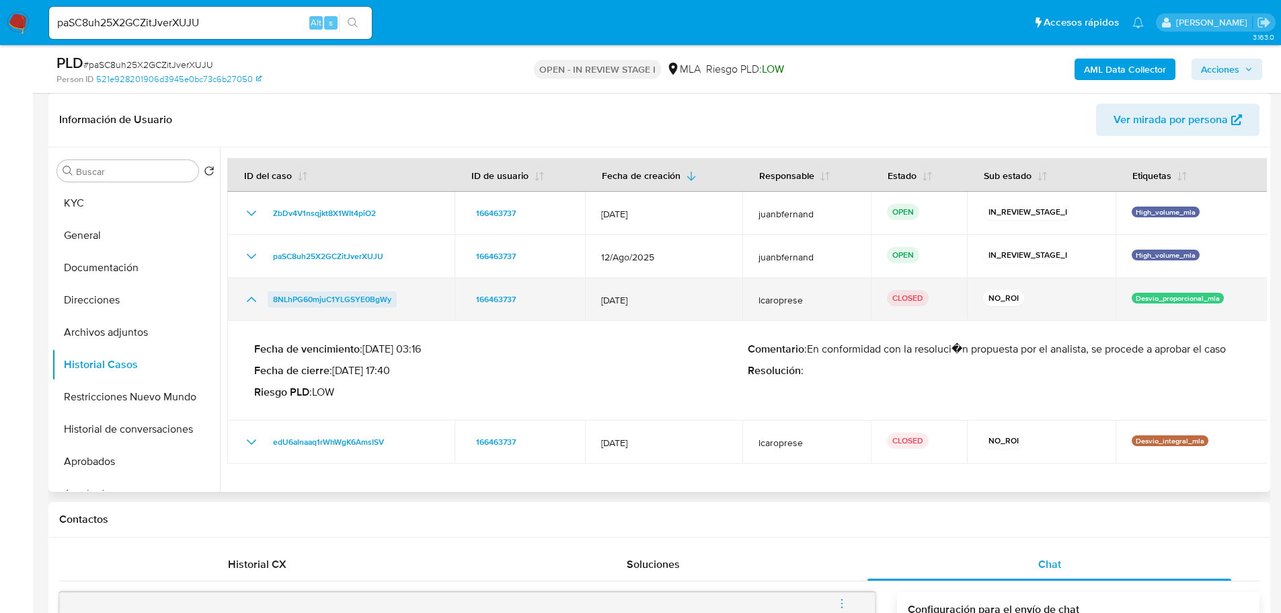
click at [332, 301] on span "8NLhPG60mjuC1YLGSYE0BgWy" at bounding box center [332, 299] width 118 height 16
click at [256, 303] on icon "Mostrar/Ocultar" at bounding box center [251, 299] width 16 height 16
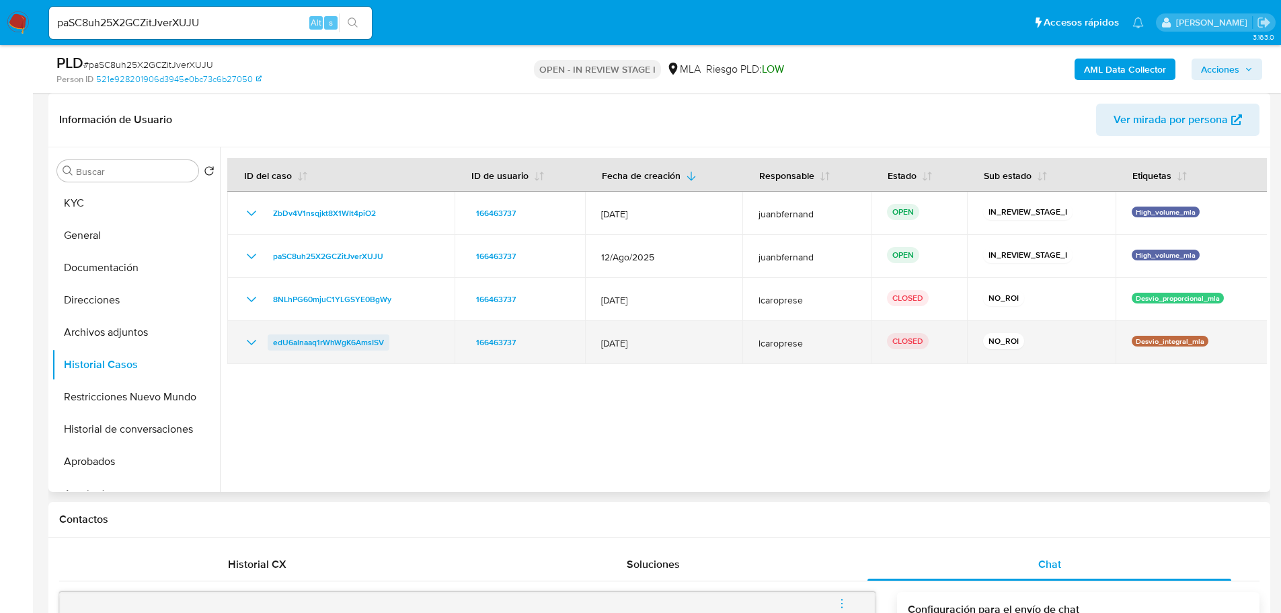
click at [350, 342] on span "edU6aInaaq1rWhWgK6AmsISV" at bounding box center [328, 342] width 111 height 16
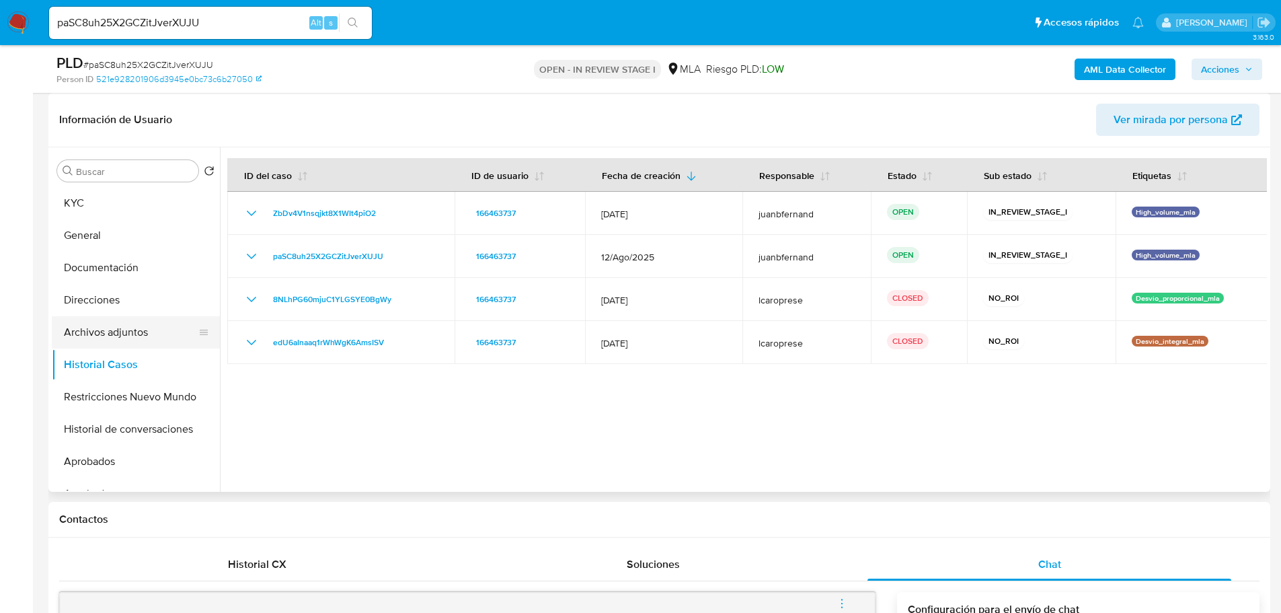
click at [103, 335] on button "Archivos adjuntos" at bounding box center [130, 332] width 157 height 32
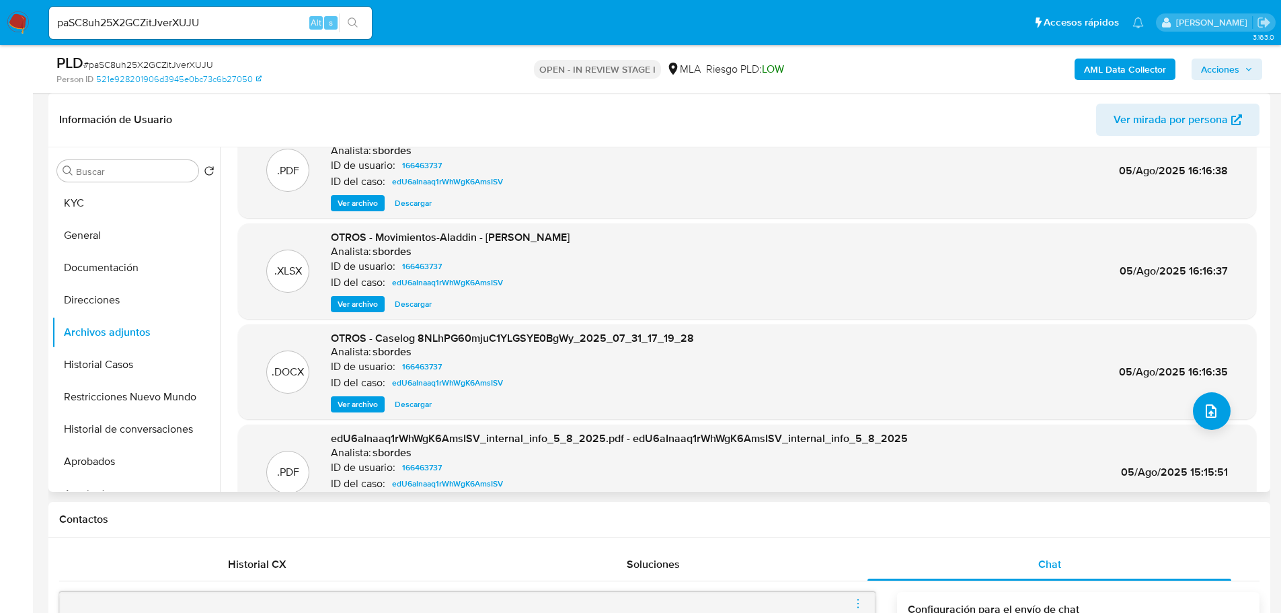
scroll to position [113, 0]
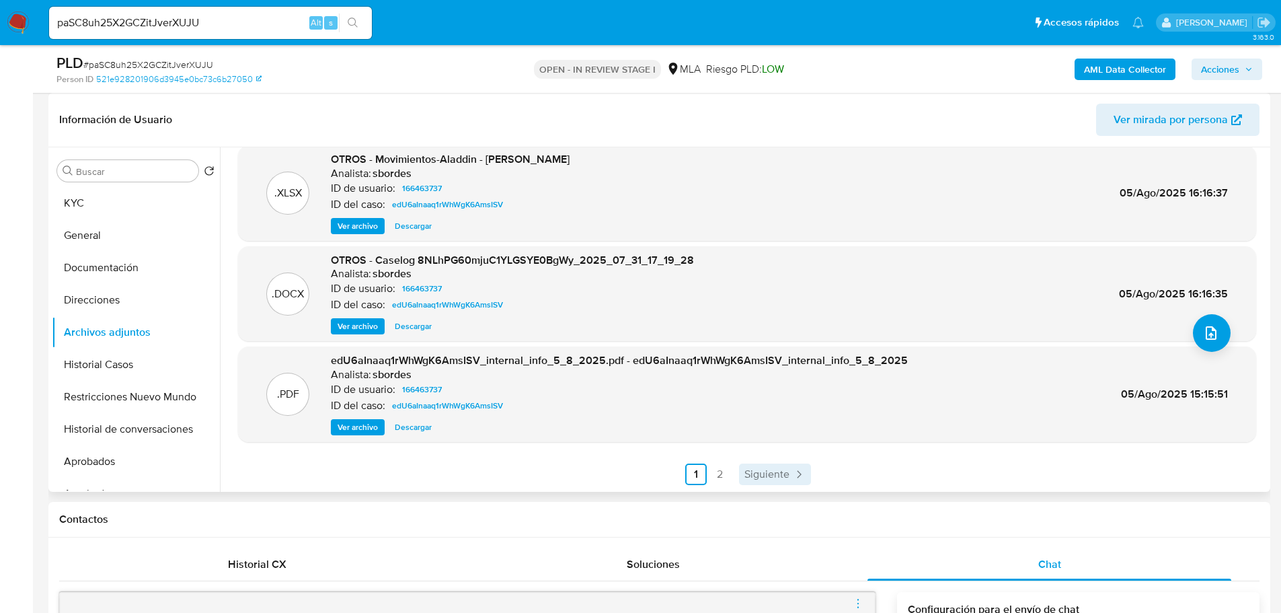
click at [769, 465] on link "Siguiente" at bounding box center [775, 474] width 72 height 22
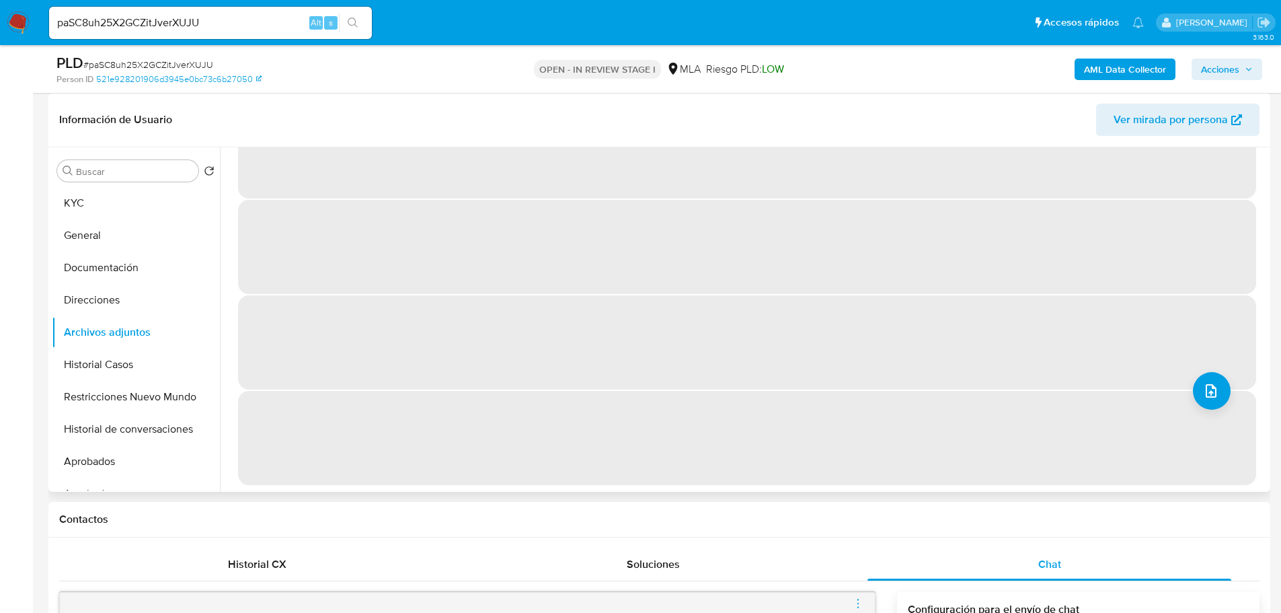
scroll to position [0, 0]
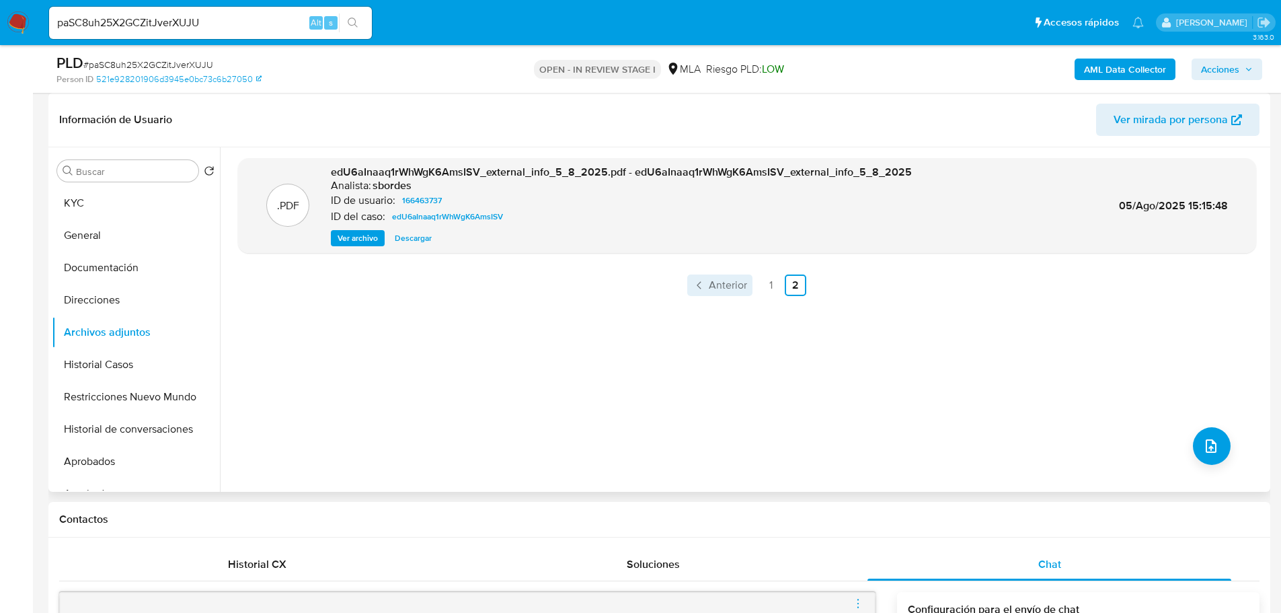
click at [728, 290] on span "Anterior" at bounding box center [728, 285] width 38 height 11
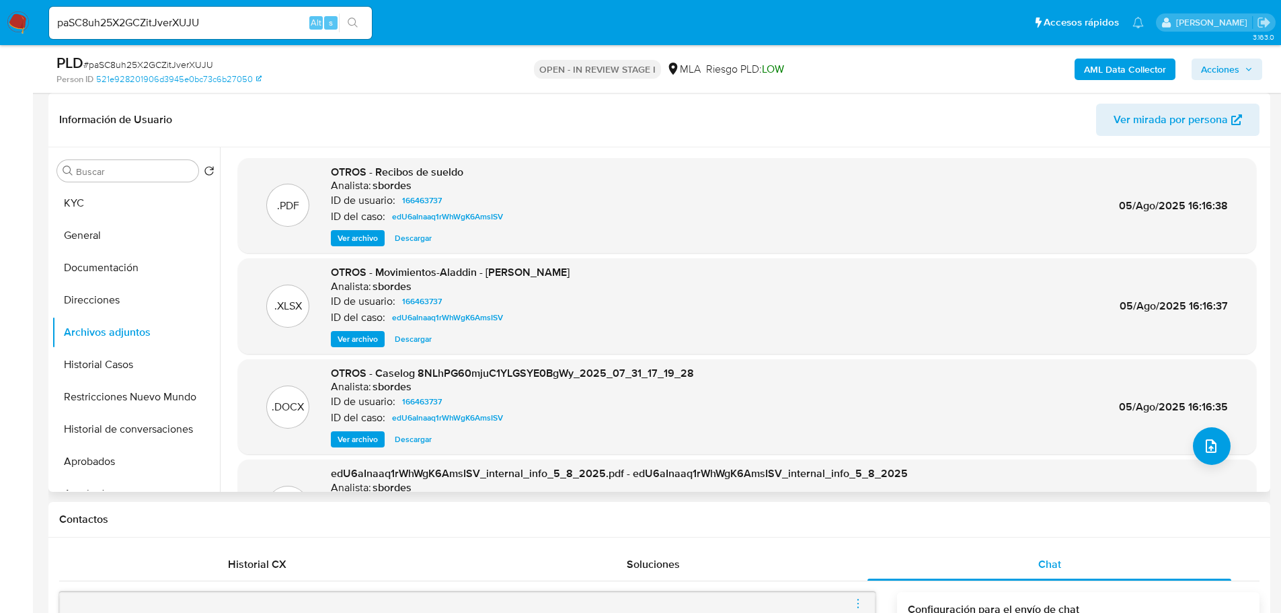
click at [366, 236] on span "Ver archivo" at bounding box center [358, 237] width 40 height 13
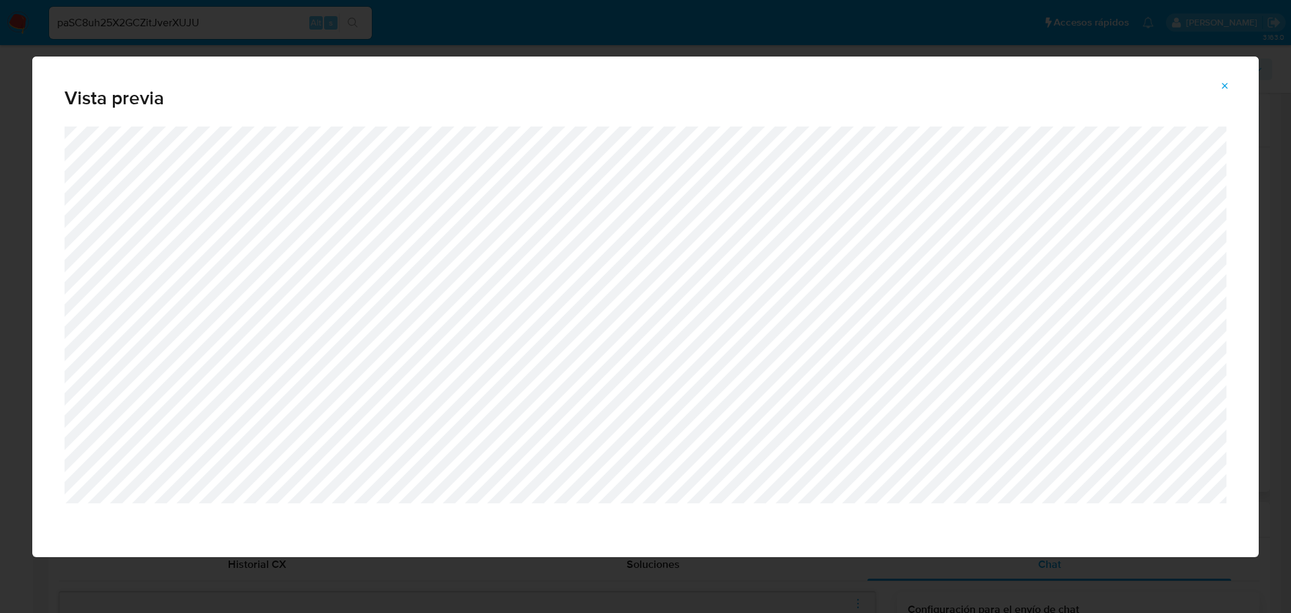
click at [1225, 88] on icon "Attachment preview" at bounding box center [1225, 86] width 11 height 11
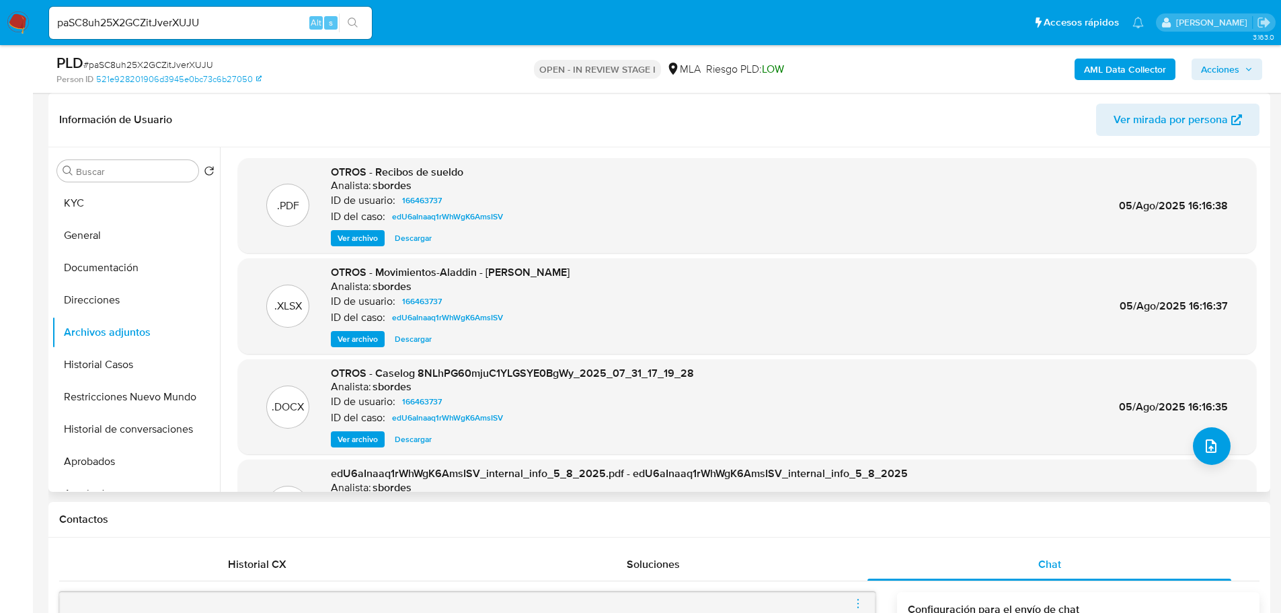
click at [1139, 69] on b "AML Data Collector" at bounding box center [1125, 70] width 82 height 22
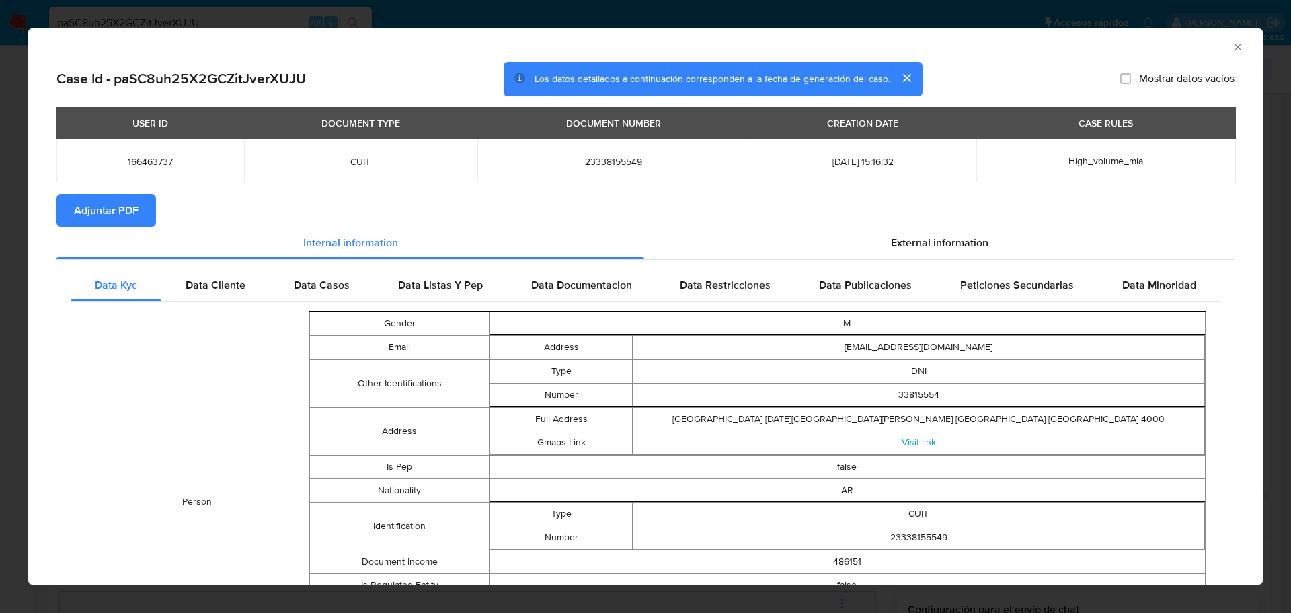
click at [1231, 48] on icon "Cerrar ventana" at bounding box center [1237, 46] width 13 height 13
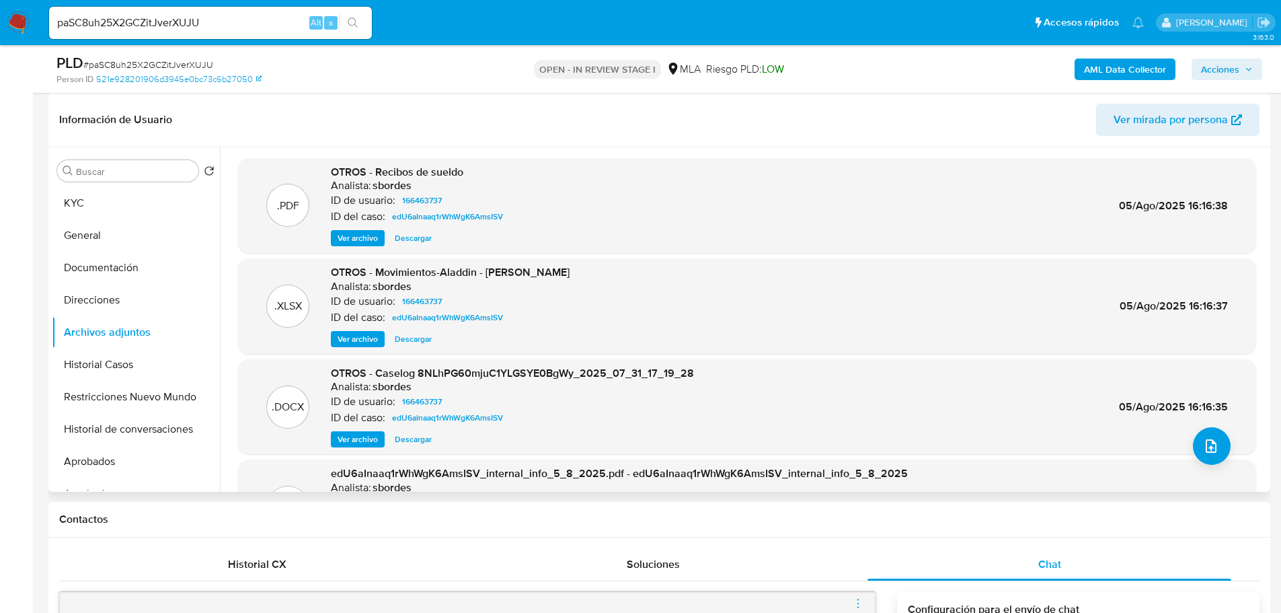
click at [263, 33] on div "paSC8uh25X2GCZitJverXUJU Alt s" at bounding box center [210, 23] width 323 height 32
click at [272, 28] on input "paSC8uh25X2GCZitJverXUJU" at bounding box center [210, 22] width 323 height 17
paste input "auT7TSwuUs2hyeVzZa4GUCU9"
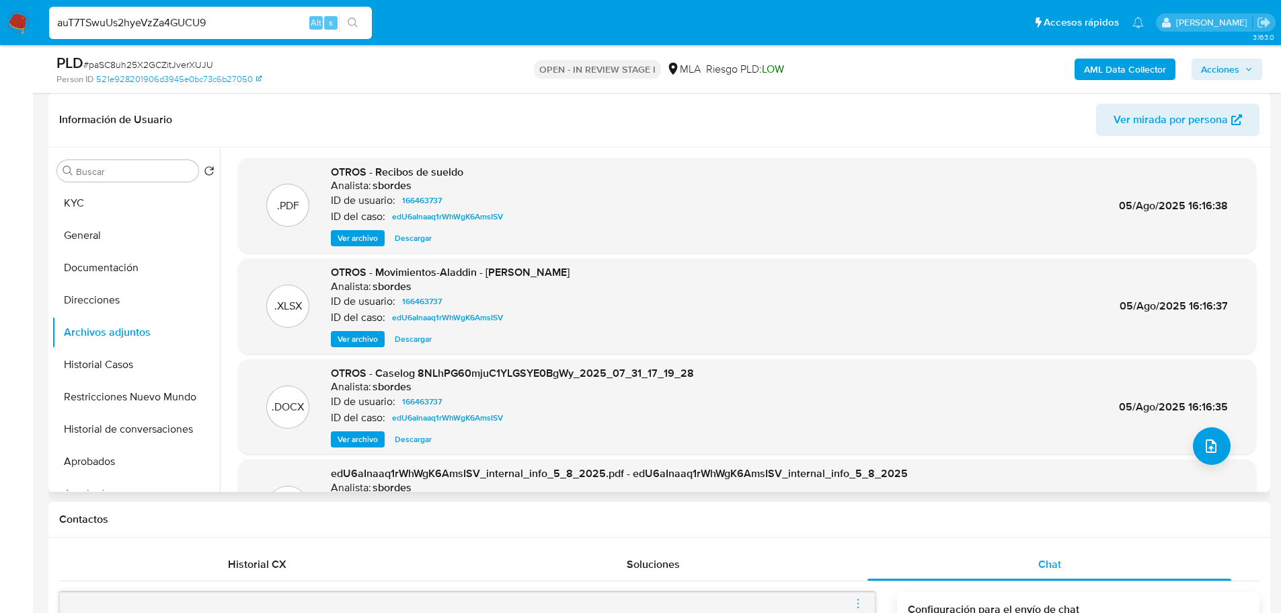
type input "auT7TSwuUs2hyeVzZa4GUCU9"
click at [362, 22] on button "search-icon" at bounding box center [353, 22] width 28 height 19
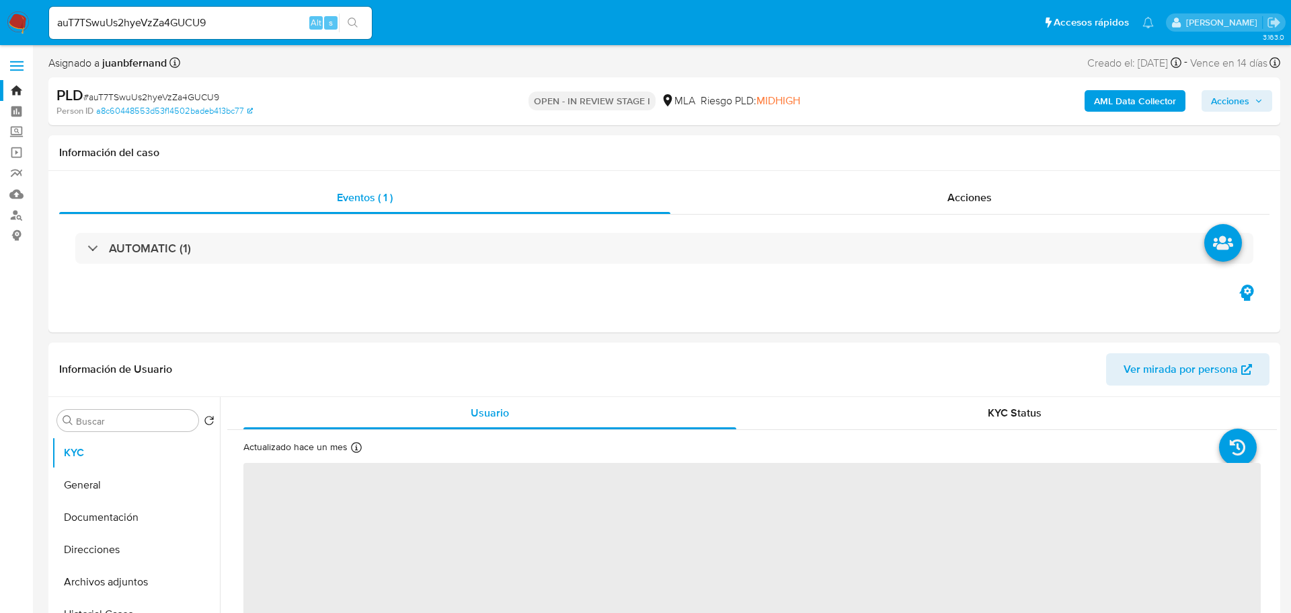
select select "10"
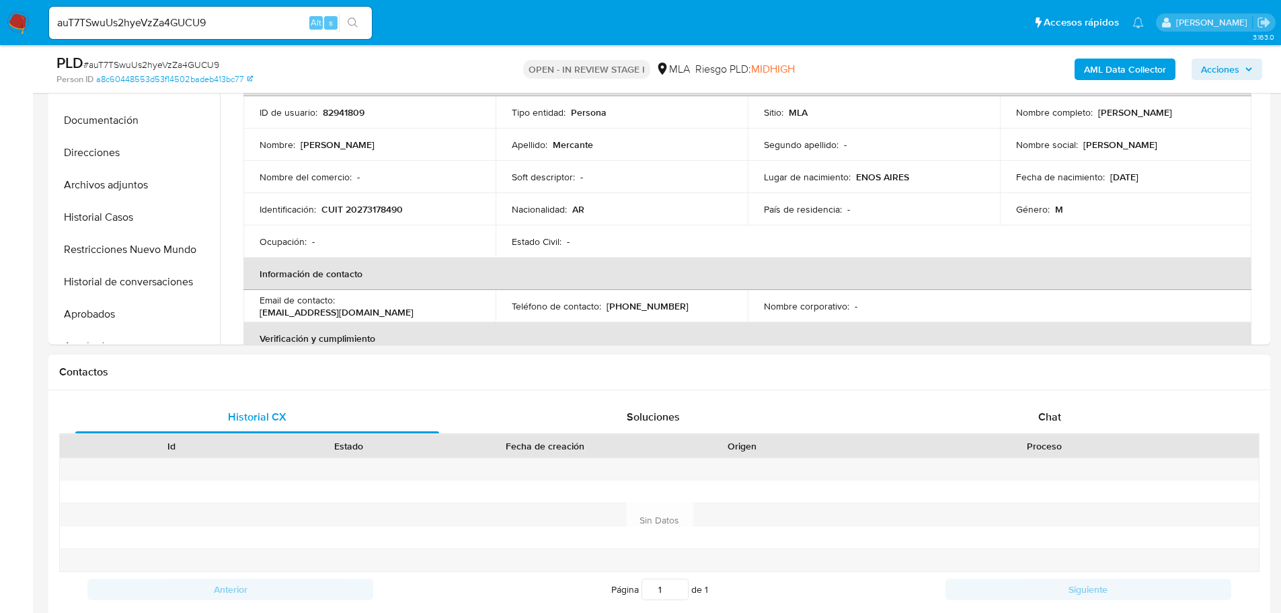
scroll to position [403, 0]
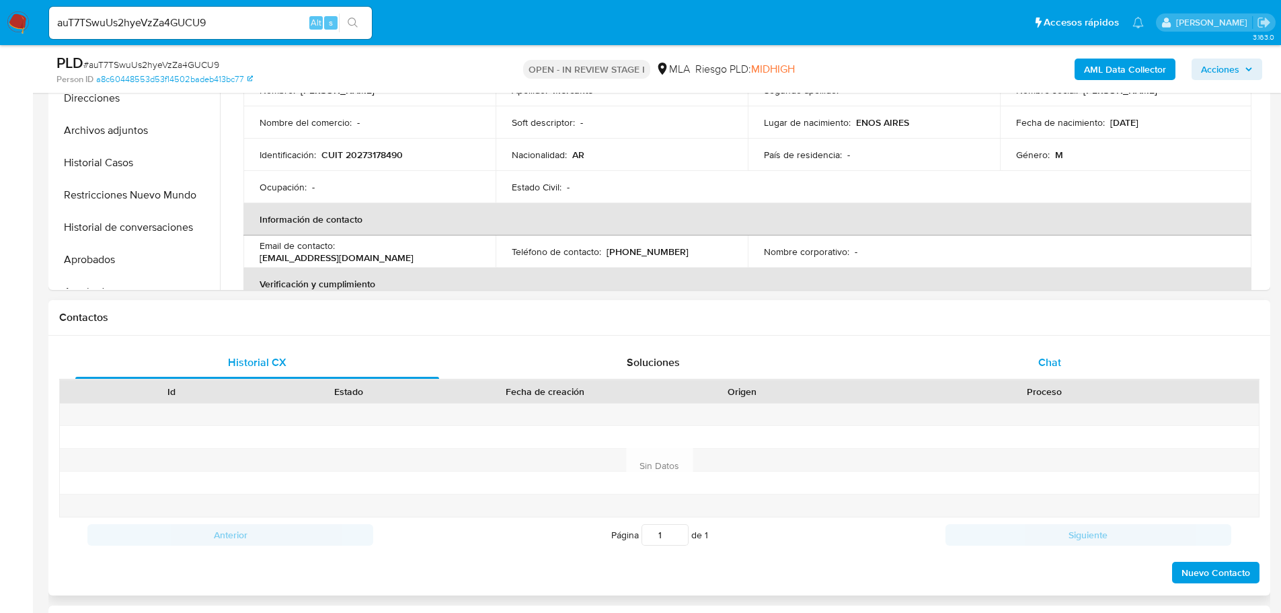
click at [1036, 361] on div "Chat" at bounding box center [1049, 362] width 364 height 32
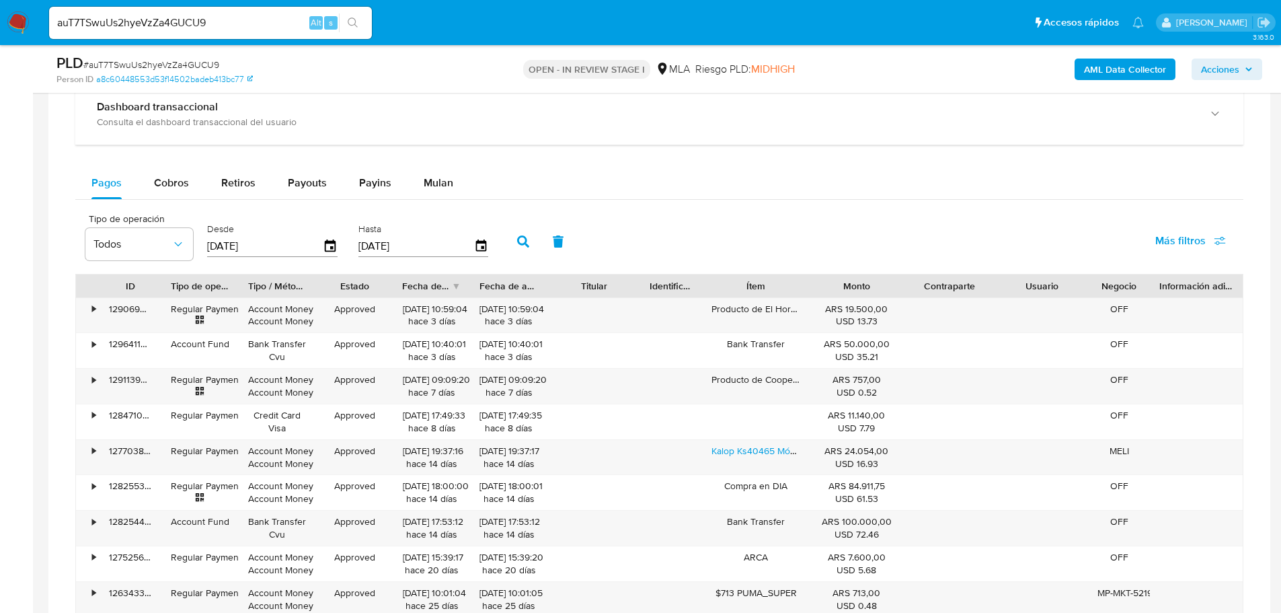
scroll to position [1345, 0]
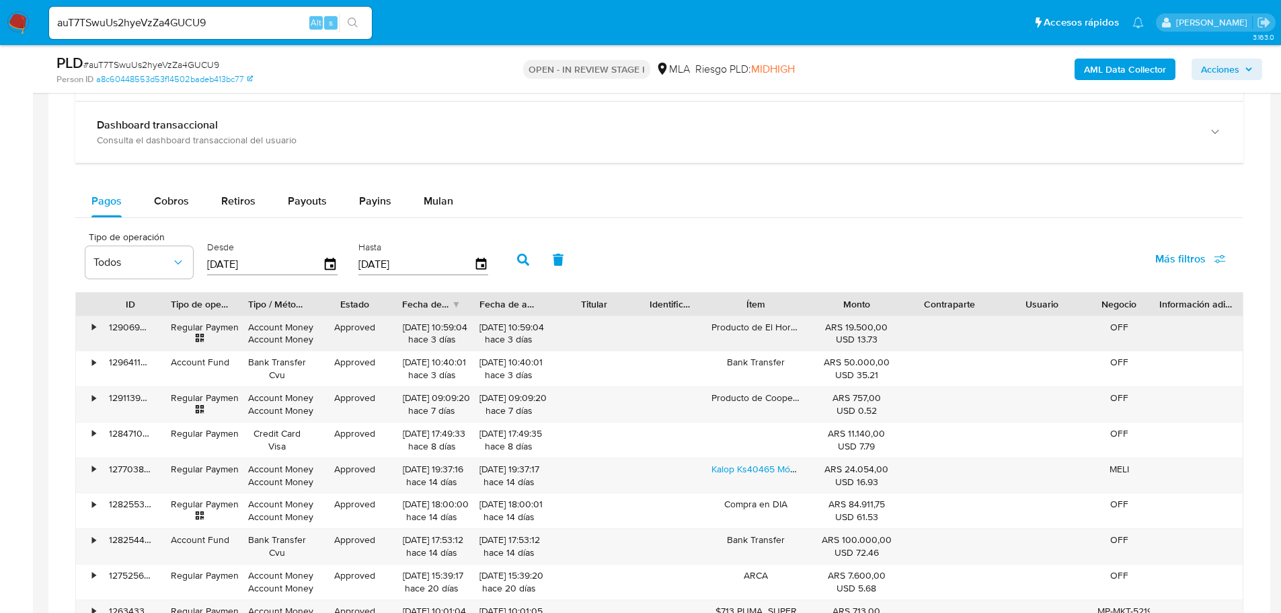
click at [522, 340] on div "12/10/2025 10:59:04 hace 3 días" at bounding box center [508, 334] width 59 height 26
drag, startPoint x: 522, startPoint y: 340, endPoint x: 496, endPoint y: 342, distance: 26.3
click at [496, 342] on div "12/10/2025 10:59:04 hace 3 días" at bounding box center [508, 334] width 59 height 26
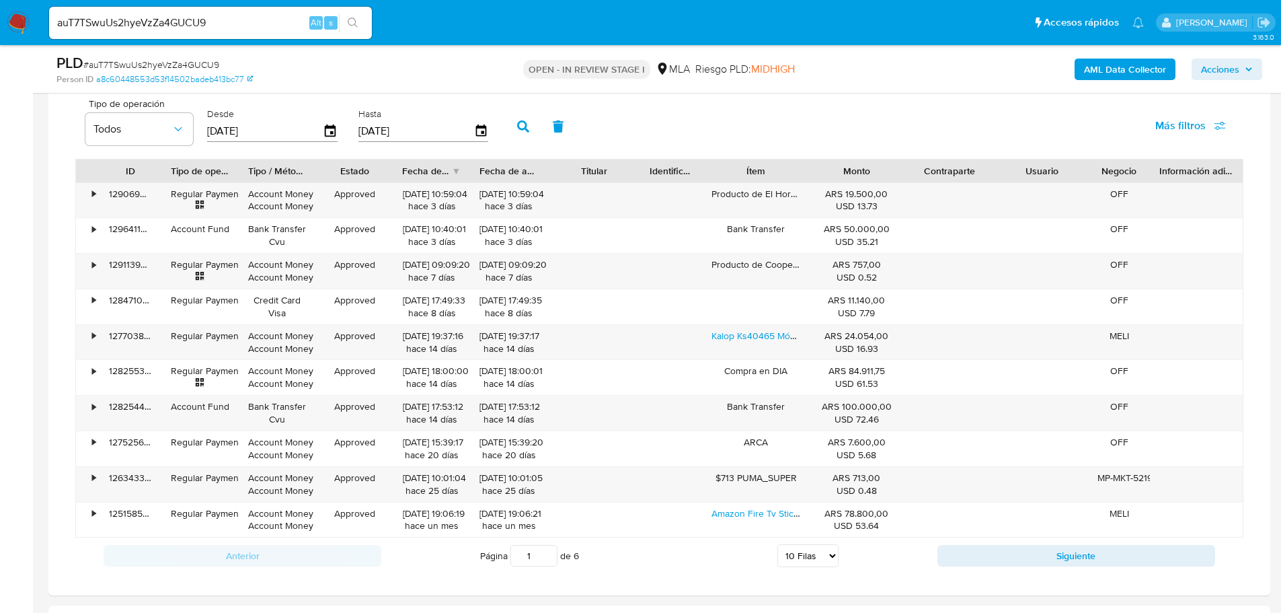
scroll to position [1479, 0]
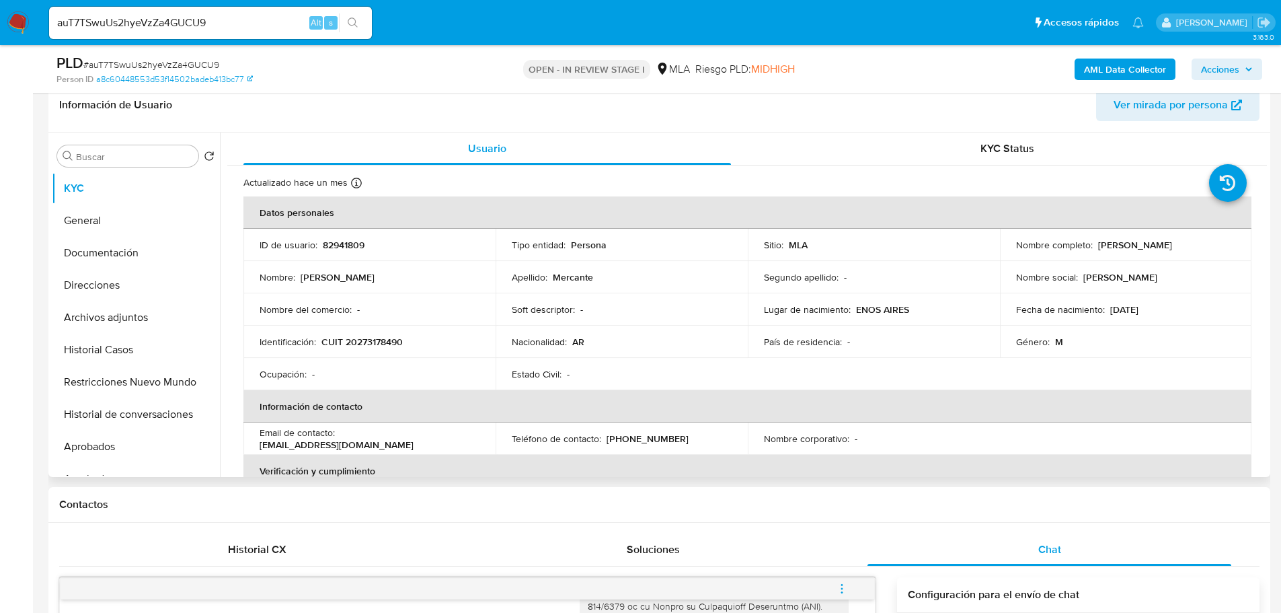
scroll to position [202, 0]
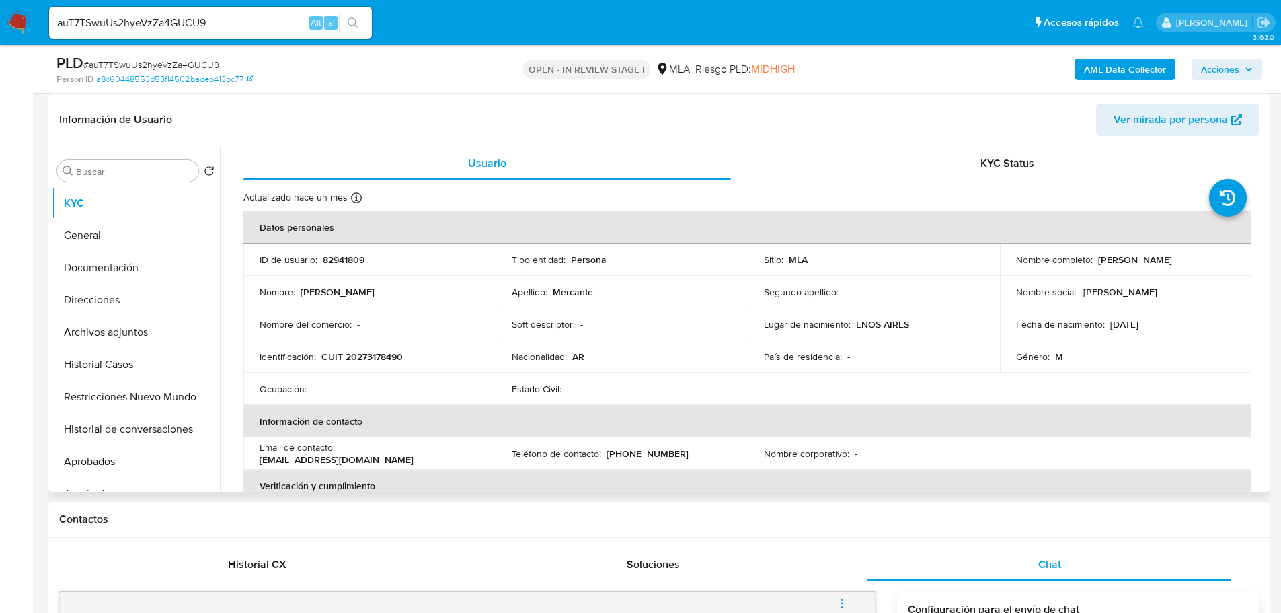
click at [1162, 261] on p "[PERSON_NAME]" at bounding box center [1135, 260] width 74 height 12
drag, startPoint x: 1162, startPoint y: 261, endPoint x: 1007, endPoint y: 385, distance: 198.1
click at [1109, 261] on p "[PERSON_NAME]" at bounding box center [1135, 260] width 74 height 12
copy p "[PERSON_NAME]"
click at [242, 28] on input "auT7TSwuUs2hyeVzZa4GUCU9" at bounding box center [210, 22] width 323 height 17
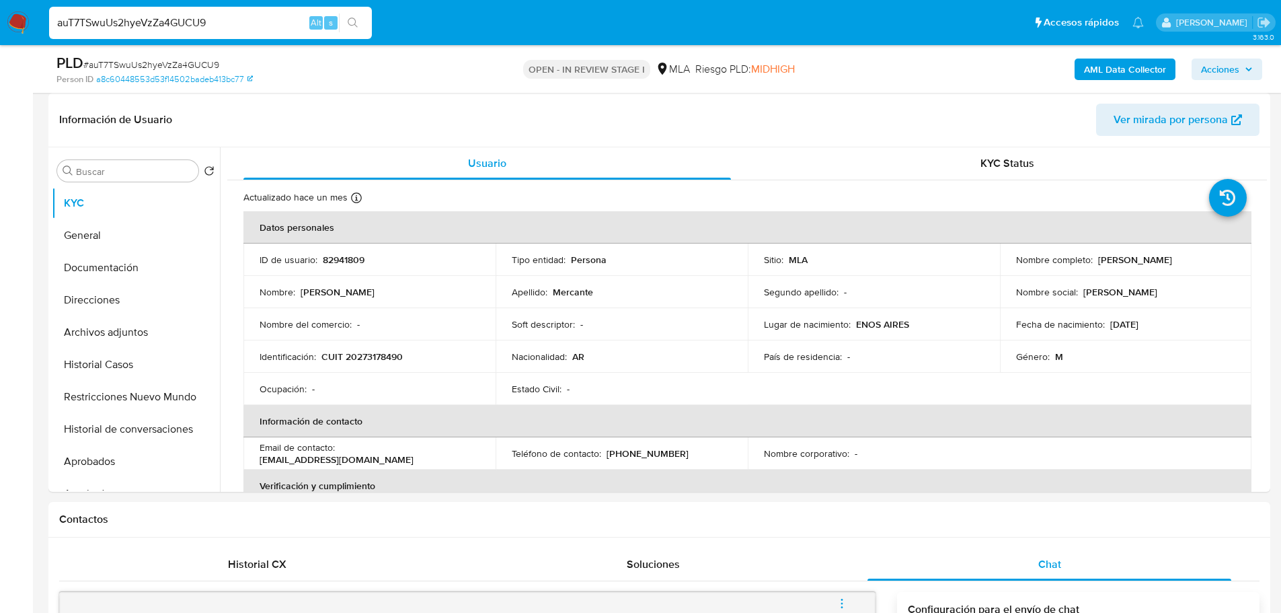
click at [242, 28] on input "auT7TSwuUs2hyeVzZa4GUCU9" at bounding box center [210, 22] width 323 height 17
paste input "Dh3SrCcS9iqj0iKHZJGmsopt"
type input "Dh3SrCcS9iqj0iKHZJGmsopt"
click at [339, 21] on button "search-icon" at bounding box center [353, 22] width 28 height 19
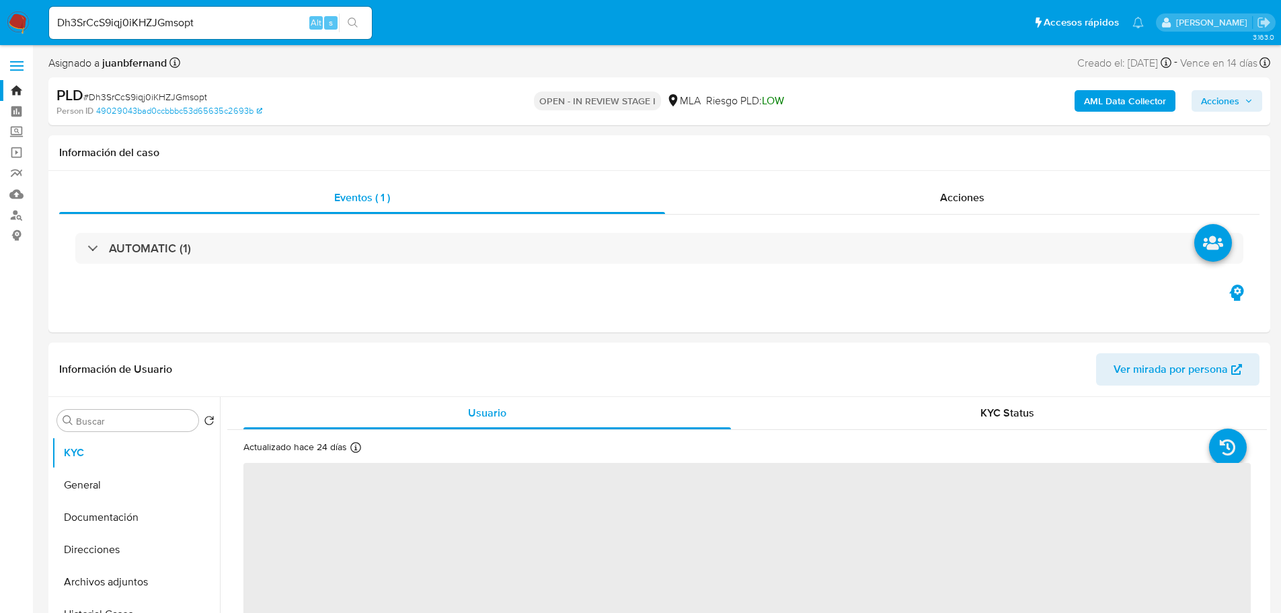
select select "10"
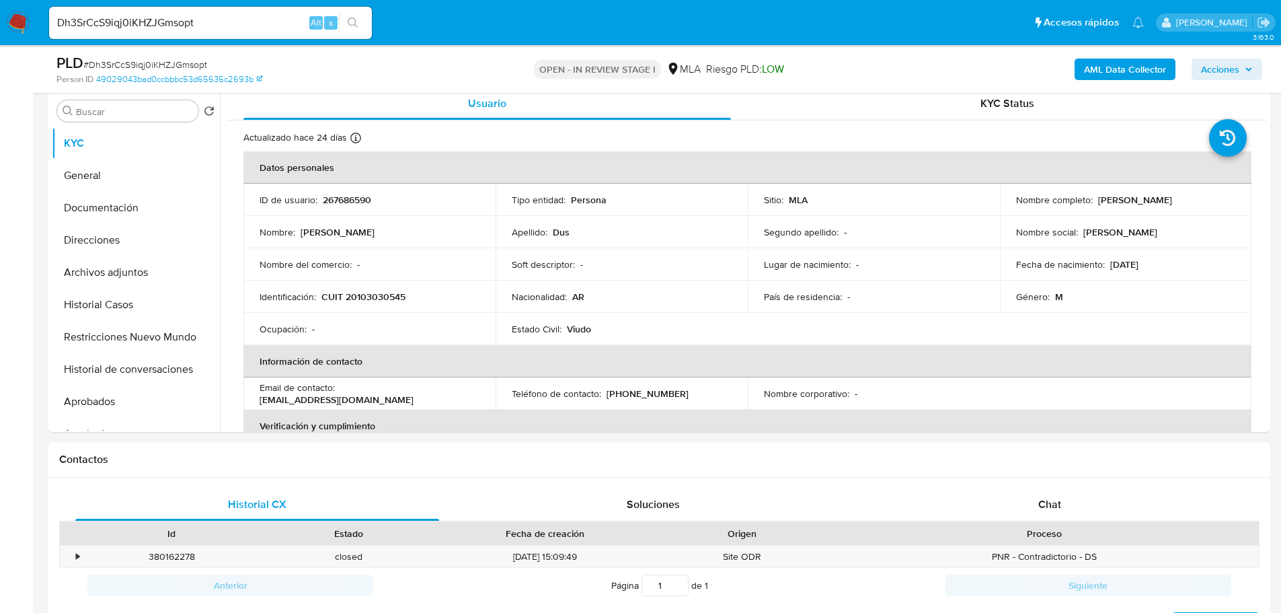
scroll to position [269, 0]
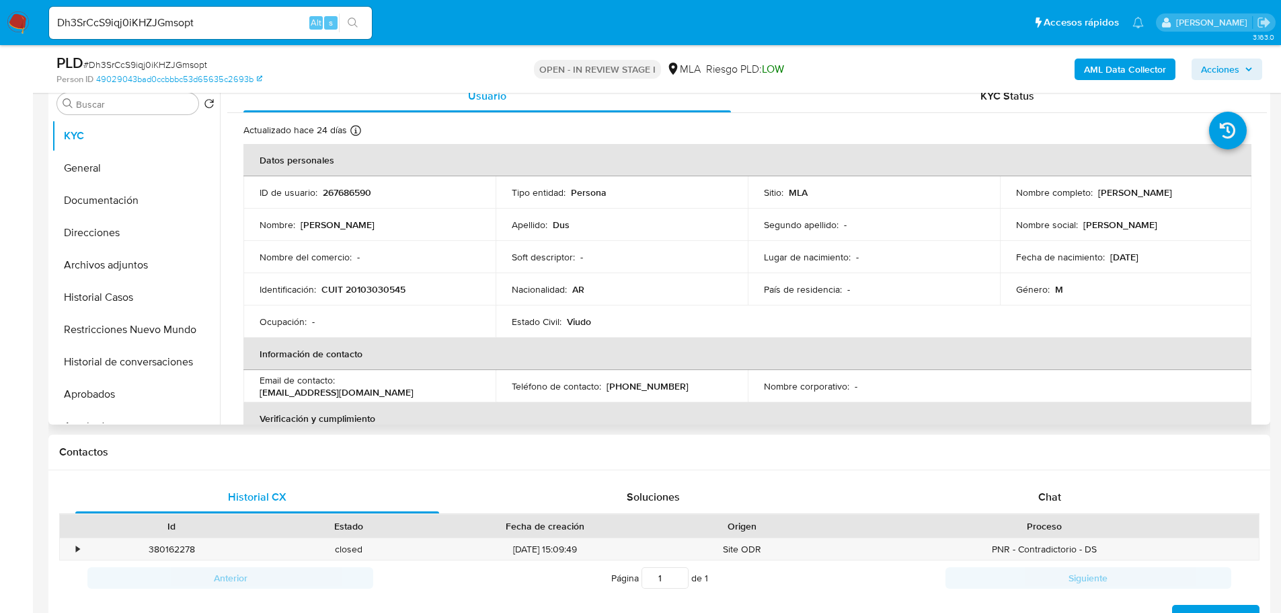
click at [549, 223] on div "Apellido : Dus" at bounding box center [622, 225] width 220 height 12
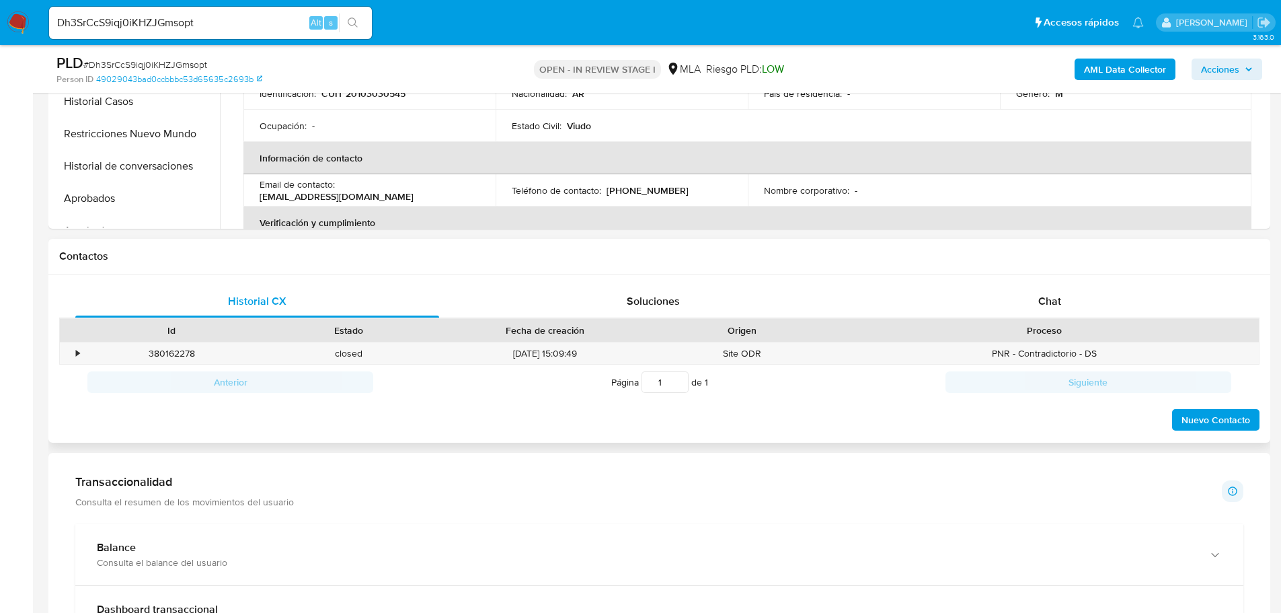
scroll to position [471, 0]
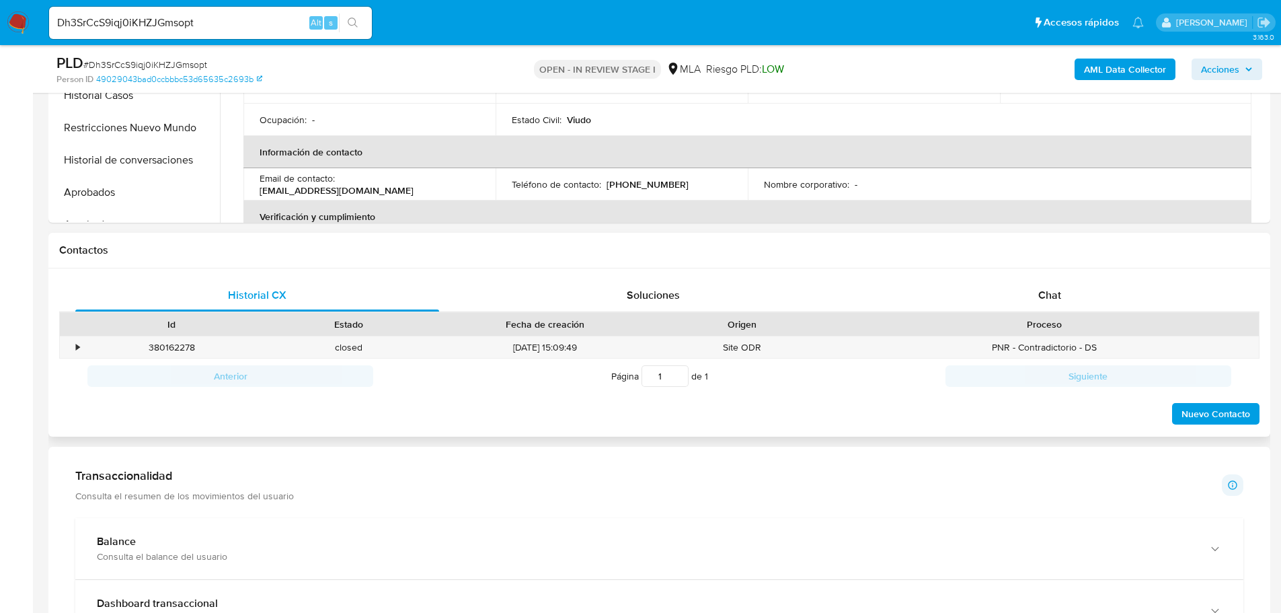
click at [1107, 312] on div "Id Estado Fecha de creación Origen Proceso" at bounding box center [659, 324] width 1200 height 24
click at [1094, 290] on div "Chat" at bounding box center [1049, 295] width 364 height 32
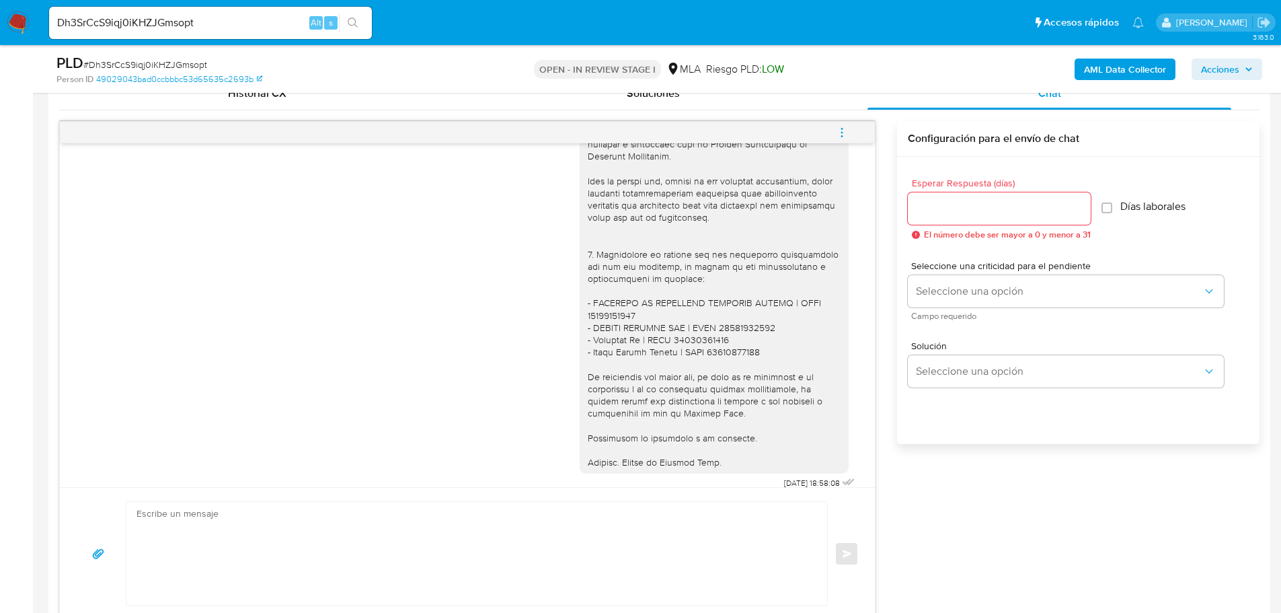
scroll to position [1463, 0]
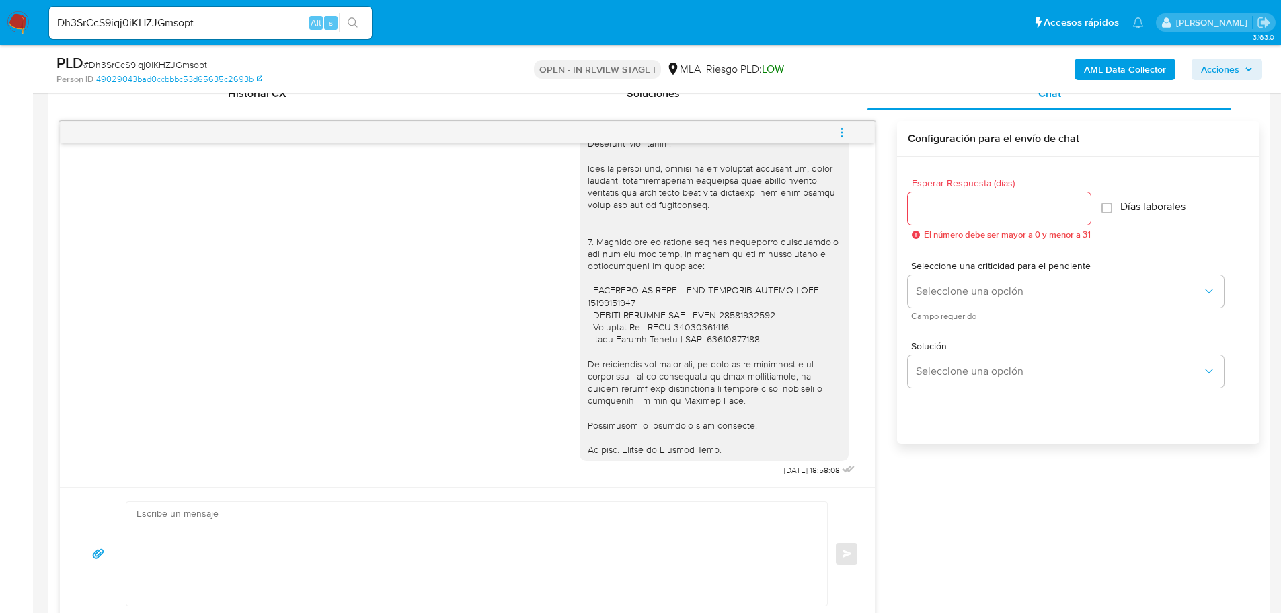
click at [248, 28] on input "Dh3SrCcS9iqj0iKHZJGmsopt" at bounding box center [210, 22] width 323 height 17
click at [366, 19] on button "search-icon" at bounding box center [353, 22] width 28 height 19
click at [256, 20] on input "Dh3SrCcS9iqj0iKHZJGmsopt" at bounding box center [210, 22] width 323 height 17
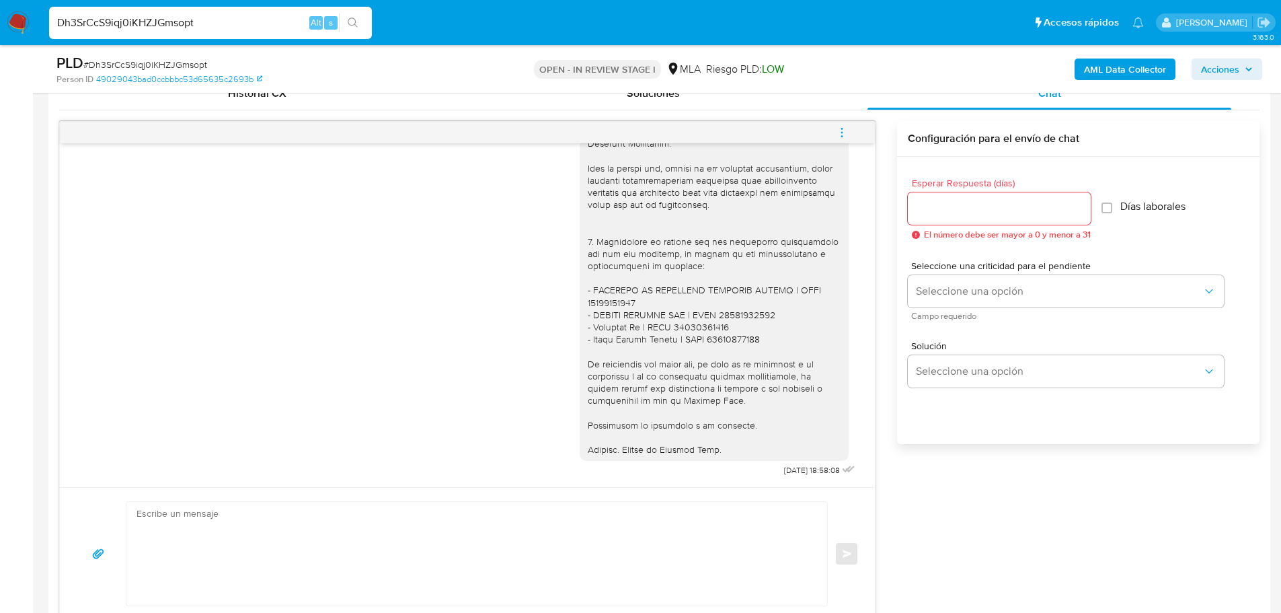
paste input "9jAuB1gzzhQWjxgNM9lNfwiX"
click at [369, 17] on input "9jAuB1gzzhQWjxgNM9lNfwiX" at bounding box center [210, 22] width 323 height 17
type input "9jAuB1gzzhQWjxgNM9lNfwiX"
click at [352, 21] on icon "search-icon" at bounding box center [353, 22] width 11 height 11
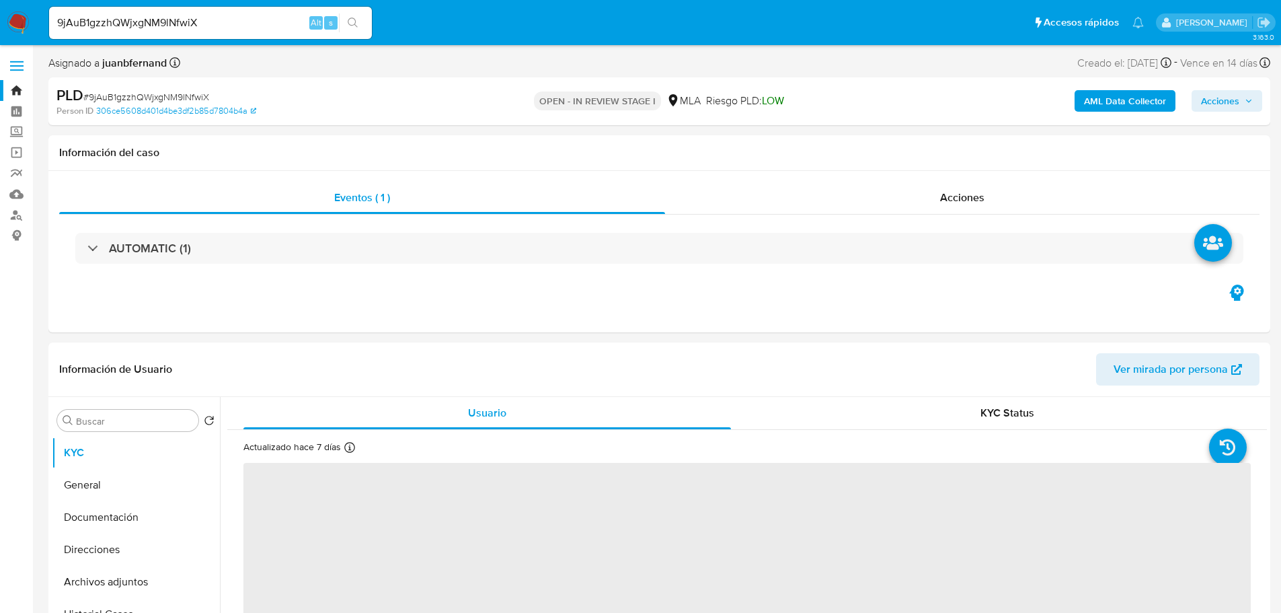
select select "10"
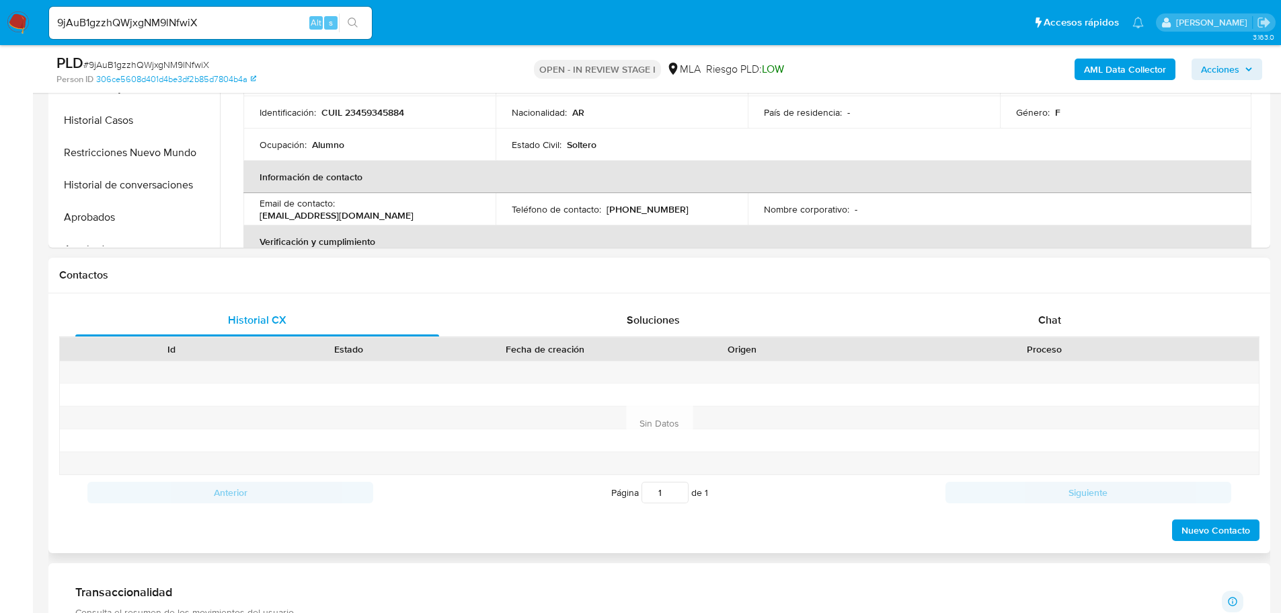
scroll to position [471, 0]
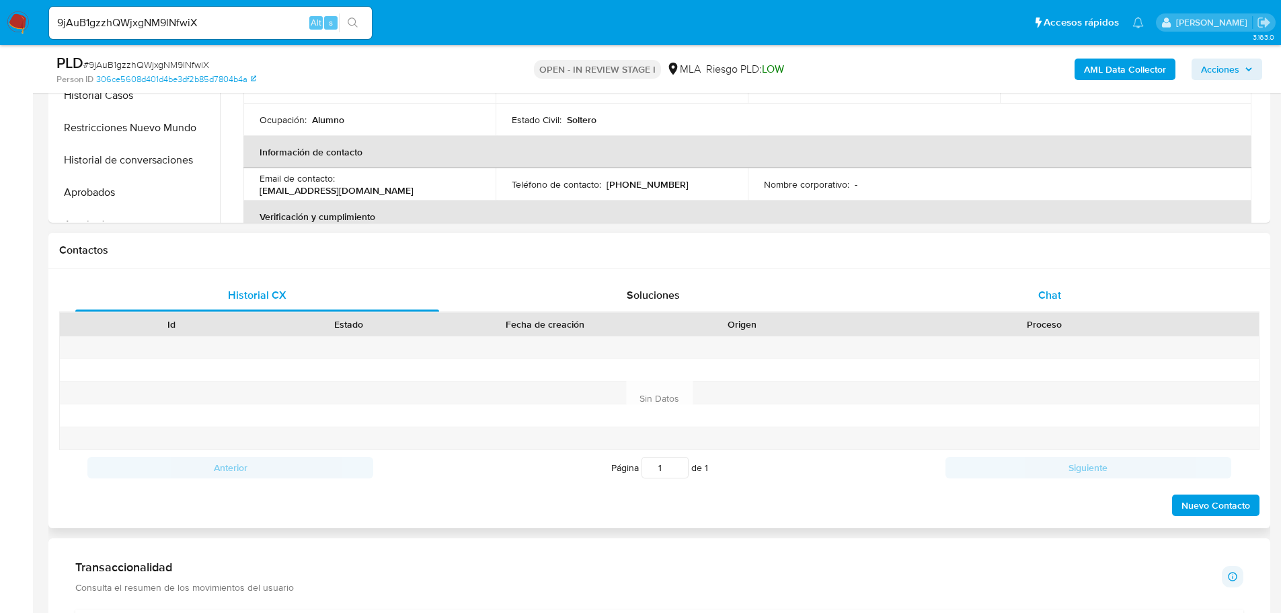
drag, startPoint x: 1079, startPoint y: 289, endPoint x: 1048, endPoint y: 289, distance: 30.9
click at [1079, 290] on div "Chat" at bounding box center [1049, 295] width 364 height 32
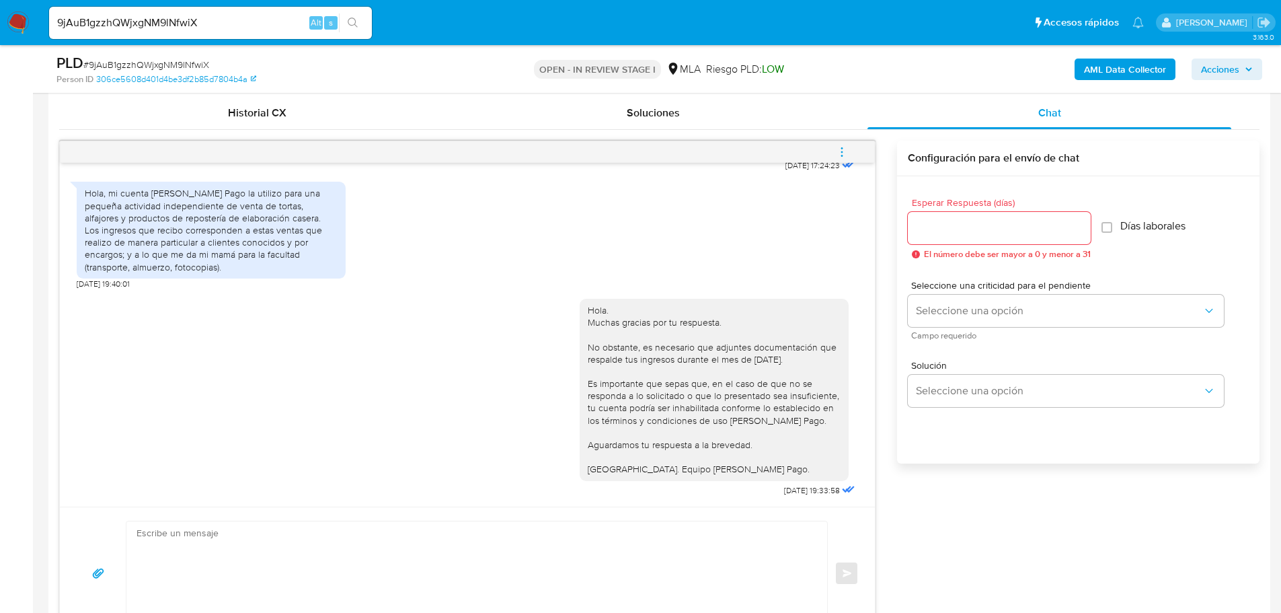
scroll to position [672, 0]
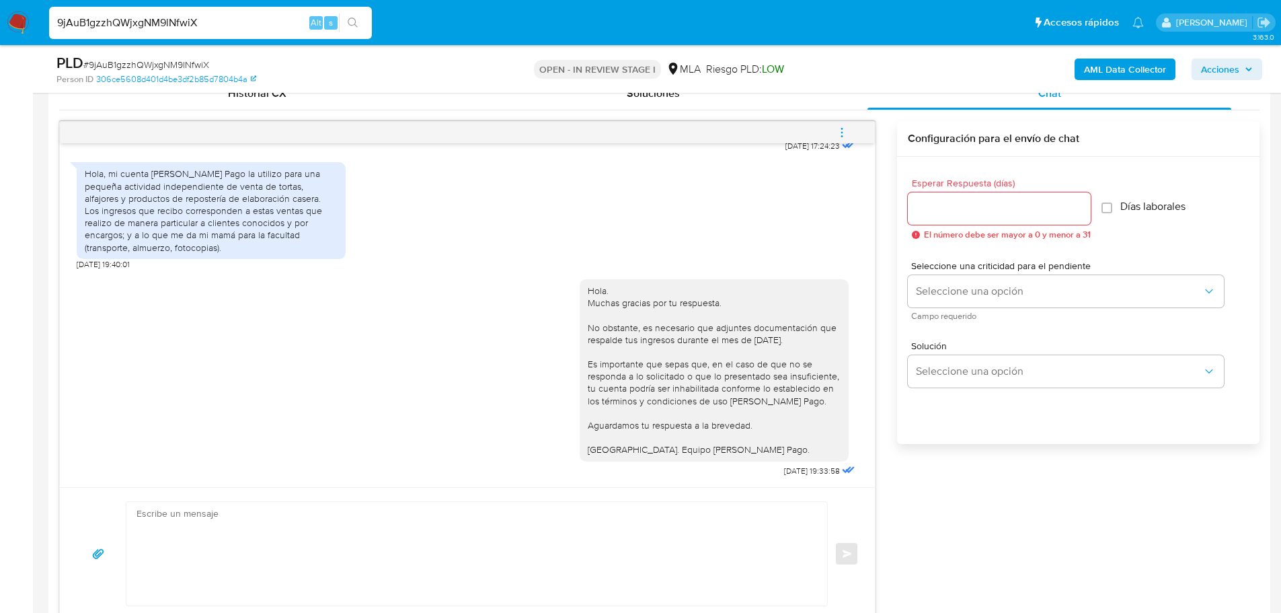
click at [221, 26] on input "9jAuB1gzzhQWjxgNM9lNfwiX" at bounding box center [210, 22] width 323 height 17
paste input "7kUy9pcJ2euAxPdvK42rPwZn"
type input "7kUy9pcJ2euAxPdvK42rPwZn"
click at [358, 24] on icon "search-icon" at bounding box center [353, 22] width 11 height 11
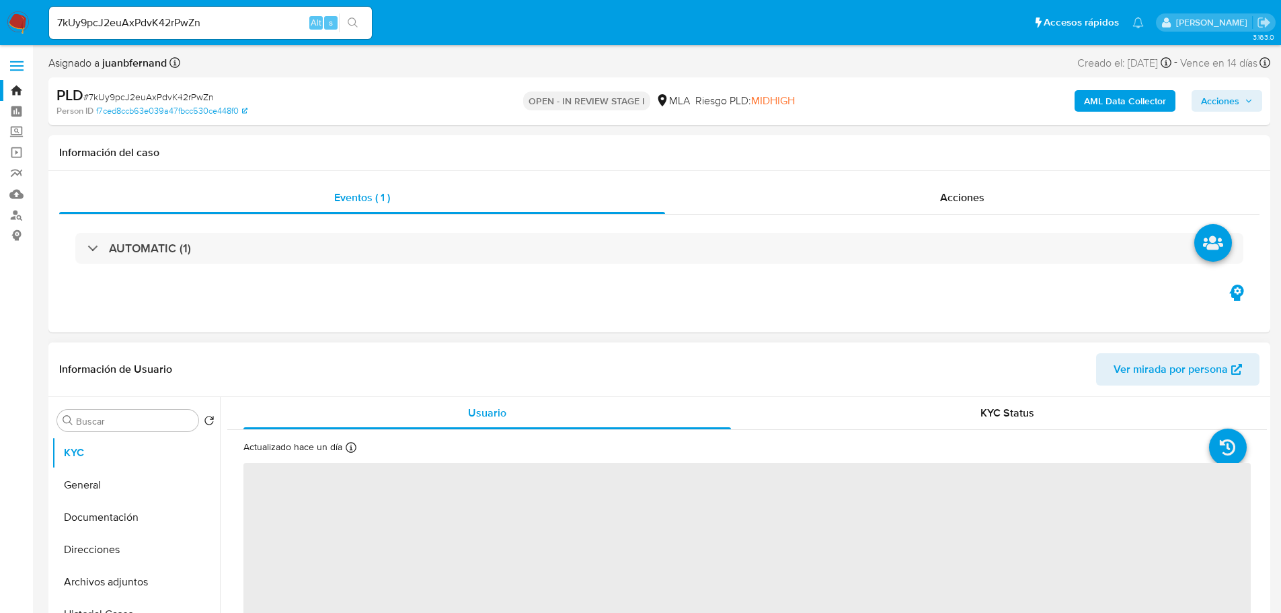
select select "10"
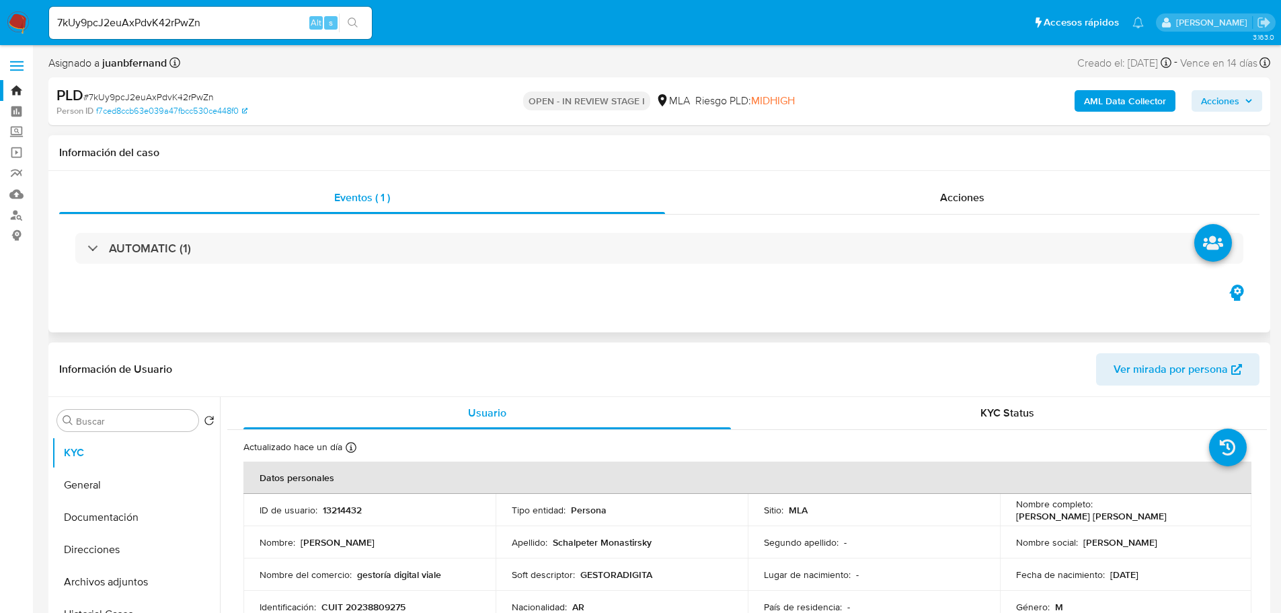
drag, startPoint x: 475, startPoint y: 143, endPoint x: 457, endPoint y: 178, distance: 38.8
click at [475, 143] on div "Información del caso" at bounding box center [659, 153] width 1222 height 36
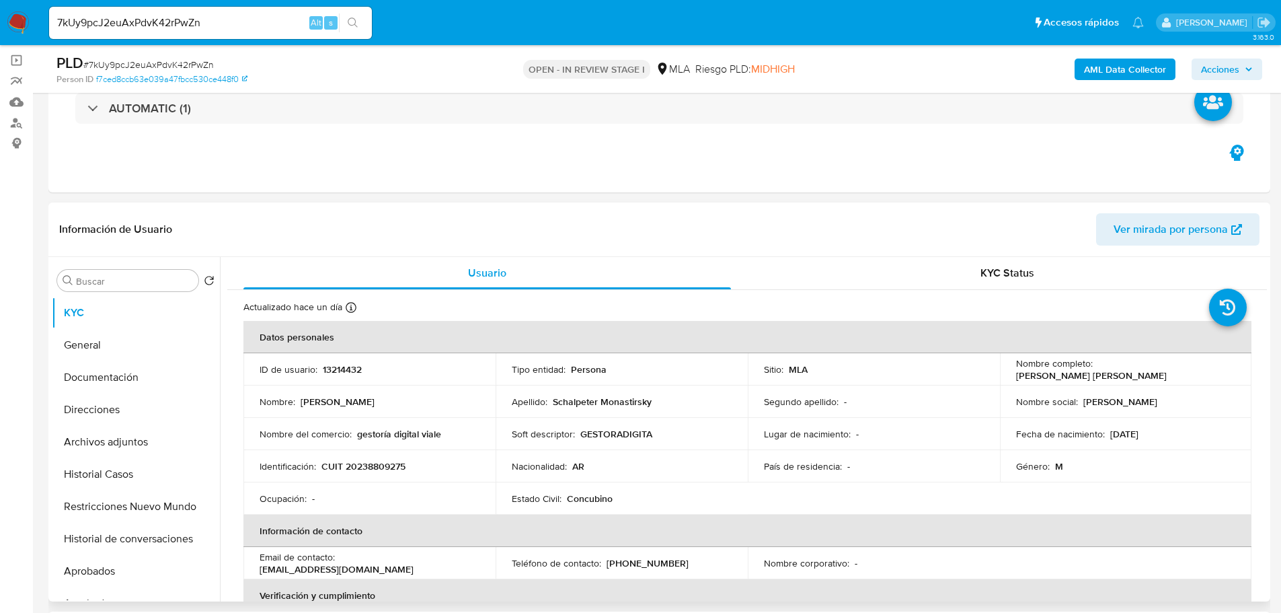
scroll to position [403, 0]
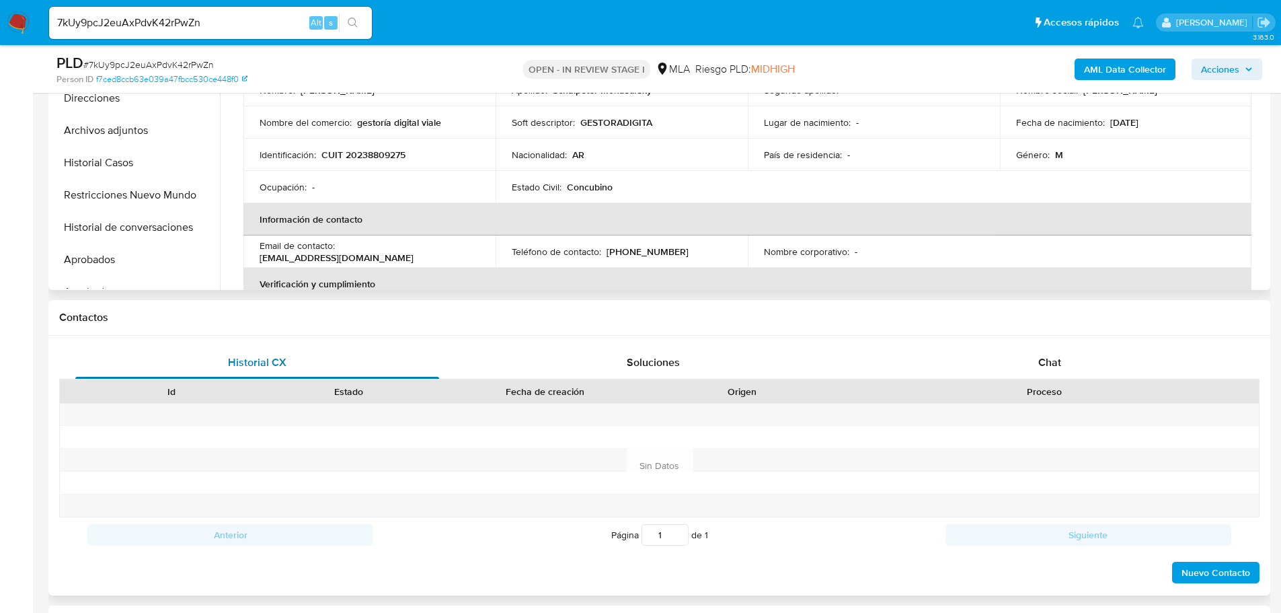
drag, startPoint x: 1048, startPoint y: 352, endPoint x: 383, endPoint y: 360, distance: 665.8
click at [1048, 352] on div "Chat" at bounding box center [1049, 362] width 364 height 32
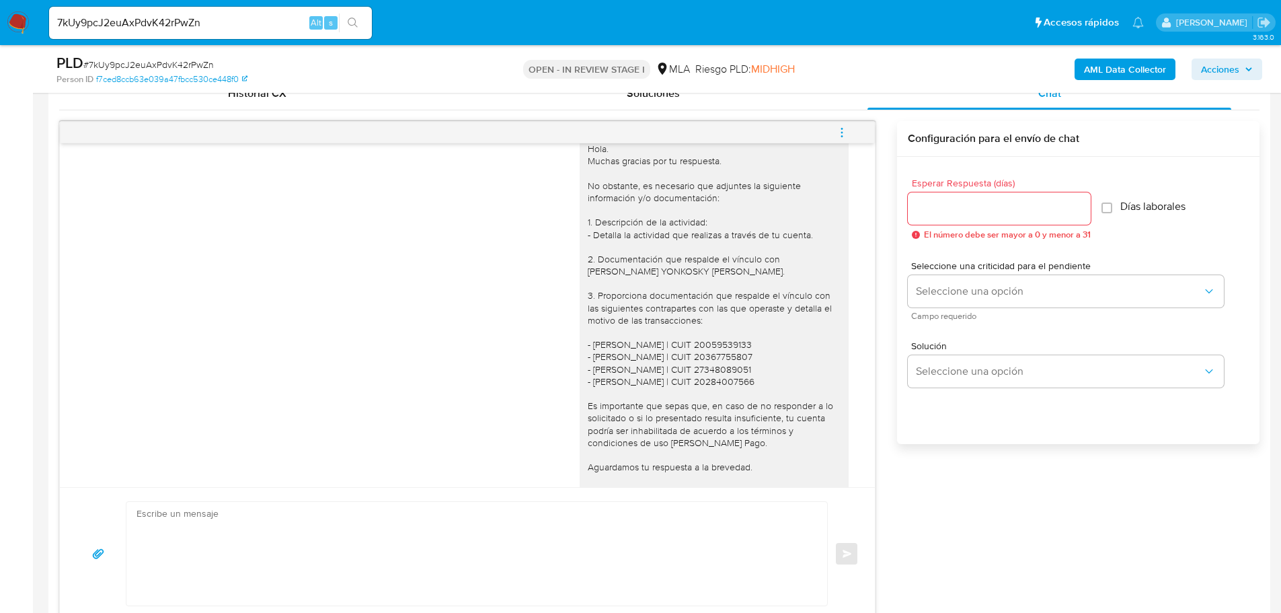
scroll to position [885, 0]
drag, startPoint x: 600, startPoint y: 262, endPoint x: 792, endPoint y: 264, distance: 192.3
click at [792, 264] on div "Hola. Muchas gracias por tu respuesta. No obstante, es necesario que adjuntes l…" at bounding box center [714, 320] width 253 height 354
click at [732, 311] on div "Hola. Muchas gracias por tu respuesta. No obstante, es necesario que adjuntes l…" at bounding box center [714, 320] width 253 height 354
drag, startPoint x: 615, startPoint y: 288, endPoint x: 728, endPoint y: 288, distance: 113.0
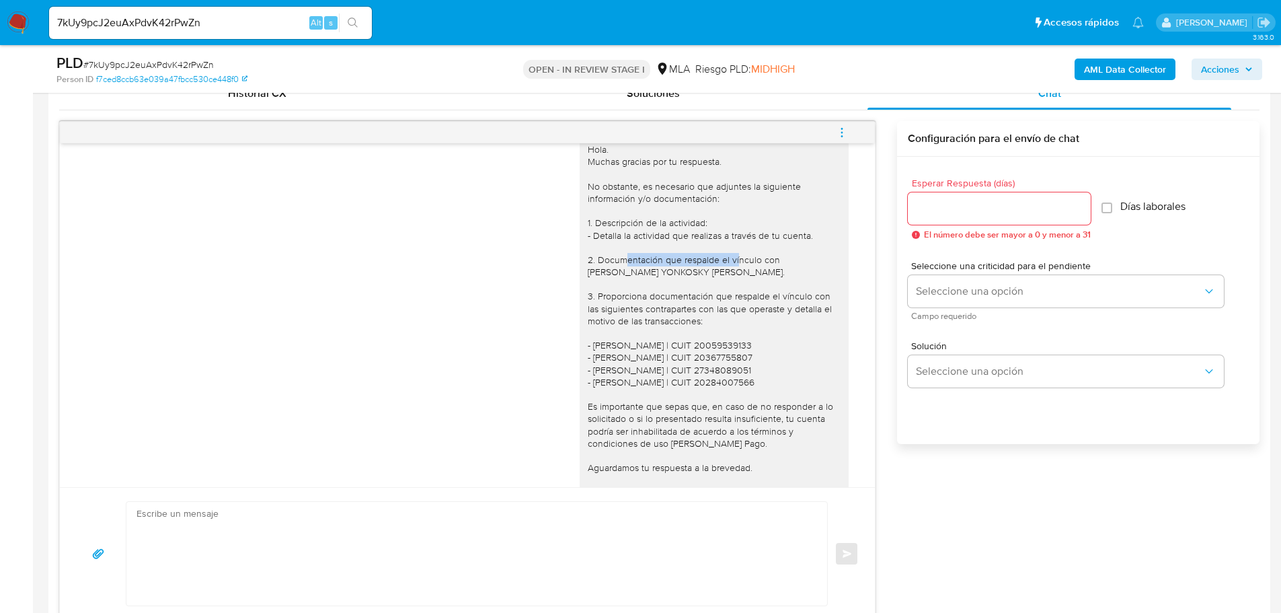
click at [728, 288] on div "Hola. Muchas gracias por tu respuesta. No obstante, es necesario que adjuntes l…" at bounding box center [714, 320] width 253 height 354
click at [631, 298] on div "Hola. Muchas gracias por tu respuesta. No obstante, es necesario que adjuntes l…" at bounding box center [714, 320] width 253 height 354
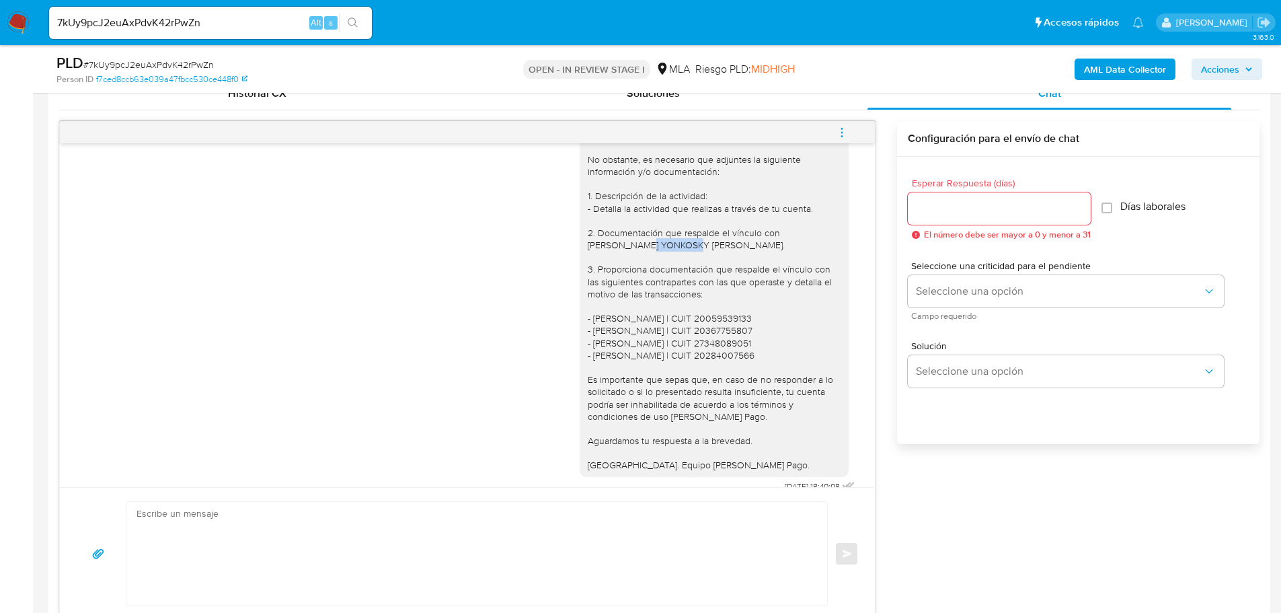
scroll to position [952, 0]
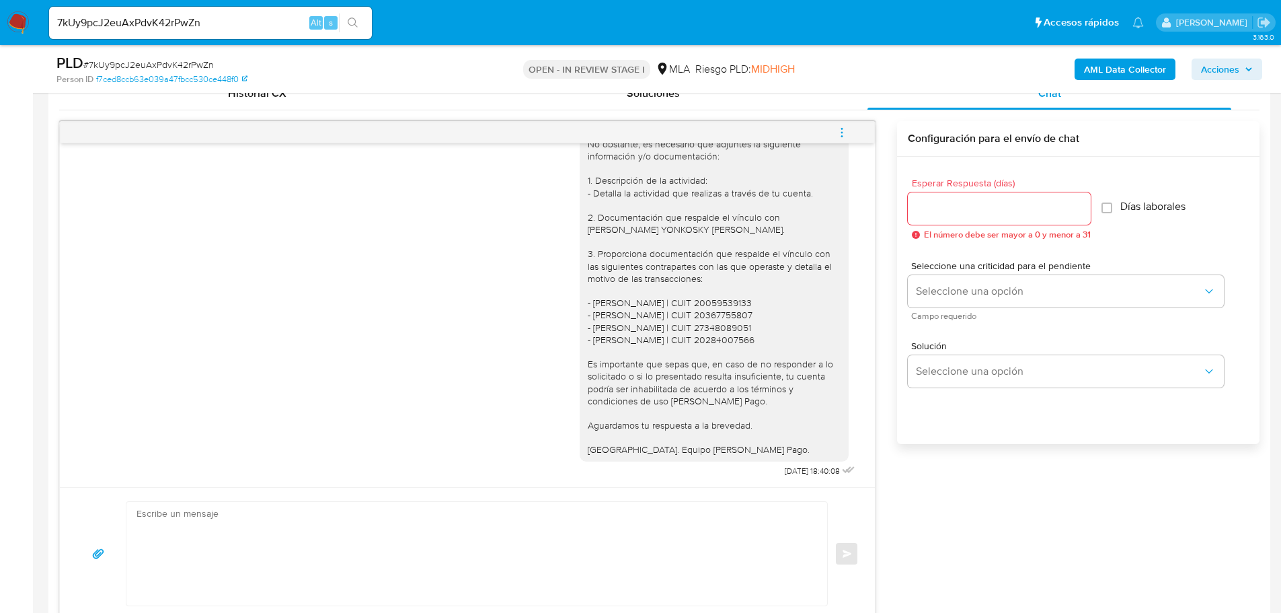
click at [276, 16] on input "7kUy9pcJ2euAxPdvK42rPwZn" at bounding box center [210, 22] width 323 height 17
paste input "3Cw3M4CjwOzsjliNYLWb6V3Q"
type input "3Cw3M4CjwOzsjliNYLWb6V3Q"
click at [360, 22] on button "search-icon" at bounding box center [353, 22] width 28 height 19
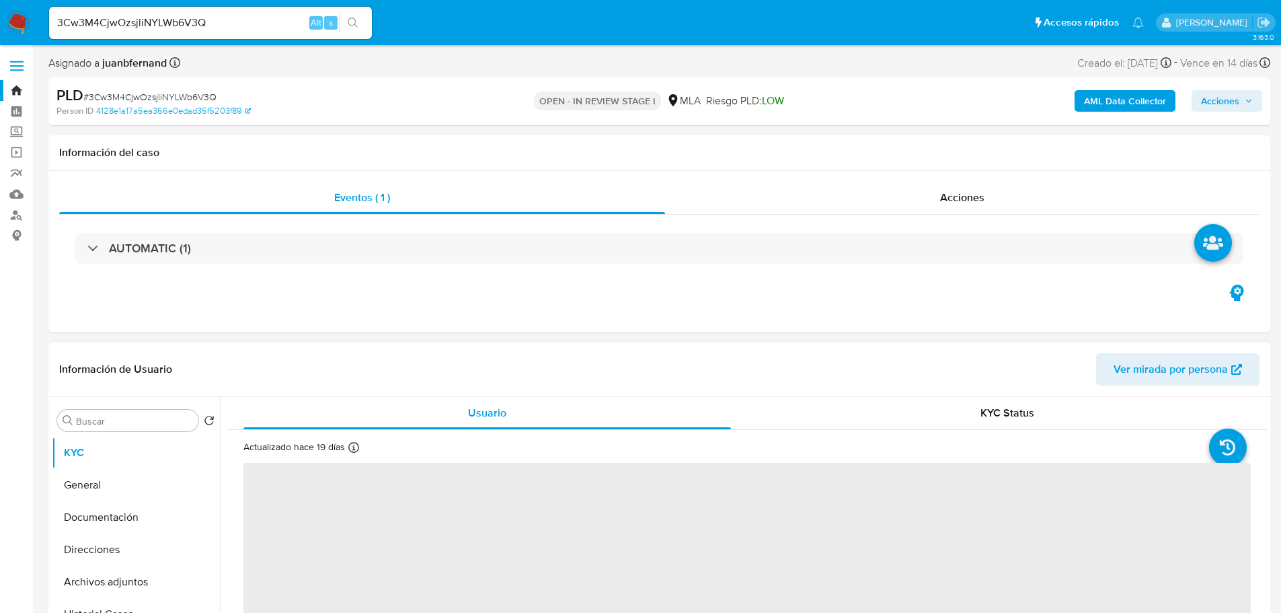
select select "10"
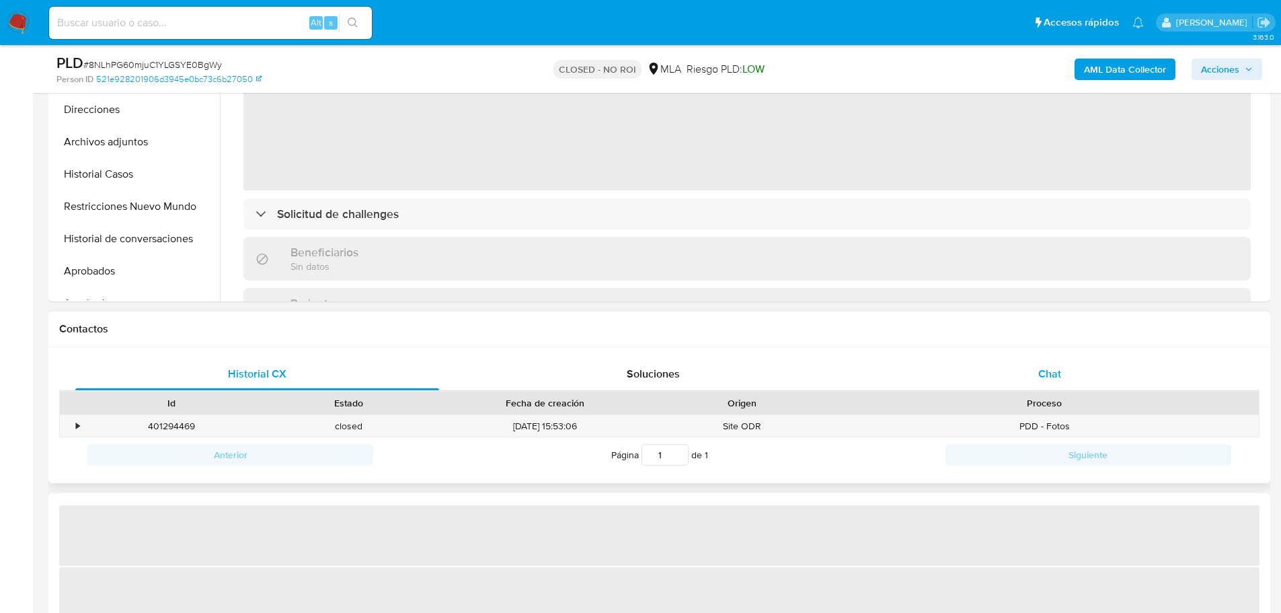
scroll to position [403, 0]
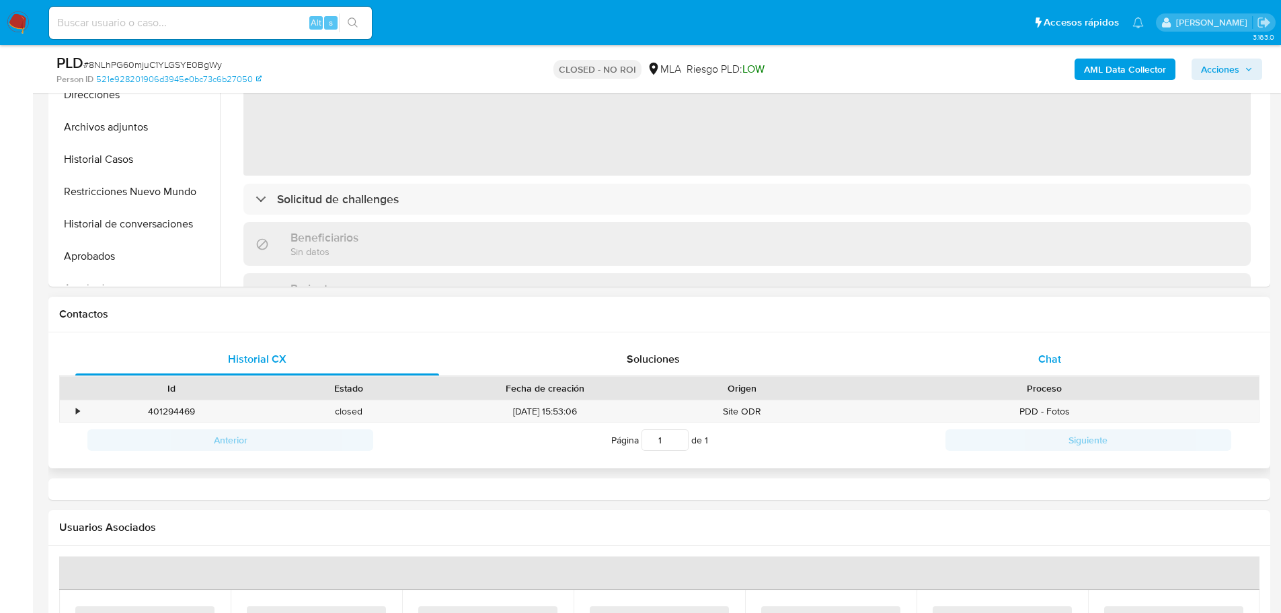
click at [1038, 365] on span "Chat" at bounding box center [1049, 358] width 23 height 15
select select "10"
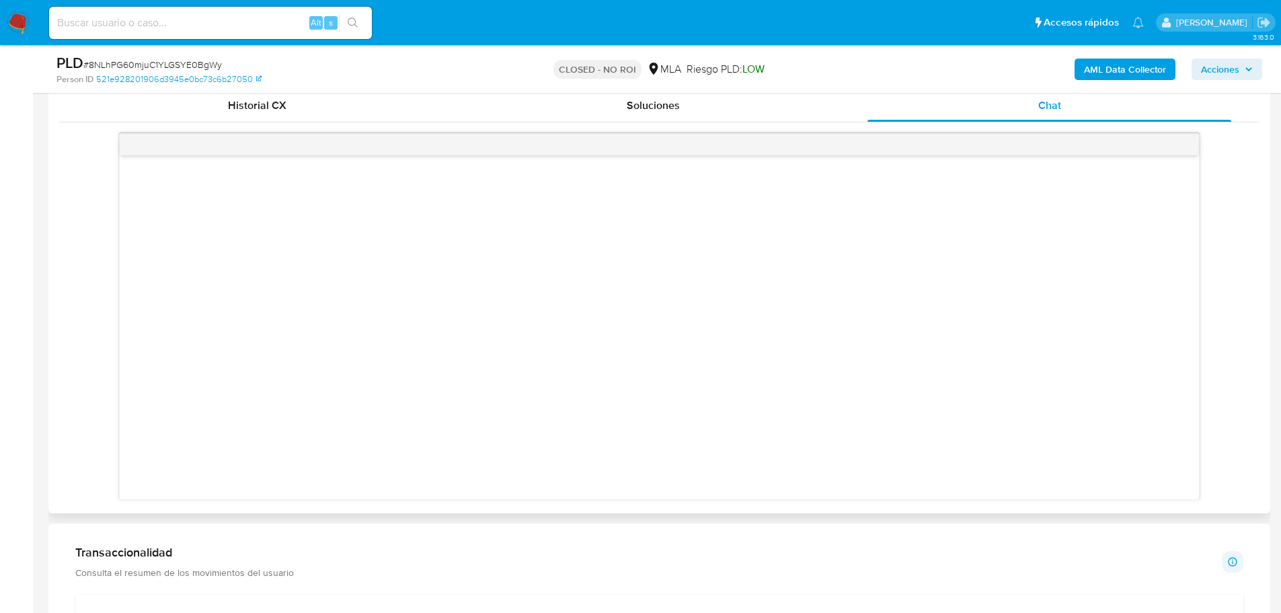
scroll to position [672, 0]
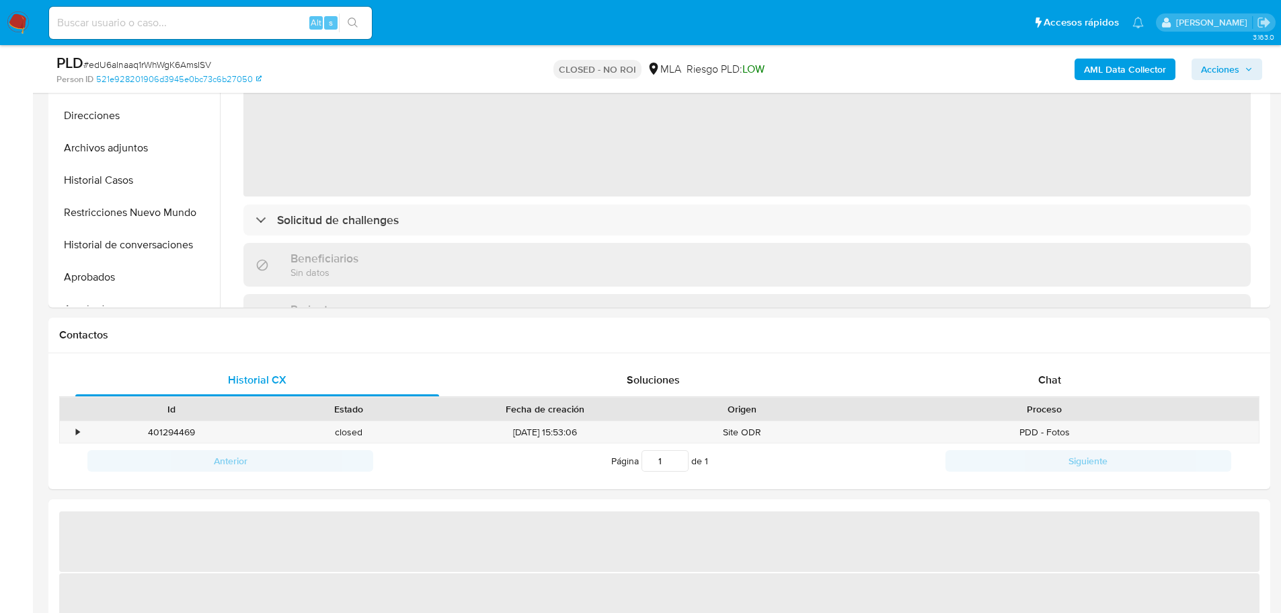
scroll to position [403, 0]
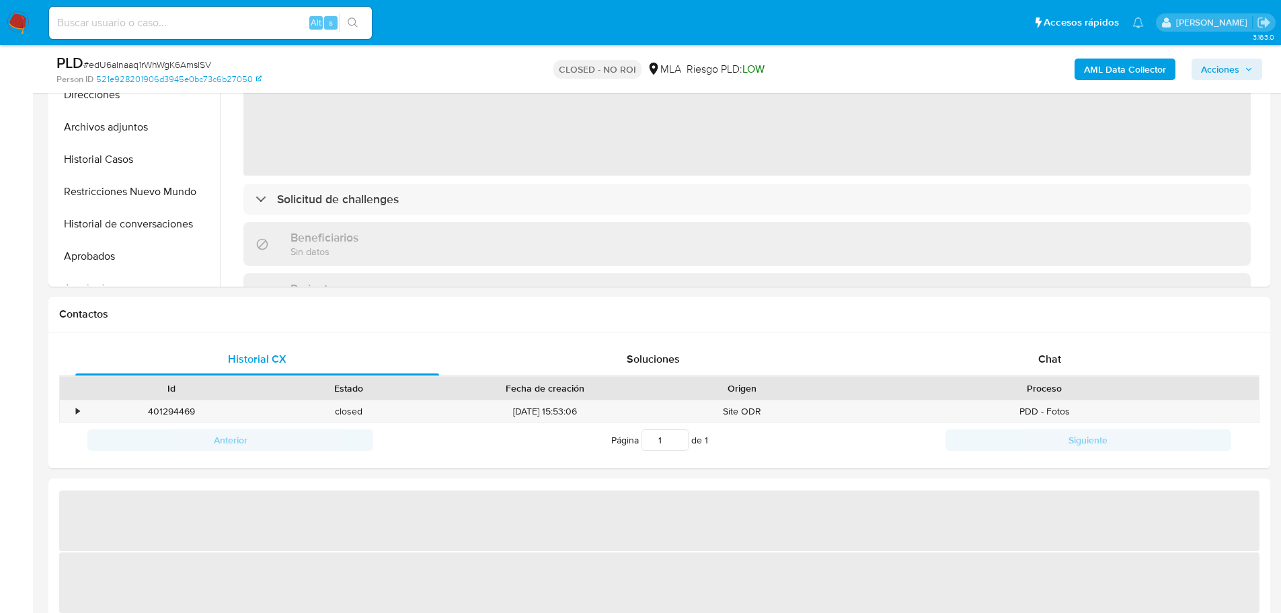
select select "10"
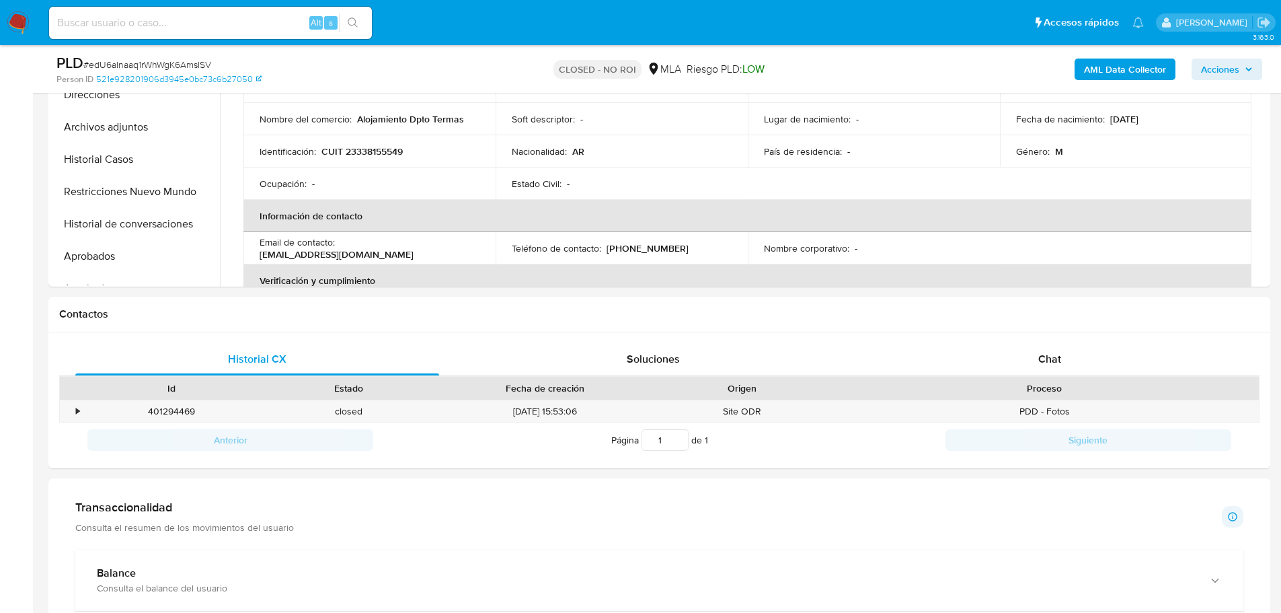
scroll to position [471, 0]
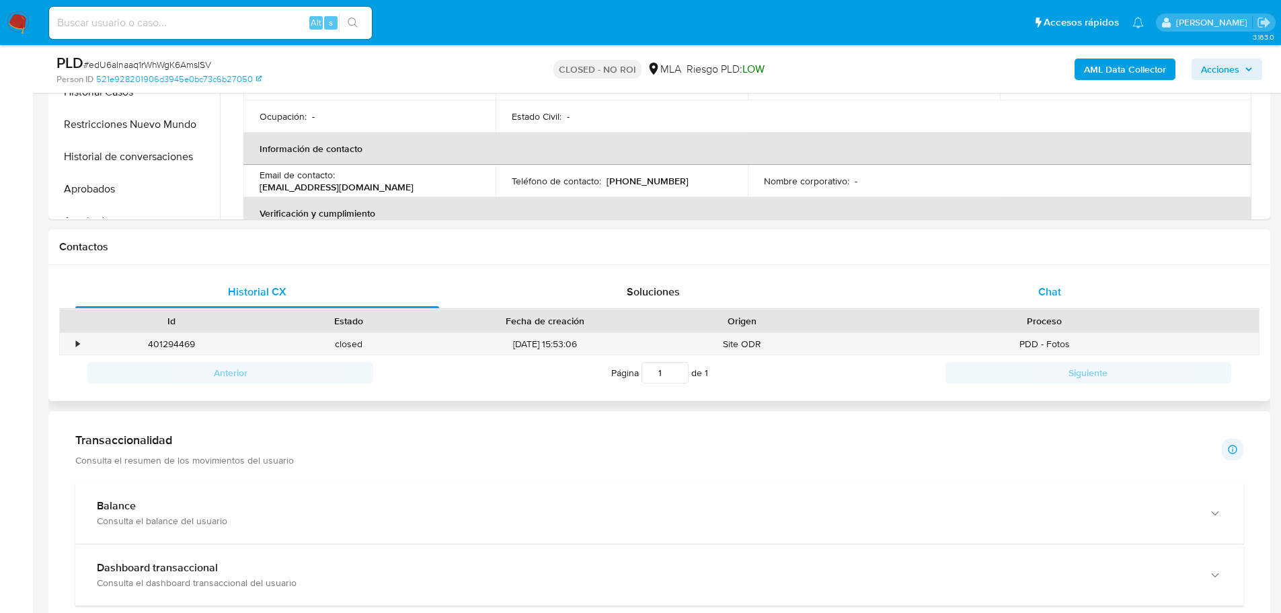
drag, startPoint x: 1023, startPoint y: 284, endPoint x: 897, endPoint y: 287, distance: 125.8
click at [1023, 284] on div "Chat" at bounding box center [1049, 292] width 364 height 32
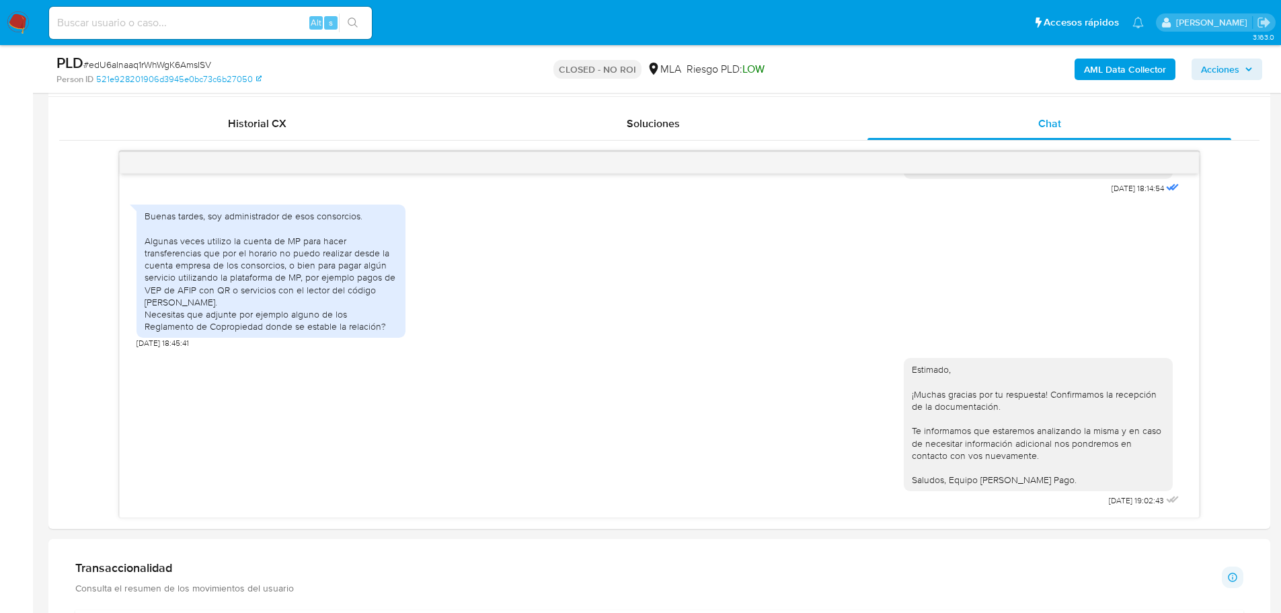
scroll to position [605, 0]
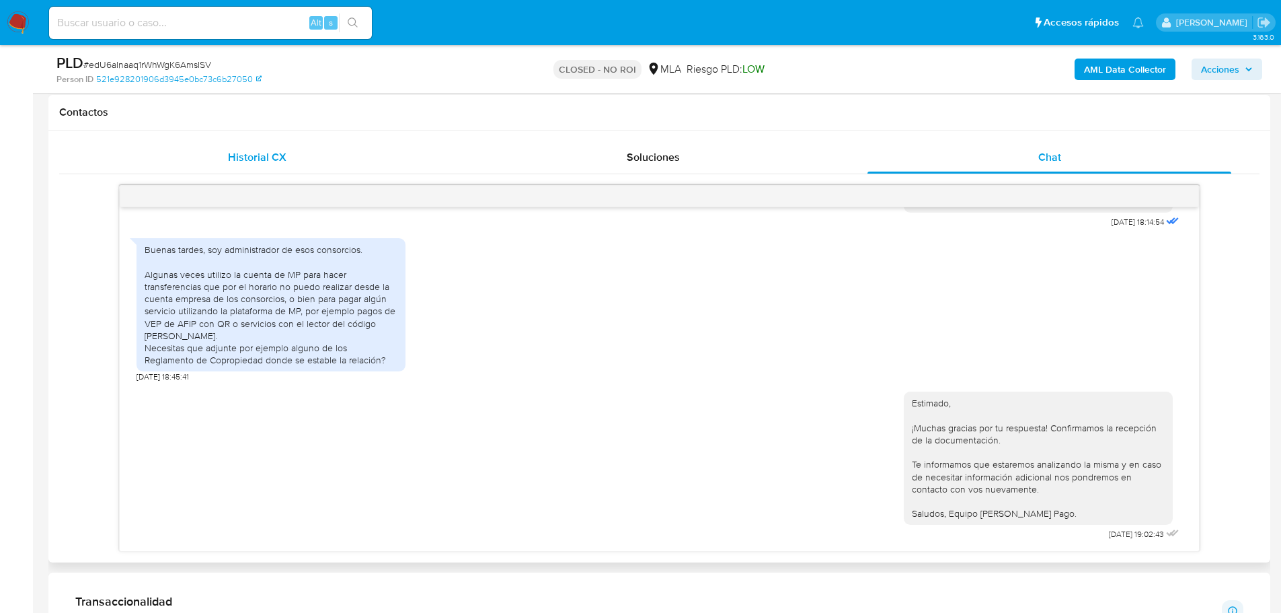
click at [260, 161] on span "Historial CX" at bounding box center [257, 156] width 59 height 15
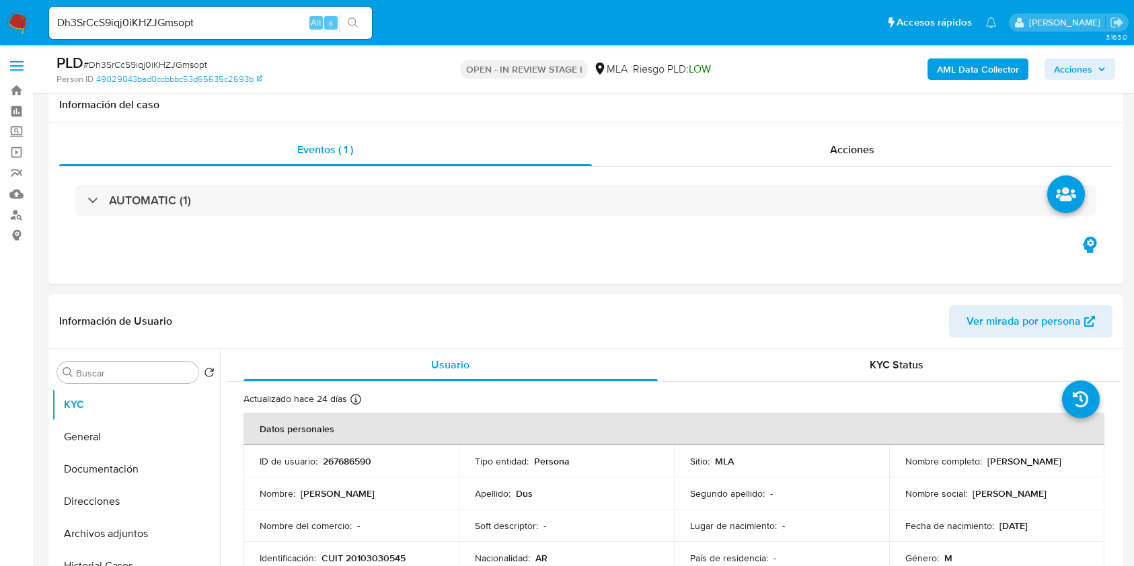
select select "10"
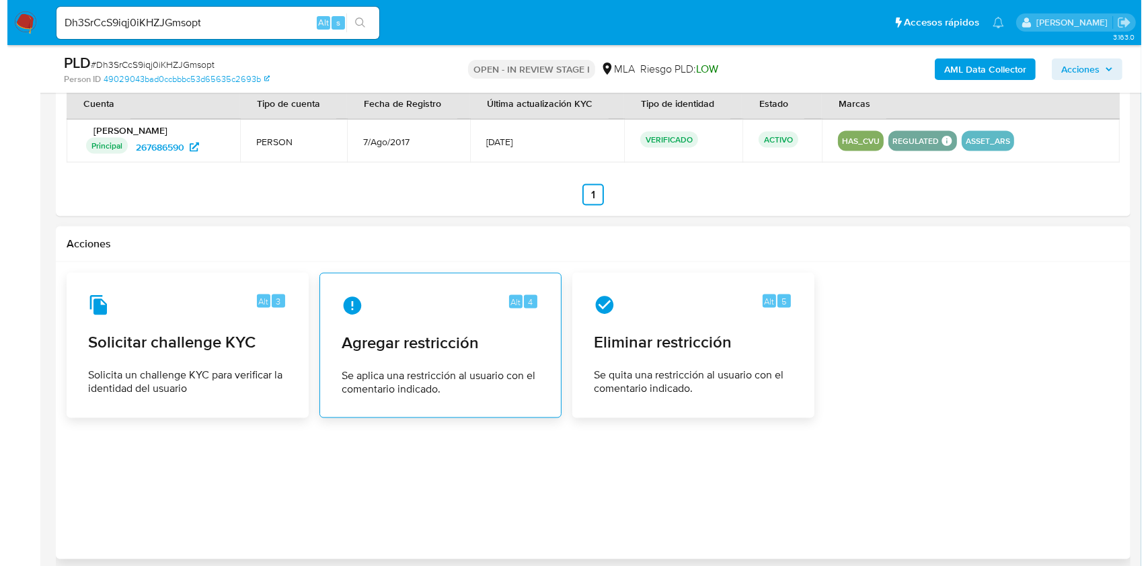
scroll to position [2058, 0]
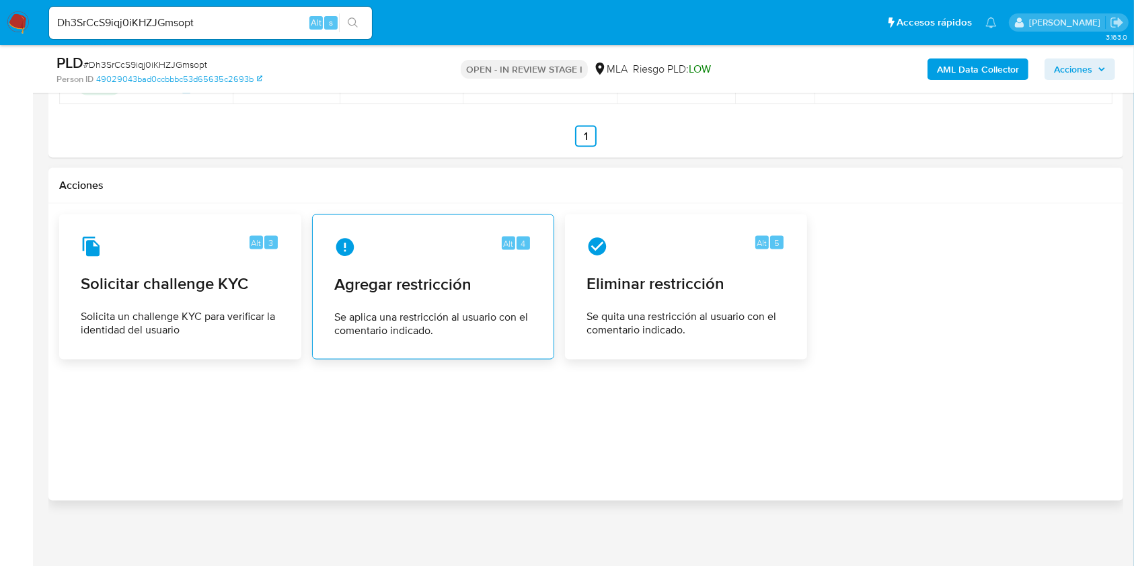
click at [476, 292] on span "Agregar restricción" at bounding box center [433, 284] width 198 height 20
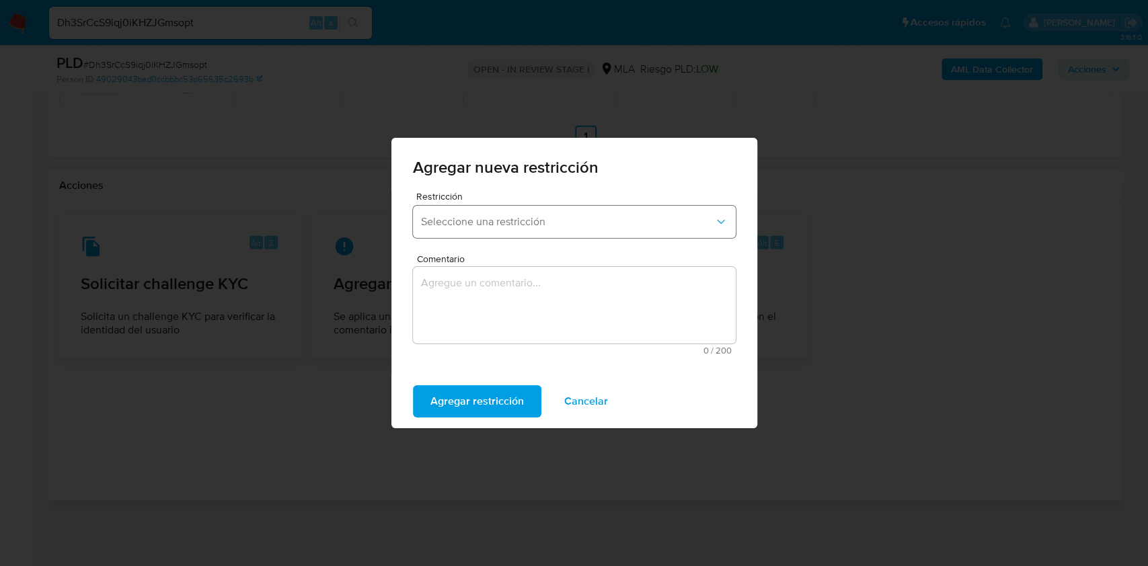
click at [553, 230] on button "Seleccione una restricción" at bounding box center [574, 222] width 323 height 32
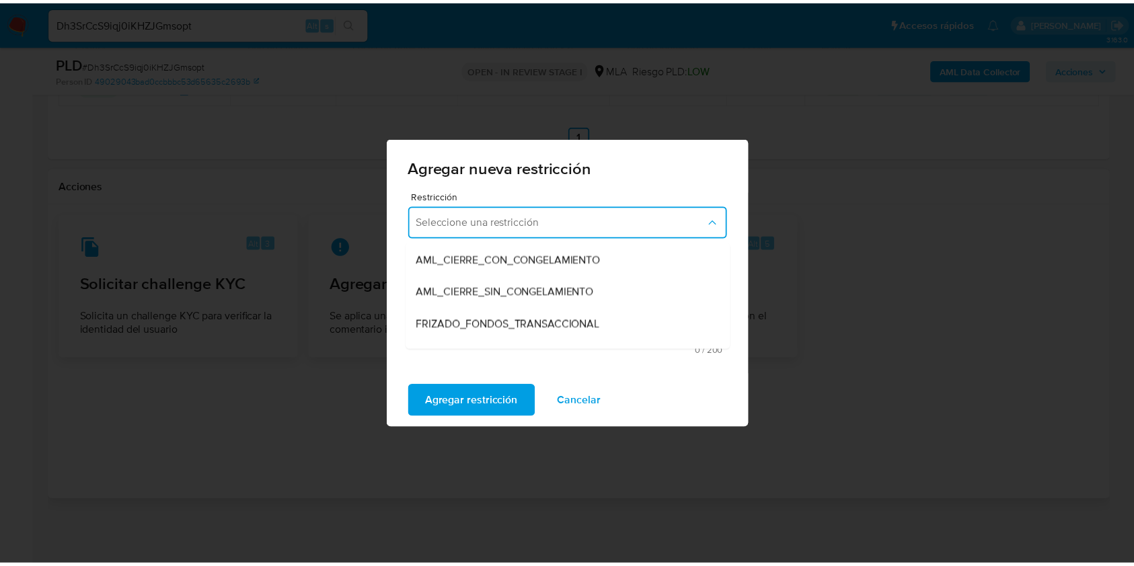
scroll to position [179, 0]
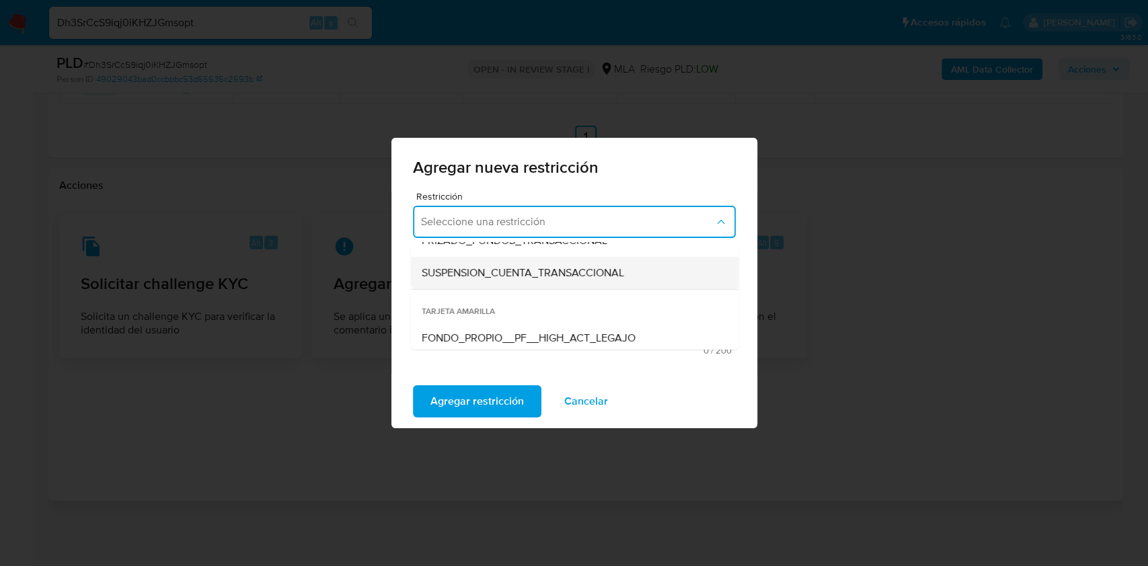
click at [525, 273] on span "SUSPENSION_CUENTA_TRANSACCIONAL" at bounding box center [522, 272] width 202 height 13
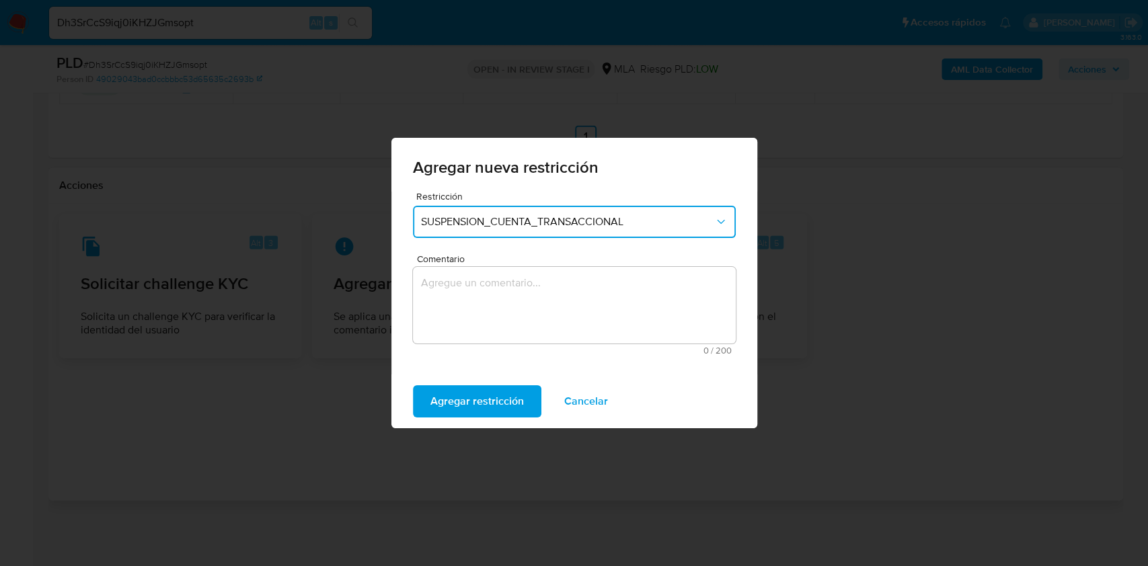
drag, startPoint x: 527, startPoint y: 305, endPoint x: 527, endPoint y: 315, distance: 9.4
click at [527, 312] on textarea "Comentario" at bounding box center [574, 305] width 323 height 77
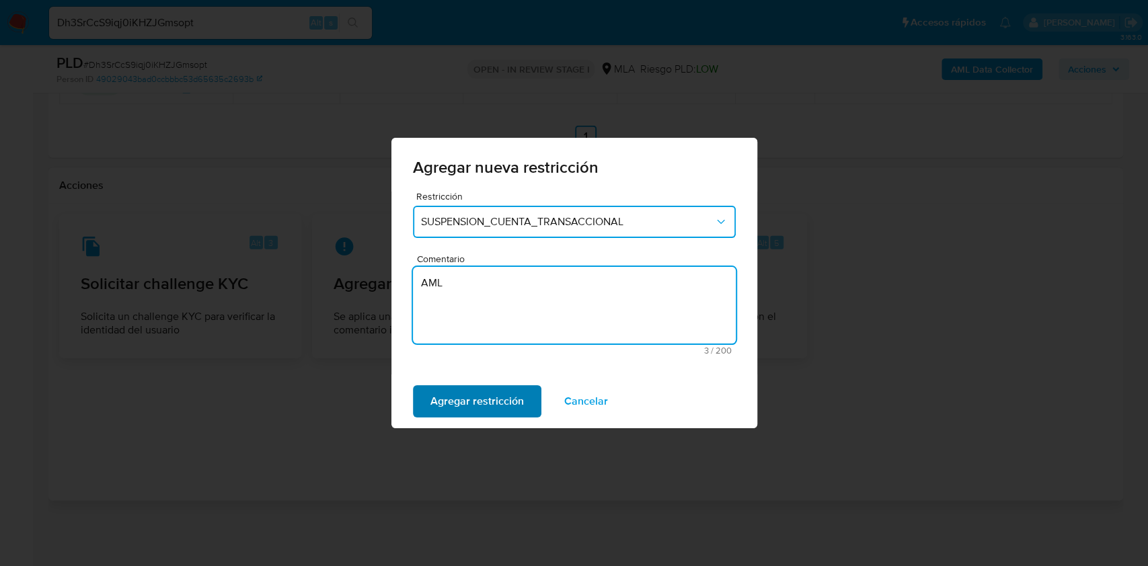
type textarea "AML"
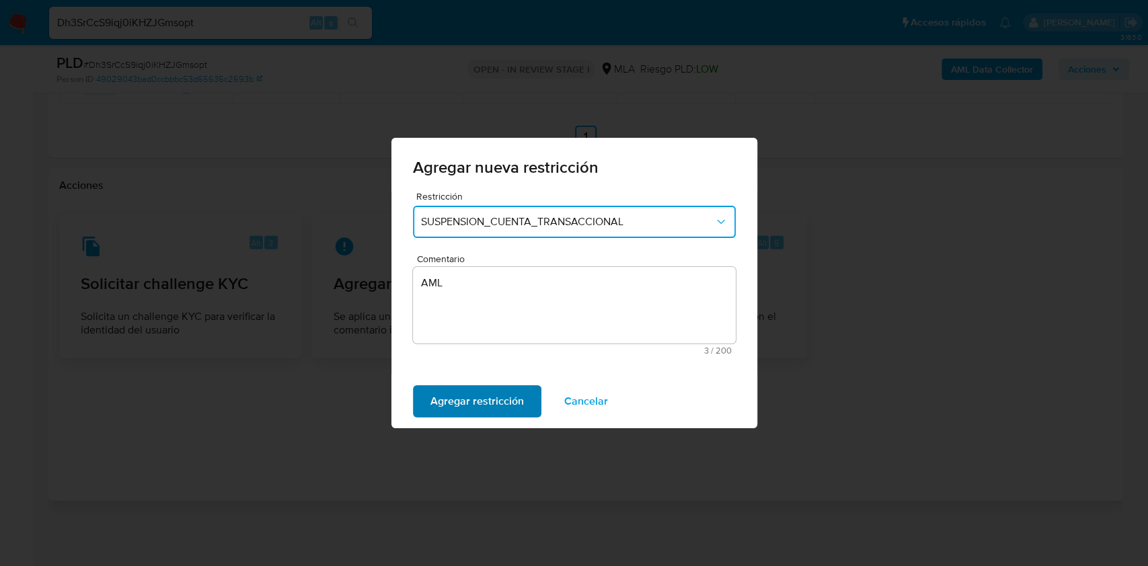
click at [505, 399] on span "Agregar restricción" at bounding box center [476, 402] width 93 height 30
click at [476, 400] on button "Confirmar" at bounding box center [454, 401] width 83 height 32
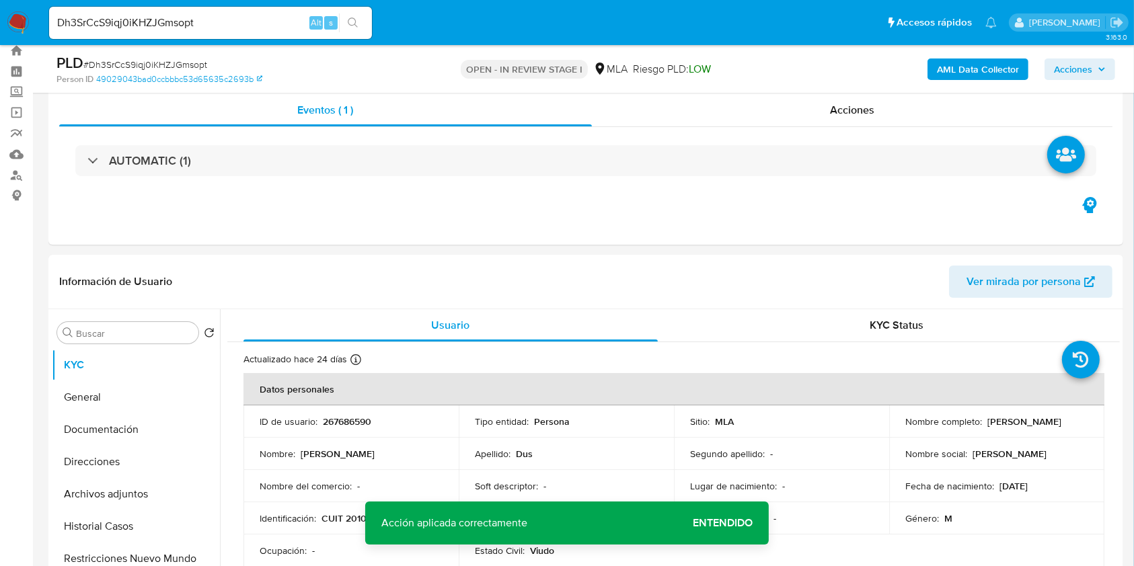
scroll to position [0, 0]
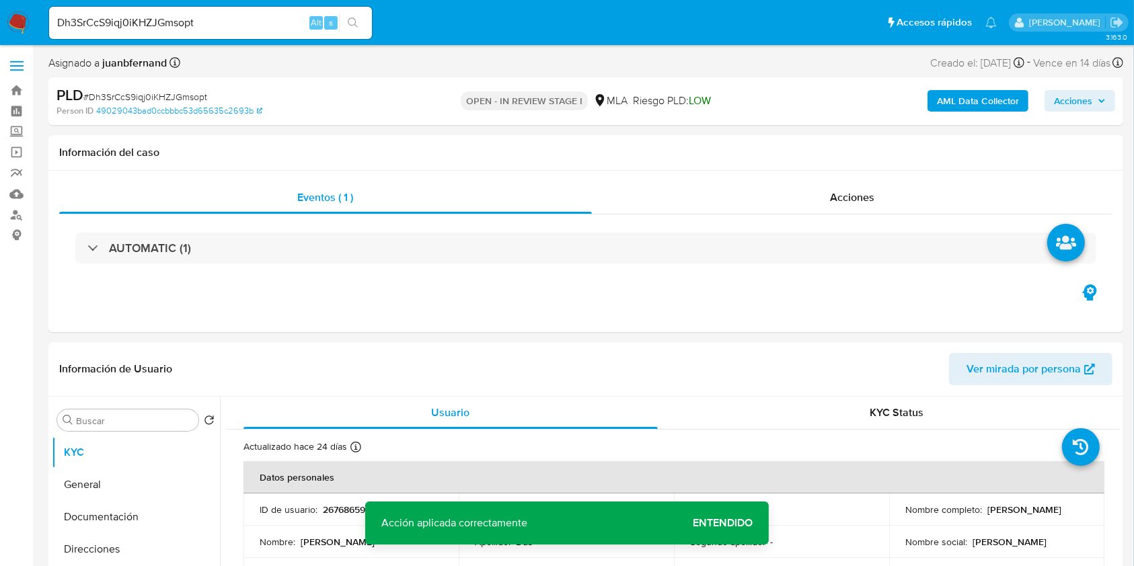
click at [713, 523] on span "Entendido" at bounding box center [723, 523] width 60 height 0
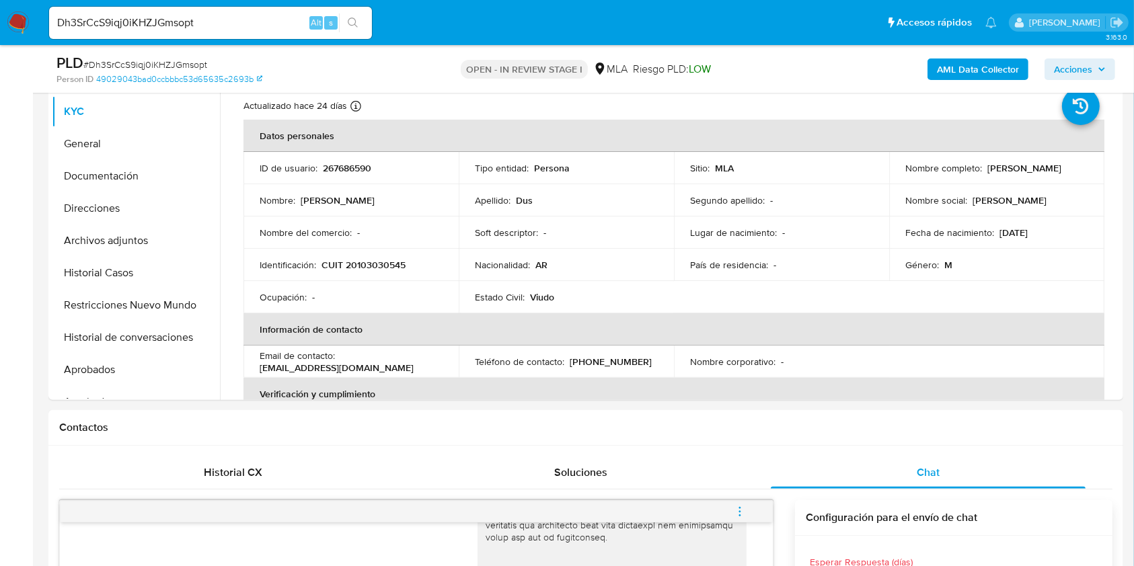
scroll to position [269, 0]
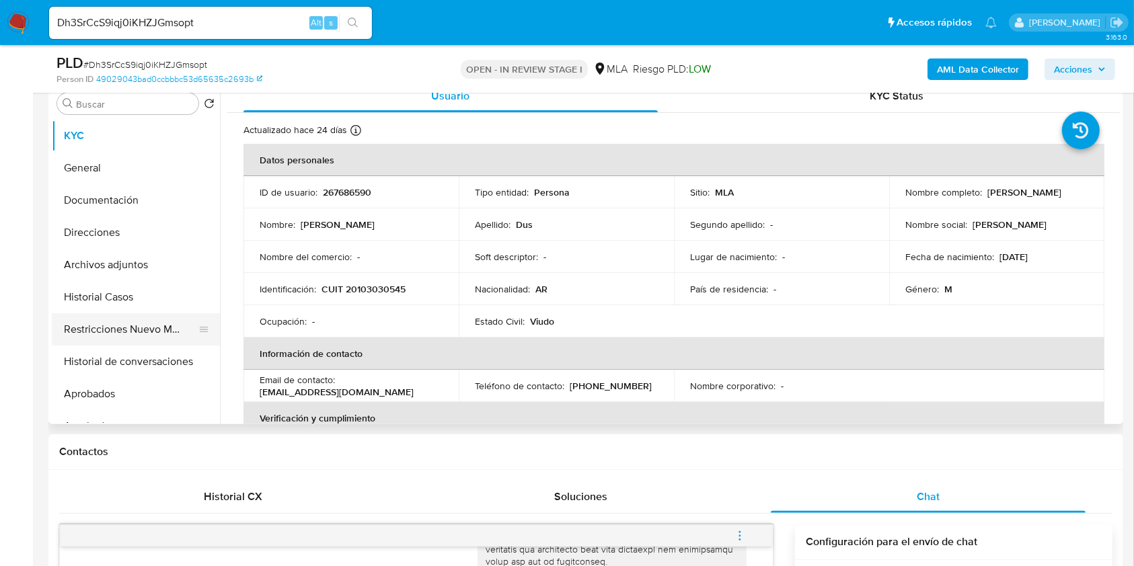
click at [112, 319] on button "Restricciones Nuevo Mundo" at bounding box center [130, 329] width 157 height 32
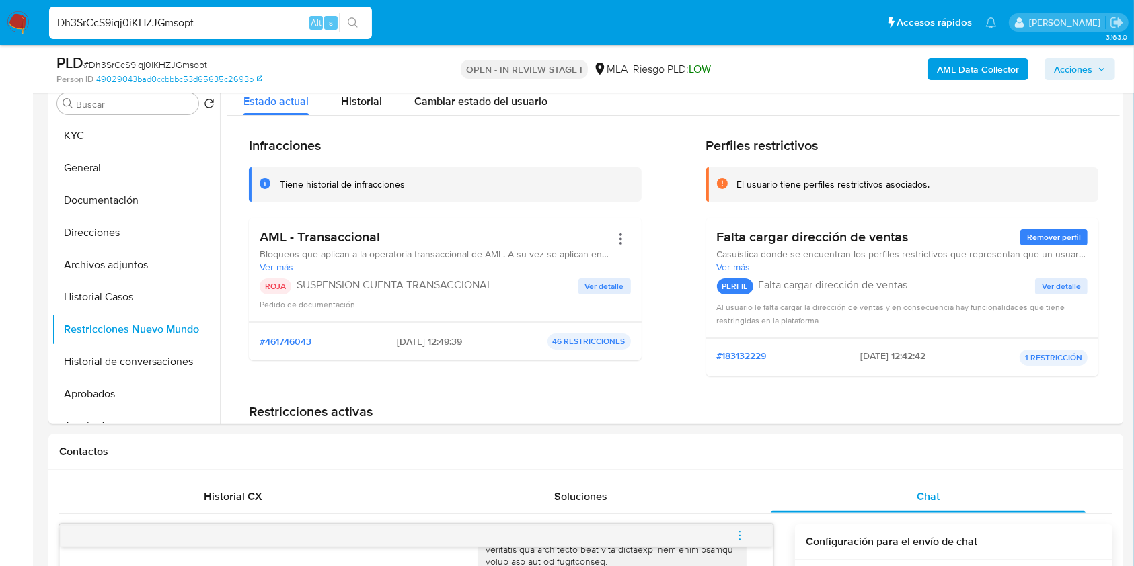
click at [215, 22] on input "Dh3SrCcS9iqj0iKHZJGmsopt" at bounding box center [210, 22] width 323 height 17
paste input "auT7TSwuUs2hyeVzZa4GUCU9"
type input "auT7TSwuUs2hyeVzZa4GUCU9"
click at [355, 24] on icon "search-icon" at bounding box center [353, 22] width 11 height 11
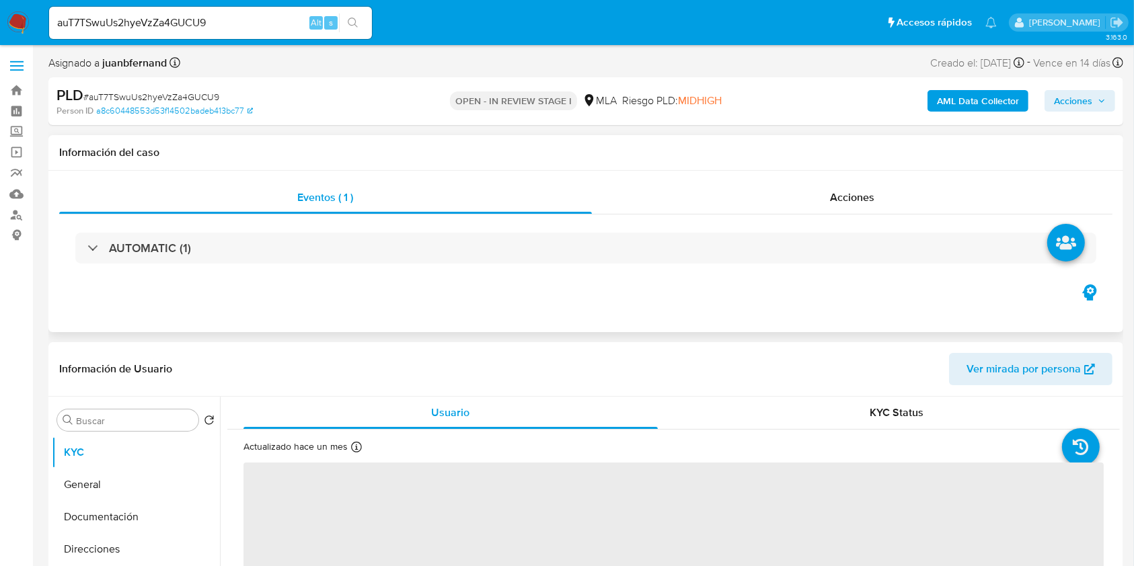
select select "10"
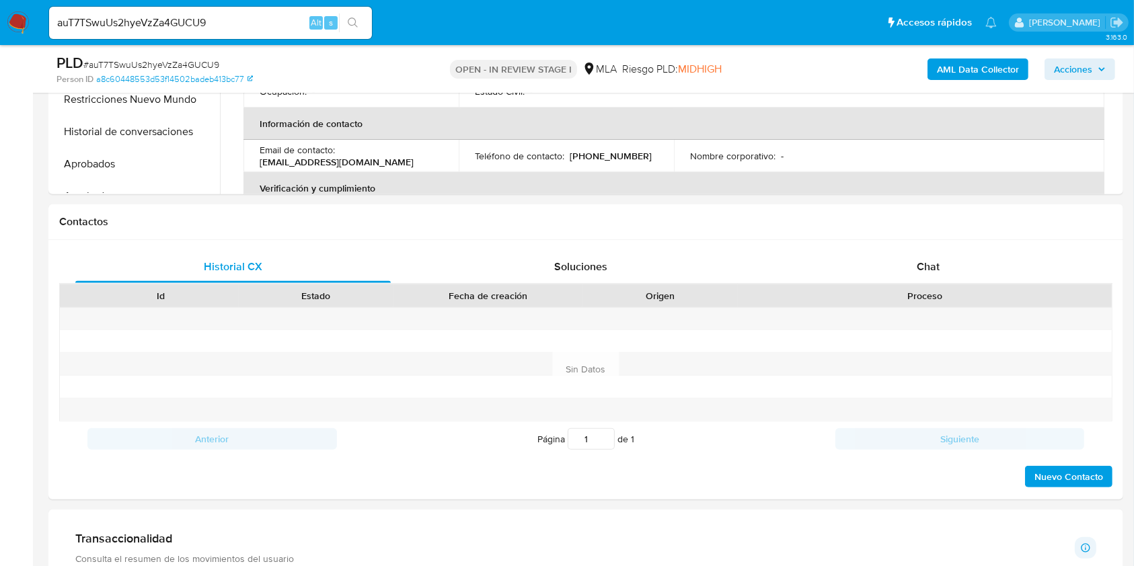
scroll to position [627, 0]
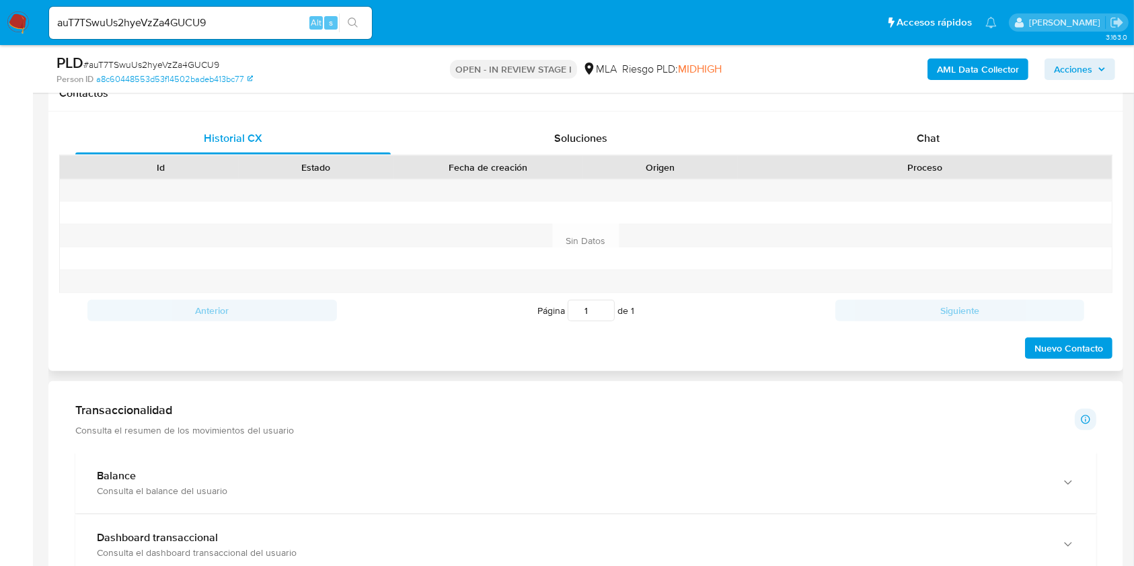
click at [982, 119] on div "Historial CX Soluciones Chat Id Estado Fecha de creación Origen Proceso Anterio…" at bounding box center [585, 242] width 1075 height 260
click at [969, 130] on div "Chat" at bounding box center [928, 138] width 315 height 32
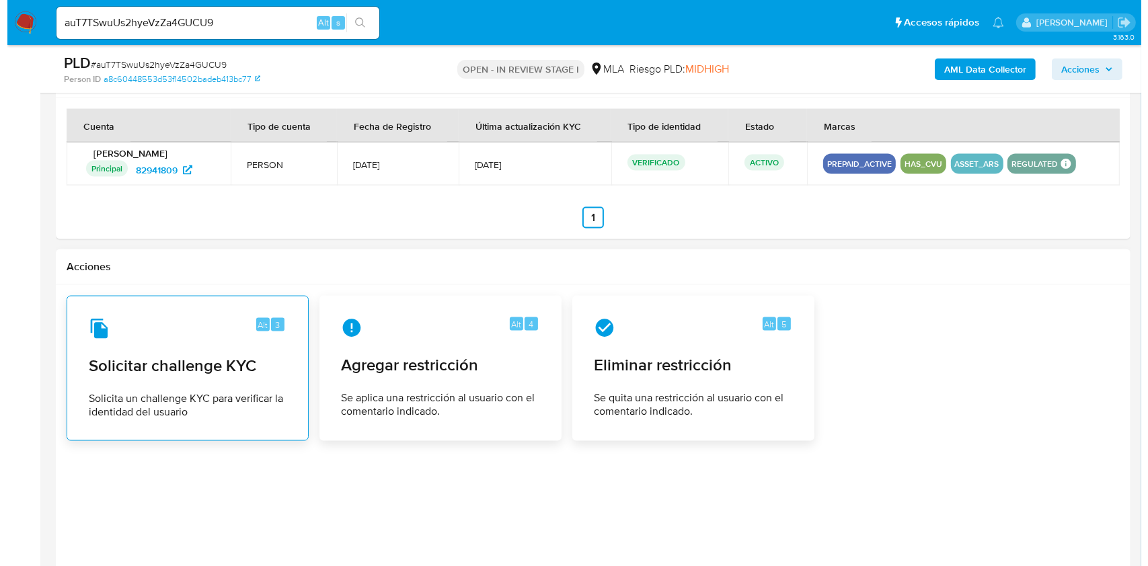
scroll to position [2058, 0]
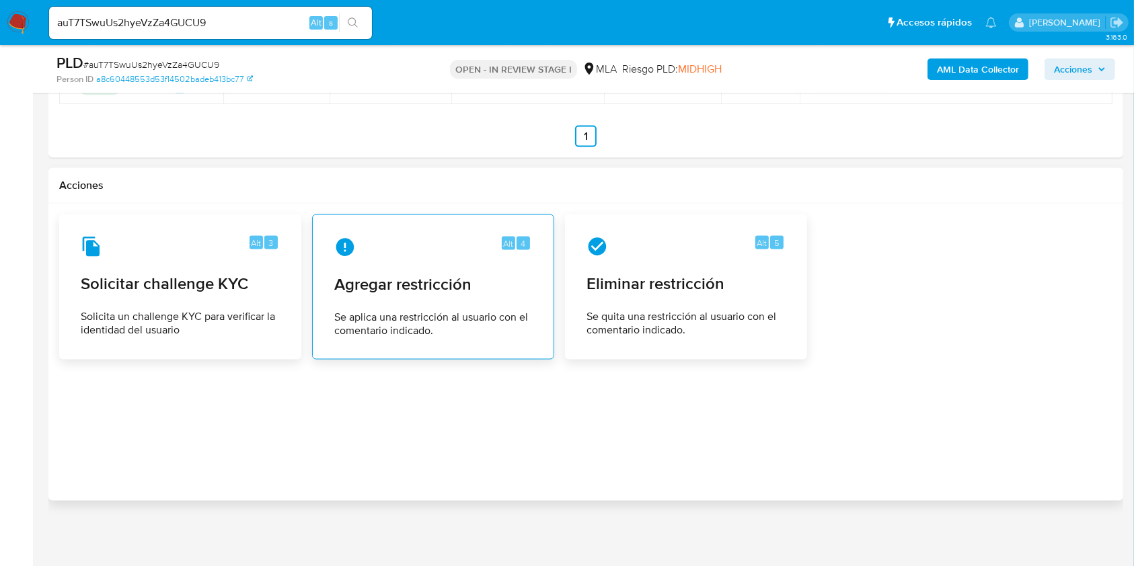
click at [381, 286] on span "Agregar restricción" at bounding box center [433, 284] width 198 height 20
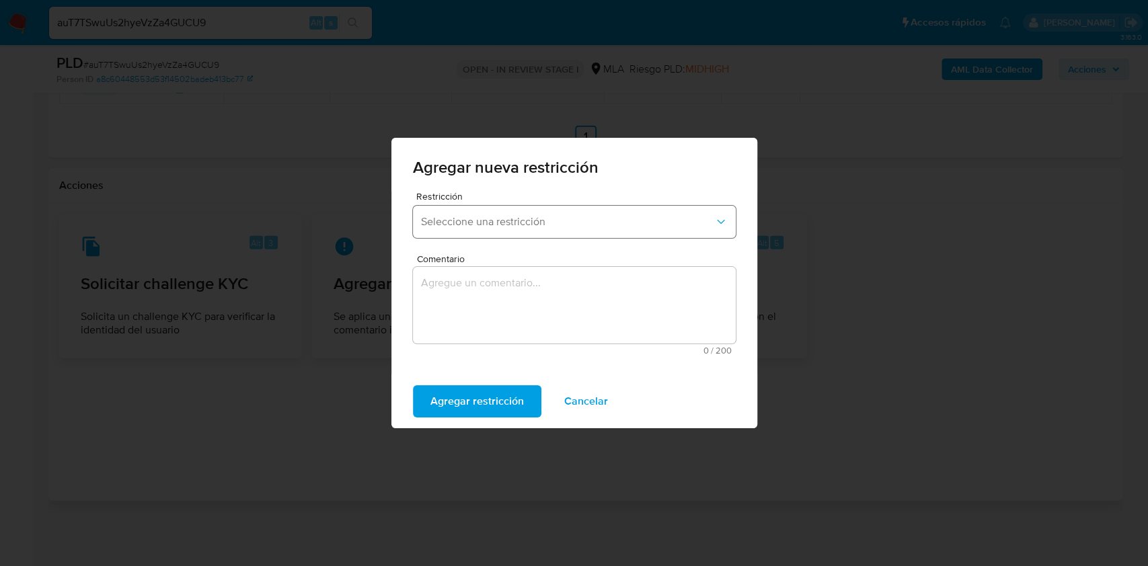
click at [483, 227] on span "Seleccione una restricción" at bounding box center [567, 221] width 293 height 13
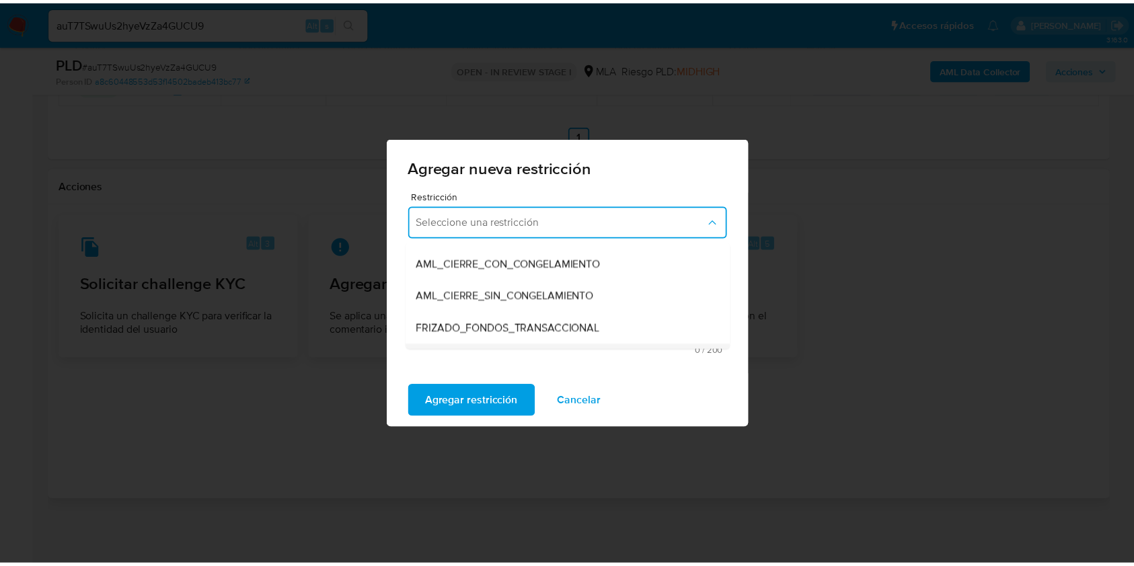
scroll to position [179, 0]
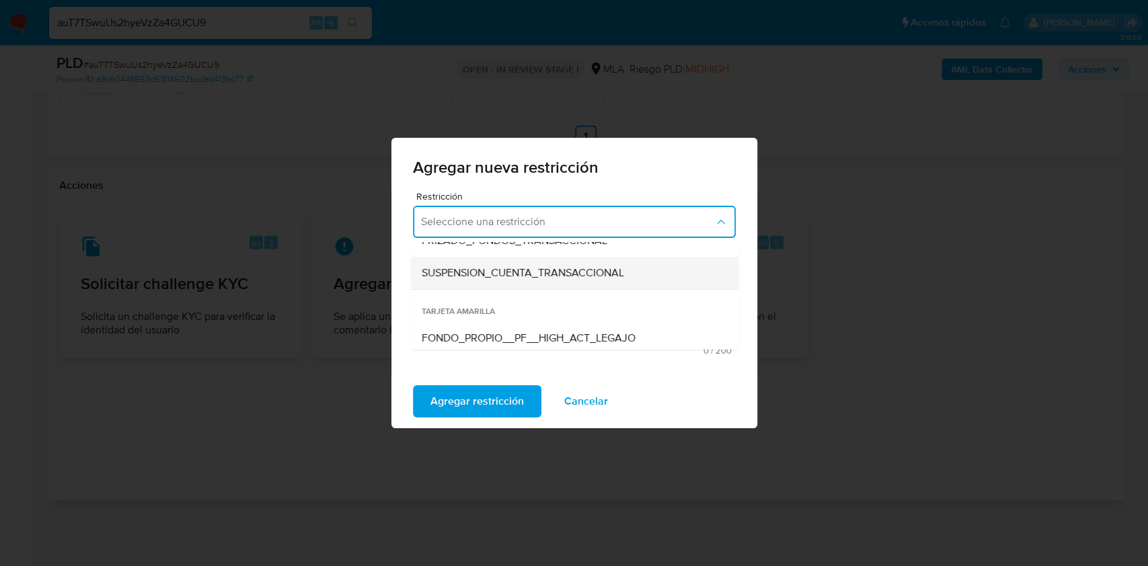
click at [497, 272] on span "SUSPENSION_CUENTA_TRANSACCIONAL" at bounding box center [522, 272] width 202 height 13
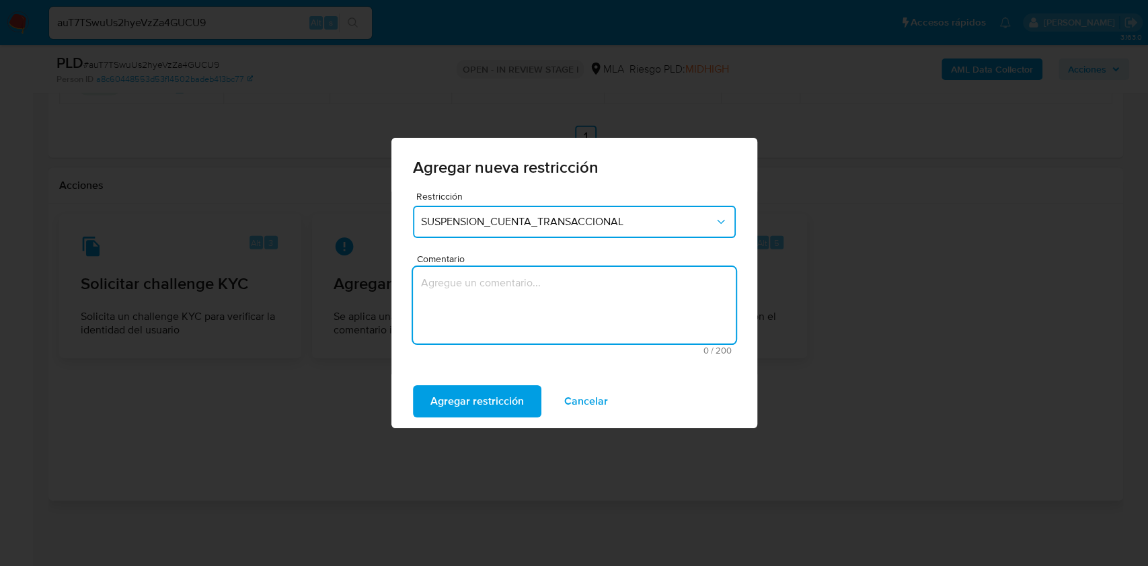
click at [500, 293] on textarea "Comentario" at bounding box center [574, 305] width 323 height 77
type textarea "AML"
click at [469, 397] on span "Agregar restricción" at bounding box center [476, 402] width 93 height 30
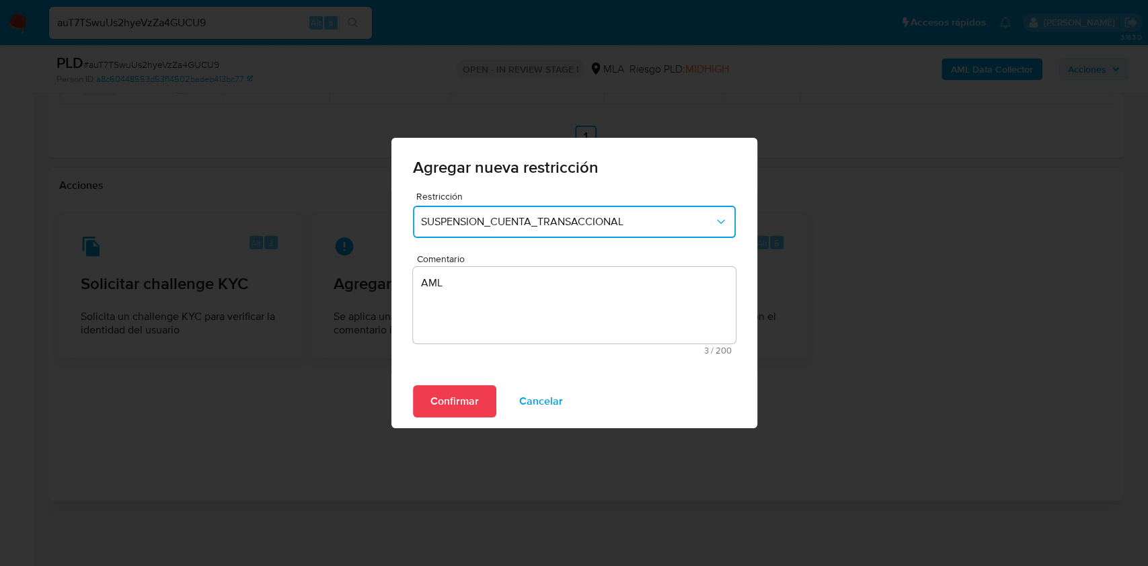
click at [469, 389] on span "Confirmar" at bounding box center [454, 402] width 48 height 30
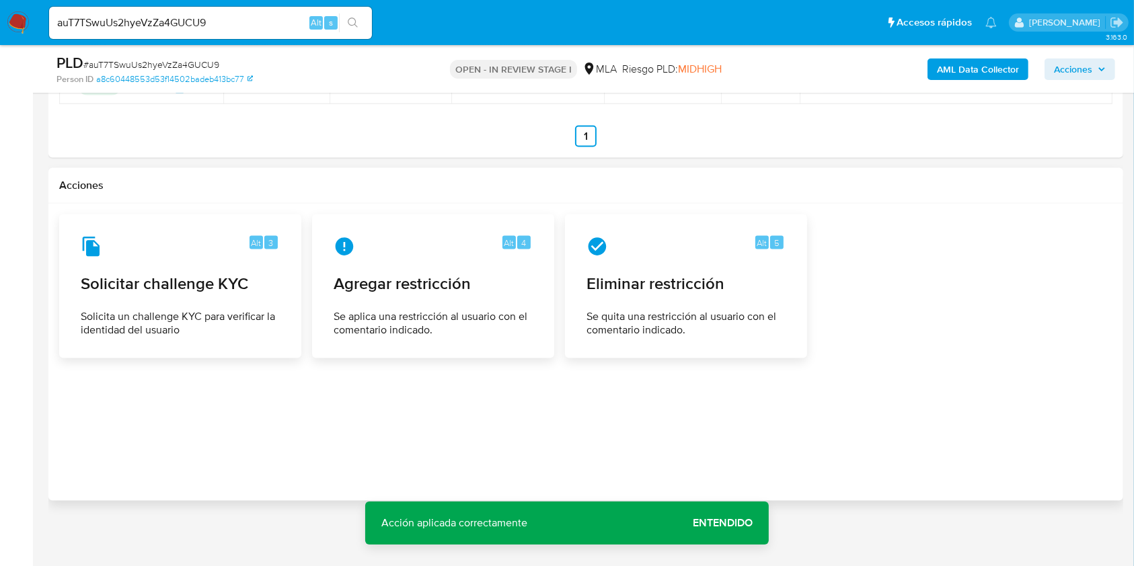
click at [714, 523] on span "Entendido" at bounding box center [723, 523] width 60 height 0
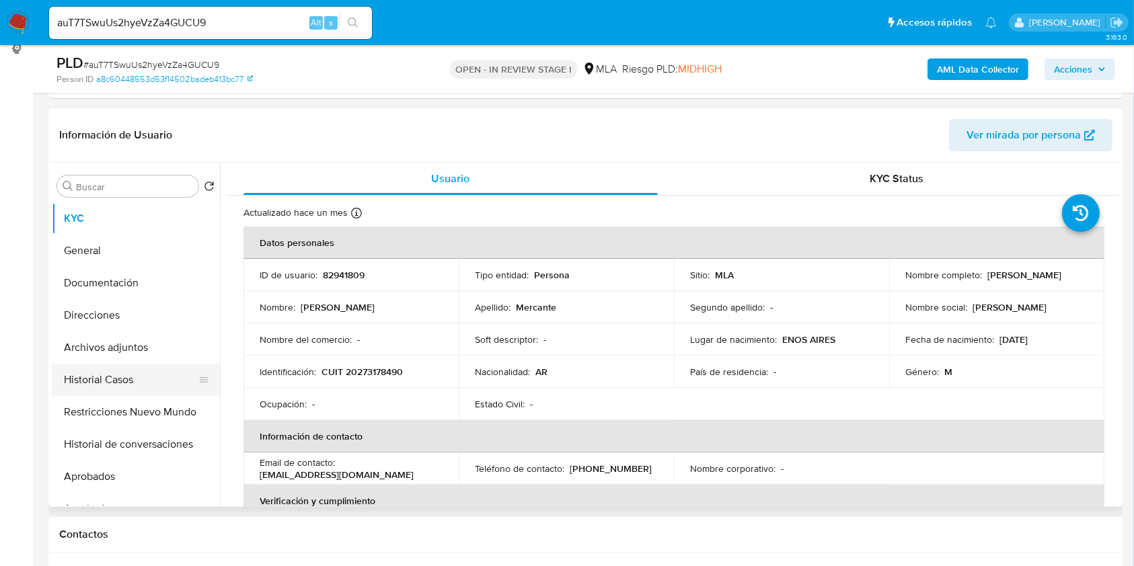
scroll to position [175, 0]
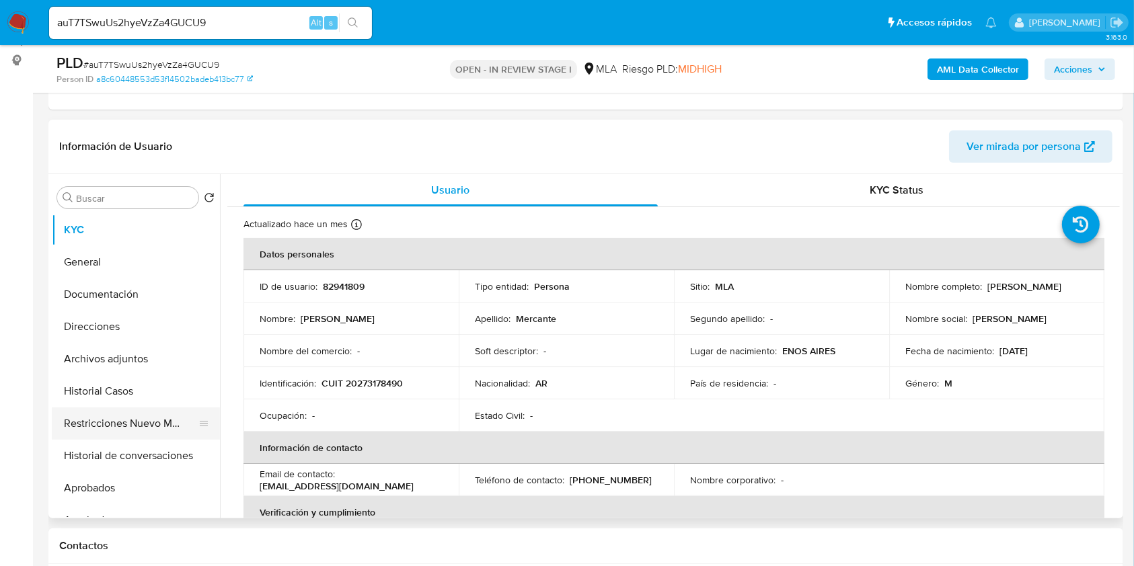
click at [91, 428] on button "Restricciones Nuevo Mundo" at bounding box center [130, 424] width 157 height 32
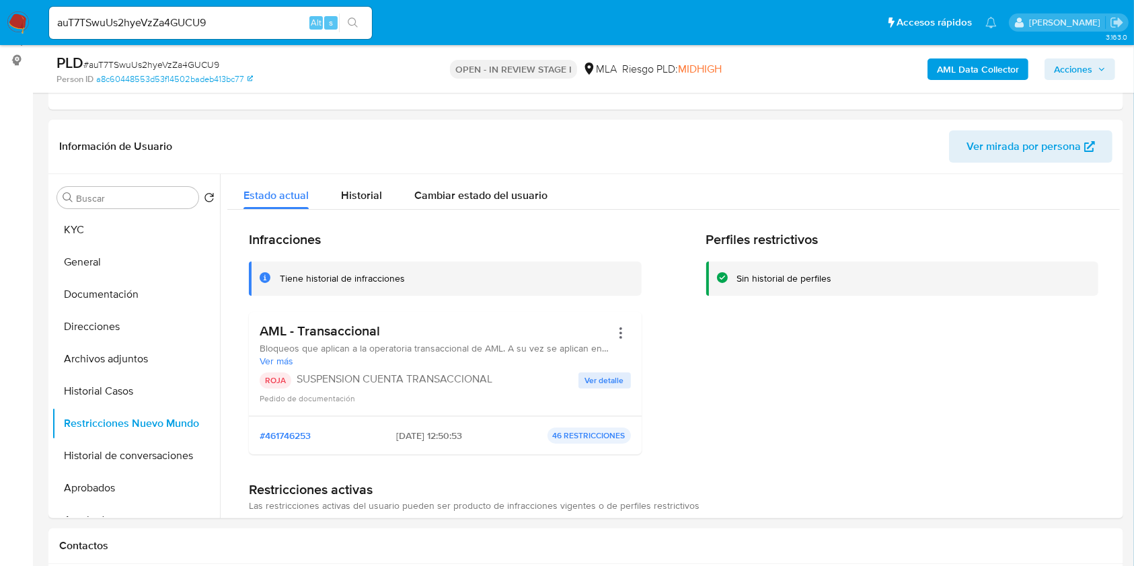
click at [280, 16] on input "auT7TSwuUs2hyeVzZa4GUCU9" at bounding box center [210, 22] width 323 height 17
paste input "KBgXBxypLx0xLIa4BjKJ20sN"
type input "KBgXBxypLx0xLIa4BjKJ20sN"
click at [351, 14] on button "search-icon" at bounding box center [353, 22] width 28 height 19
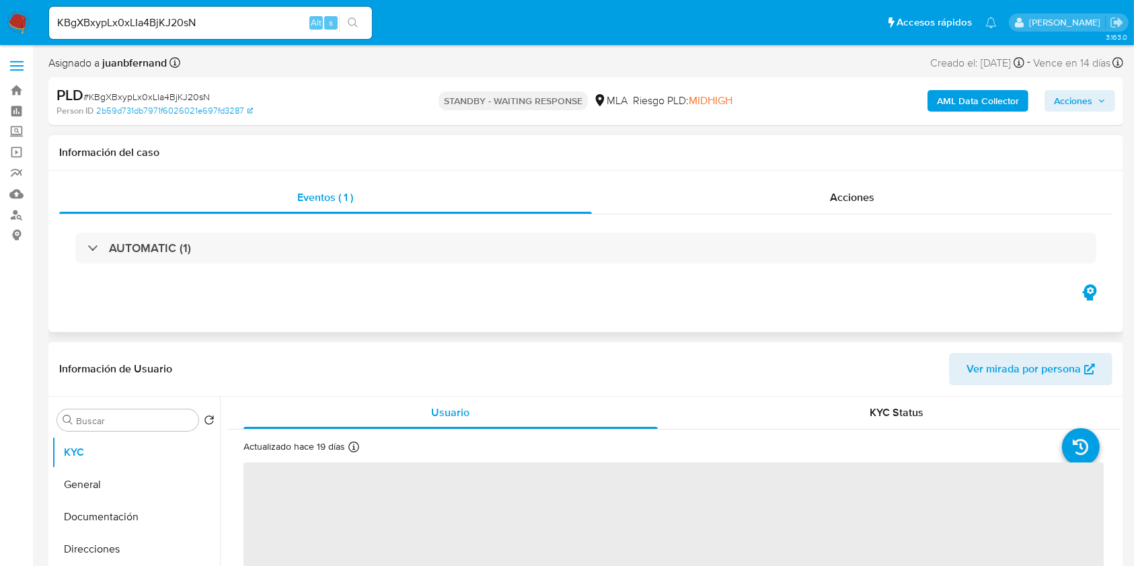
select select "10"
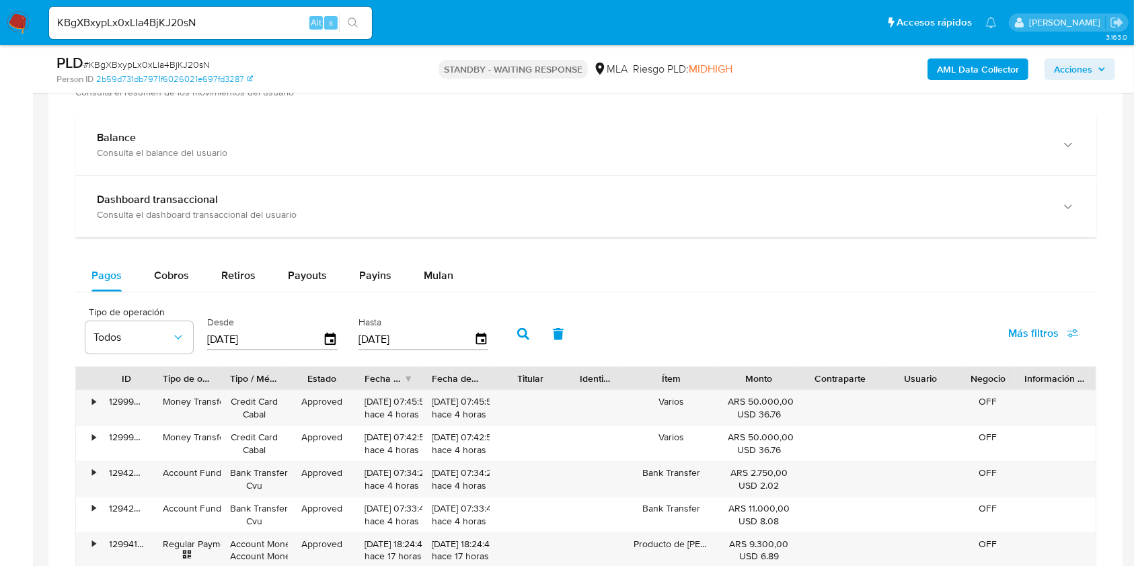
scroll to position [828, 0]
